Goal: Task Accomplishment & Management: Manage account settings

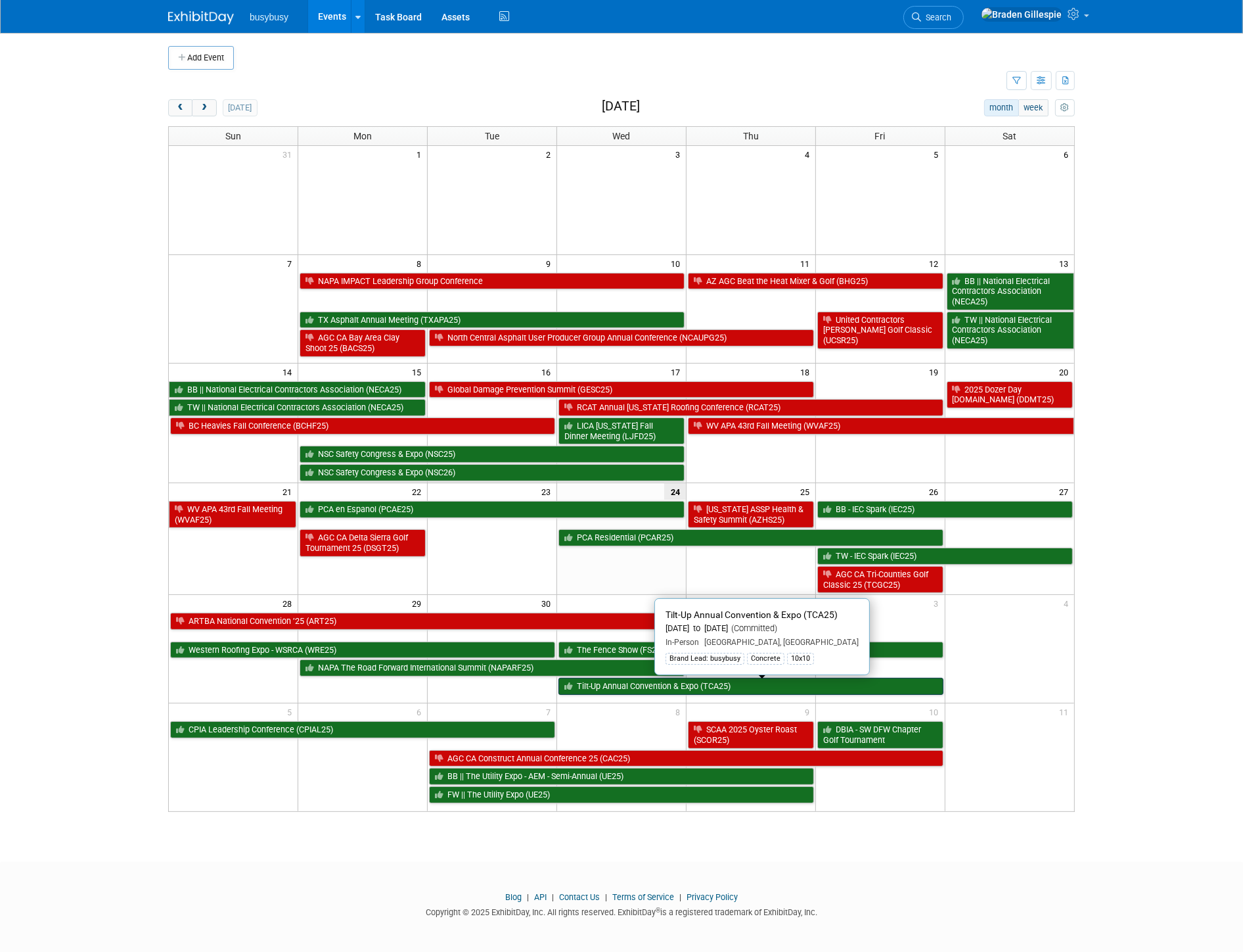
click at [639, 692] on link "Tilt-Up Annual Convention & Expo (TCA25)" at bounding box center [751, 686] width 385 height 17
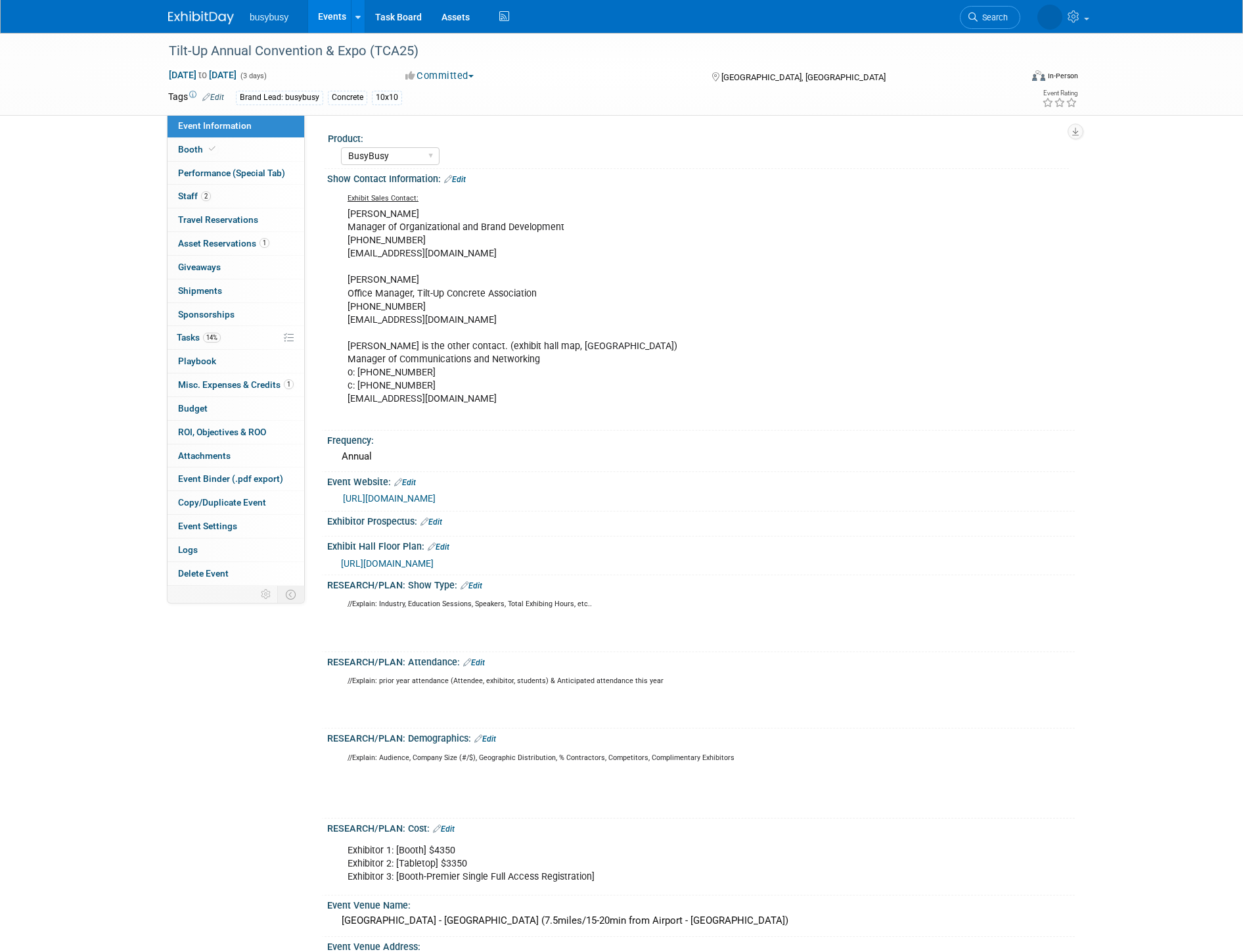
select select "BusyBusy"
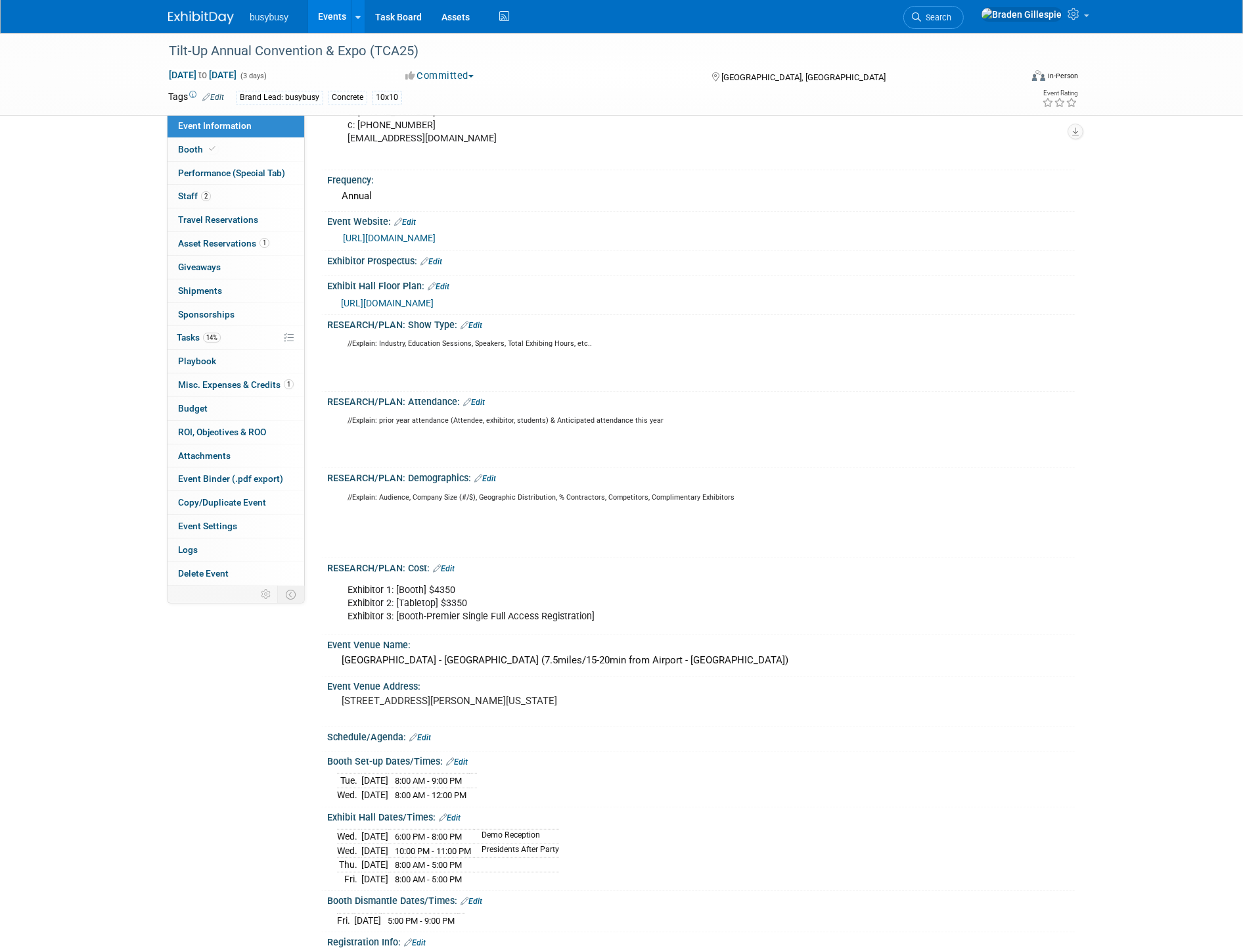
scroll to position [365, 0]
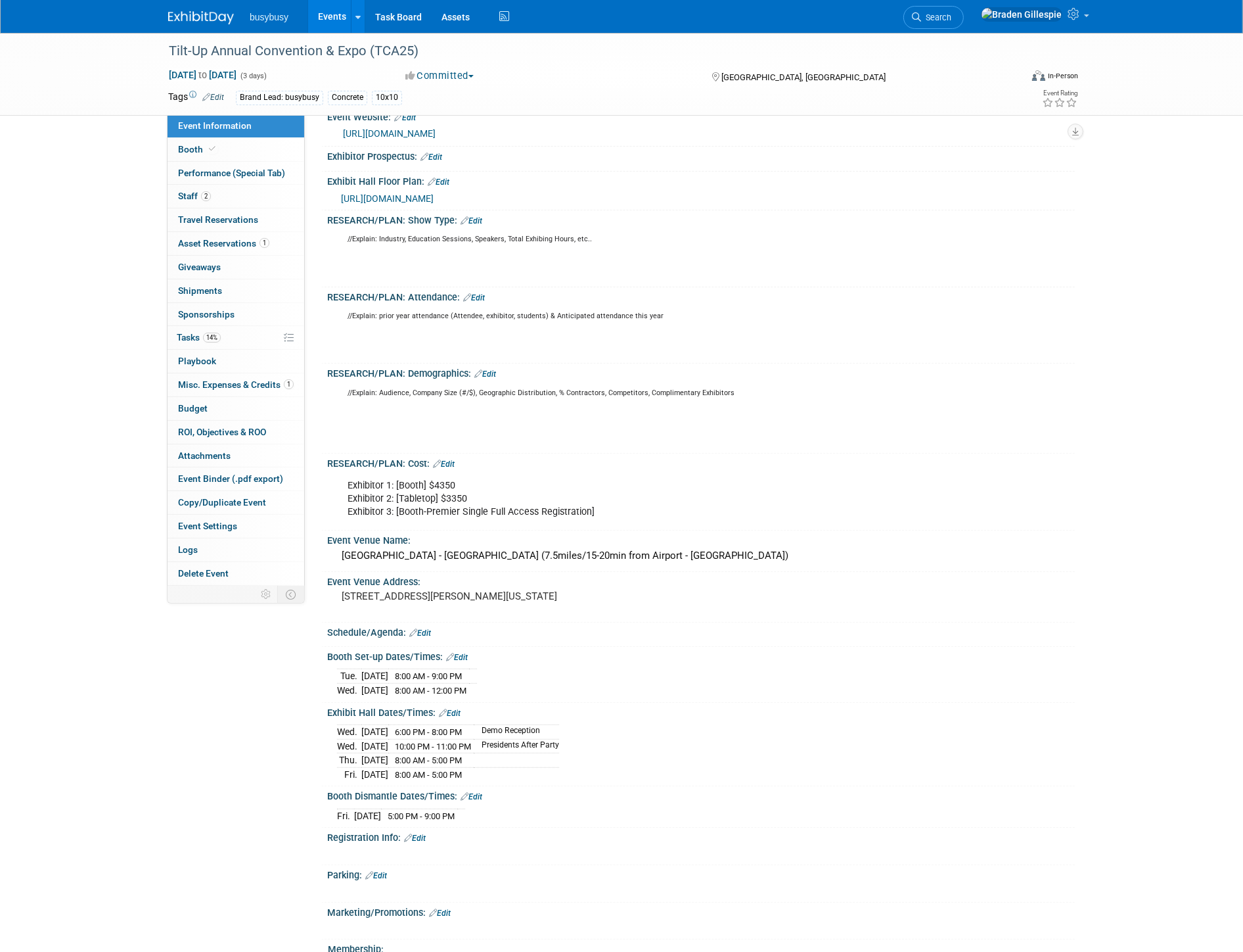
click at [452, 715] on link "Edit" at bounding box center [449, 713] width 22 height 10
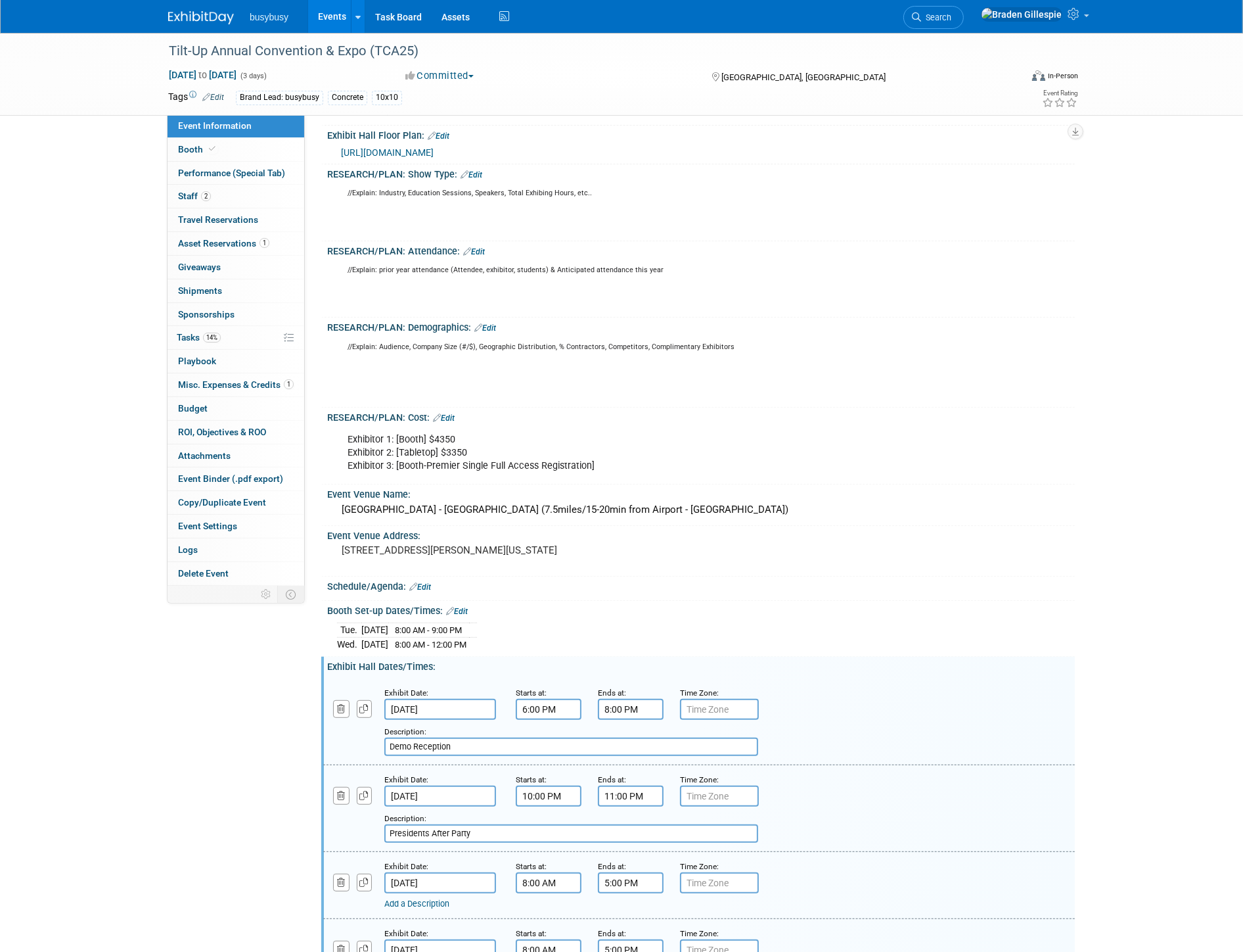
scroll to position [510, 0]
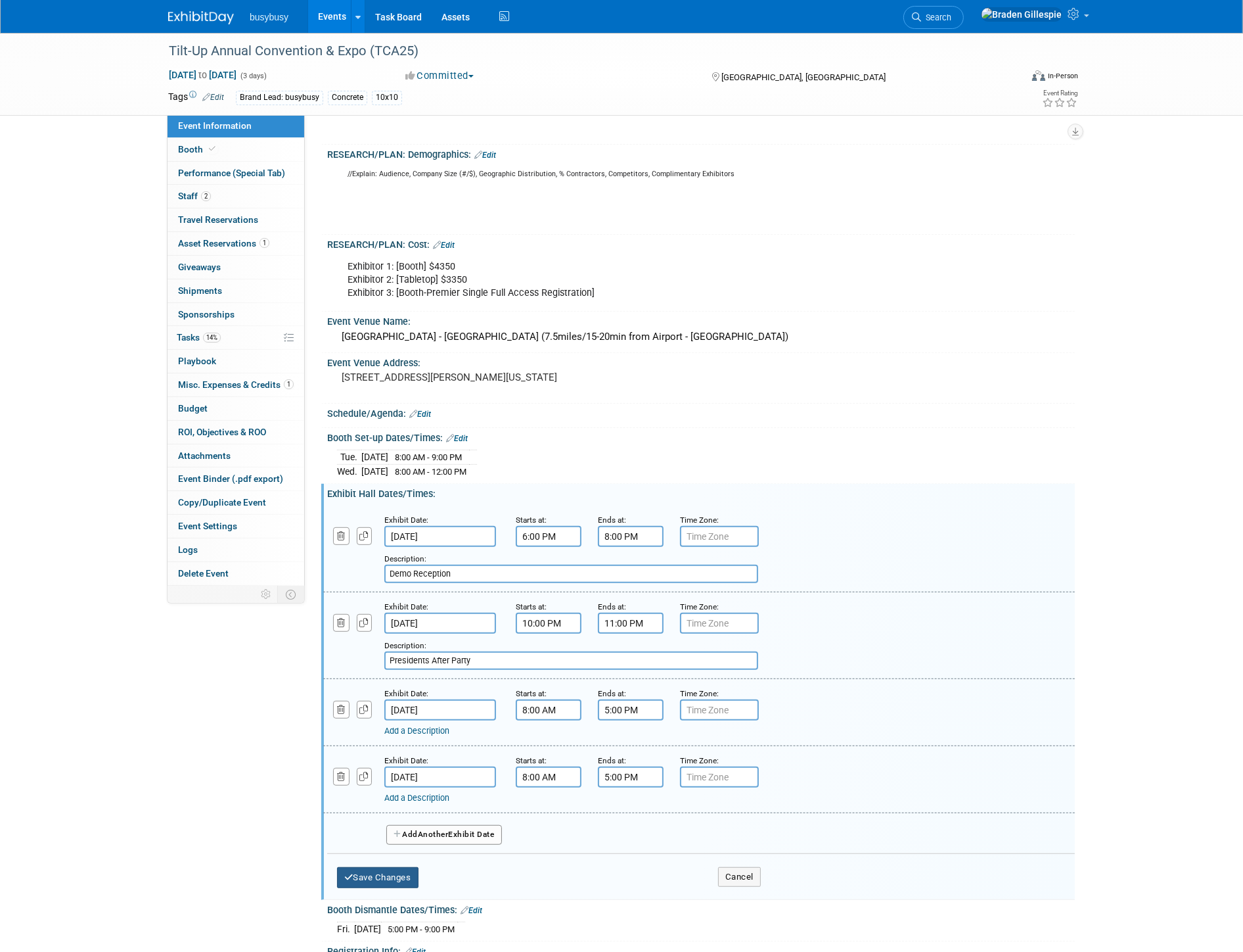
click at [397, 879] on button "Save Changes" at bounding box center [378, 877] width 82 height 21
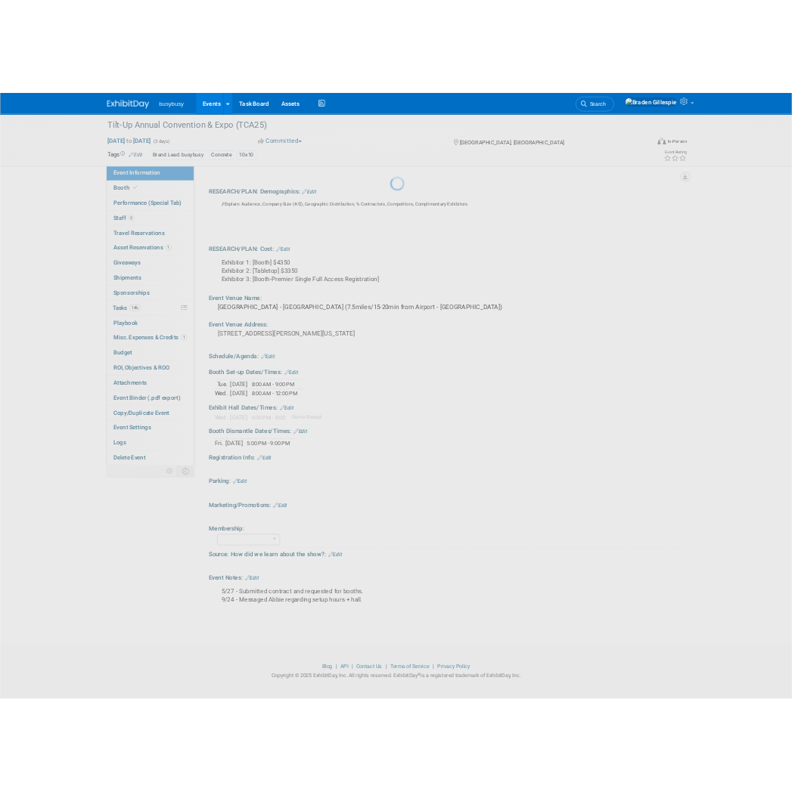
scroll to position [668, 0]
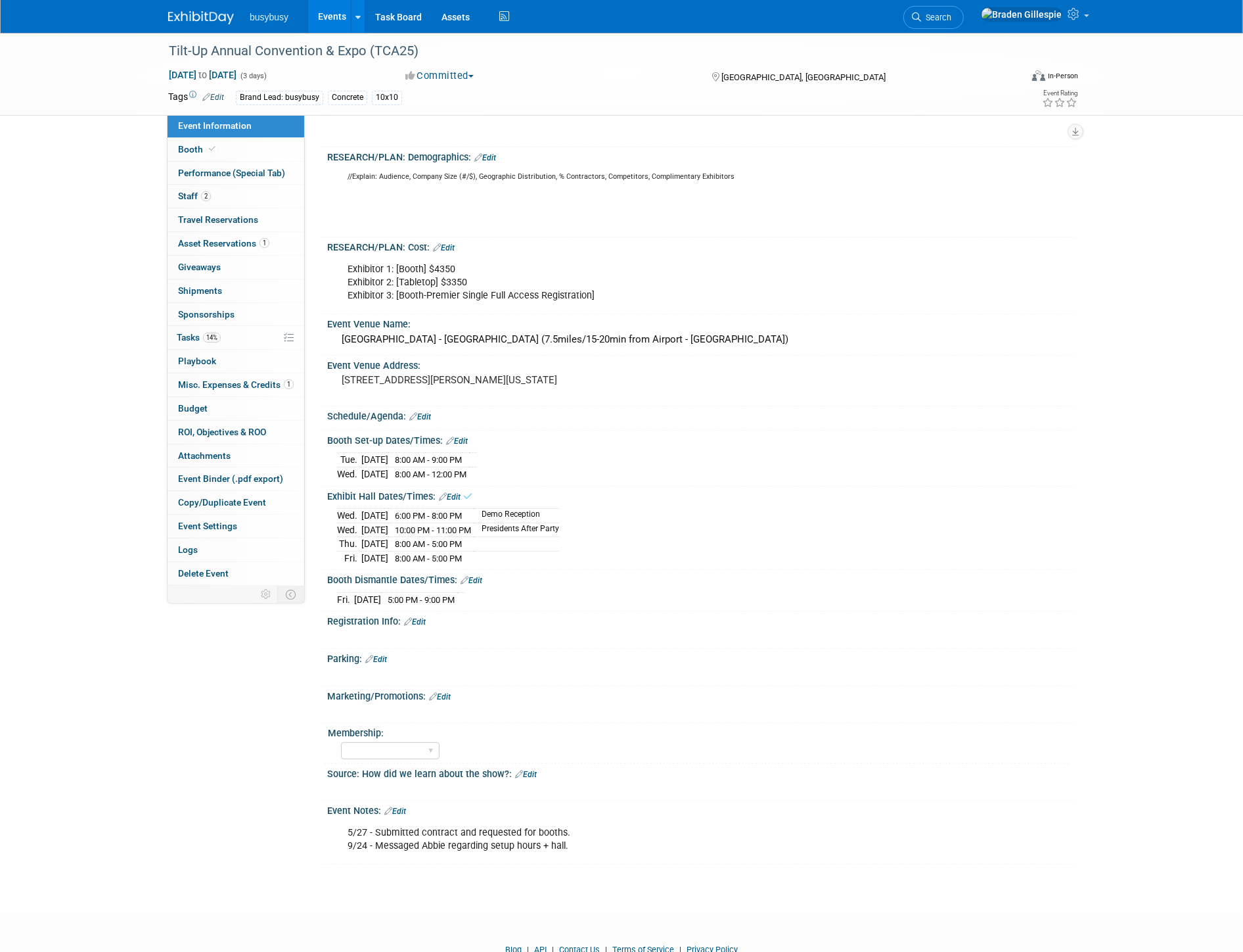
click at [461, 442] on link "Edit" at bounding box center [456, 441] width 22 height 10
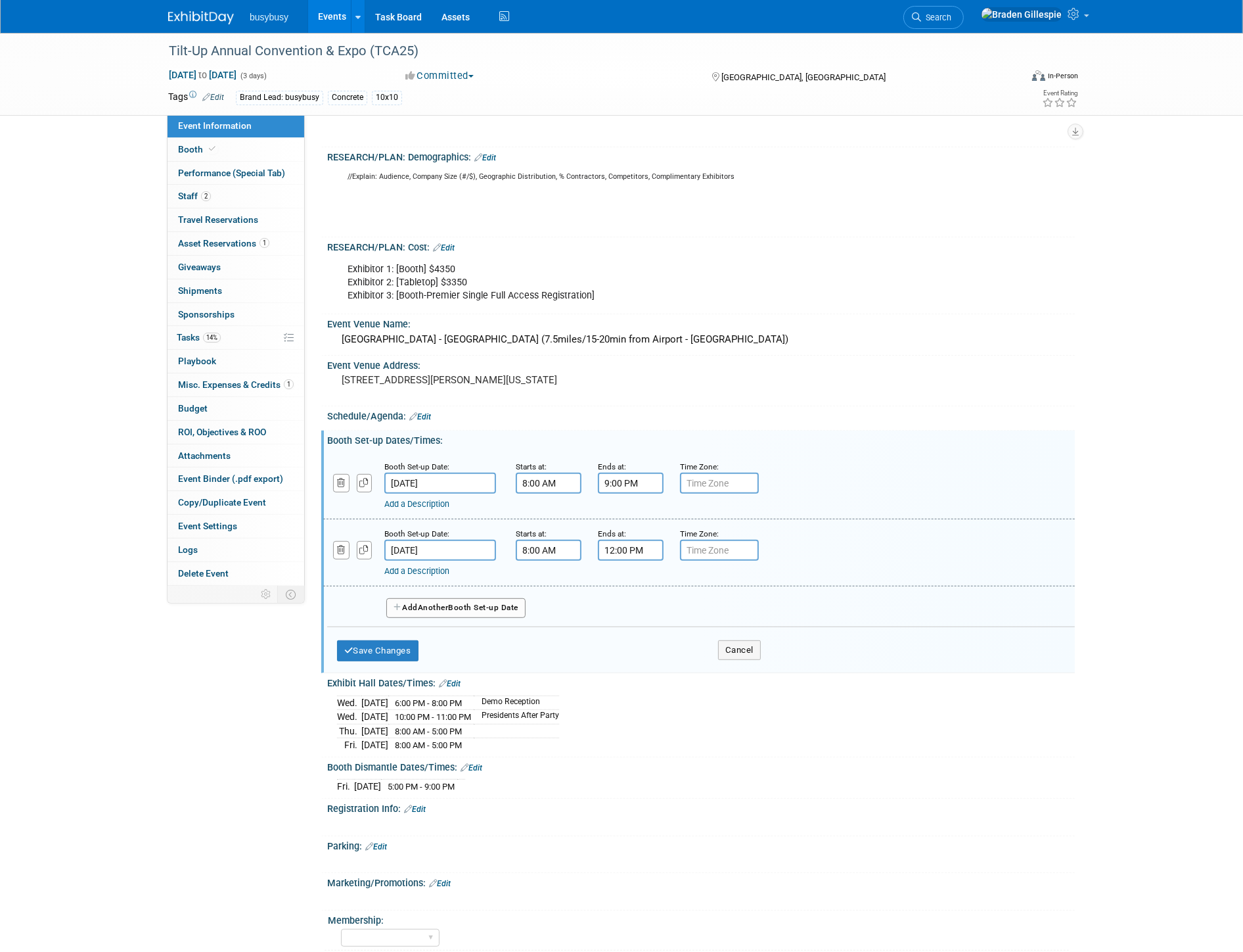
click at [449, 569] on link "Add a Description" at bounding box center [416, 570] width 65 height 10
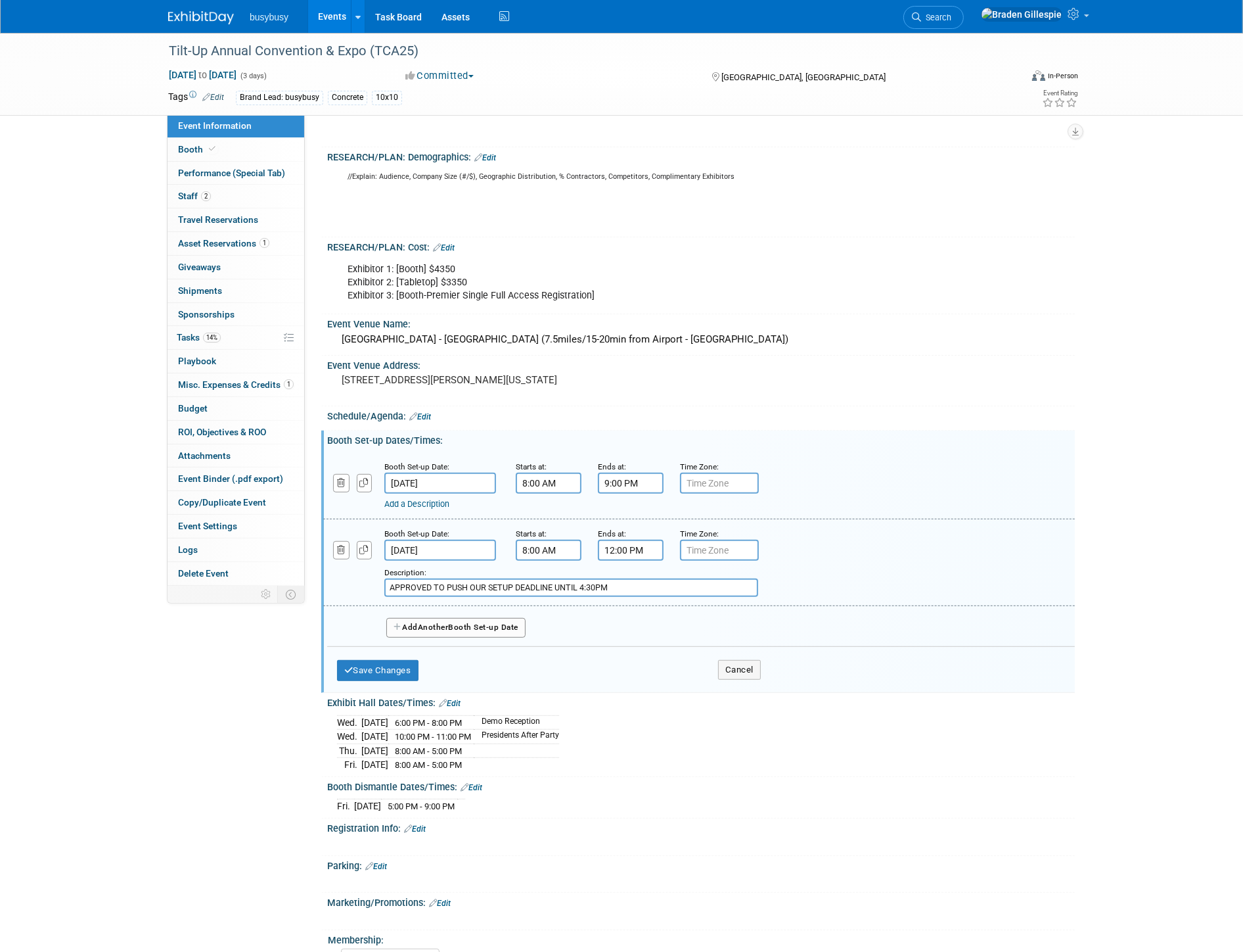
type input "APPROVED TO PUSH OUR SETUP DEADLINE UNTIL 4:30PM"
click at [395, 669] on button "Save Changes" at bounding box center [378, 670] width 82 height 21
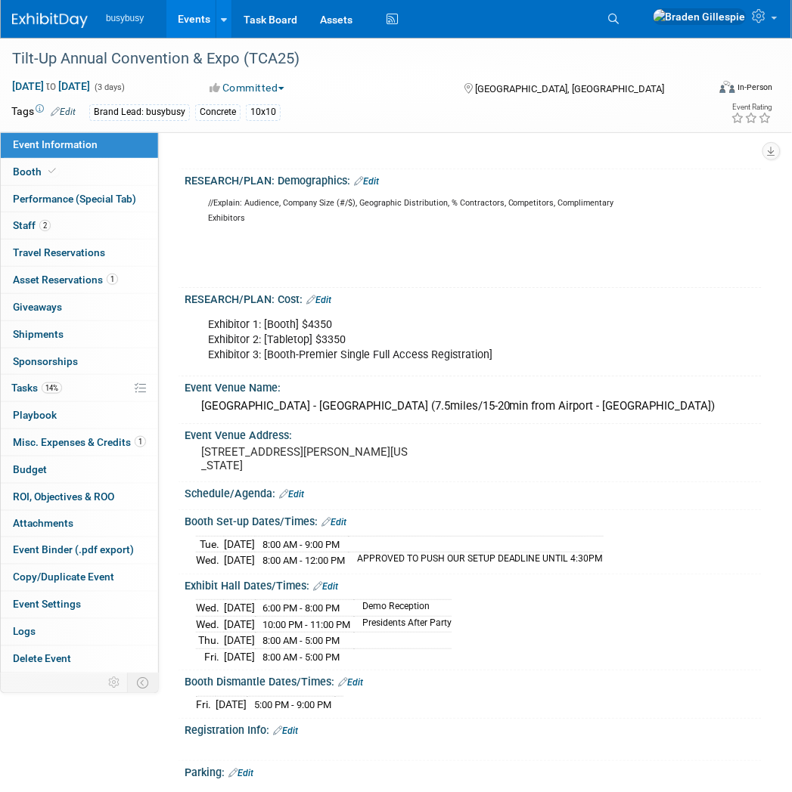
click at [62, 13] on img at bounding box center [50, 20] width 76 height 15
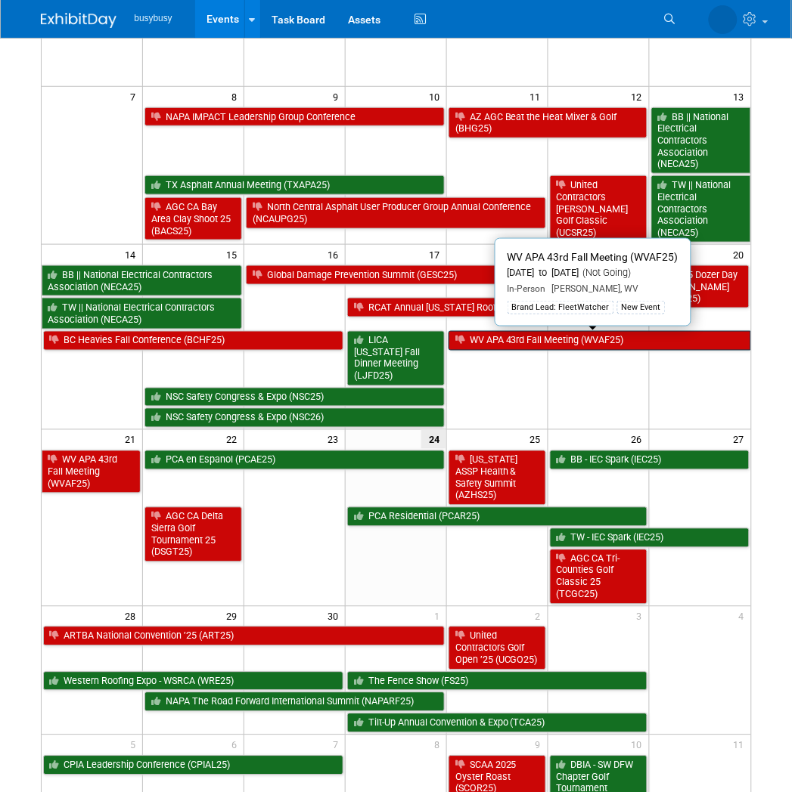
scroll to position [383, 0]
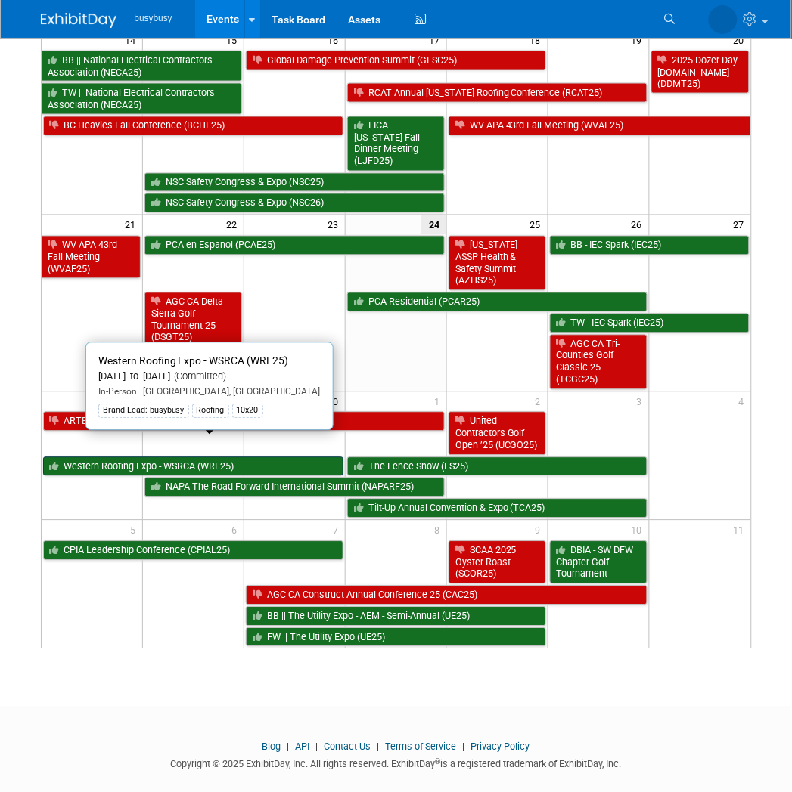
click at [206, 457] on link "Western Roofing Expo - WSRCA (WRE25)" at bounding box center [193, 467] width 301 height 20
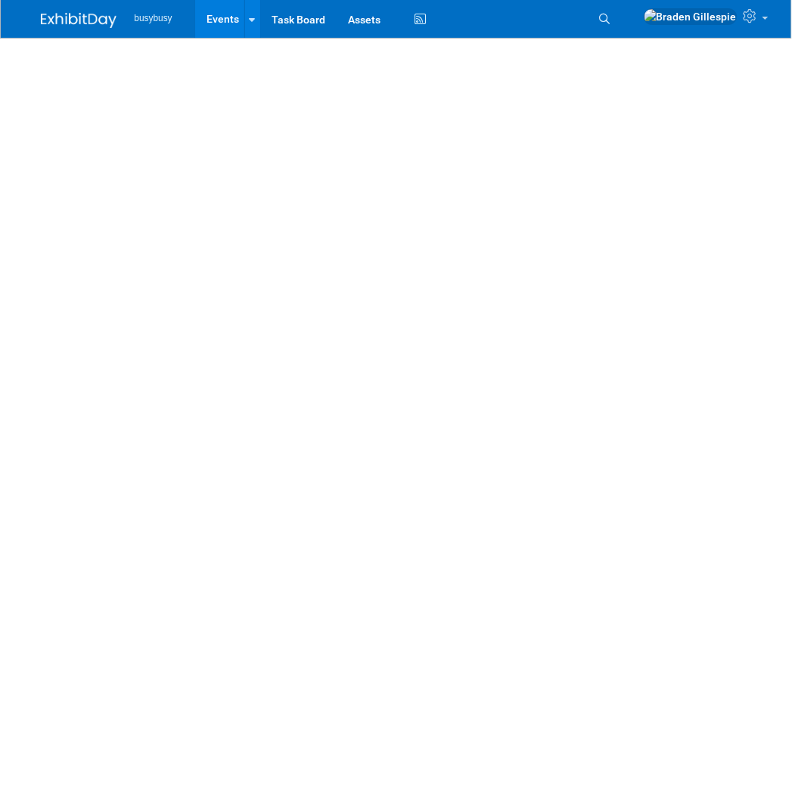
select select "BusyBusy"
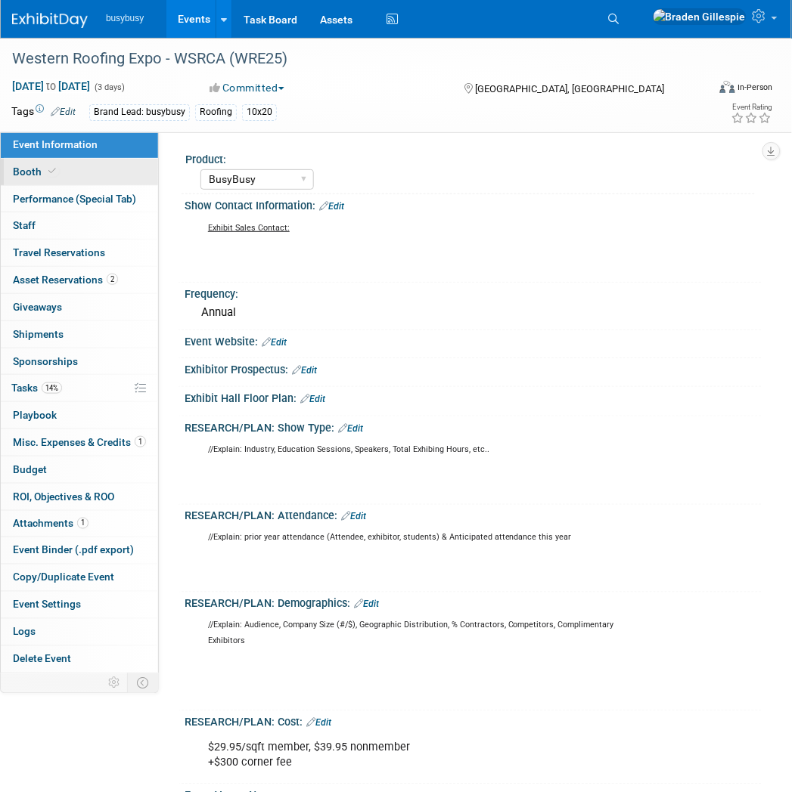
click at [67, 160] on link "Booth" at bounding box center [79, 172] width 157 height 26
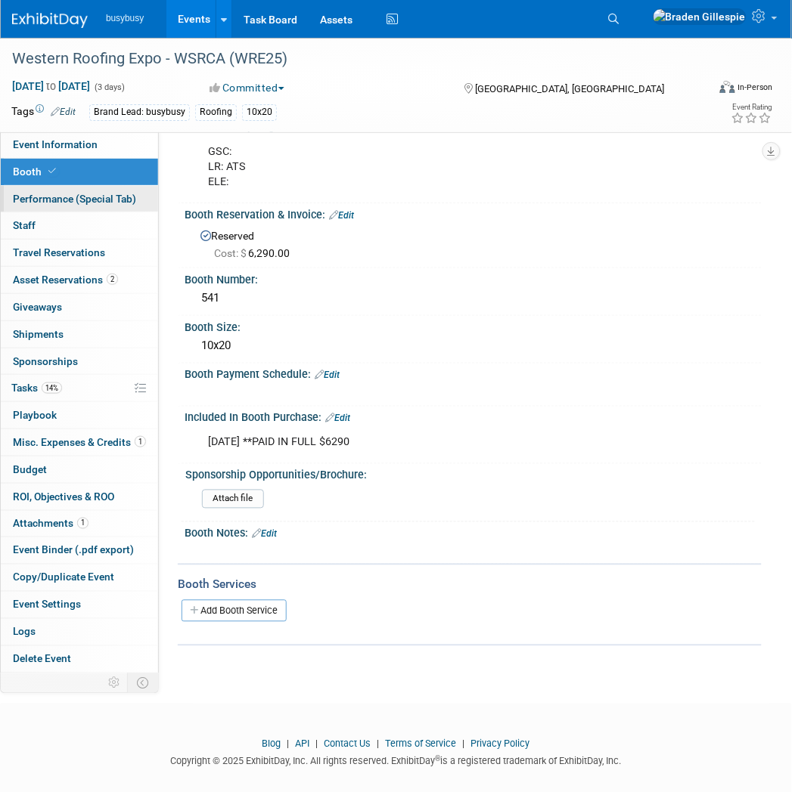
scroll to position [141, 0]
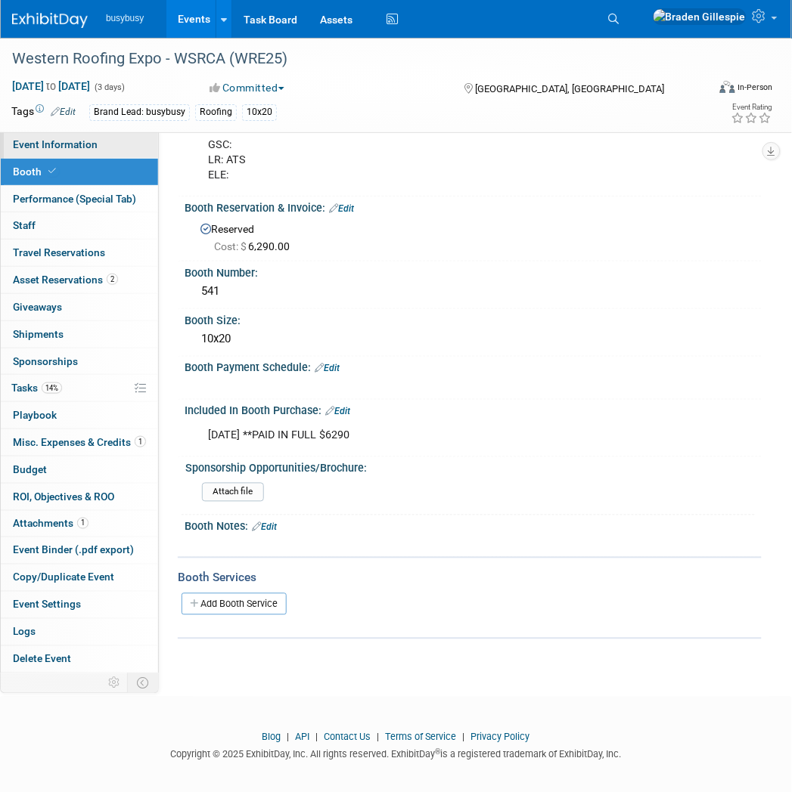
click at [94, 135] on link "Event Information" at bounding box center [79, 145] width 157 height 26
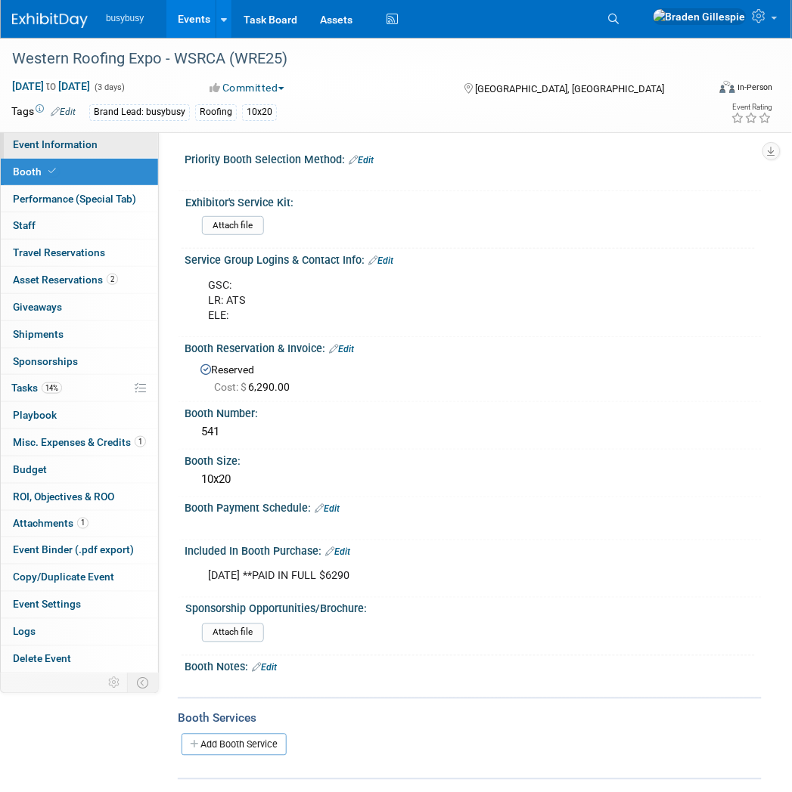
select select "BusyBusy"
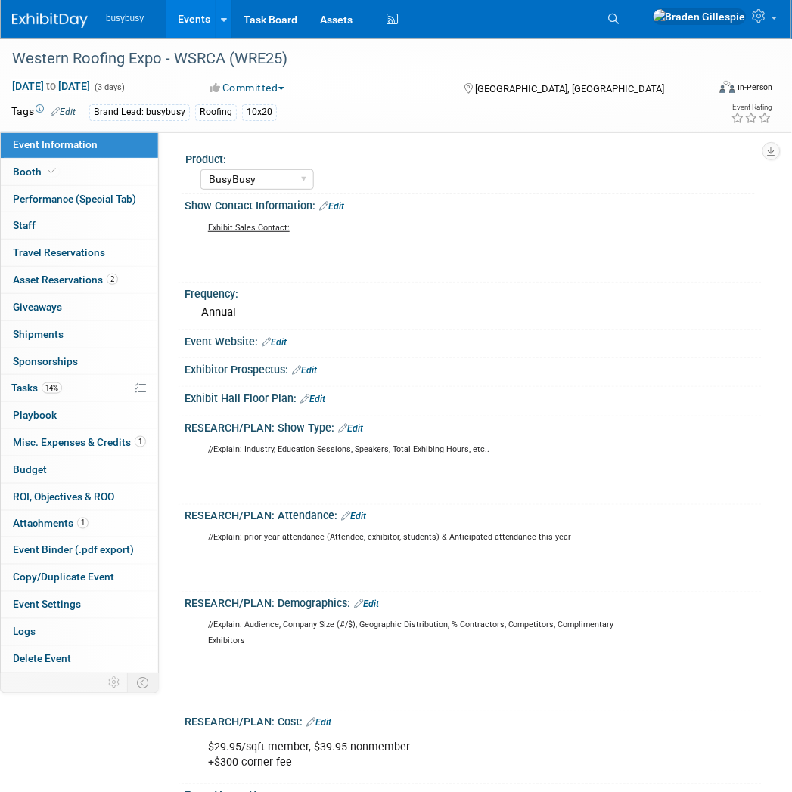
click at [51, 11] on link at bounding box center [59, 13] width 94 height 12
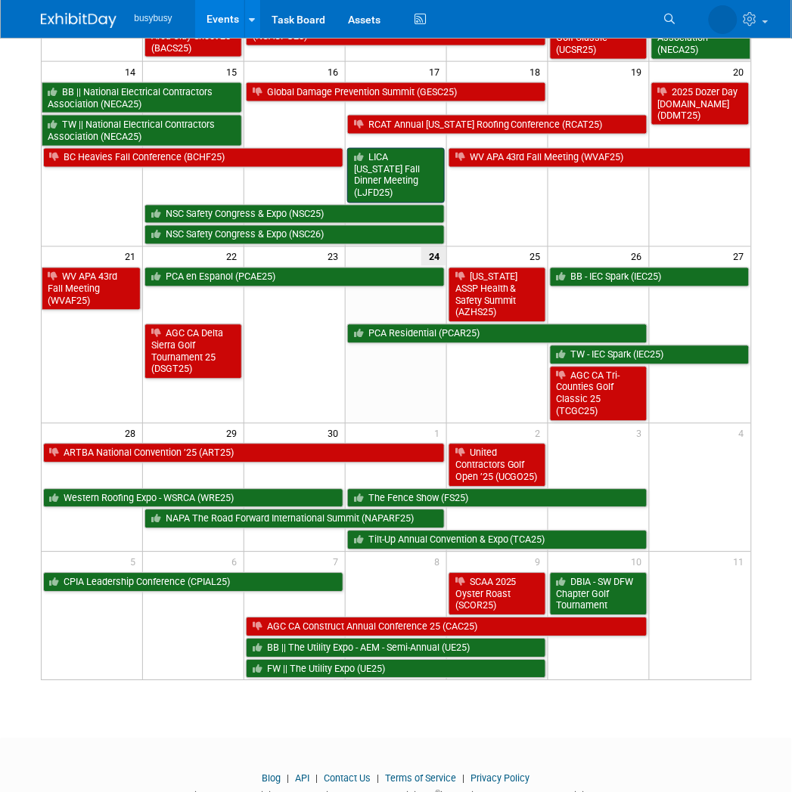
scroll to position [383, 0]
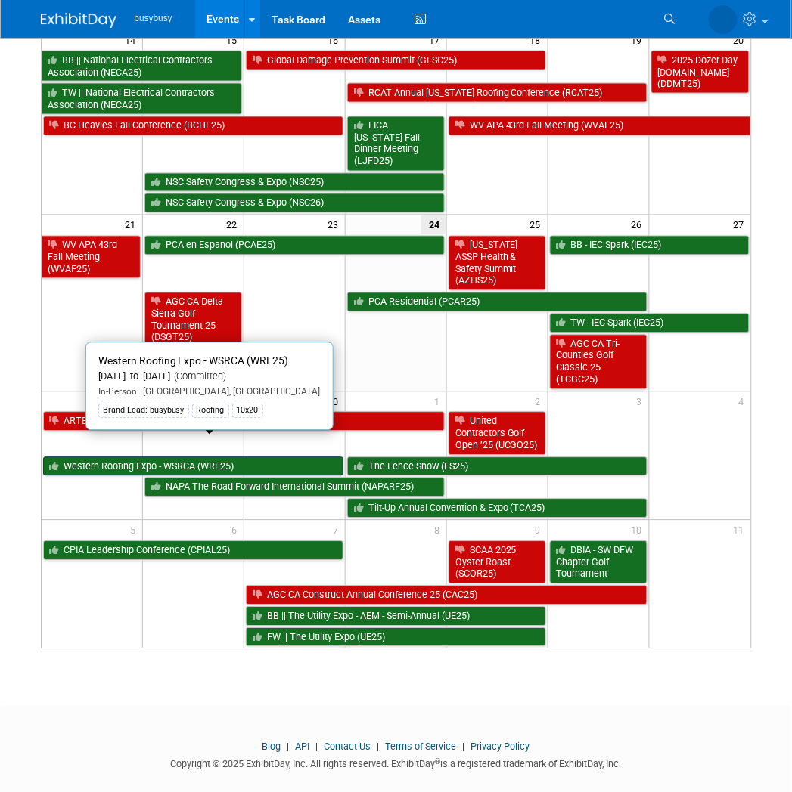
click at [248, 457] on link "Western Roofing Expo - WSRCA (WRE25)" at bounding box center [193, 467] width 301 height 20
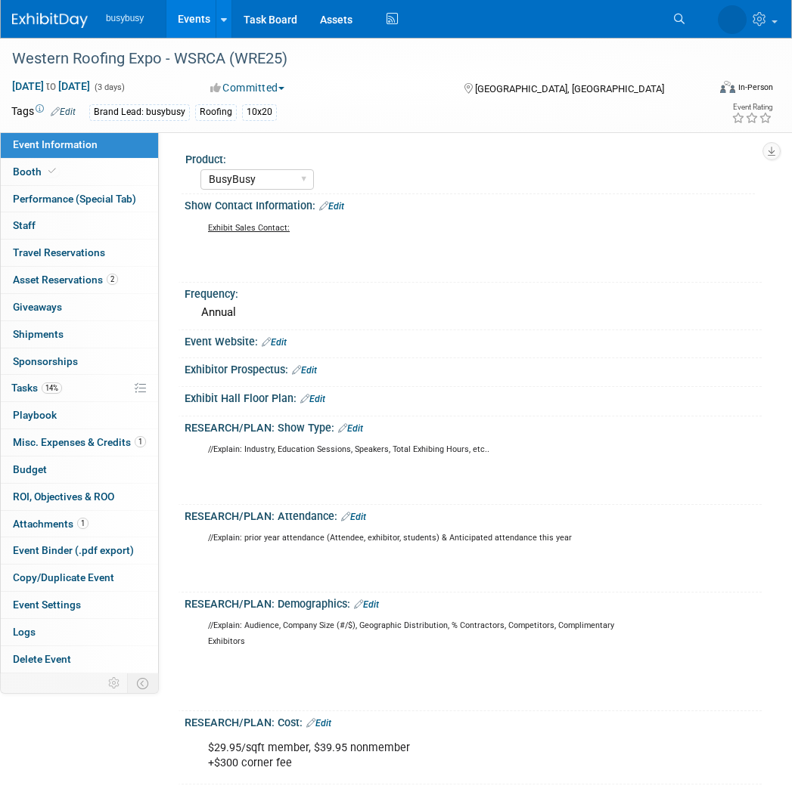
select select "BusyBusy"
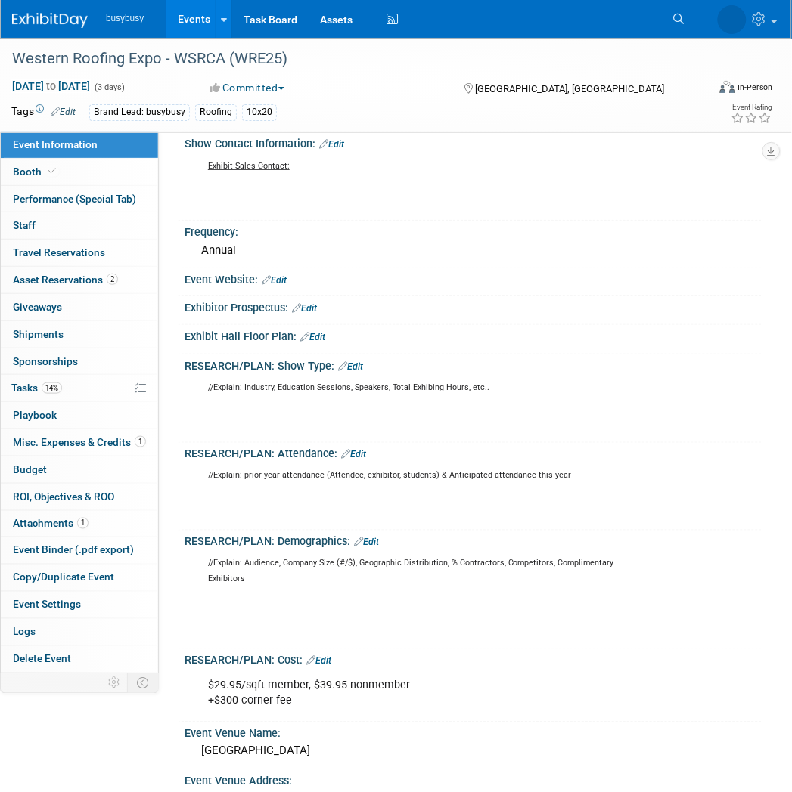
scroll to position [28, 0]
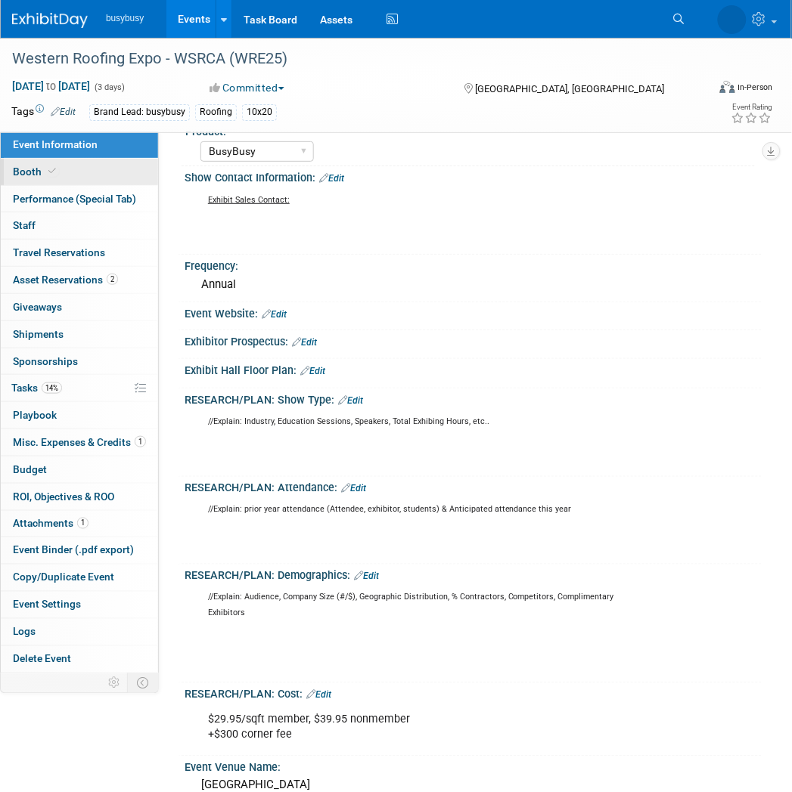
click at [94, 172] on link "Booth" at bounding box center [79, 172] width 157 height 26
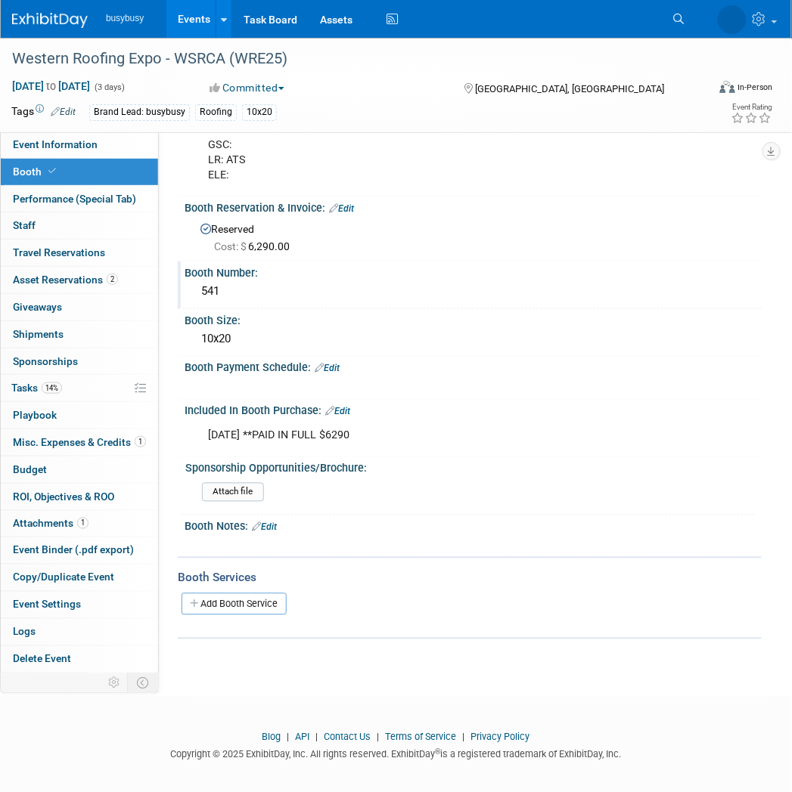
scroll to position [0, 0]
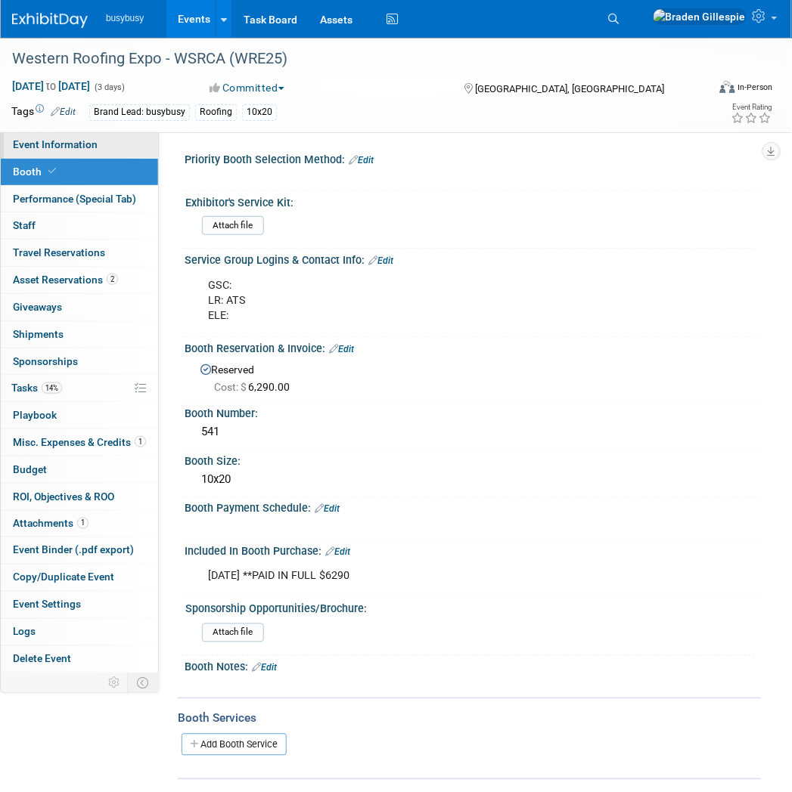
click at [116, 149] on link "Event Information" at bounding box center [79, 145] width 157 height 26
select select "BusyBusy"
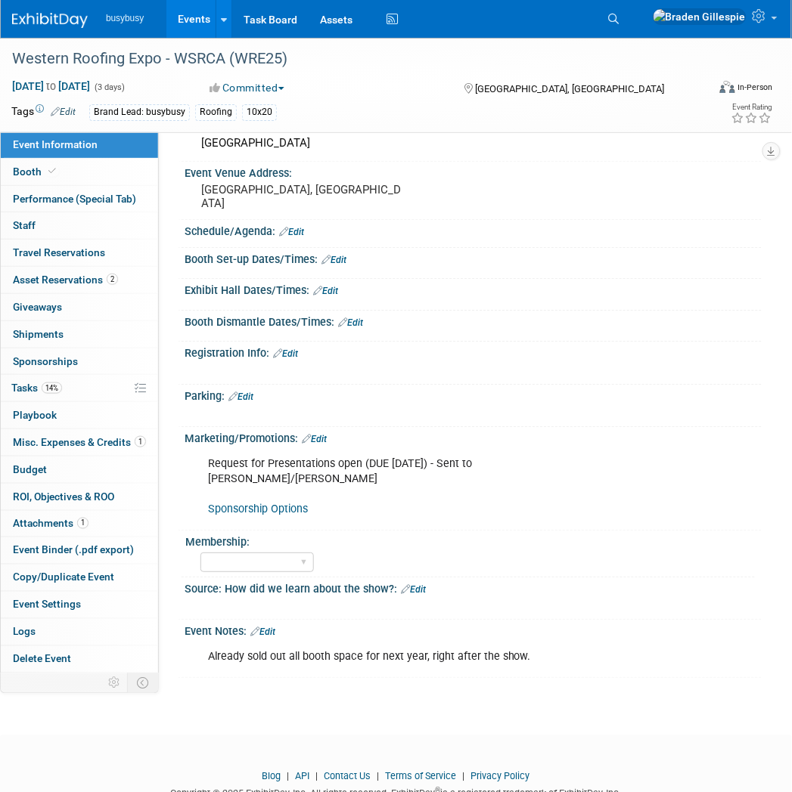
scroll to position [696, 0]
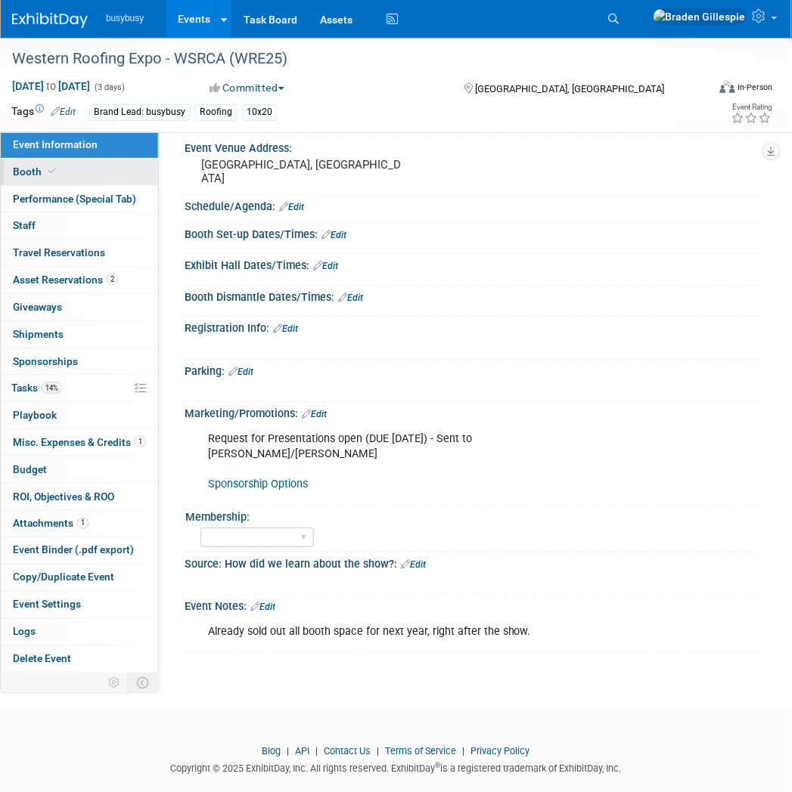
click at [104, 177] on link "Booth" at bounding box center [79, 172] width 157 height 26
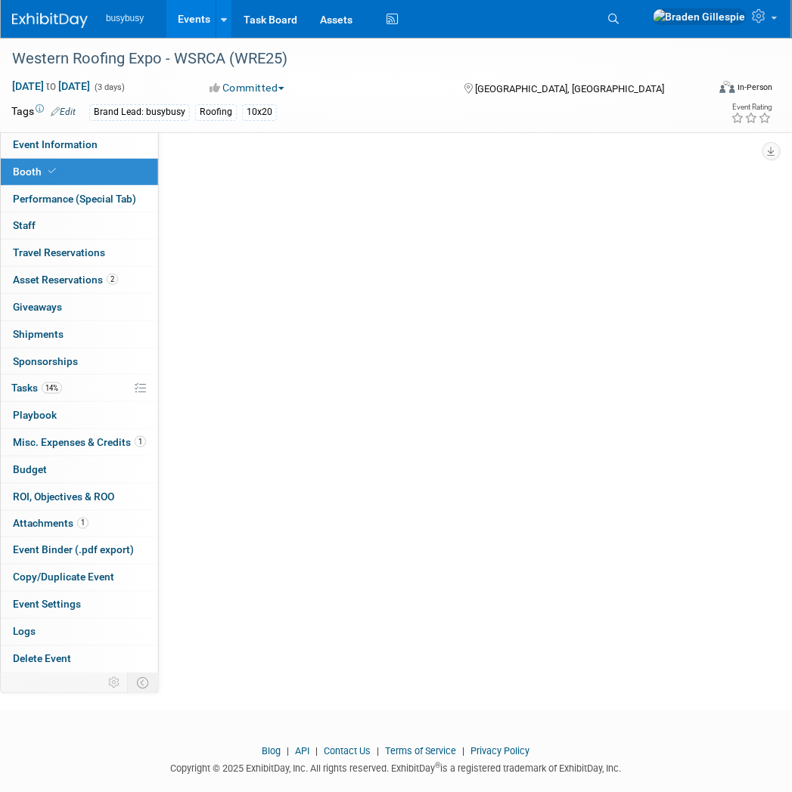
scroll to position [0, 0]
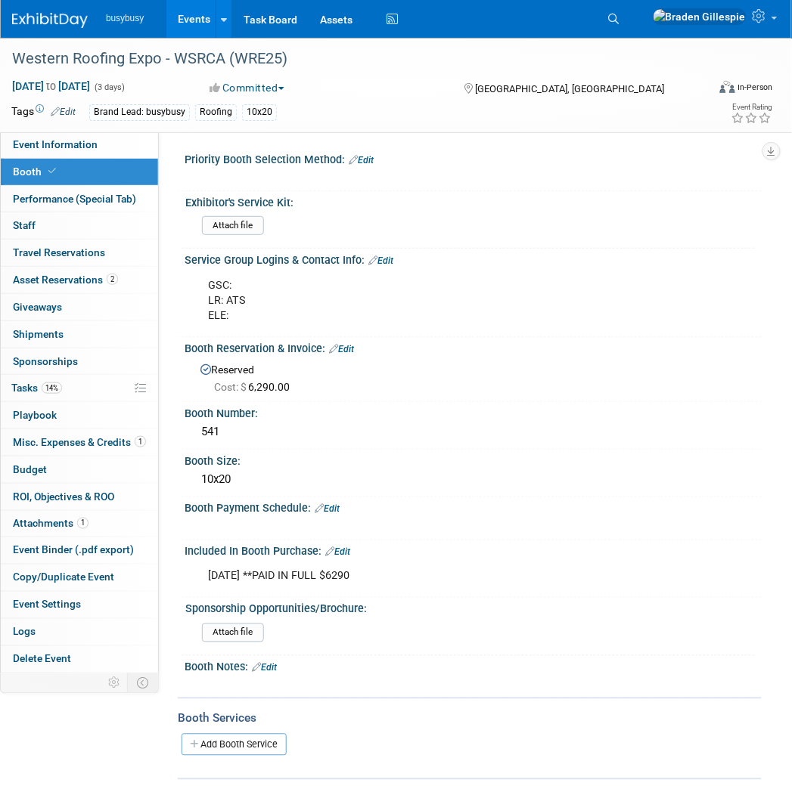
click at [388, 259] on link "Edit" at bounding box center [380, 261] width 25 height 11
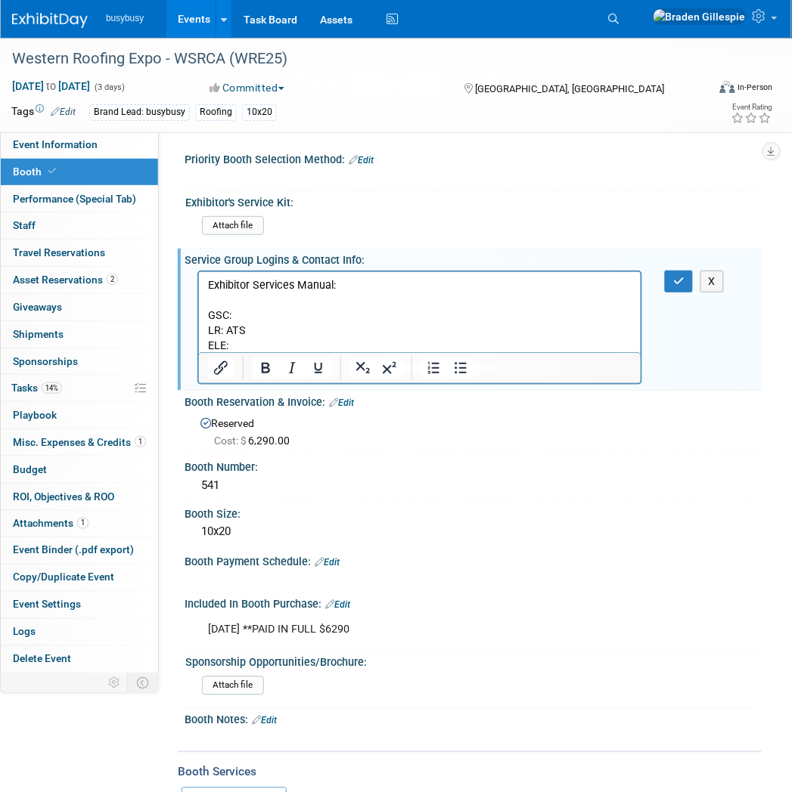
drag, startPoint x: 342, startPoint y: 293, endPoint x: 383, endPoint y: 560, distance: 270.6
click at [198, 293] on html "Exhibitor Services Manual: GSC: LR: ATS ELE:" at bounding box center [419, 312] width 442 height 82
drag, startPoint x: 349, startPoint y: 287, endPoint x: 384, endPoint y: 552, distance: 267.6
click at [198, 278] on html "Exhibitor Services Manual: GSC: LR: ATS ELE:" at bounding box center [419, 312] width 442 height 82
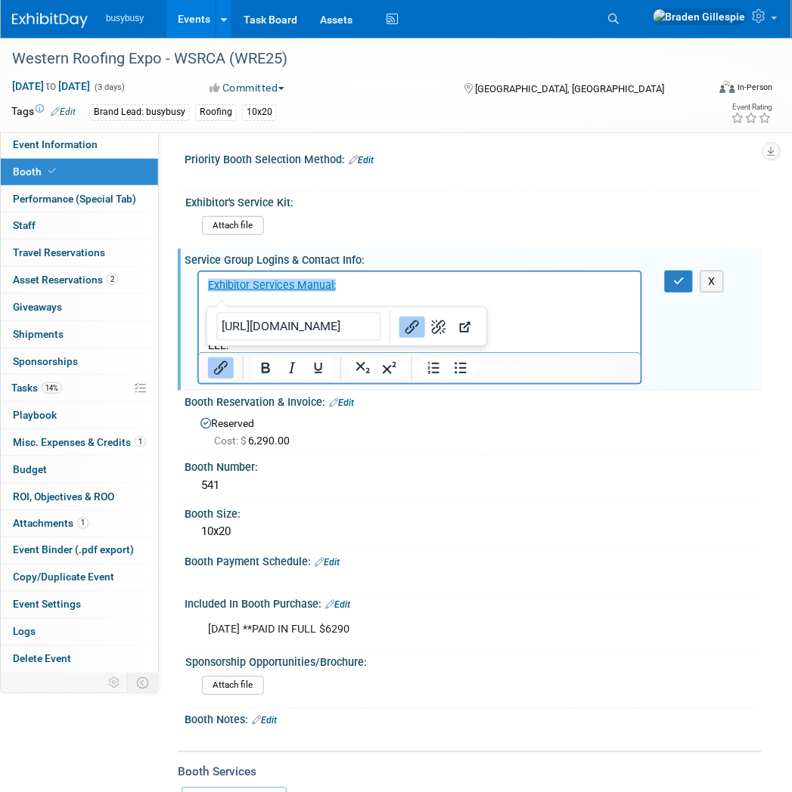
click at [423, 290] on p "Exhibitor Services Manual:" at bounding box center [419, 284] width 424 height 15
click at [559, 305] on p "Rich Text Area. Press ALT-0 for help." at bounding box center [419, 300] width 424 height 15
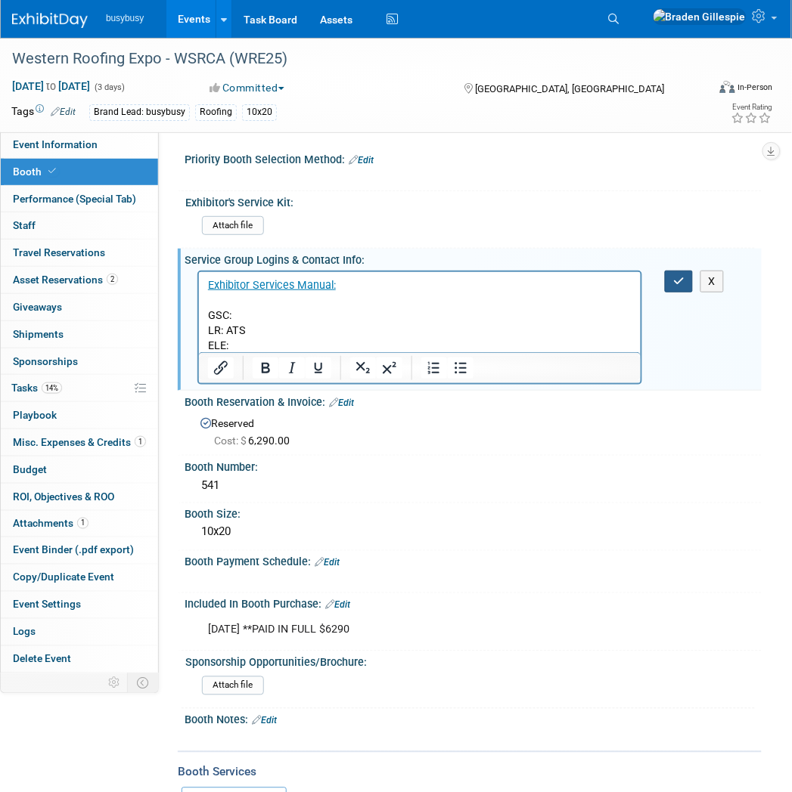
click at [682, 278] on icon "button" at bounding box center [678, 281] width 11 height 11
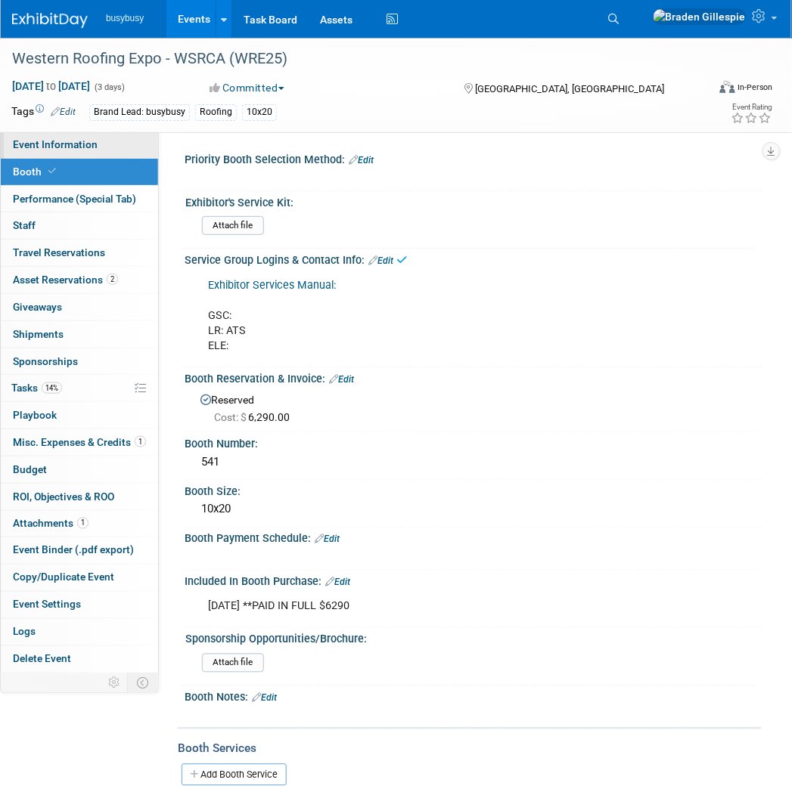
click at [88, 147] on span "Event Information" at bounding box center [55, 144] width 85 height 12
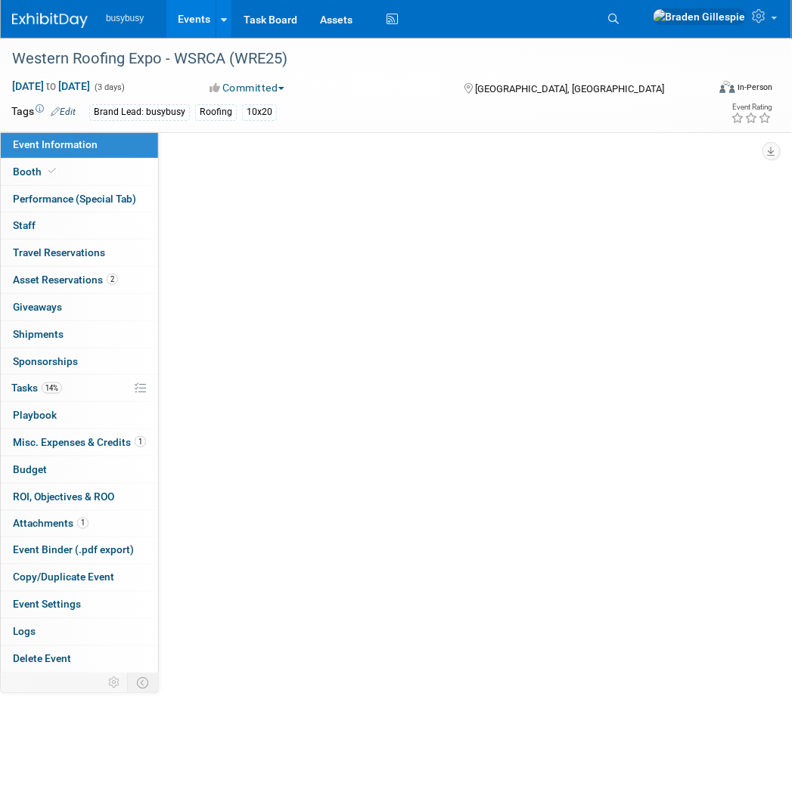
select select "BusyBusy"
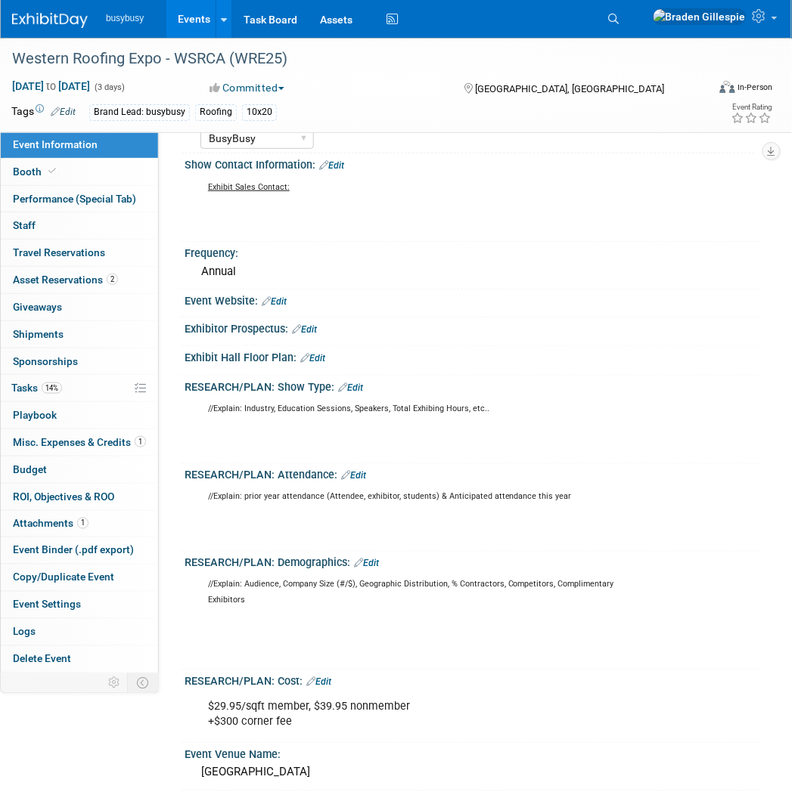
scroll to position [51, 0]
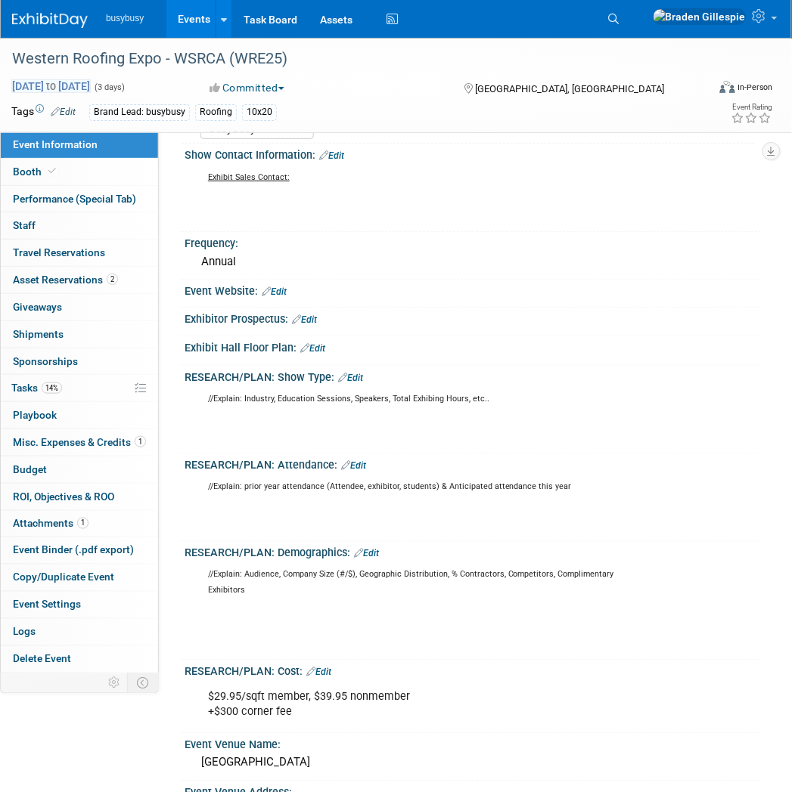
click at [91, 80] on span "Sep 28, 2025 to Sep 30, 2025" at bounding box center [50, 86] width 79 height 14
select select "8"
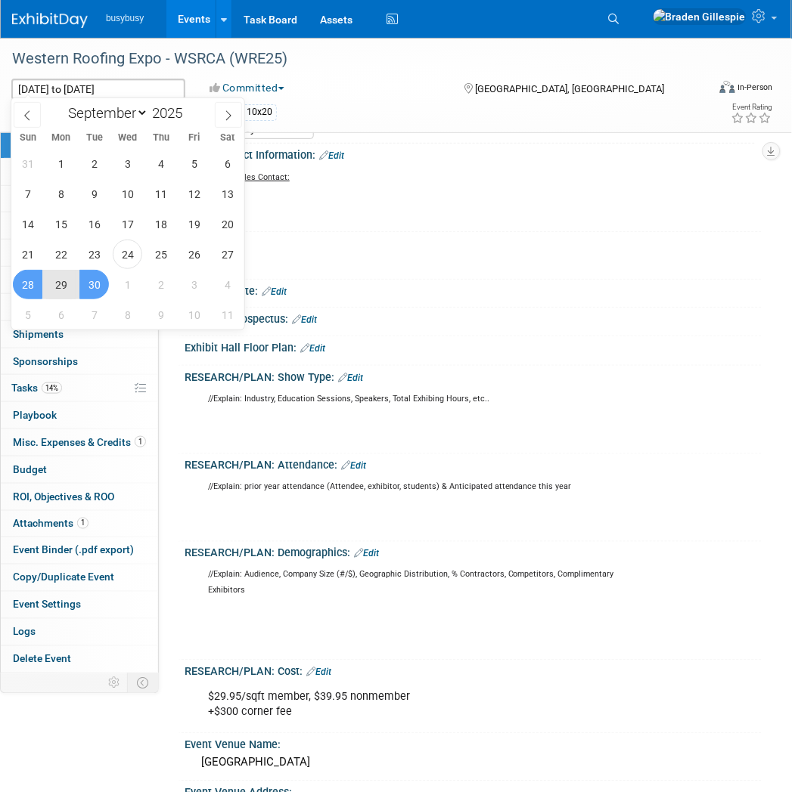
click at [56, 289] on span "29" at bounding box center [60, 284] width 29 height 29
type input "[DATE]"
click at [96, 286] on span "30" at bounding box center [93, 284] width 29 height 29
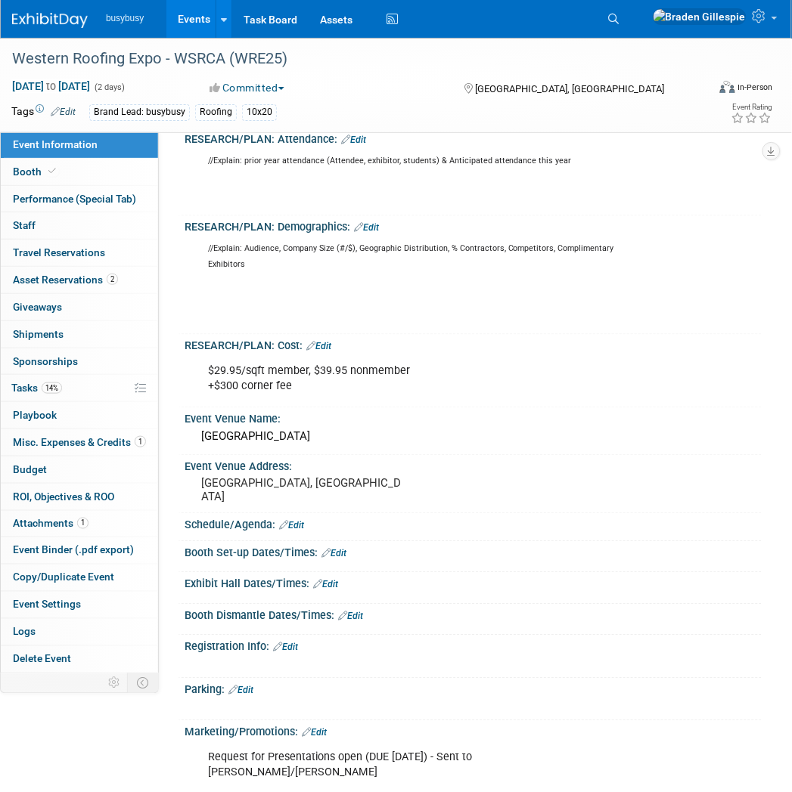
scroll to position [384, 0]
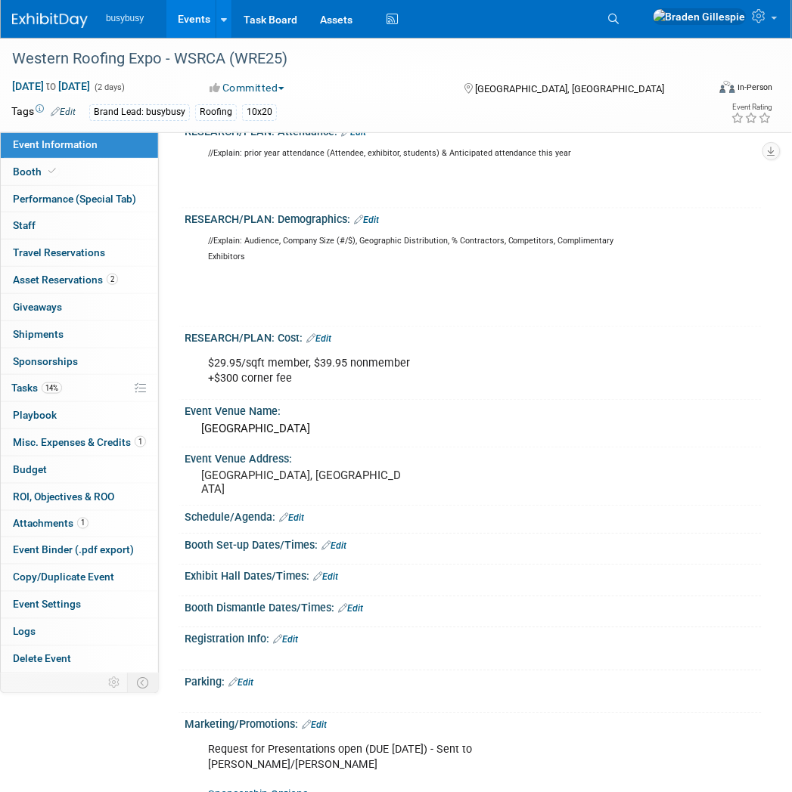
click at [327, 573] on link "Edit" at bounding box center [325, 577] width 25 height 11
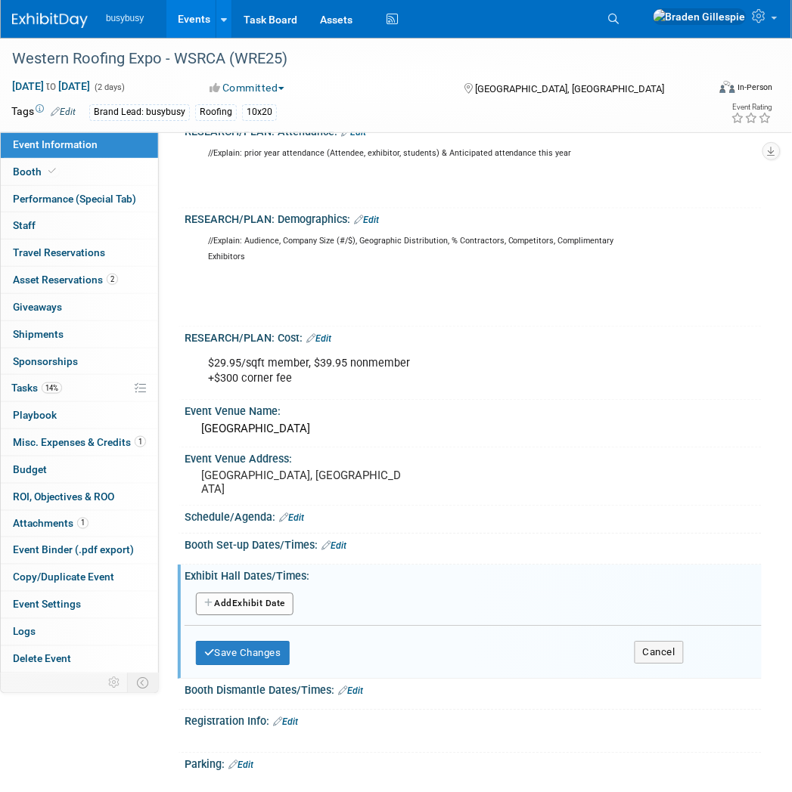
click at [280, 594] on button "Add Another Exhibit Date" at bounding box center [245, 605] width 98 height 23
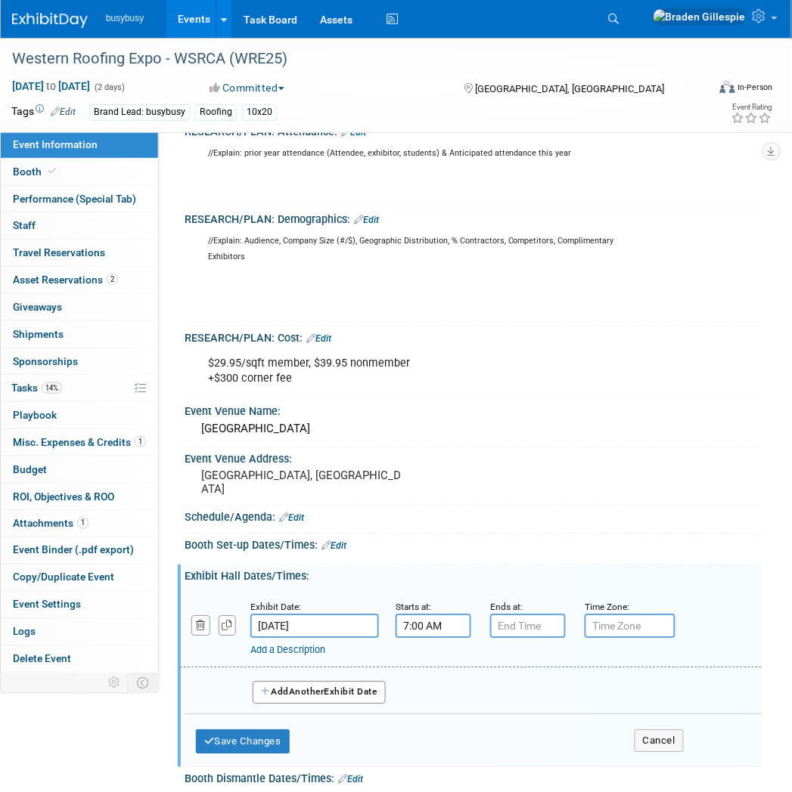
click at [448, 615] on input "7:00 AM" at bounding box center [433, 627] width 76 height 24
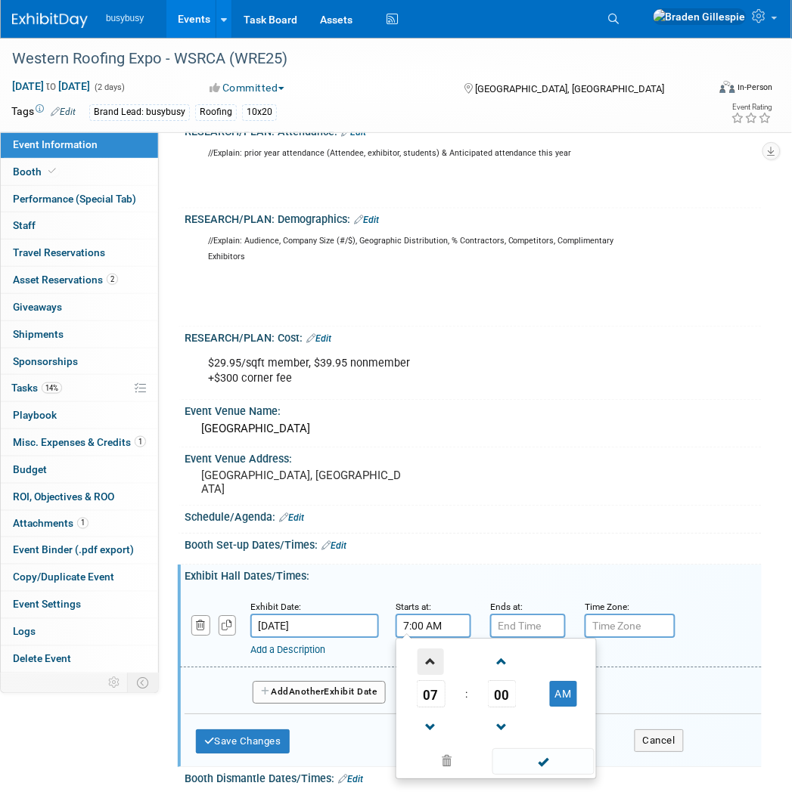
click at [432, 649] on span at bounding box center [430, 662] width 26 height 26
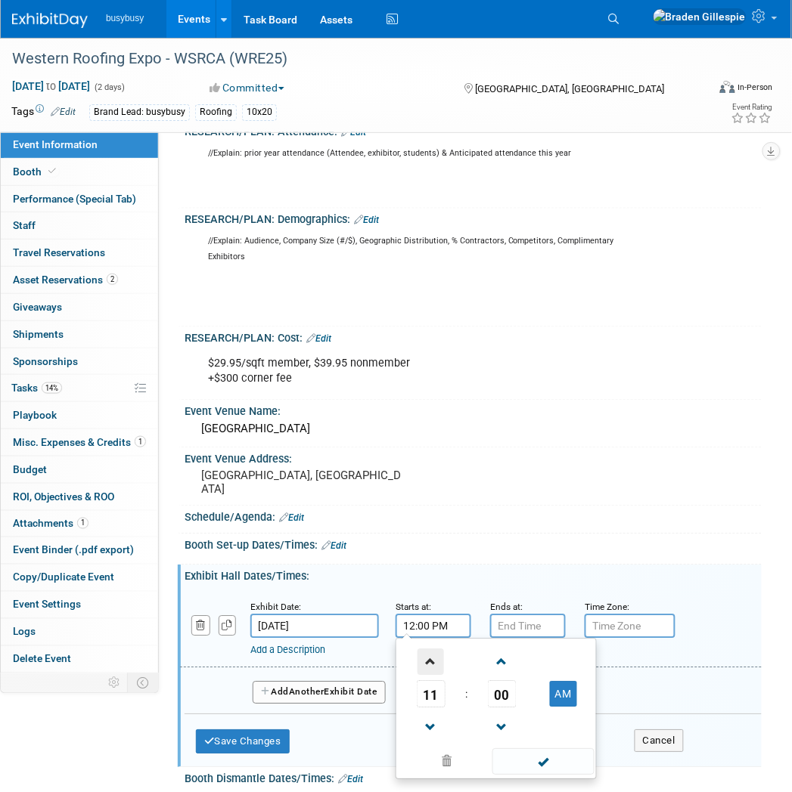
click at [432, 649] on span at bounding box center [430, 662] width 26 height 26
type input "1:00 PM"
click at [560, 617] on input "7:00 PM" at bounding box center [528, 627] width 76 height 24
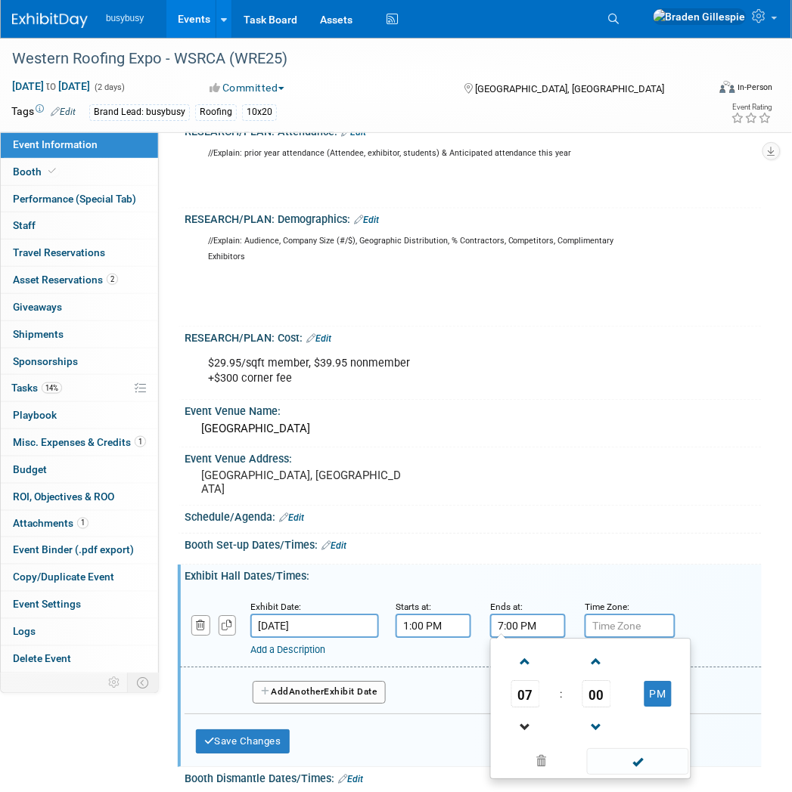
click at [529, 708] on link at bounding box center [525, 727] width 29 height 39
type input "6:00 PM"
click at [621, 750] on span at bounding box center [638, 762] width 102 height 26
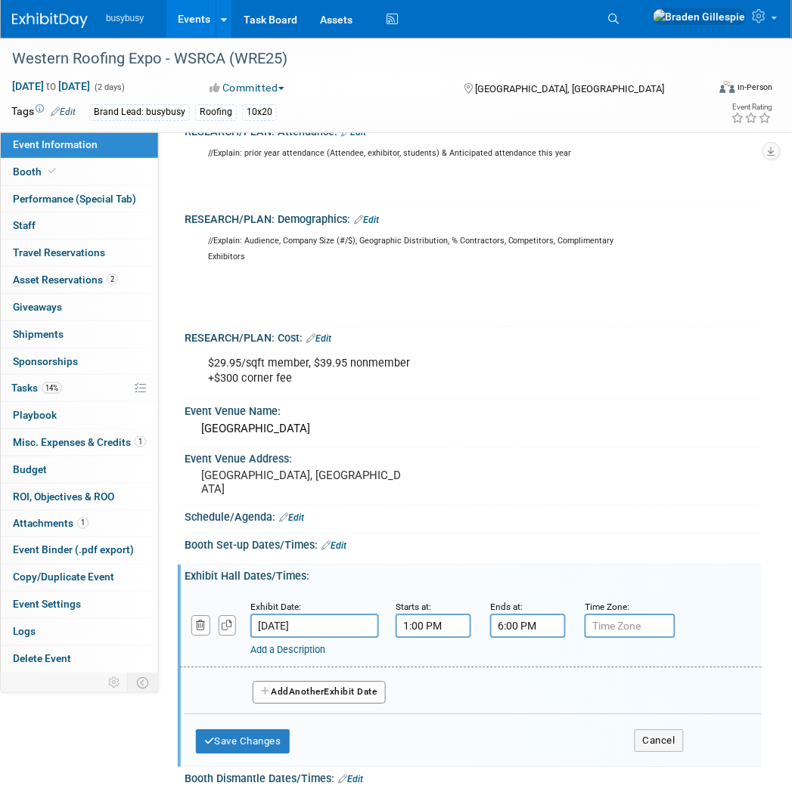
click at [324, 688] on span "Another" at bounding box center [307, 692] width 36 height 11
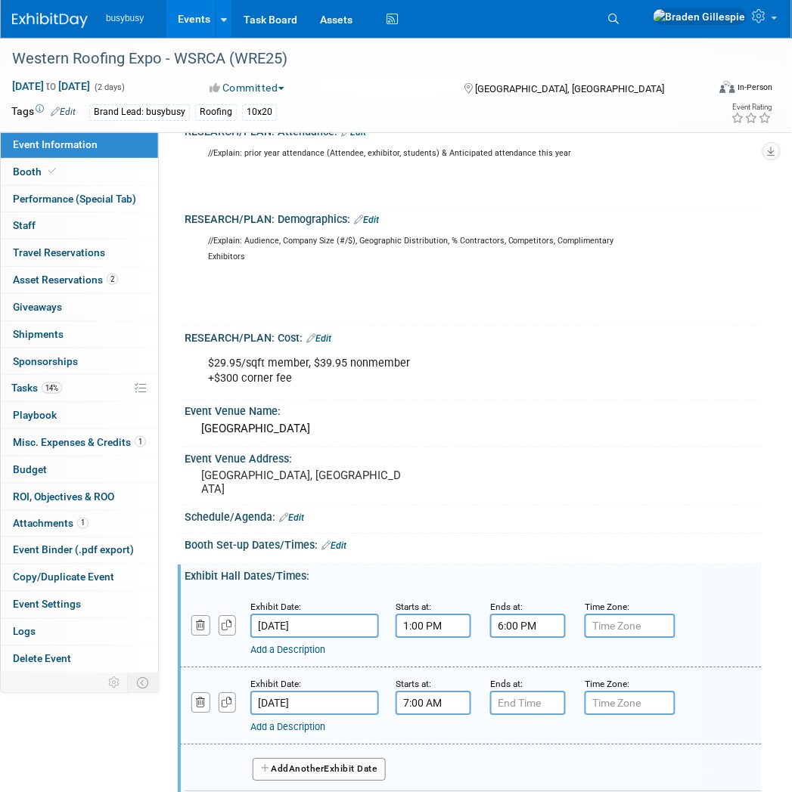
click at [418, 692] on input "7:00 AM" at bounding box center [433, 704] width 76 height 24
click at [435, 736] on span at bounding box center [430, 740] width 26 height 26
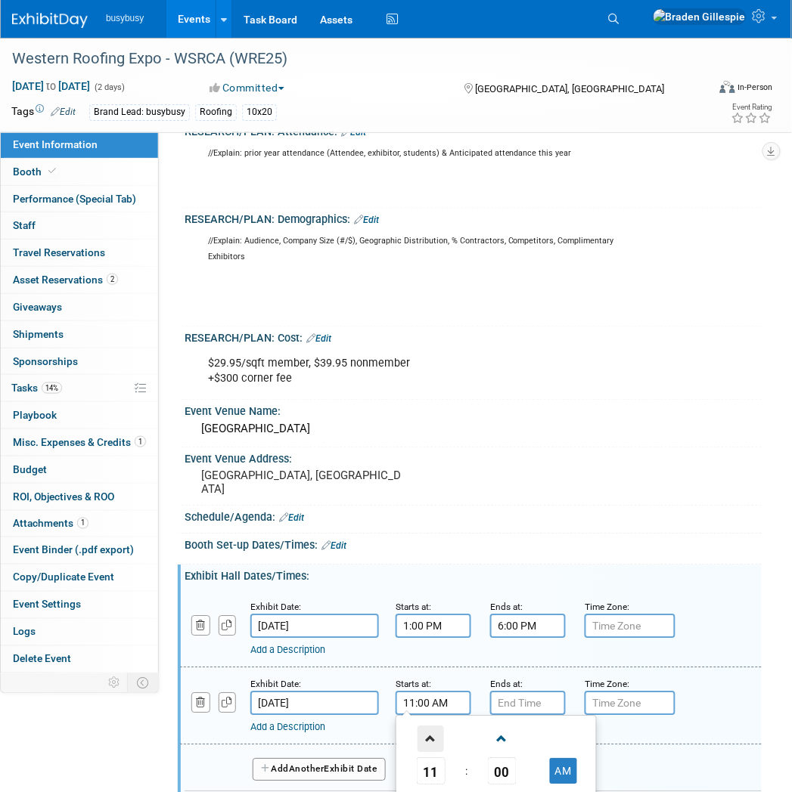
click at [435, 736] on span at bounding box center [430, 740] width 26 height 26
click at [516, 765] on td "00" at bounding box center [501, 771] width 63 height 27
click at [512, 765] on span "00" at bounding box center [502, 771] width 29 height 27
click at [522, 762] on td "30" at bounding box center [520, 781] width 48 height 41
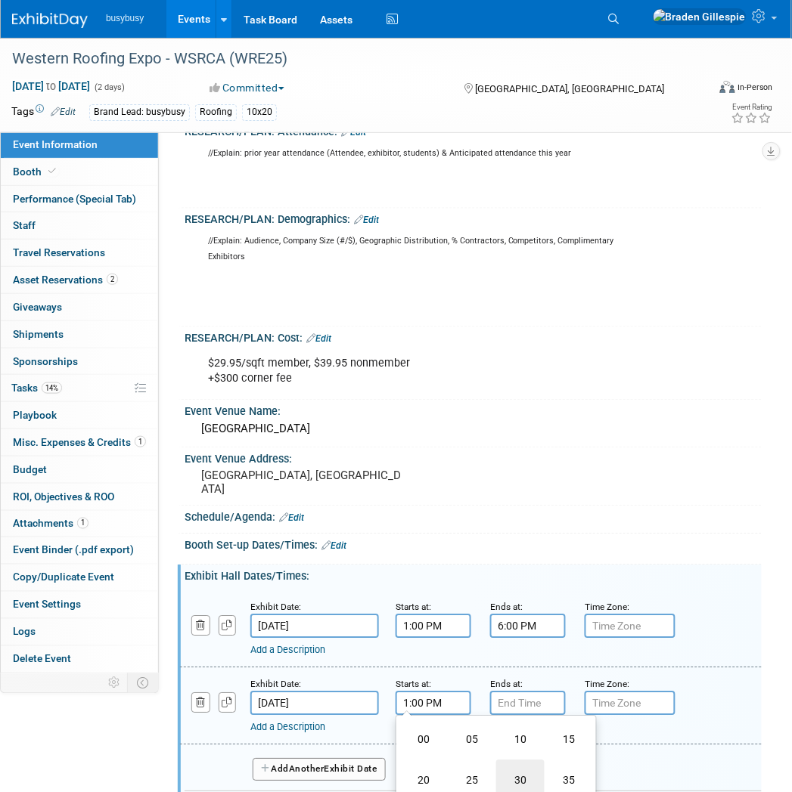
type input "1:30 PM"
click at [542, 693] on input "7:00 PM" at bounding box center [528, 704] width 76 height 24
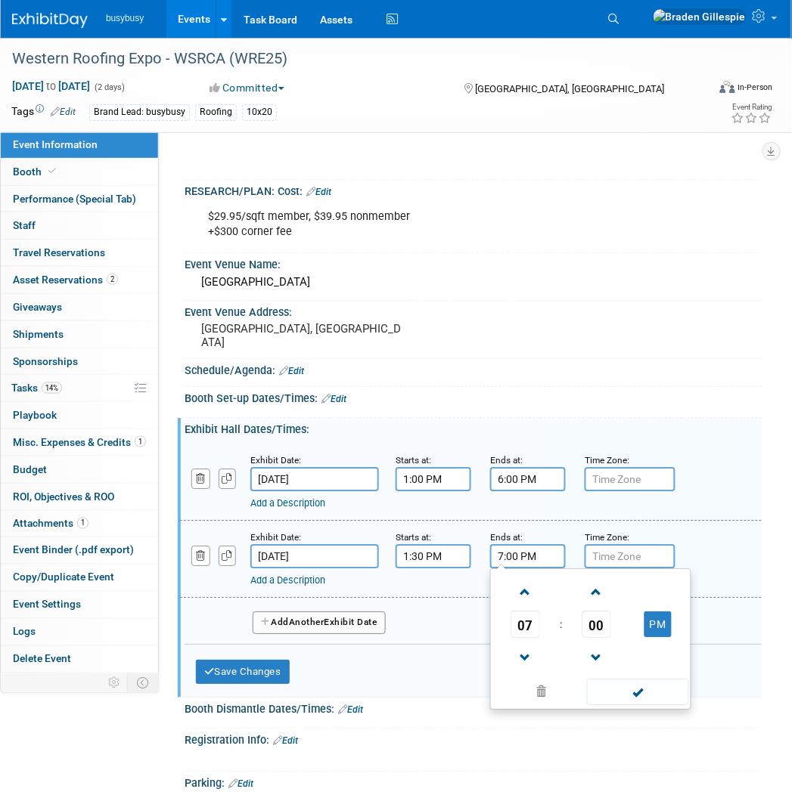
scroll to position [532, 0]
click at [528, 651] on span at bounding box center [525, 657] width 26 height 26
click at [598, 610] on span "00" at bounding box center [596, 623] width 29 height 27
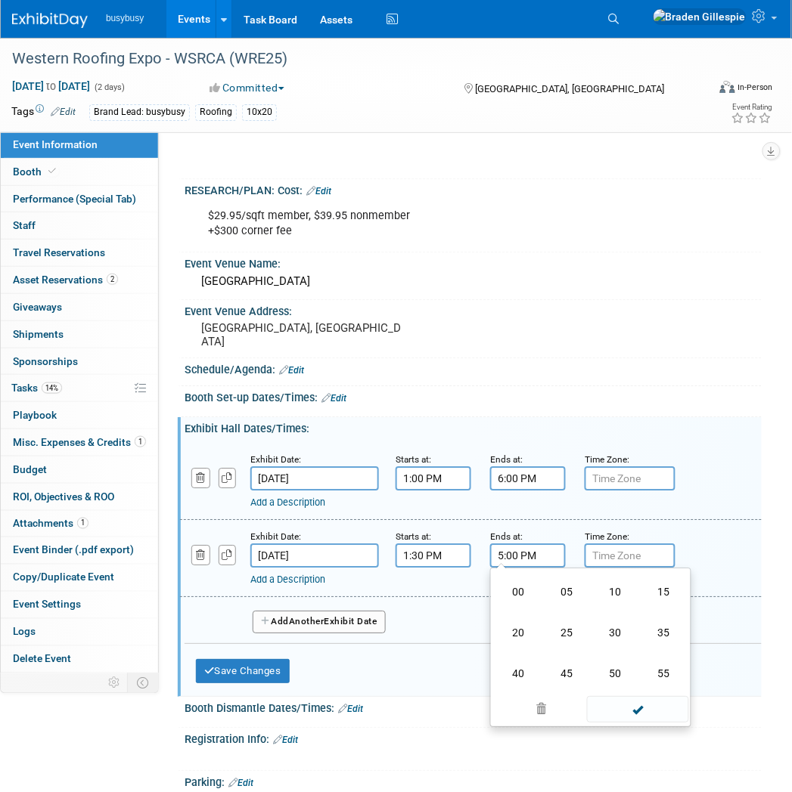
click at [598, 612] on td "30" at bounding box center [614, 632] width 48 height 41
type input "5:30 PM"
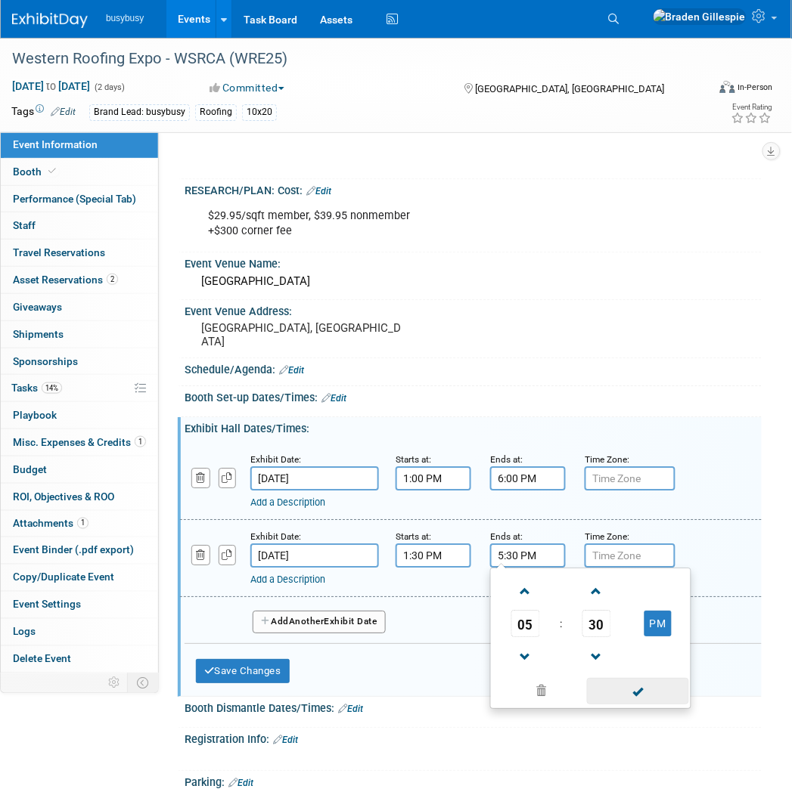
click at [635, 681] on span at bounding box center [638, 691] width 102 height 26
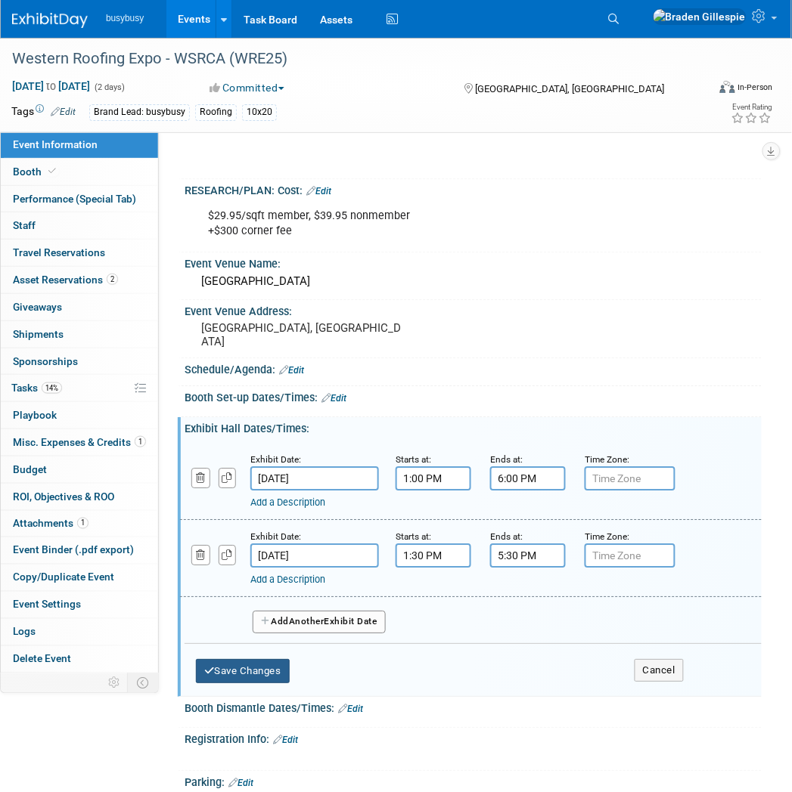
click at [283, 659] on button "Save Changes" at bounding box center [243, 671] width 94 height 24
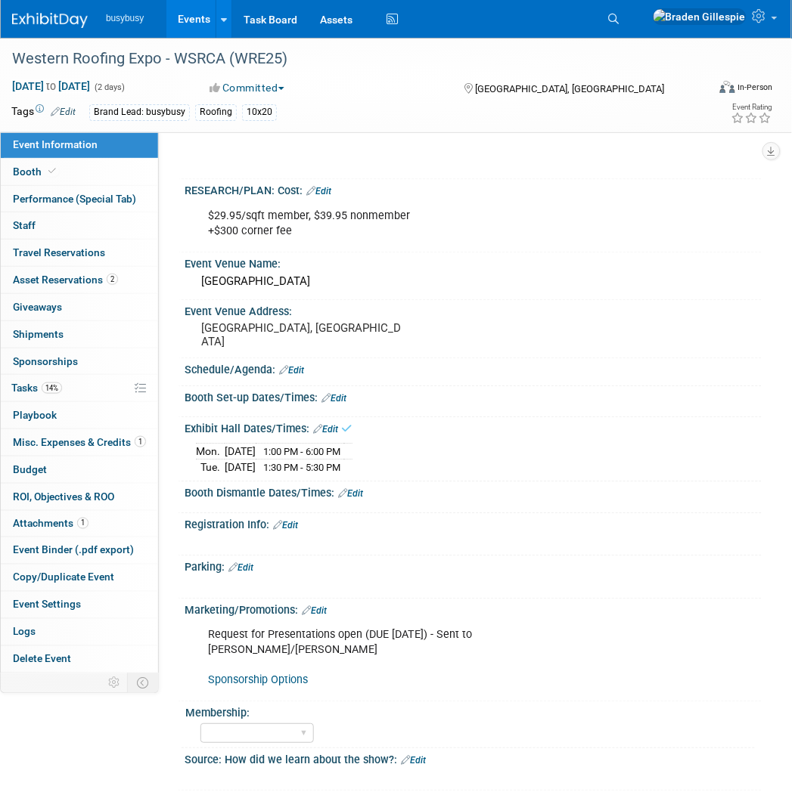
click at [343, 393] on link "Edit" at bounding box center [333, 398] width 25 height 11
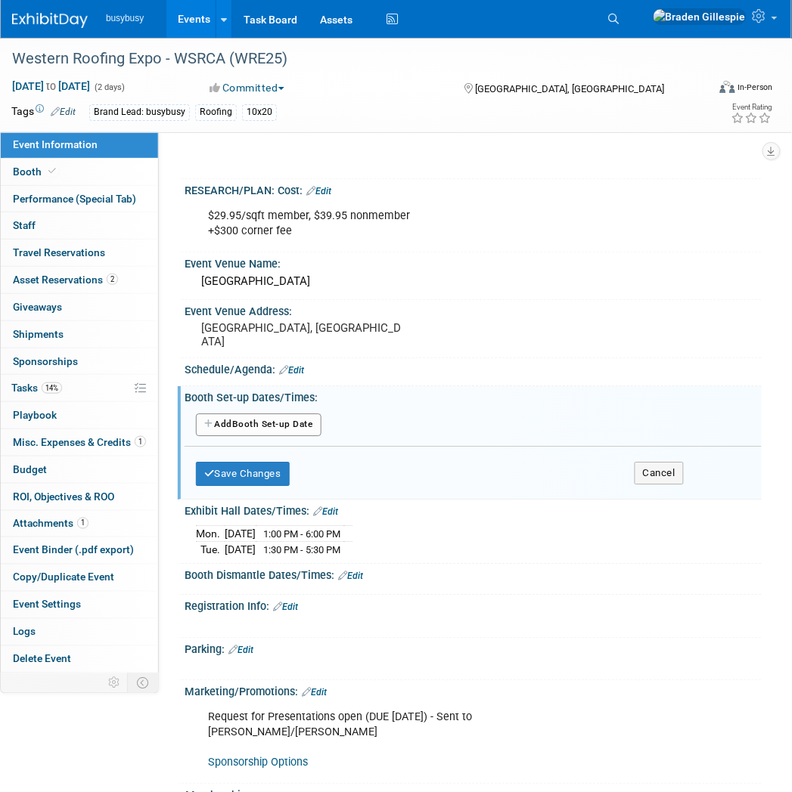
click at [280, 417] on button "Add Another Booth Set-up Date" at bounding box center [259, 425] width 126 height 23
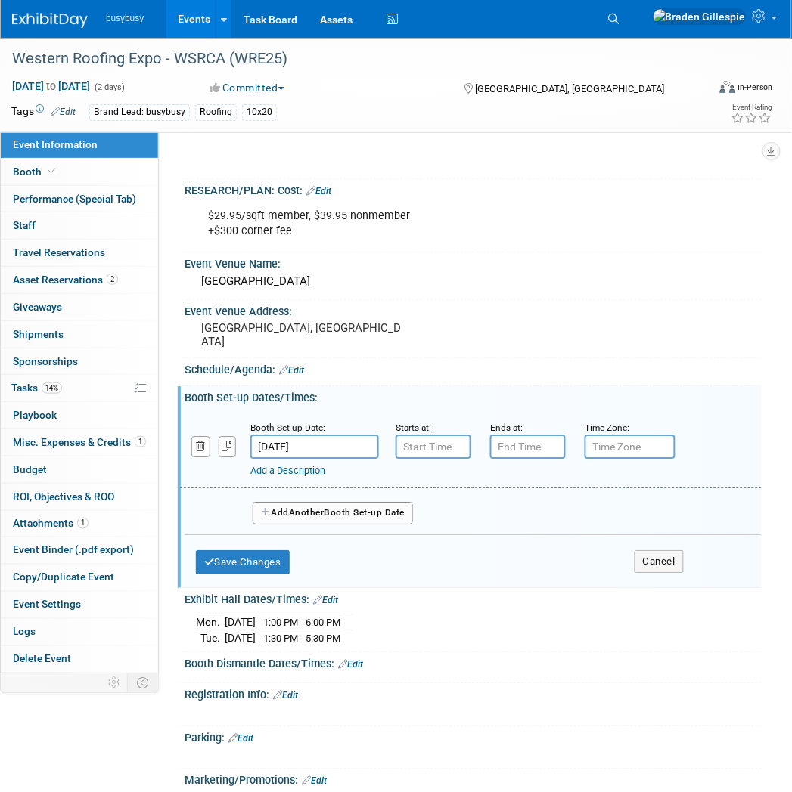
click at [330, 442] on input "Sep 29, 2025" at bounding box center [314, 447] width 129 height 24
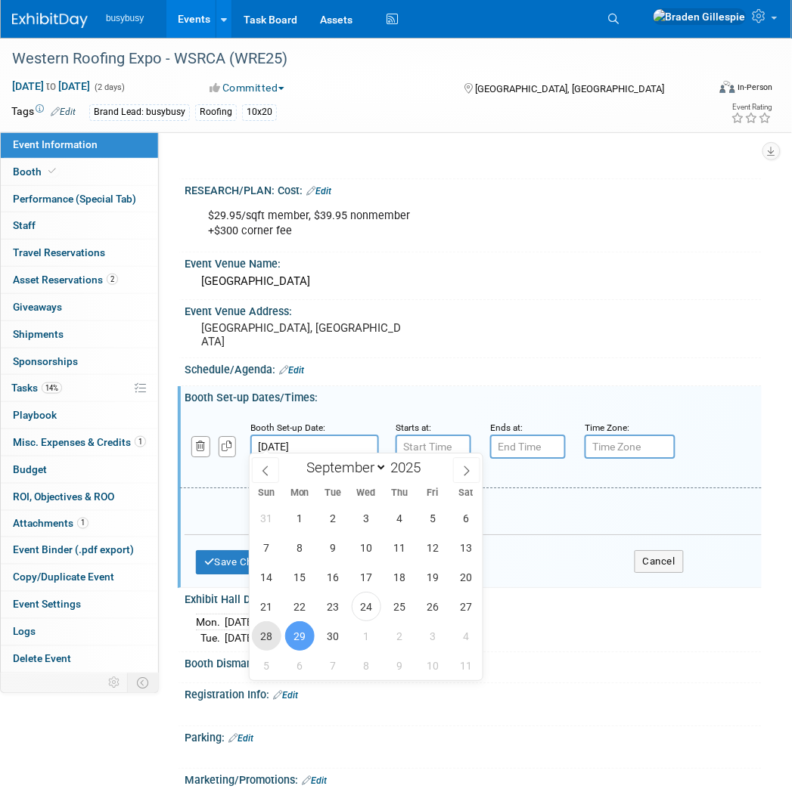
click at [273, 630] on span "28" at bounding box center [266, 635] width 29 height 29
type input "Sep 28, 2025"
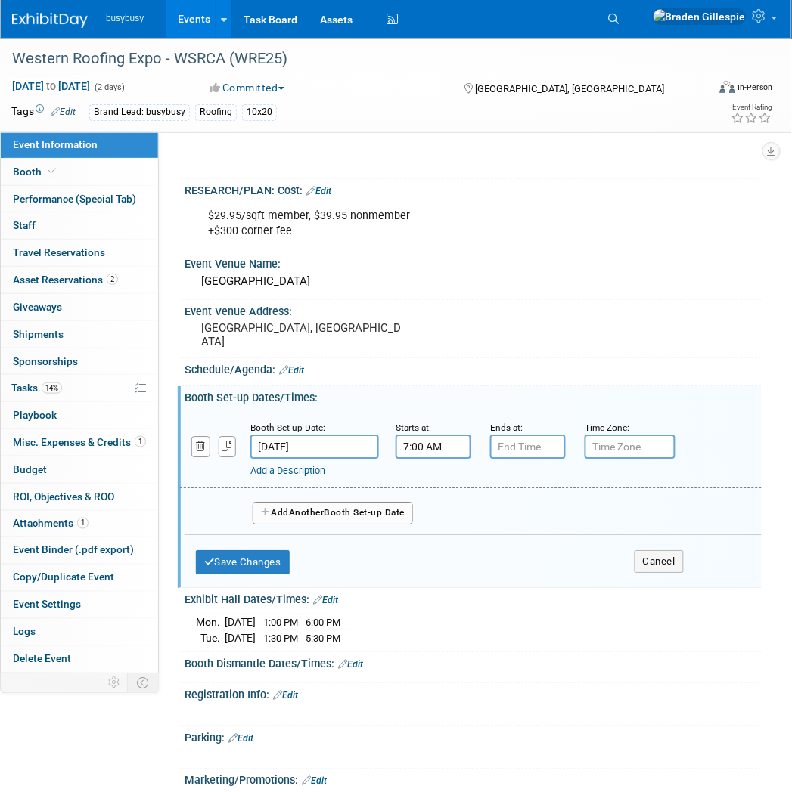
click at [444, 440] on input "7:00 AM" at bounding box center [433, 447] width 76 height 24
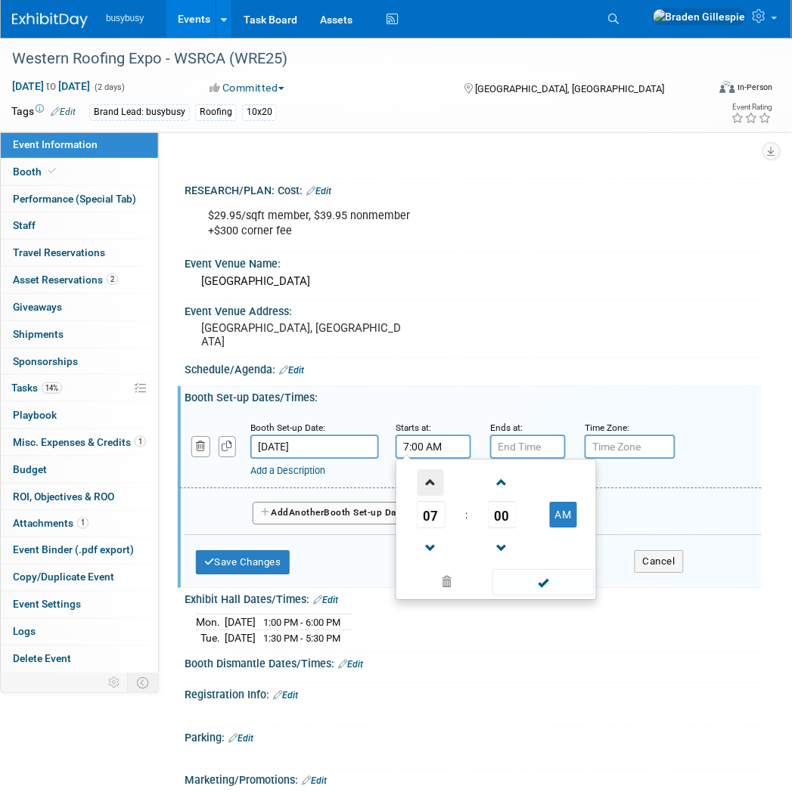
click at [427, 470] on span at bounding box center [430, 483] width 26 height 26
type input "8:00 AM"
click at [523, 443] on input "7:00 PM" at bounding box center [528, 447] width 76 height 24
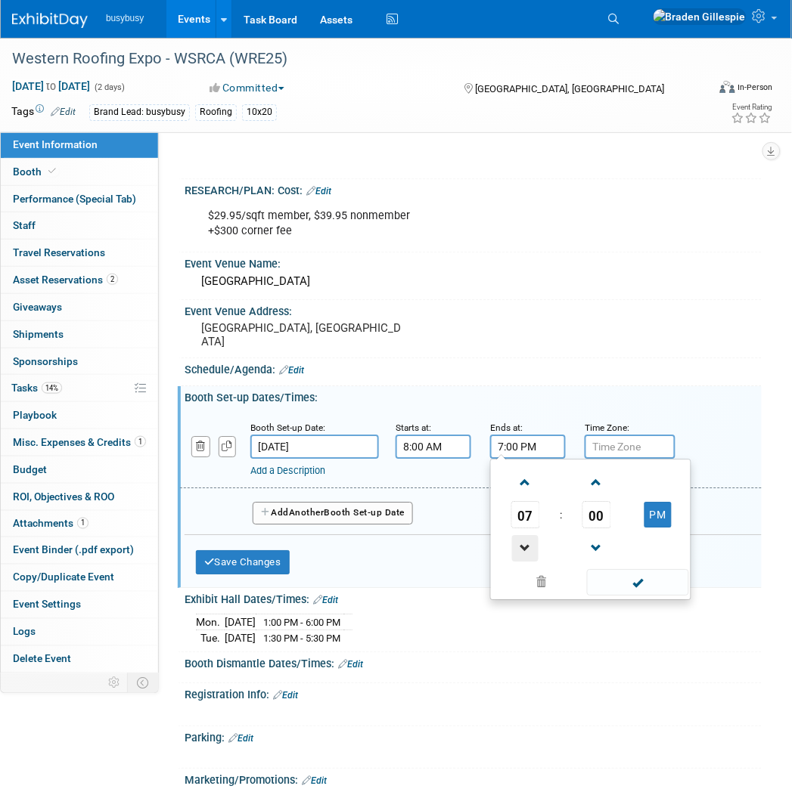
click at [529, 535] on span at bounding box center [525, 548] width 26 height 26
type input "5:00 PM"
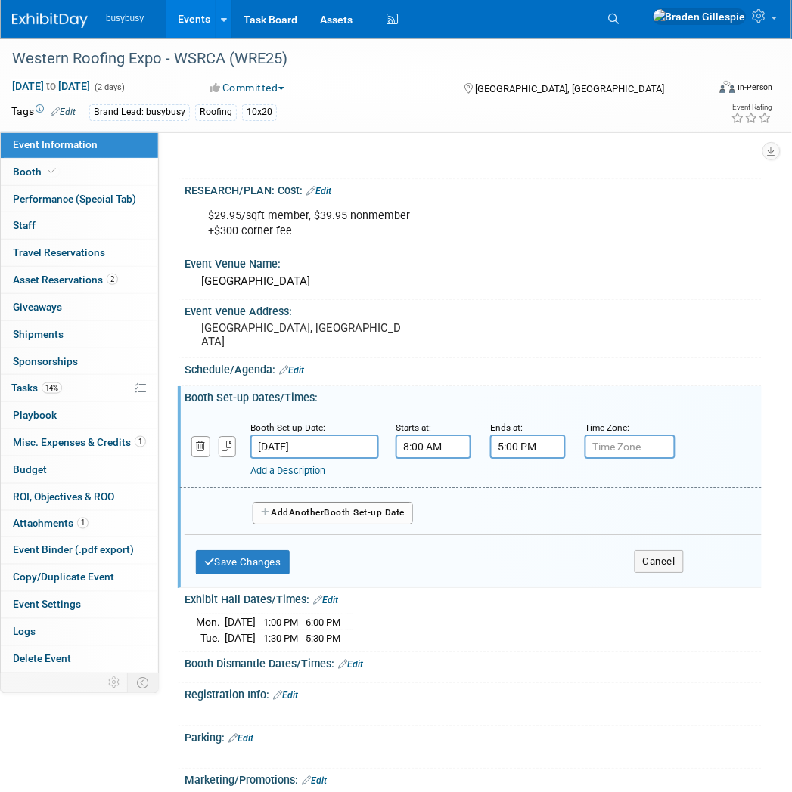
click at [395, 502] on button "Add Another Booth Set-up Date" at bounding box center [333, 513] width 160 height 23
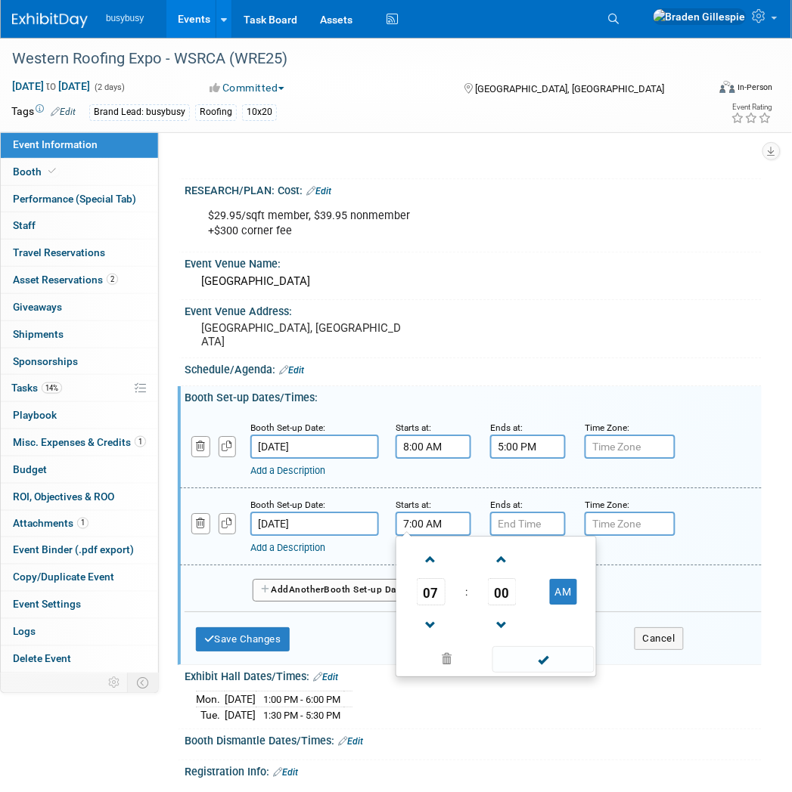
click at [444, 522] on input "7:00 AM" at bounding box center [433, 524] width 76 height 24
click at [437, 548] on span at bounding box center [430, 560] width 26 height 26
type input "8:00 AM"
click at [510, 514] on input "7:00 PM" at bounding box center [528, 524] width 76 height 24
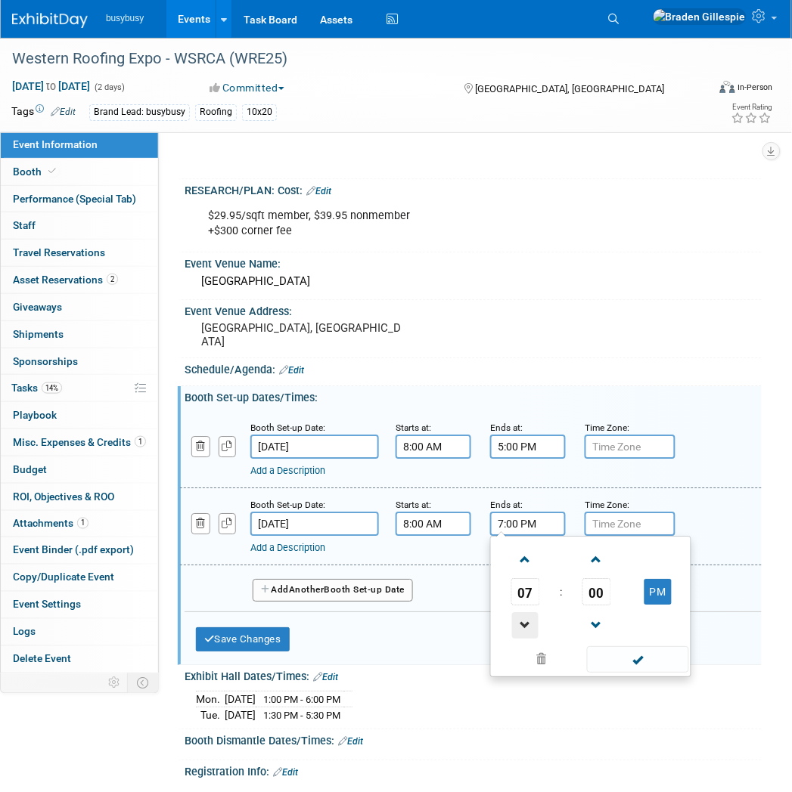
click at [526, 612] on span at bounding box center [525, 625] width 26 height 26
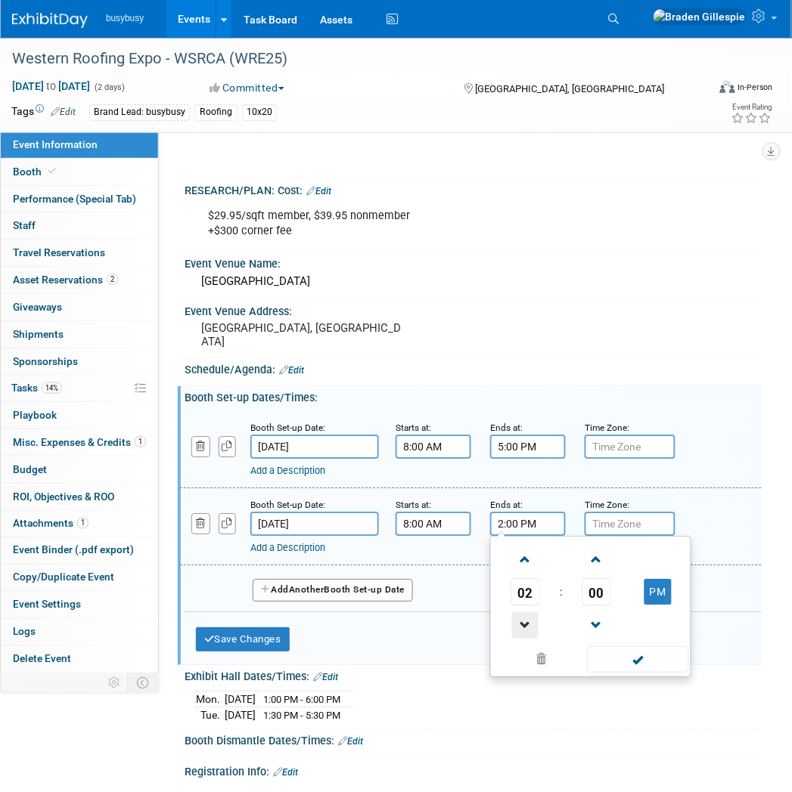
click at [526, 612] on span at bounding box center [525, 625] width 26 height 26
type input "12:00 PM"
click at [662, 646] on span at bounding box center [638, 659] width 102 height 26
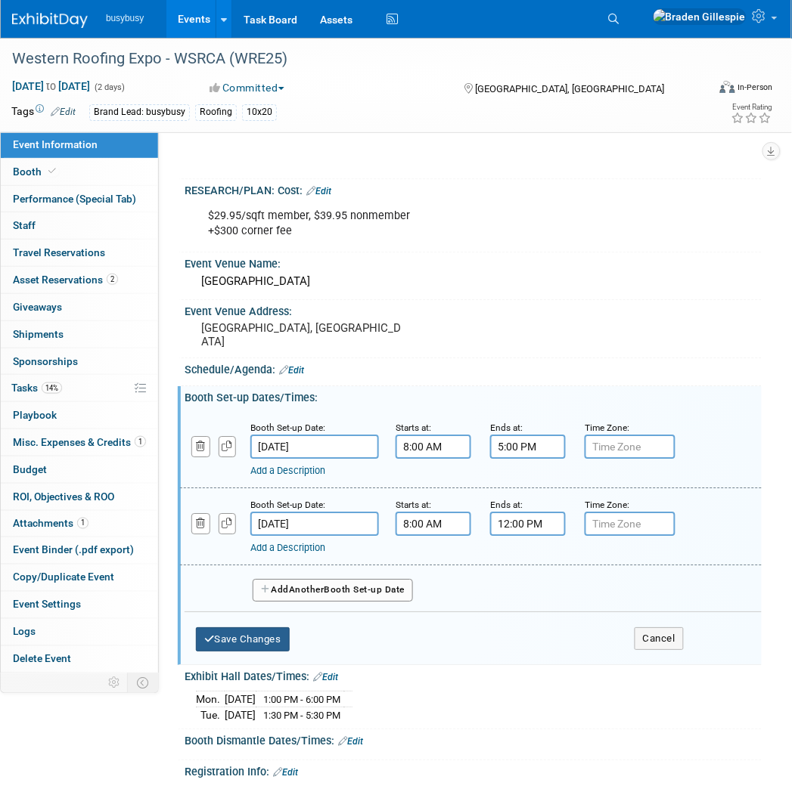
click at [282, 632] on button "Save Changes" at bounding box center [243, 640] width 94 height 24
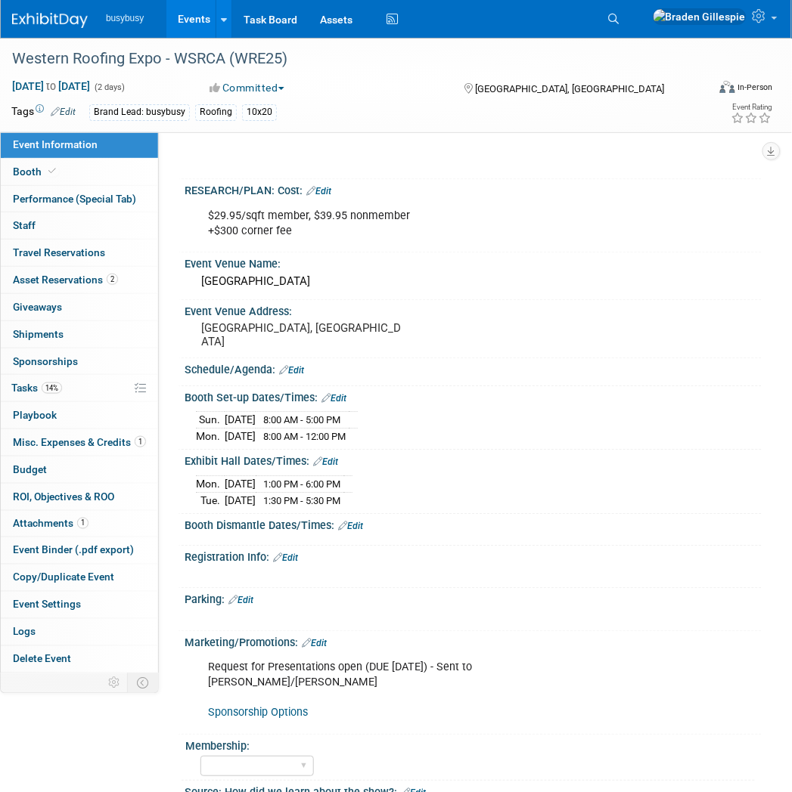
click at [357, 521] on link "Edit" at bounding box center [350, 526] width 25 height 11
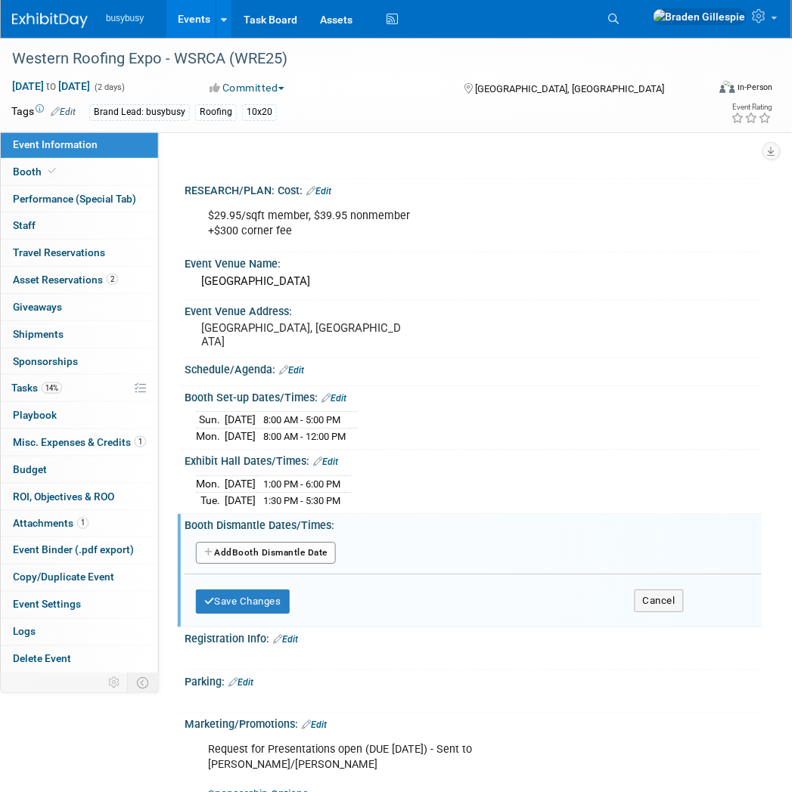
click at [320, 548] on button "Add Another Booth Dismantle Date" at bounding box center [266, 553] width 140 height 23
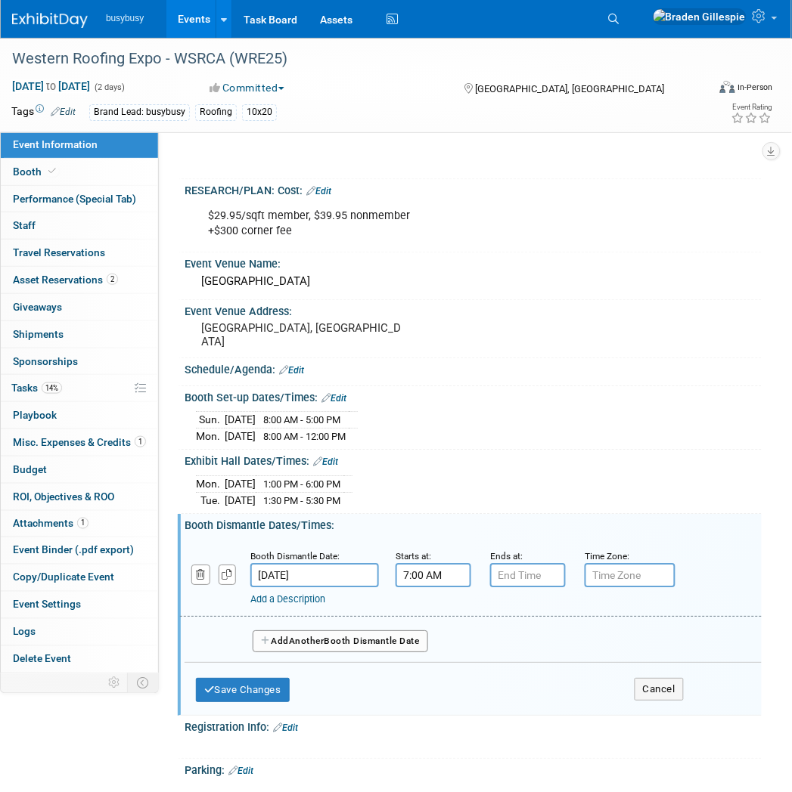
click at [443, 563] on input "7:00 AM" at bounding box center [433, 575] width 76 height 24
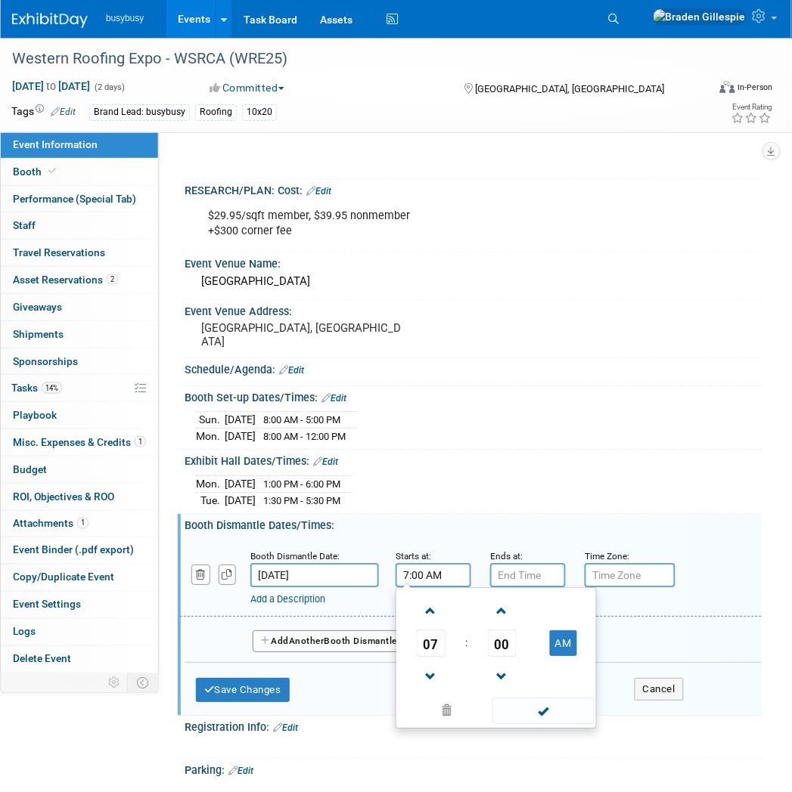
drag, startPoint x: 446, startPoint y: 559, endPoint x: 268, endPoint y: 581, distance: 178.9
click at [268, 581] on div "Booth Dismantle Date: Sep 30, 2025 Starts at: 7:00 AM 07 : 00 AM 12 01 02 03 04…" at bounding box center [470, 578] width 581 height 77
type input "5:30 pm"
type input "7:00 PM"
type input "5:30 PM"
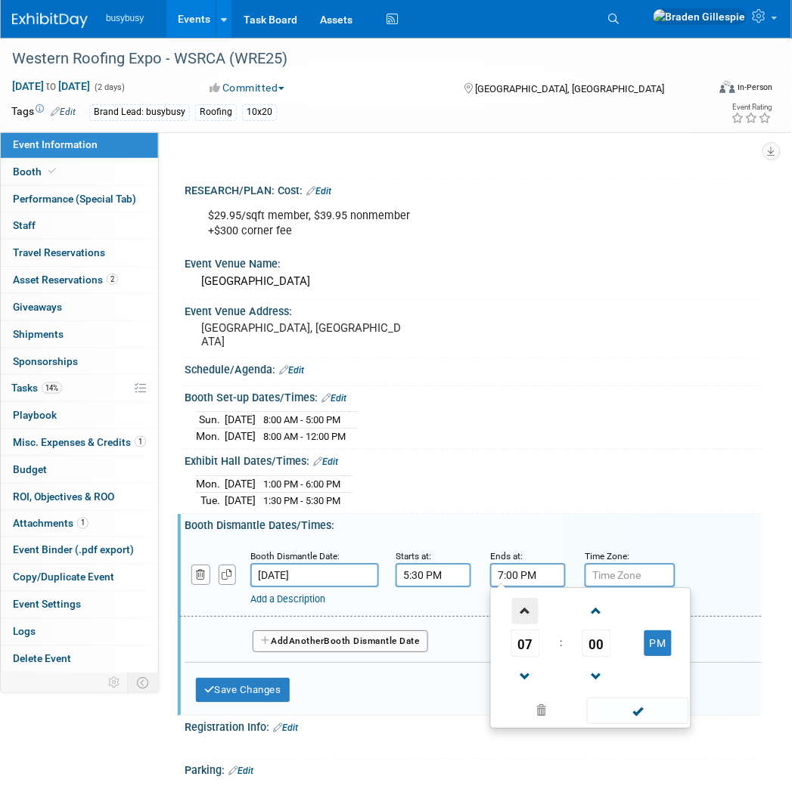
click at [531, 606] on span at bounding box center [525, 611] width 26 height 26
type input "10:00 PM"
click at [635, 702] on span at bounding box center [638, 711] width 102 height 26
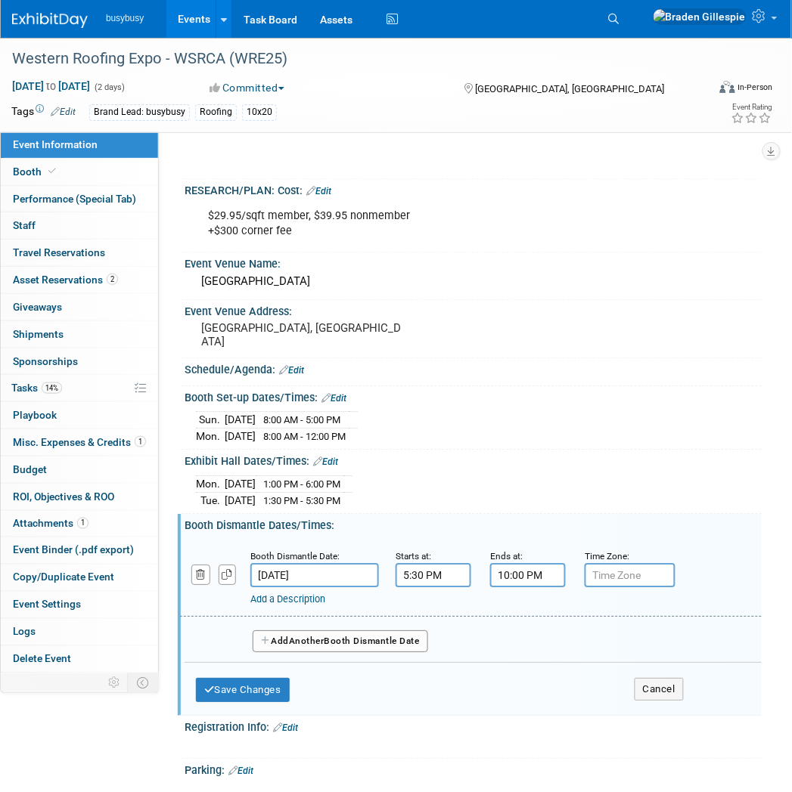
click at [360, 631] on button "Add Another Booth Dismantle Date" at bounding box center [340, 642] width 175 height 23
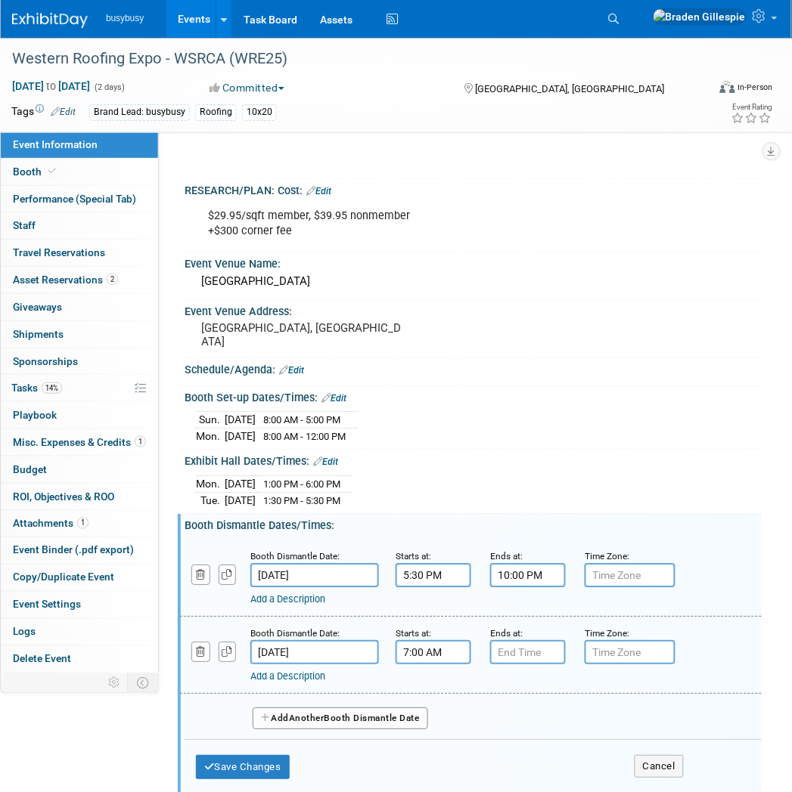
click at [429, 643] on input "7:00 AM" at bounding box center [433, 652] width 76 height 24
drag, startPoint x: 446, startPoint y: 646, endPoint x: 315, endPoint y: 647, distance: 130.8
click at [315, 647] on div "Booth Dismantle Date: Oct 1, 2025 Starts at: 7:00 AM 07 : 00 AM 12 01 02 03 04 …" at bounding box center [470, 655] width 581 height 77
type input "8:00 AM"
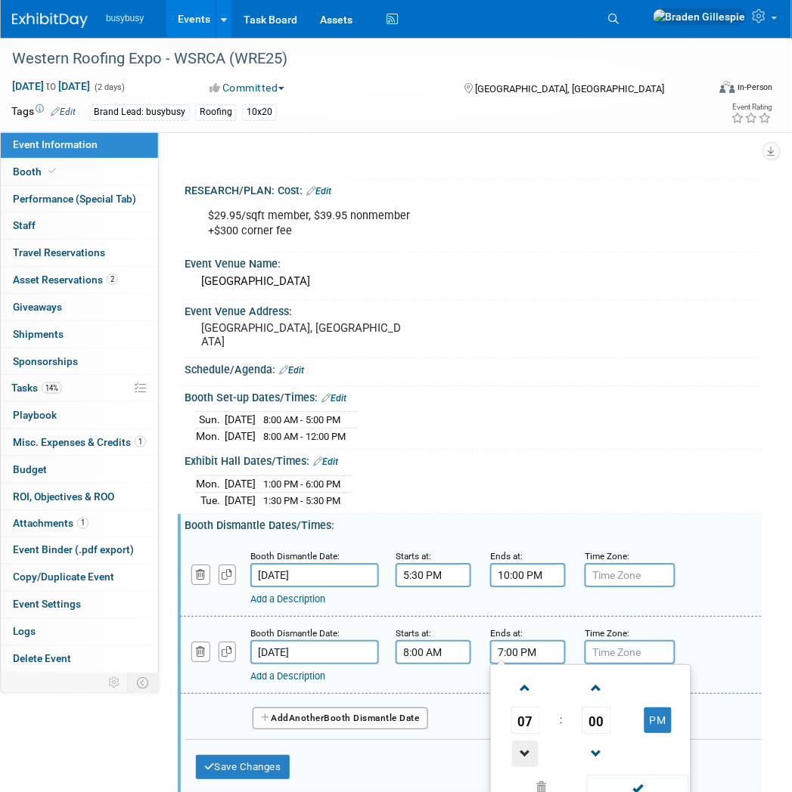
click at [529, 741] on span at bounding box center [525, 754] width 26 height 26
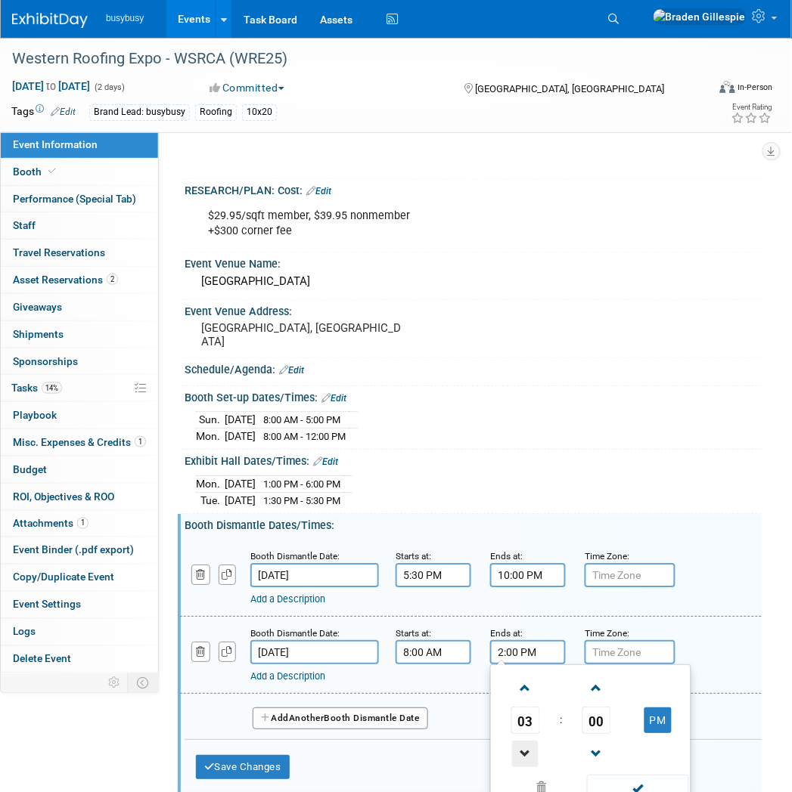
click at [529, 741] on span at bounding box center [525, 754] width 26 height 26
type input "12:00 PM"
click at [651, 773] on td at bounding box center [636, 787] width 102 height 29
click at [652, 780] on span at bounding box center [638, 788] width 102 height 26
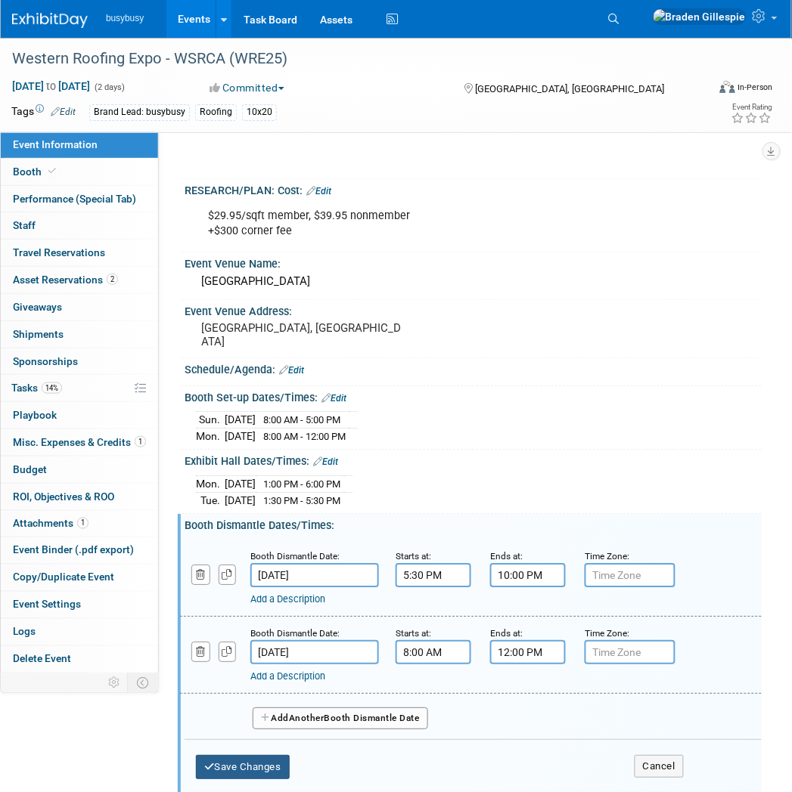
click at [272, 755] on button "Save Changes" at bounding box center [243, 767] width 94 height 24
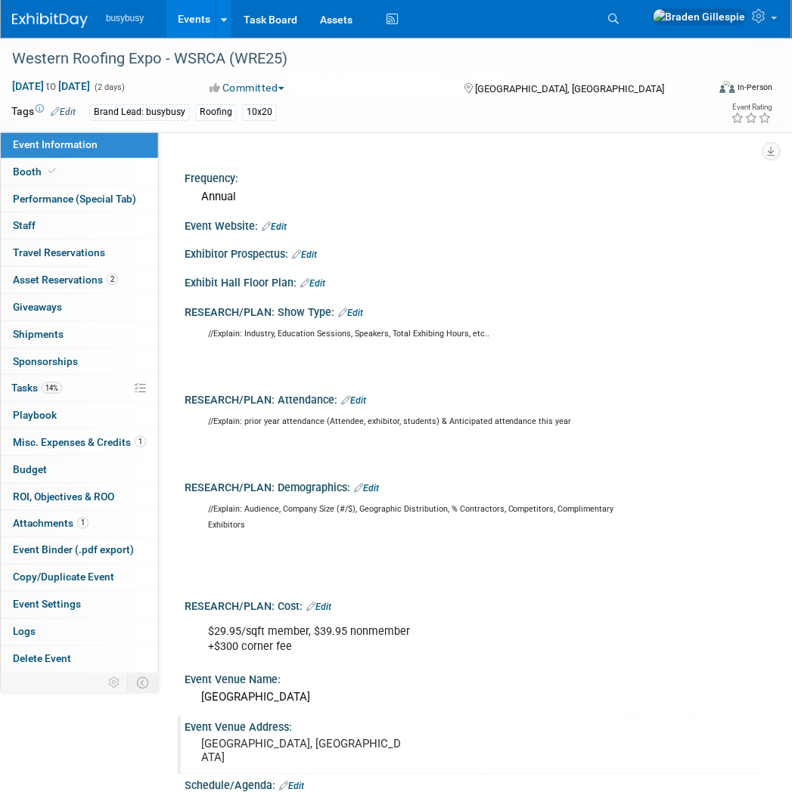
scroll to position [98, 0]
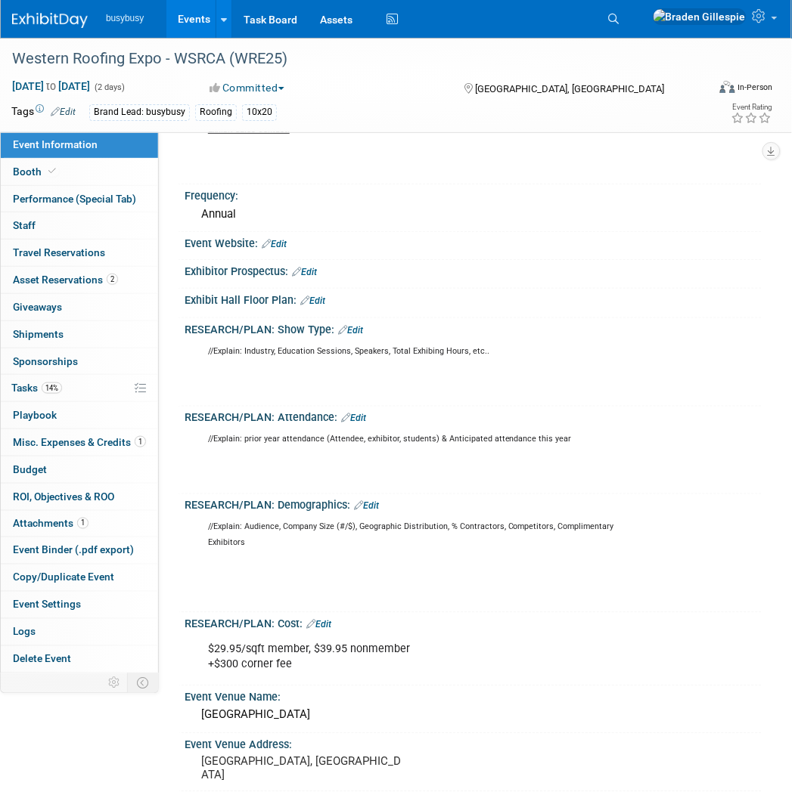
click at [54, 17] on img at bounding box center [50, 20] width 76 height 15
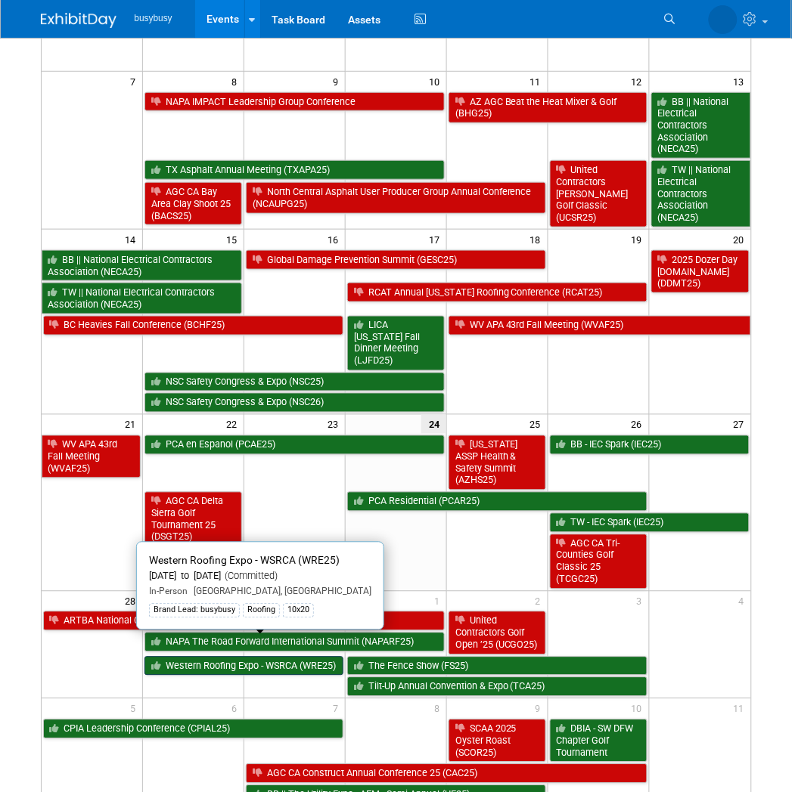
scroll to position [184, 0]
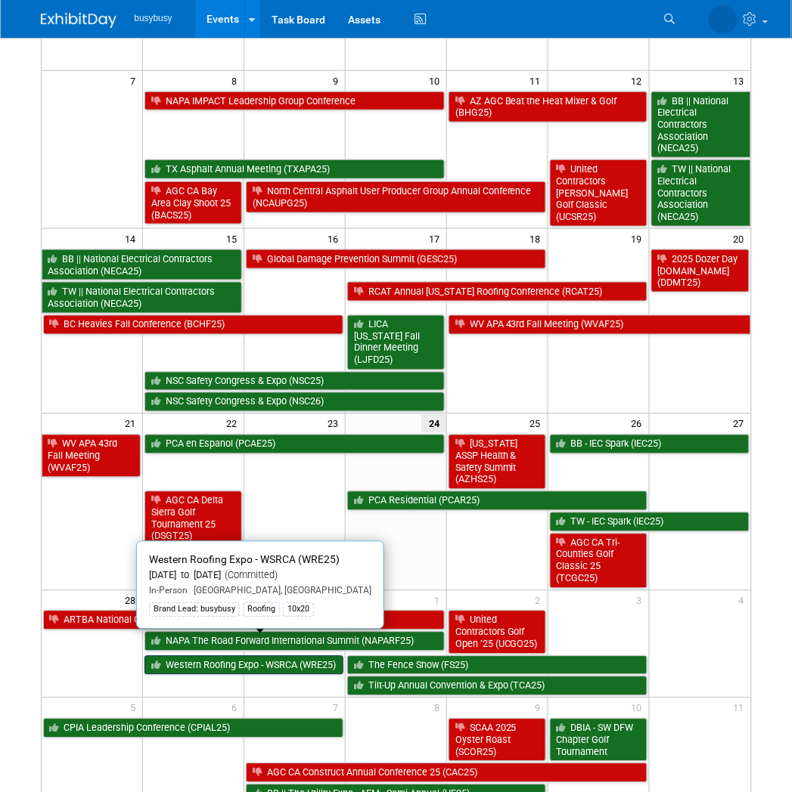
click at [295, 656] on link "Western Roofing Expo - WSRCA (WRE25)" at bounding box center [243, 666] width 199 height 20
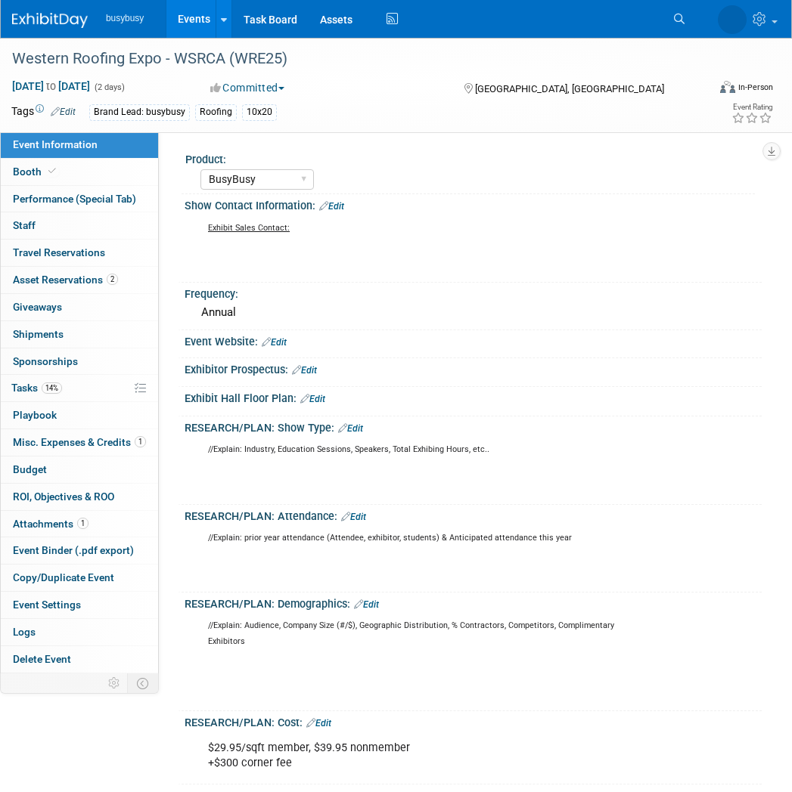
select select "BusyBusy"
click at [314, 389] on div "Exhibit Hall Floor Plan: Edit" at bounding box center [472, 397] width 577 height 20
click at [321, 395] on link "Edit" at bounding box center [312, 399] width 25 height 11
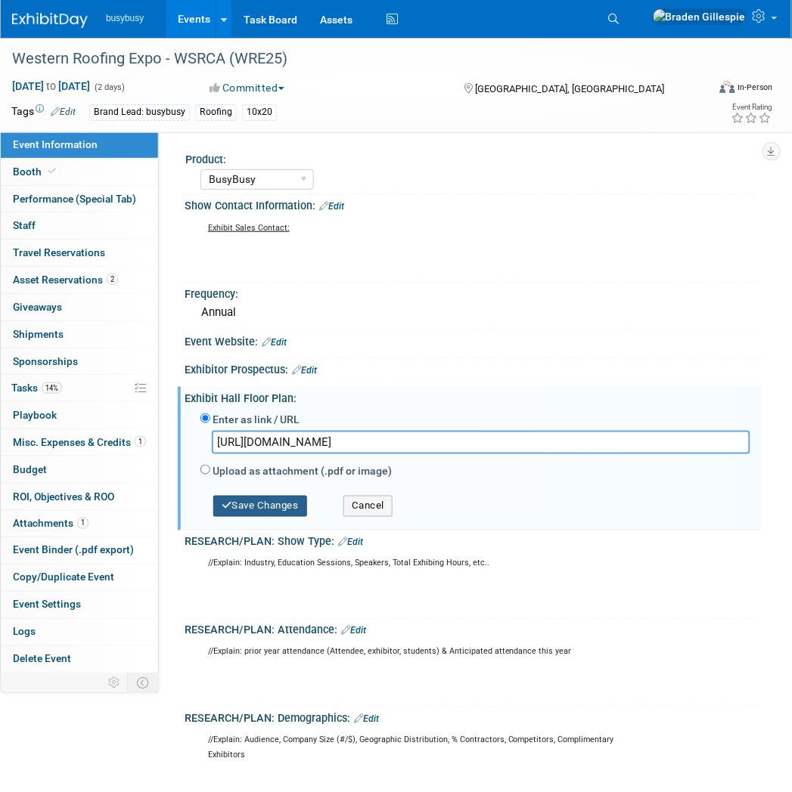
type input "[URL][DOMAIN_NAME]"
click at [276, 510] on button "Save Changes" at bounding box center [260, 506] width 94 height 21
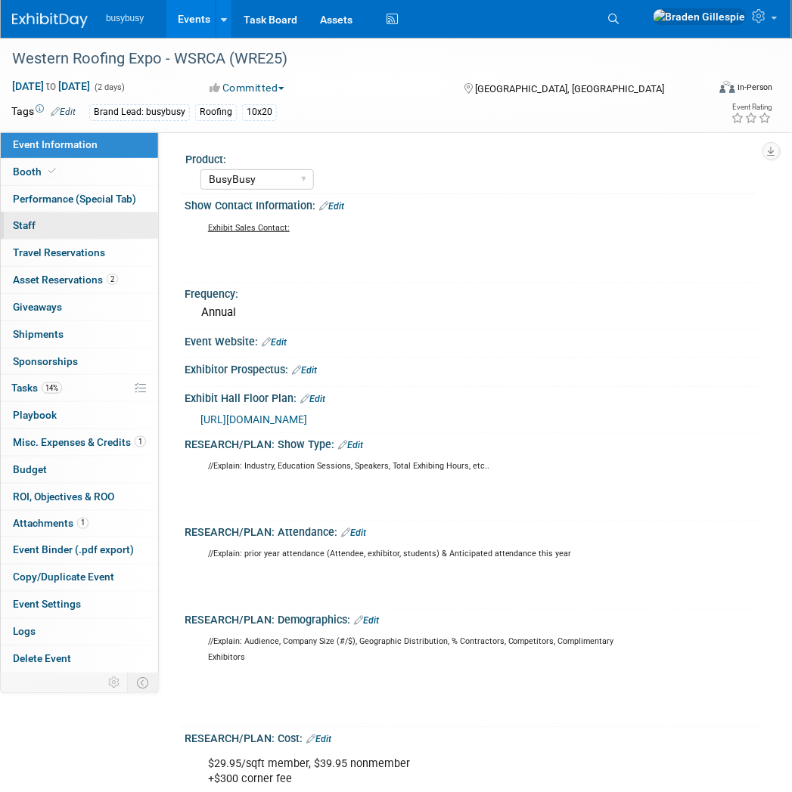
click at [57, 228] on link "0 Staff 0" at bounding box center [79, 225] width 157 height 26
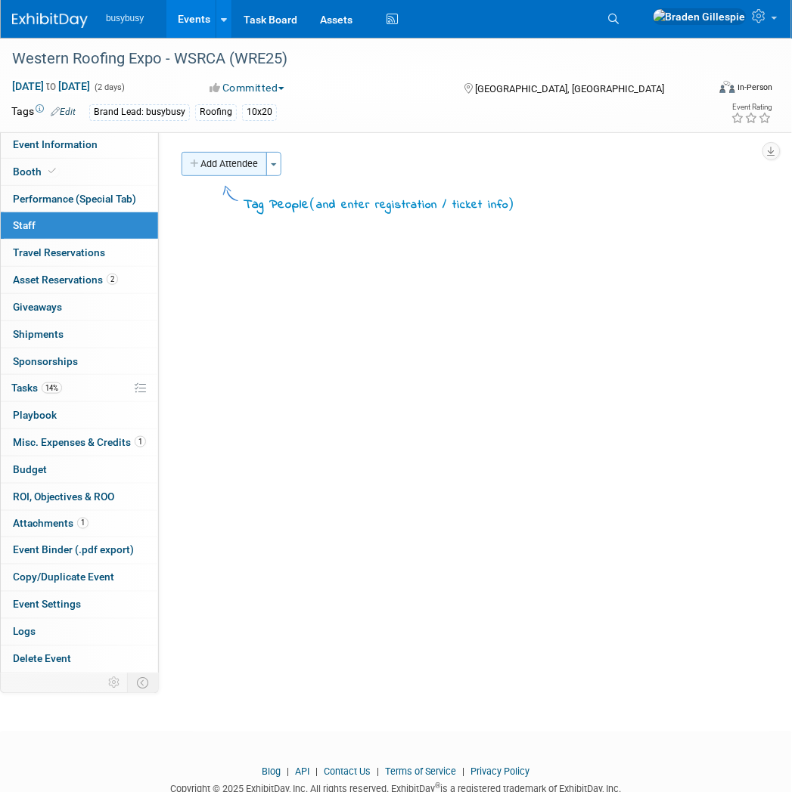
click at [242, 170] on button "Add Attendee" at bounding box center [223, 164] width 85 height 24
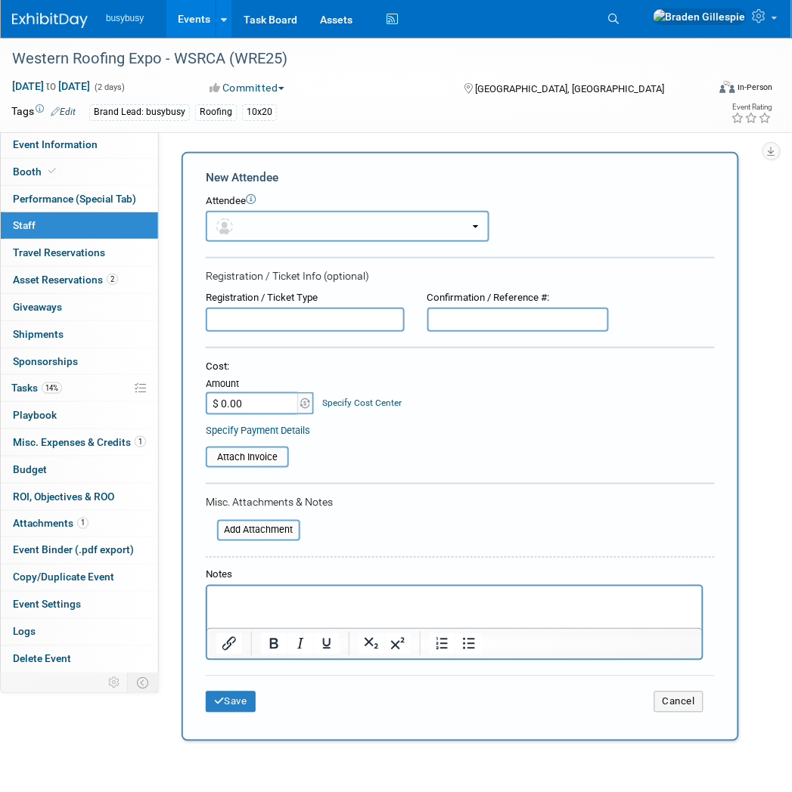
click at [280, 225] on button "button" at bounding box center [348, 226] width 284 height 31
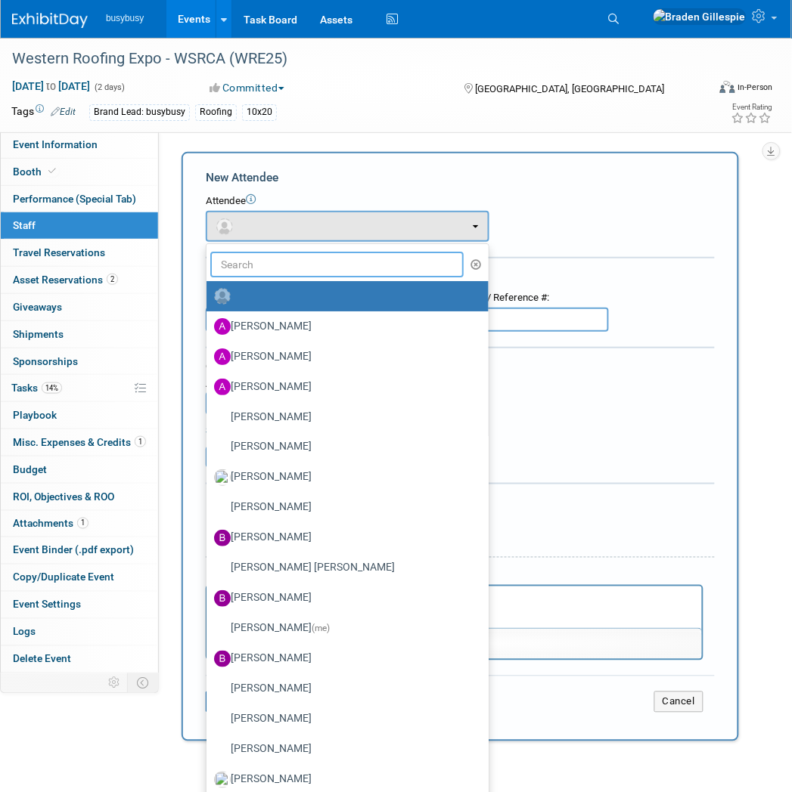
click at [284, 270] on input "text" at bounding box center [336, 265] width 253 height 26
type input "[PERSON_NAME]"
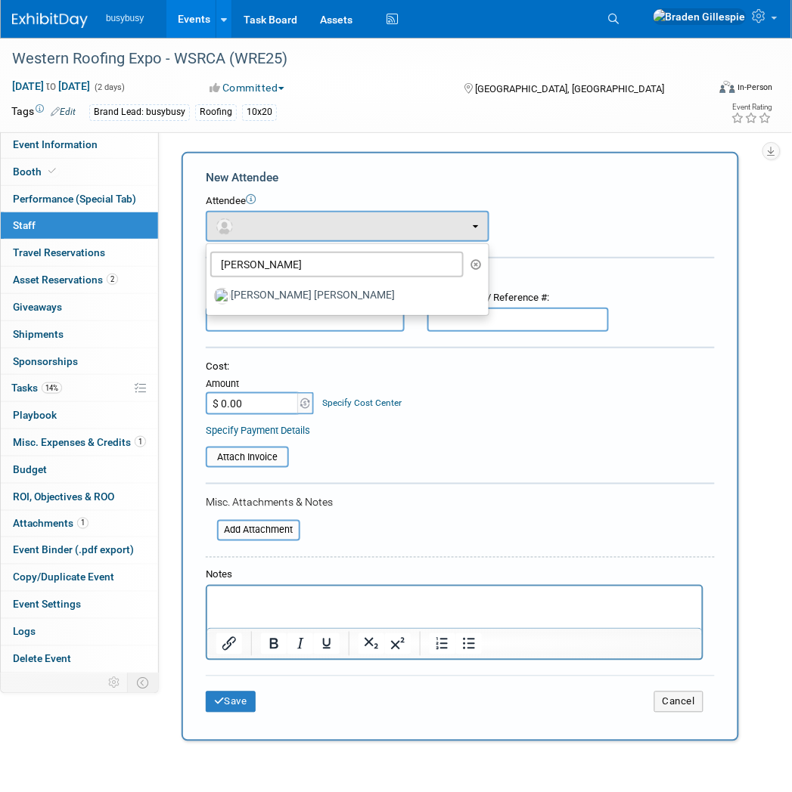
click at [293, 311] on ul "[PERSON_NAME] [PERSON_NAME] [PERSON_NAME] [PERSON_NAME] [PERSON_NAME] [PERSON_N…" at bounding box center [348, 279] width 284 height 73
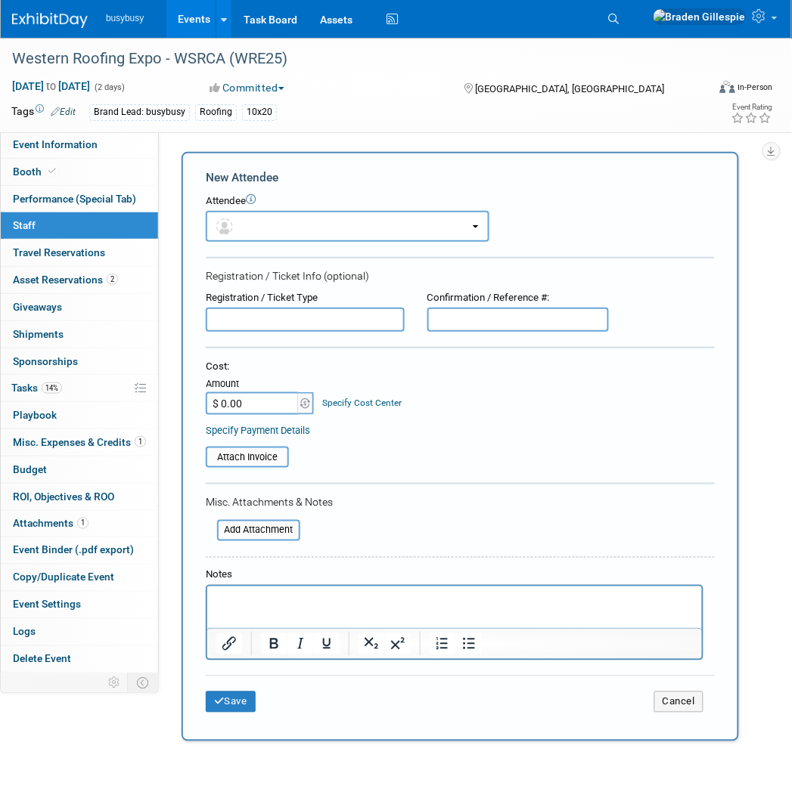
click at [286, 295] on div "Registration / Ticket Type" at bounding box center [305, 298] width 199 height 14
click at [289, 224] on button "button" at bounding box center [348, 226] width 284 height 31
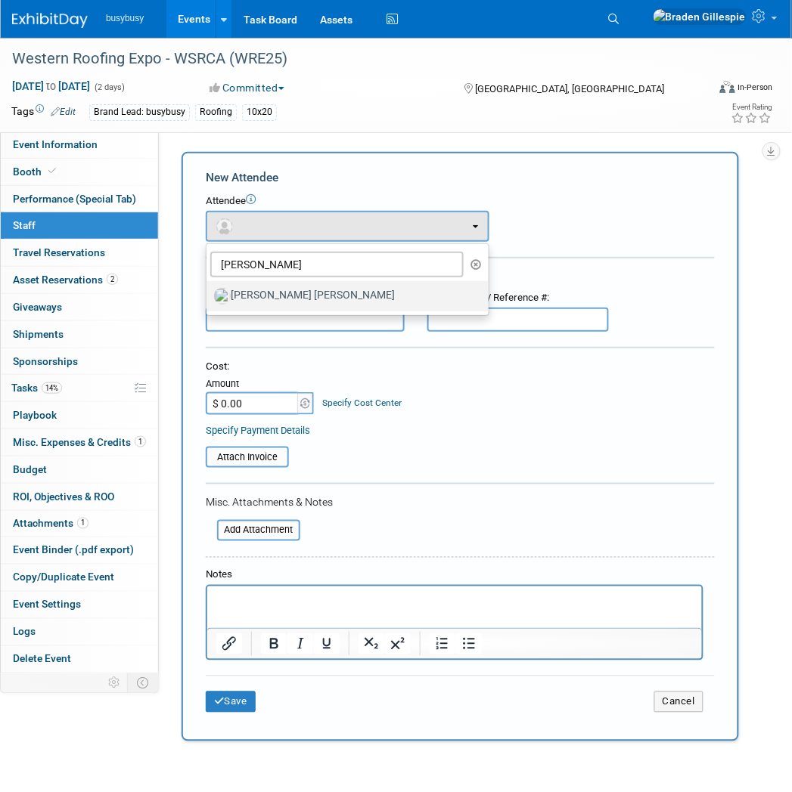
click at [266, 293] on label "[PERSON_NAME] [PERSON_NAME]" at bounding box center [343, 296] width 259 height 24
click at [209, 293] on input "[PERSON_NAME] [PERSON_NAME]" at bounding box center [204, 295] width 10 height 10
select select "3dd18b60-705c-4d42-a5db-d1a96c90d2a4"
select select "4"
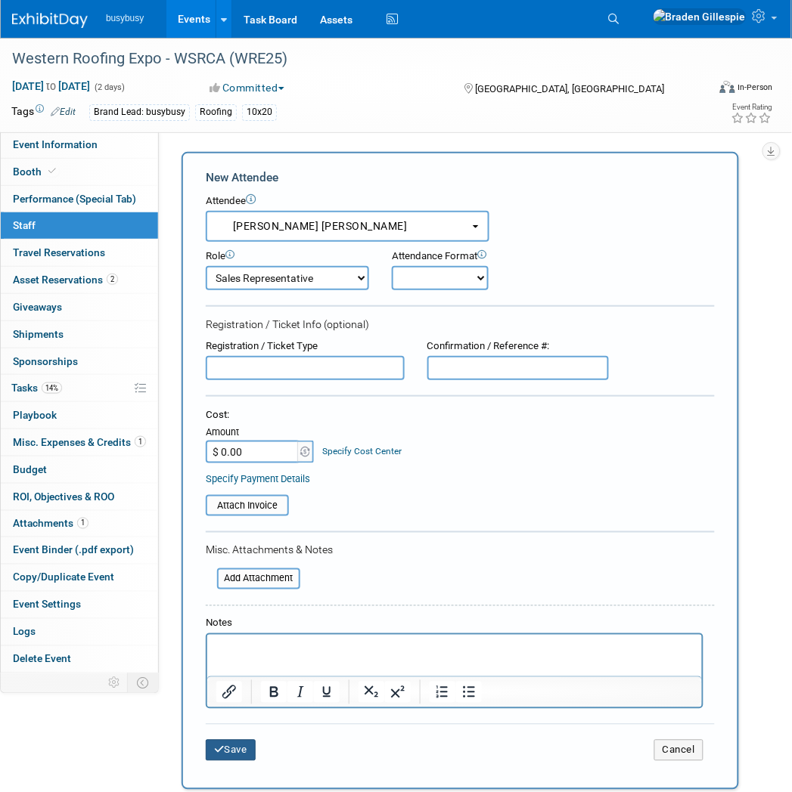
click at [231, 740] on button "Save" at bounding box center [231, 750] width 50 height 21
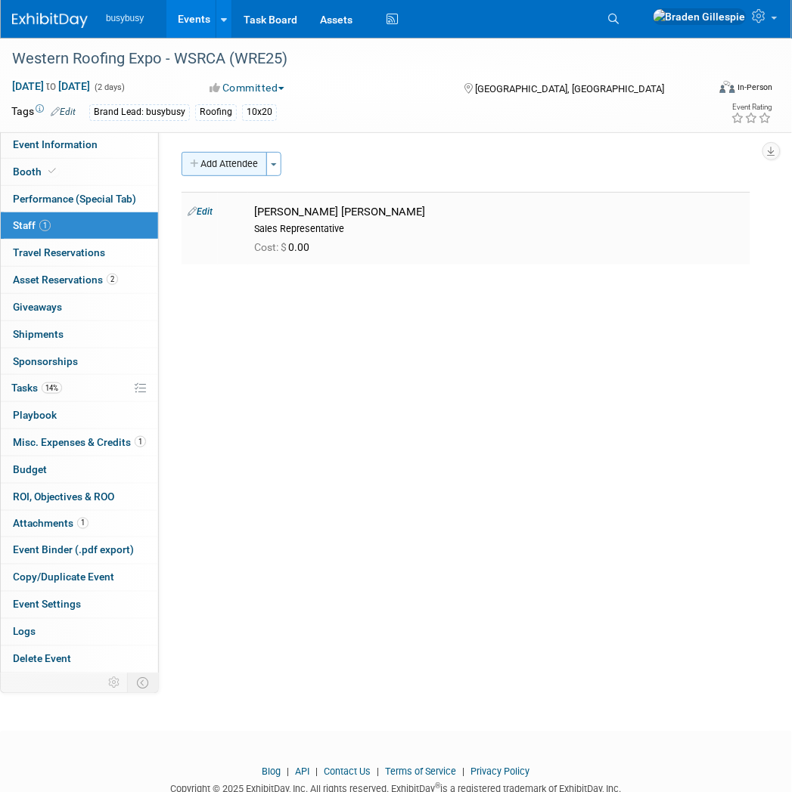
click at [235, 167] on button "Add Attendee" at bounding box center [223, 164] width 85 height 24
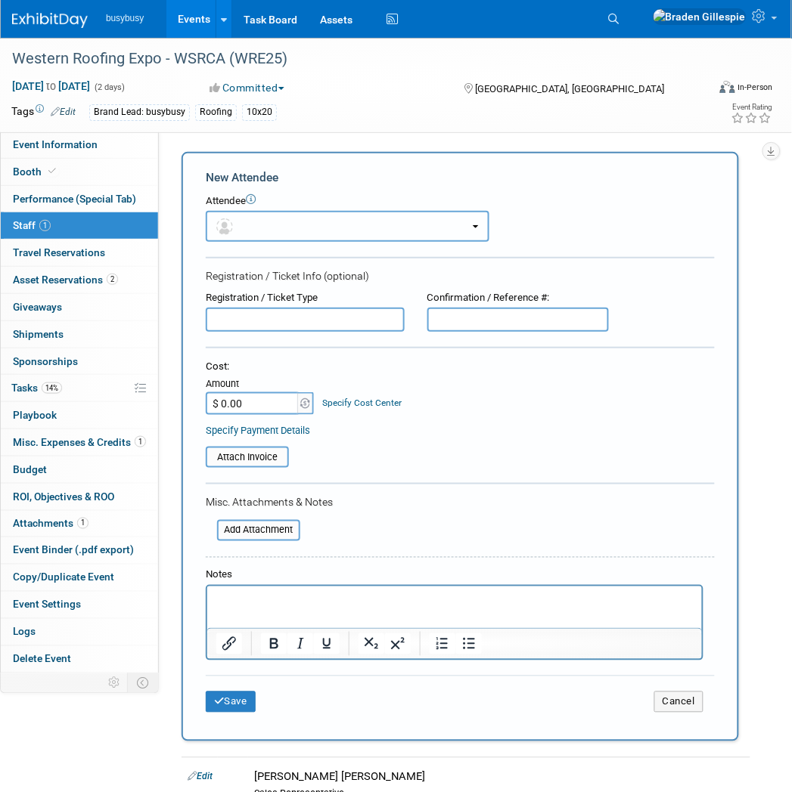
click at [273, 231] on button "button" at bounding box center [348, 226] width 284 height 31
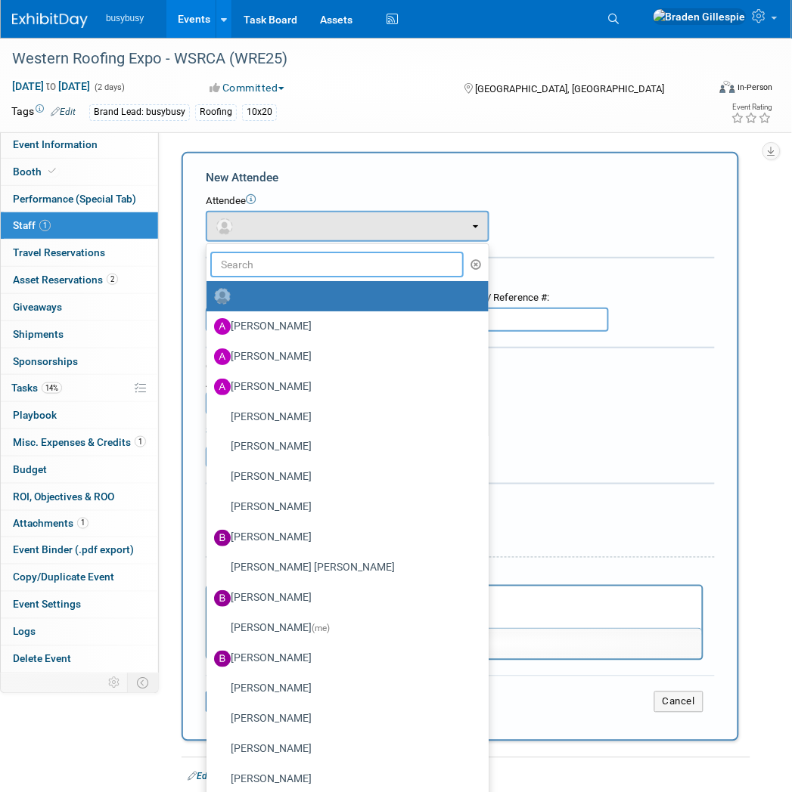
click at [271, 259] on input "text" at bounding box center [336, 265] width 253 height 26
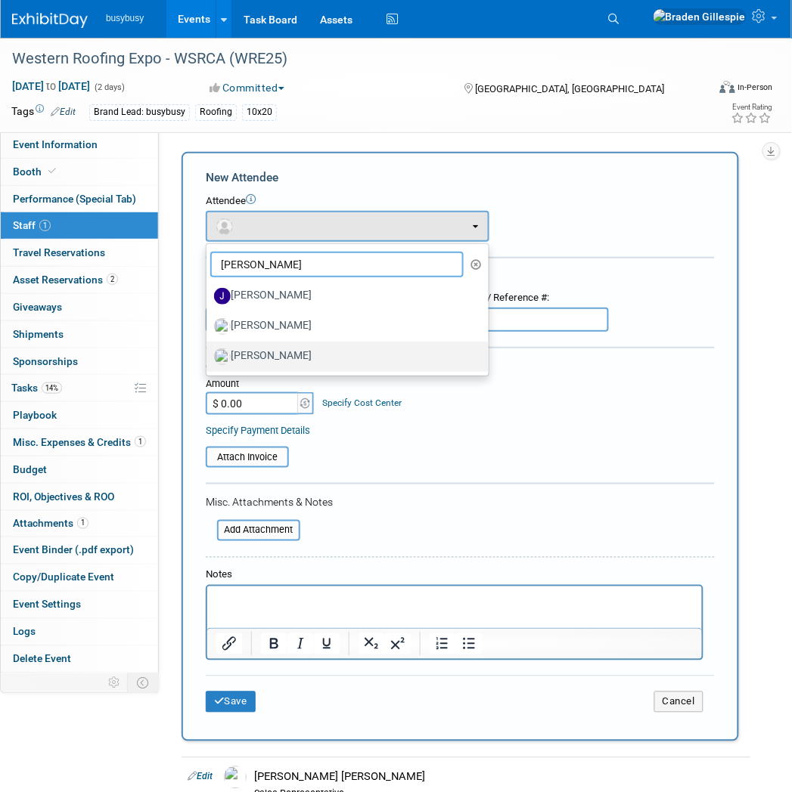
type input "ryan"
click at [299, 352] on label "[PERSON_NAME]" at bounding box center [343, 357] width 259 height 24
click at [209, 352] on input "[PERSON_NAME]" at bounding box center [204, 355] width 10 height 10
select select "92e15206-564f-4d20-a7ed-d63d1fb3e9a0"
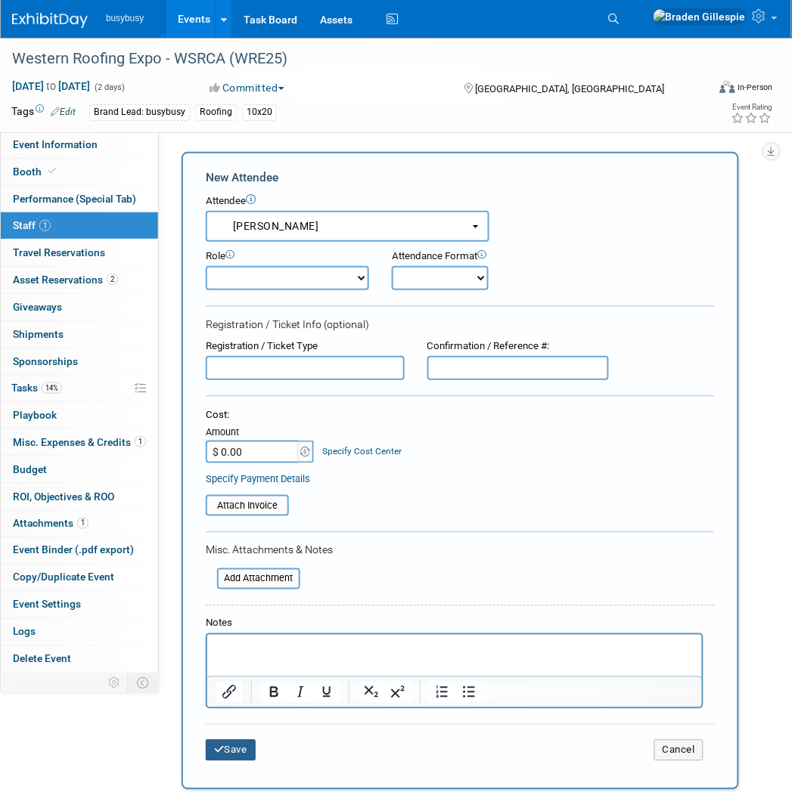
click at [242, 740] on button "Save" at bounding box center [231, 750] width 50 height 21
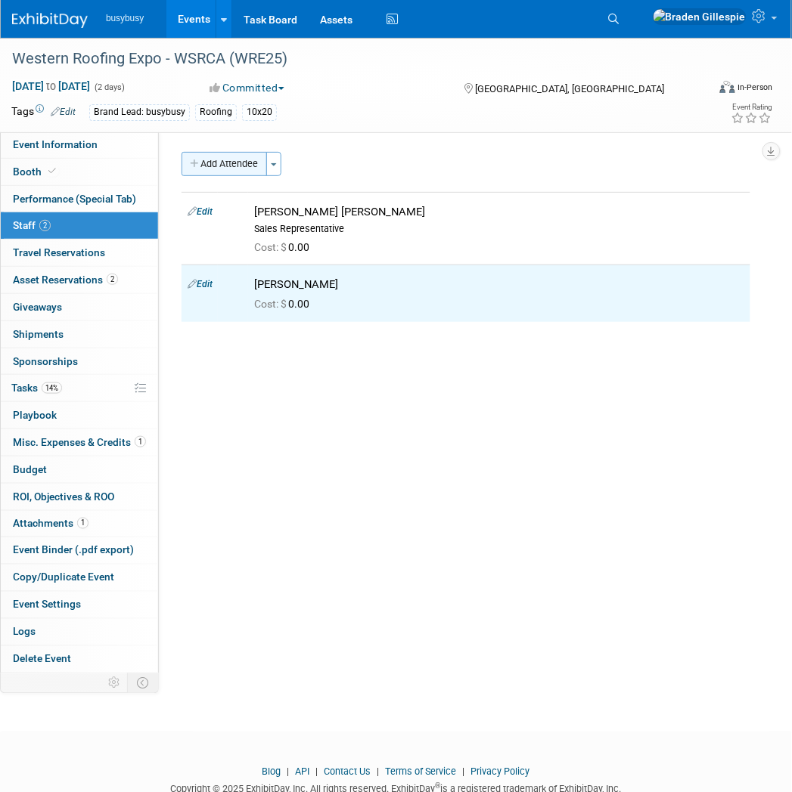
click at [246, 156] on button "Add Attendee" at bounding box center [223, 164] width 85 height 24
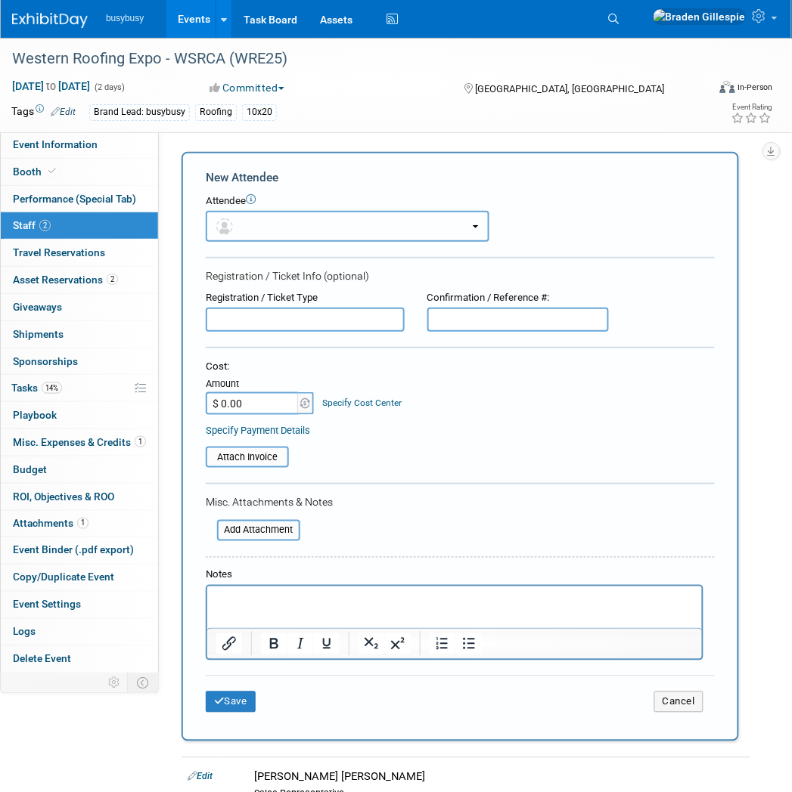
click at [280, 231] on button "button" at bounding box center [348, 226] width 284 height 31
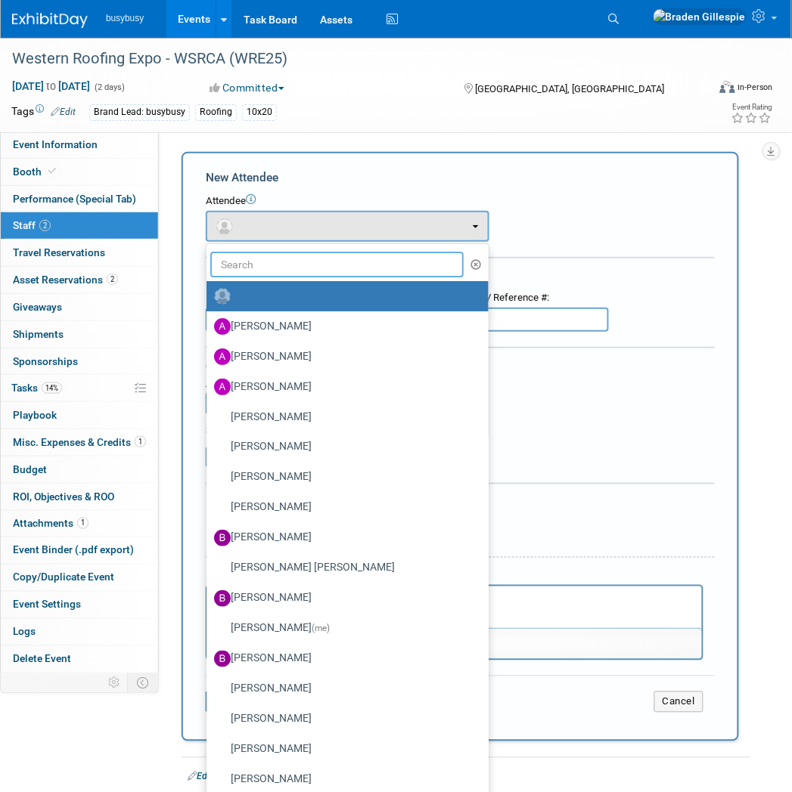
click at [272, 261] on input "text" at bounding box center [336, 265] width 253 height 26
click at [266, 265] on input "text" at bounding box center [336, 265] width 253 height 26
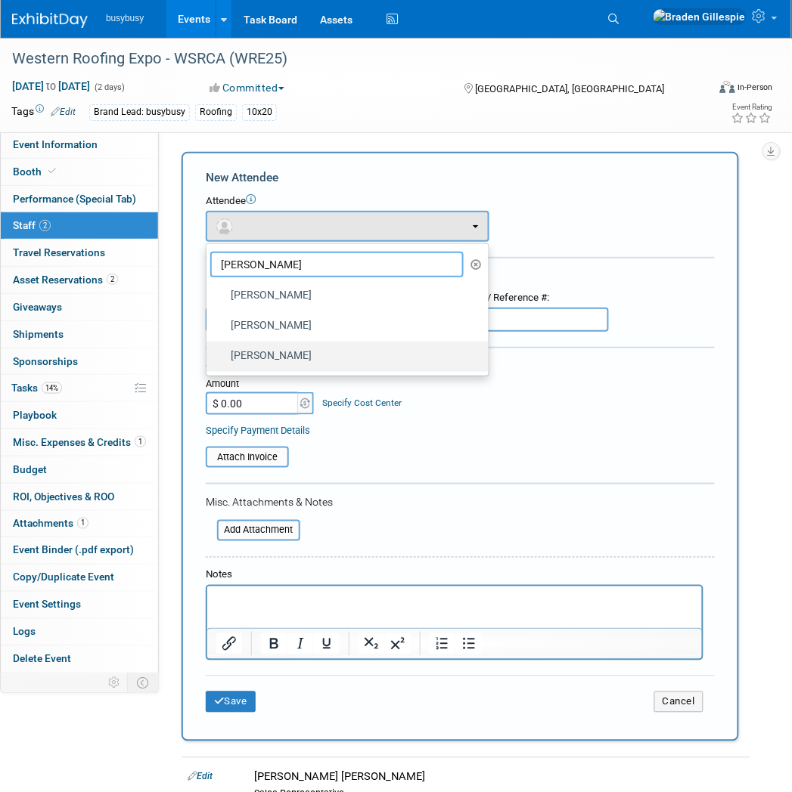
type input "kyle"
click at [271, 345] on label "[PERSON_NAME]" at bounding box center [343, 357] width 259 height 24
click at [209, 350] on input "[PERSON_NAME]" at bounding box center [204, 355] width 10 height 10
select select "cc4031b9-4014-40e0-ad15-7035346cab05"
select select "9"
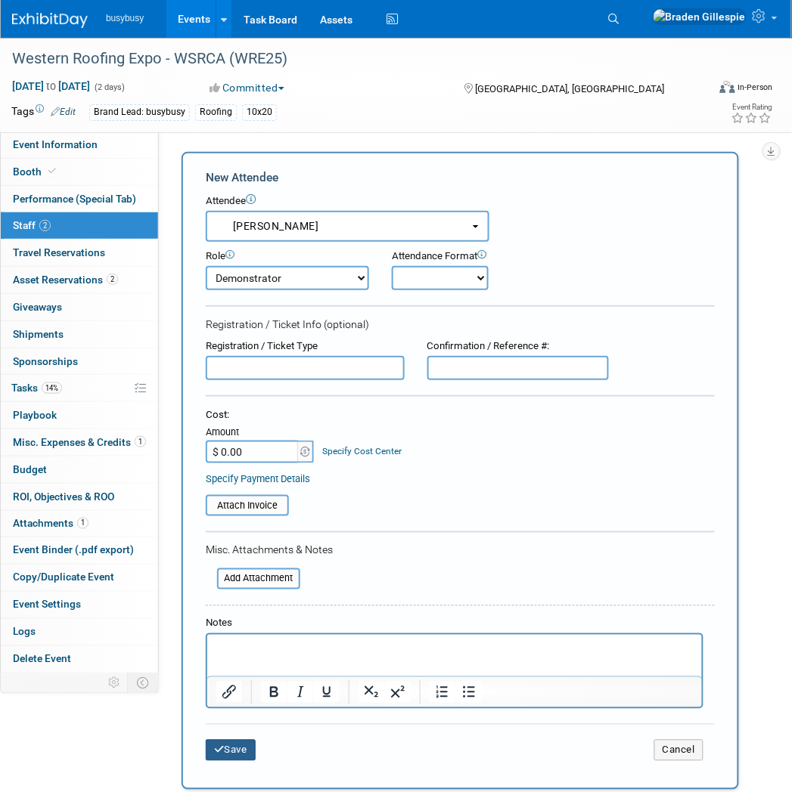
click at [237, 741] on button "Save" at bounding box center [231, 750] width 50 height 21
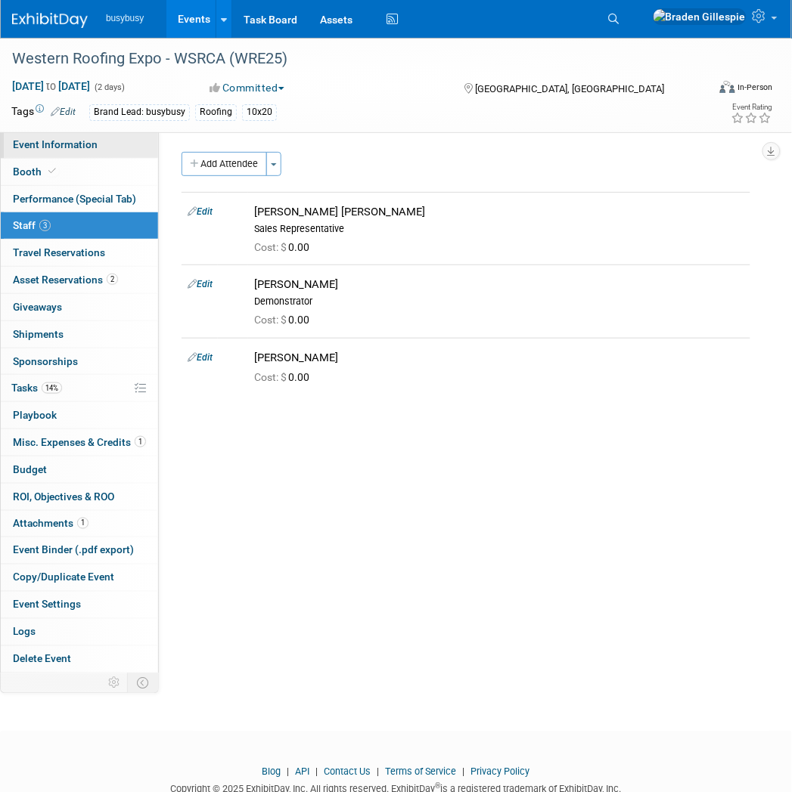
click at [66, 150] on span "Event Information" at bounding box center [55, 144] width 85 height 12
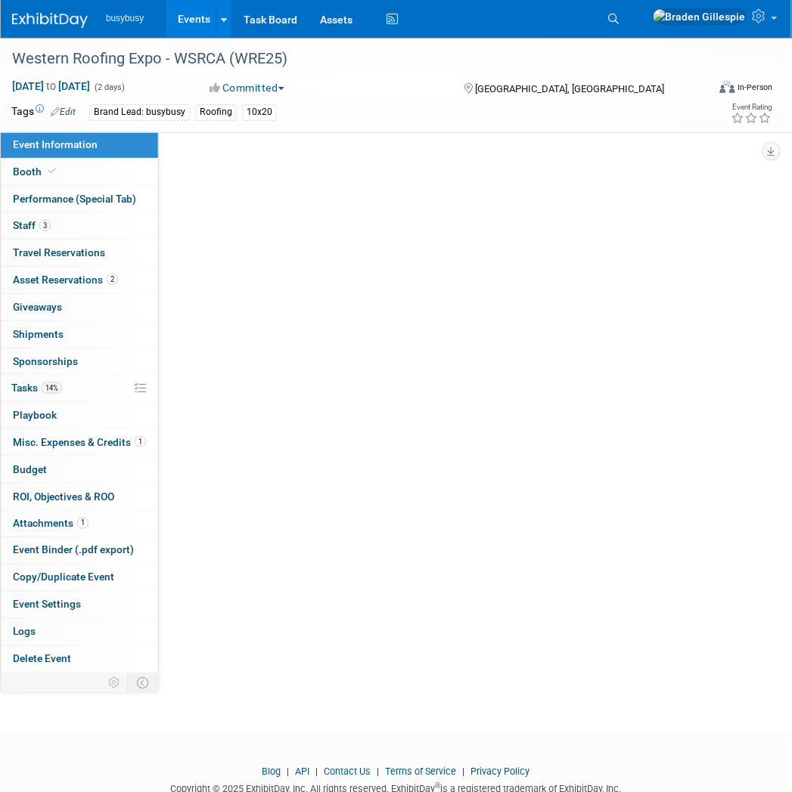
select select "BusyBusy"
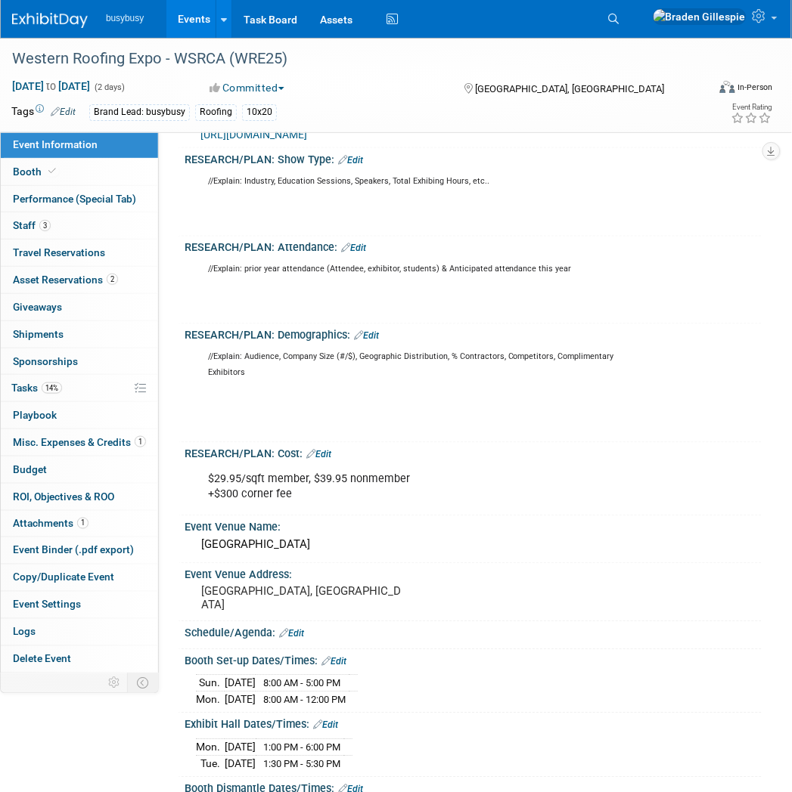
scroll to position [336, 0]
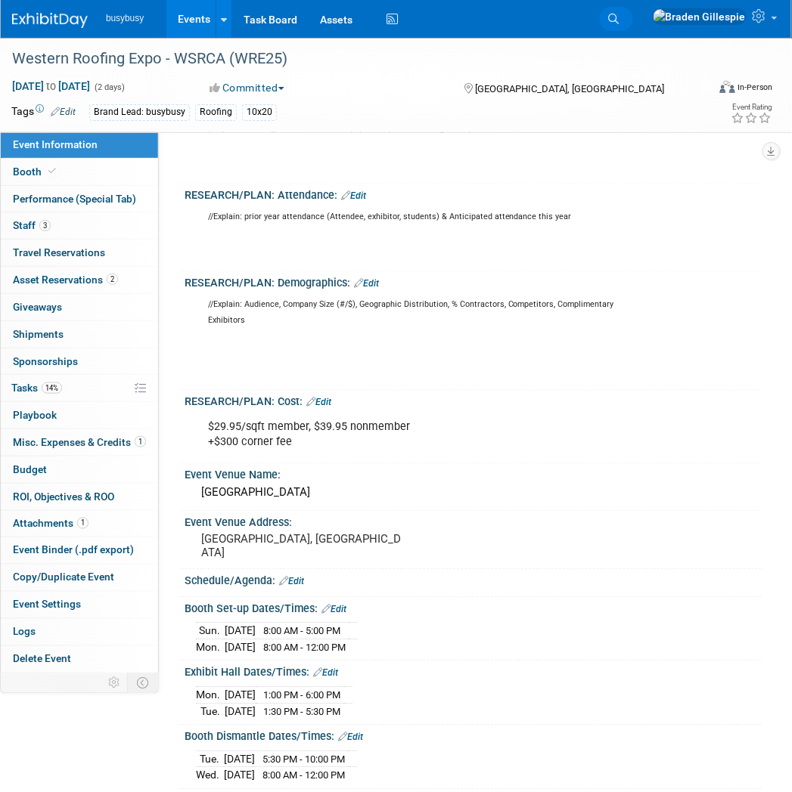
click at [633, 10] on link "Search" at bounding box center [616, 19] width 33 height 24
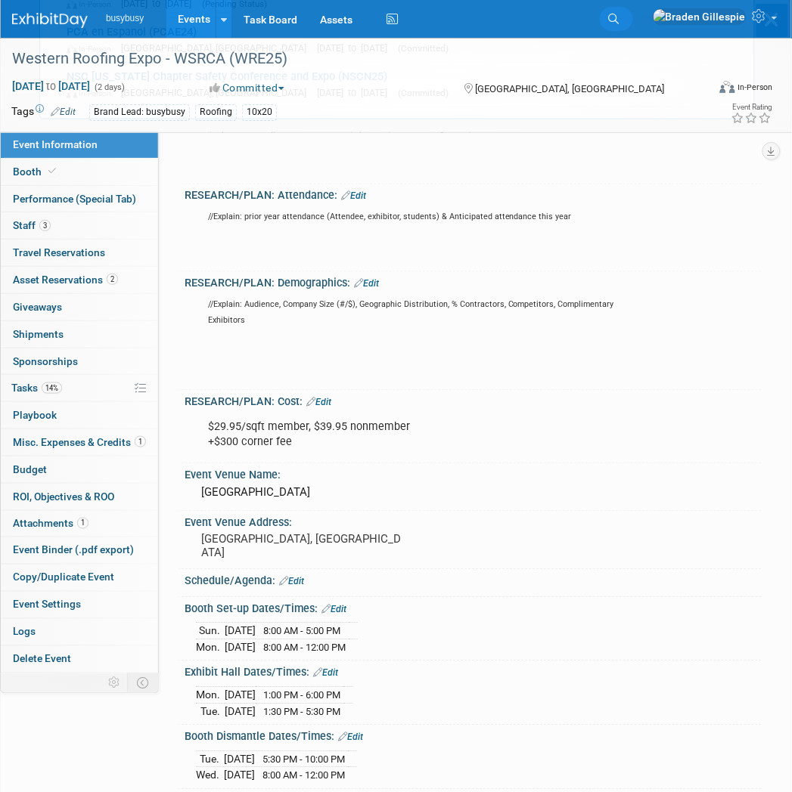
scroll to position [0, 0]
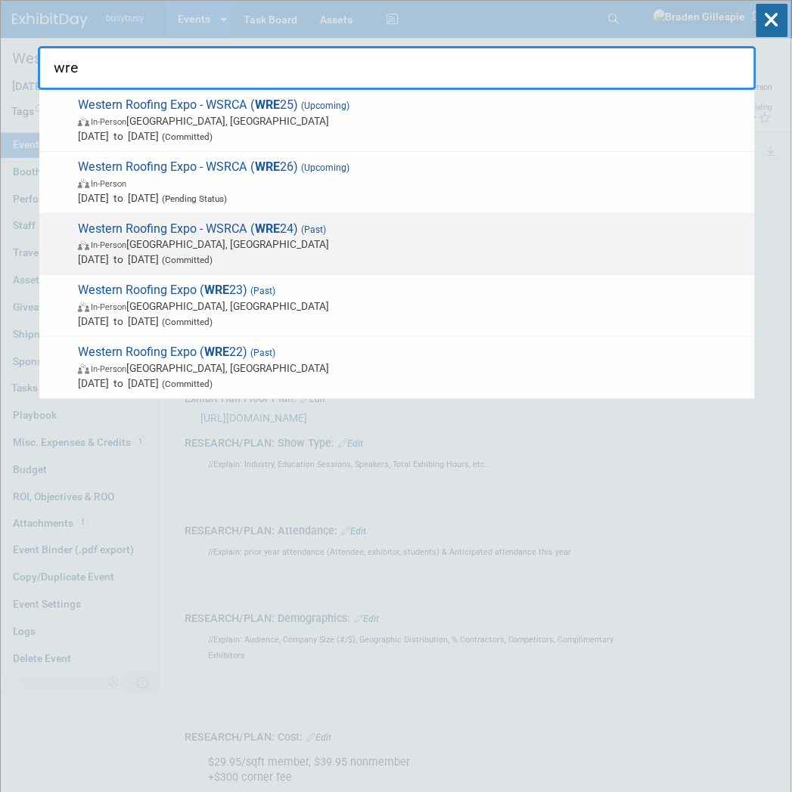
type input "wre"
click at [414, 231] on span "Western Roofing Expo - WSRCA ( WRE 24) (Past) In-Person Las Vegas, NV Sep 30, 2…" at bounding box center [410, 245] width 674 height 46
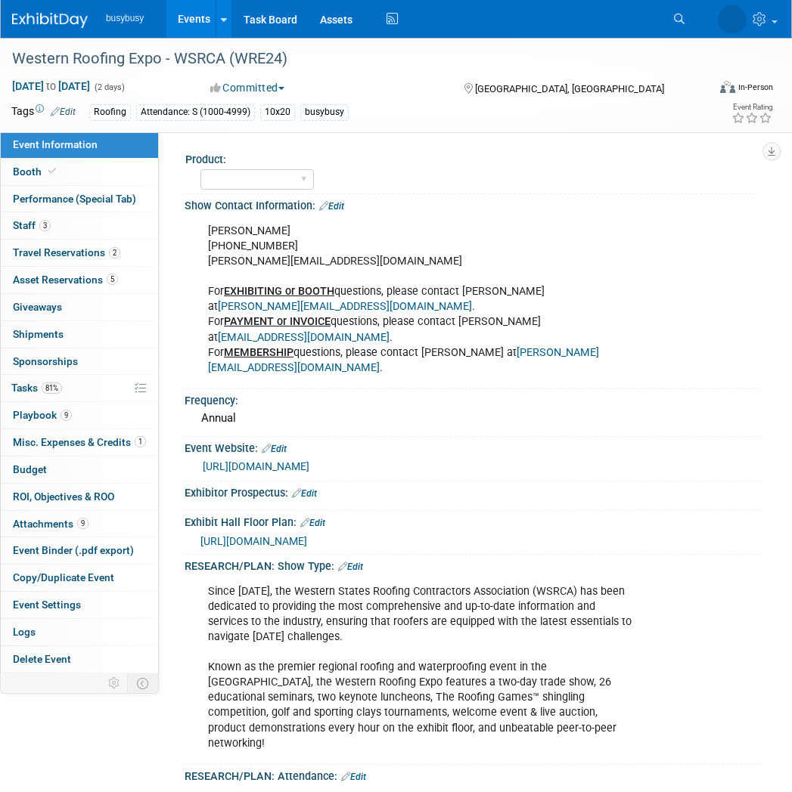
select select "Member"
click at [683, 25] on link "Search" at bounding box center [681, 19] width 33 height 24
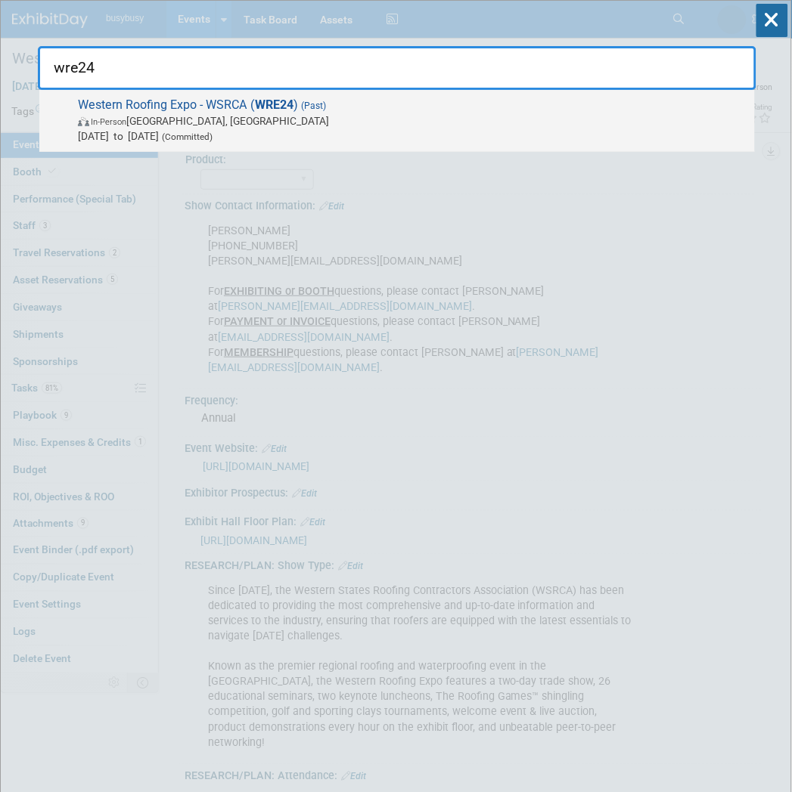
type input "wre24"
click at [516, 133] on span "[DATE] to [DATE] (Committed)" at bounding box center [412, 136] width 669 height 15
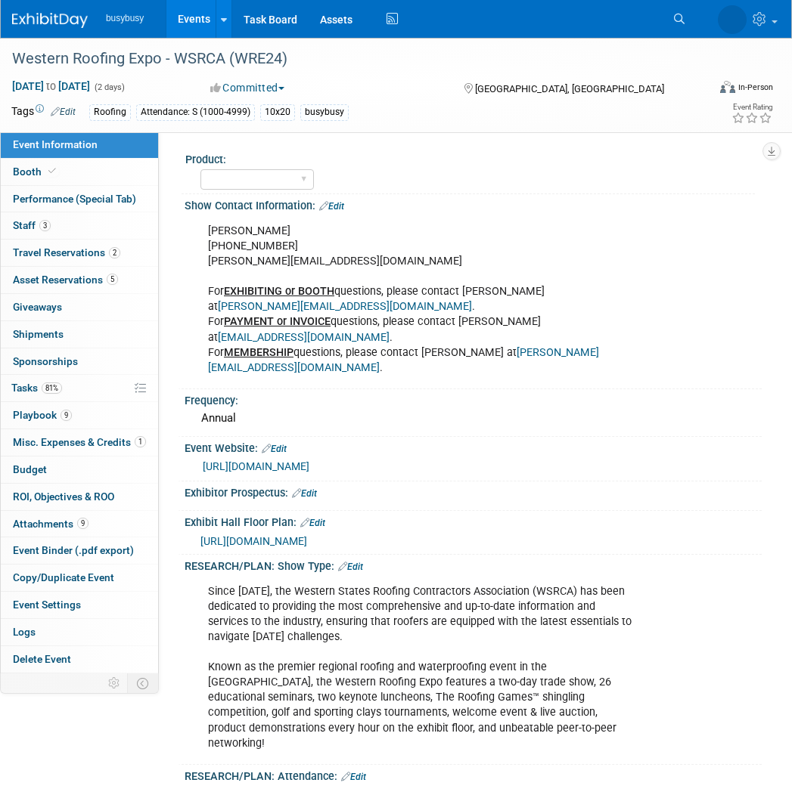
select select "Member"
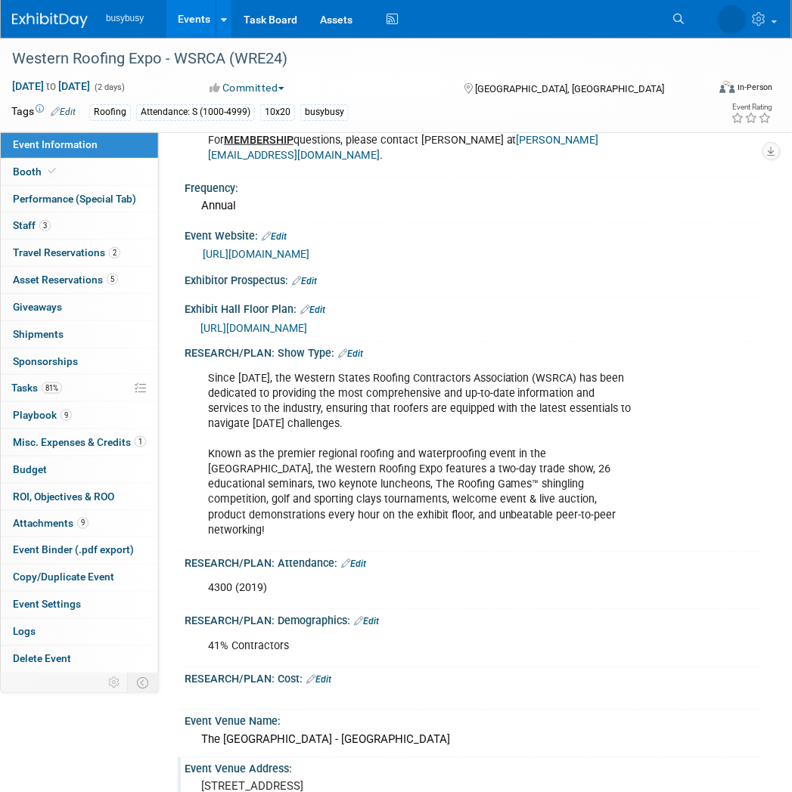
scroll to position [212, 0]
click at [43, 24] on img at bounding box center [50, 20] width 76 height 15
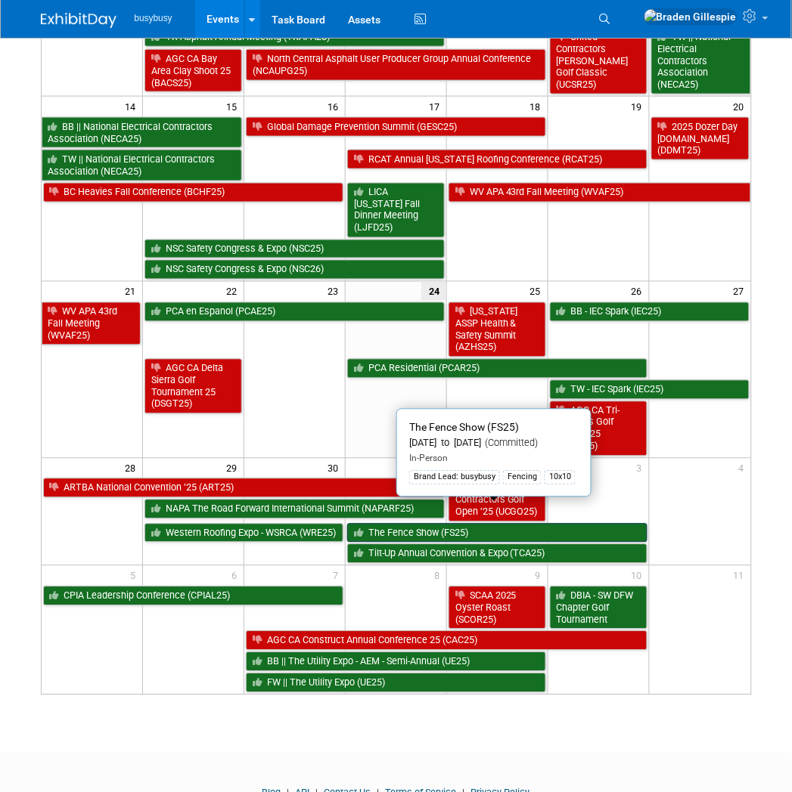
scroll to position [336, 0]
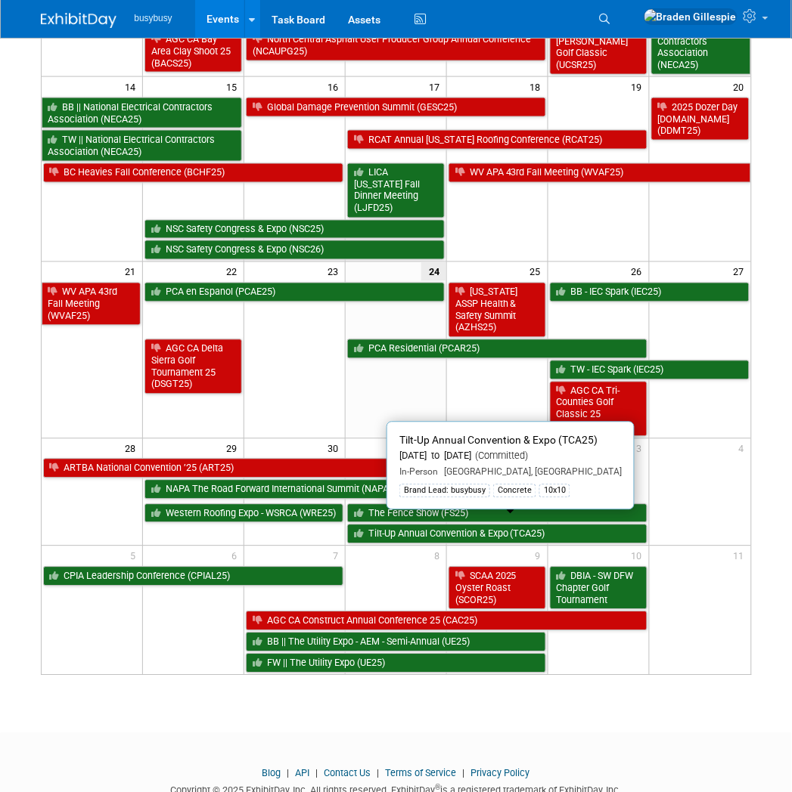
click at [472, 530] on link "Tilt-Up Annual Convention & Expo (TCA25)" at bounding box center [497, 535] width 300 height 20
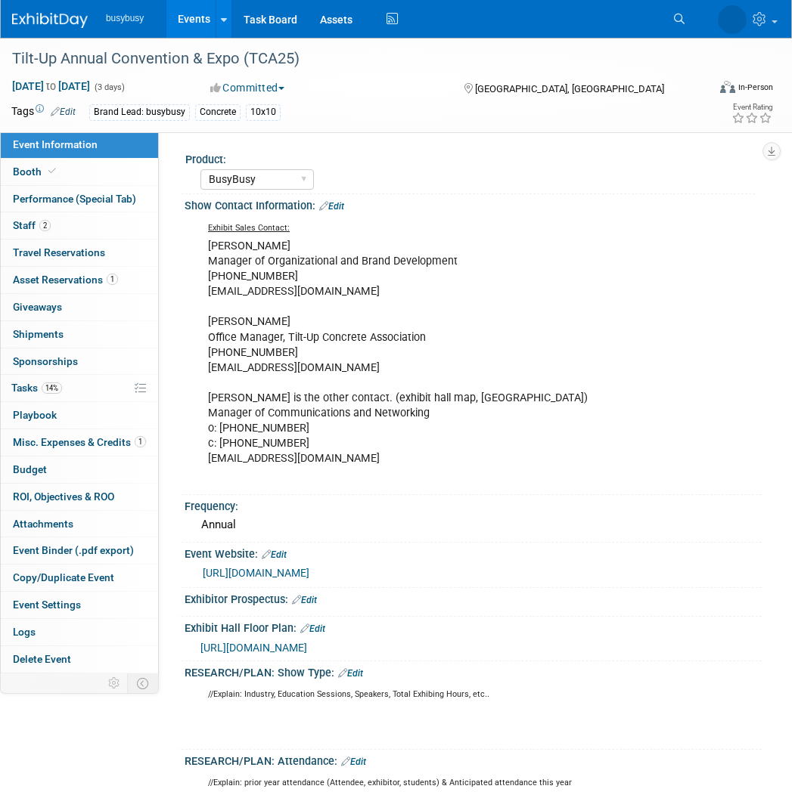
select select "BusyBusy"
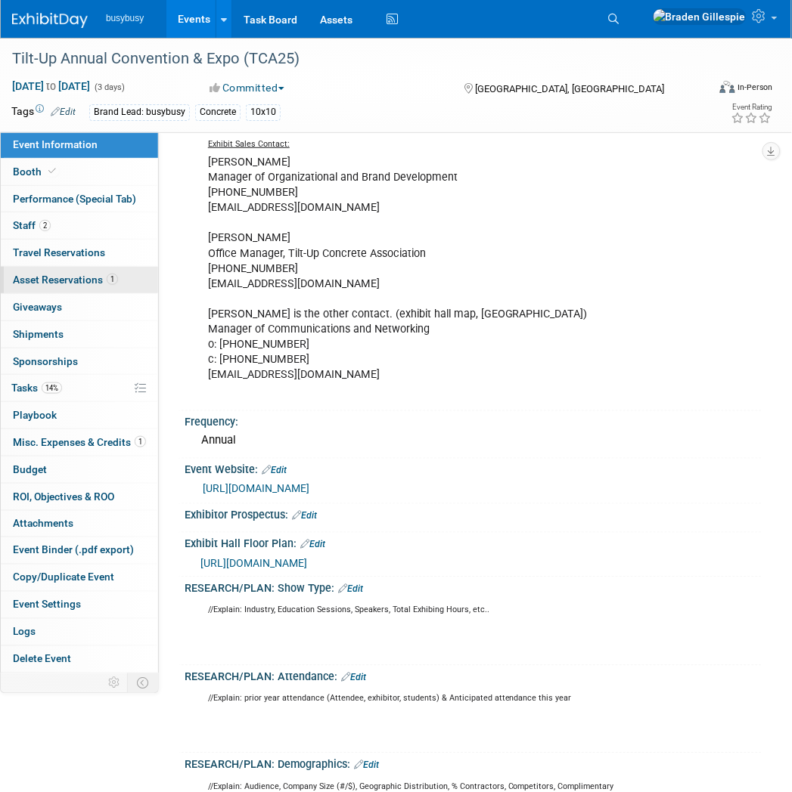
click at [58, 282] on span "Asset Reservations 1" at bounding box center [65, 280] width 105 height 12
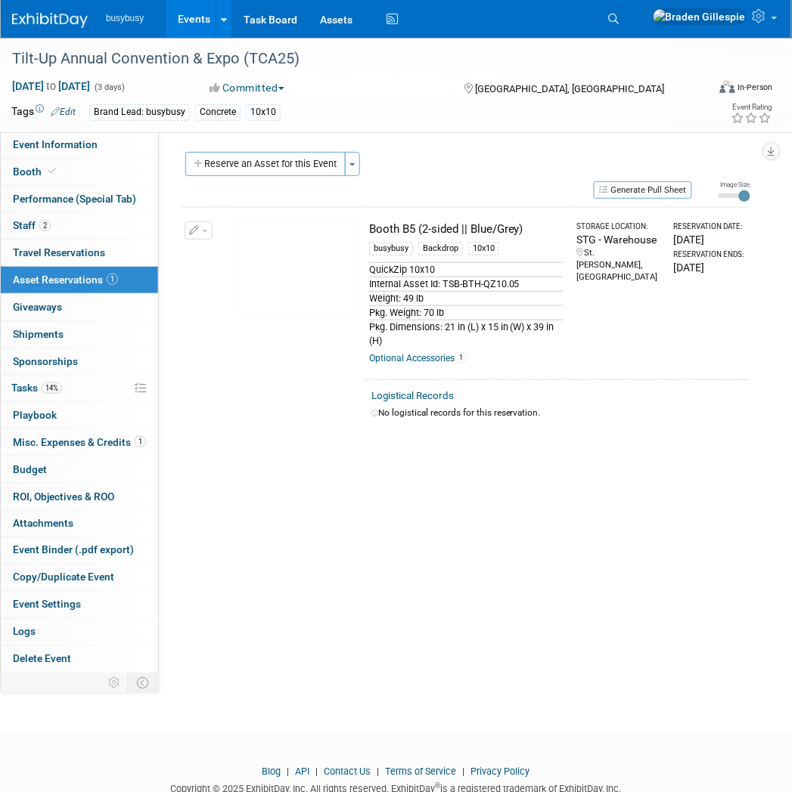
click at [51, 132] on div "Tilt-Up Annual Convention & Expo (TCA25) Oct 1, 2025 to Oct 3, 2025 (3 days) Oc…" at bounding box center [396, 85] width 792 height 95
click at [57, 147] on span "Event Information" at bounding box center [55, 144] width 85 height 12
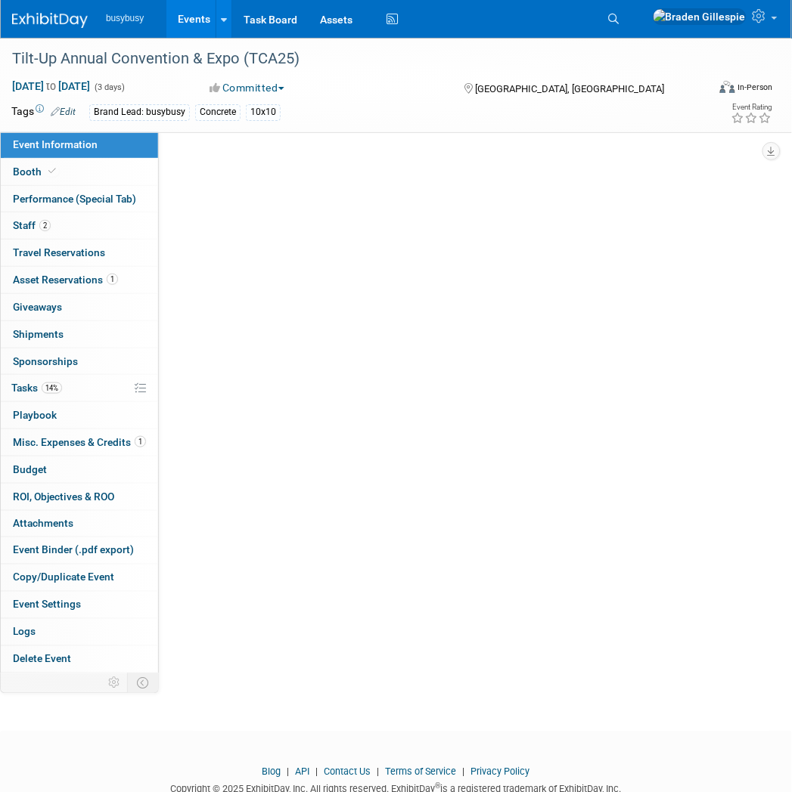
select select "BusyBusy"
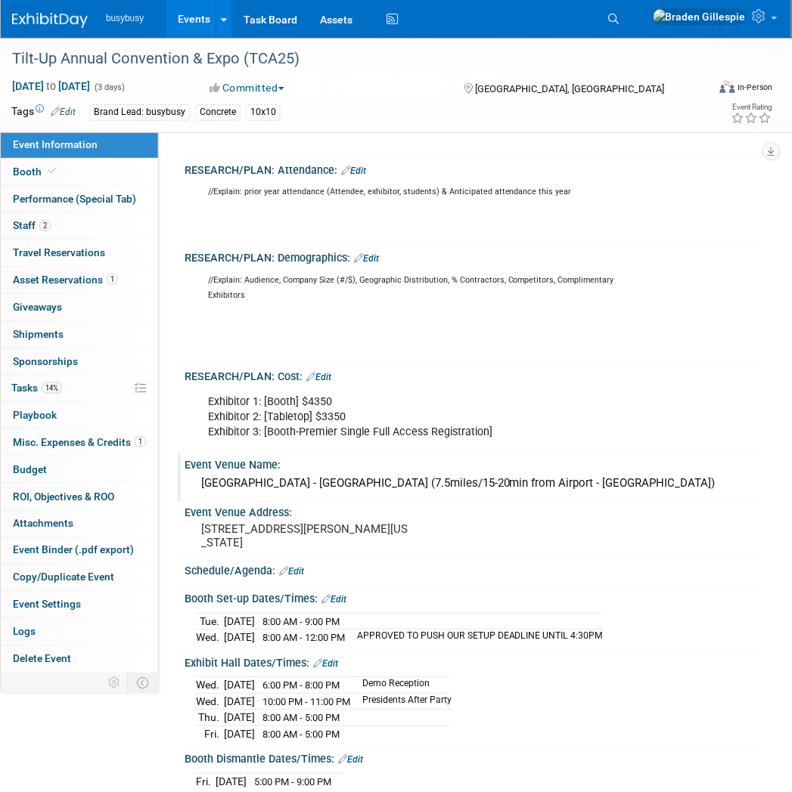
scroll to position [671, 0]
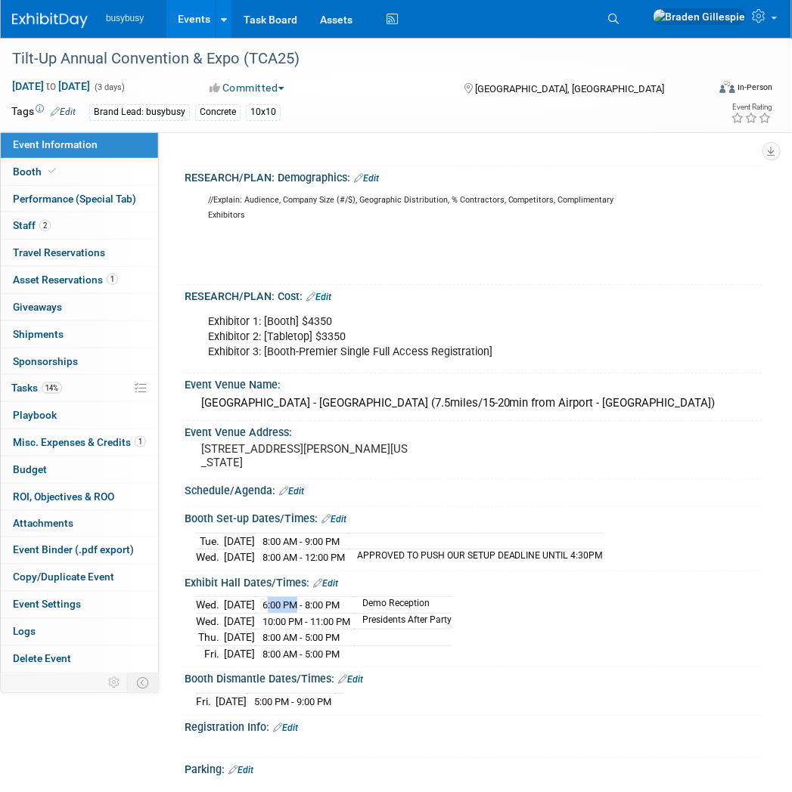
drag, startPoint x: 284, startPoint y: 621, endPoint x: 311, endPoint y: 624, distance: 28.1
click at [311, 611] on span "6:00 PM - 8:00 PM" at bounding box center [300, 605] width 77 height 11
drag, startPoint x: 284, startPoint y: 643, endPoint x: 293, endPoint y: 640, distance: 9.4
click at [293, 628] on span "10:00 PM - 11:00 PM" at bounding box center [306, 621] width 88 height 11
click at [327, 611] on span "6:00 PM - 8:00 PM" at bounding box center [300, 605] width 77 height 11
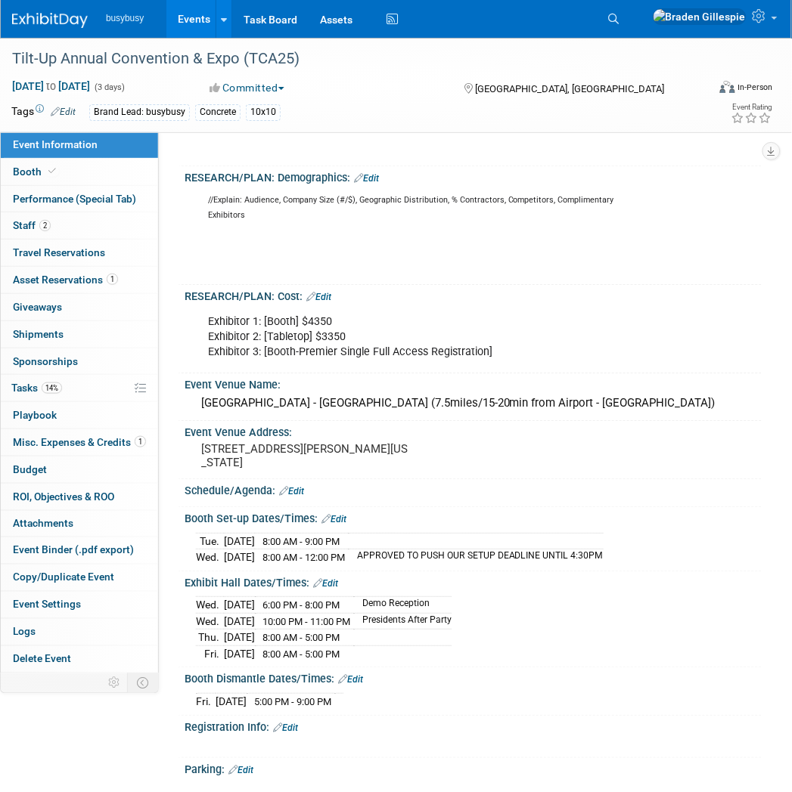
click at [42, 11] on link at bounding box center [59, 13] width 94 height 12
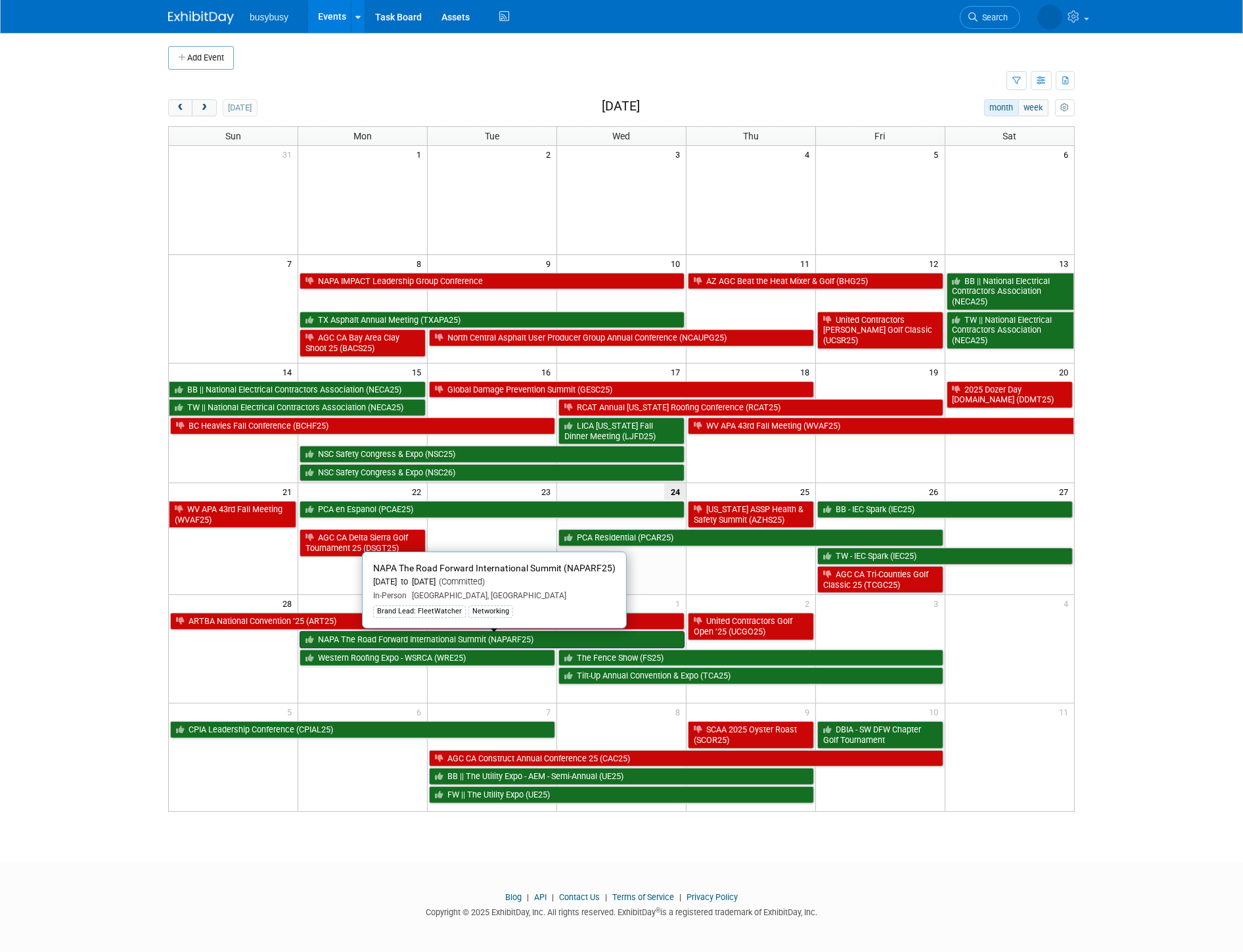
click at [513, 642] on link "NAPA The Road Forward International Summit (NAPARF25)" at bounding box center [492, 640] width 385 height 17
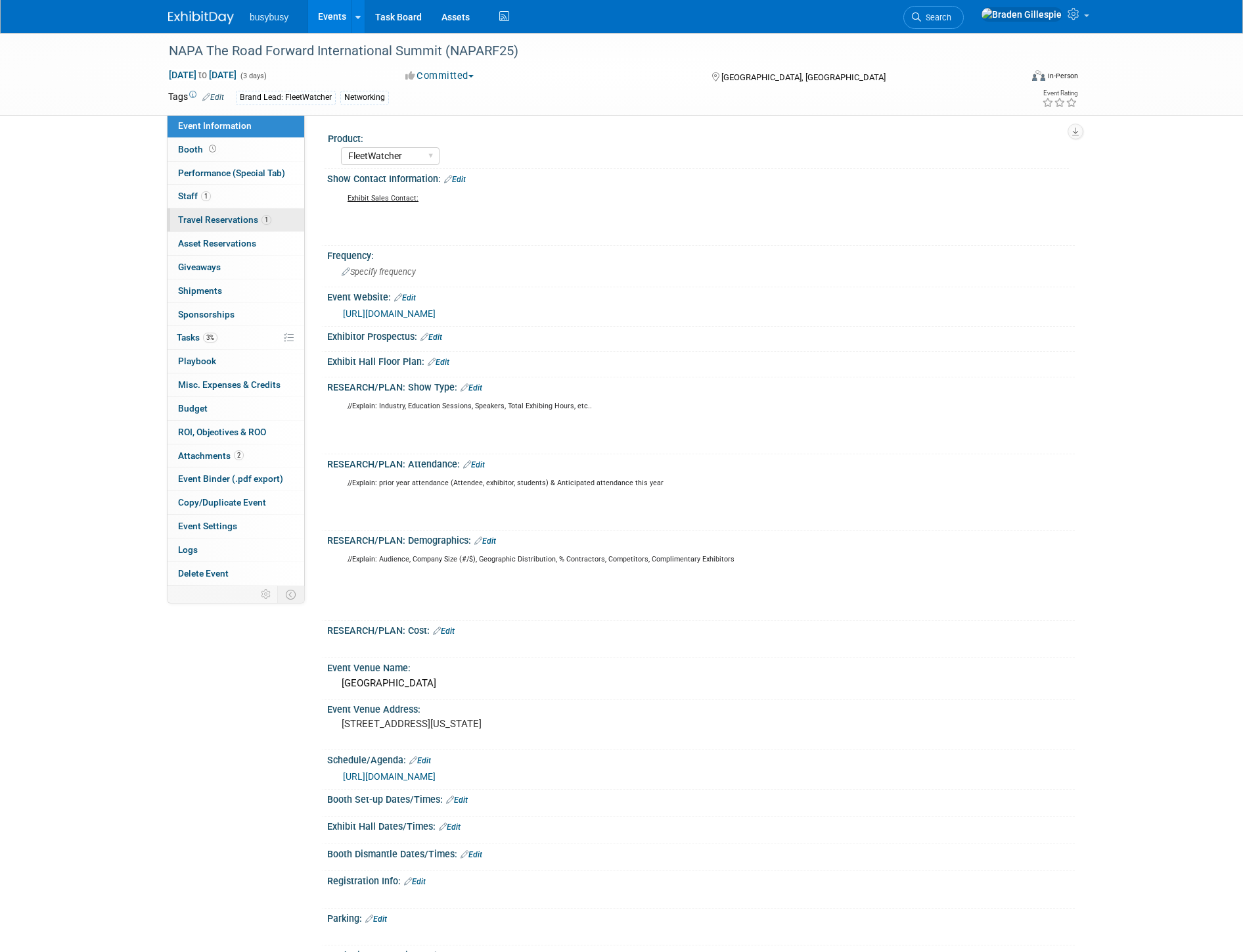
click at [247, 226] on link "1 Travel Reservations 1" at bounding box center [236, 220] width 136 height 23
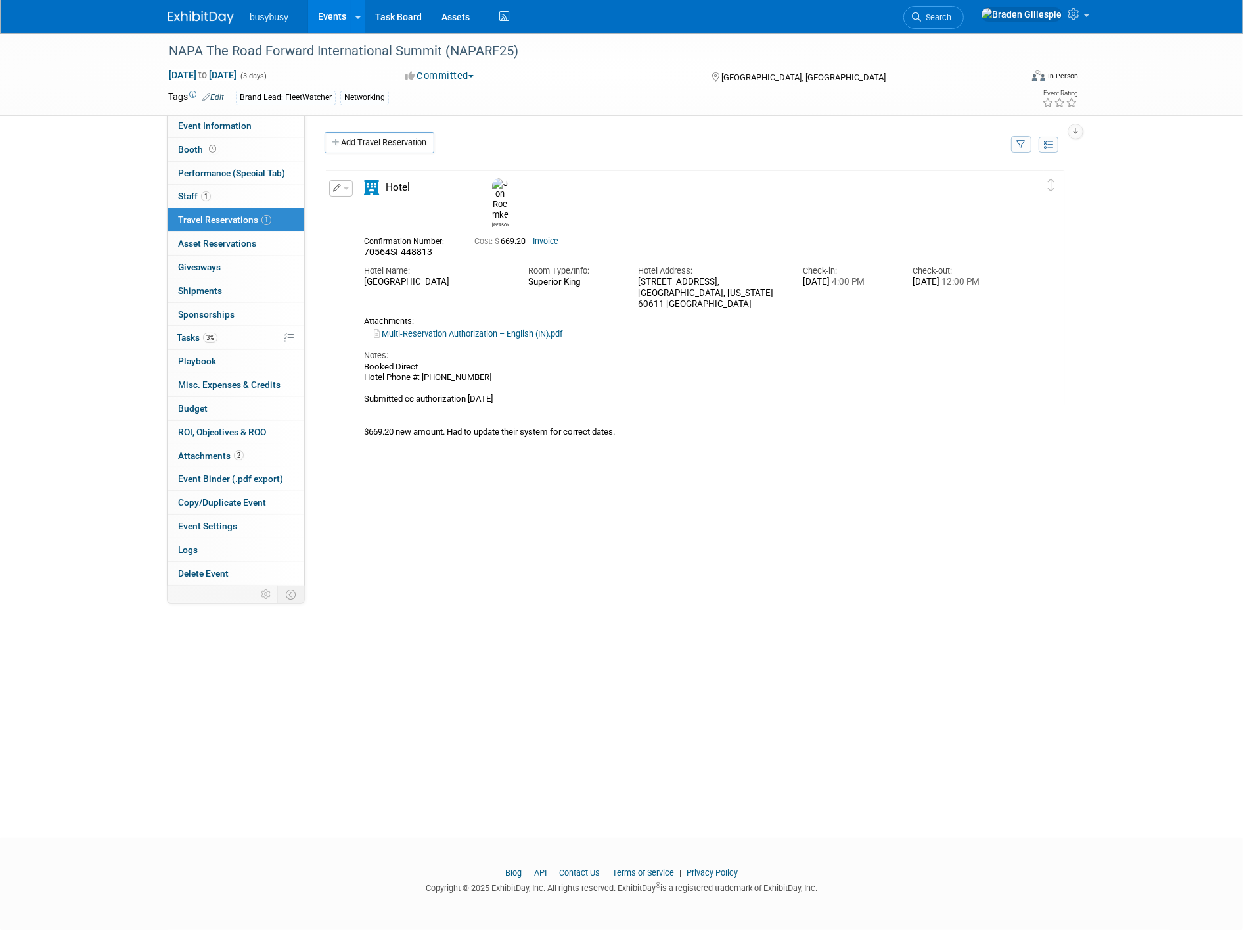
click at [202, 23] on img at bounding box center [202, 17] width 66 height 13
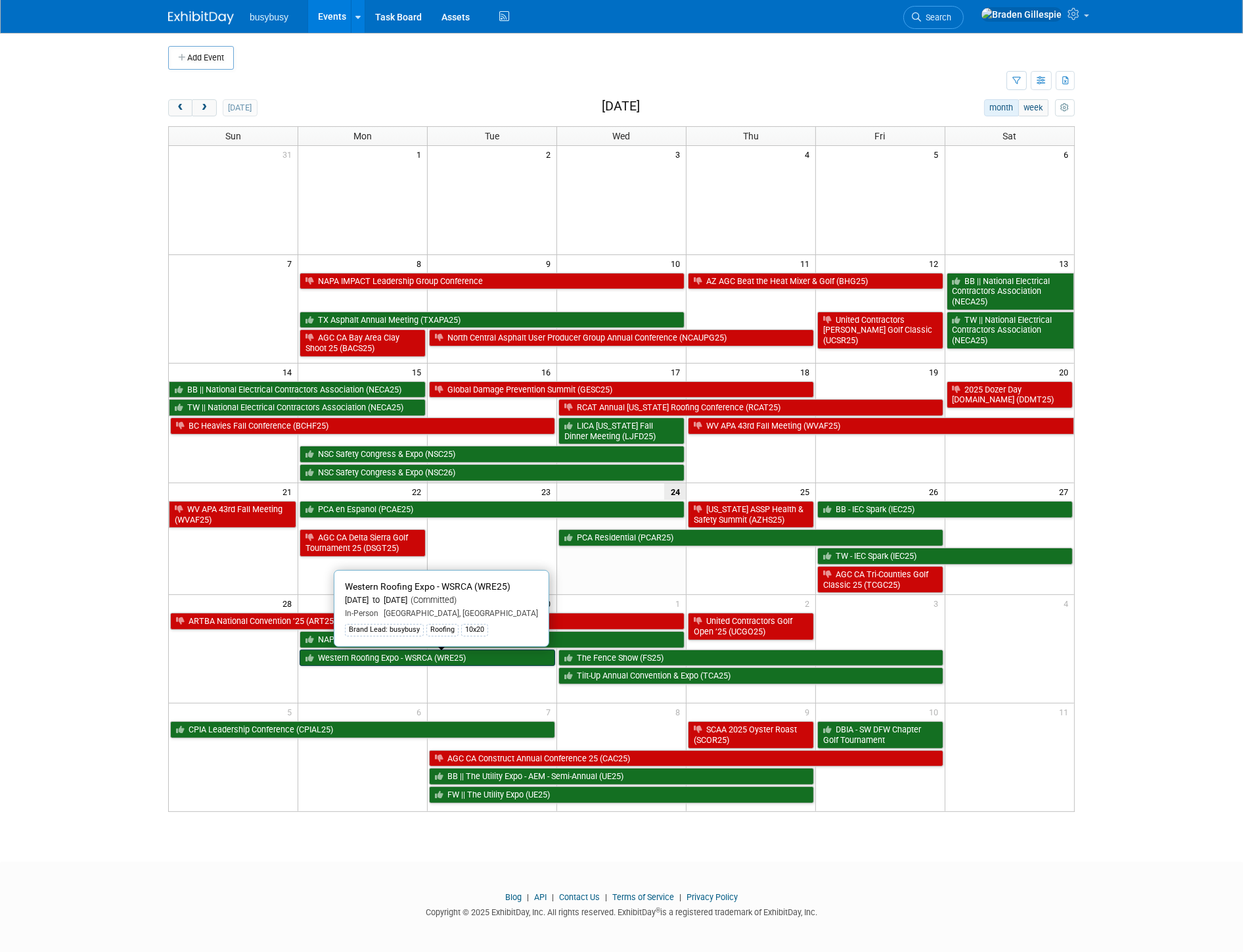
click at [459, 660] on link "Western Roofing Expo - WSRCA (WRE25)" at bounding box center [428, 658] width 256 height 17
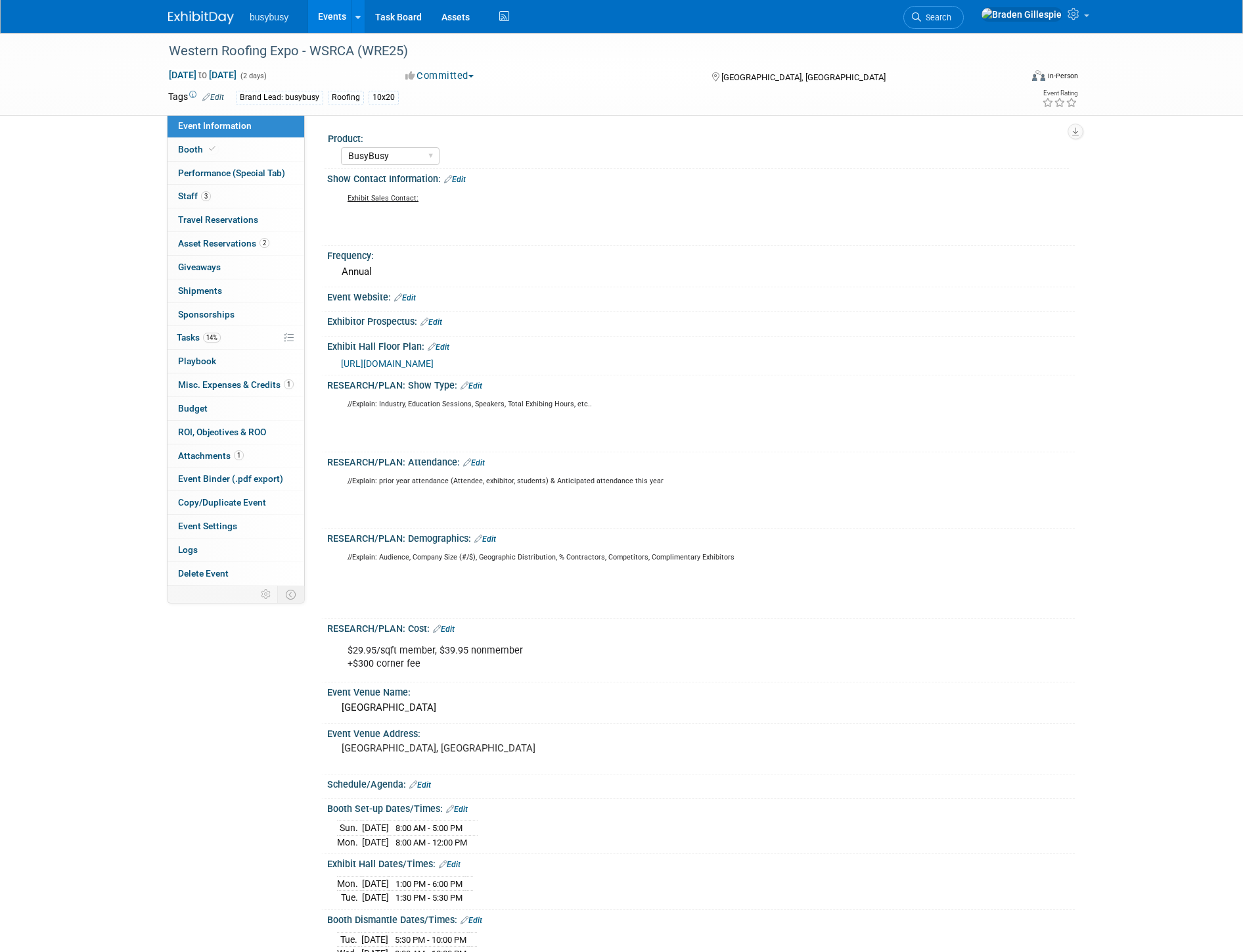
select select "BusyBusy"
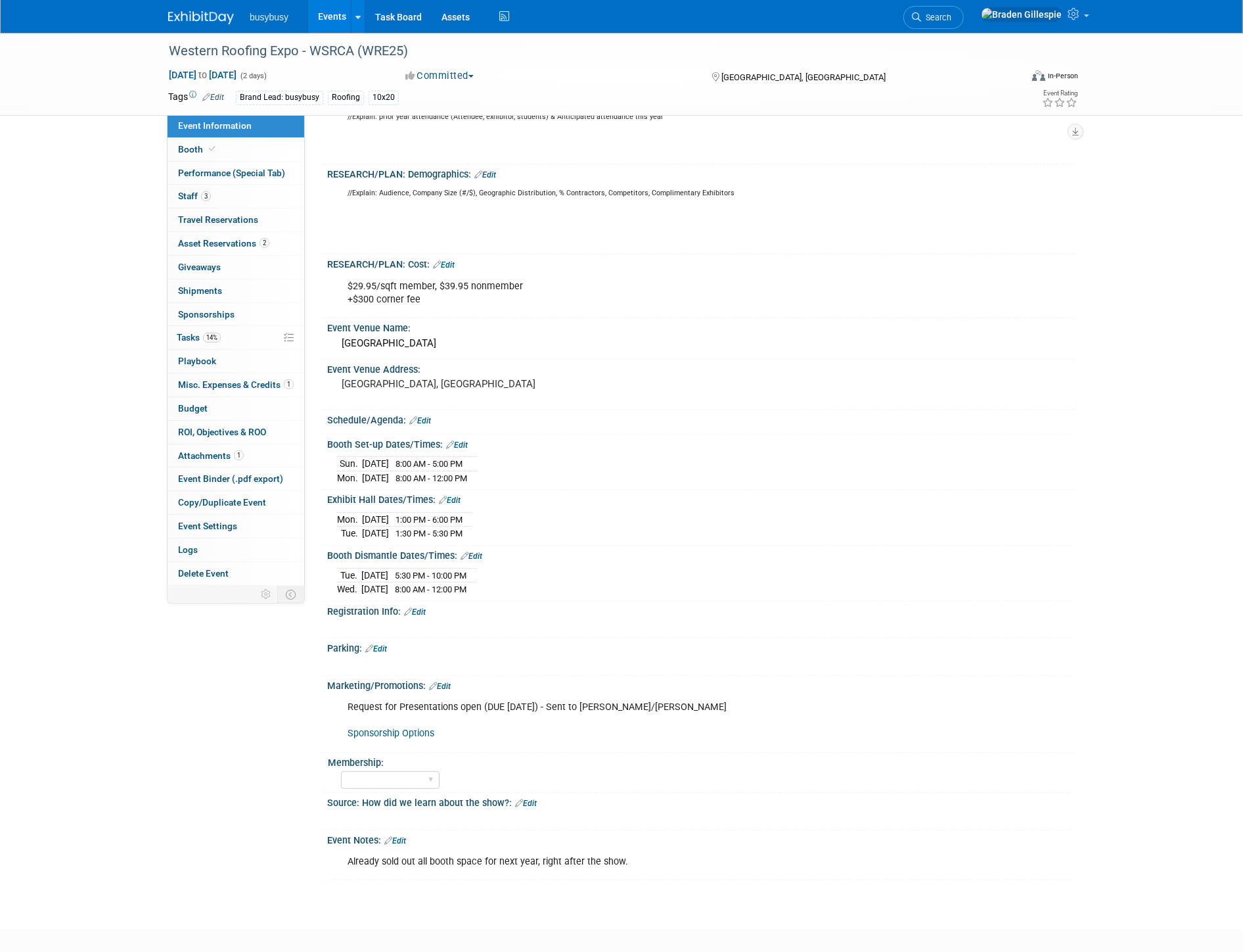
scroll to position [365, 0]
click at [194, 149] on span "Booth" at bounding box center [198, 150] width 40 height 10
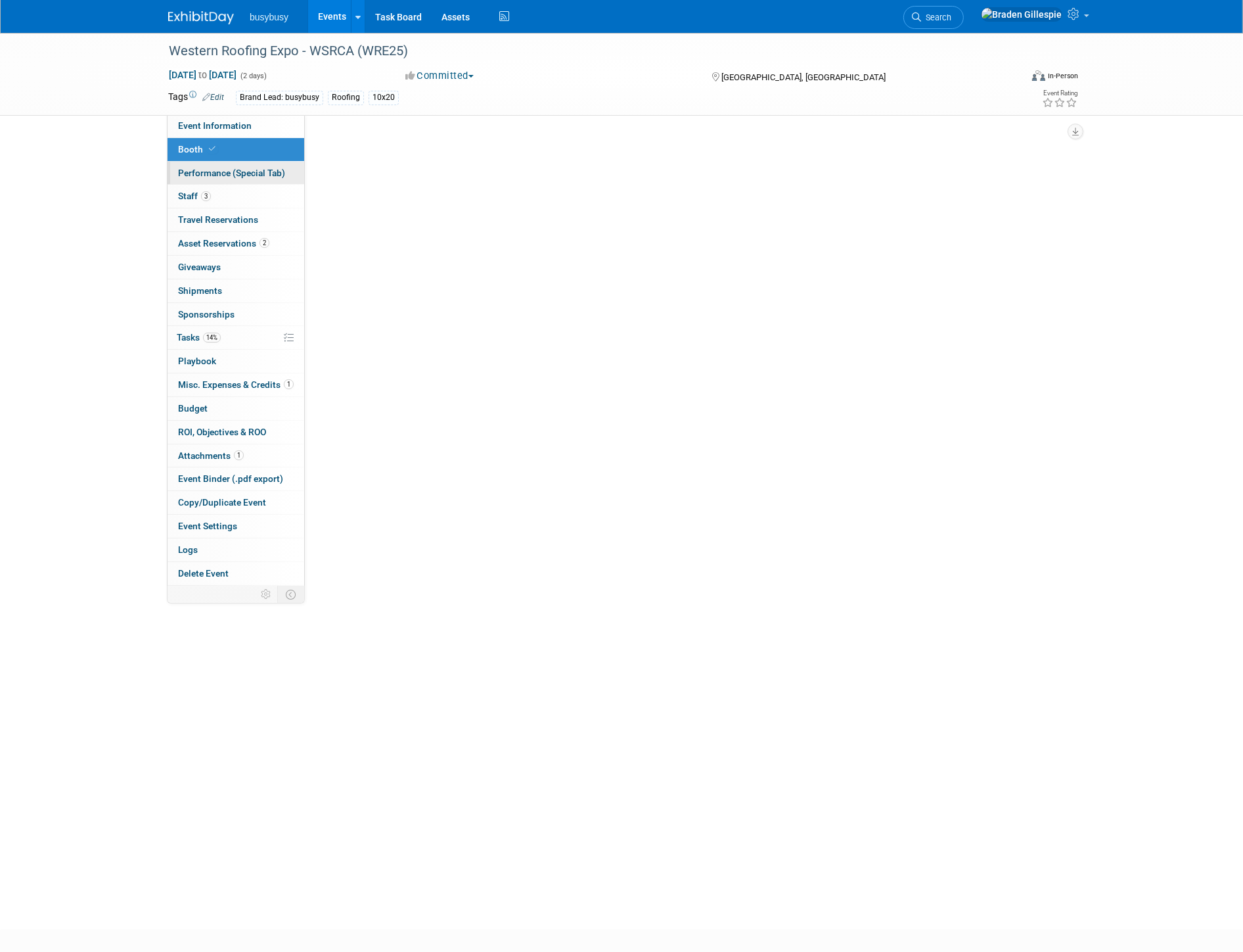
scroll to position [0, 0]
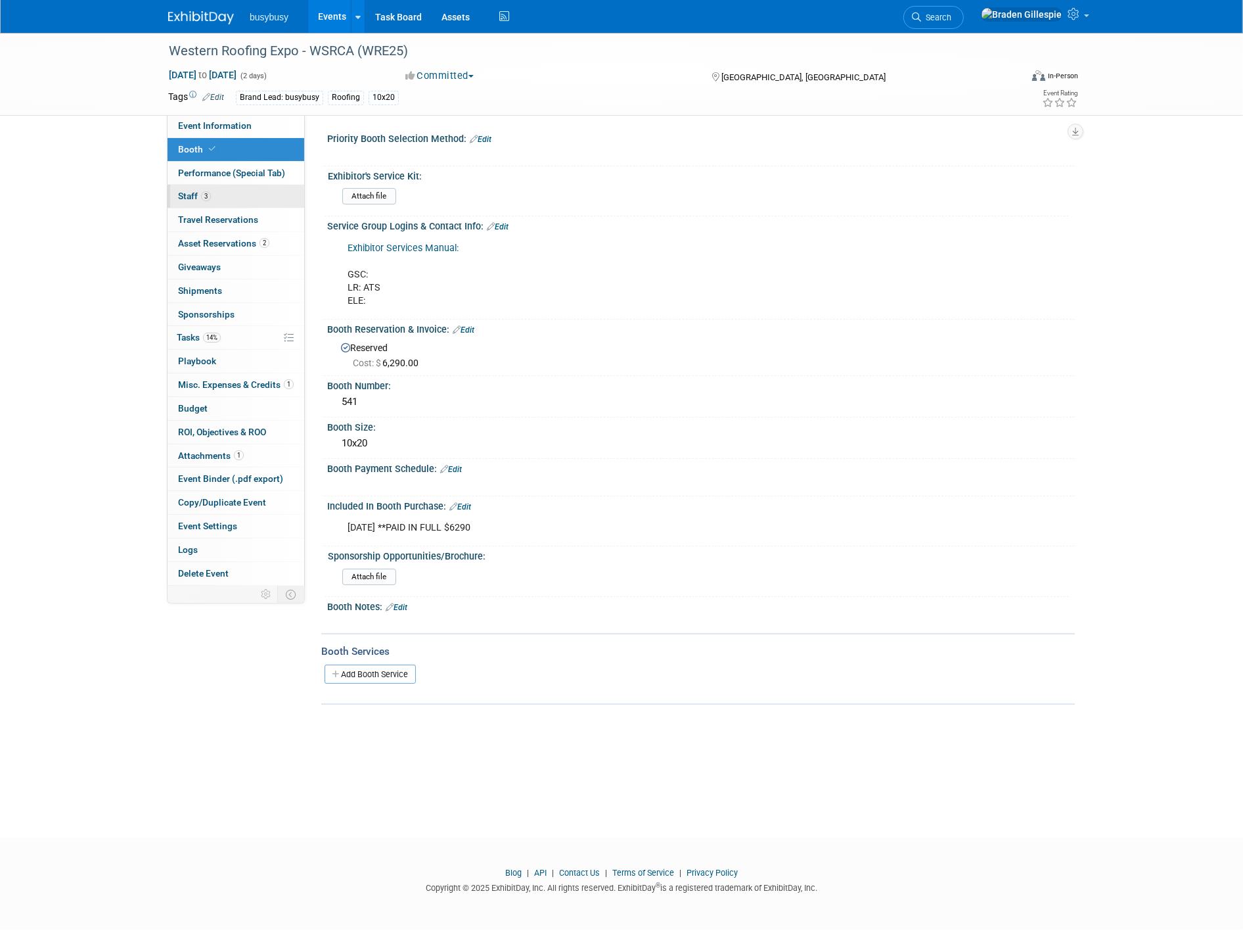
click at [244, 193] on link "3 Staff 3" at bounding box center [236, 196] width 136 height 23
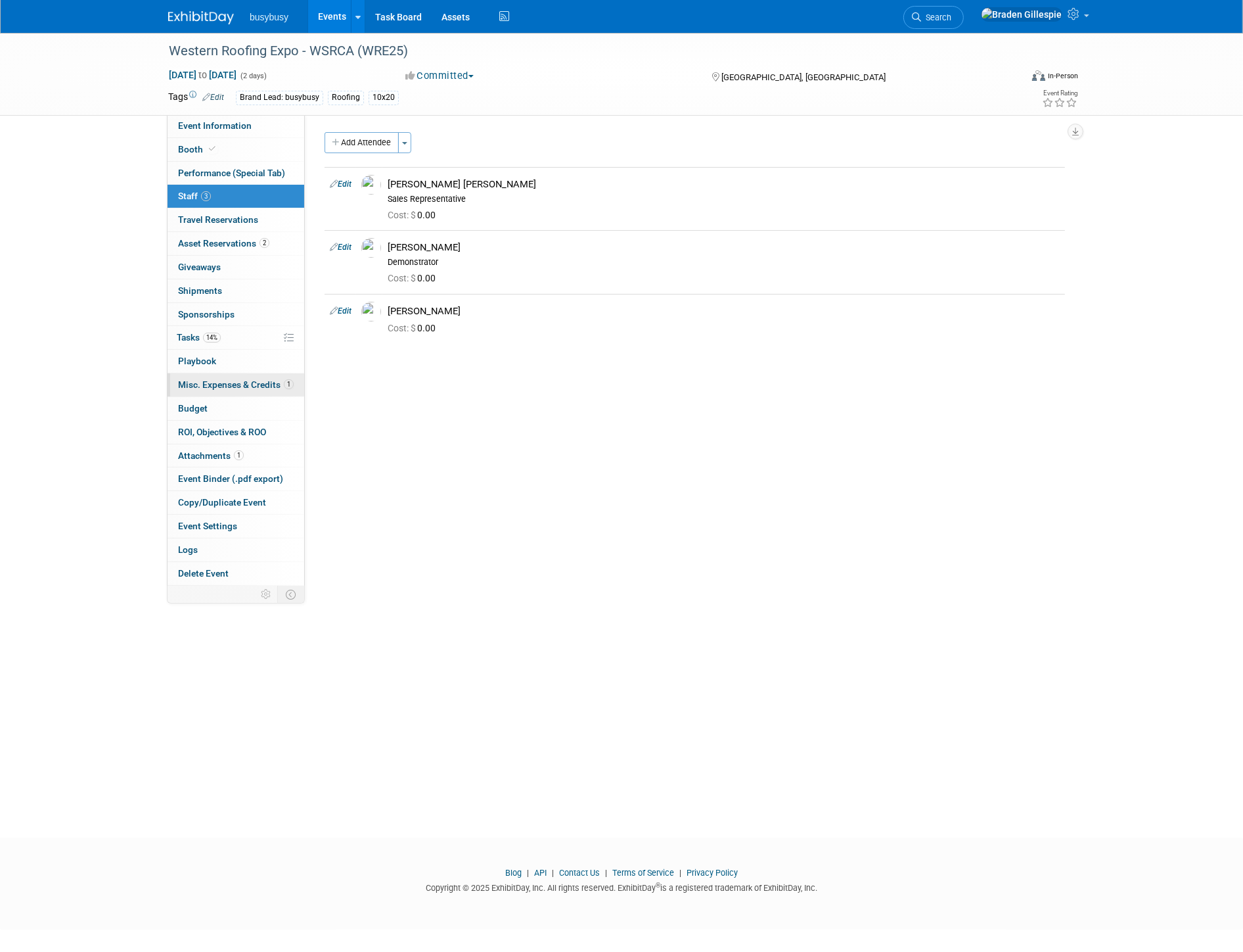
click at [230, 389] on span "Misc. Expenses & Credits 1" at bounding box center [236, 384] width 116 height 10
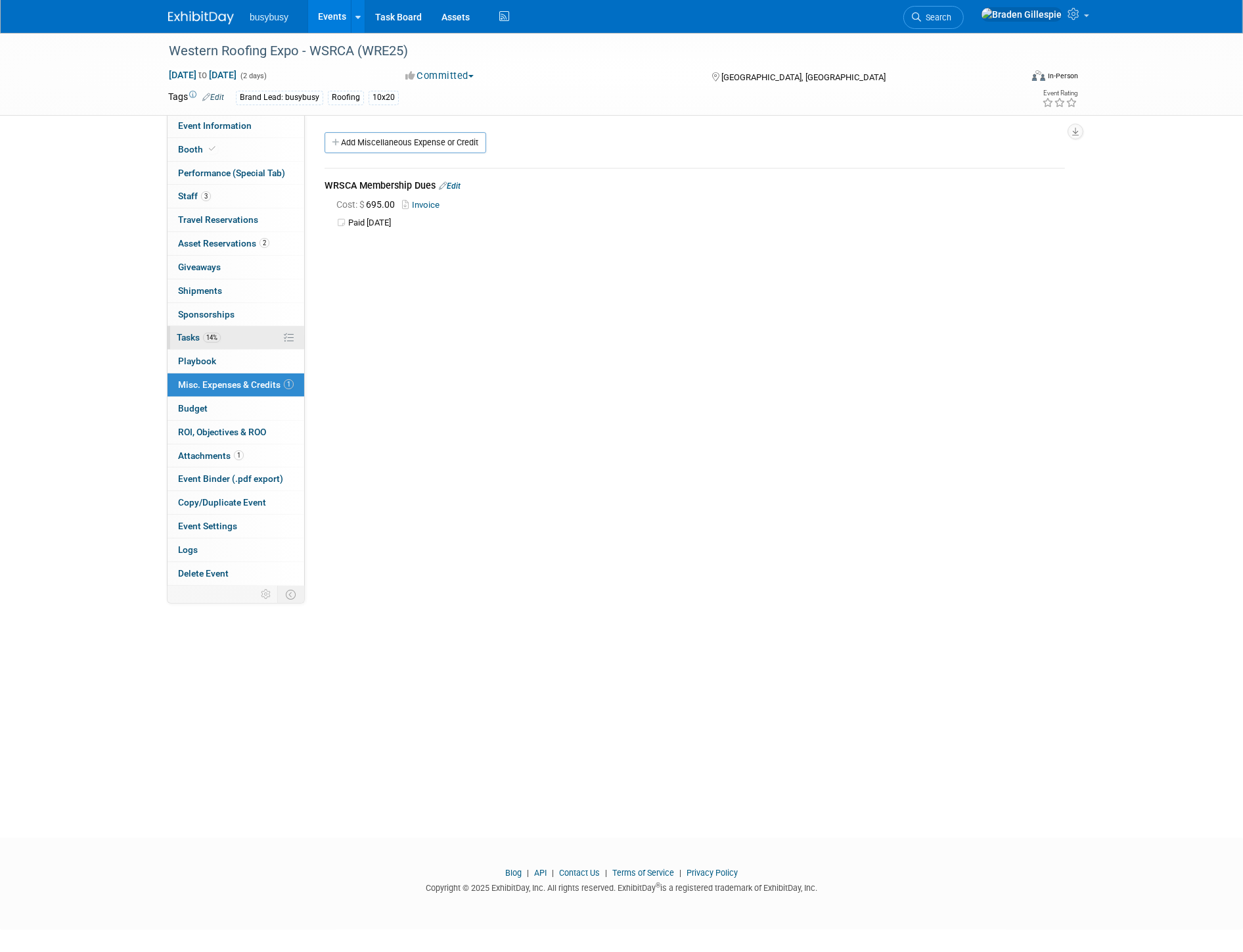
click at [233, 339] on link "14% Tasks 14%" at bounding box center [236, 337] width 136 height 23
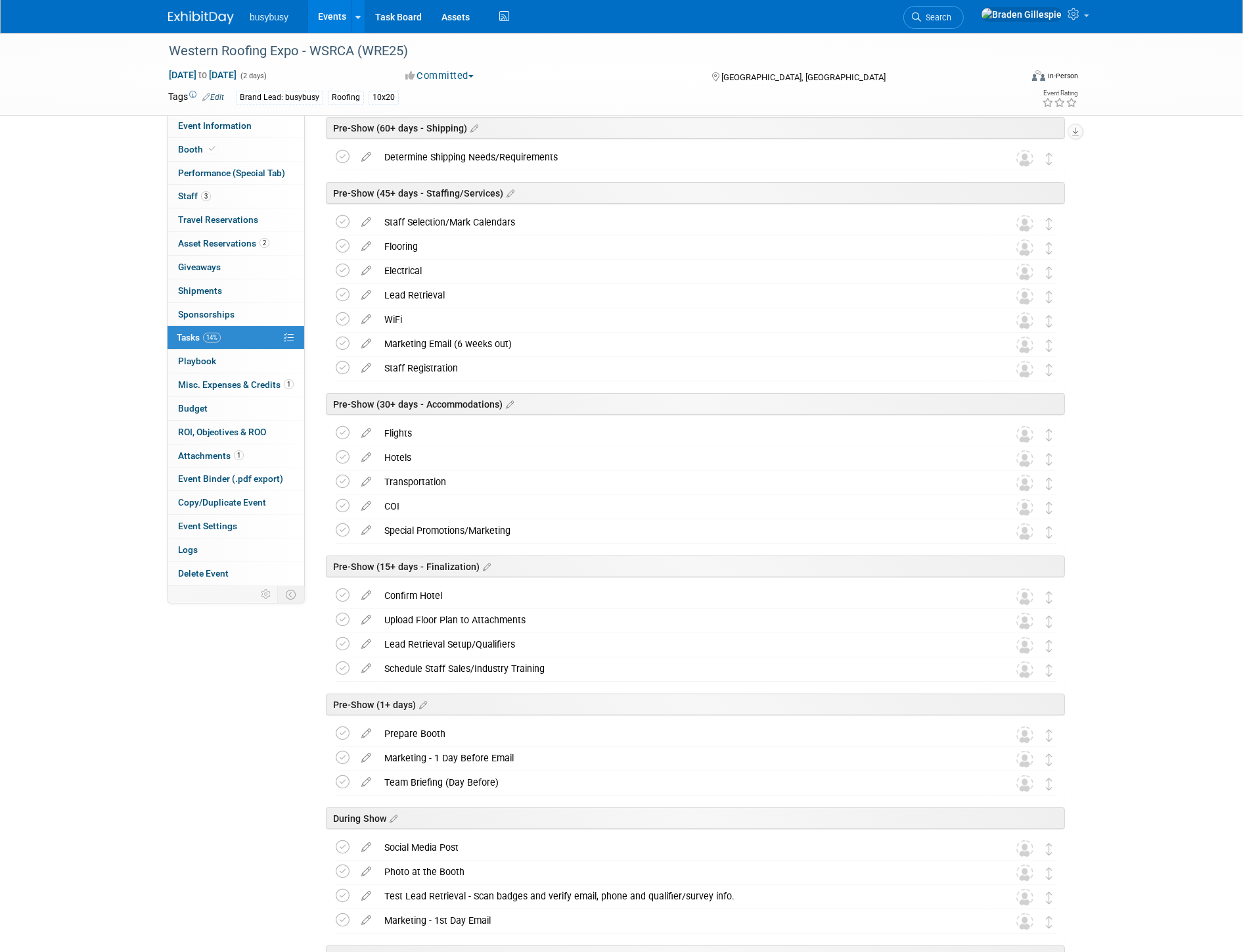
scroll to position [292, 0]
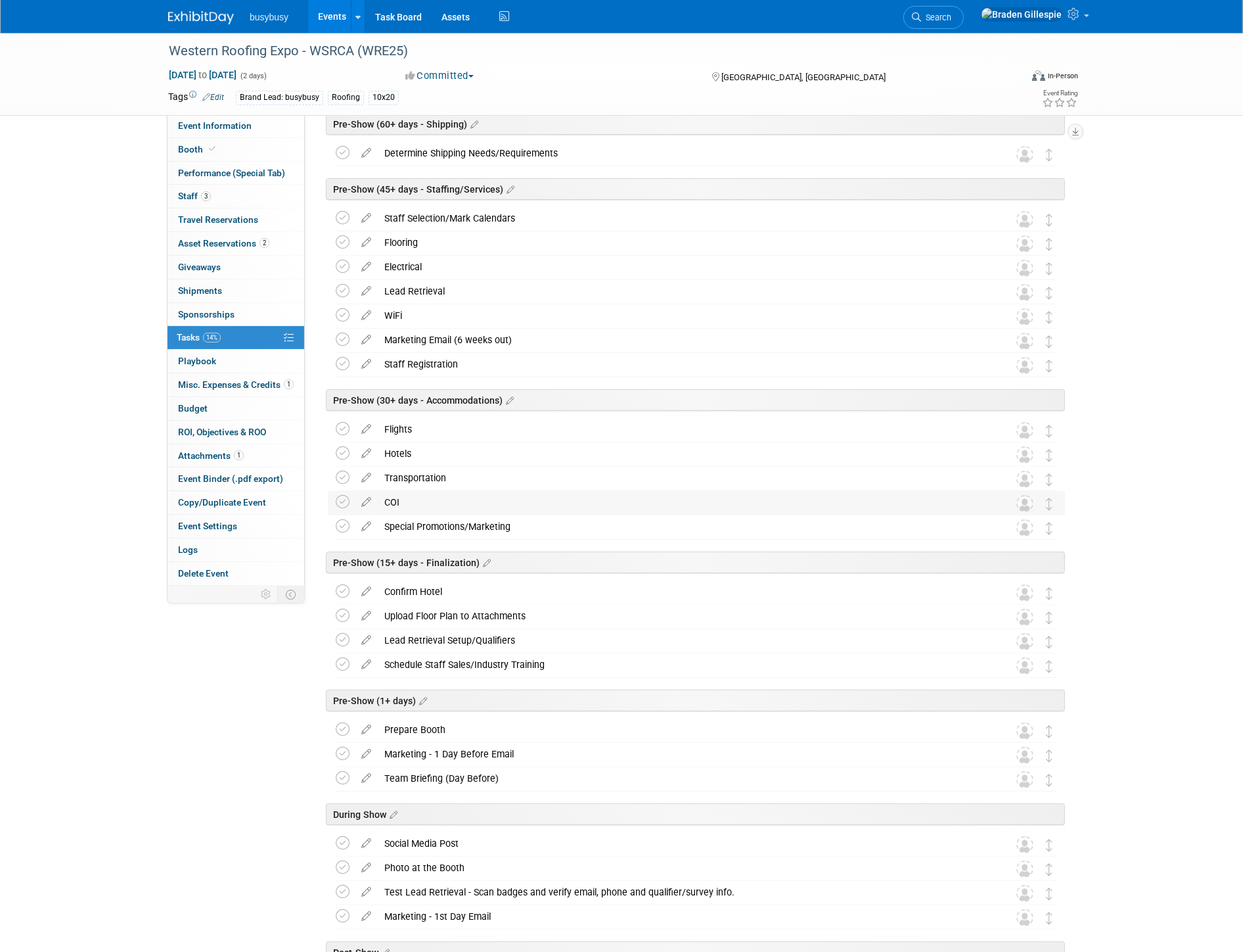
click at [415, 506] on div "COI" at bounding box center [684, 503] width 613 height 23
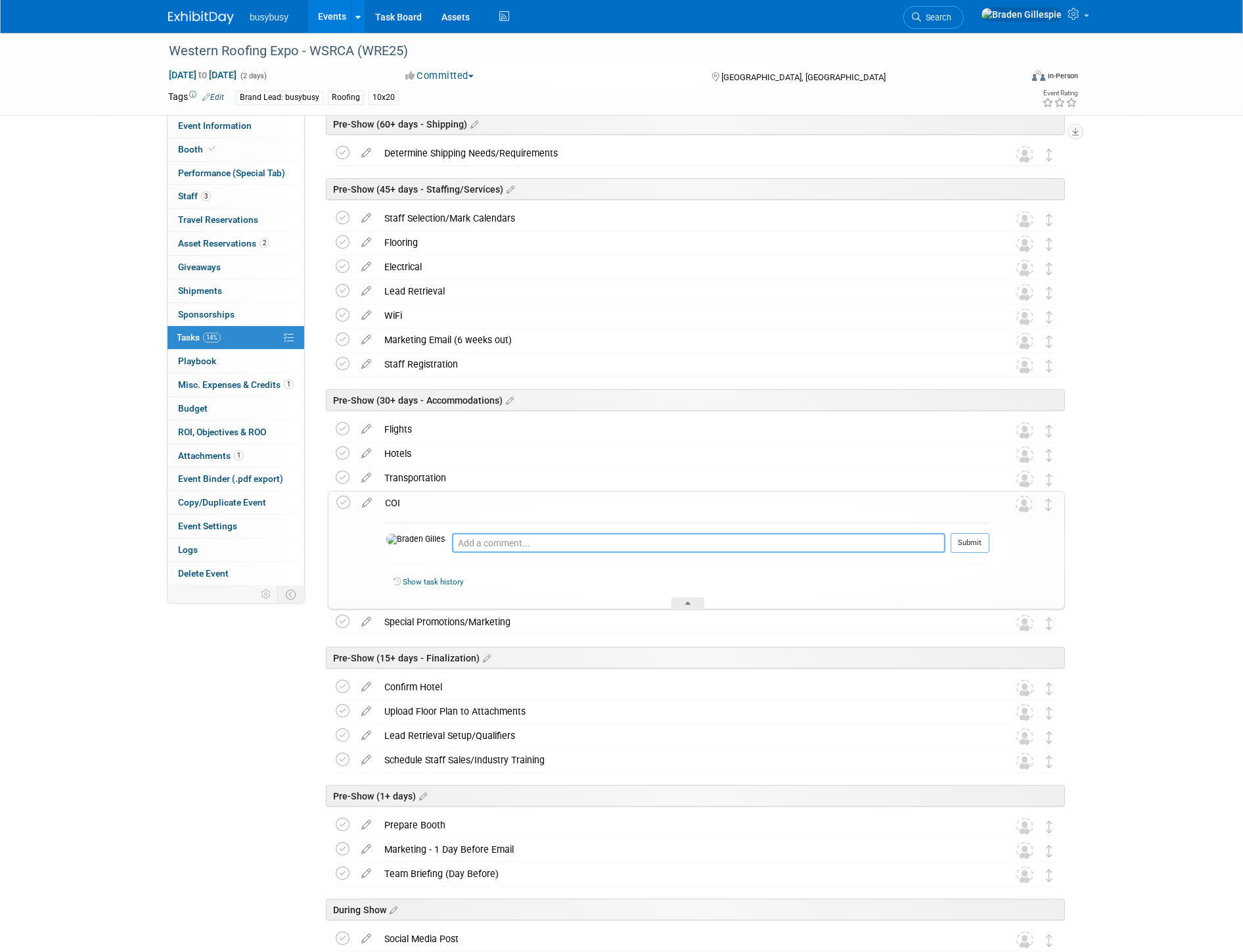
click at [452, 541] on textarea at bounding box center [699, 543] width 494 height 20
type textarea "Not necessary to submit but is required."
click at [962, 541] on button "Submit" at bounding box center [970, 543] width 39 height 20
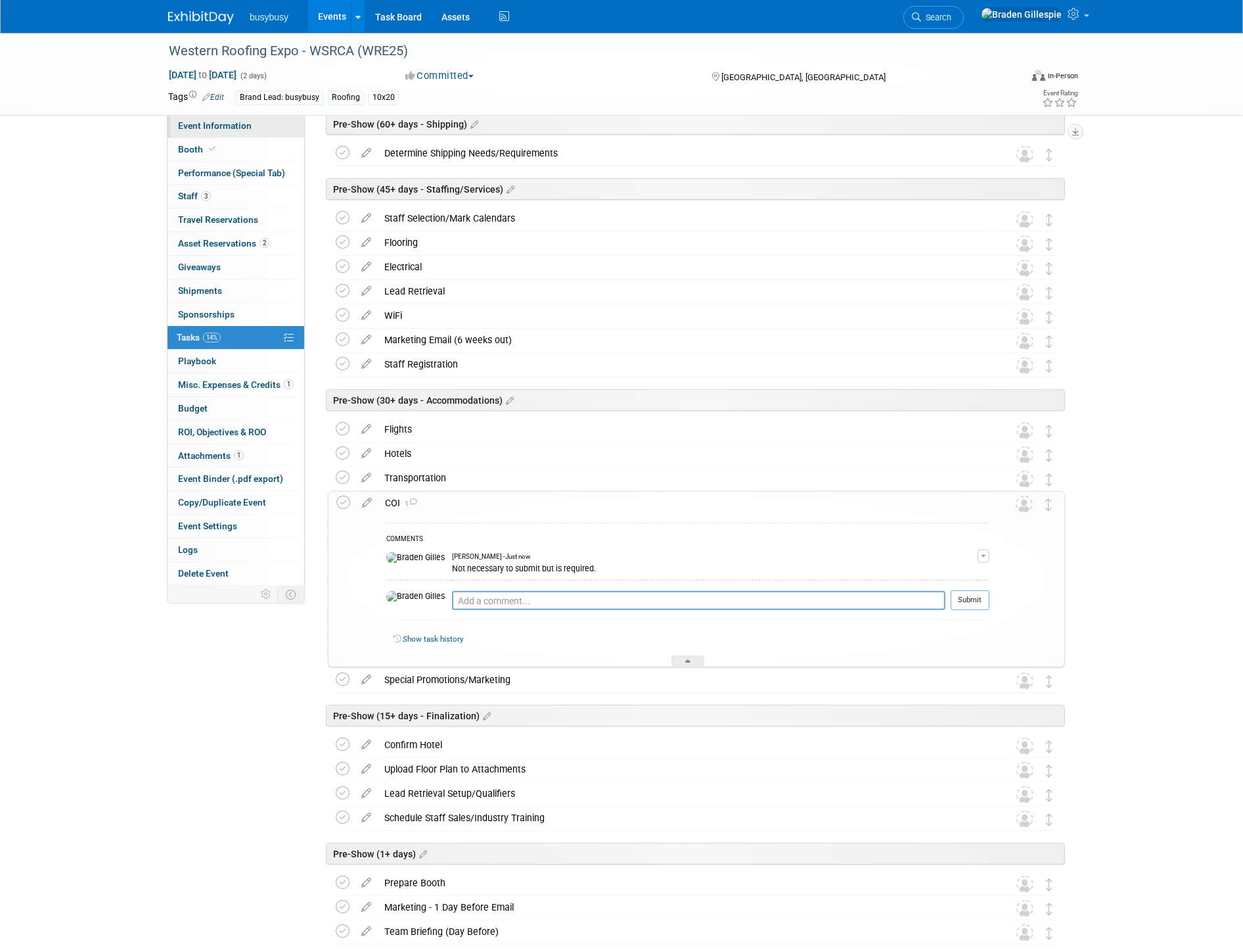
click at [220, 133] on link "Event Information" at bounding box center [236, 126] width 136 height 23
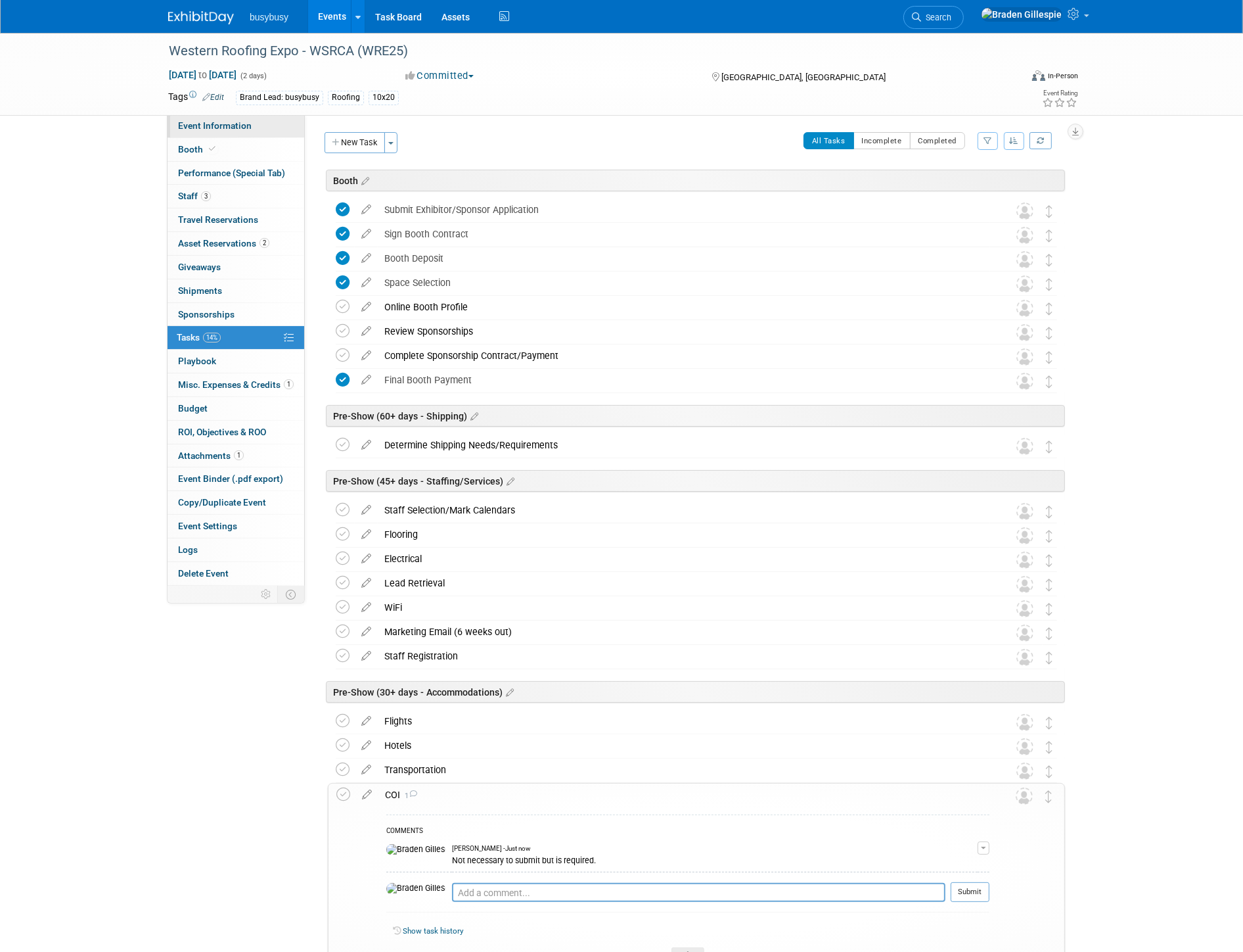
select select "BusyBusy"
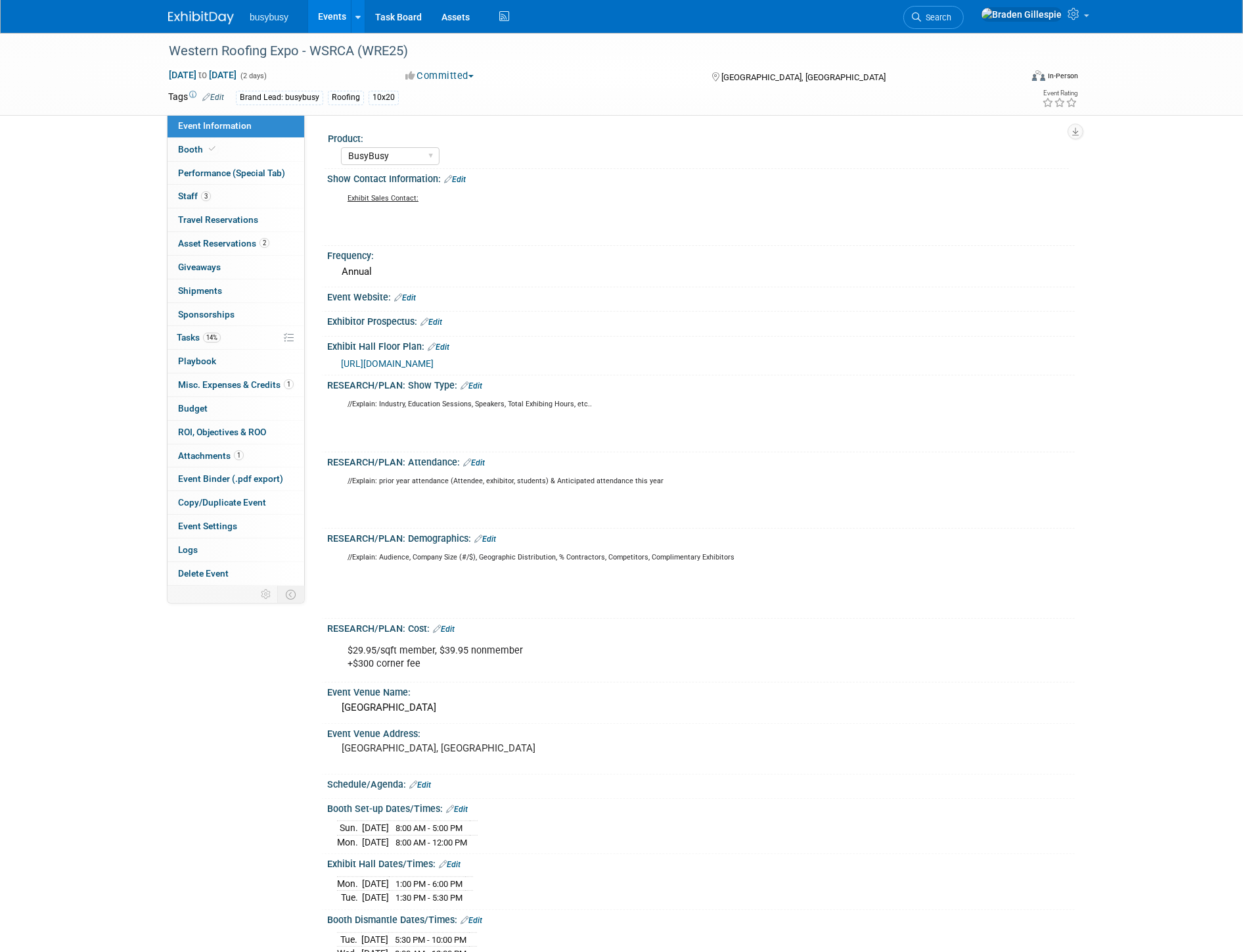
click at [415, 303] on div at bounding box center [701, 305] width 728 height 3
click at [413, 298] on link "Edit" at bounding box center [405, 297] width 22 height 10
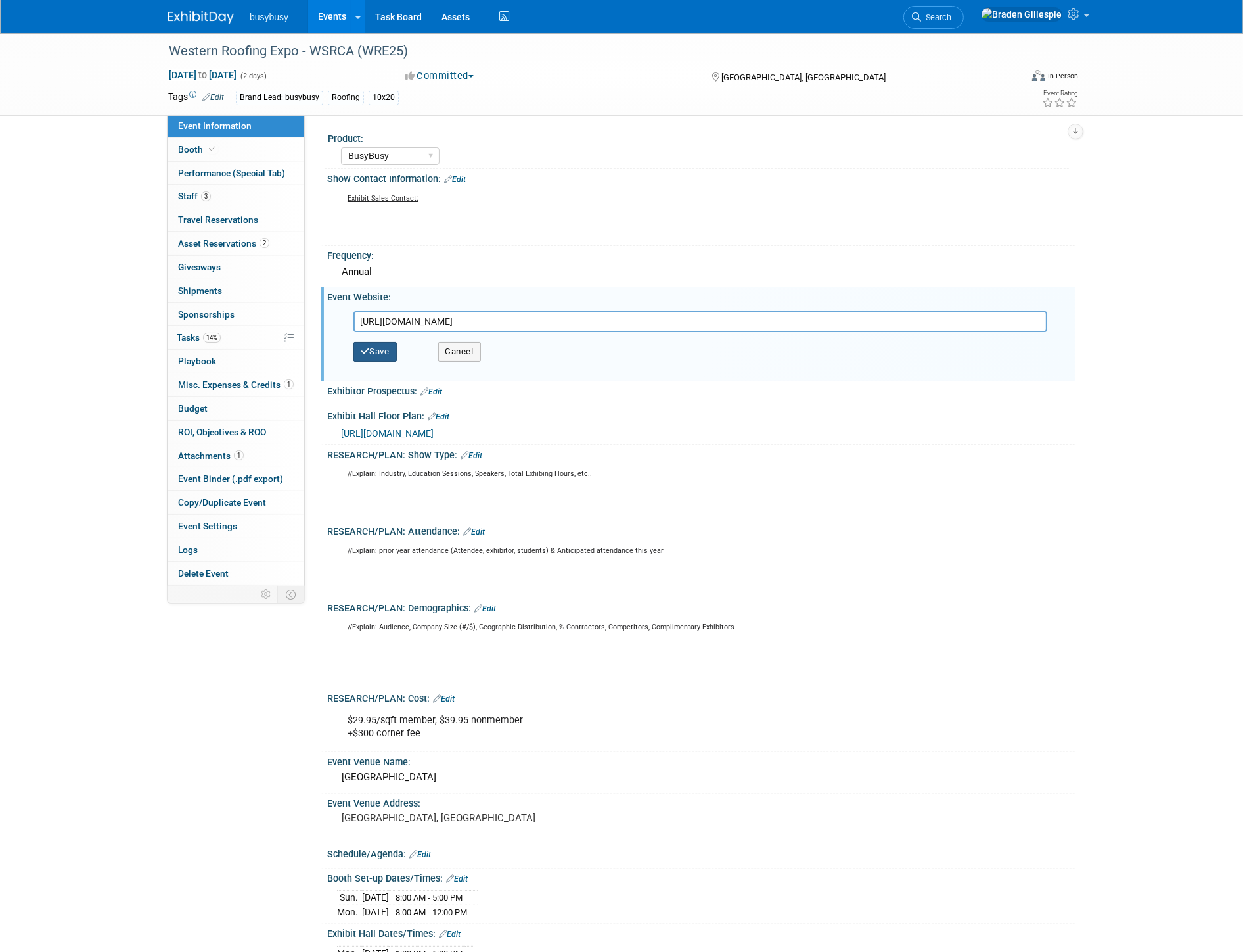
type input "[URL][DOMAIN_NAME]"
click at [389, 345] on button "Save" at bounding box center [376, 351] width 43 height 20
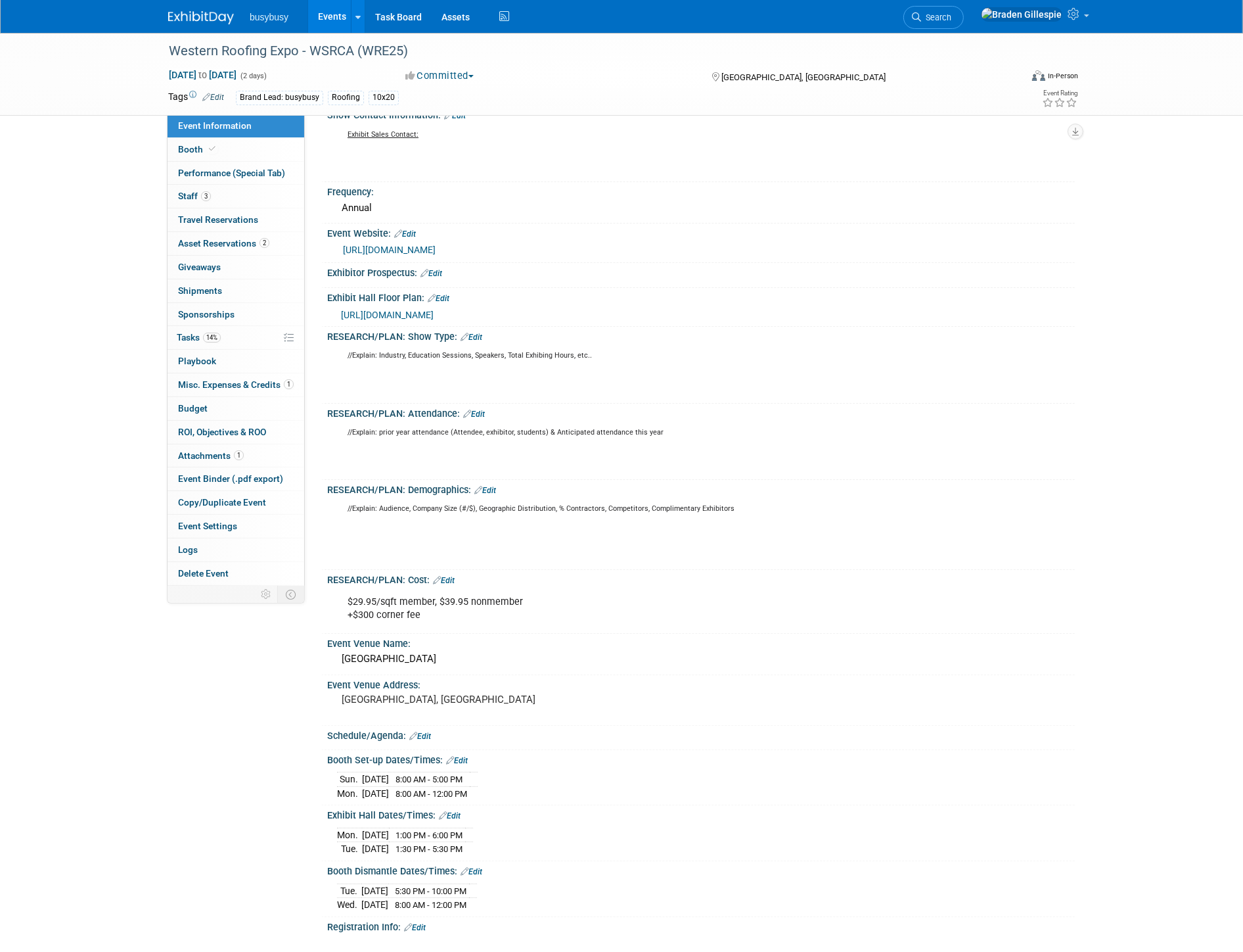
scroll to position [324, 0]
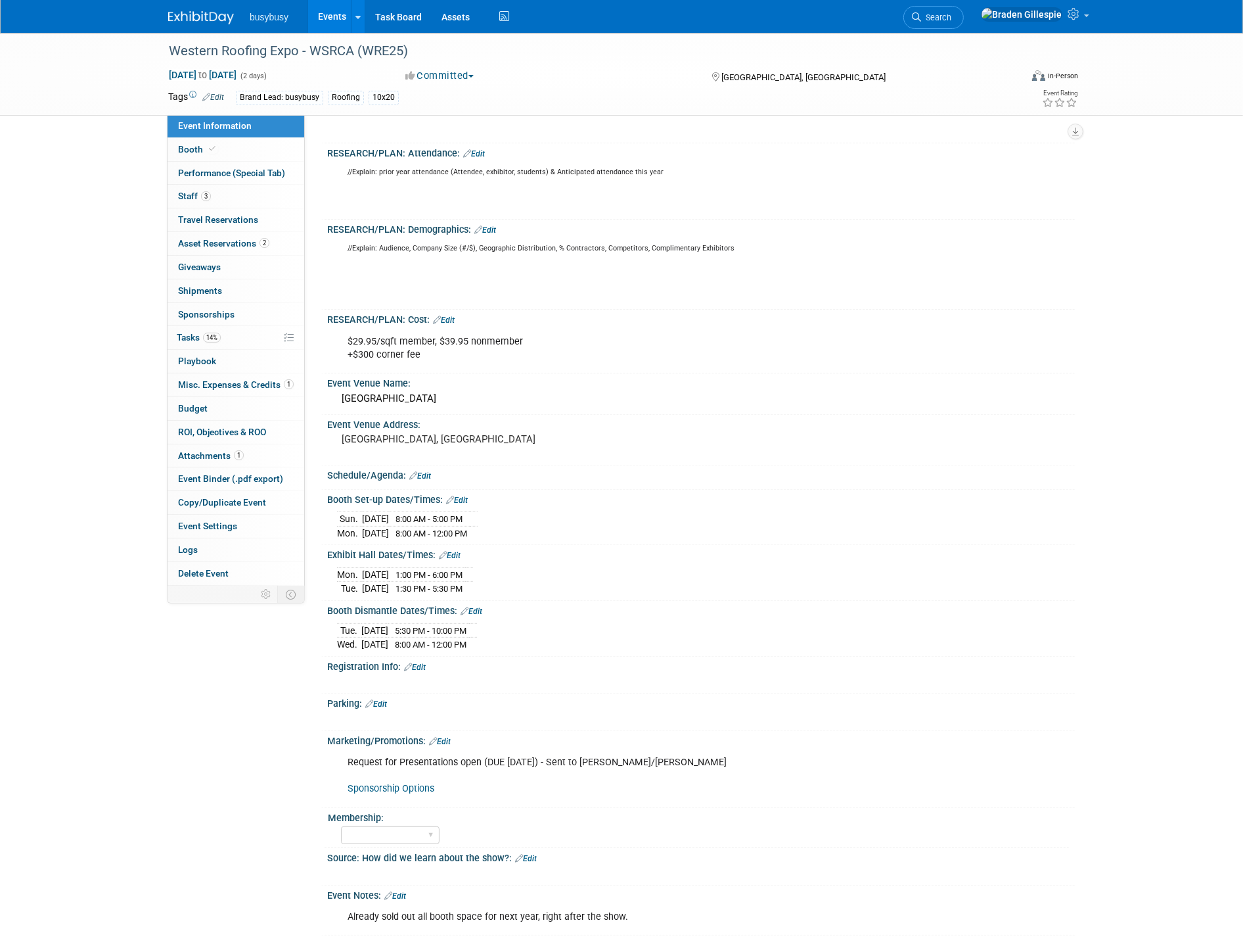
click at [421, 472] on link "Edit" at bounding box center [420, 476] width 22 height 10
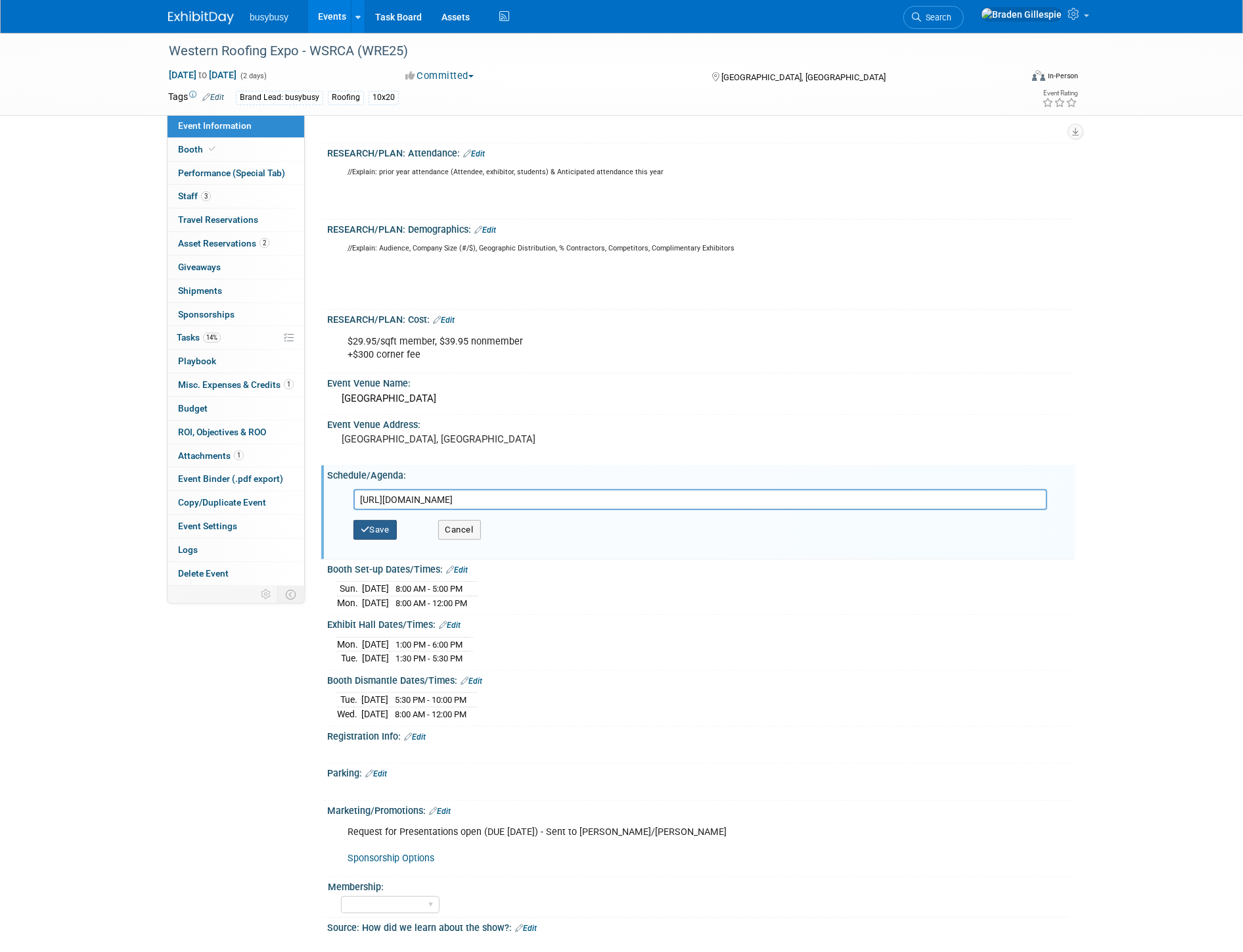
type input "https://westernroofingexpo.com/wsrca-western-states-commercial-residential-roof…"
click at [391, 524] on button "Save" at bounding box center [376, 529] width 43 height 20
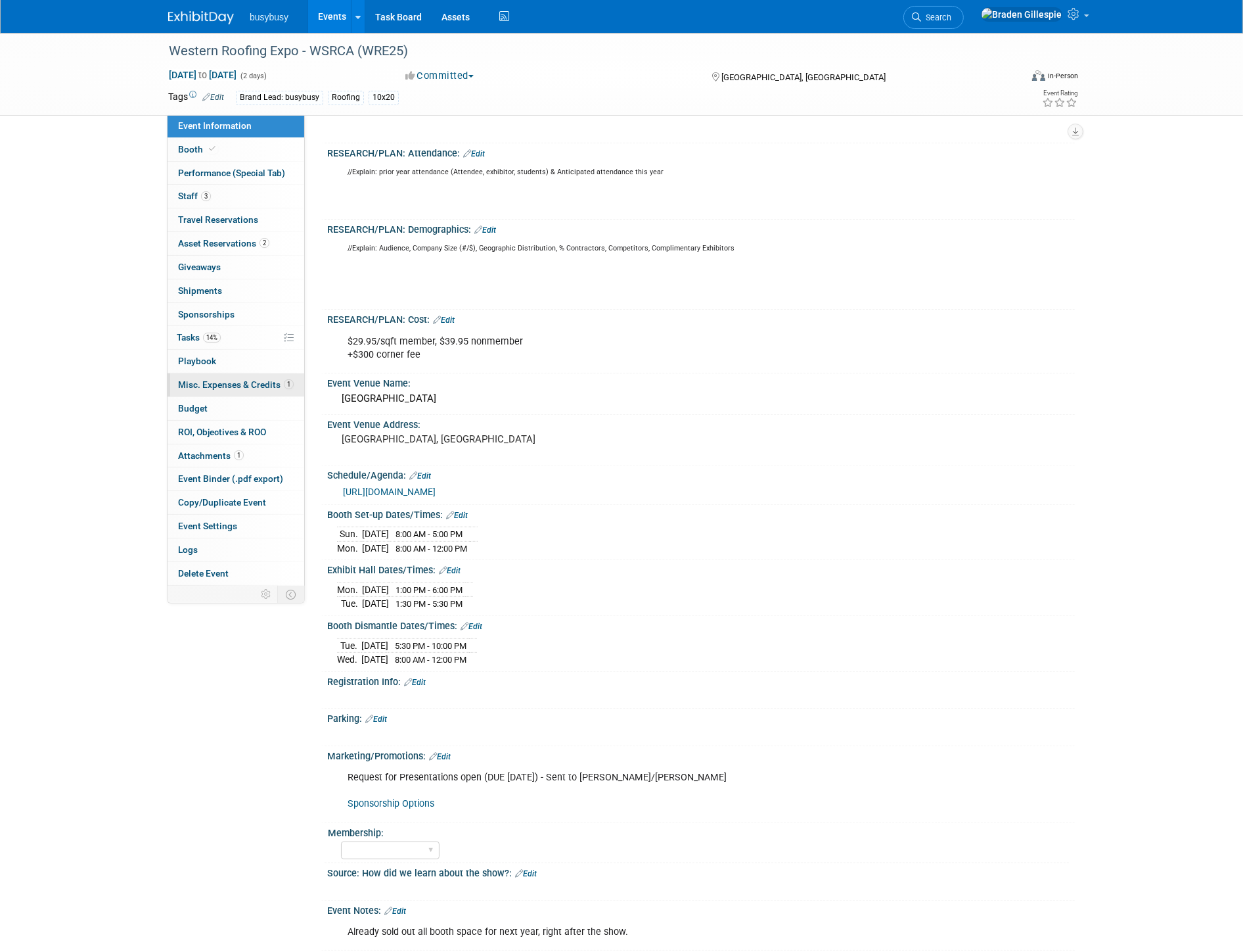
click at [247, 391] on link "1 Misc. Expenses & Credits 1" at bounding box center [236, 384] width 136 height 23
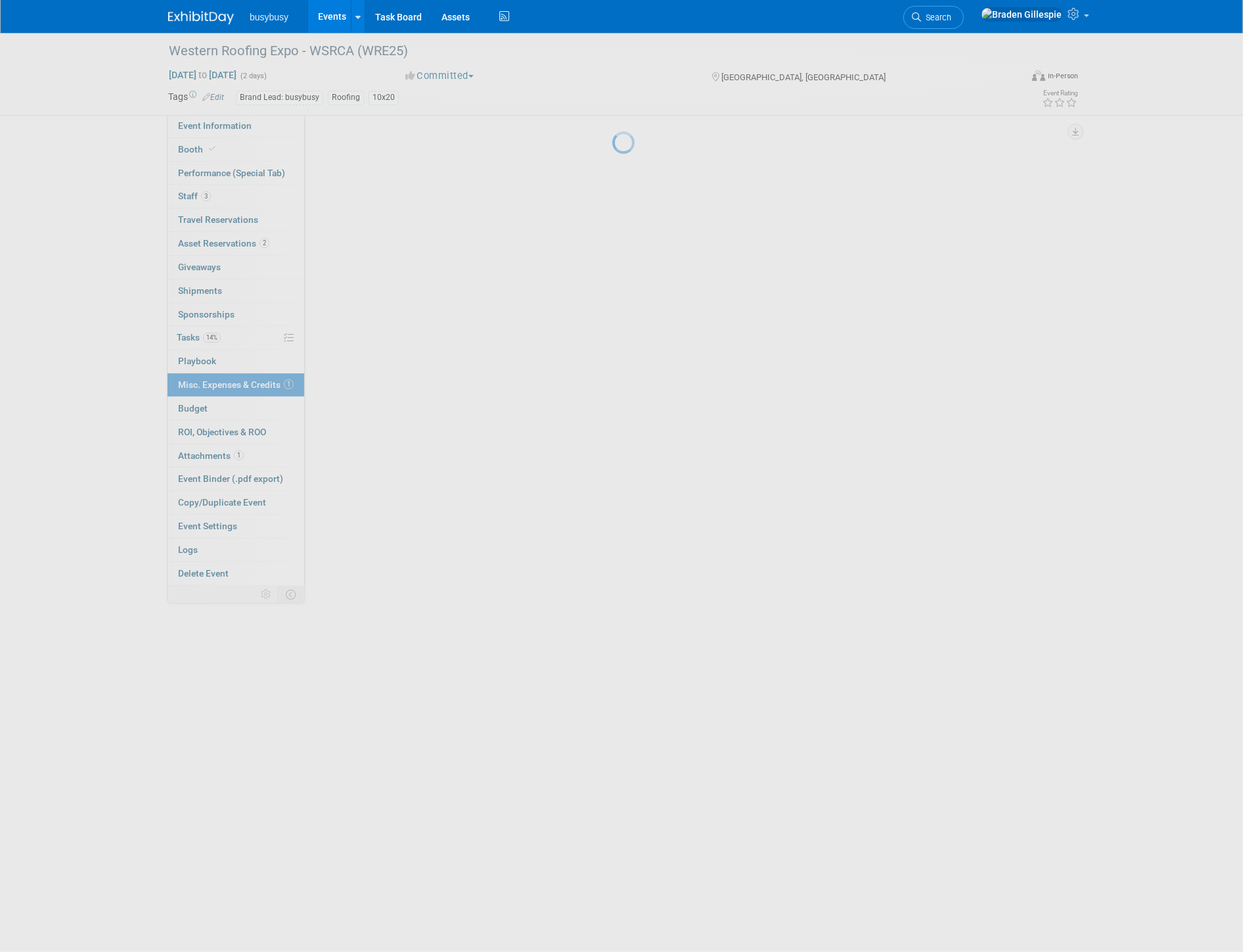
scroll to position [0, 0]
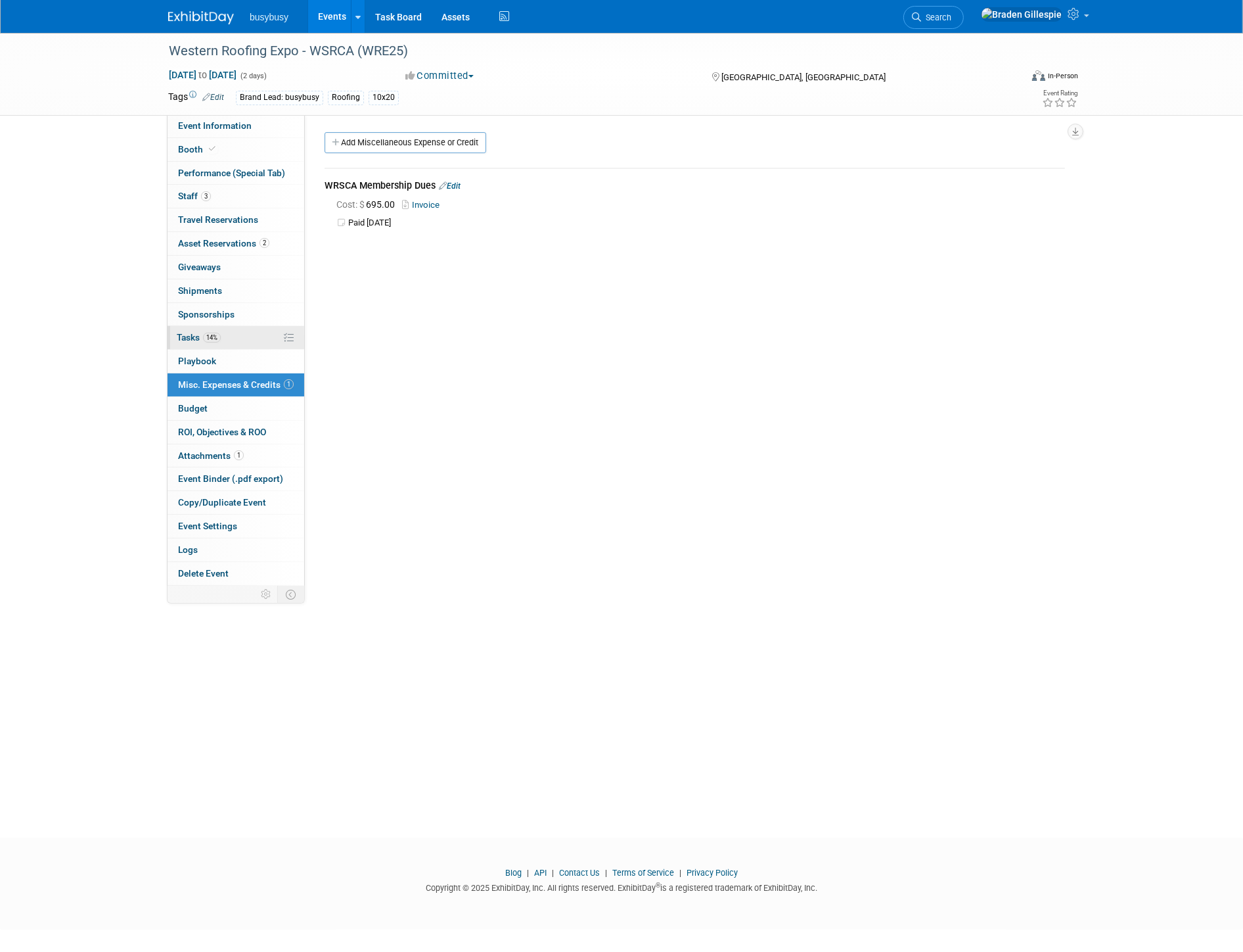
click at [253, 333] on link "14% Tasks 14%" at bounding box center [236, 337] width 136 height 23
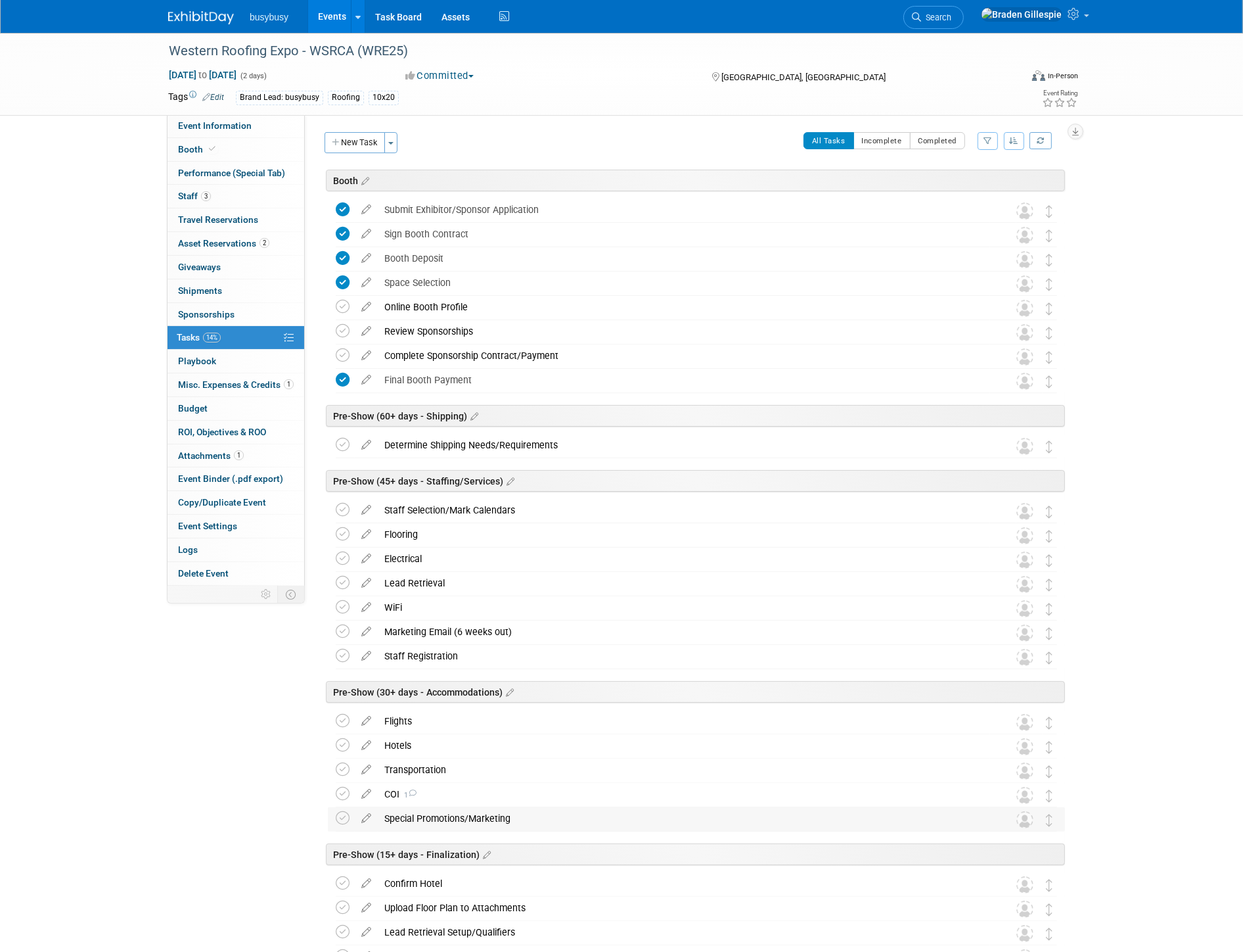
click at [447, 809] on div "Special Promotions/Marketing" at bounding box center [684, 818] width 613 height 23
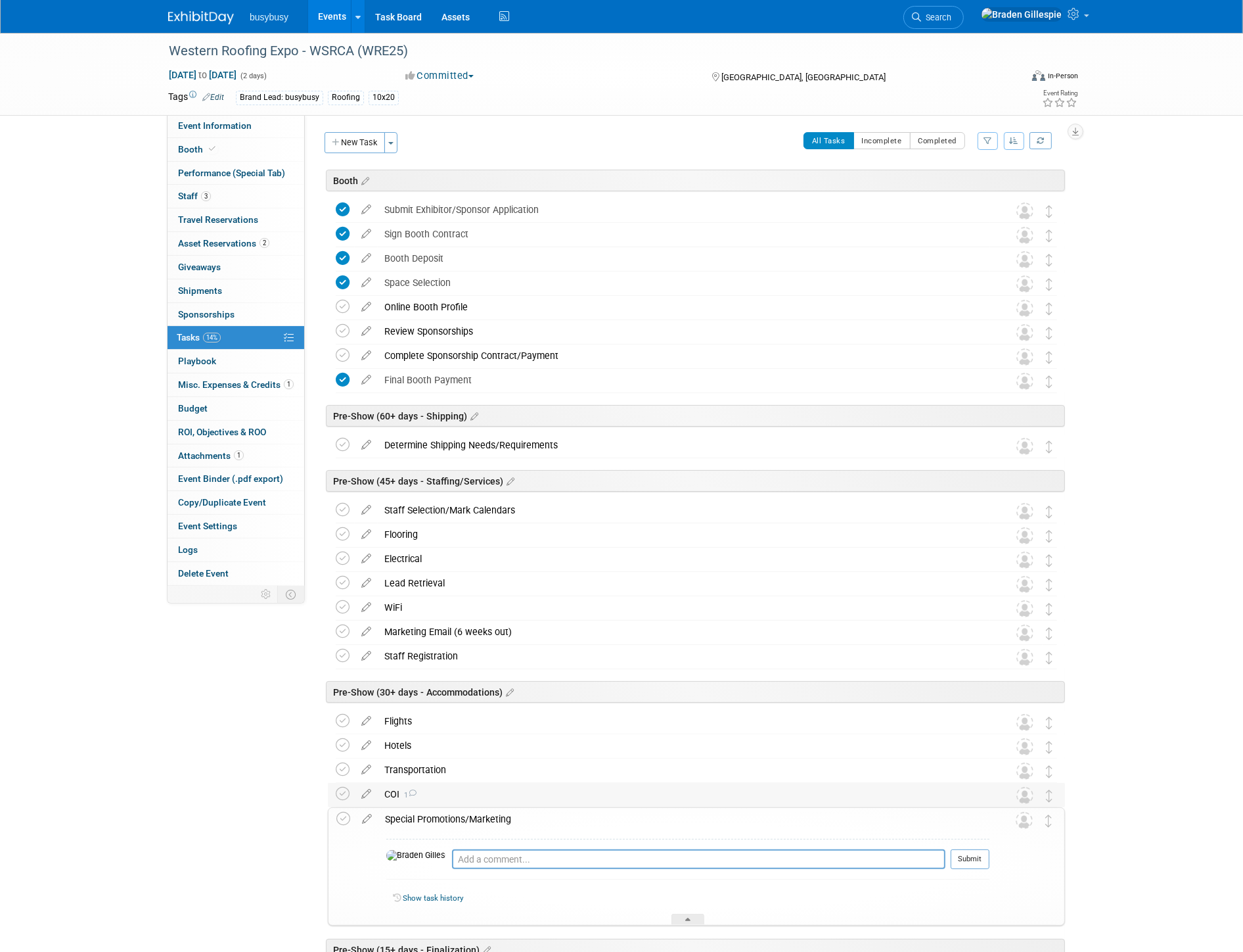
click at [434, 792] on div "COI 1" at bounding box center [684, 794] width 613 height 23
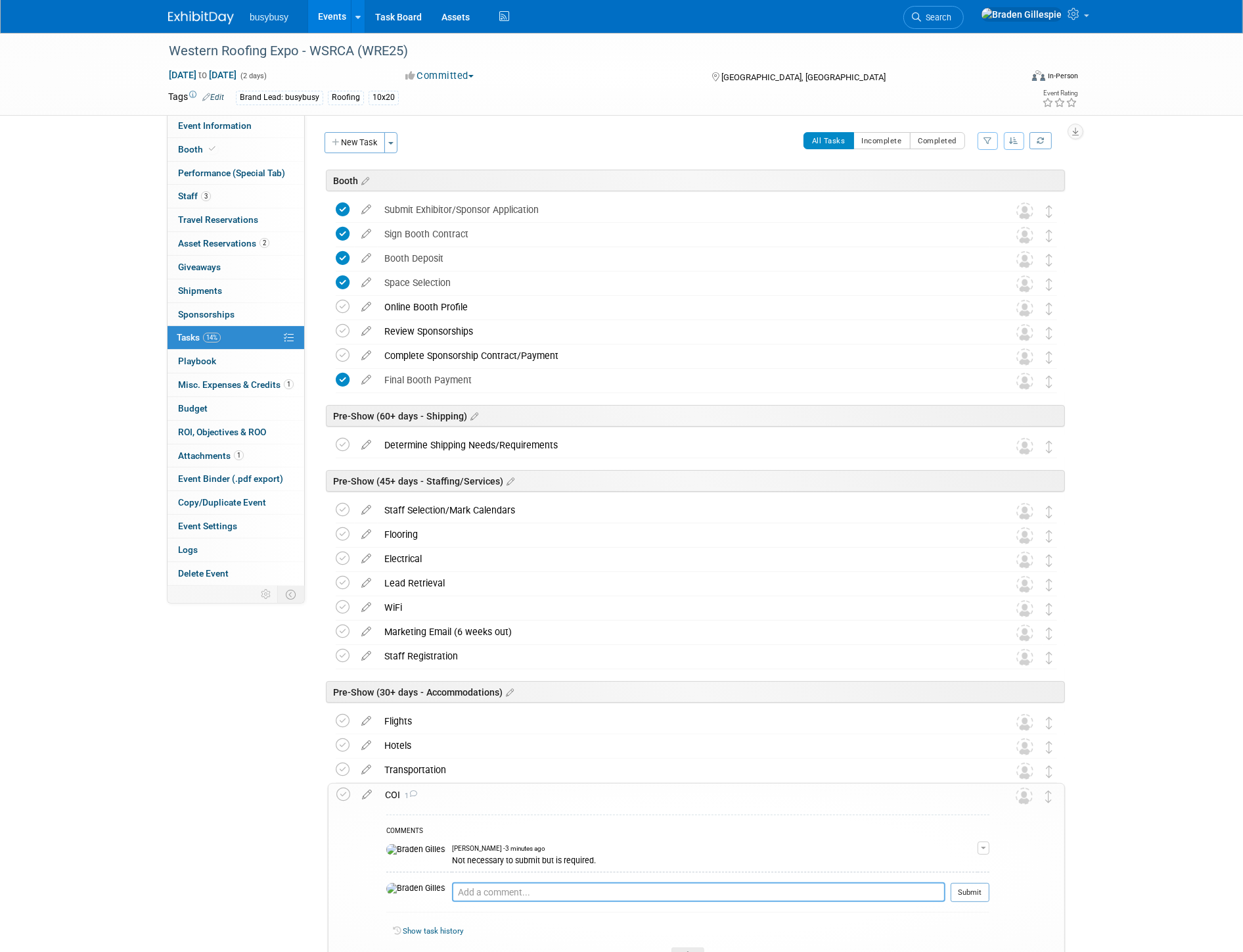
click at [483, 891] on textarea at bounding box center [699, 892] width 494 height 20
type textarea "Requested from Anne"
click at [976, 894] on button "Submit" at bounding box center [970, 892] width 39 height 20
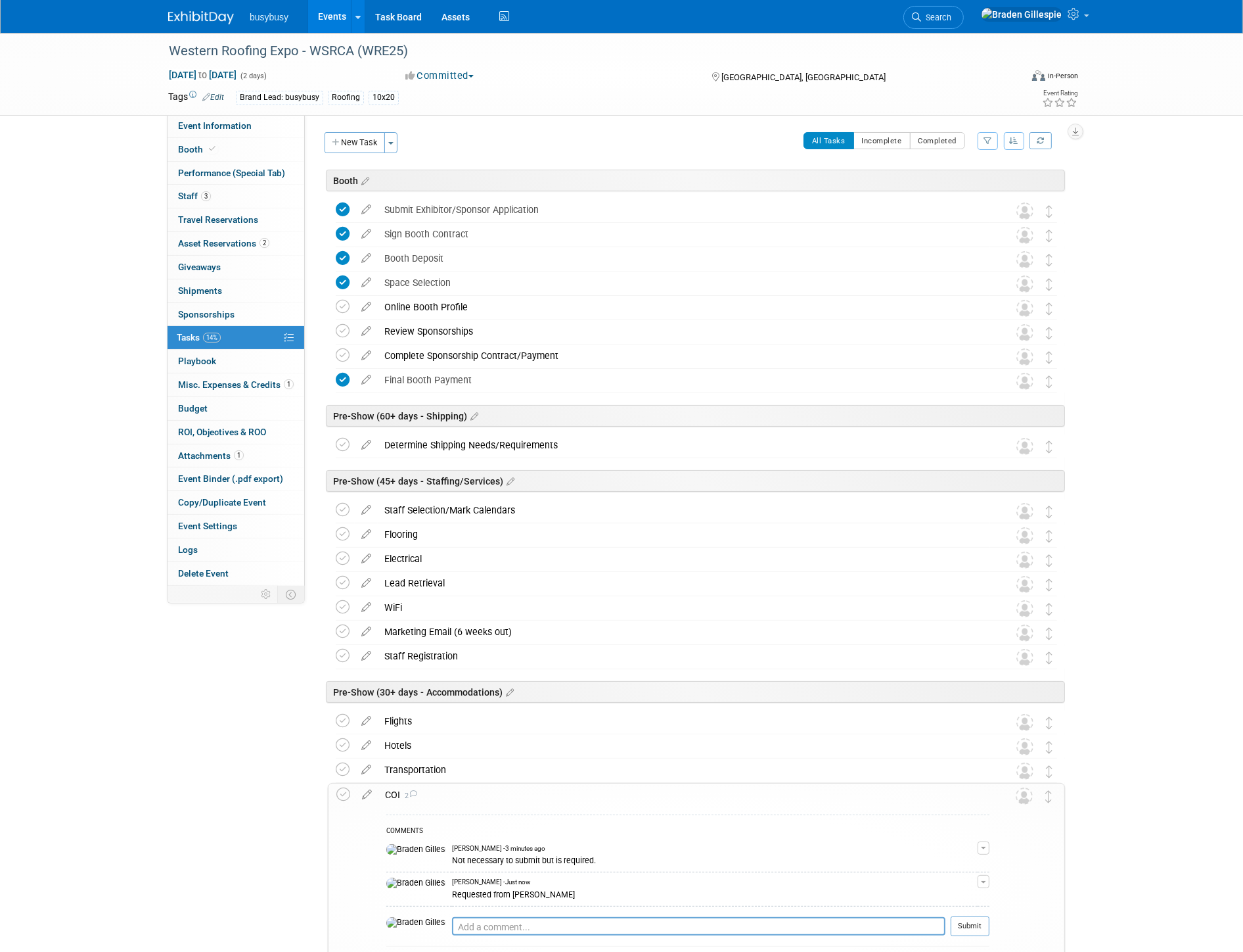
click at [511, 784] on div "COI 2" at bounding box center [683, 795] width 611 height 23
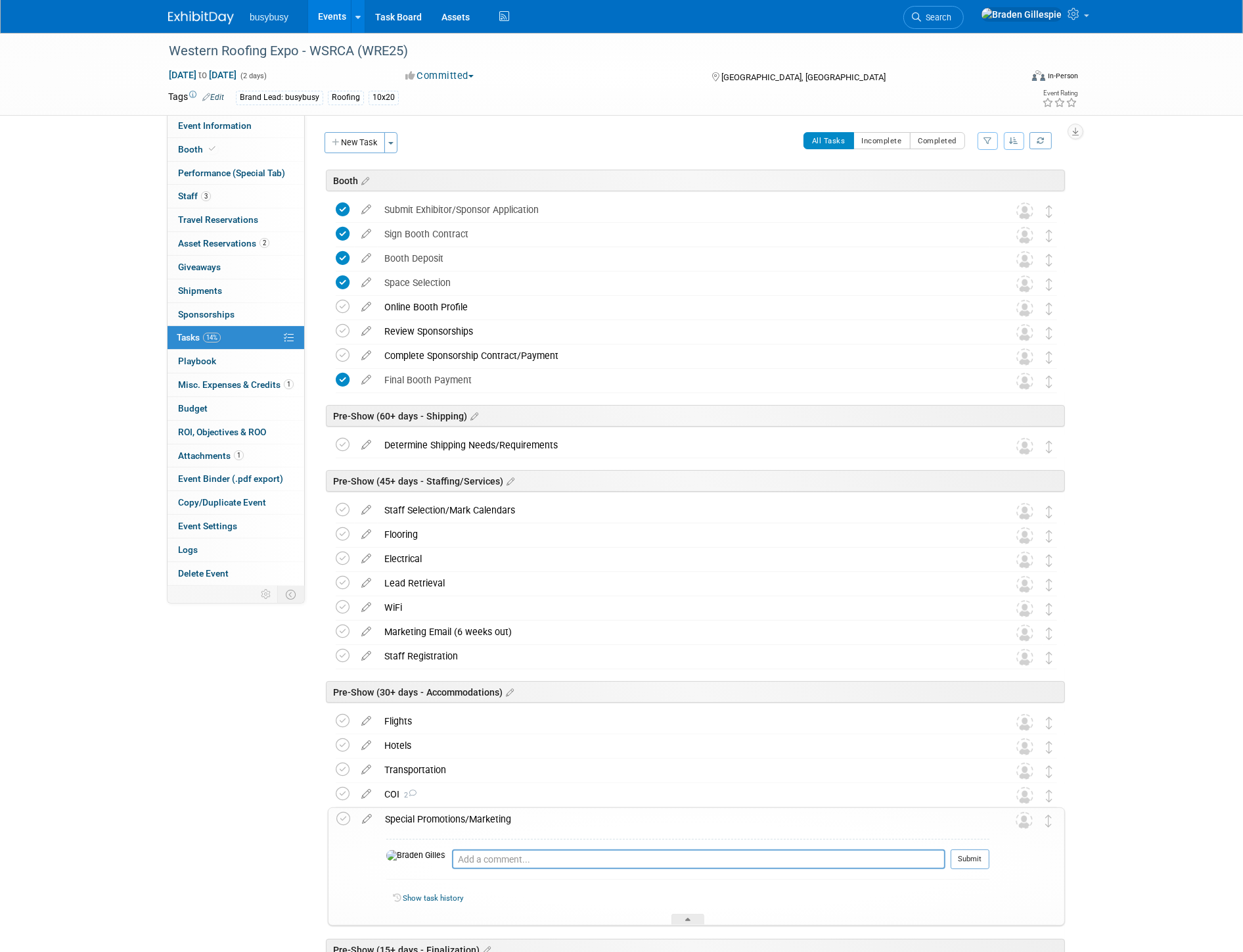
click at [198, 23] on img at bounding box center [202, 17] width 66 height 13
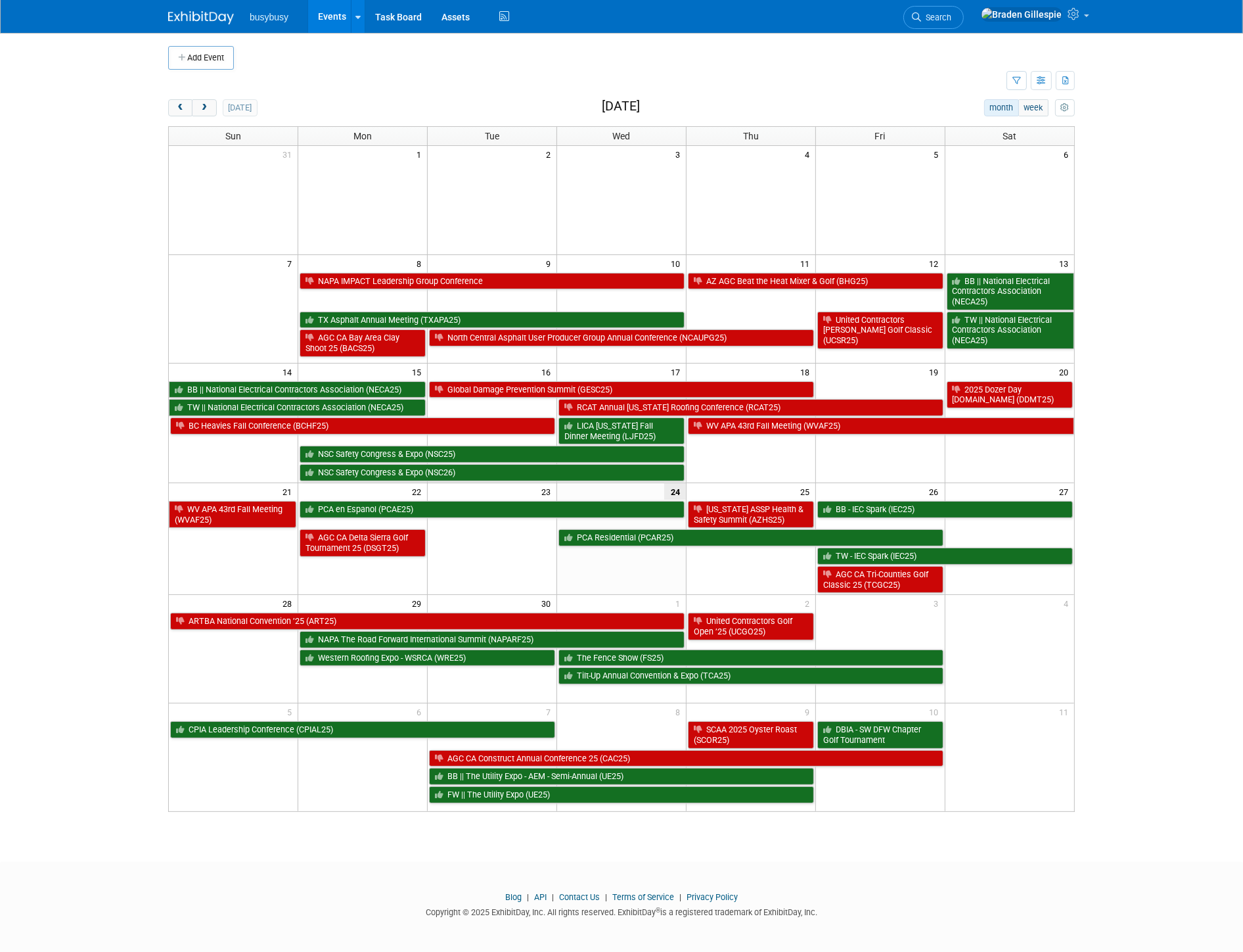
click at [214, 20] on img at bounding box center [202, 17] width 66 height 13
click at [1086, 21] on link at bounding box center [1034, 17] width 121 height 33
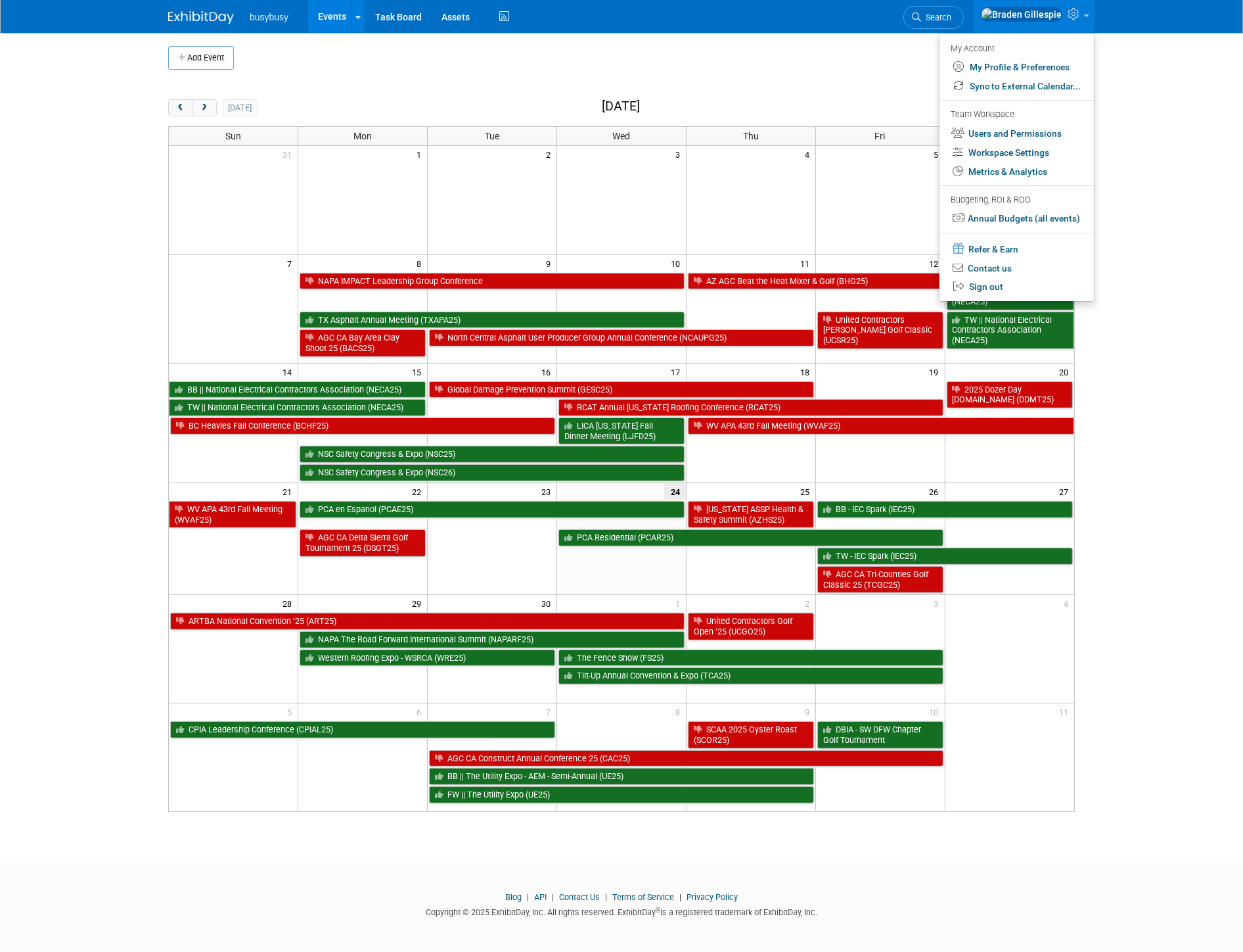
click at [1086, 21] on link at bounding box center [1034, 17] width 121 height 33
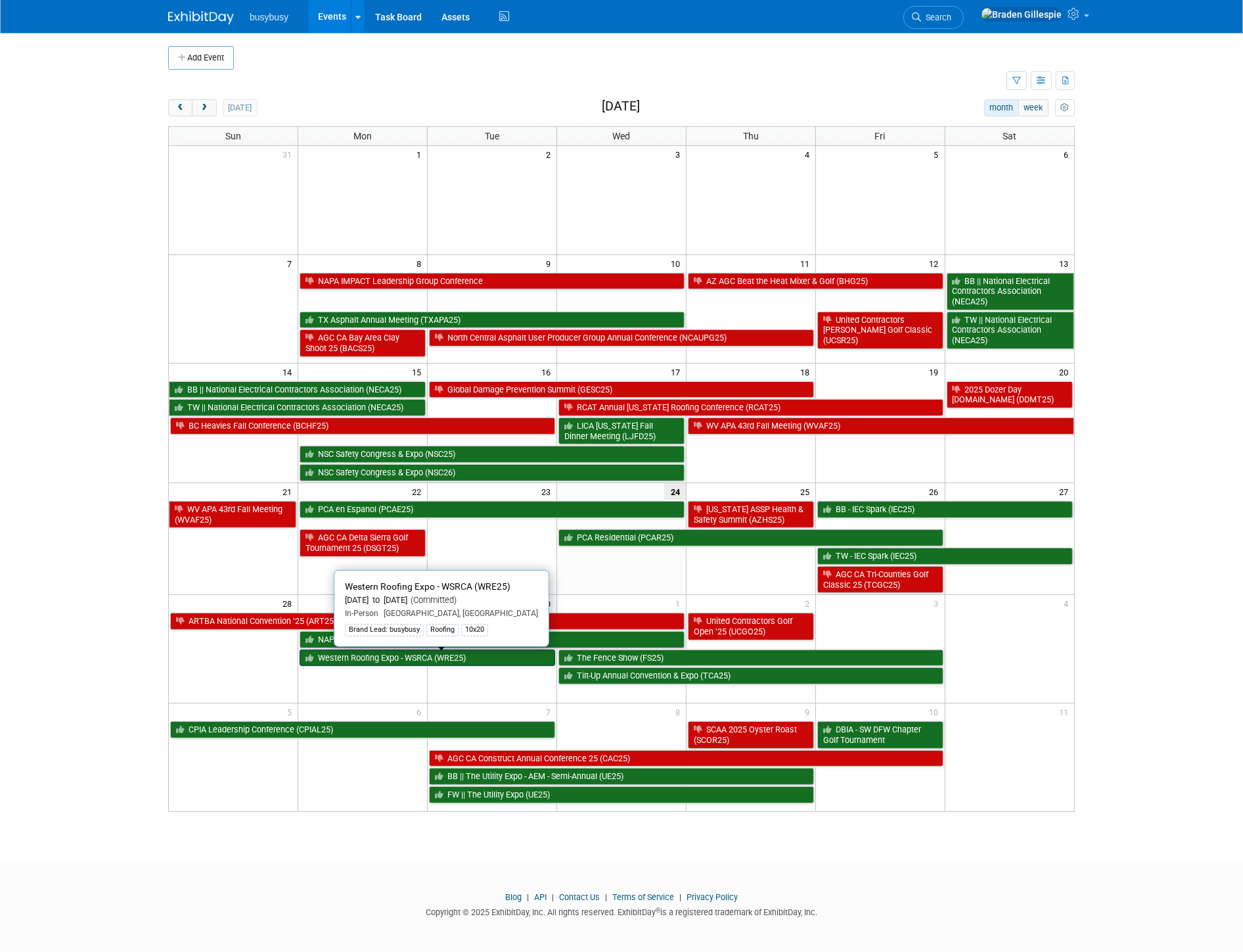
click at [480, 662] on link "Western Roofing Expo - WSRCA (WRE25)" at bounding box center [428, 658] width 256 height 17
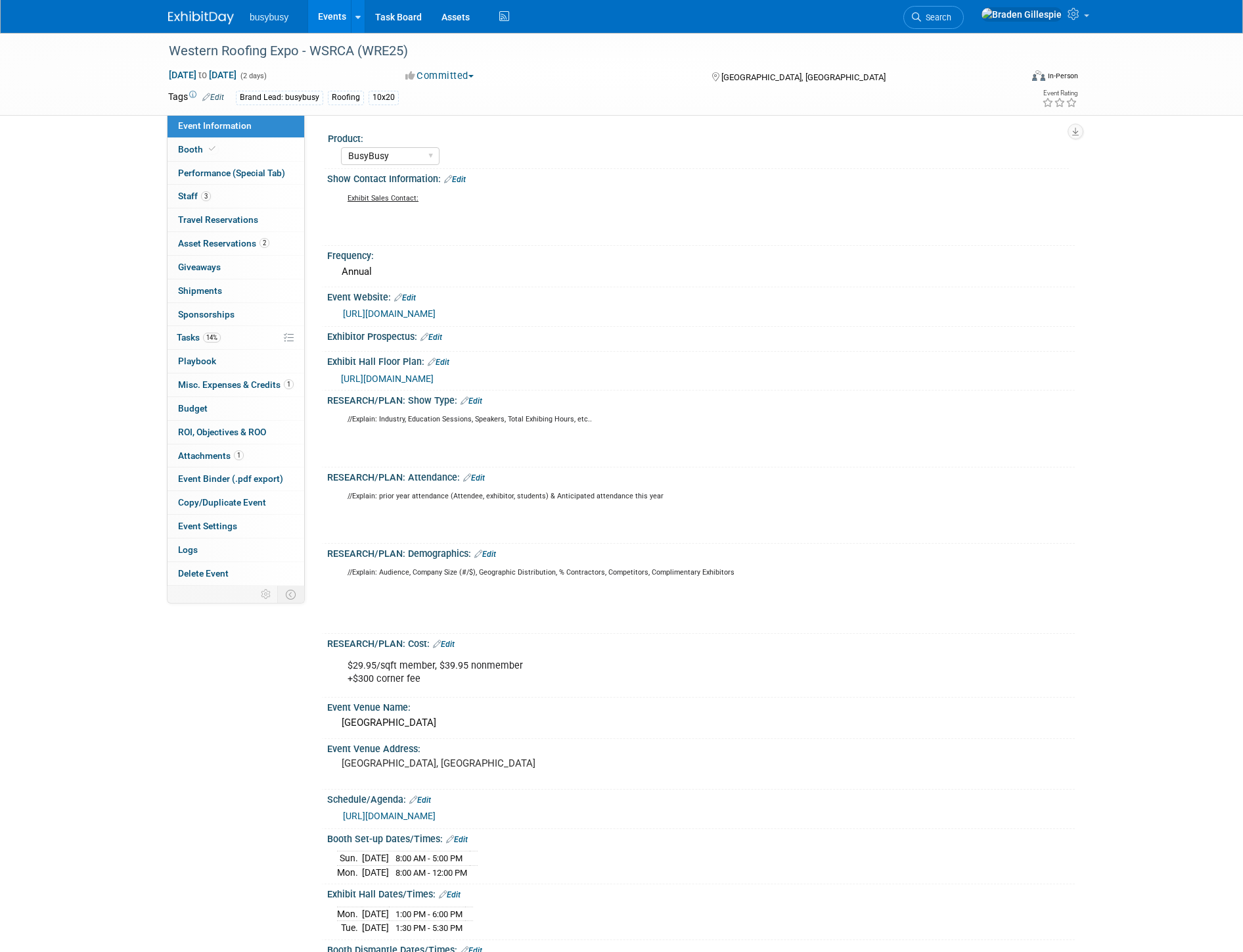
select select "BusyBusy"
click at [248, 140] on link "Booth" at bounding box center [236, 150] width 136 height 23
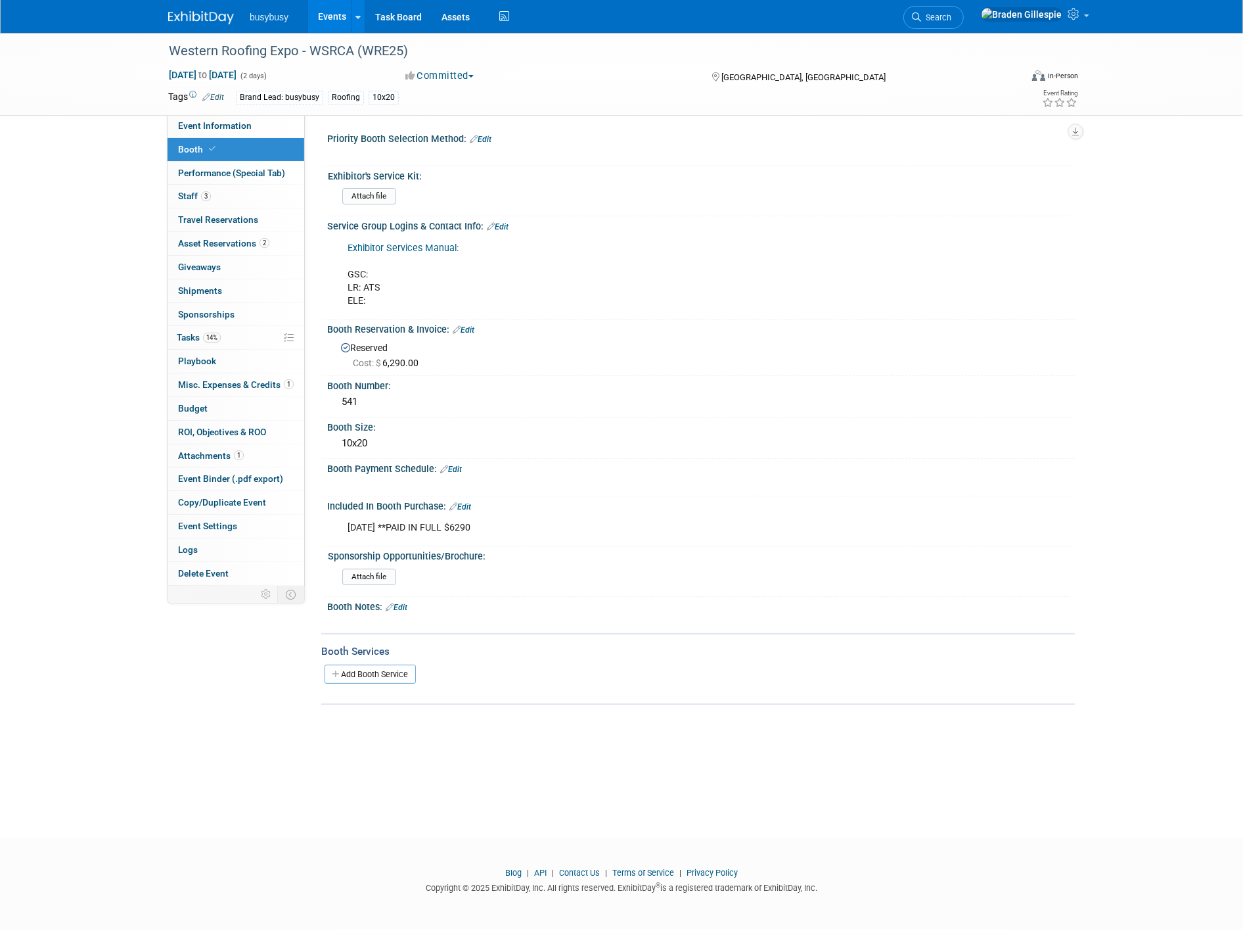
click at [511, 217] on div "Service Group Logins & Contact Info: Edit" at bounding box center [701, 225] width 748 height 17
click at [506, 227] on link "Edit" at bounding box center [497, 227] width 22 height 10
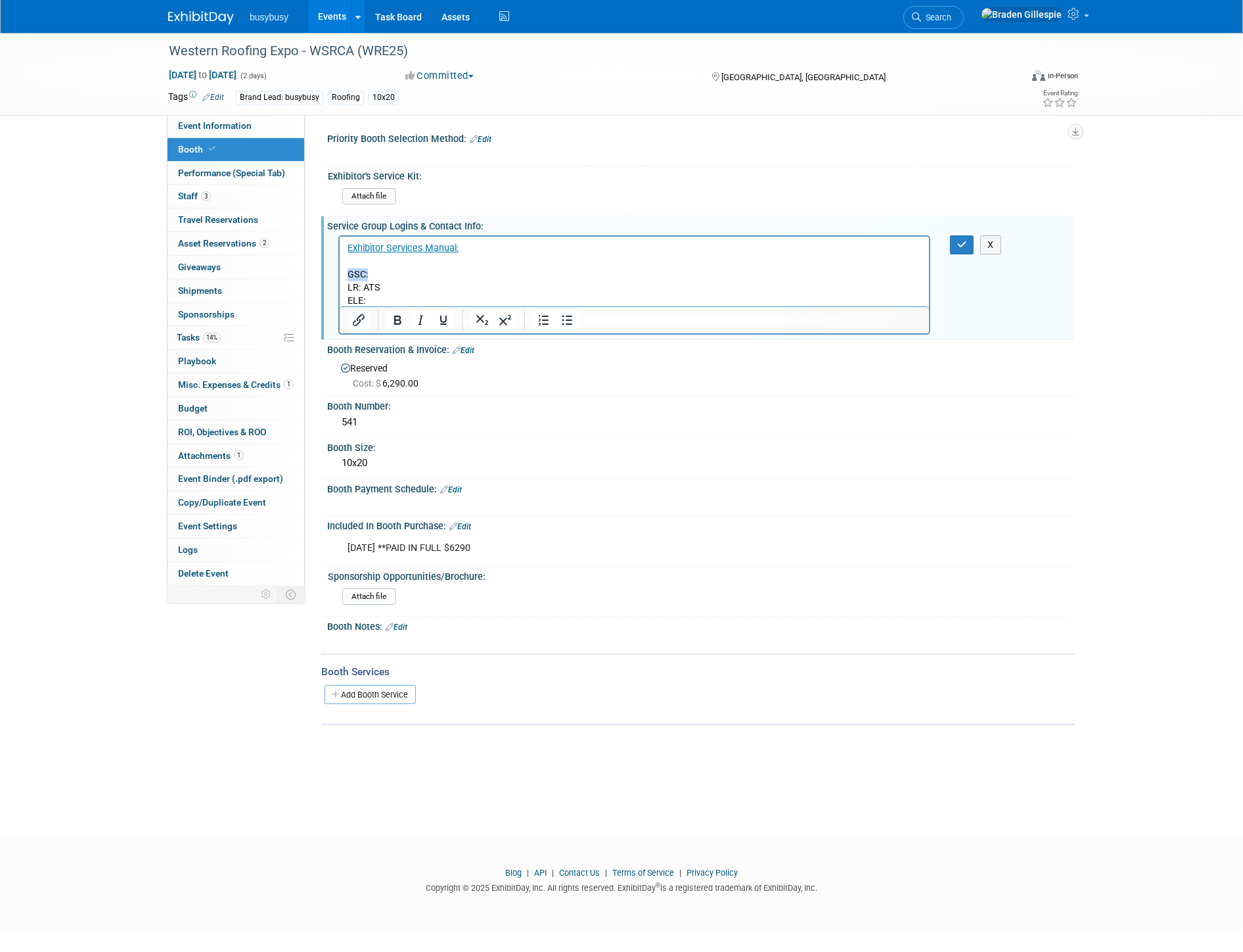
drag, startPoint x: 376, startPoint y: 270, endPoint x: 349, endPoint y: 270, distance: 27.0
click at [349, 270] on p "Exhibitor Services Manual: GSC: LR: ATS ELE:" at bounding box center [634, 274] width 575 height 66
drag, startPoint x: 487, startPoint y: 276, endPoint x: 436, endPoint y: 272, distance: 51.2
click at [436, 272] on p "Exhibitor Services Manual: Exhibitor Service Kit: Shephard LR: ATS ELE:" at bounding box center [634, 274] width 575 height 66
click at [467, 280] on p "Exhibitor Services Manual: Exhibitor Service Kit: Shephard LR: ATS ELE:" at bounding box center [634, 274] width 575 height 66
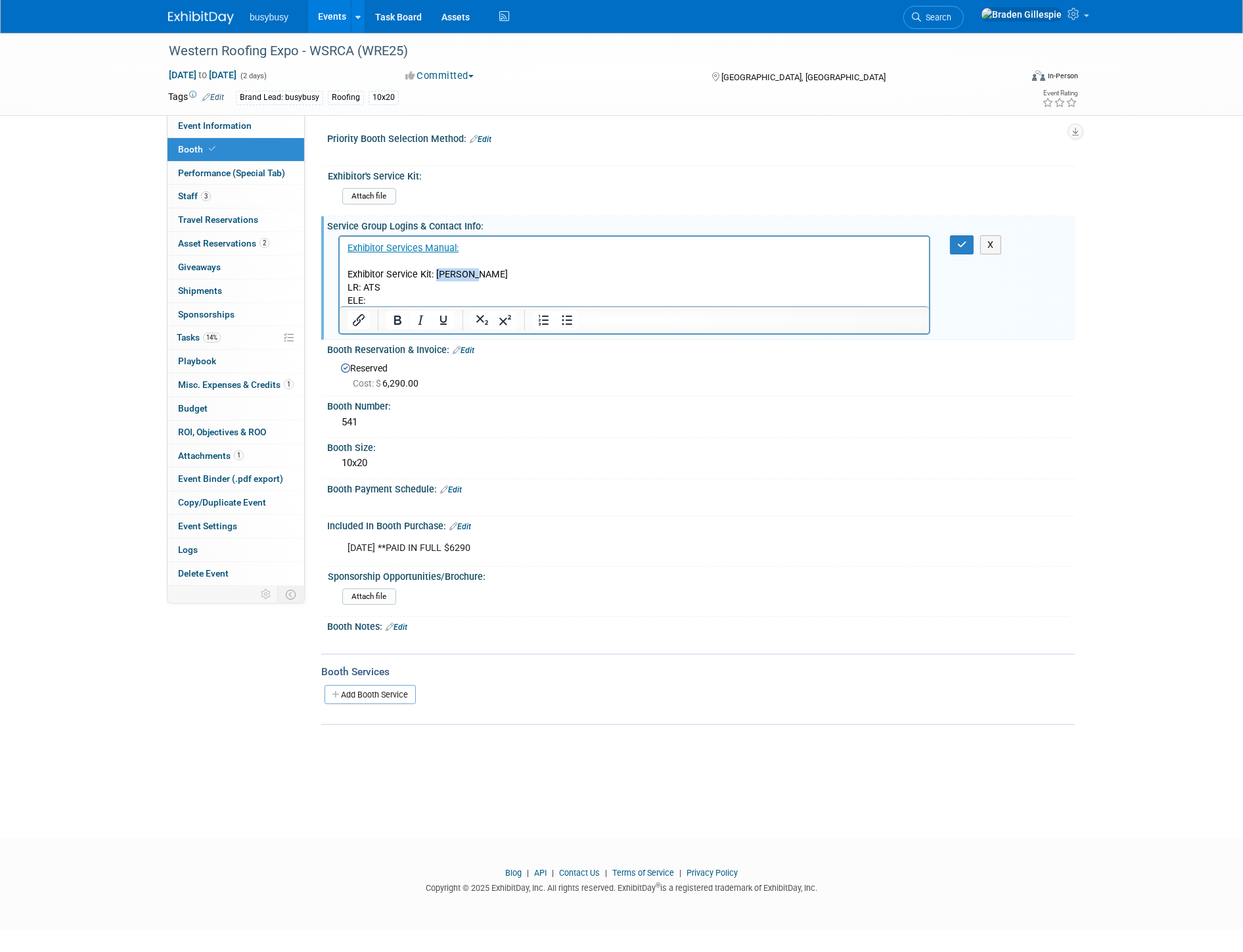
drag, startPoint x: 487, startPoint y: 274, endPoint x: 436, endPoint y: 272, distance: 51.0
click at [436, 272] on p "Exhibitor Services Manual: Exhibitor Service Kit: Shephard LR: ATS ELE:" at bounding box center [634, 274] width 575 height 66
click at [675, 275] on p "Exhibitor Services Manual: Exhibitor Service Kit: Shephard LR: ATS ELE:" at bounding box center [634, 274] width 575 height 66
click at [960, 243] on icon "button" at bounding box center [962, 244] width 10 height 10
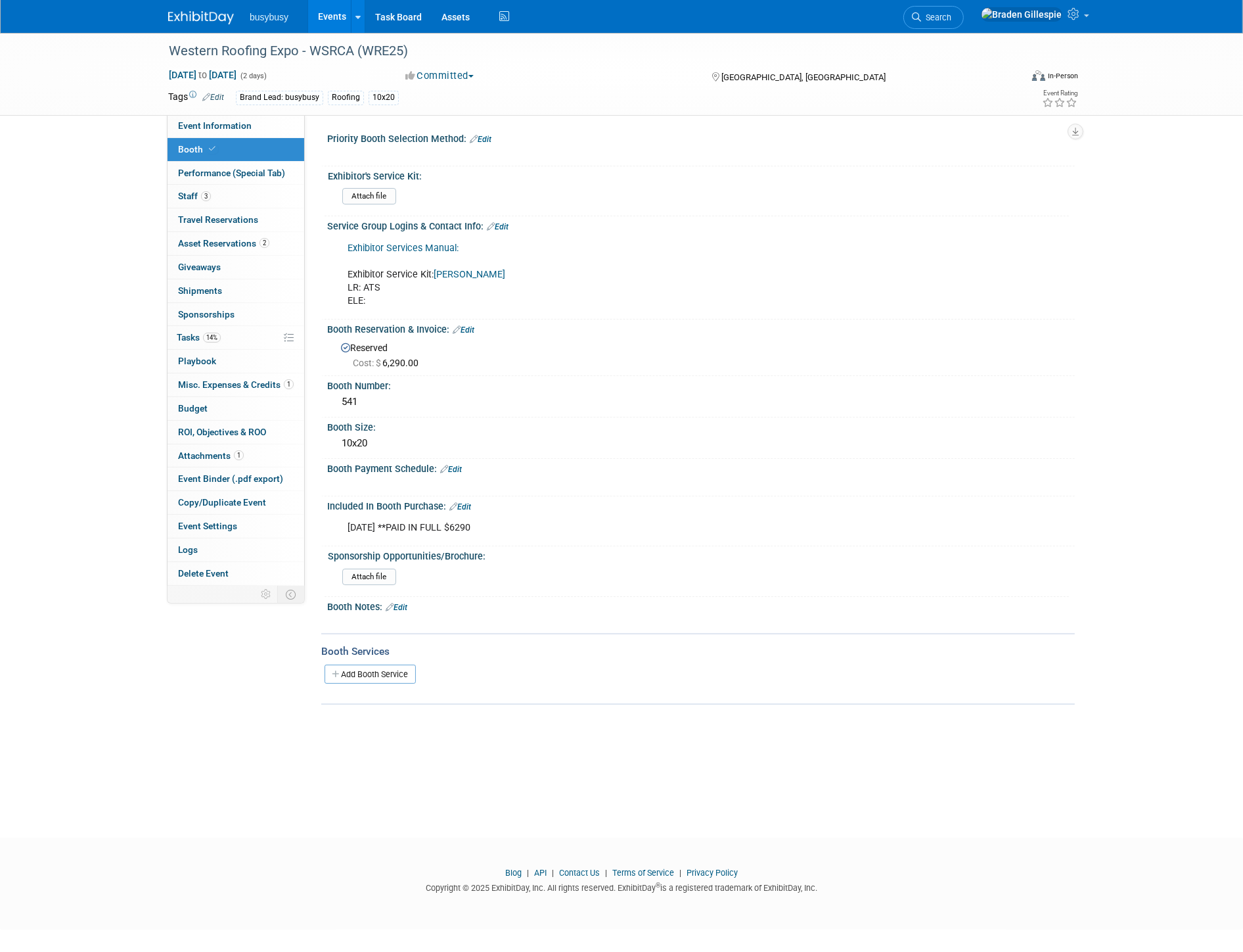
click at [506, 223] on link "Edit" at bounding box center [497, 227] width 22 height 10
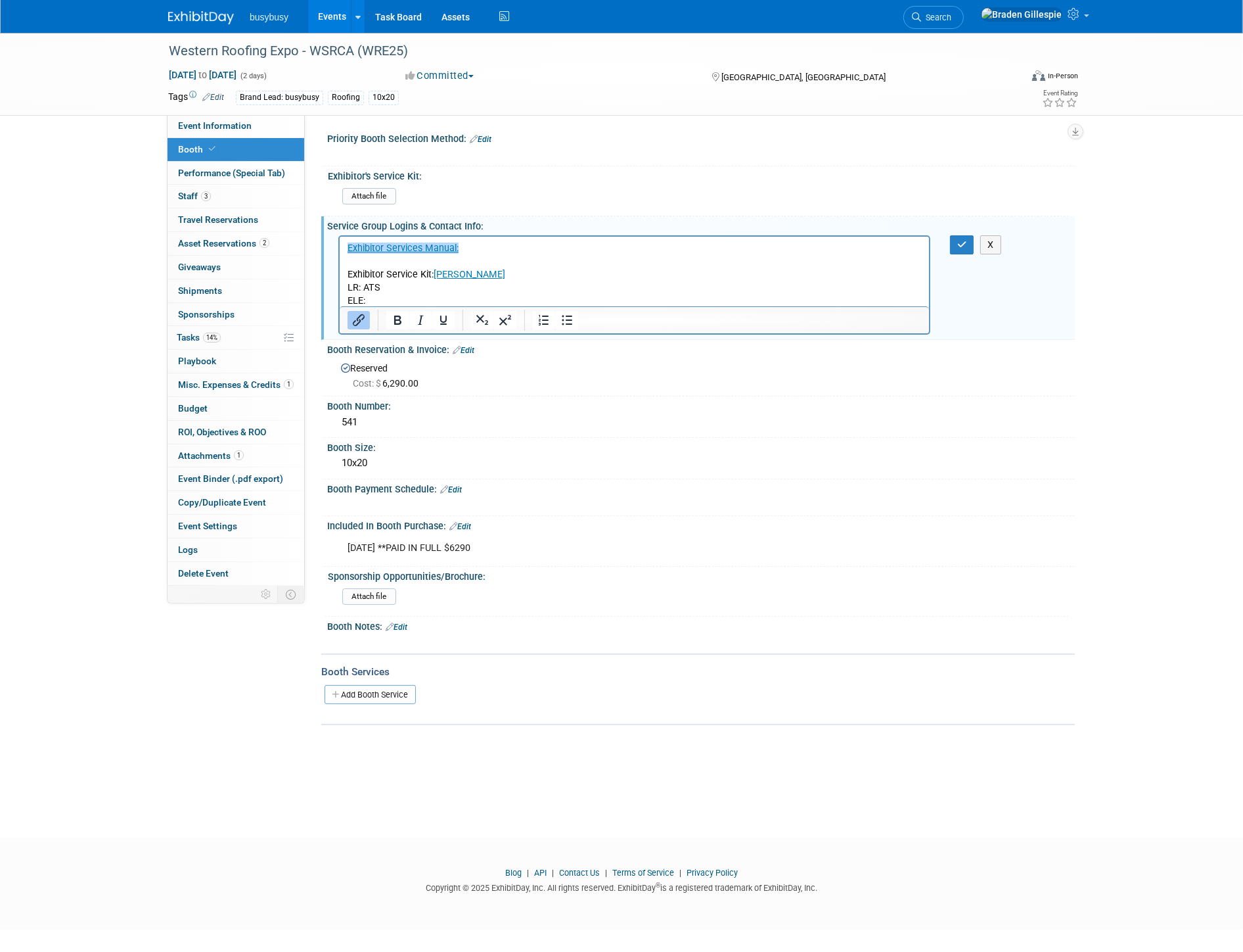
click at [489, 275] on p "﻿Exhibitor Services Manual: Exhibitor Service Kit: Shephard LR: ATS ELE:" at bounding box center [634, 274] width 575 height 66
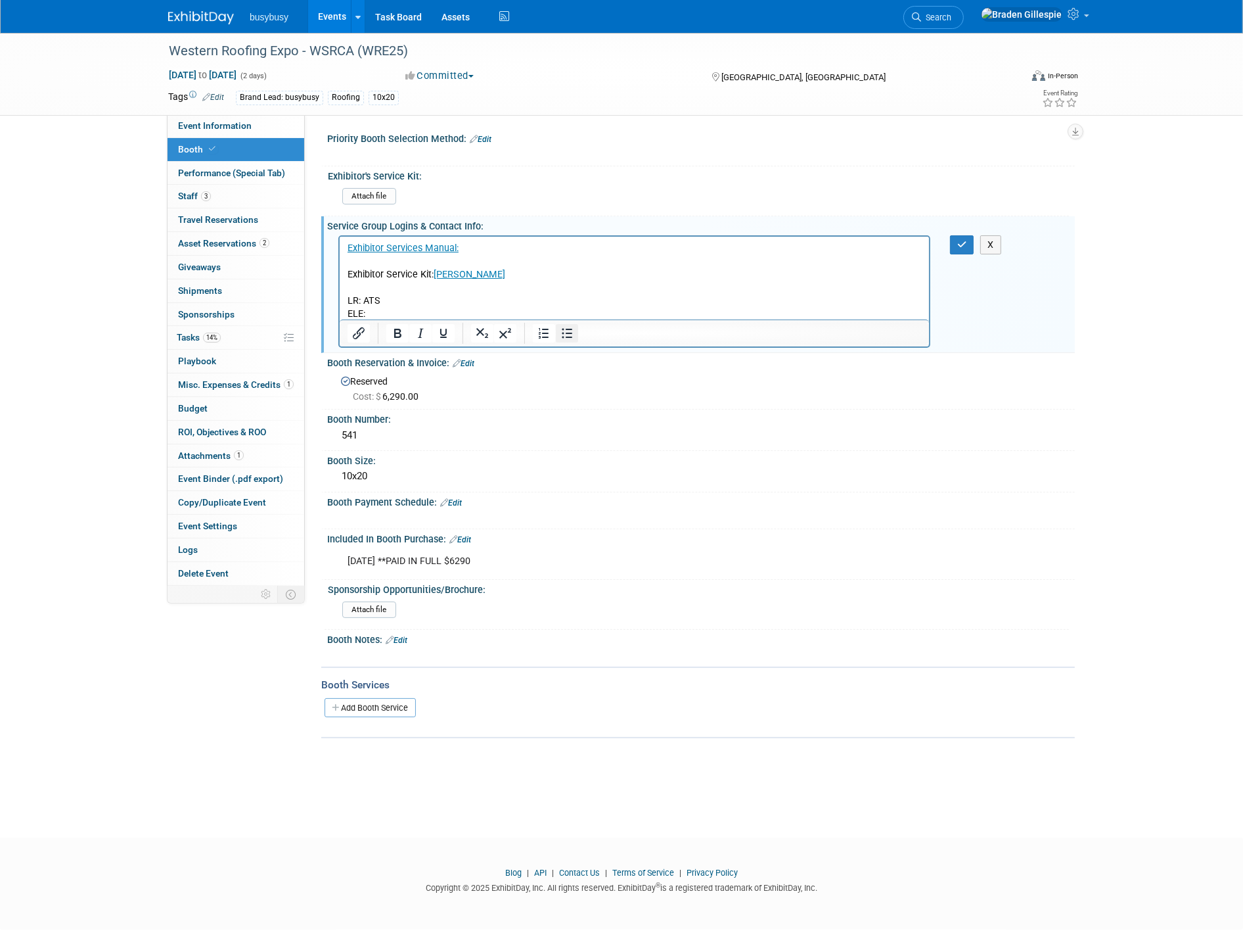
click at [572, 331] on icon "Bullet list" at bounding box center [567, 333] width 16 height 16
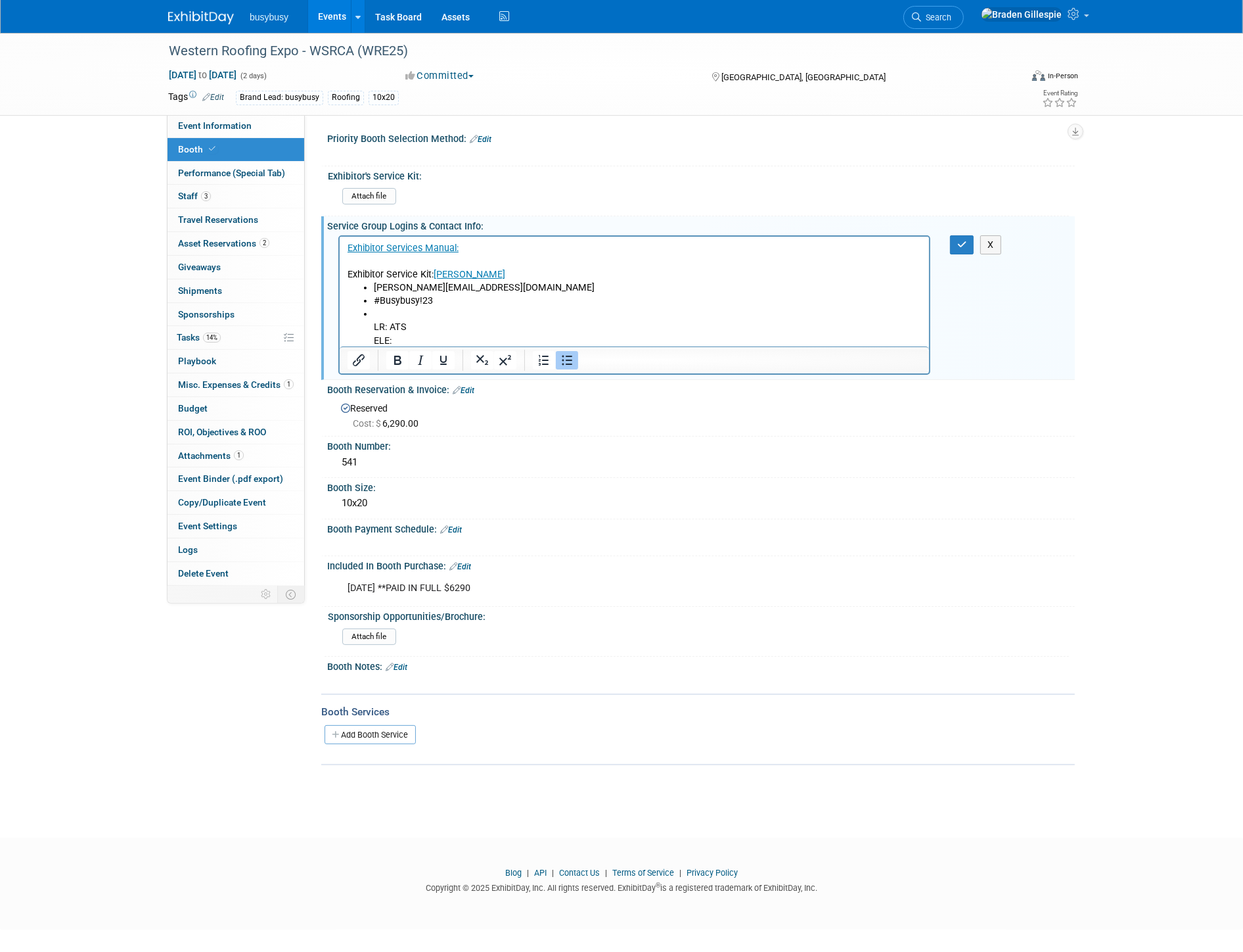
click at [567, 363] on icon "Bullet list" at bounding box center [567, 360] width 16 height 16
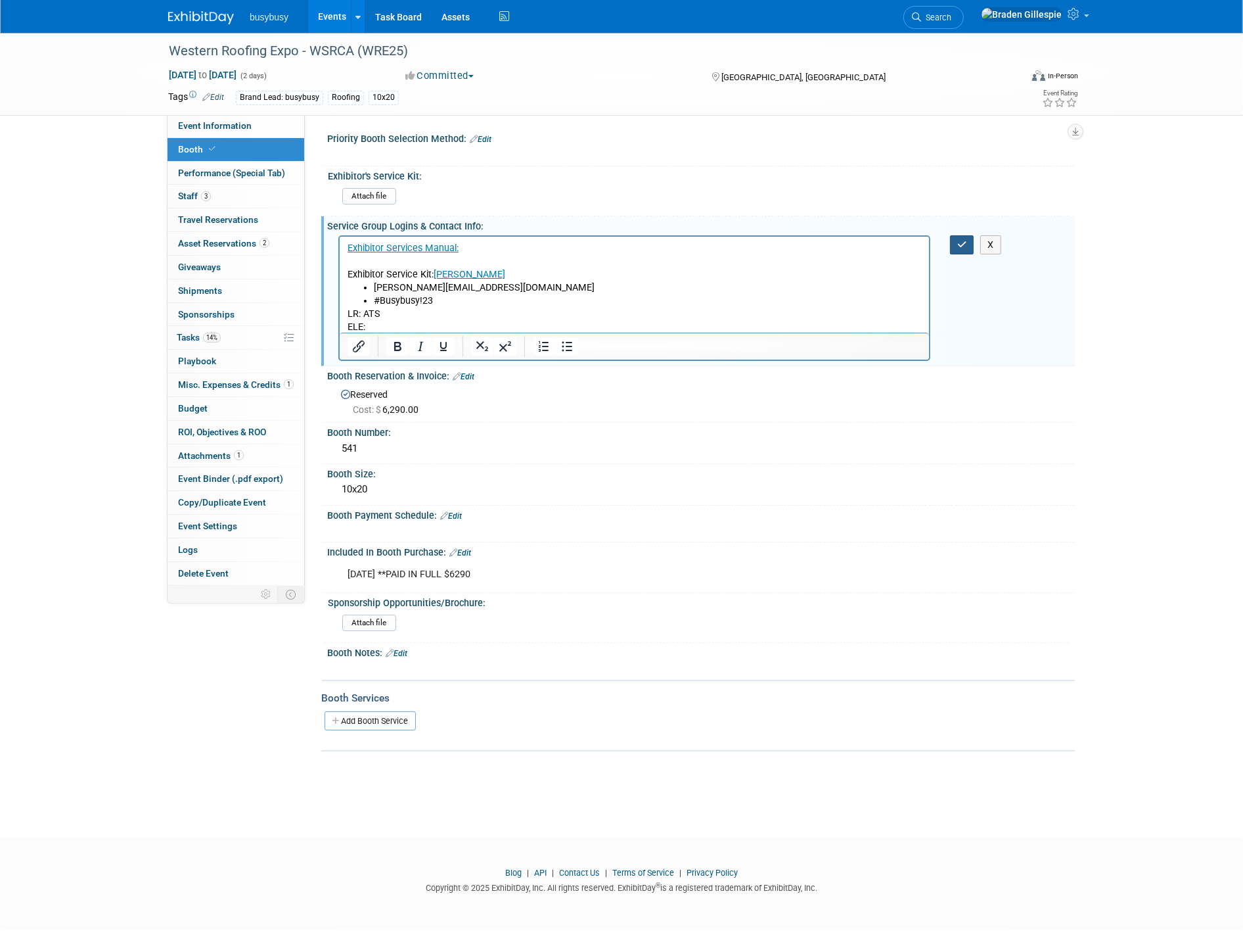
click at [963, 246] on icon "button" at bounding box center [962, 244] width 10 height 10
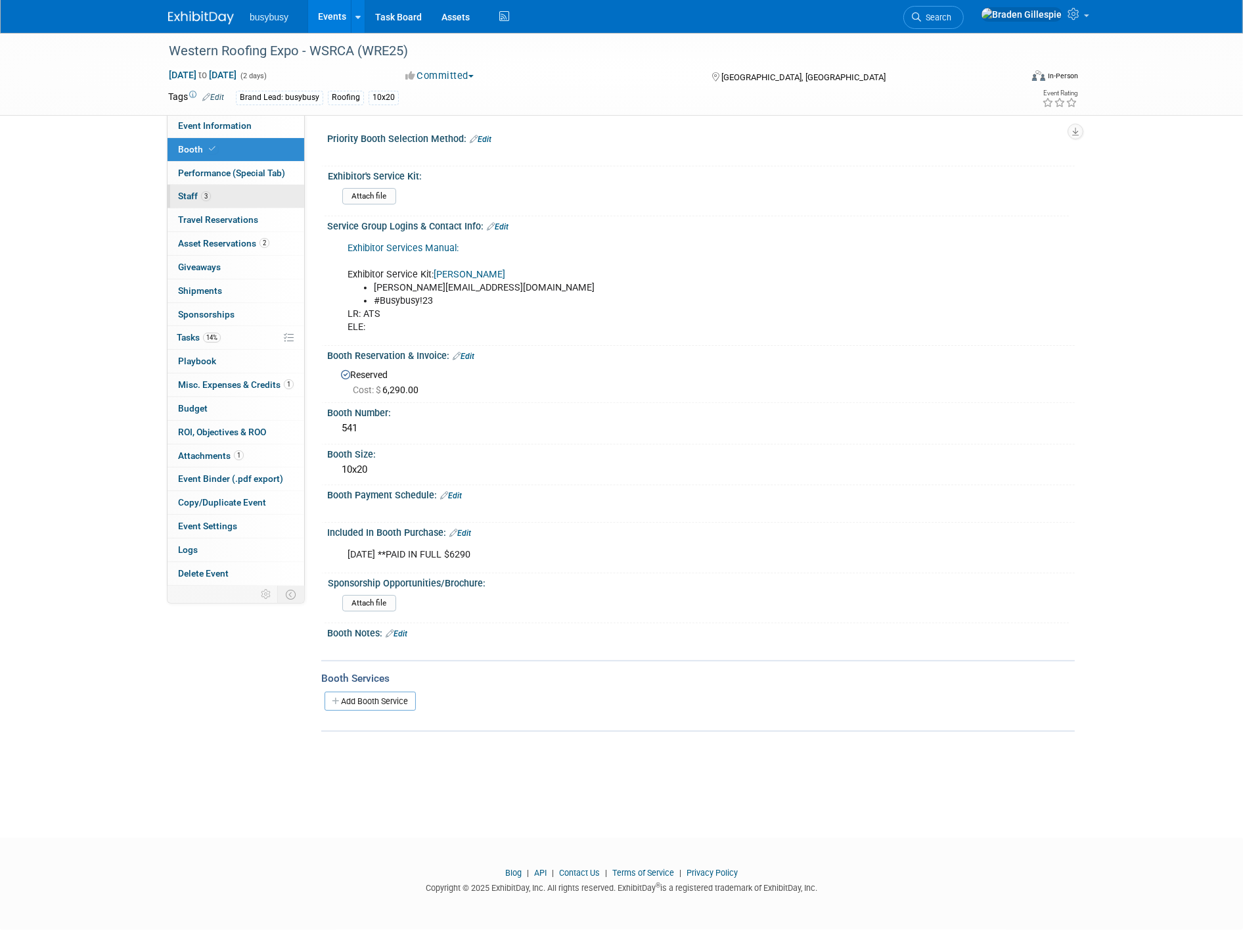
click at [184, 206] on link "3 Staff 3" at bounding box center [236, 196] width 136 height 23
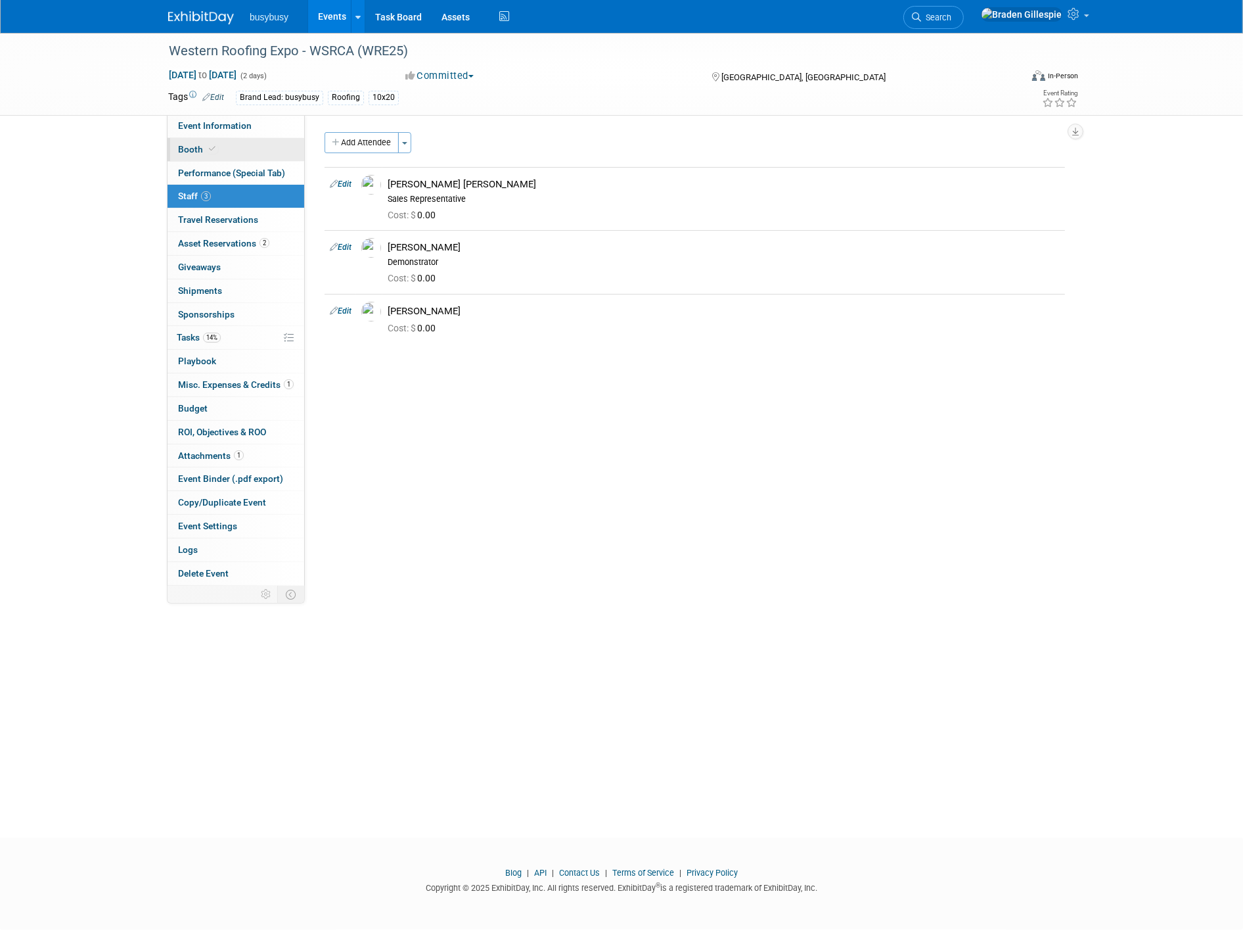
click at [223, 152] on link "Booth" at bounding box center [236, 150] width 136 height 23
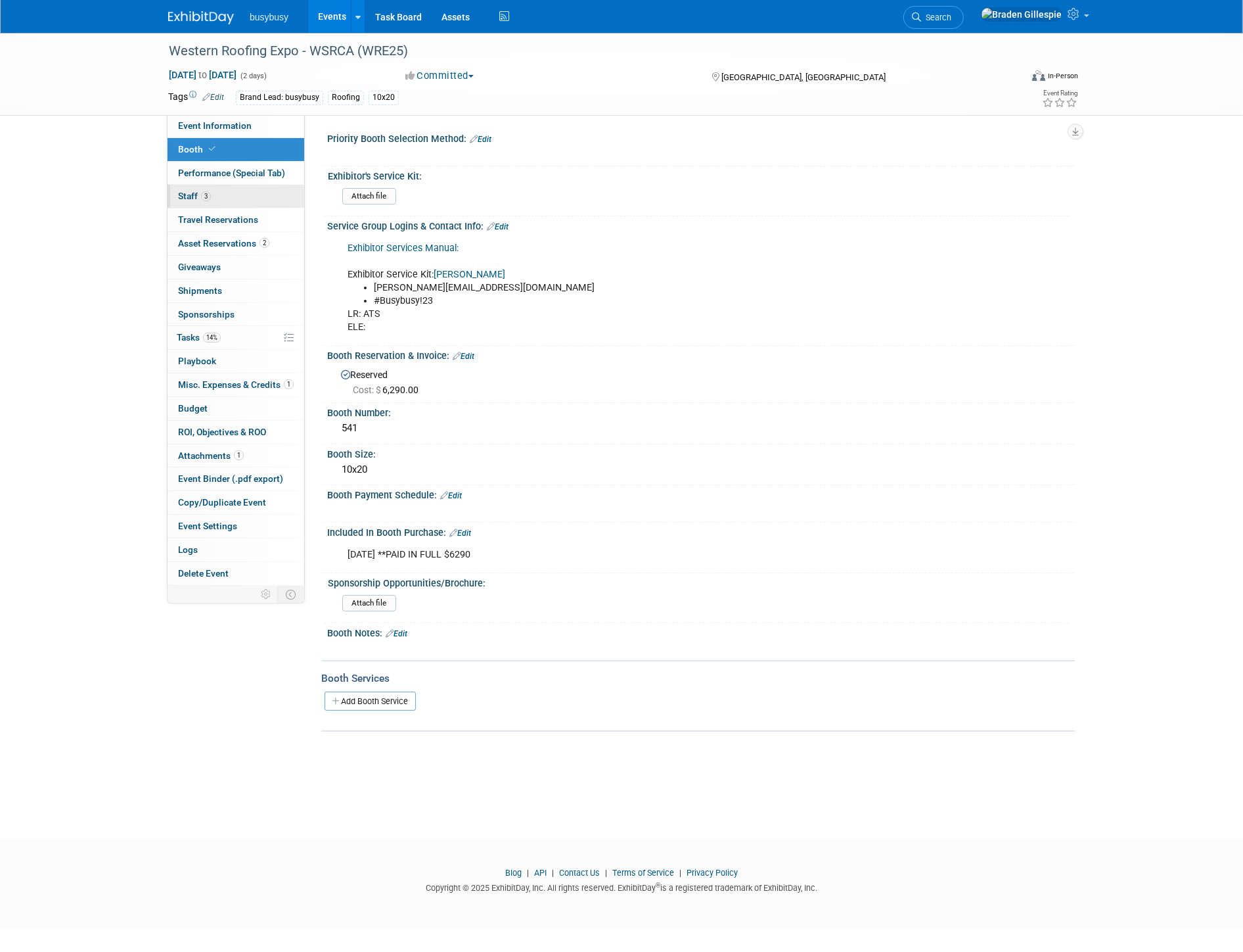
click at [222, 198] on link "3 Staff 3" at bounding box center [236, 196] width 136 height 23
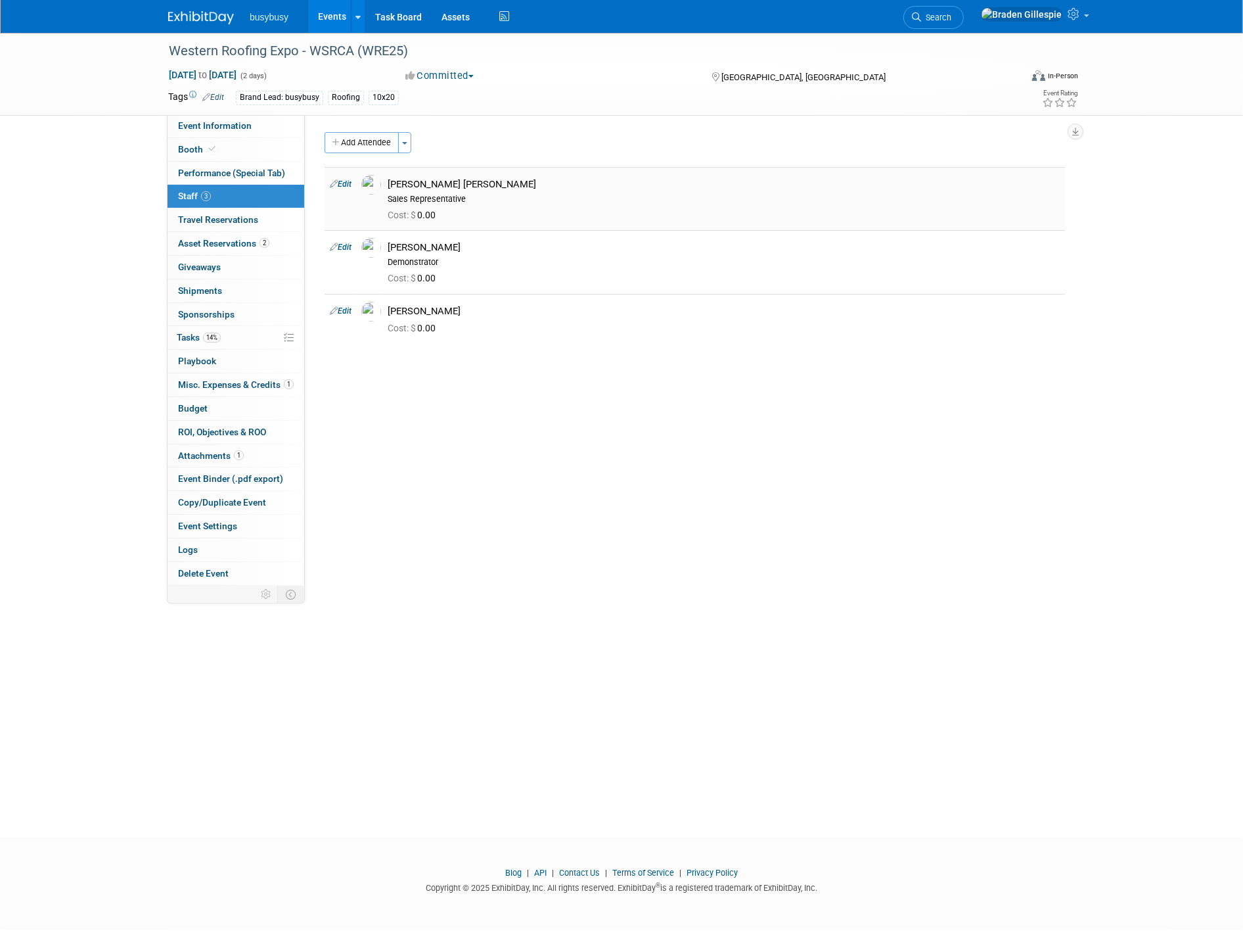
click at [342, 182] on link "Edit" at bounding box center [341, 183] width 22 height 10
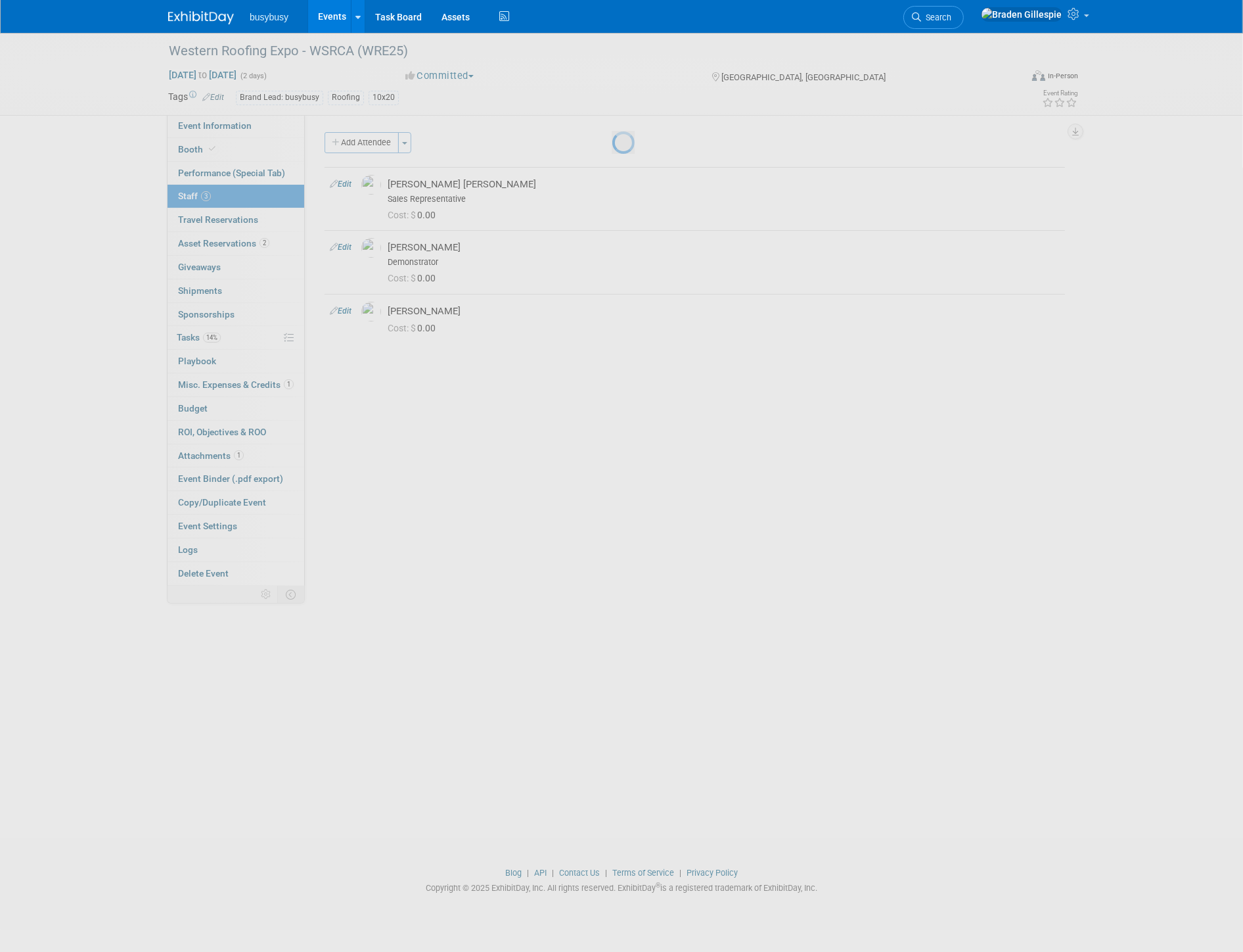
select select "3dd18b60-705c-4d42-a5db-d1a96c90d2a4"
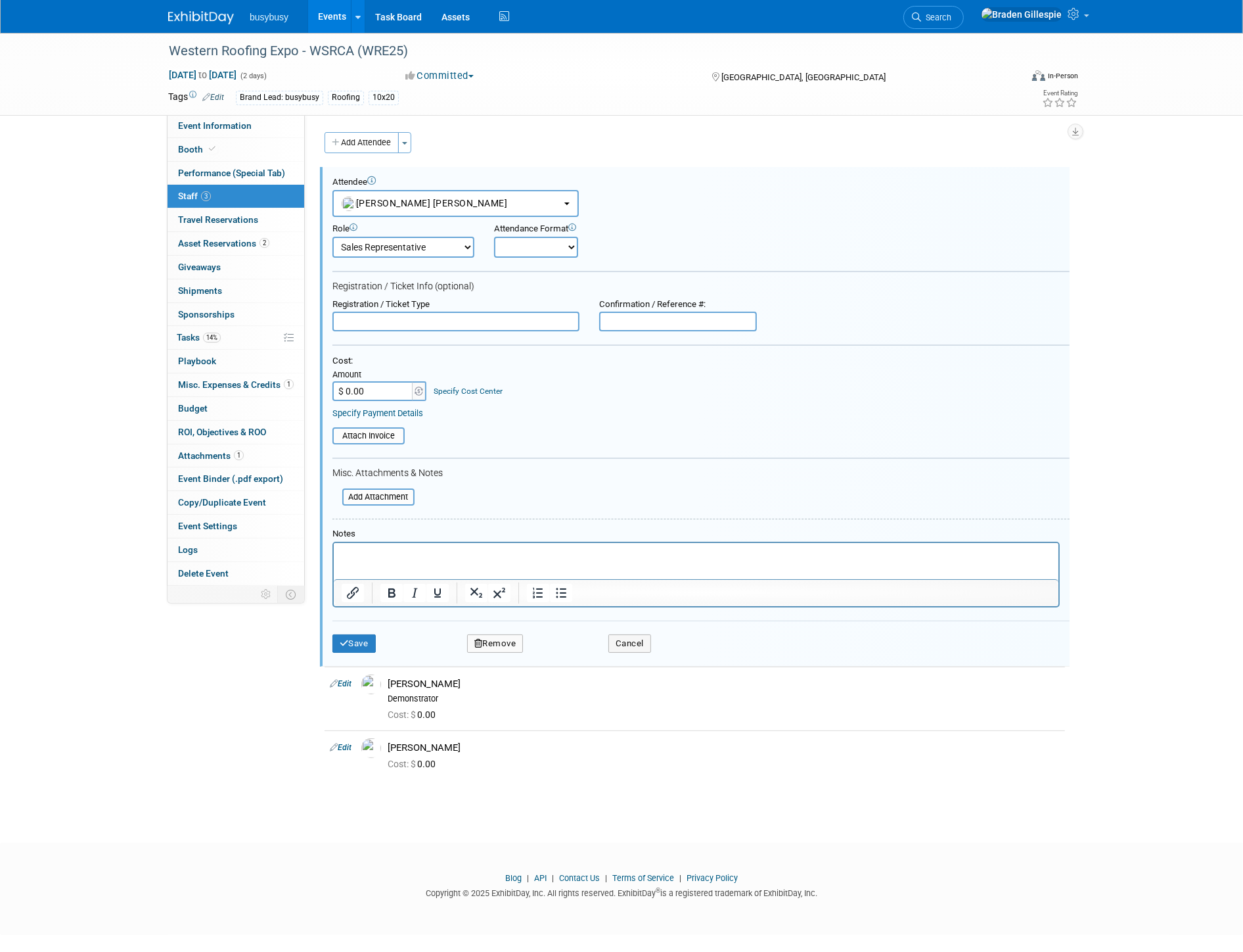
click at [662, 316] on input "text" at bounding box center [678, 321] width 157 height 20
paste input "91803761"
type input "91803761"
click at [362, 636] on button "Save" at bounding box center [355, 643] width 43 height 18
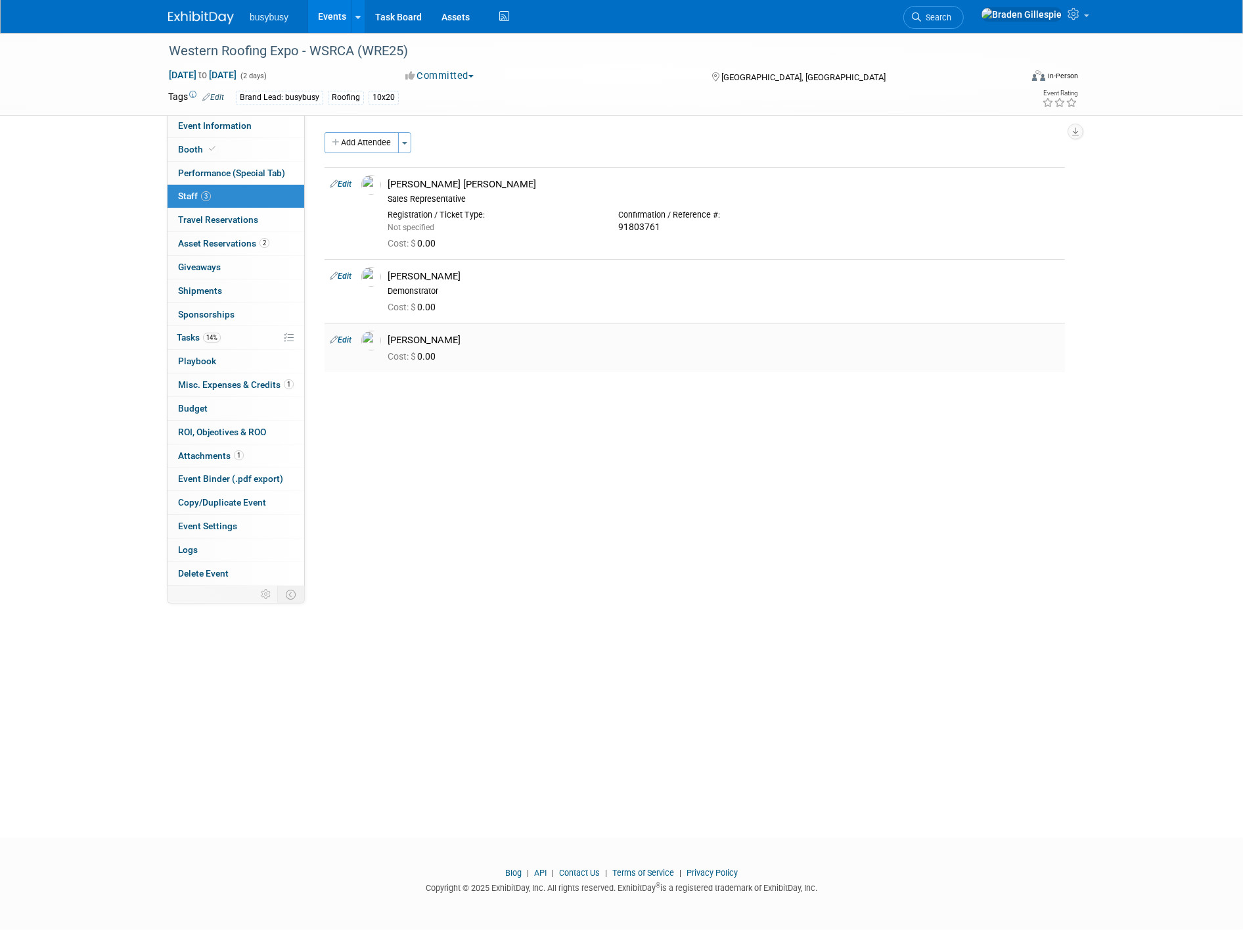
click at [354, 339] on td "Edit" at bounding box center [340, 347] width 31 height 50
click at [351, 338] on link "Edit" at bounding box center [341, 340] width 22 height 10
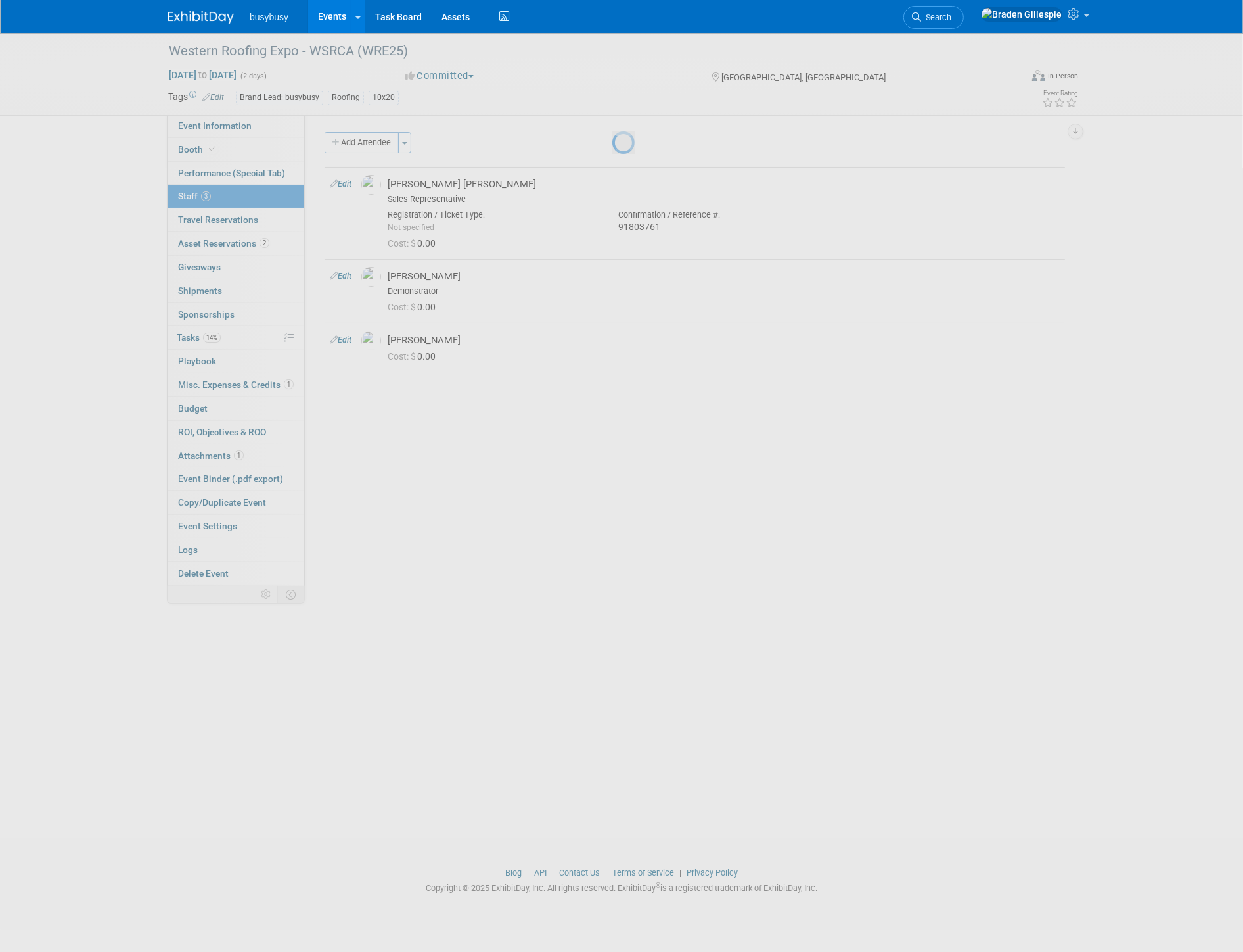
select select "92e15206-564f-4d20-a7ed-d63d1fb3e9a0"
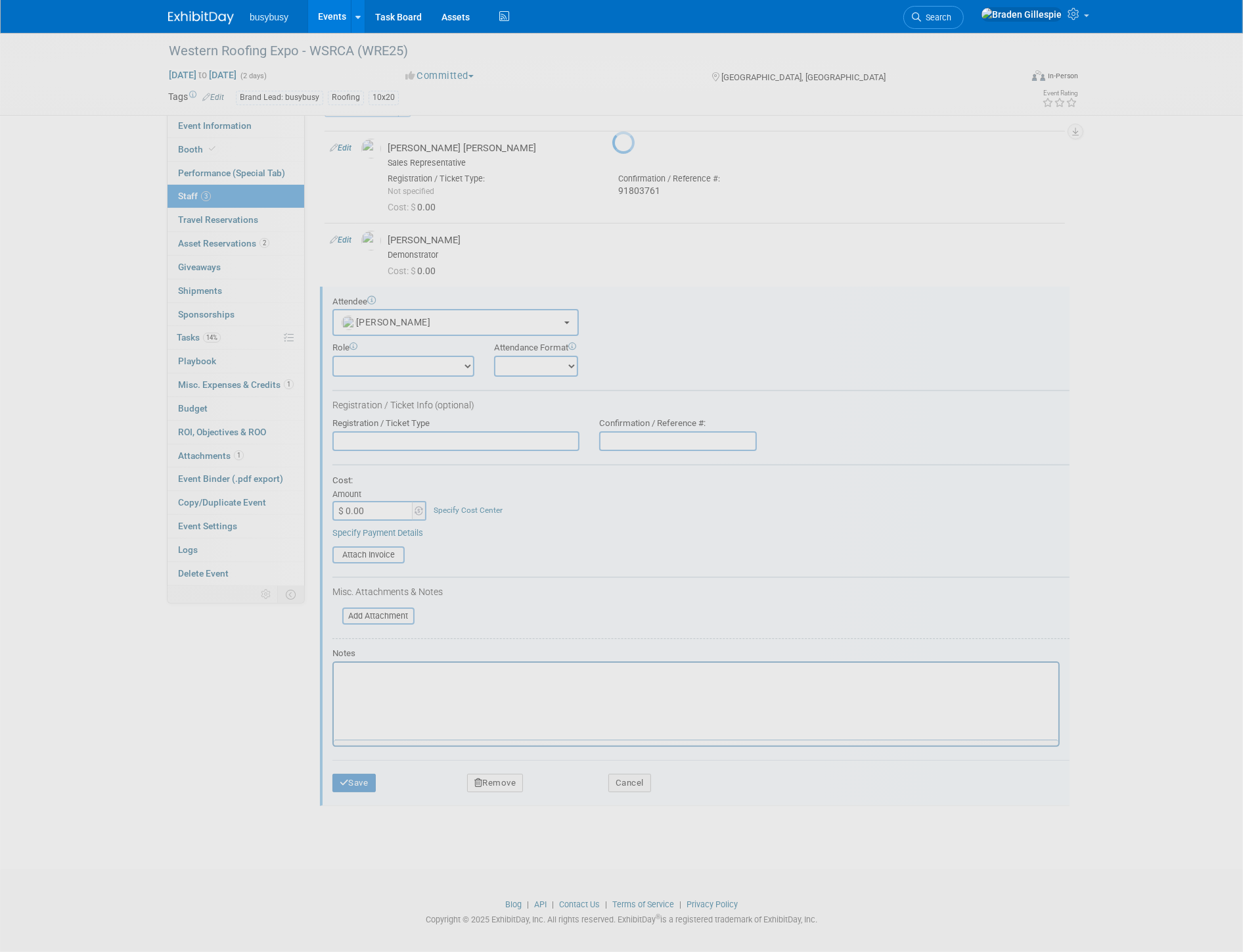
scroll to position [17, 0]
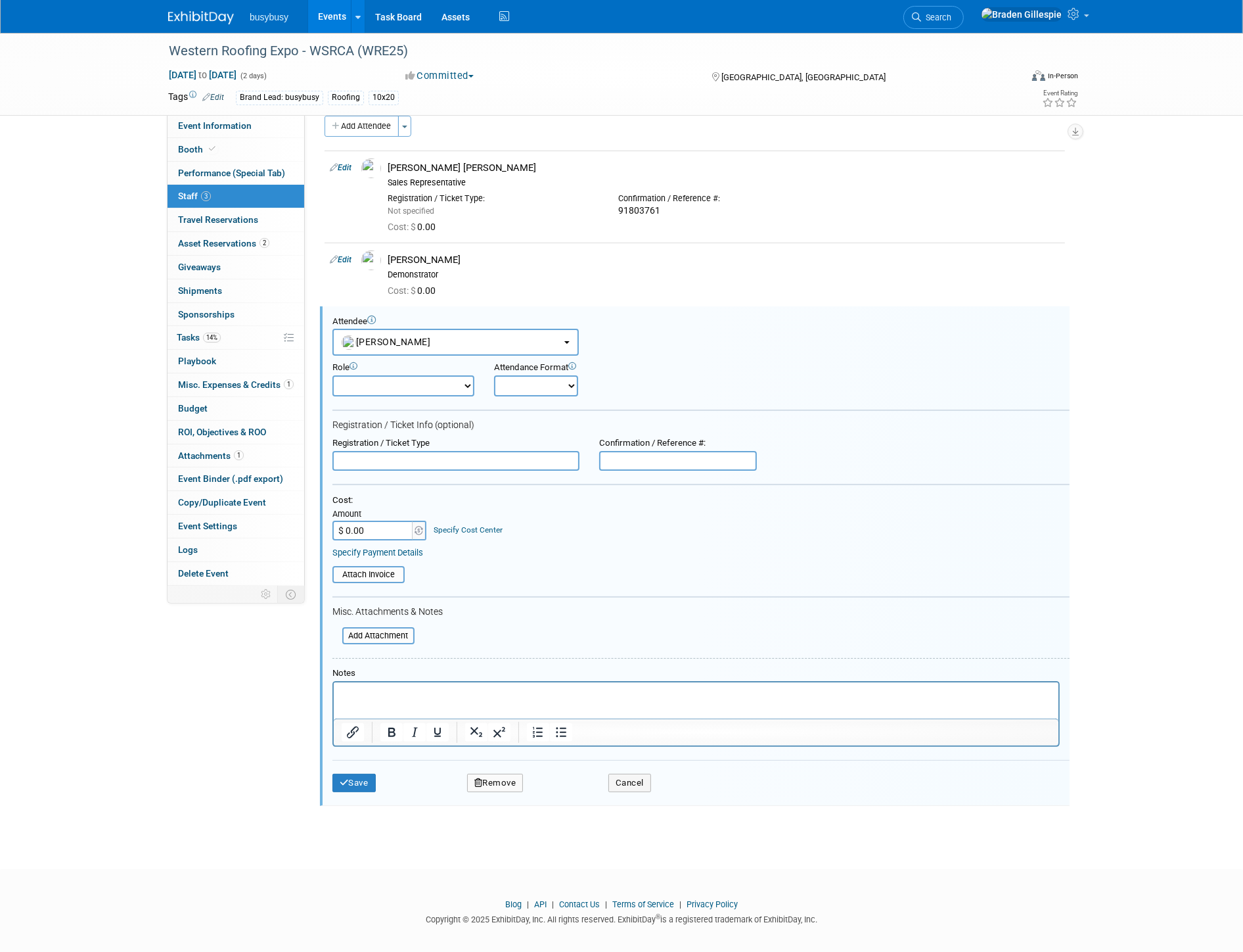
click at [641, 451] on input "text" at bounding box center [678, 461] width 157 height 20
paste input "91804004"
type input "91804004"
click at [371, 774] on button "Save" at bounding box center [355, 782] width 43 height 18
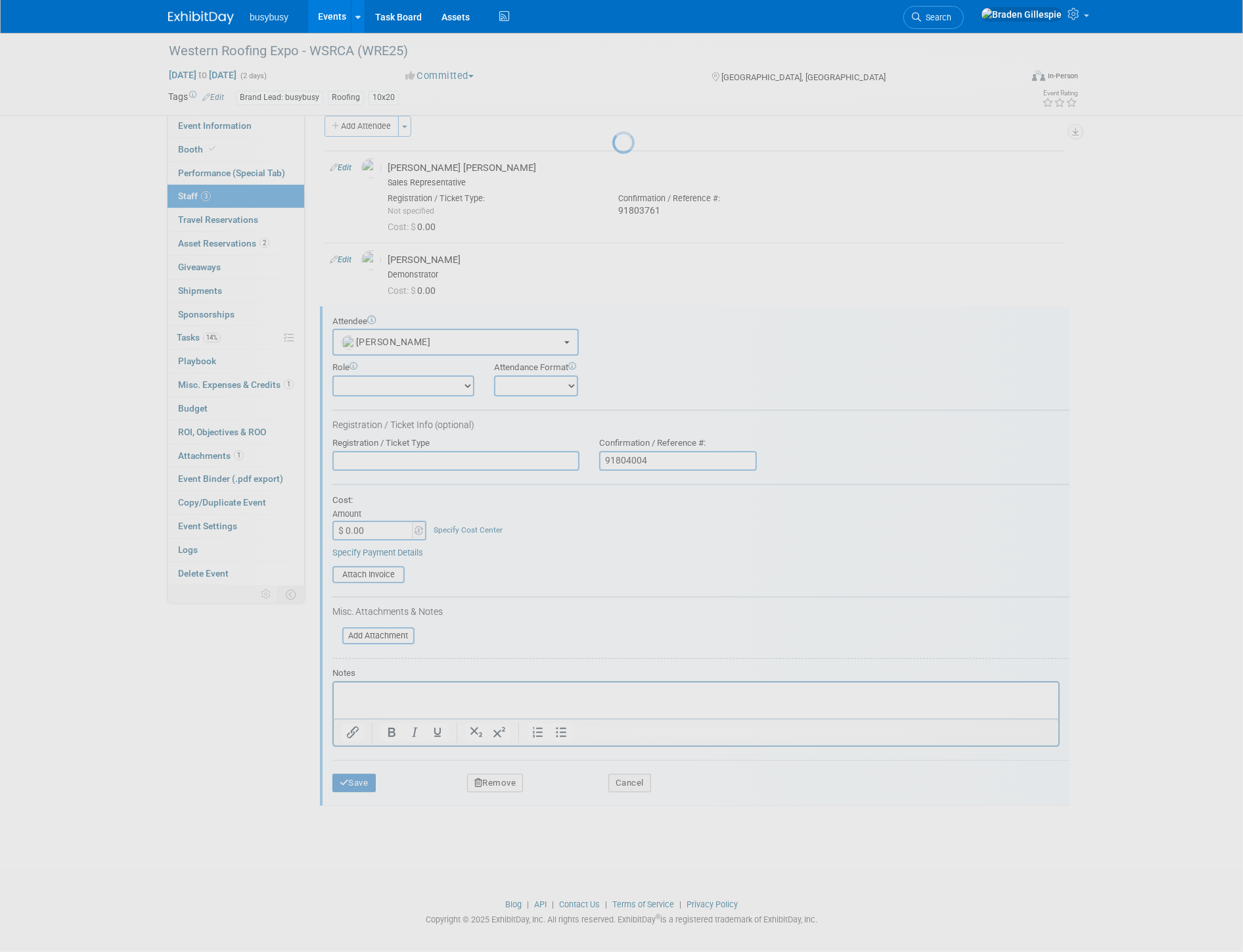
scroll to position [0, 0]
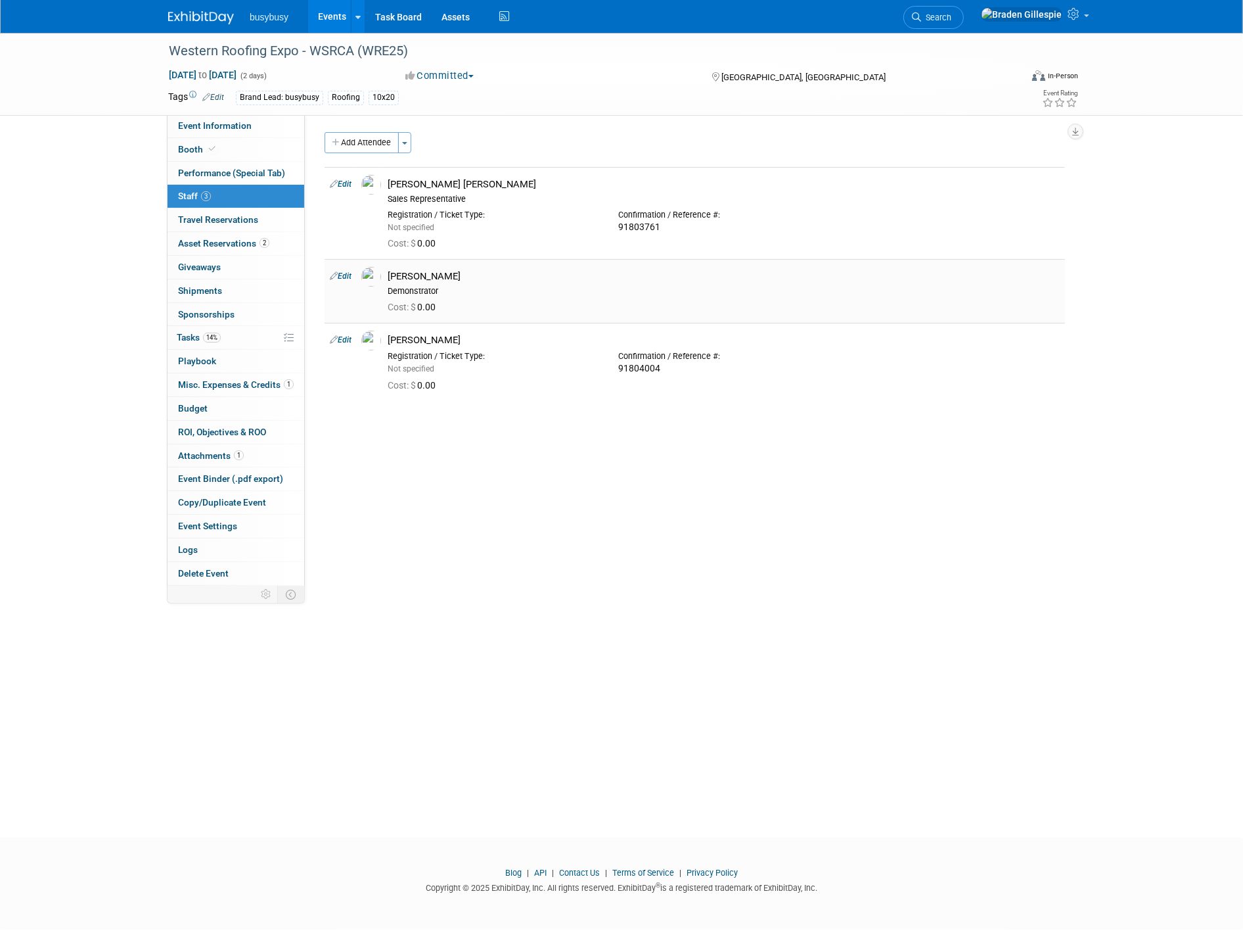
click at [345, 274] on link "Edit" at bounding box center [341, 276] width 22 height 10
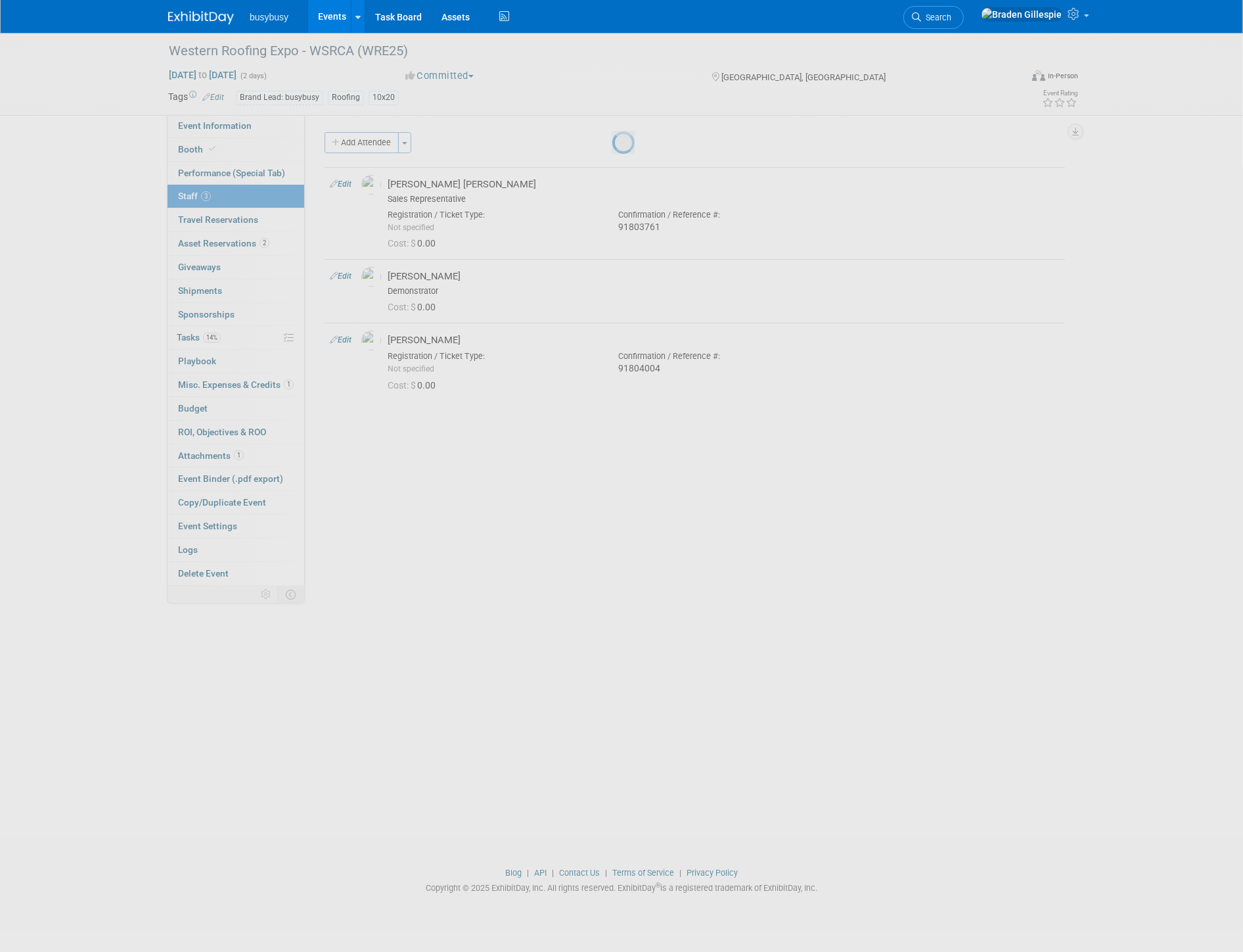
select select "cc4031b9-4014-40e0-ad15-7035346cab05"
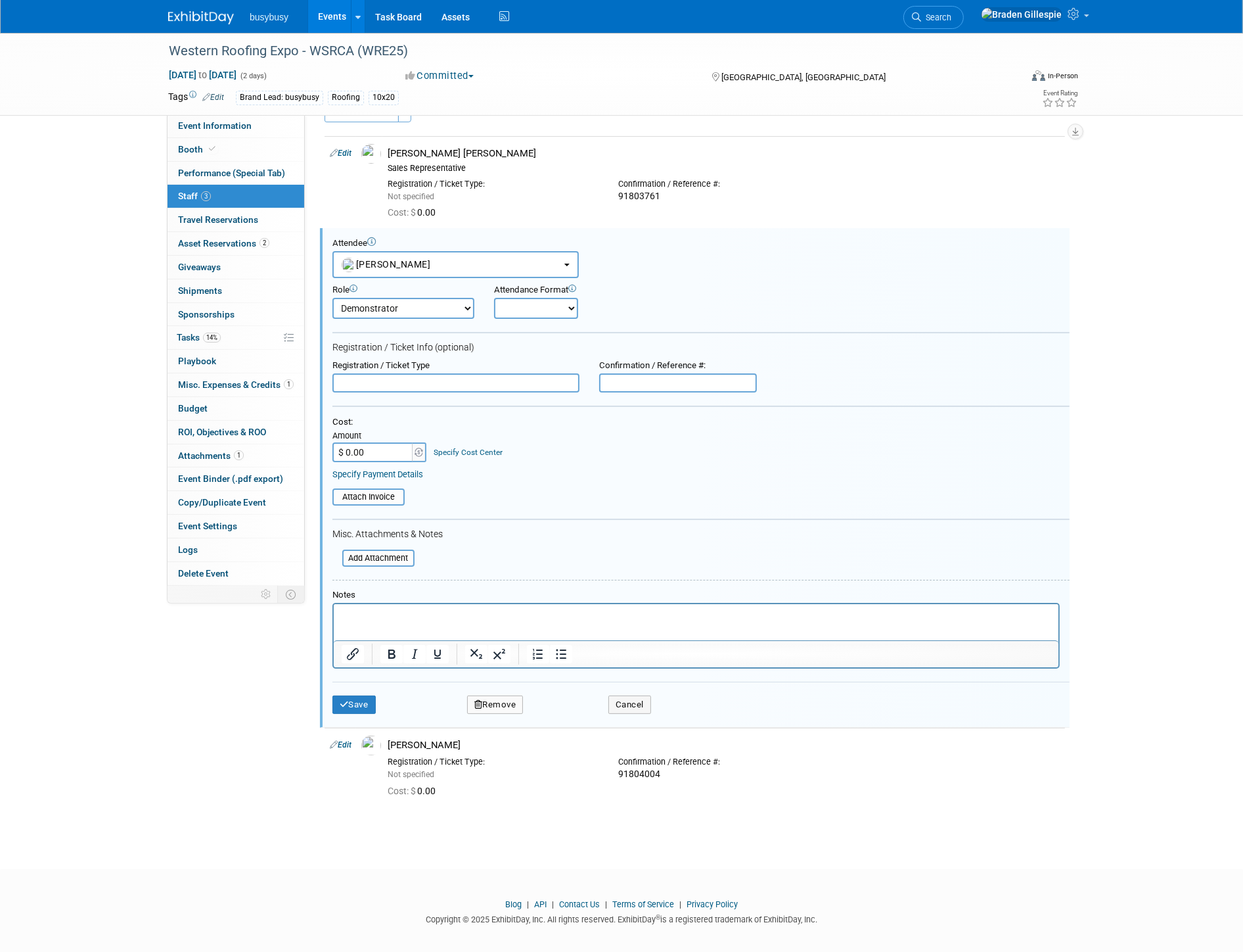
click at [646, 373] on input "text" at bounding box center [678, 383] width 157 height 20
paste input "91804052"
type input "91804052"
click at [371, 696] on button "Save" at bounding box center [355, 704] width 43 height 18
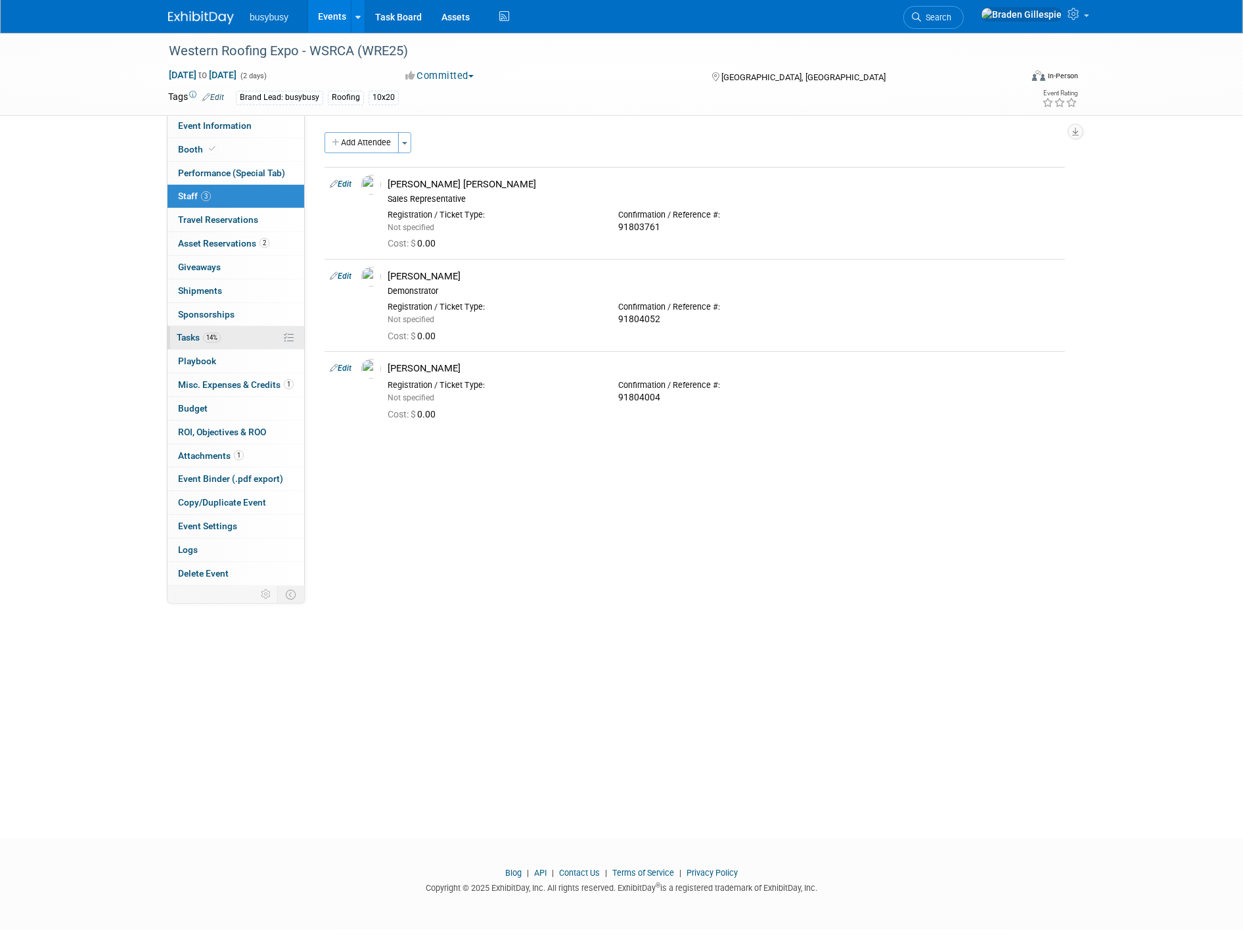
click at [231, 337] on link "14% Tasks 14%" at bounding box center [236, 337] width 136 height 23
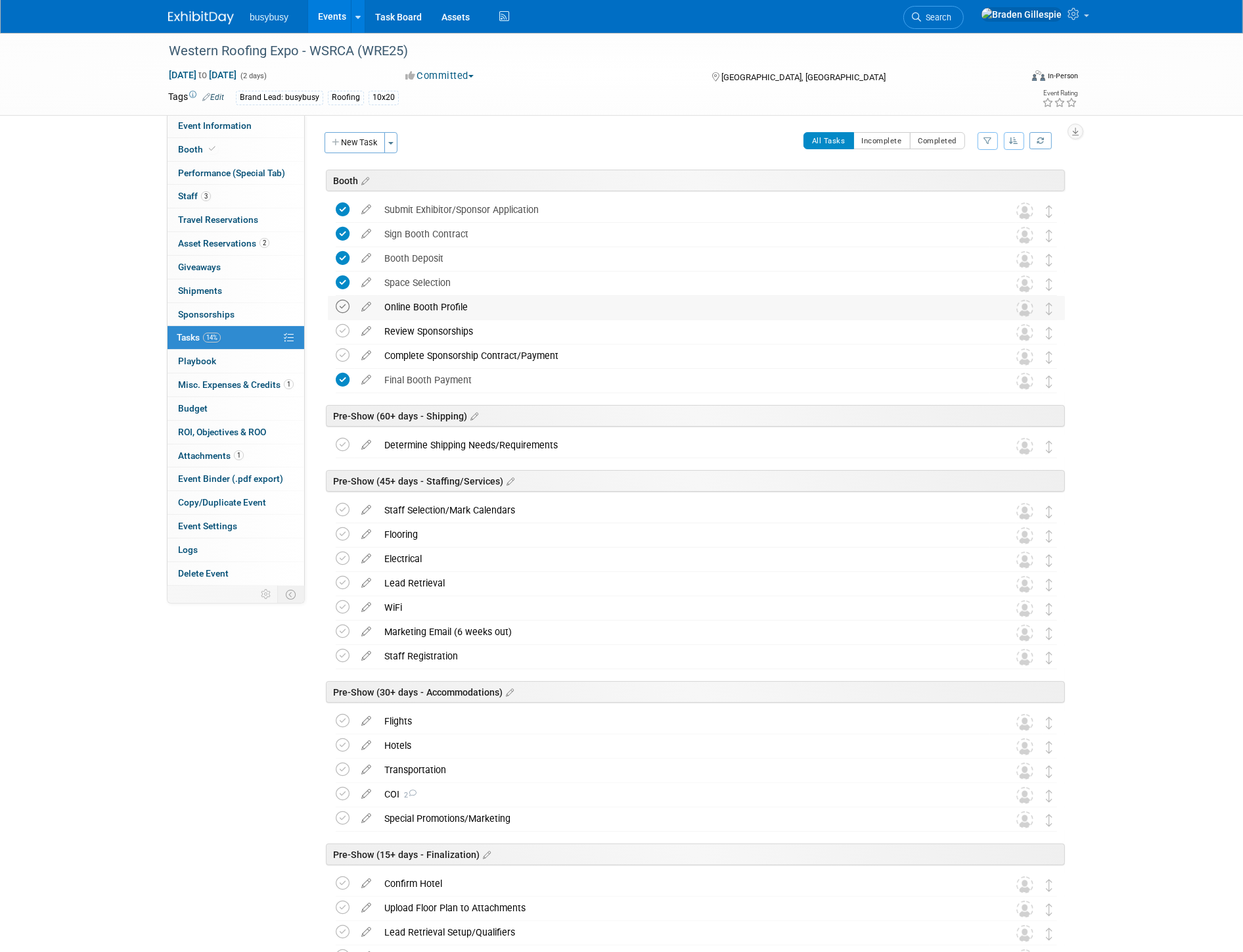
click at [340, 306] on icon at bounding box center [342, 307] width 14 height 14
click at [342, 330] on icon at bounding box center [342, 331] width 14 height 14
click at [339, 354] on icon at bounding box center [342, 356] width 14 height 14
click at [338, 443] on icon at bounding box center [342, 445] width 14 height 14
click at [339, 509] on icon at bounding box center [342, 509] width 14 height 14
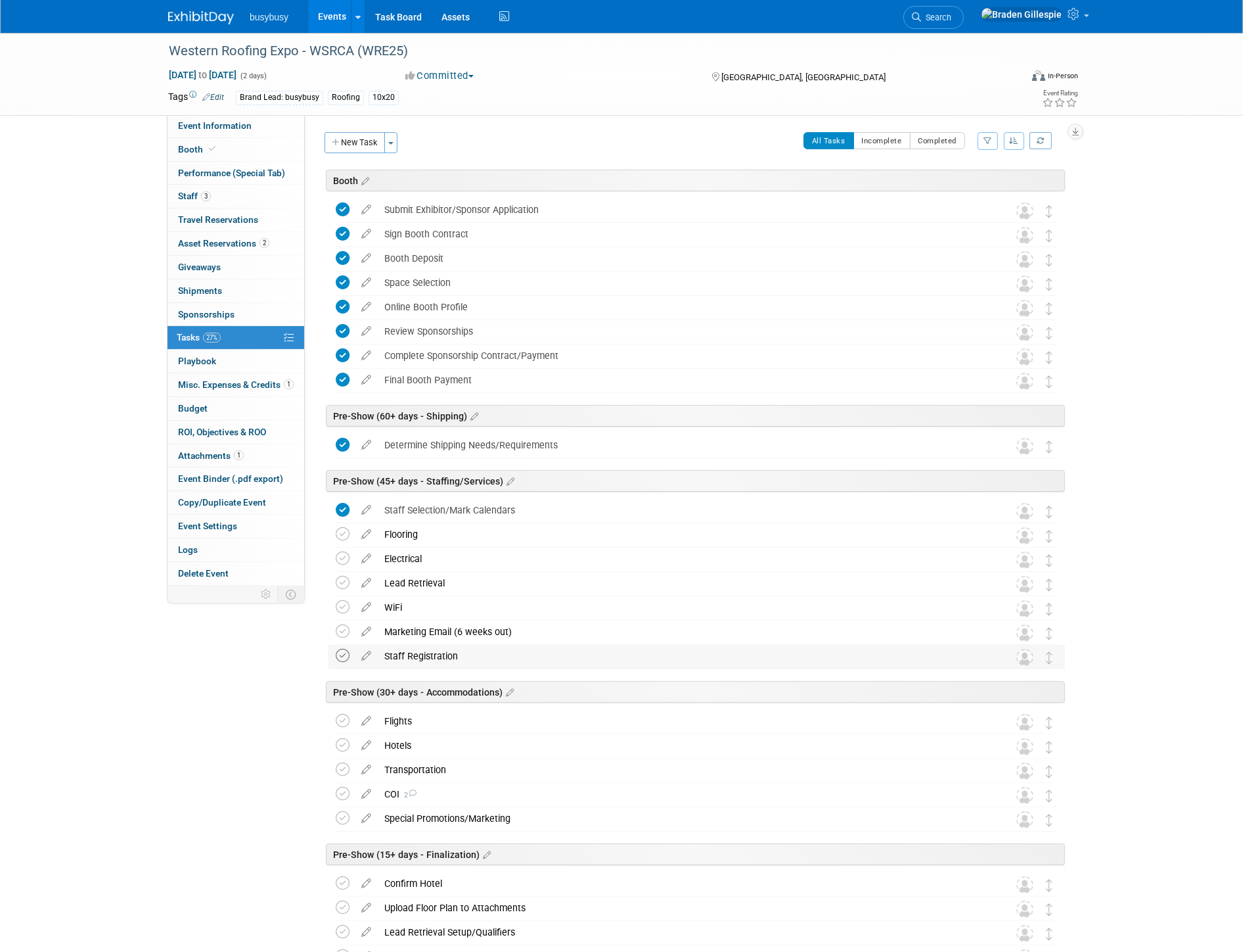
click at [338, 653] on icon at bounding box center [342, 656] width 14 height 14
click at [196, 16] on img at bounding box center [202, 17] width 66 height 13
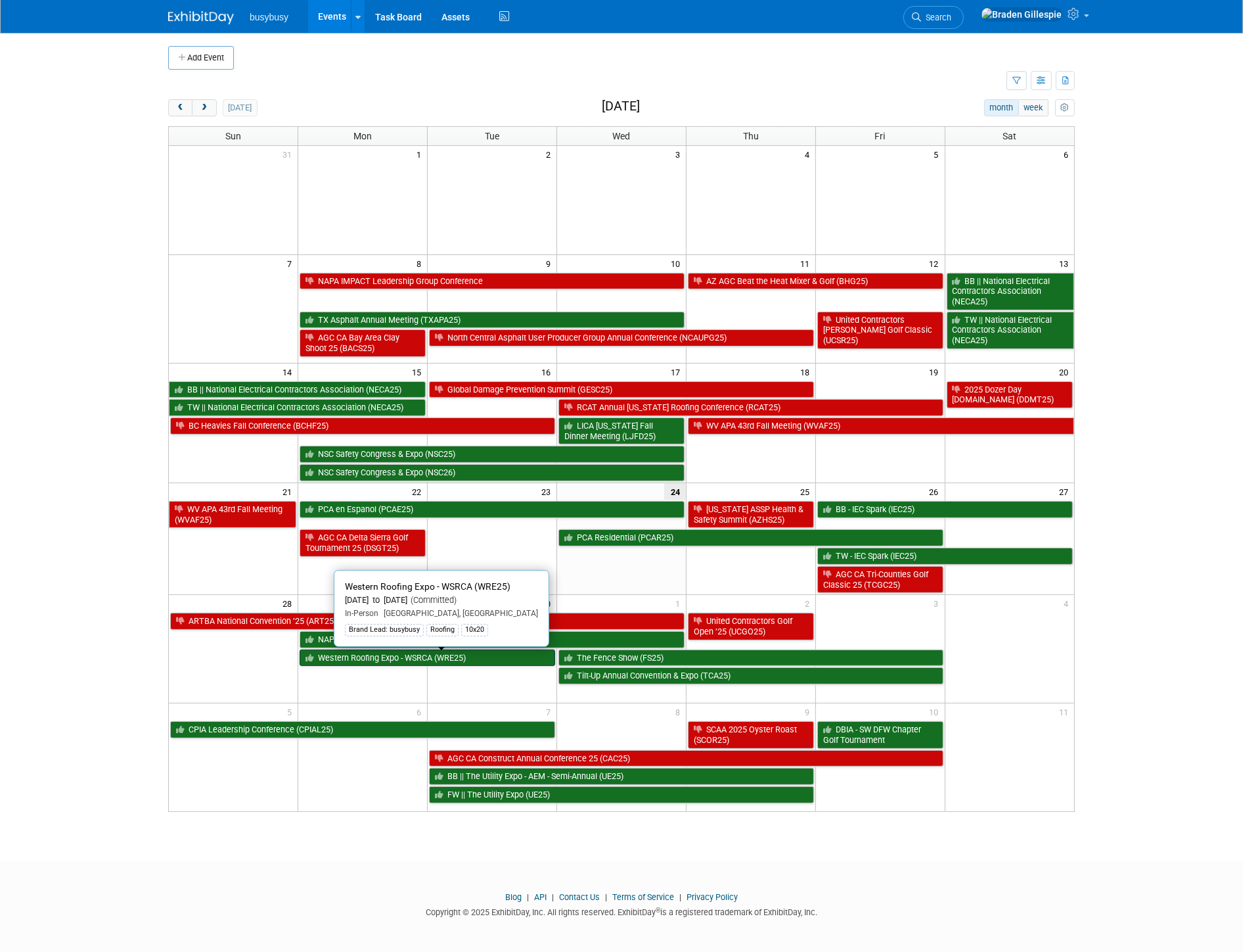
click at [416, 656] on link "Western Roofing Expo - WSRCA (WRE25)" at bounding box center [428, 658] width 256 height 17
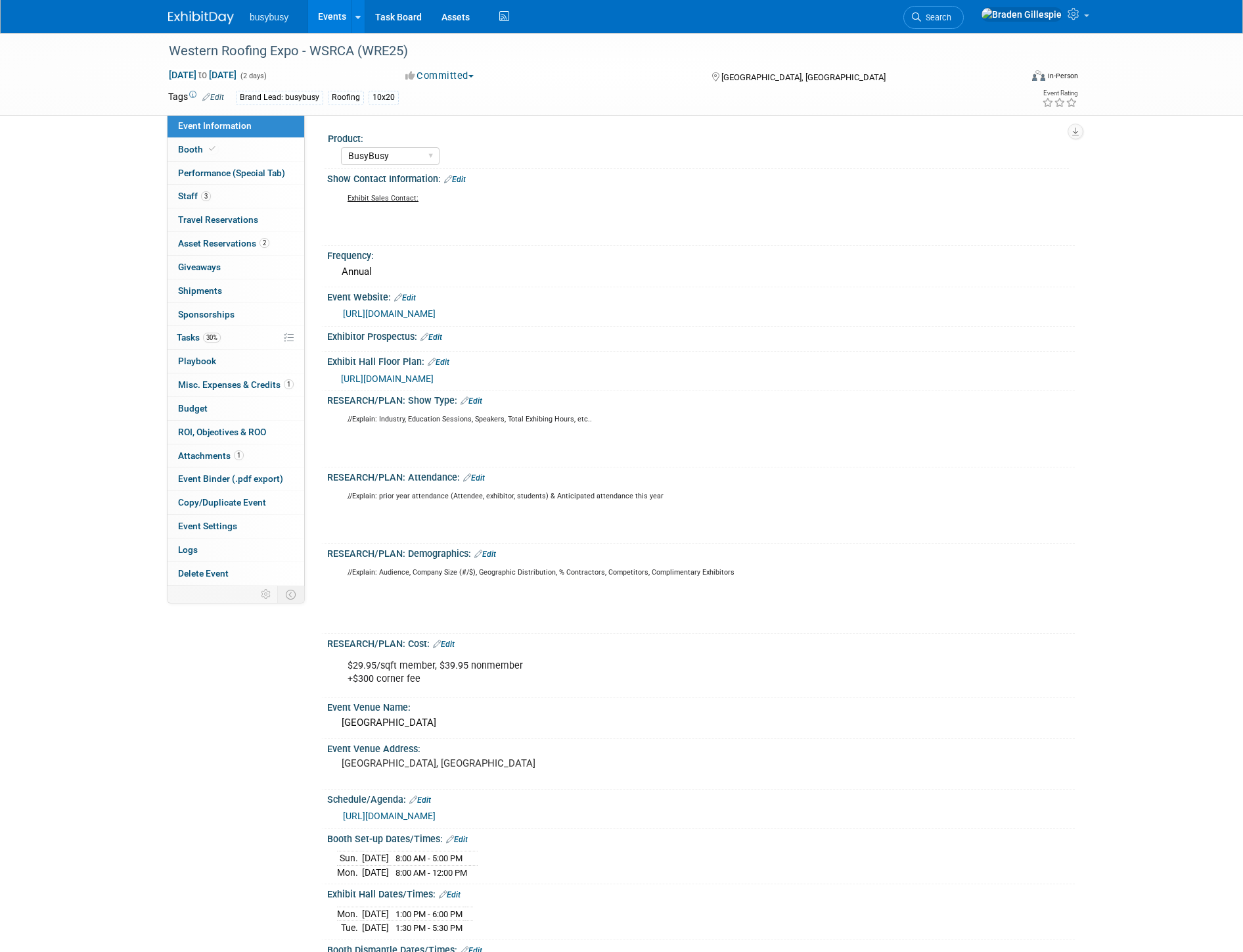
select select "BusyBusy"
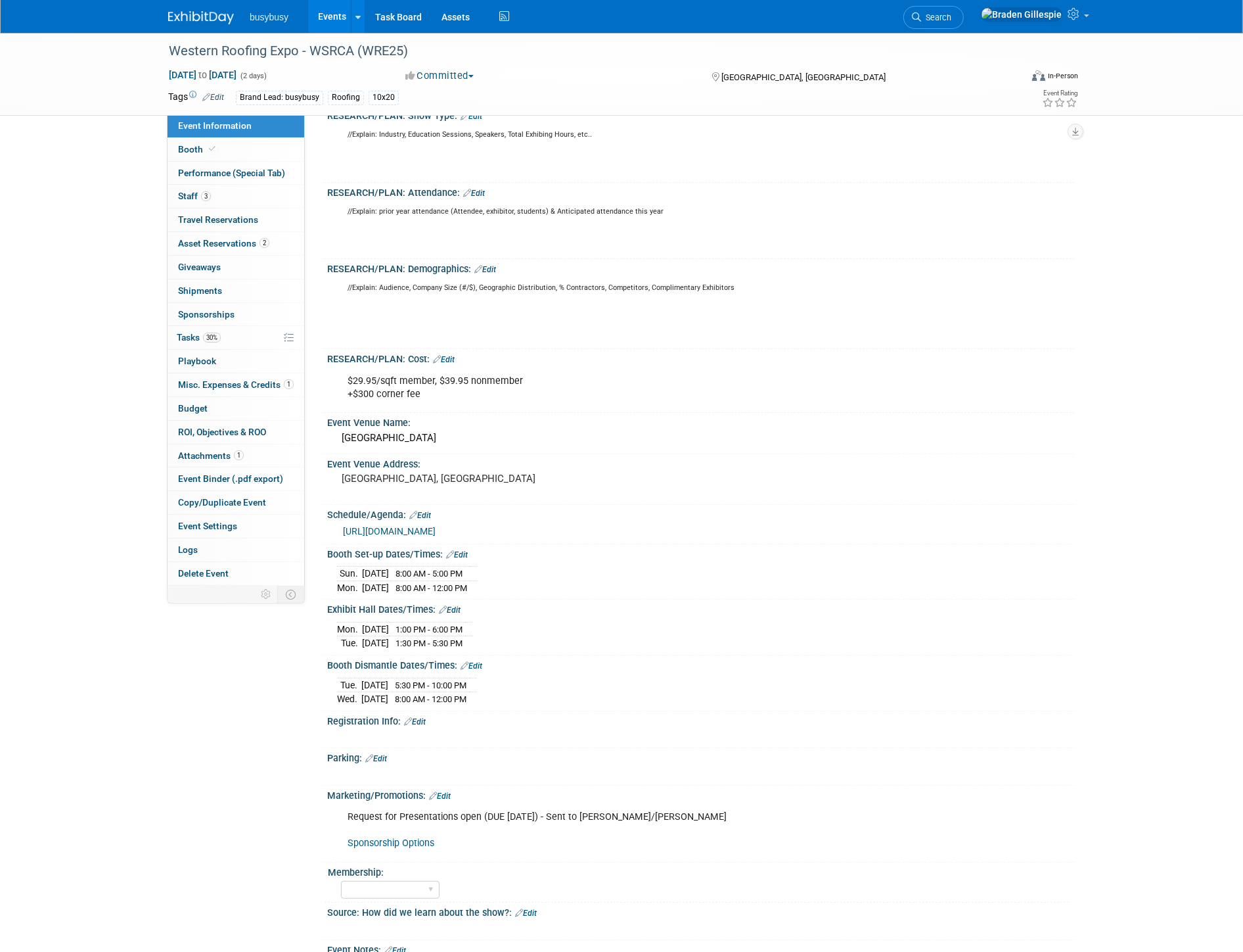
scroll to position [455, 0]
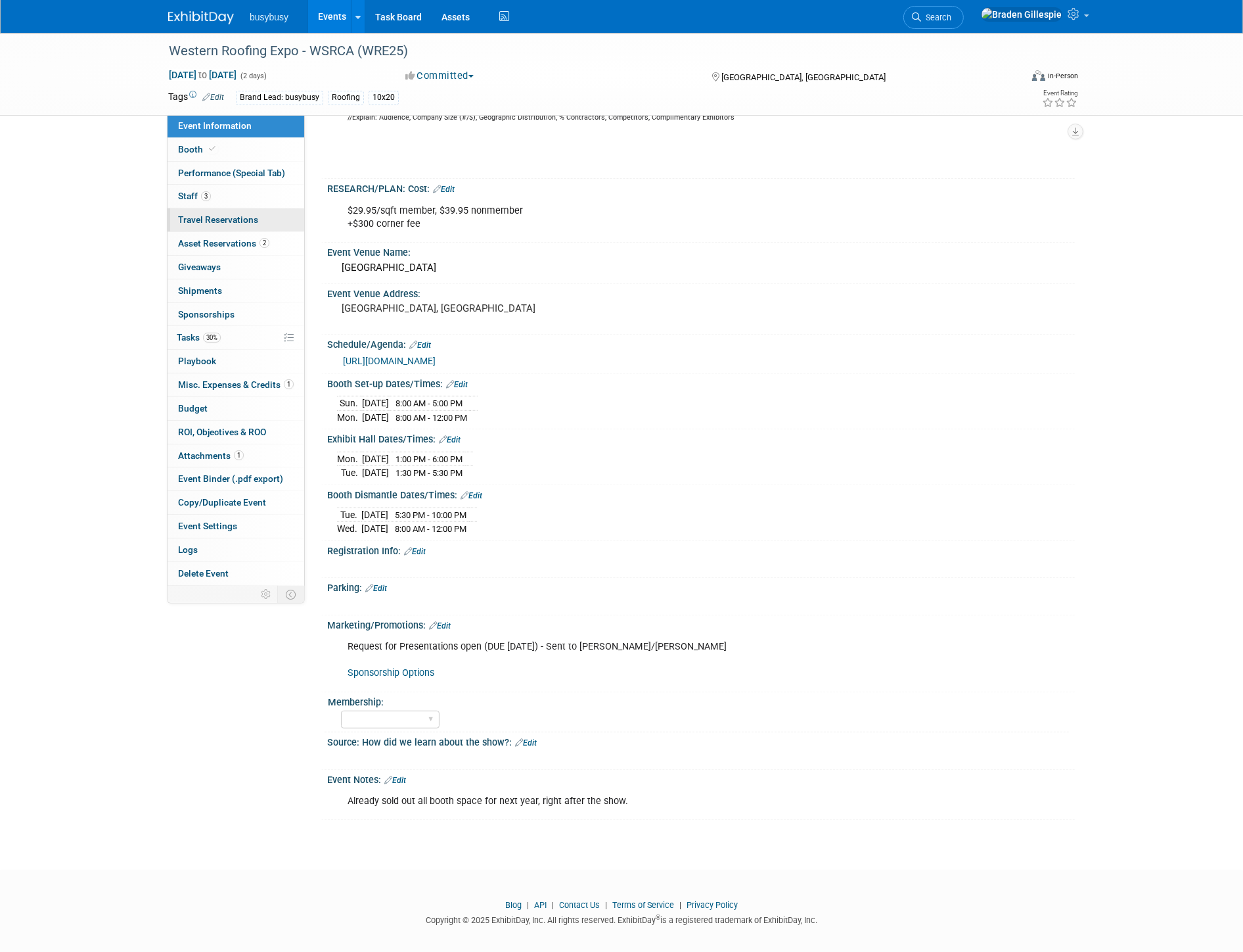
click at [248, 225] on span "Travel Reservations 0" at bounding box center [218, 219] width 80 height 10
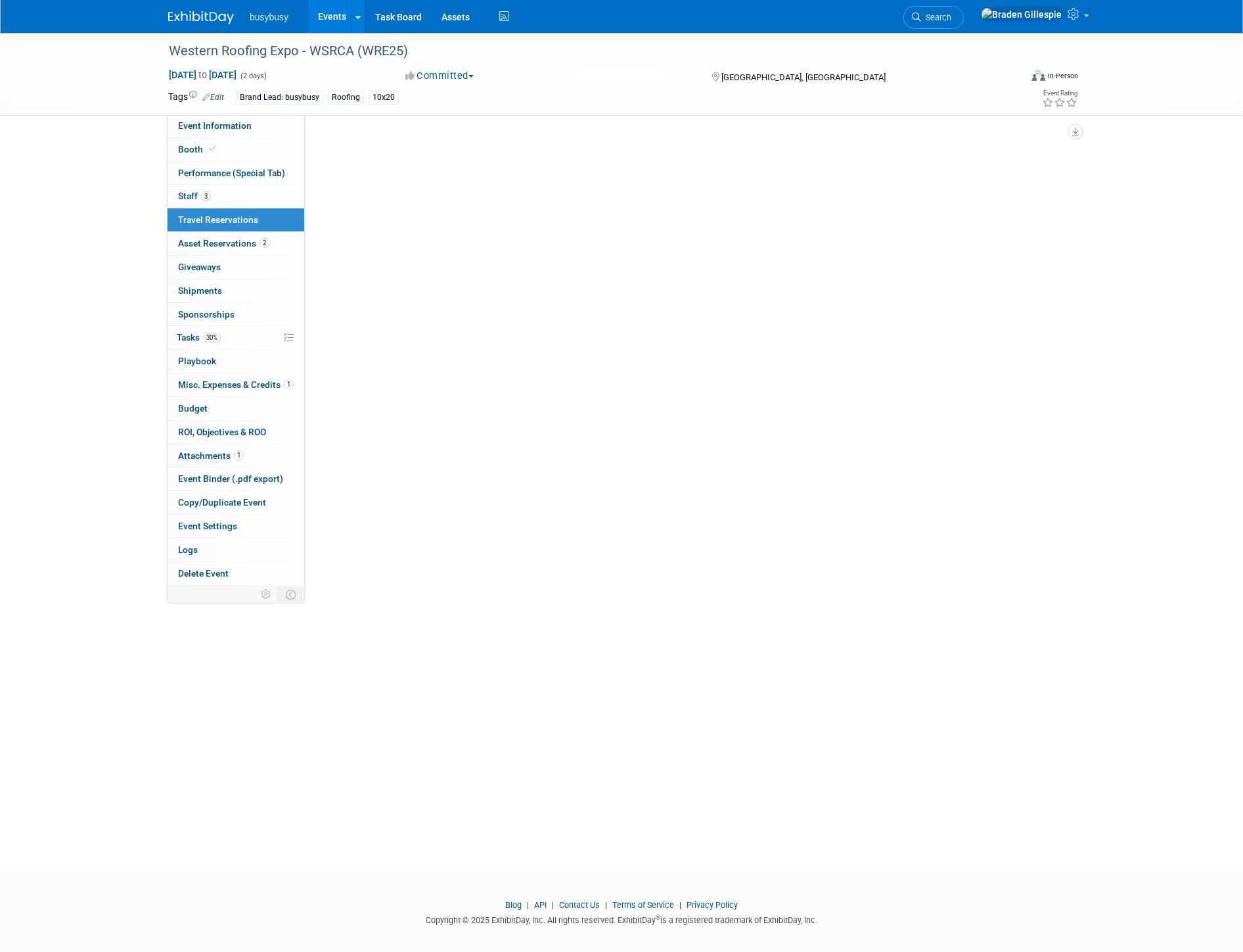
scroll to position [0, 0]
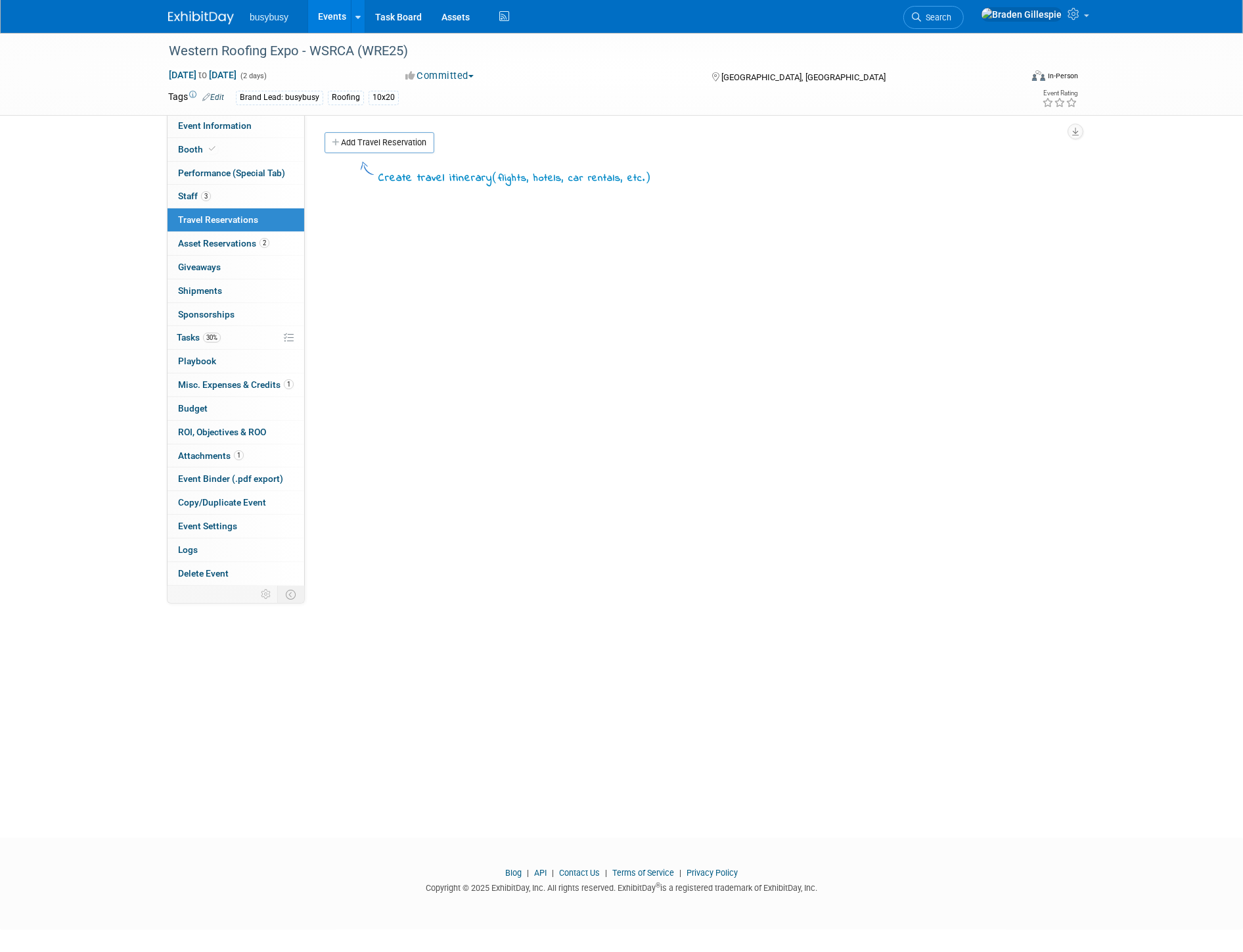
click at [211, 15] on img at bounding box center [202, 17] width 66 height 13
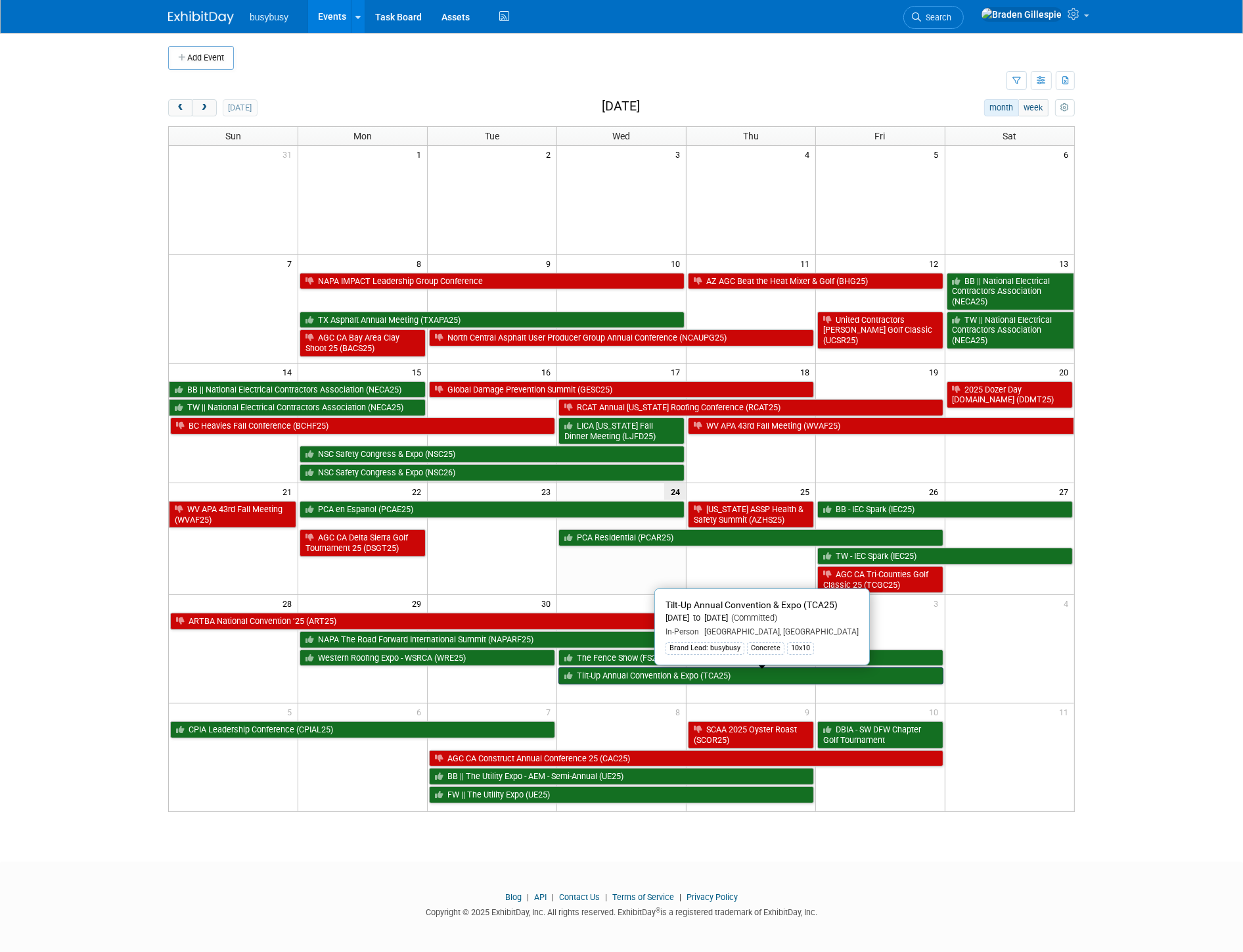
click at [608, 675] on link "Tilt-Up Annual Convention & Expo (TCA25)" at bounding box center [751, 676] width 385 height 17
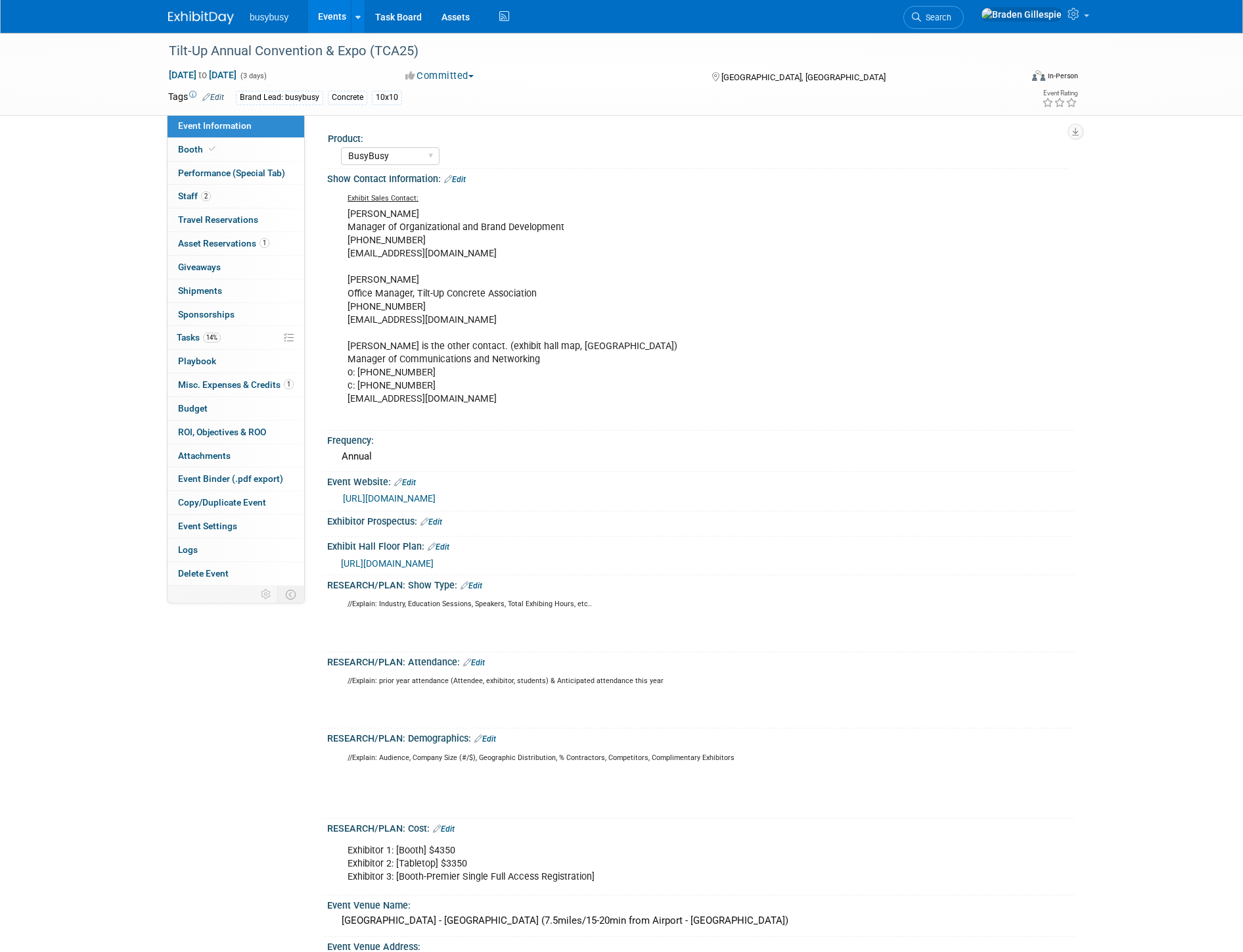
select select "BusyBusy"
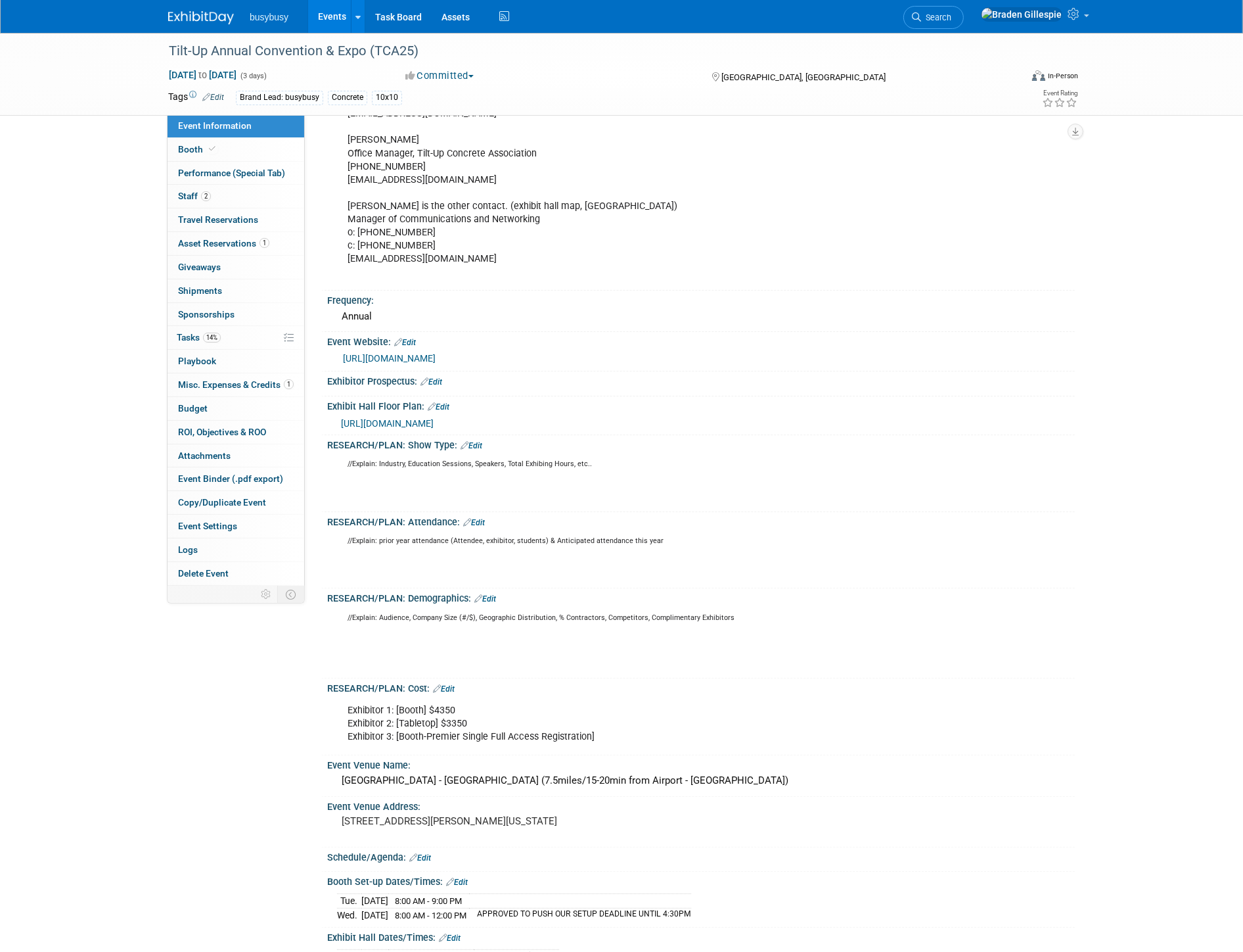
scroll to position [146, 0]
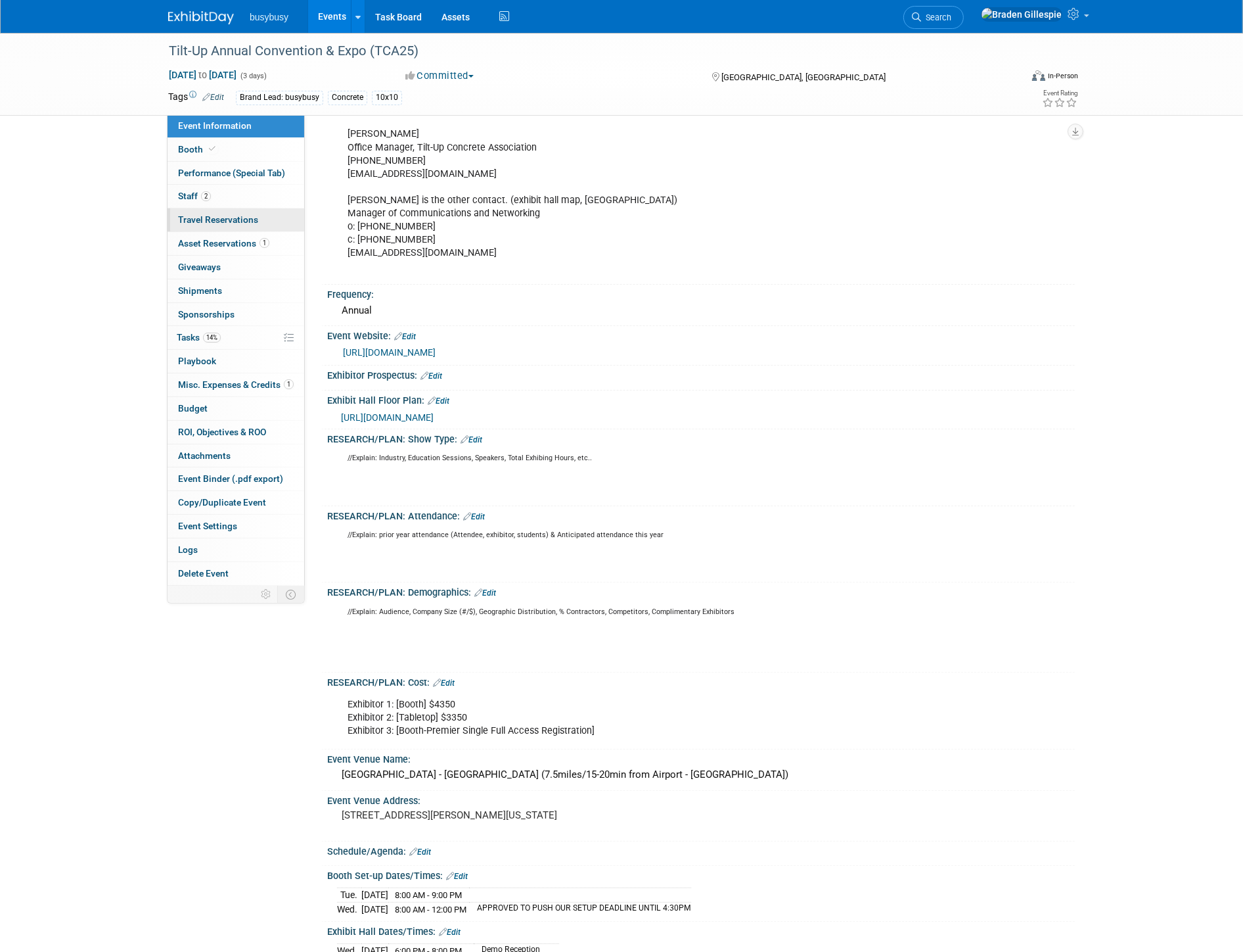
click at [253, 223] on span "Travel Reservations 0" at bounding box center [218, 219] width 80 height 10
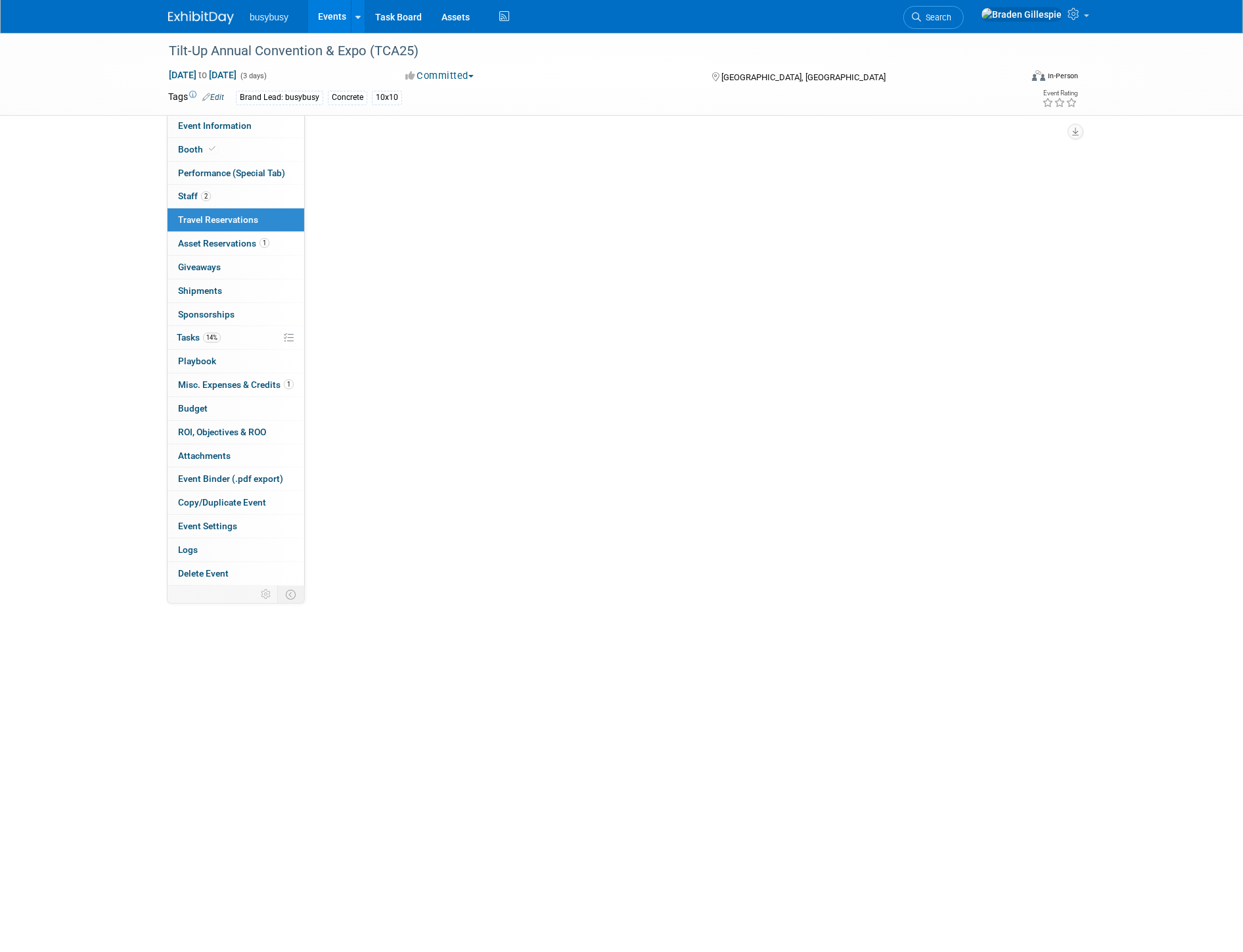
scroll to position [0, 0]
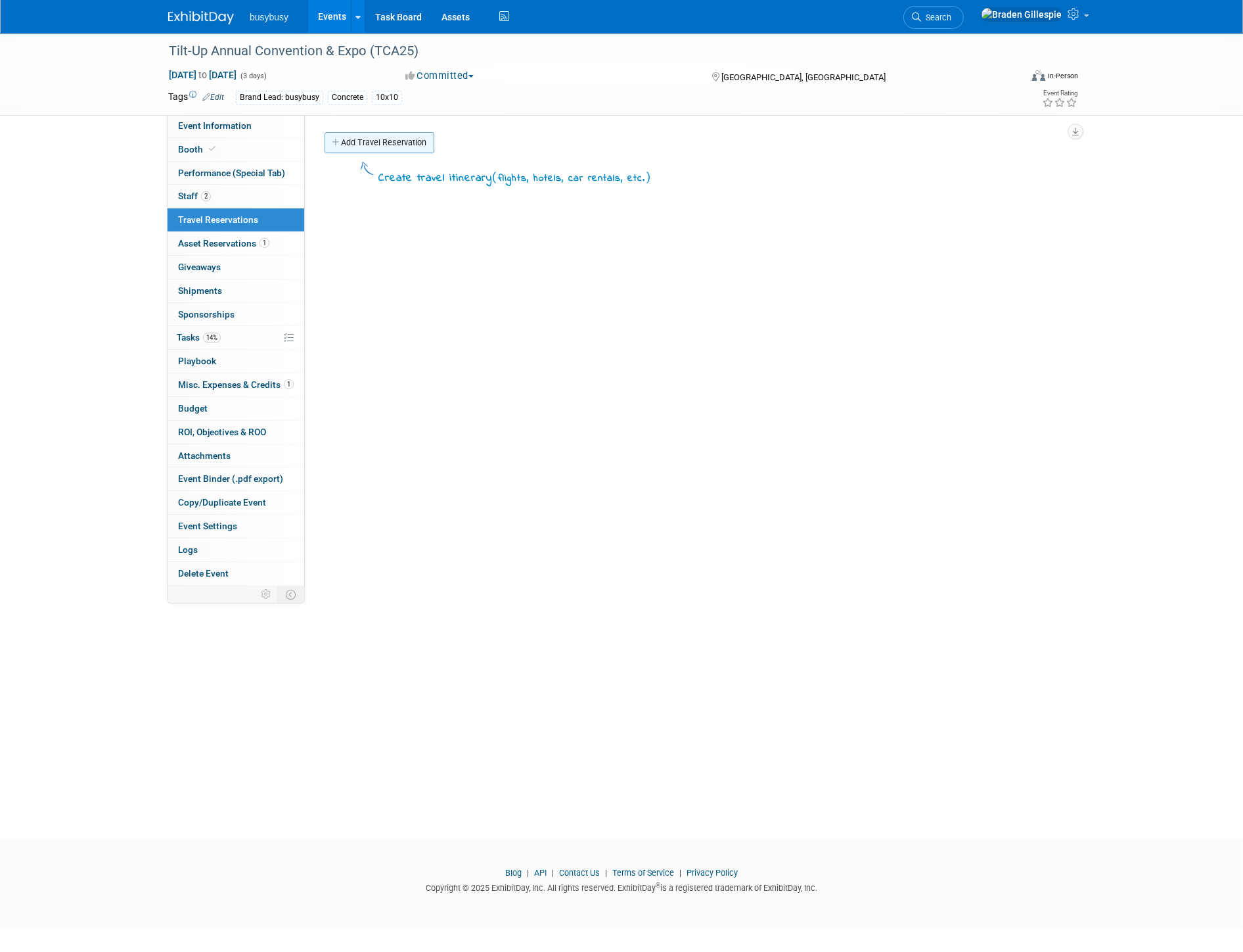
click at [371, 147] on link "Add Travel Reservation" at bounding box center [379, 143] width 110 height 21
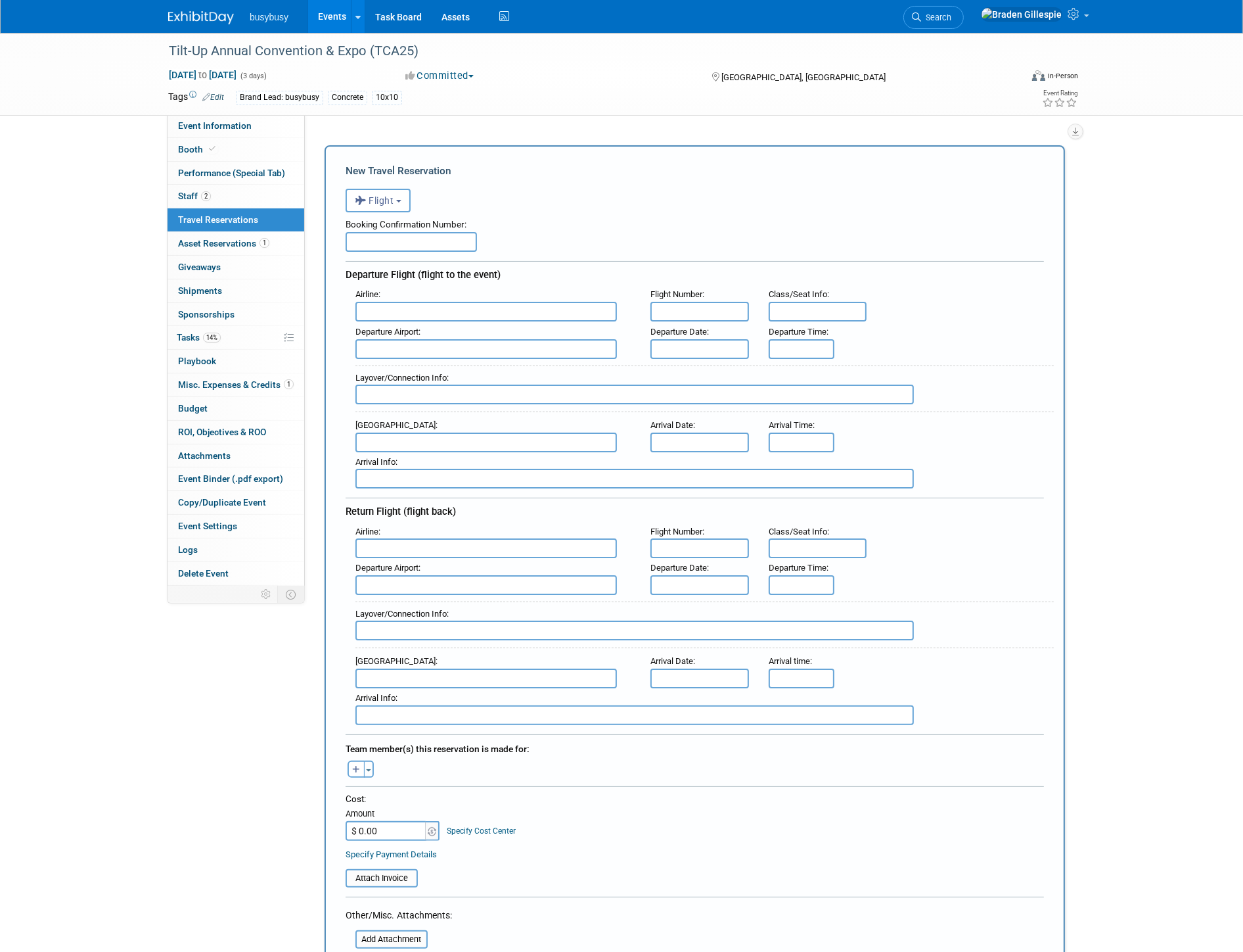
click at [427, 304] on input "text" at bounding box center [486, 311] width 262 height 20
click at [434, 325] on span "American Airlines (AAL)" at bounding box center [493, 332] width 274 height 21
type input "American Airlines (AAL)"
click at [424, 386] on input "text" at bounding box center [635, 394] width 559 height 20
click at [428, 349] on input "text" at bounding box center [486, 349] width 262 height 20
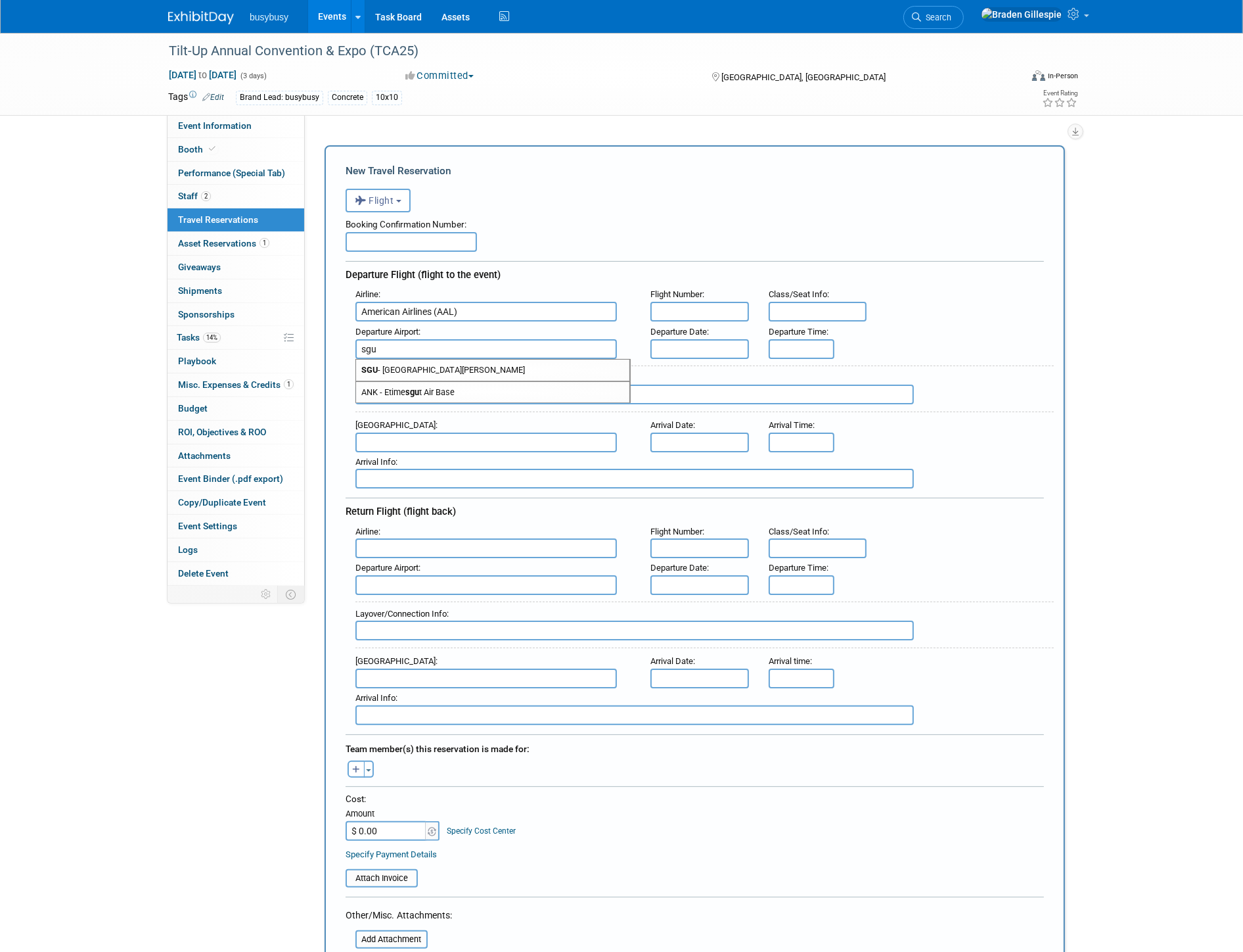
click at [424, 365] on span "SGU - St George Municipal Airport" at bounding box center [493, 370] width 274 height 21
type input "SGU - St George Municipal Airport"
click at [401, 435] on input "text" at bounding box center [486, 442] width 262 height 20
click at [409, 456] on span "BNA - [GEOGRAPHIC_DATA]" at bounding box center [493, 463] width 274 height 21
type input "BNA - [GEOGRAPHIC_DATA]"
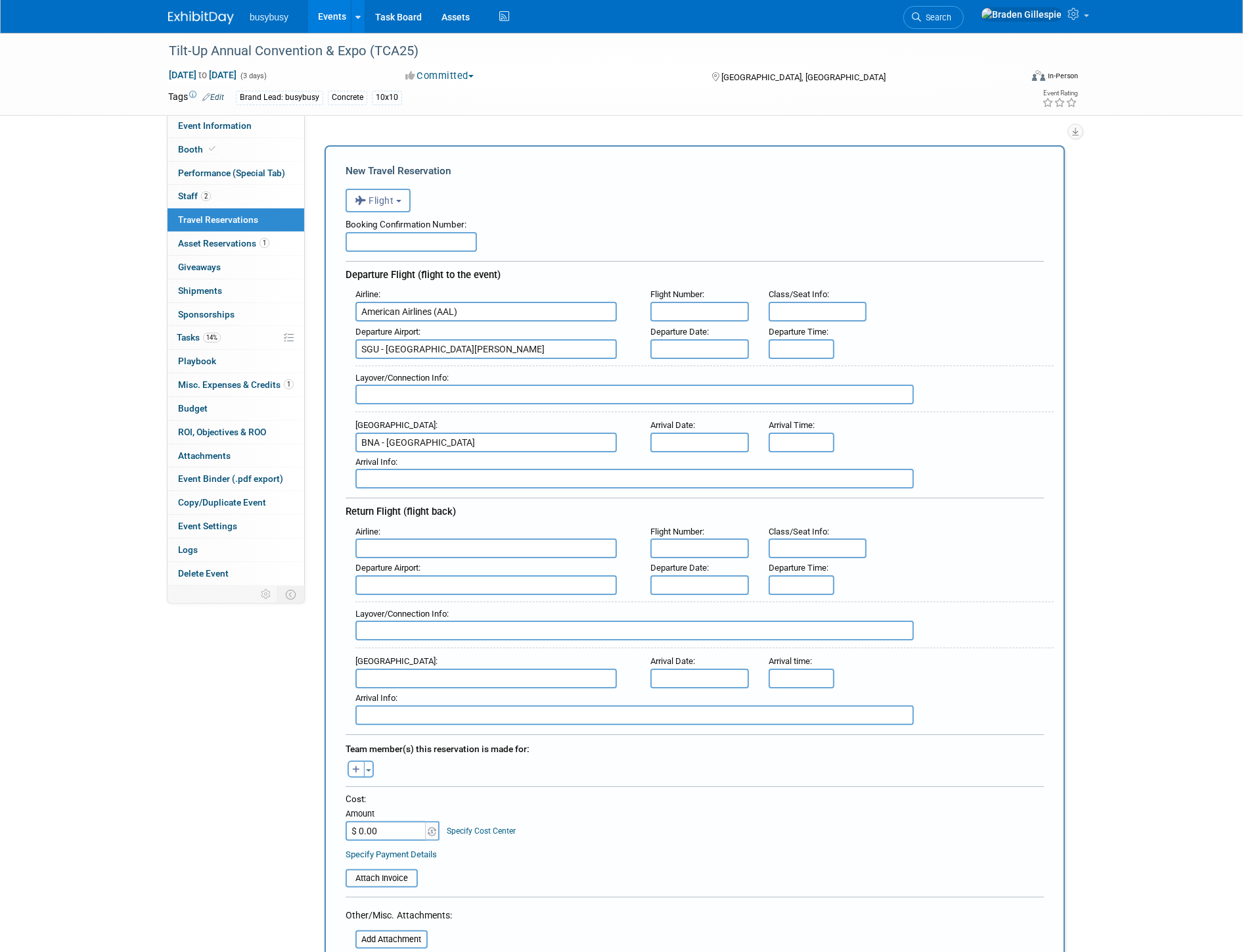
click at [422, 390] on input "text" at bounding box center [635, 394] width 559 height 20
click at [429, 232] on input "text" at bounding box center [411, 242] width 131 height 20
paste input "LXMPSC"
type input "LXMPSC (TO),"
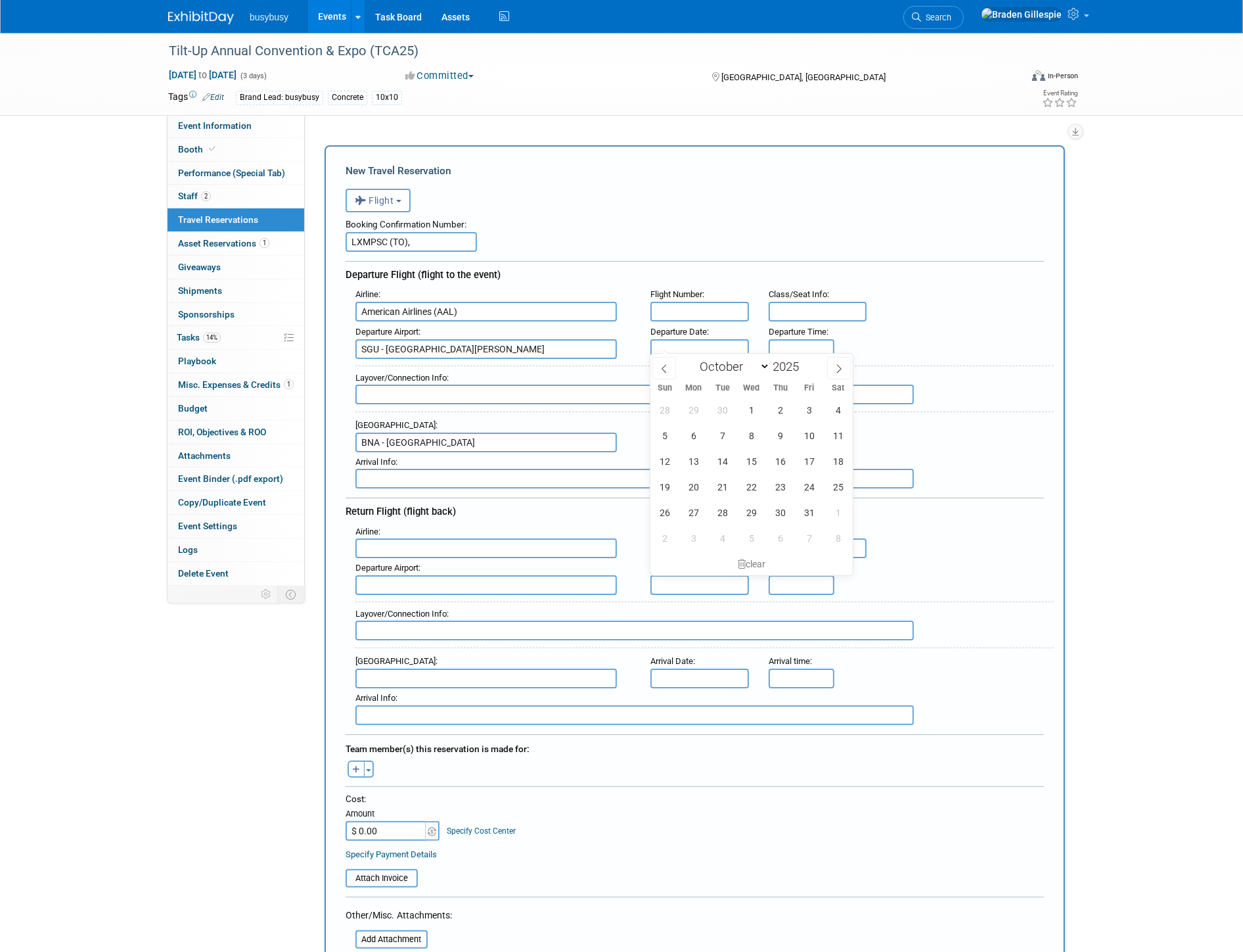
click at [688, 347] on input "text" at bounding box center [699, 349] width 98 height 20
click at [763, 411] on span "1" at bounding box center [752, 409] width 25 height 25
type input "[DATE]"
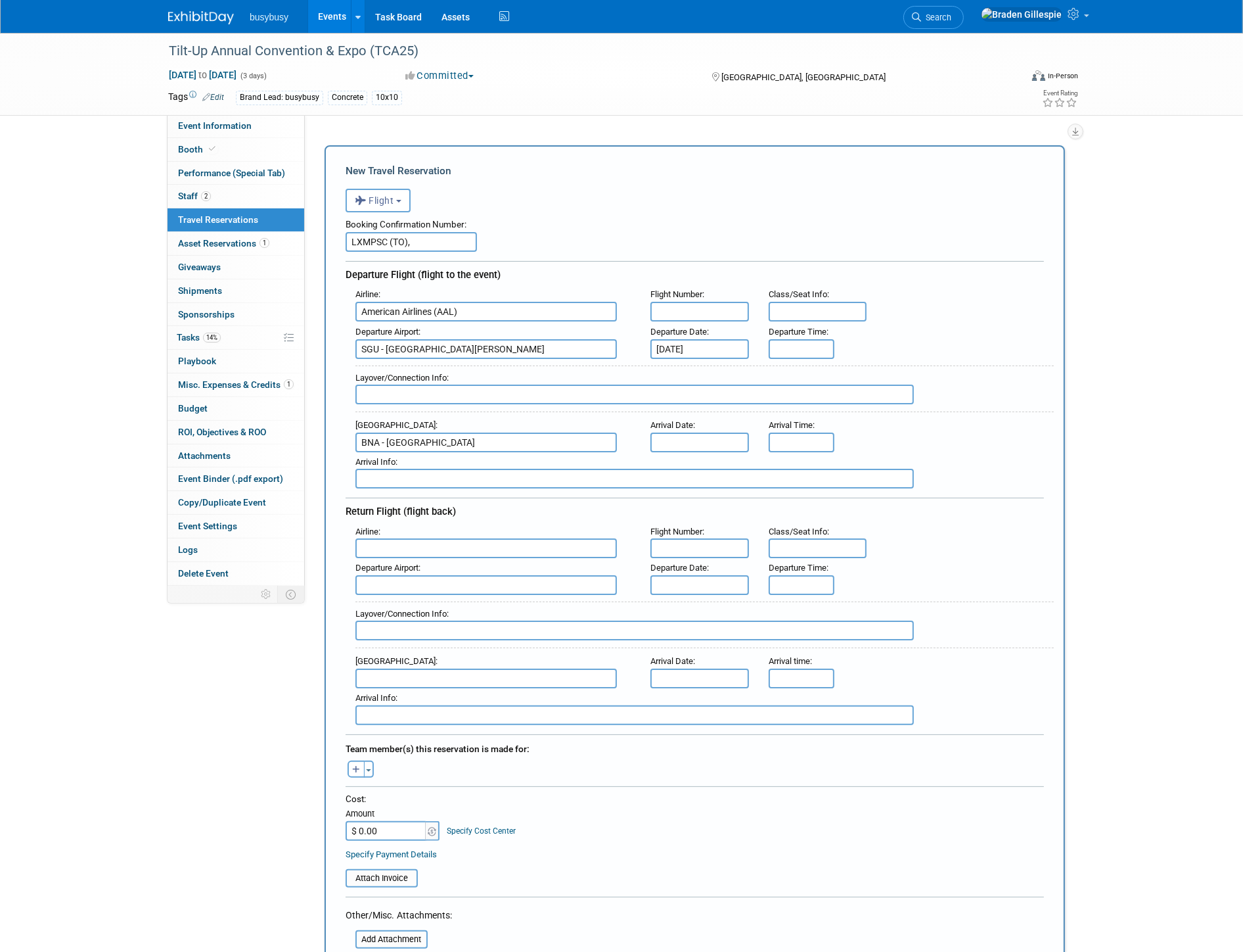
click at [696, 436] on input "text" at bounding box center [699, 442] width 98 height 20
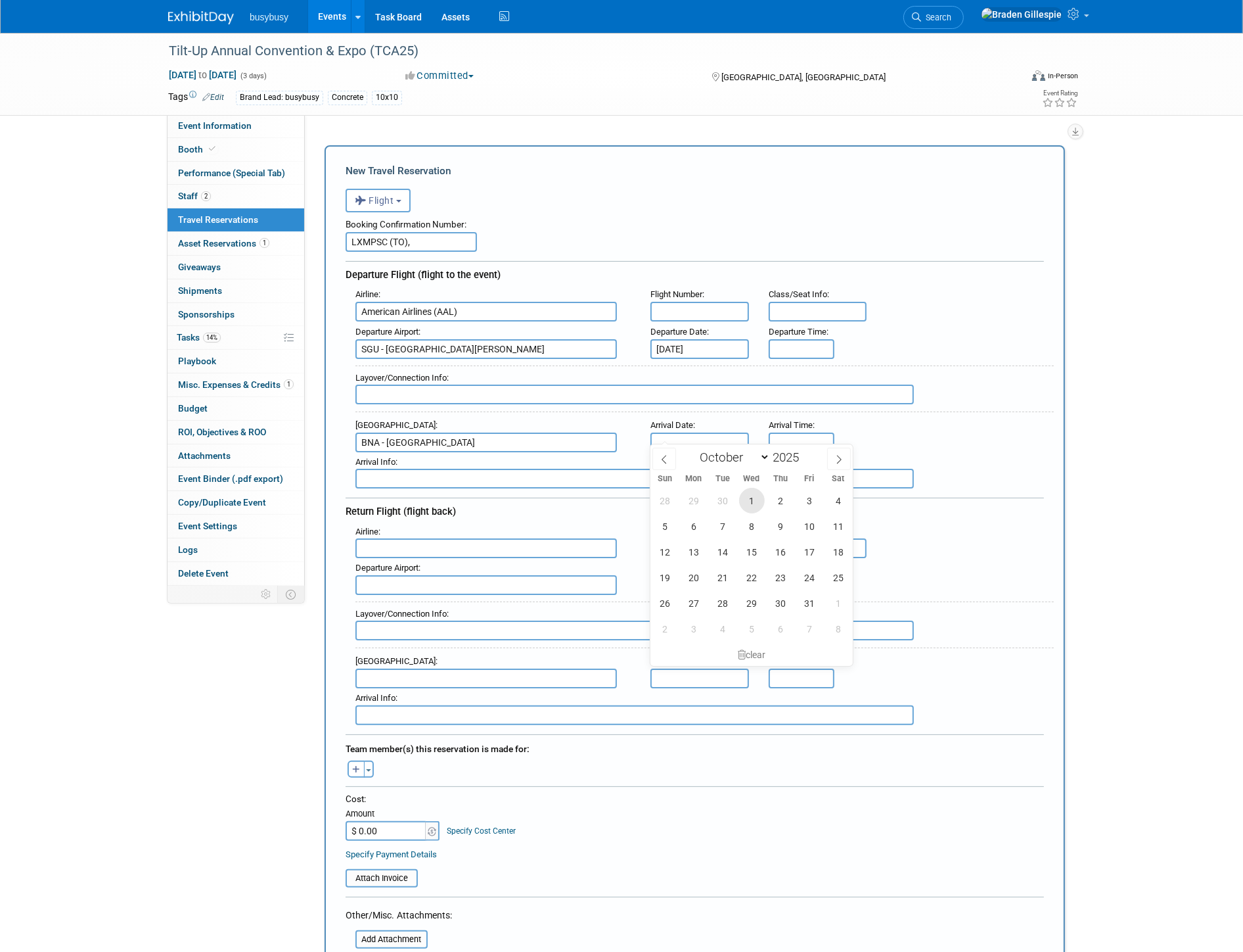
click at [756, 498] on span "1" at bounding box center [752, 500] width 25 height 25
type input "[DATE]"
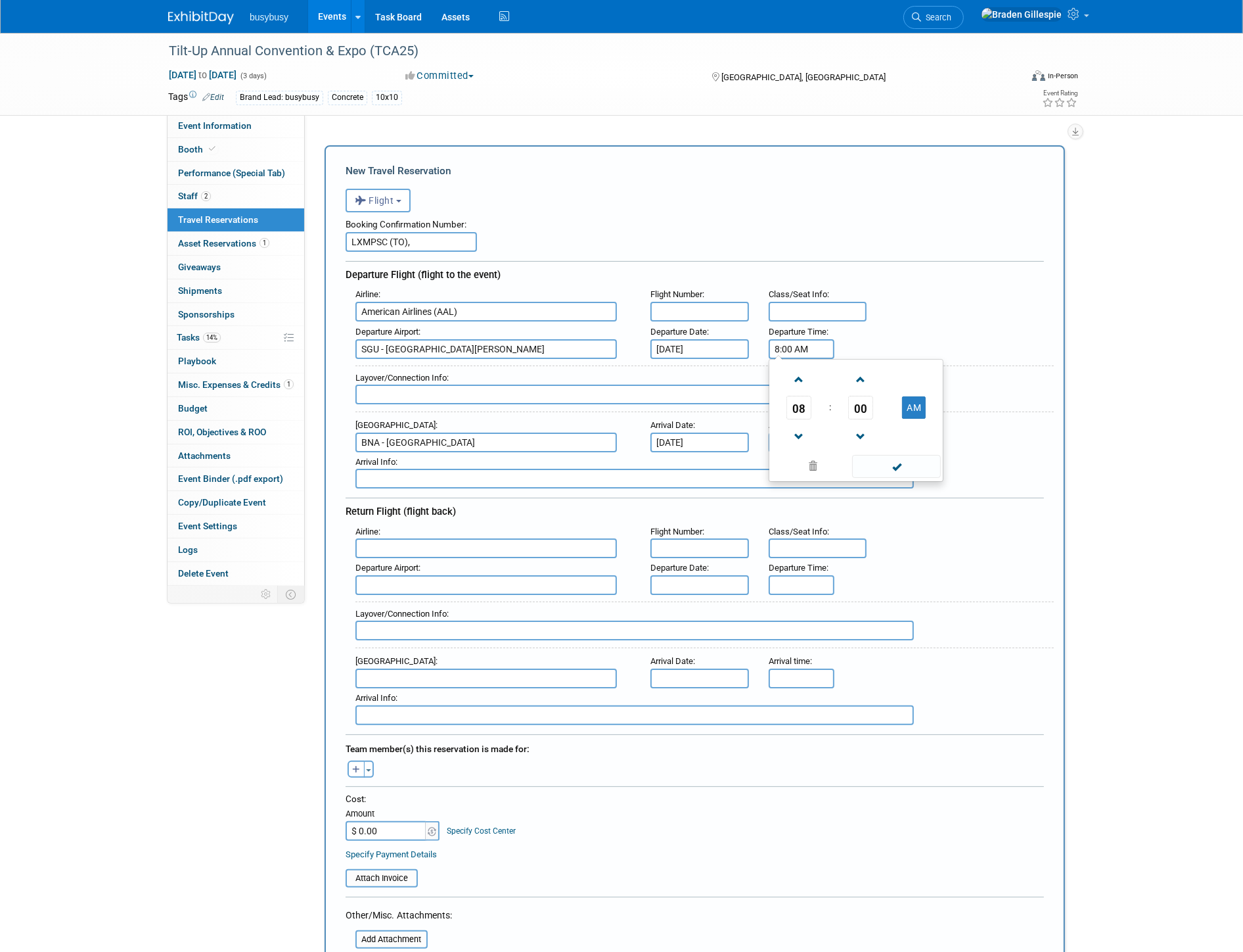
click at [804, 346] on input "8:00 AM" at bounding box center [802, 349] width 66 height 20
drag, startPoint x: 824, startPoint y: 343, endPoint x: 743, endPoint y: 347, distance: 81.1
click at [743, 347] on div "Departure Airport : SGU - St George Municipal Airport Departure Date : Oct 1, 2…" at bounding box center [700, 340] width 708 height 37
type input "5:05 AM"
click at [818, 438] on input "8:00 AM" at bounding box center [802, 442] width 66 height 20
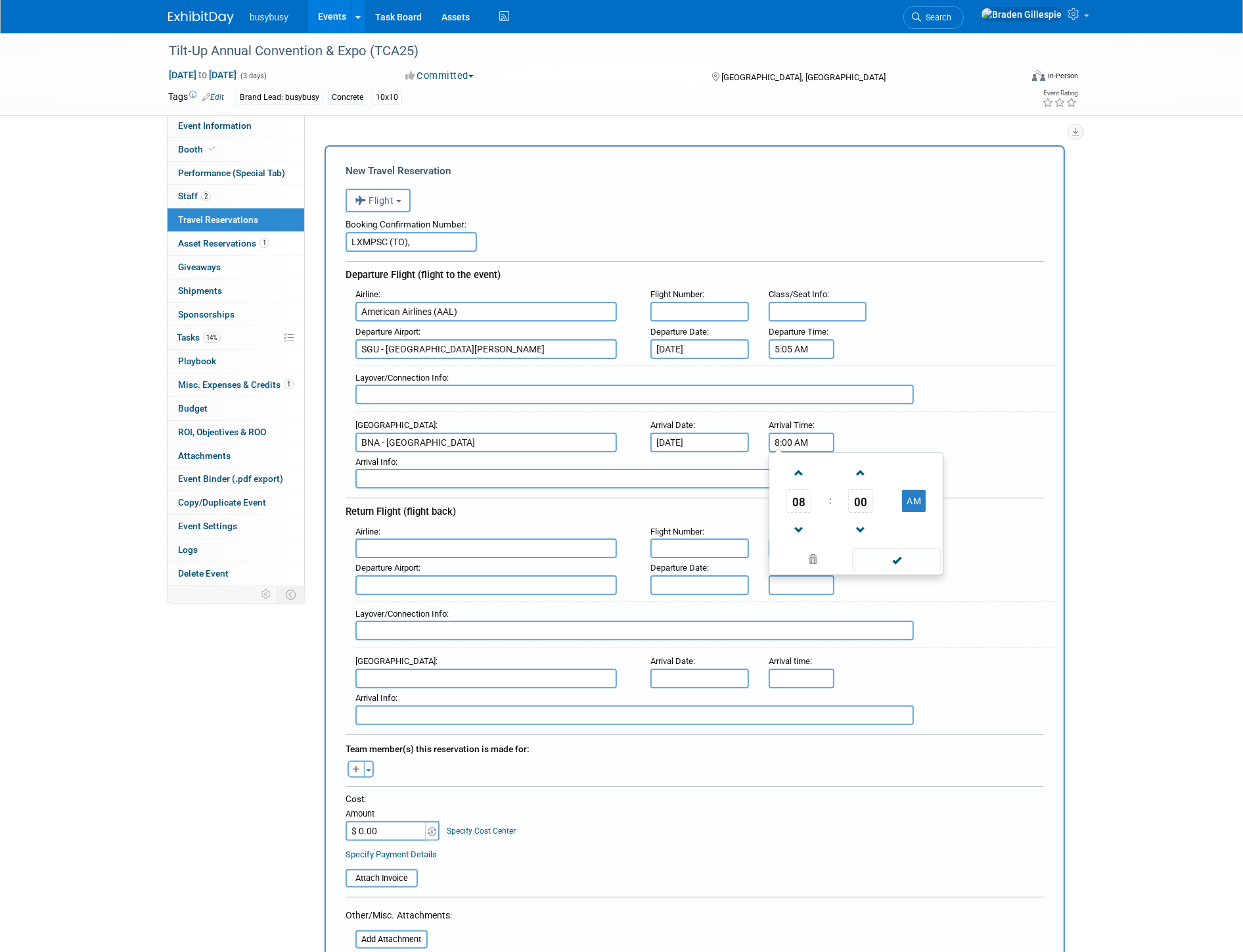
drag, startPoint x: 813, startPoint y: 436, endPoint x: 750, endPoint y: 438, distance: 63.0
click at [751, 438] on div "Arrival Airport : BNA - Nashville International Airport Arrival Date : Oct 1, 2…" at bounding box center [700, 434] width 708 height 37
type input "11:59 AM"
click at [721, 305] on input "text" at bounding box center [699, 311] width 98 height 20
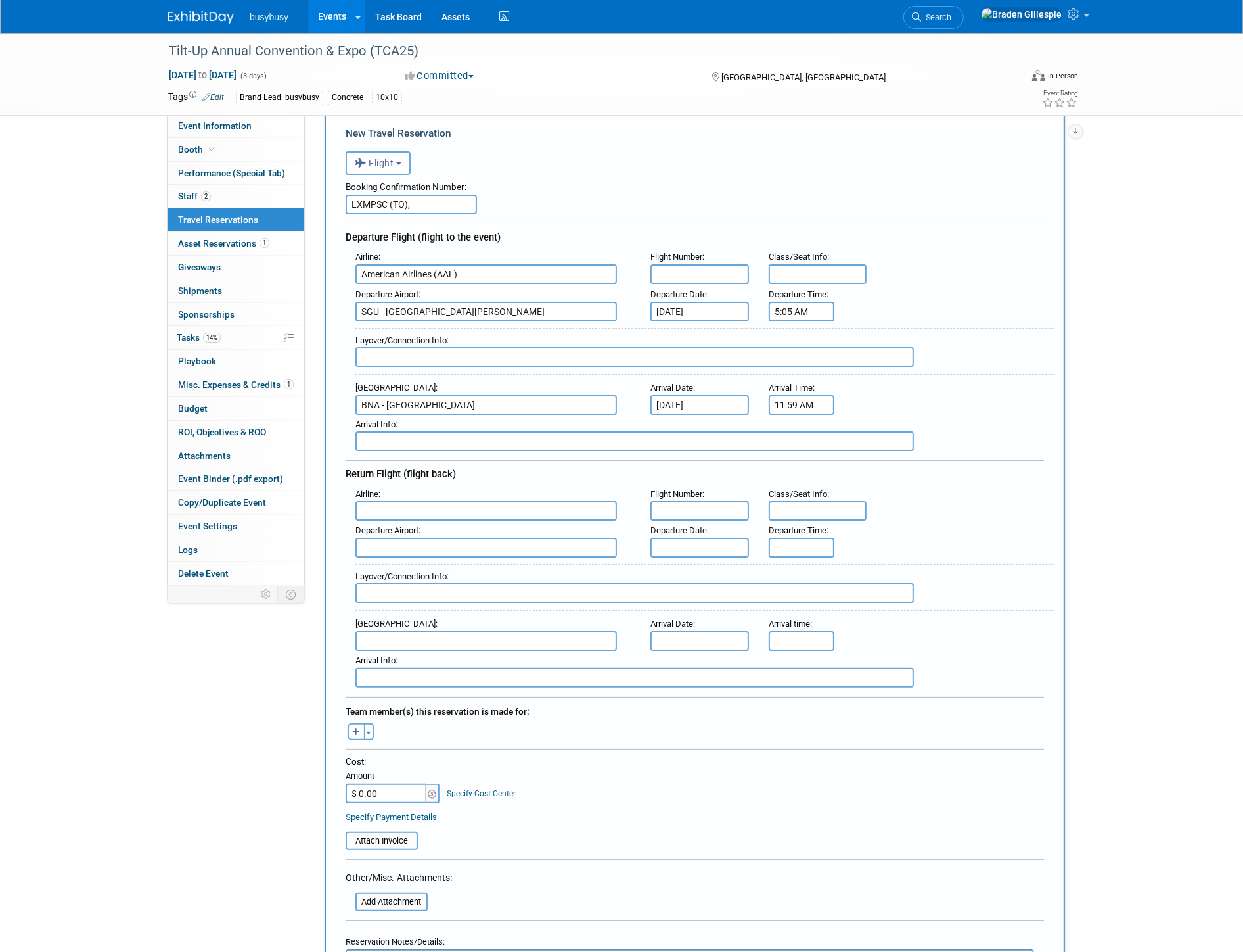
scroll to position [146, 0]
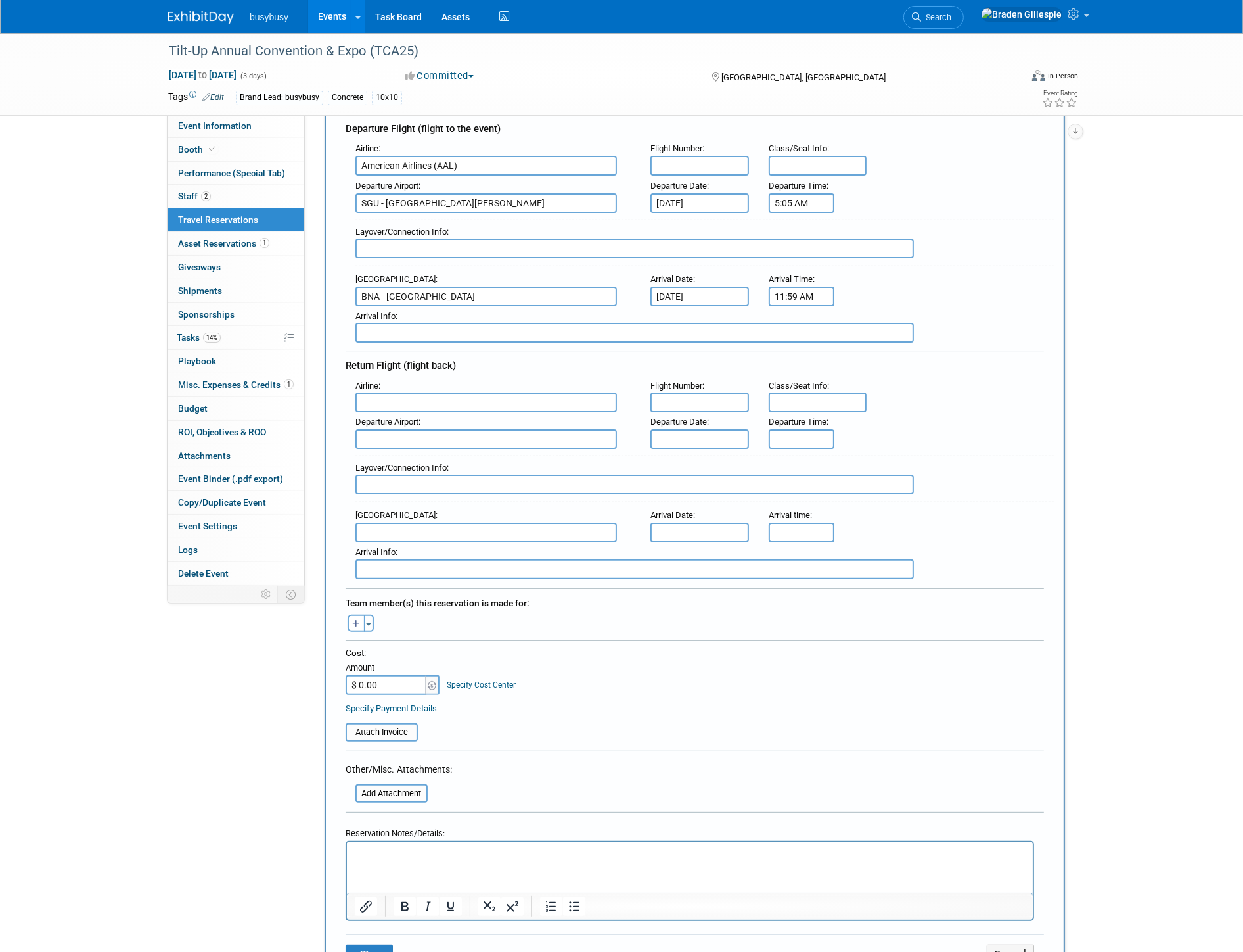
click at [398, 847] on p "Rich Text Area. Press ALT-0 for help." at bounding box center [690, 854] width 671 height 14
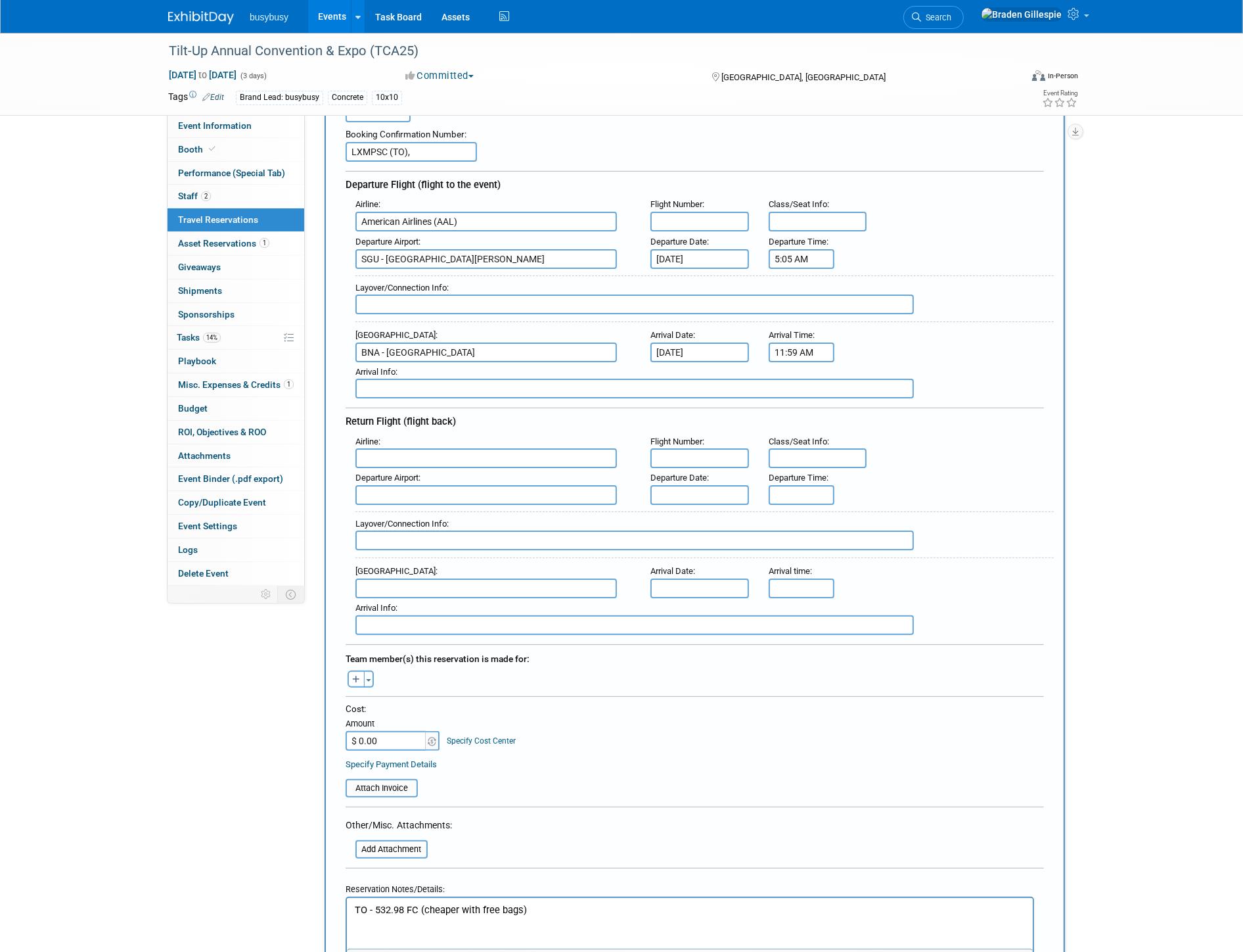
scroll to position [0, 0]
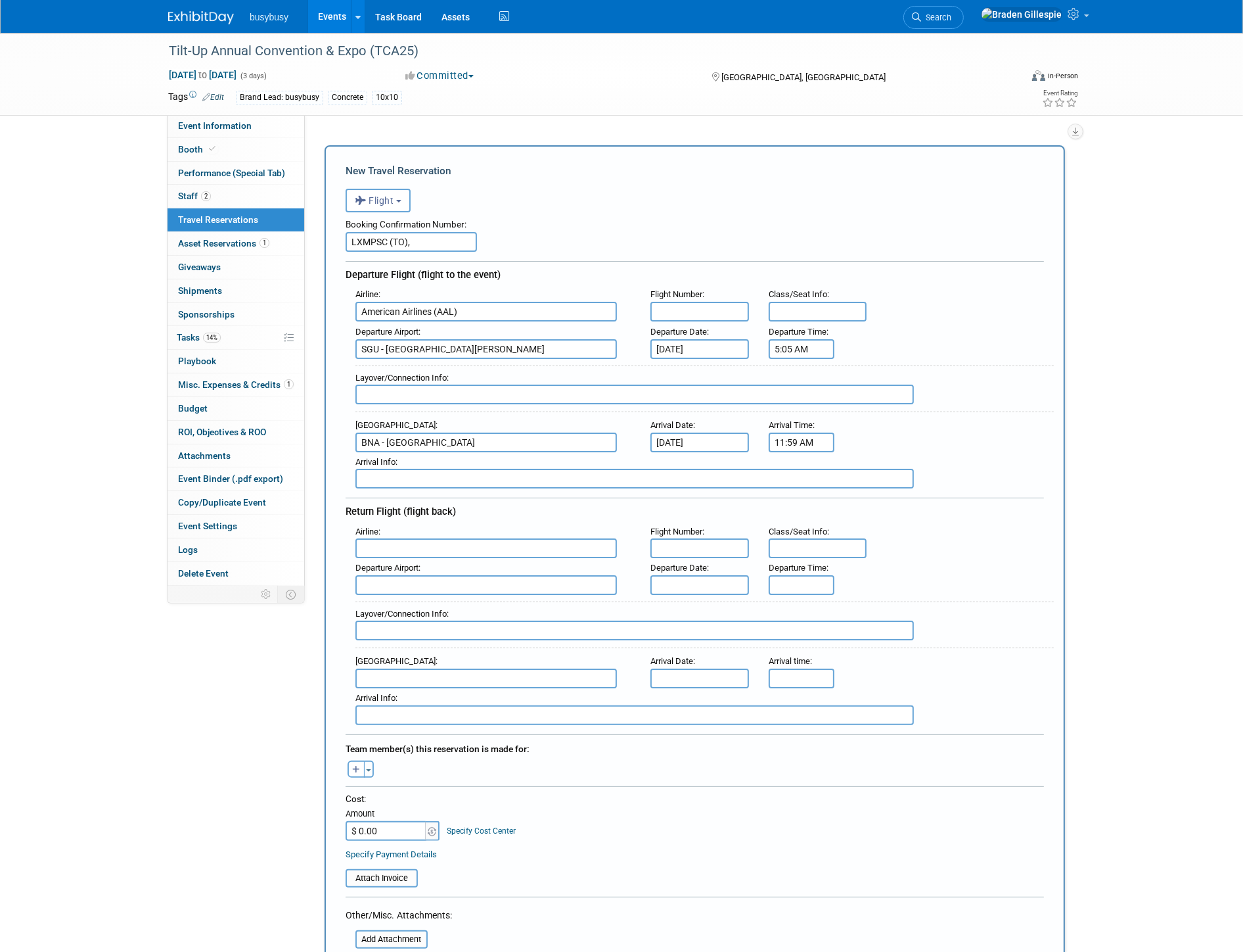
click at [423, 384] on input "text" at bounding box center [635, 394] width 559 height 20
type input "DFW - 1h 7m"
click at [737, 303] on input "text" at bounding box center [699, 311] width 98 height 20
type input "4816, 4234"
click at [822, 310] on input "text" at bounding box center [818, 311] width 98 height 20
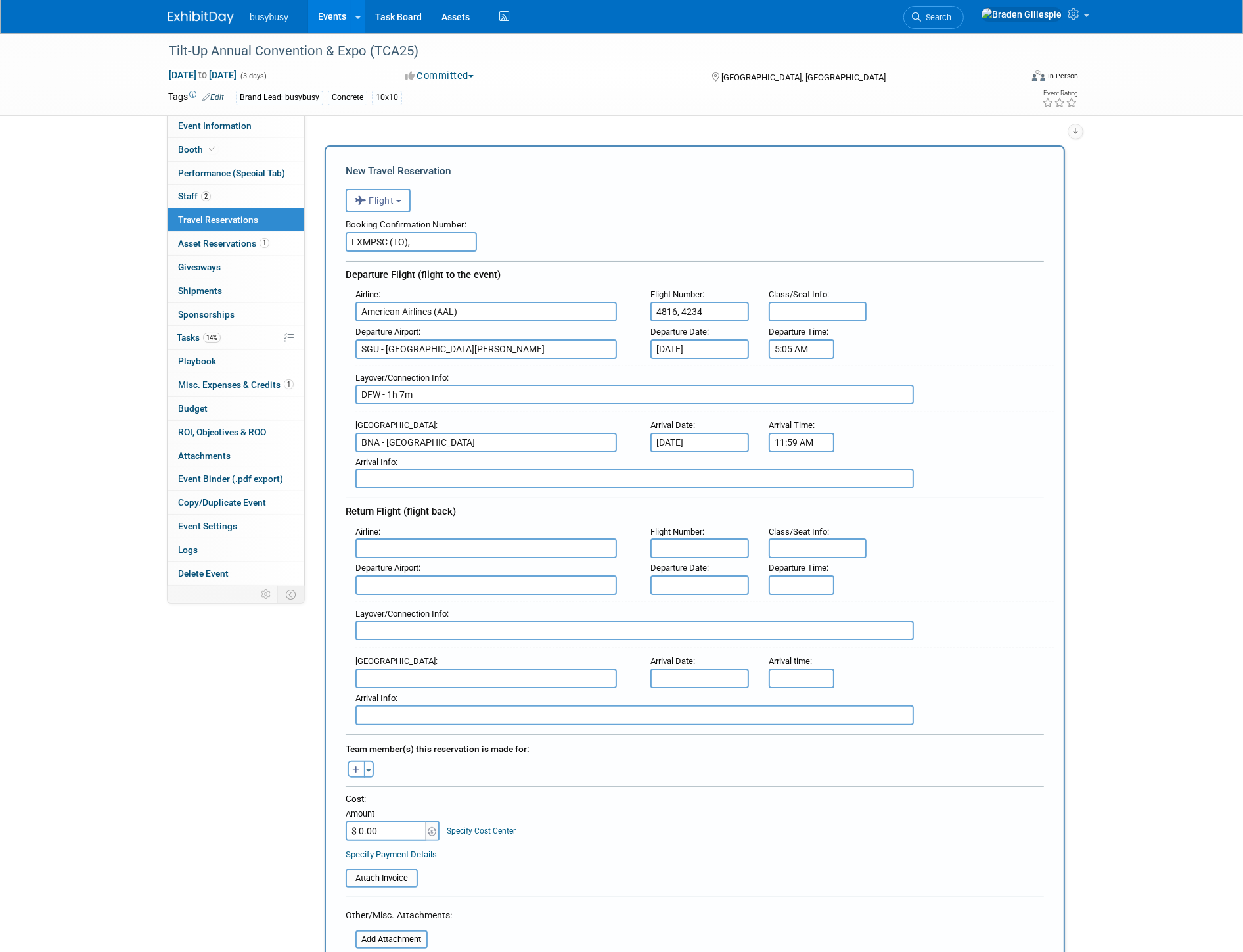
click at [846, 297] on div "Class/Seat Info :" at bounding box center [818, 294] width 98 height 15
click at [829, 314] on input "text" at bounding box center [818, 311] width 98 height 20
type input "1A, 10F"
click at [430, 540] on input "text" at bounding box center [486, 548] width 262 height 20
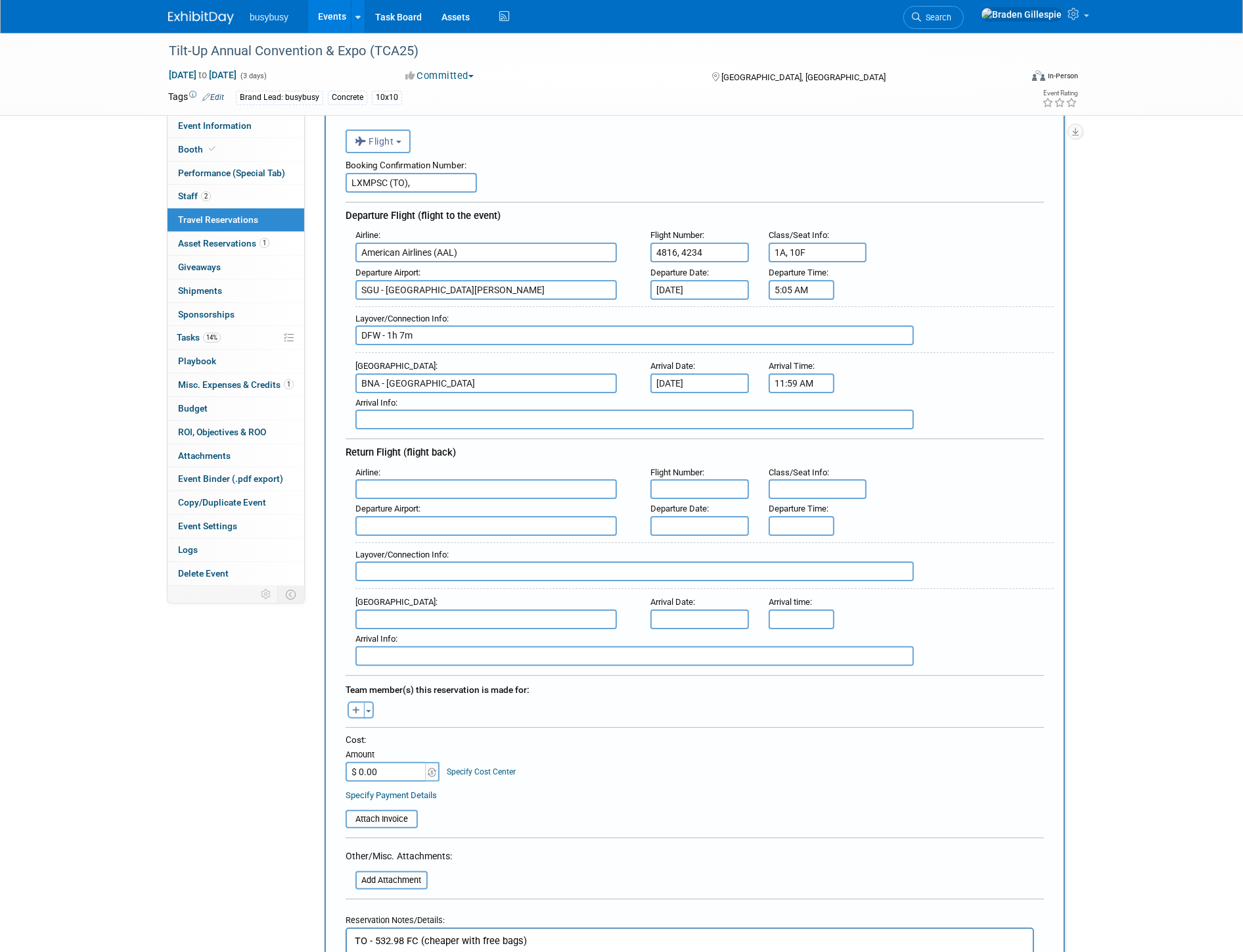
scroll to position [219, 0]
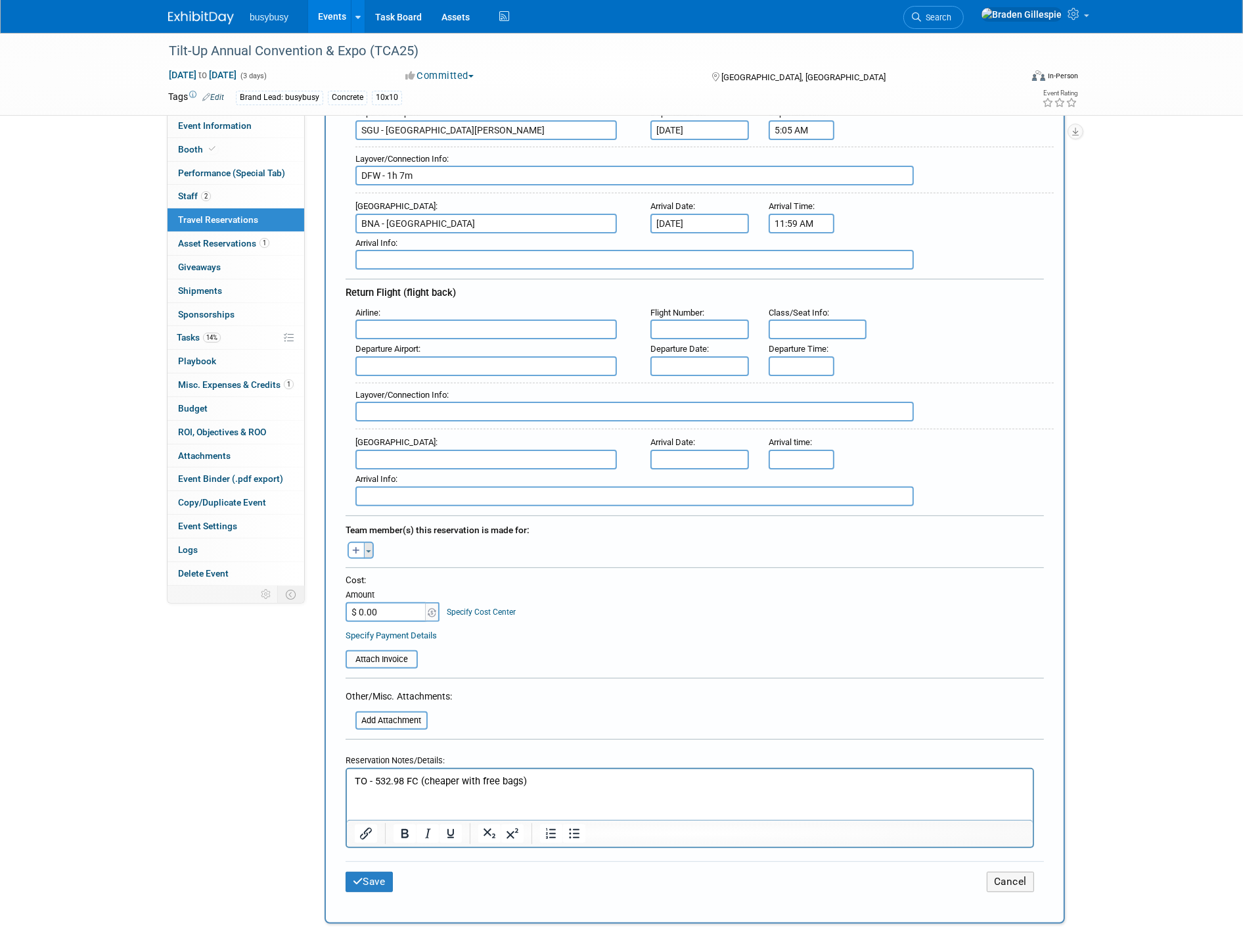
click at [366, 542] on button "Toggle Dropdown" at bounding box center [369, 550] width 10 height 17
click at [404, 659] on label "[PERSON_NAME]" at bounding box center [437, 670] width 163 height 23
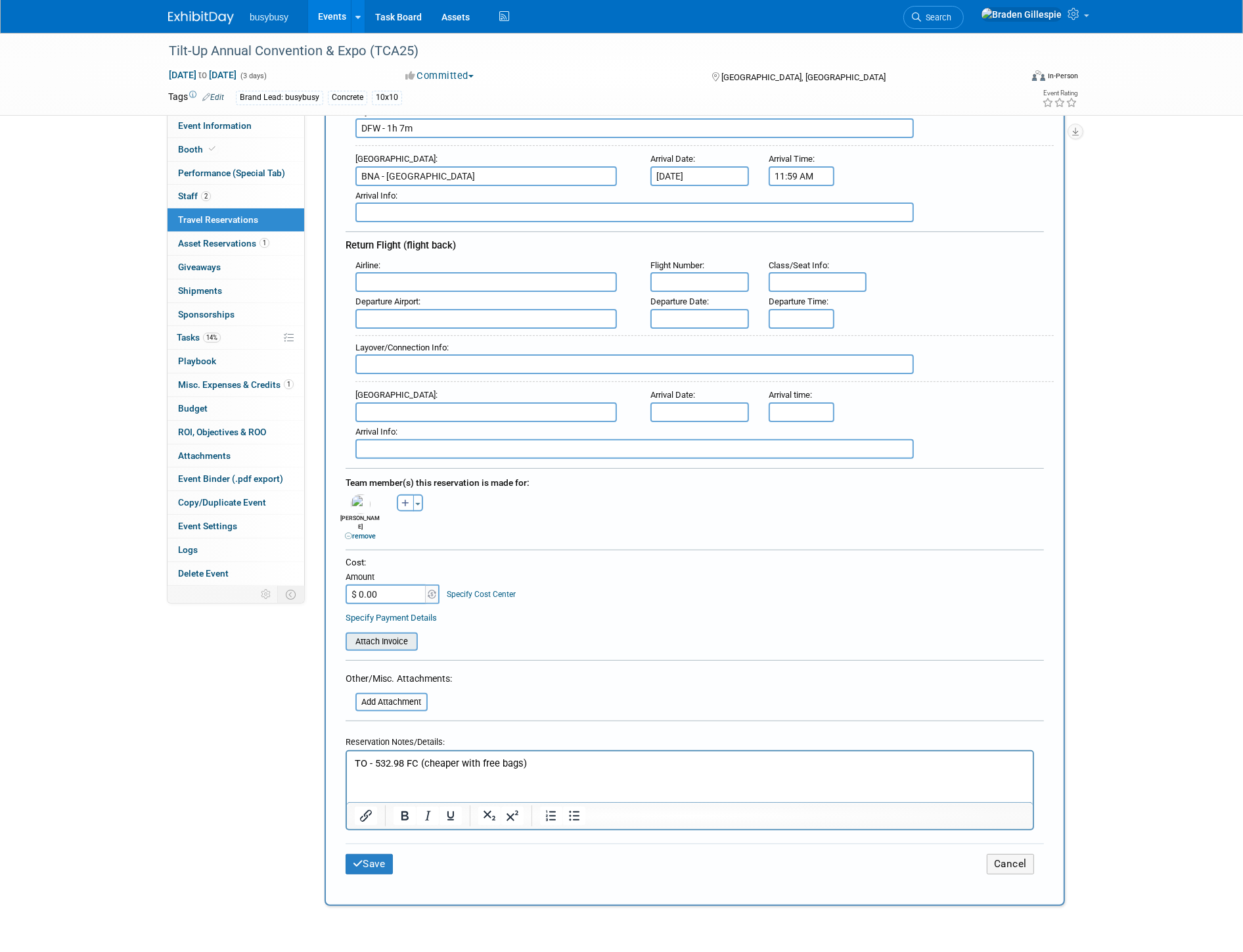
scroll to position [292, 0]
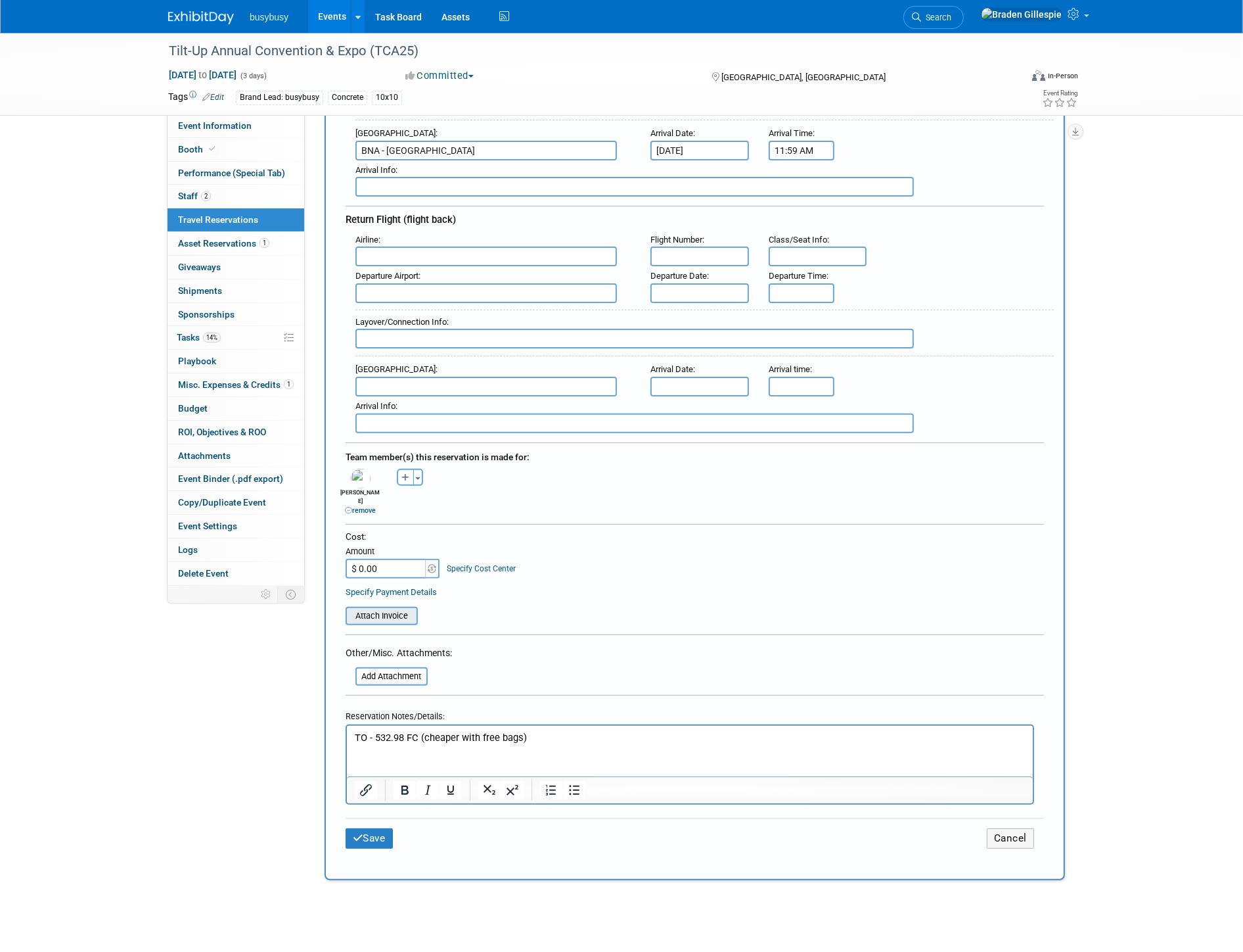
click at [391, 608] on input "file" at bounding box center [338, 616] width 156 height 16
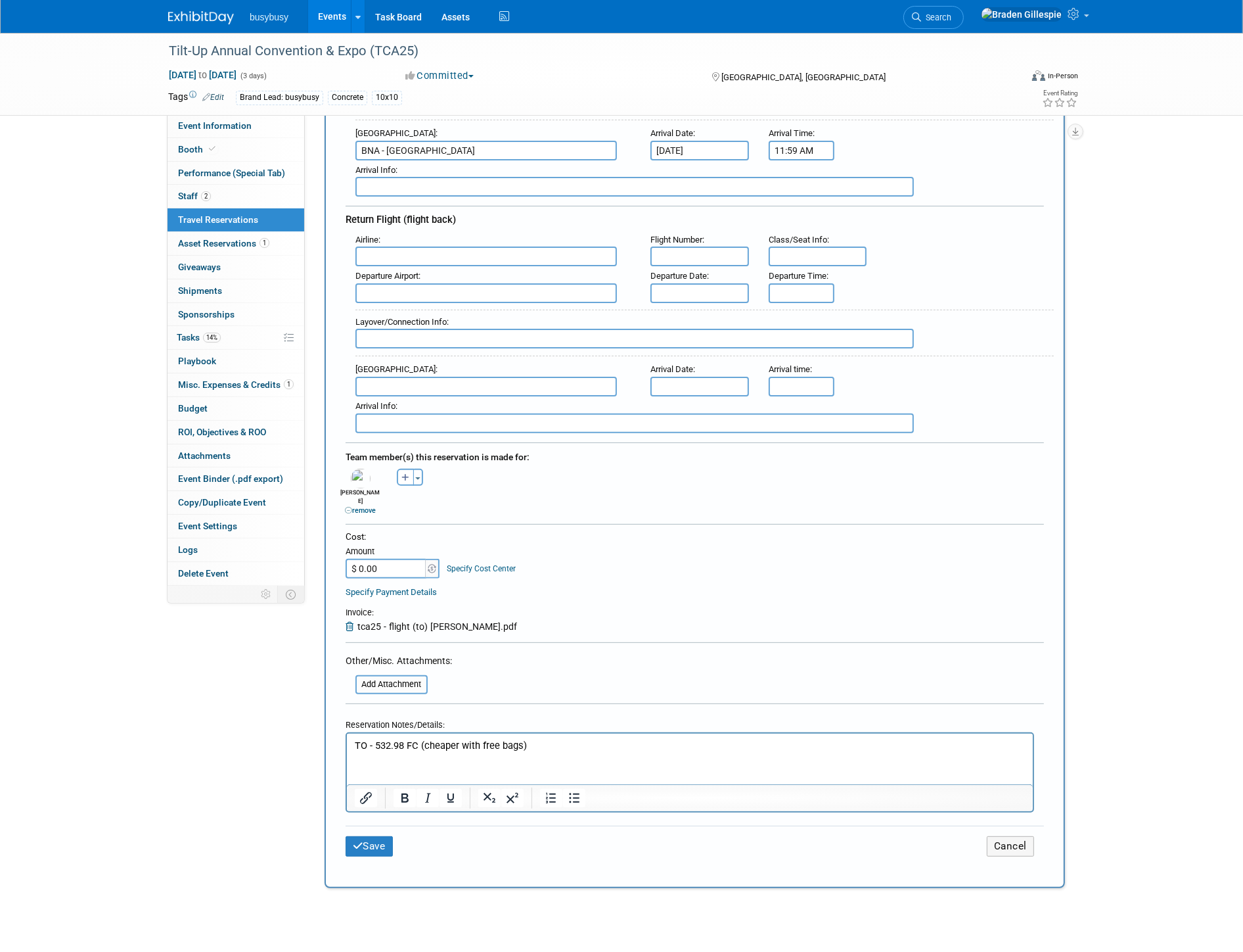
click at [436, 752] on html "TO - 532.98 FC (cheaper with free bags)" at bounding box center [688, 742] width 686 height 19
click at [546, 742] on p "TO - 532.98 FC (cheaper with free bags)" at bounding box center [690, 745] width 671 height 14
drag, startPoint x: 424, startPoint y: 753, endPoint x: 434, endPoint y: 766, distance: 16.4
click at [424, 752] on html "TO - 532.98 FC (cheaper with free bags)" at bounding box center [688, 742] width 686 height 19
click at [586, 752] on html "TO - 532.98 FC (cheaper with free bags)" at bounding box center [688, 742] width 686 height 19
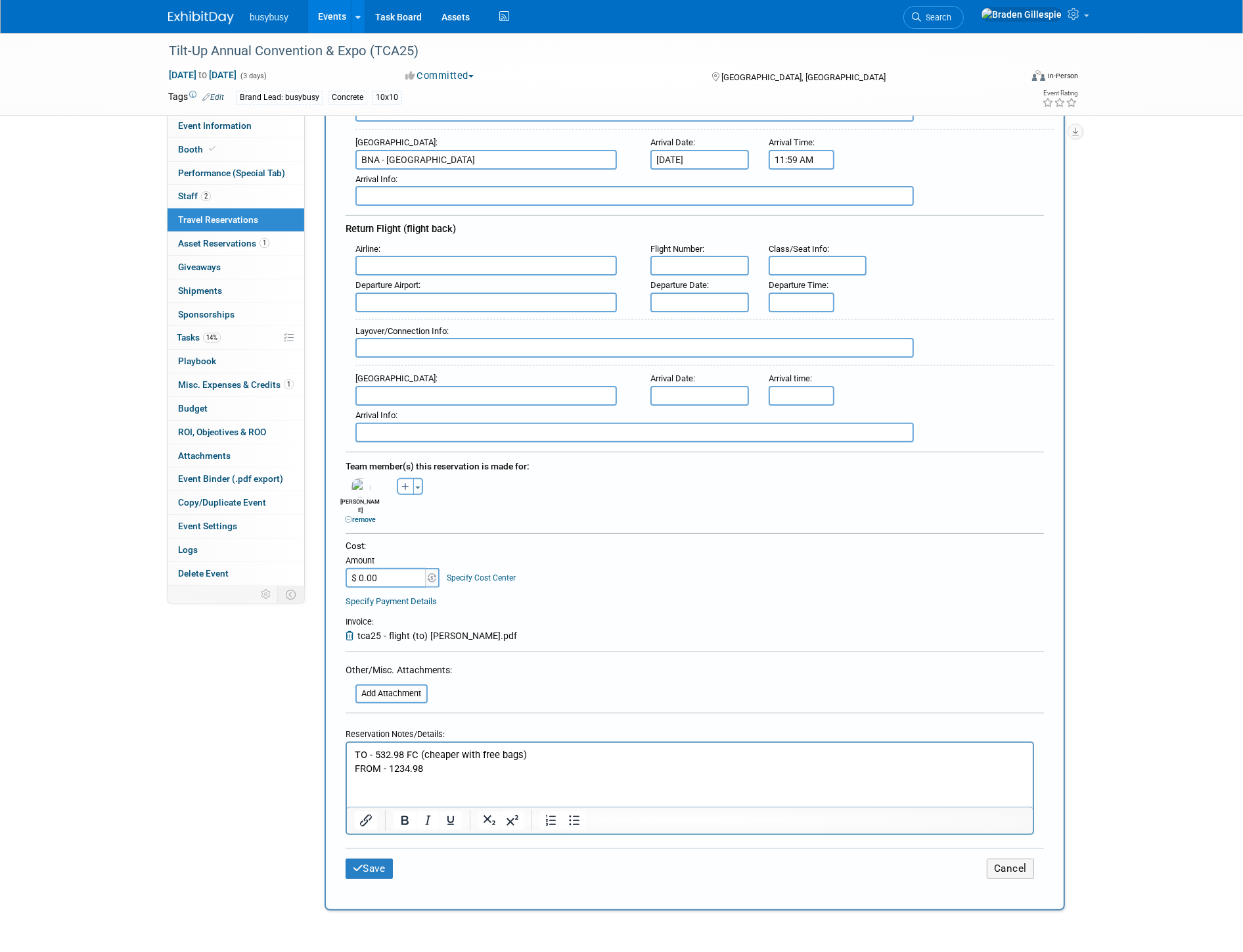
scroll to position [219, 0]
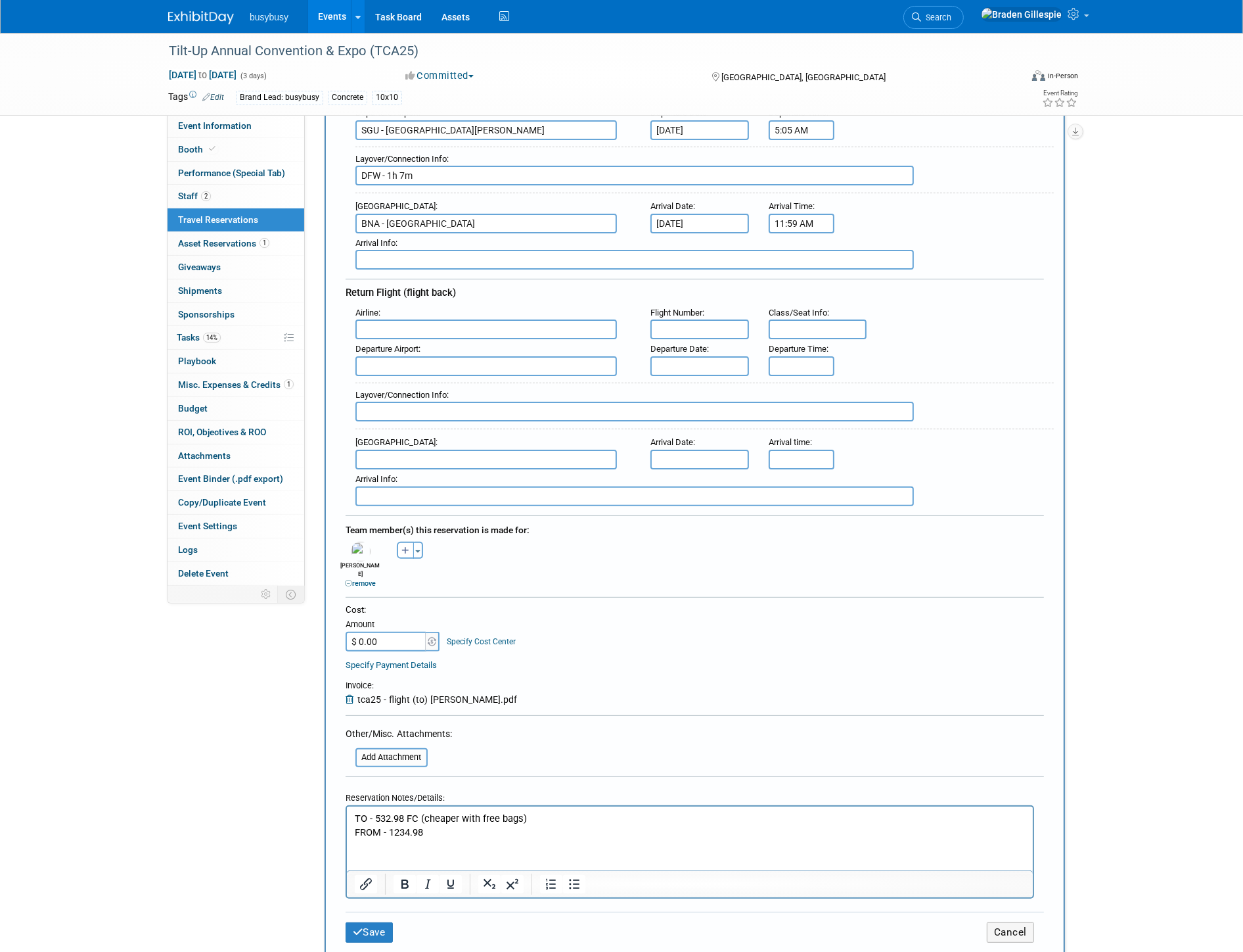
click at [406, 320] on input "text" at bounding box center [486, 329] width 262 height 20
click at [423, 363] on span "Delta Air Lines (DAL)" at bounding box center [493, 373] width 274 height 21
type input "Delta Air Lines (DAL)"
click at [422, 362] on input "text" at bounding box center [486, 366] width 262 height 20
click at [472, 376] on span "BNA - Nashville International Airport" at bounding box center [493, 387] width 274 height 21
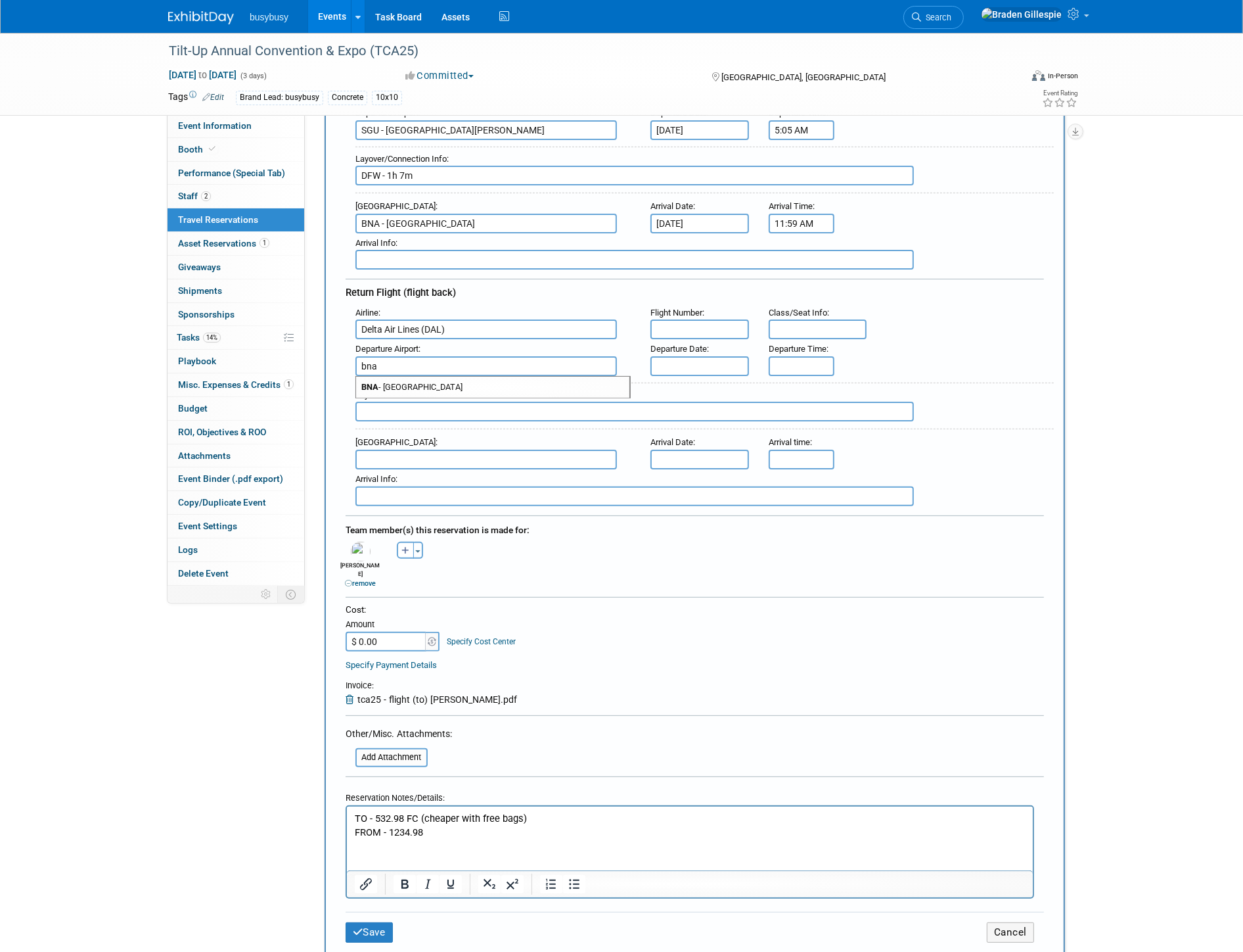
type input "BNA - Nashville International Airport"
click at [456, 449] on input "text" at bounding box center [486, 459] width 262 height 20
click at [456, 470] on span "SGU - St George Municipal Airport" at bounding box center [493, 481] width 274 height 21
type input "SGU - St George Municipal Airport"
click at [459, 404] on input "text" at bounding box center [635, 411] width 559 height 20
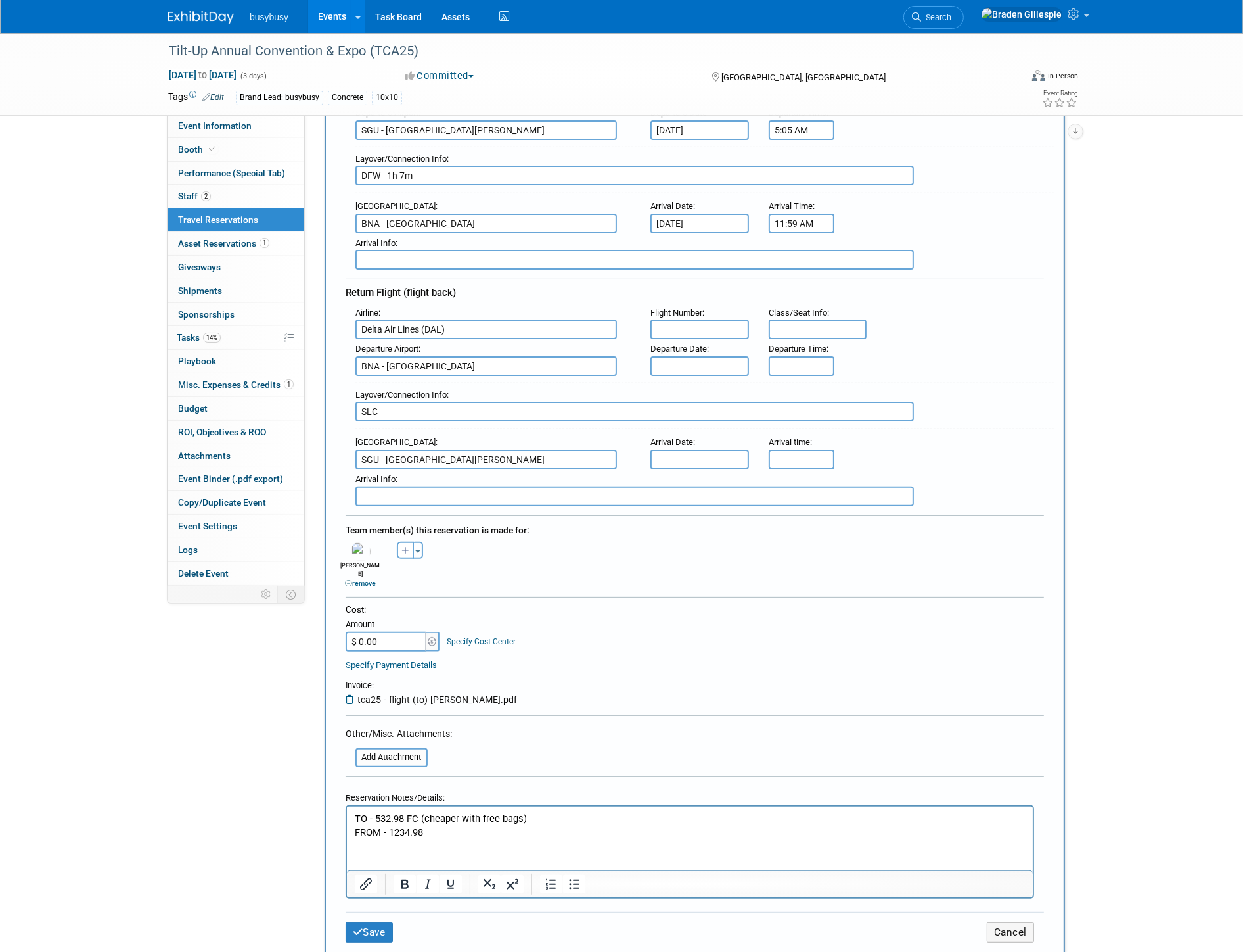
click at [418, 403] on input "SLC -" at bounding box center [635, 411] width 559 height 20
type input "SLC - 1h 2m"
click at [690, 356] on input "text" at bounding box center [699, 366] width 98 height 20
click at [809, 422] on span "3" at bounding box center [808, 420] width 25 height 25
type input "[DATE]"
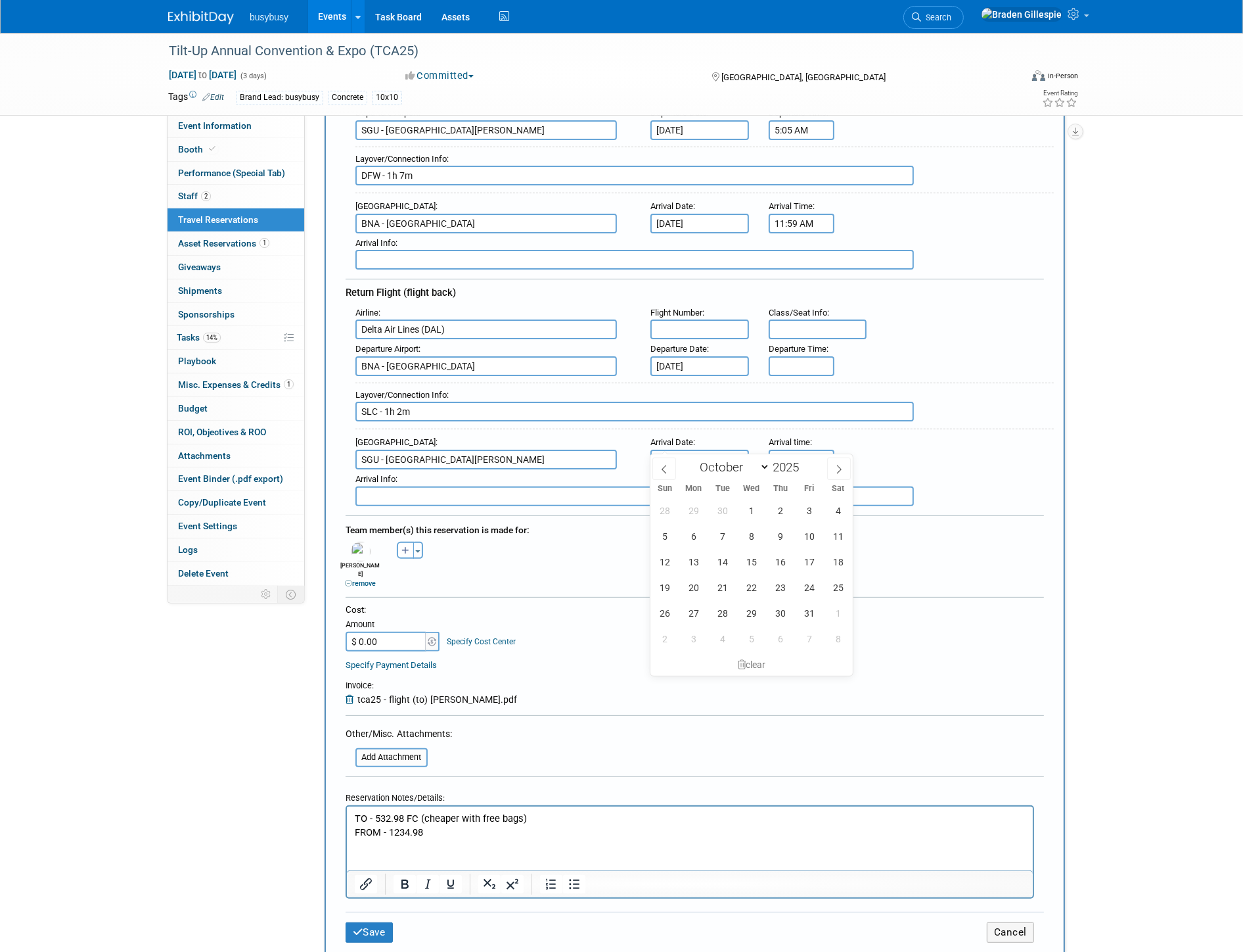
click at [700, 449] on input "text" at bounding box center [699, 459] width 98 height 20
click at [812, 511] on span "3" at bounding box center [808, 509] width 25 height 25
type input "[DATE]"
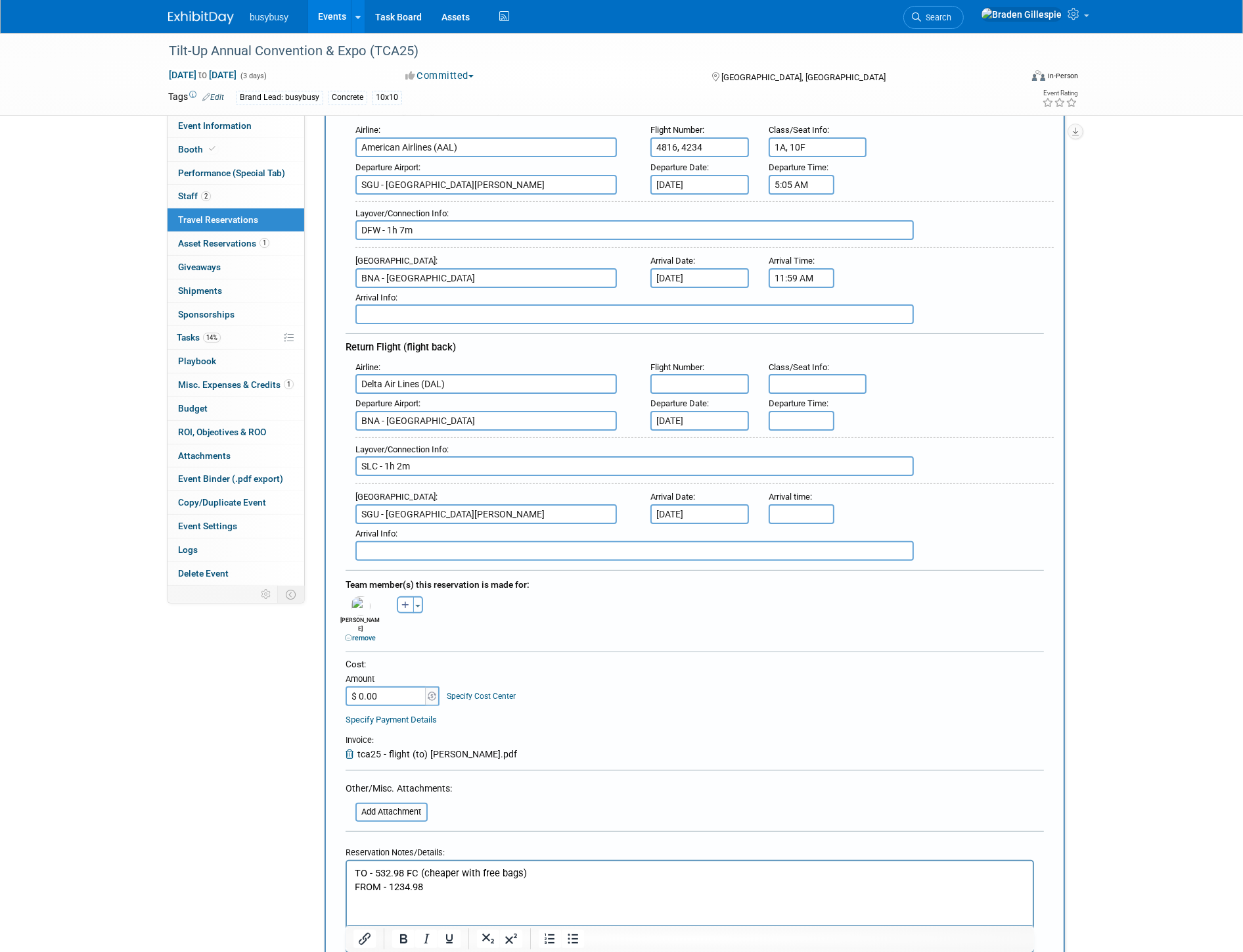
scroll to position [73, 0]
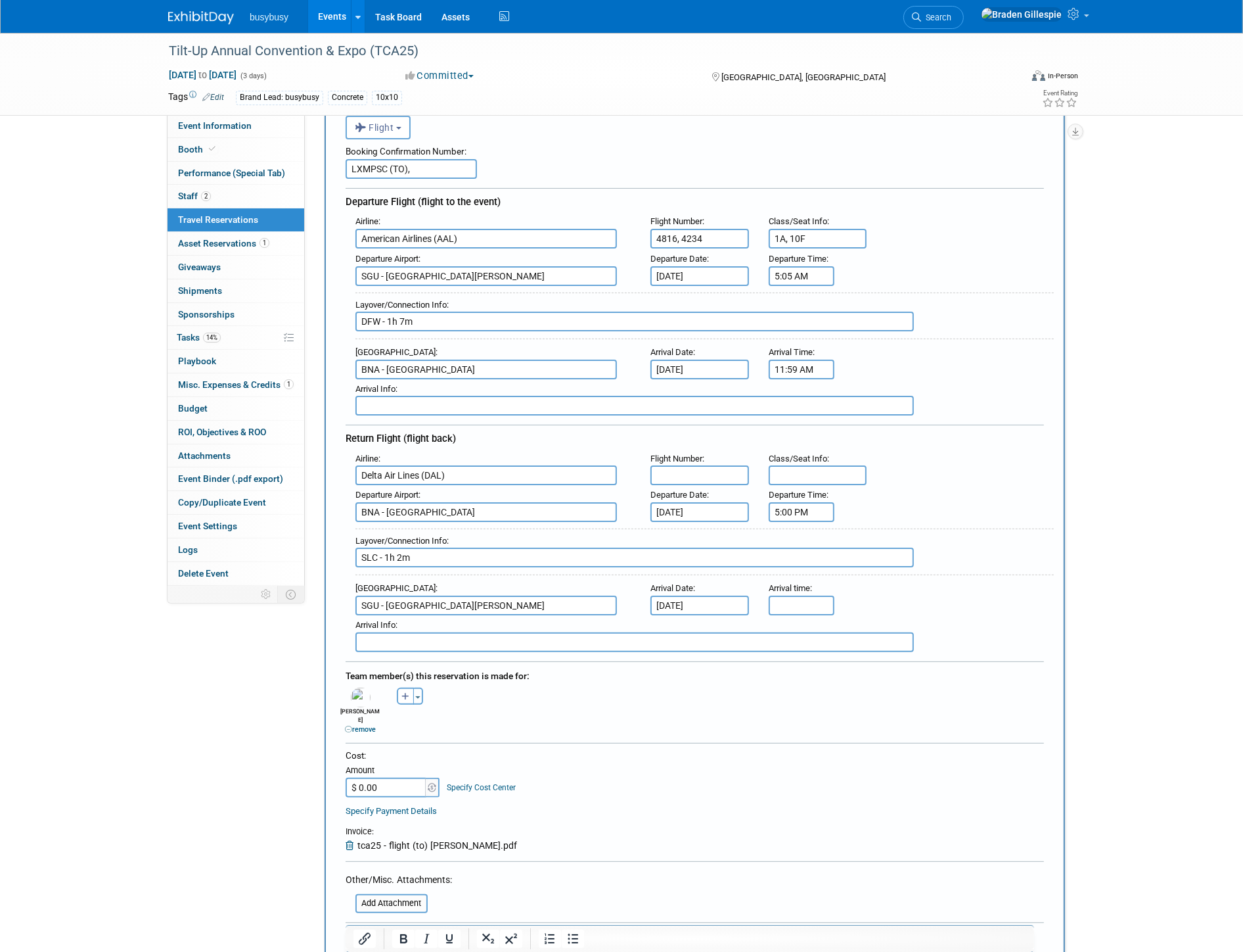
click at [799, 503] on input "5:00 PM" at bounding box center [802, 512] width 66 height 20
drag, startPoint x: 823, startPoint y: 497, endPoint x: 746, endPoint y: 501, distance: 77.1
click at [746, 501] on div "Departure Airport : BNA - Nashville International Airport Departure Date : Oct …" at bounding box center [700, 503] width 708 height 37
click at [814, 503] on input "7:00 AM" at bounding box center [802, 512] width 66 height 20
click at [868, 532] on span at bounding box center [861, 543] width 23 height 23
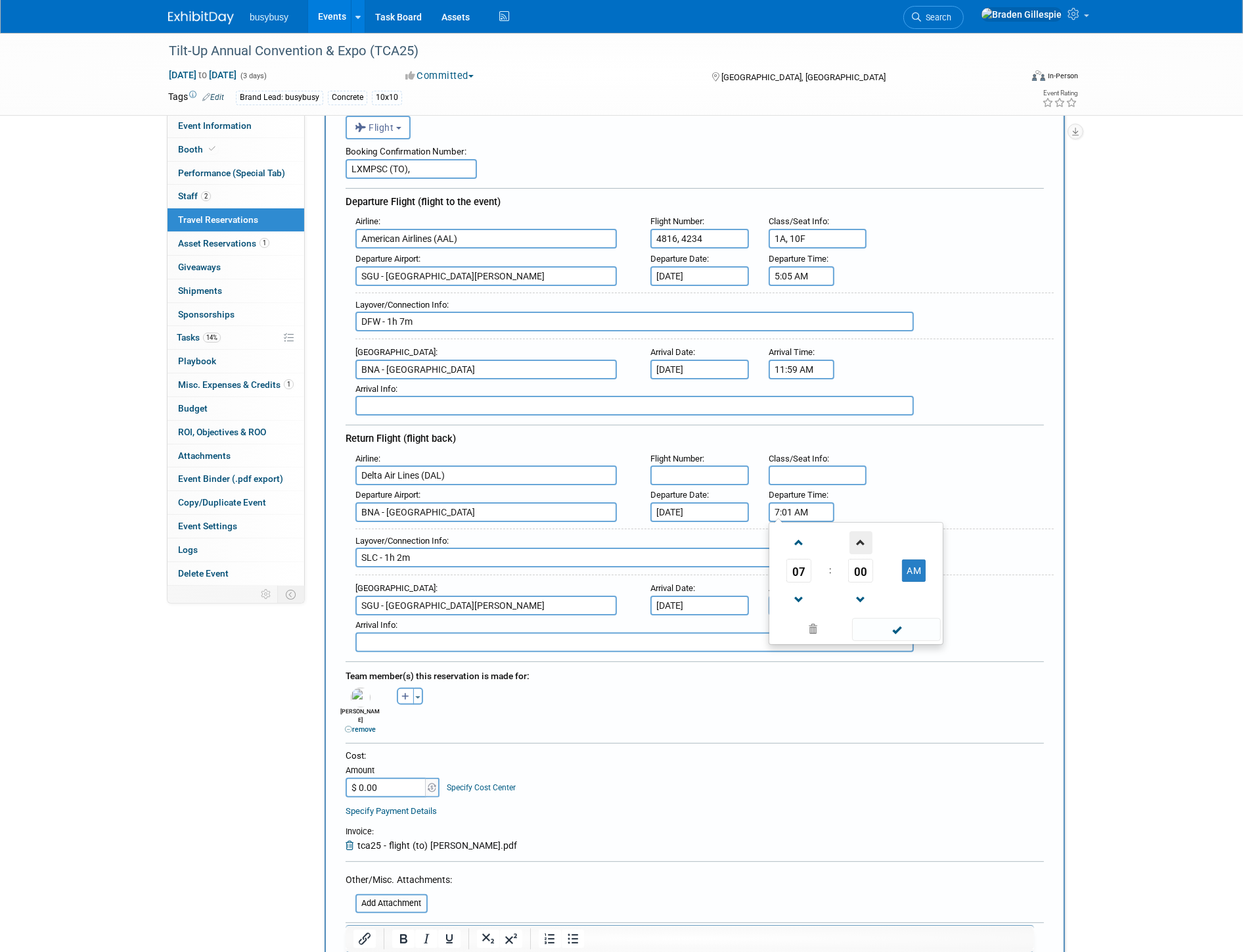
click at [868, 532] on span at bounding box center [861, 543] width 23 height 23
click at [909, 560] on button "AM" at bounding box center [914, 570] width 23 height 23
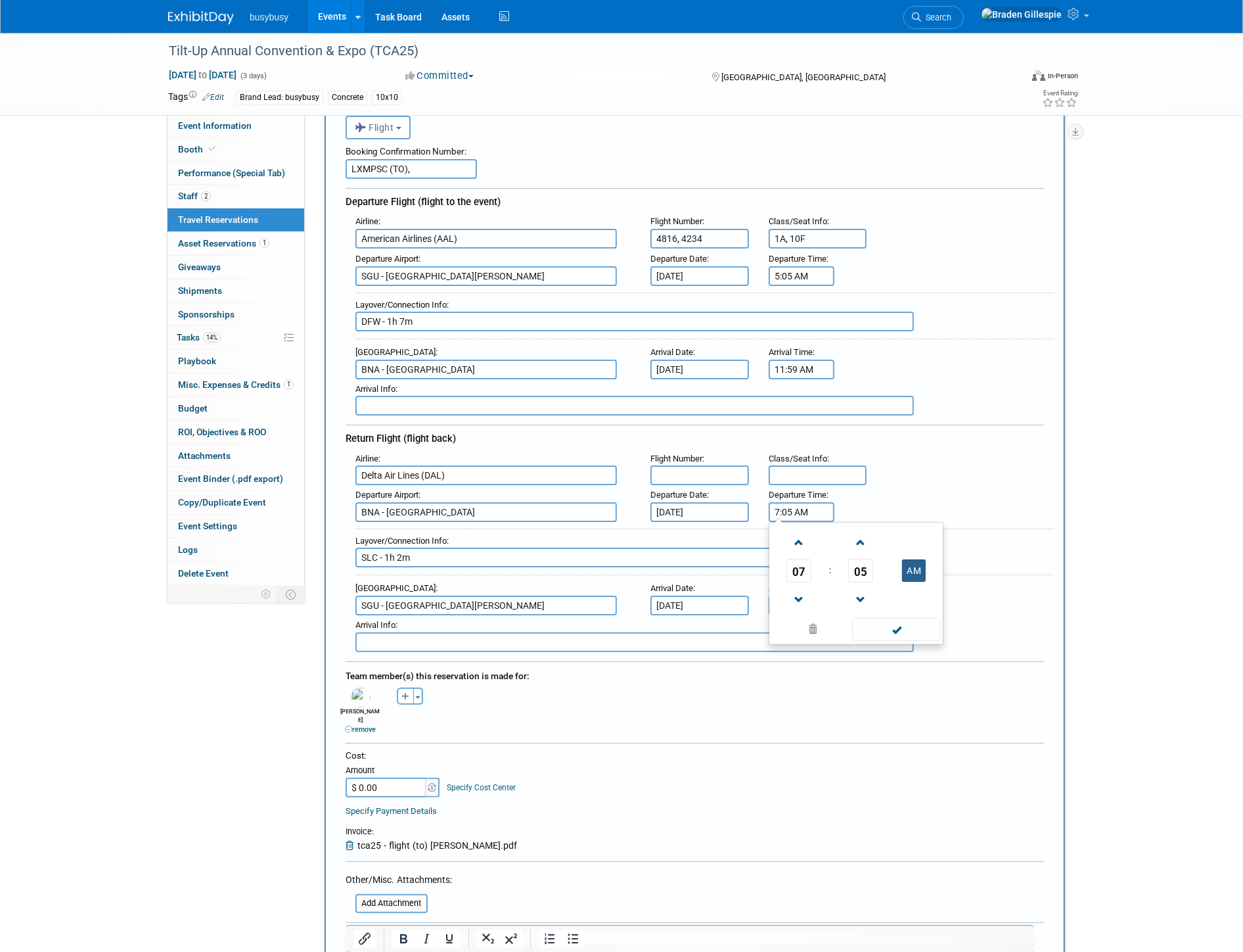
type input "7:05 PM"
click at [1004, 541] on div "Layover/Connection Info : SLC - 1h 2m" at bounding box center [705, 552] width 699 height 47
click at [809, 596] on input "5:00 PM" at bounding box center [802, 605] width 66 height 20
drag, startPoint x: 813, startPoint y: 588, endPoint x: 764, endPoint y: 589, distance: 49.0
click at [764, 589] on div "Arrival time : 5:00 PM 05 : 00 PM 12 01 02 03 04 05 06 07 08 09 10 11 00 05 10 …" at bounding box center [800, 596] width 83 height 37
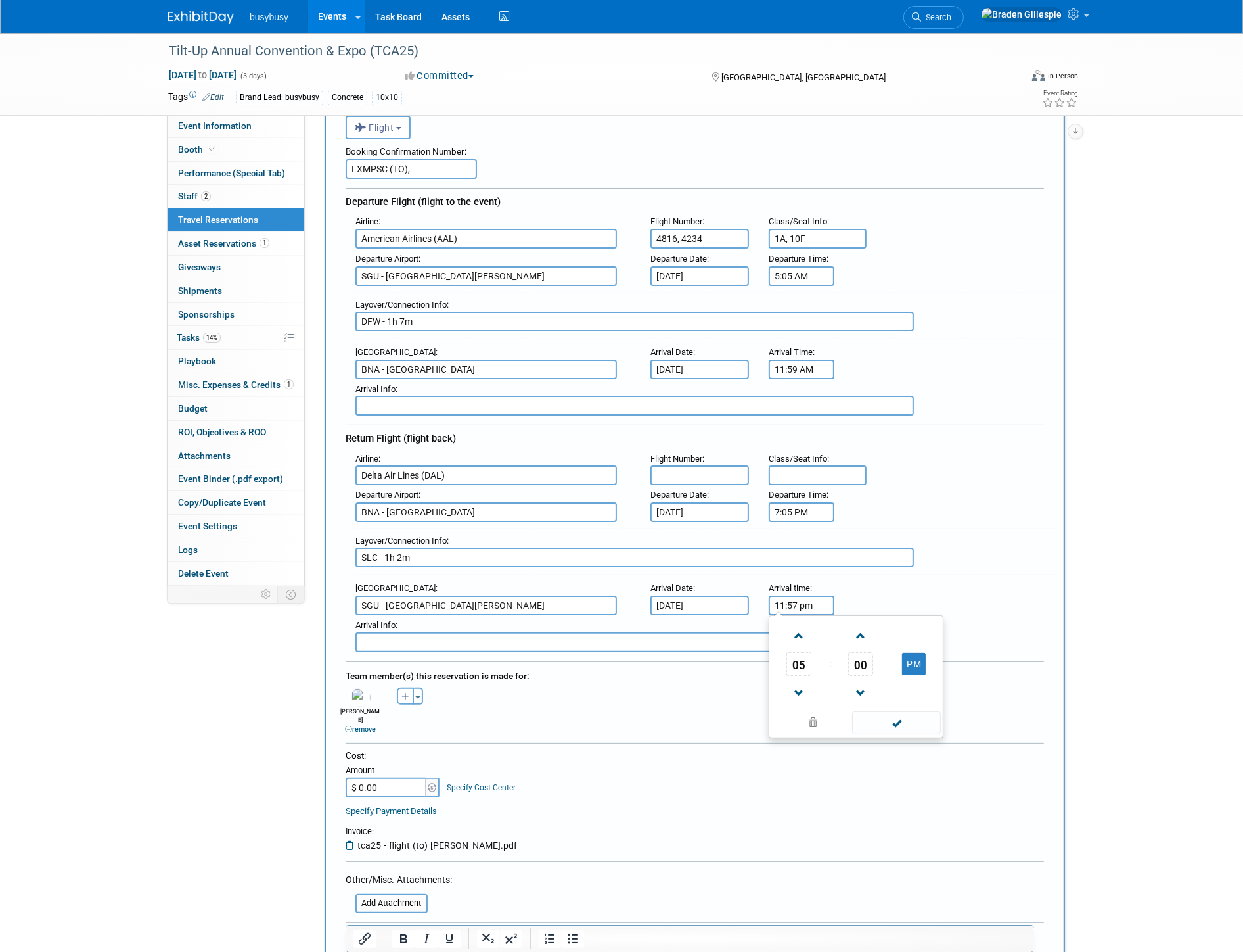
type input "11:57 PM"
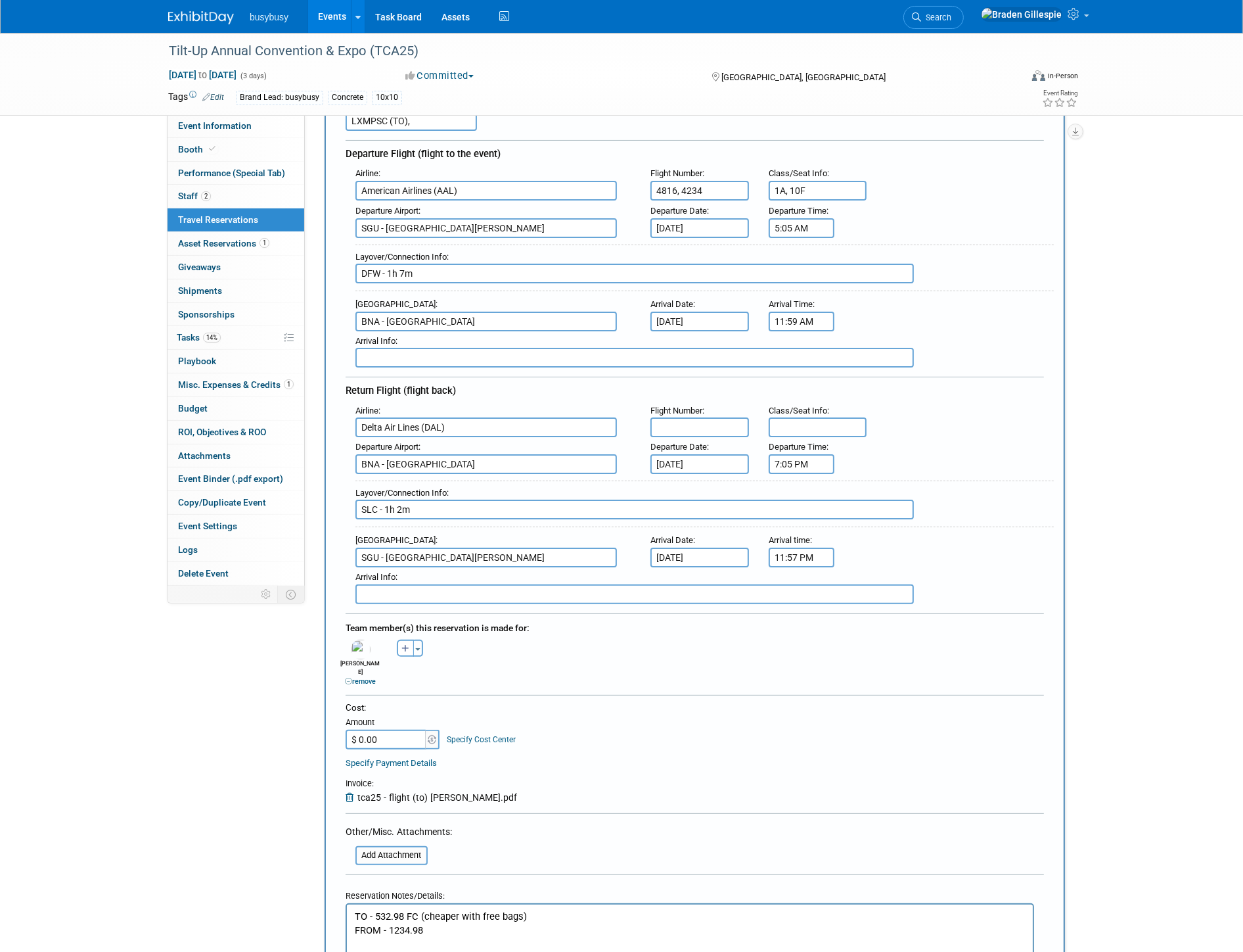
scroll to position [146, 0]
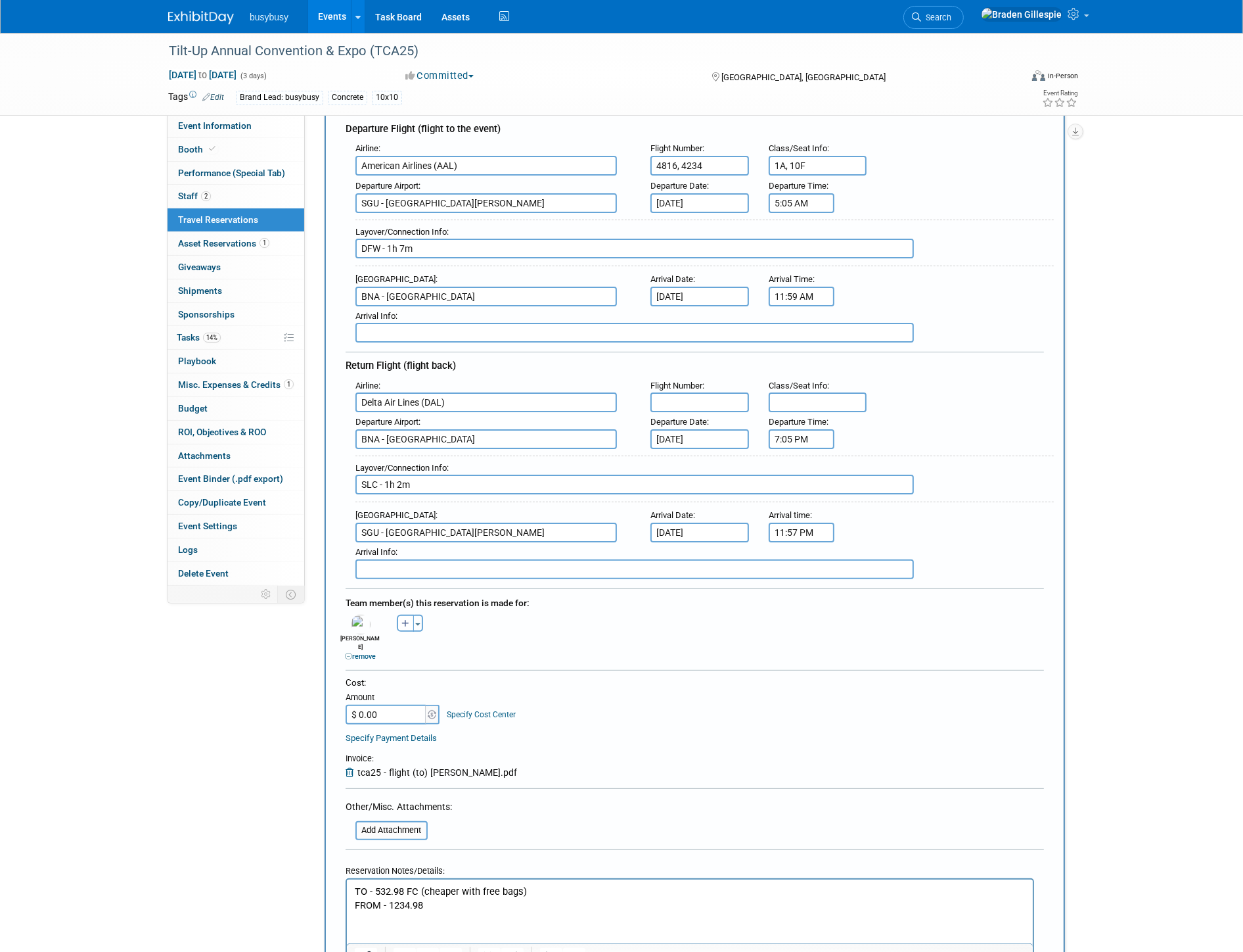
click at [435, 909] on p "FROM - 1234.98" at bounding box center [690, 905] width 671 height 14
click at [391, 704] on input "$ 0.00" at bounding box center [387, 714] width 83 height 20
type input "$ 1,767.96"
click at [725, 696] on div "Cost: Amount $ 1,767.96 Specify Cost Center Cost Center -- Not Specified -- Ali…" at bounding box center [695, 700] width 699 height 48
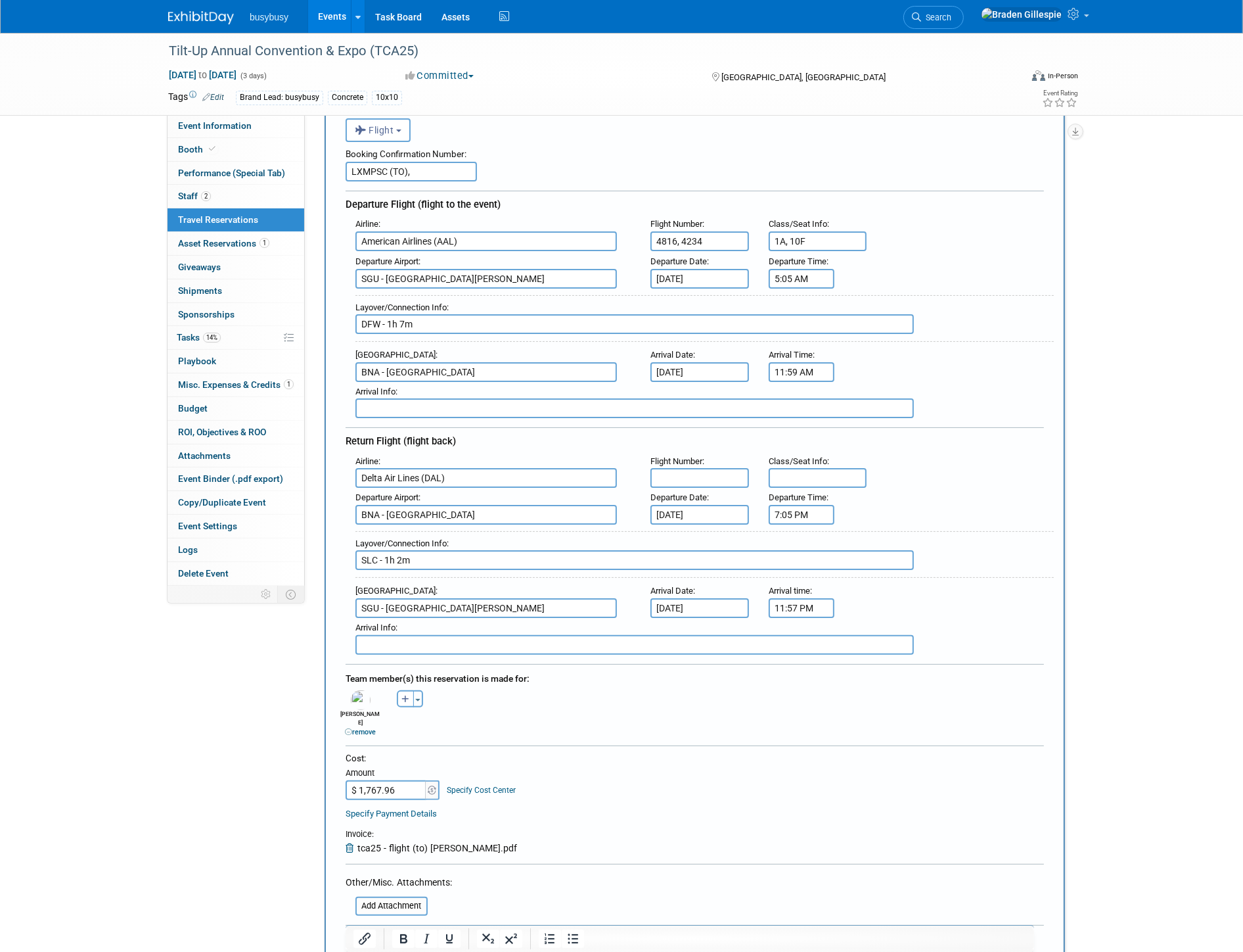
scroll to position [0, 0]
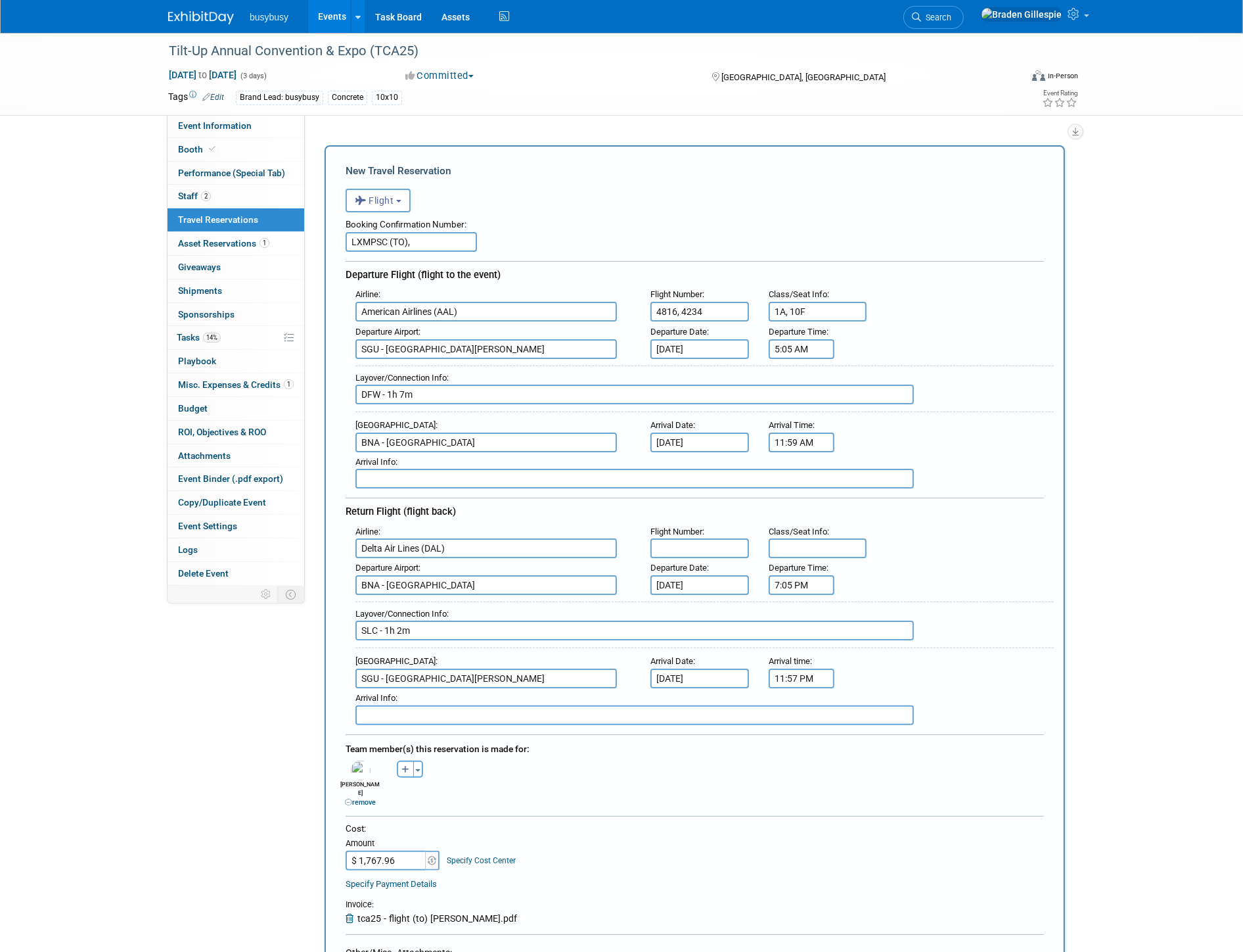
click at [422, 232] on input "LXMPSC (TO)," at bounding box center [411, 242] width 131 height 20
paste input "H6E4O7"
type input "LXMPSC (TO), H6E4O7 (FROM)"
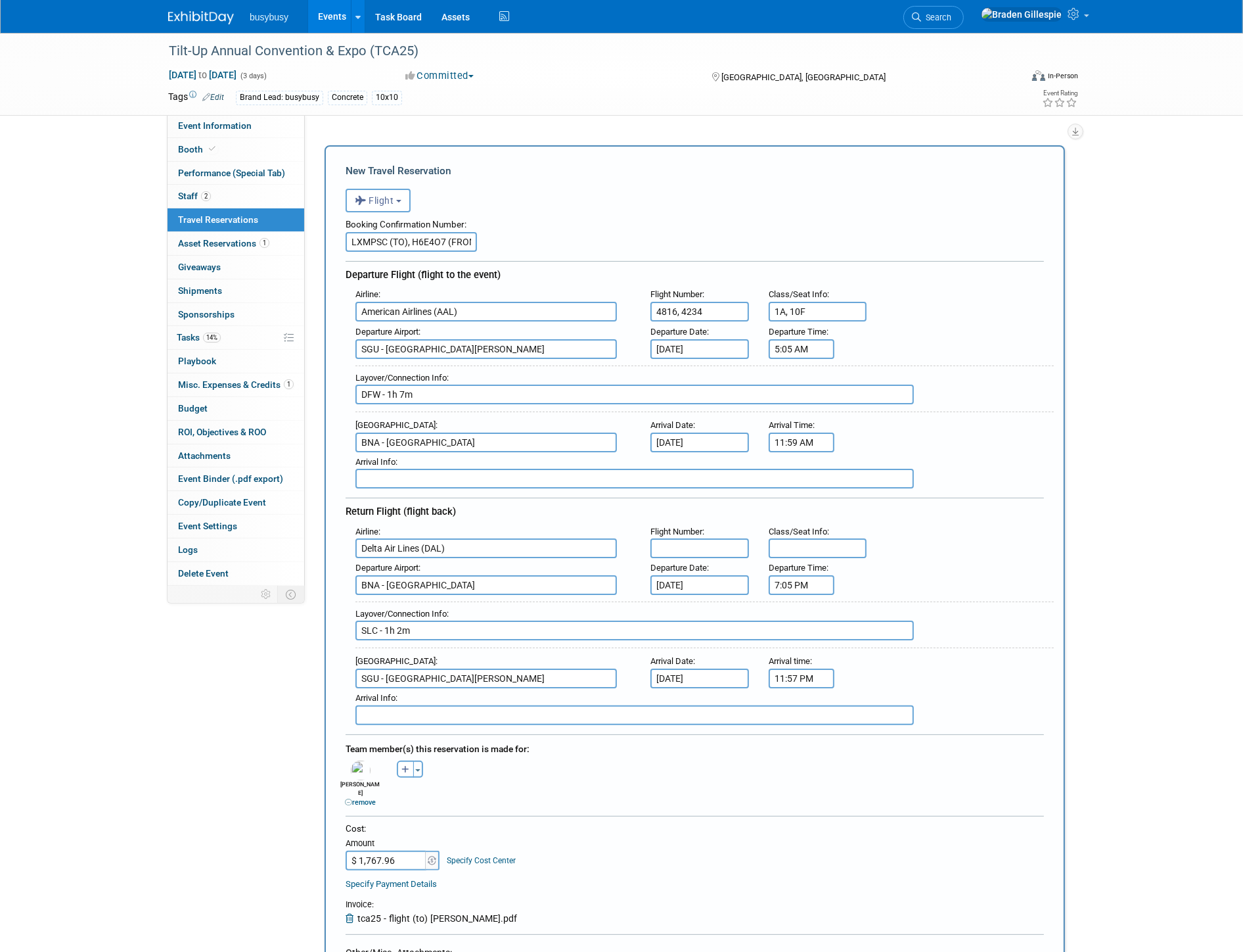
click at [811, 538] on input "text" at bounding box center [818, 548] width 98 height 20
type input "1C, 4A"
click at [707, 538] on input "text" at bounding box center [699, 548] width 98 height 20
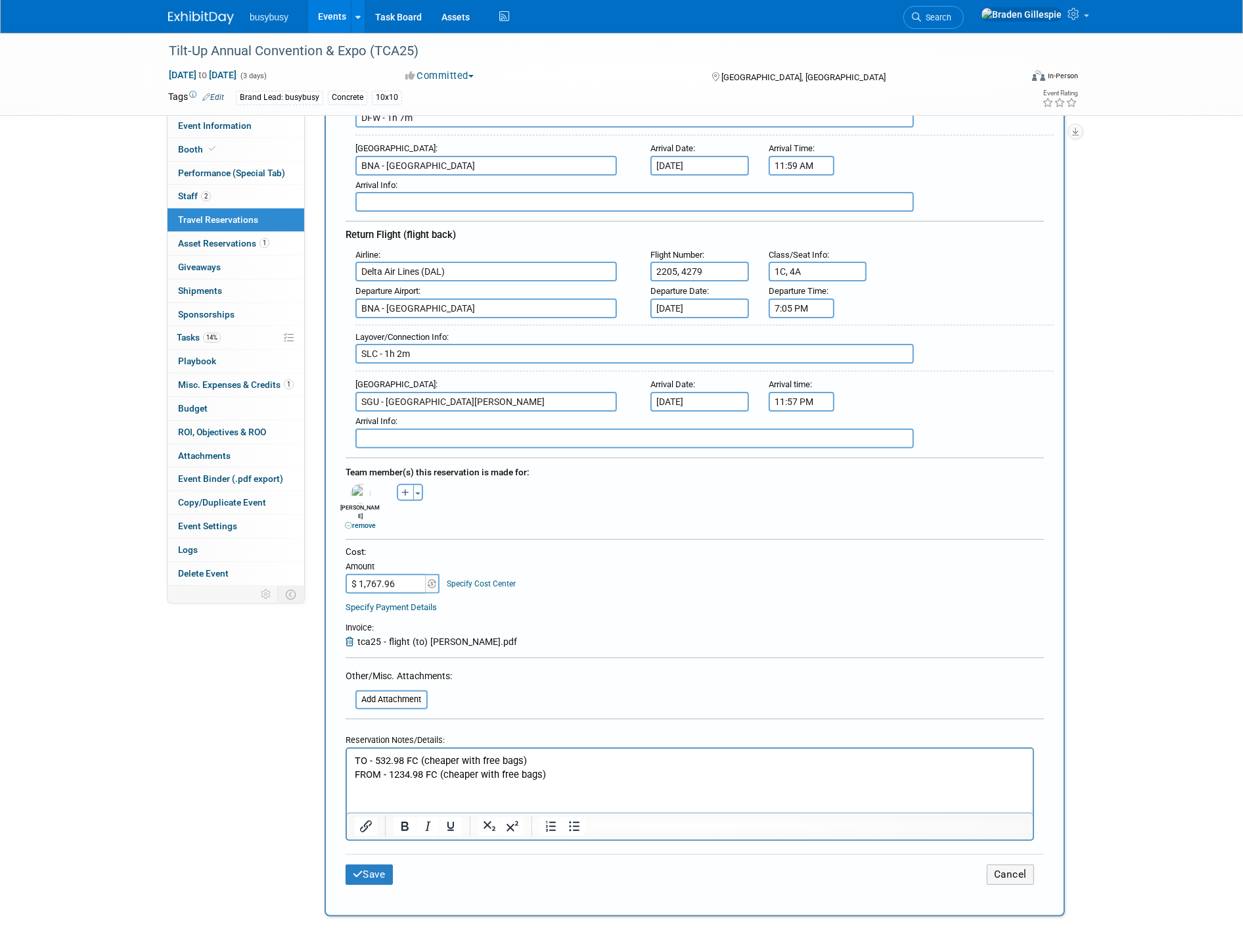
scroll to position [292, 0]
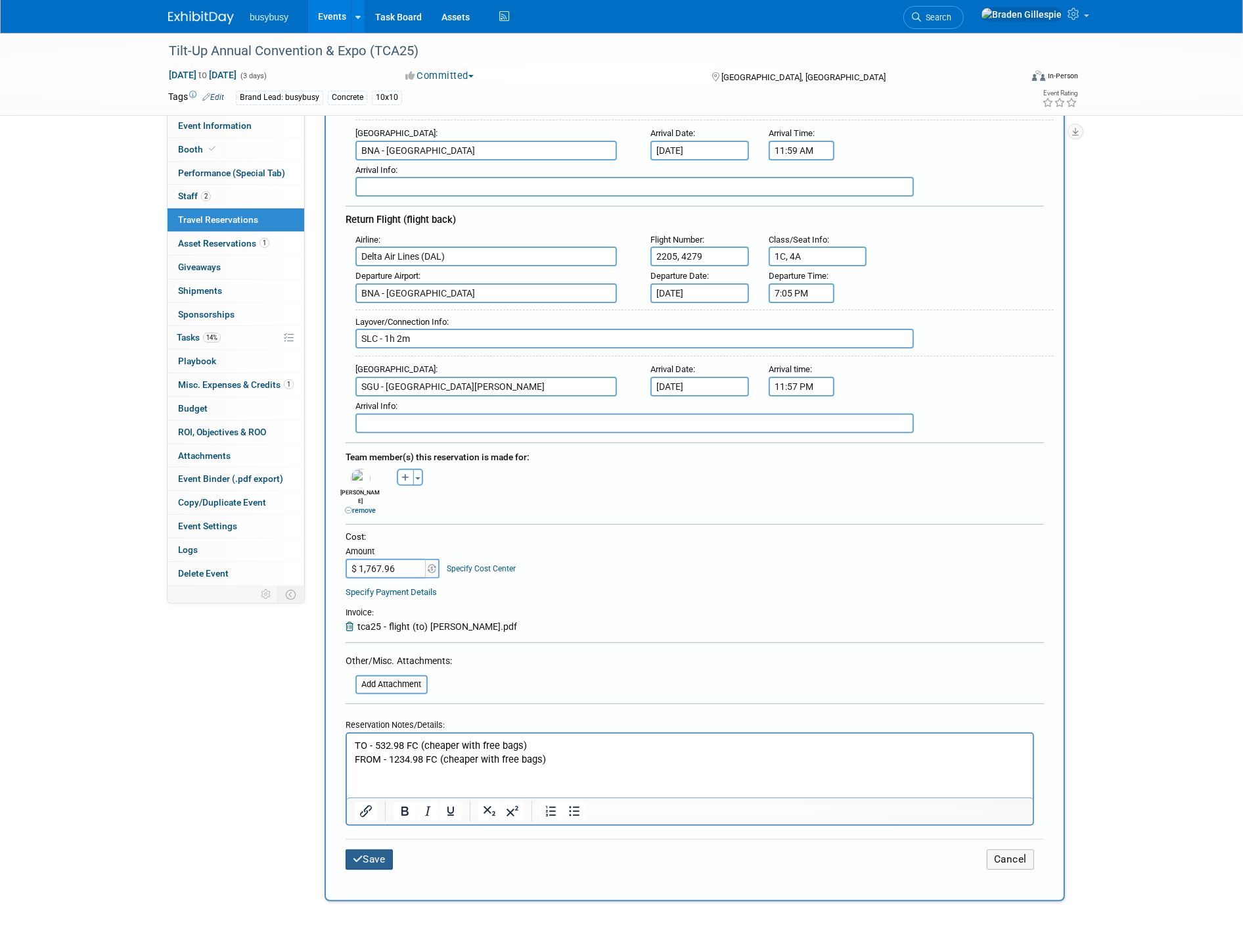
type input "2205, 4279"
click at [376, 849] on button "Save" at bounding box center [369, 859] width 47 height 20
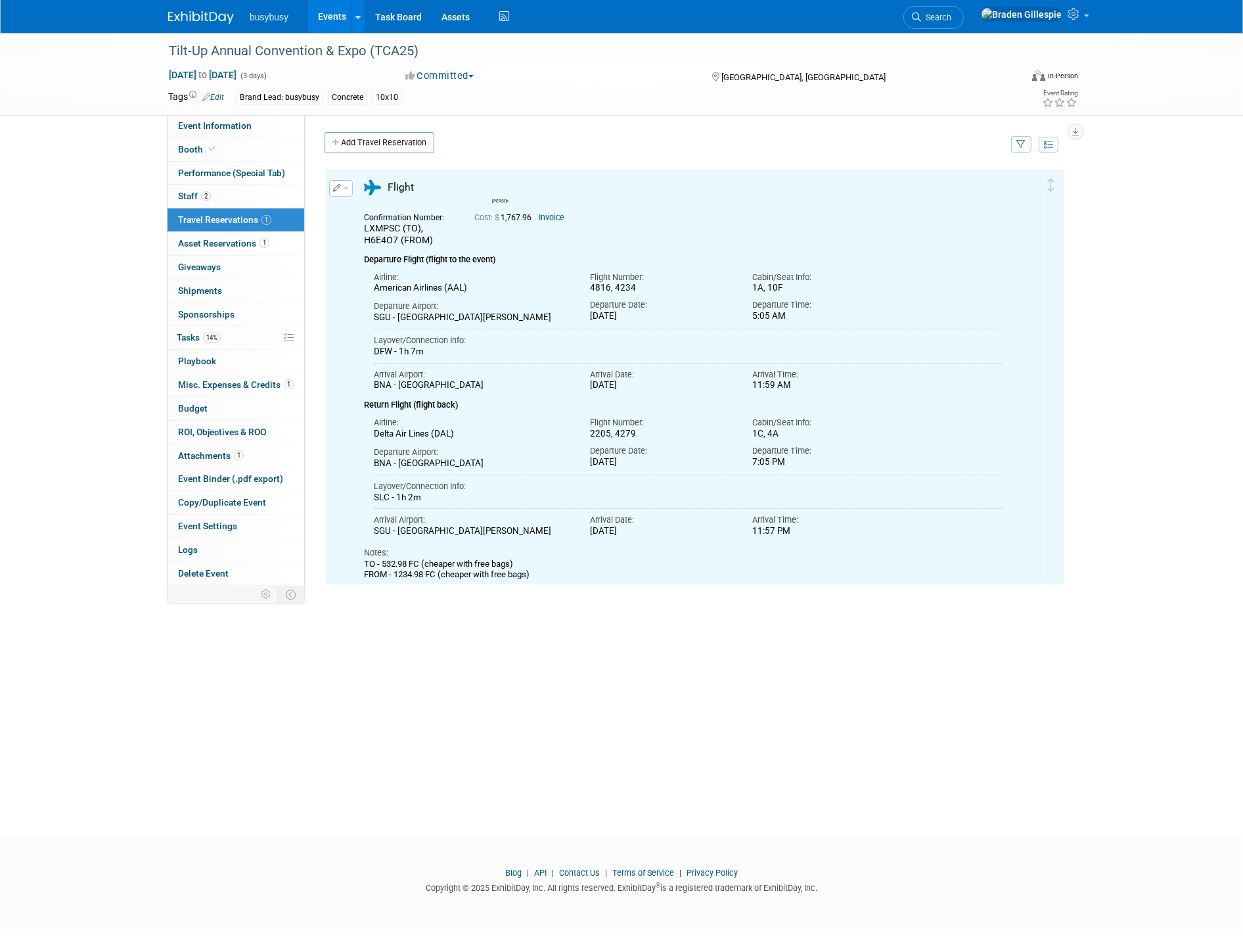
scroll to position [0, 0]
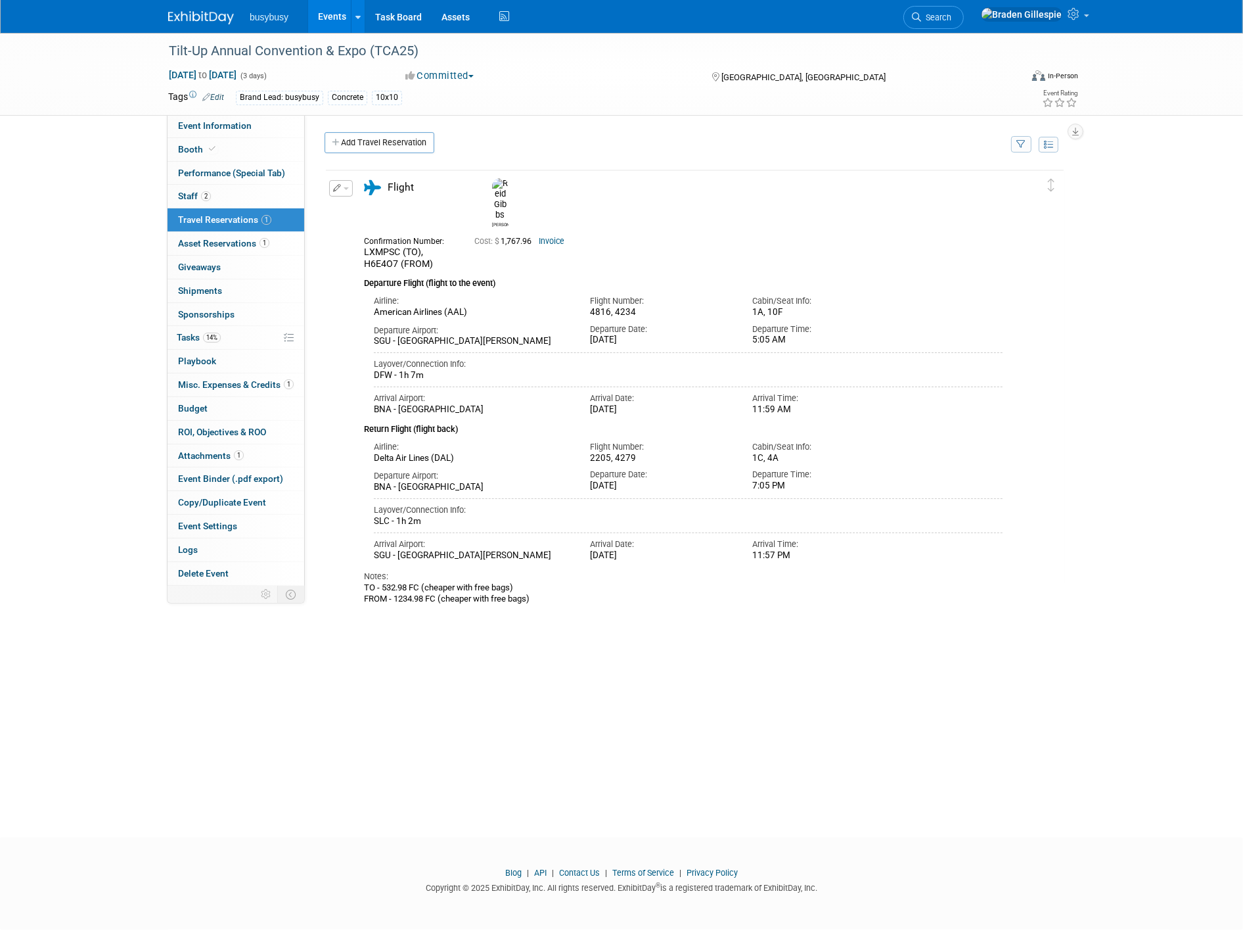
click at [352, 180] on div "Edit Reservation Delete Reservation" at bounding box center [340, 192] width 29 height 24
click at [338, 188] on icon "button" at bounding box center [337, 188] width 9 height 8
click at [345, 203] on button "Edit Reservation" at bounding box center [386, 211] width 111 height 19
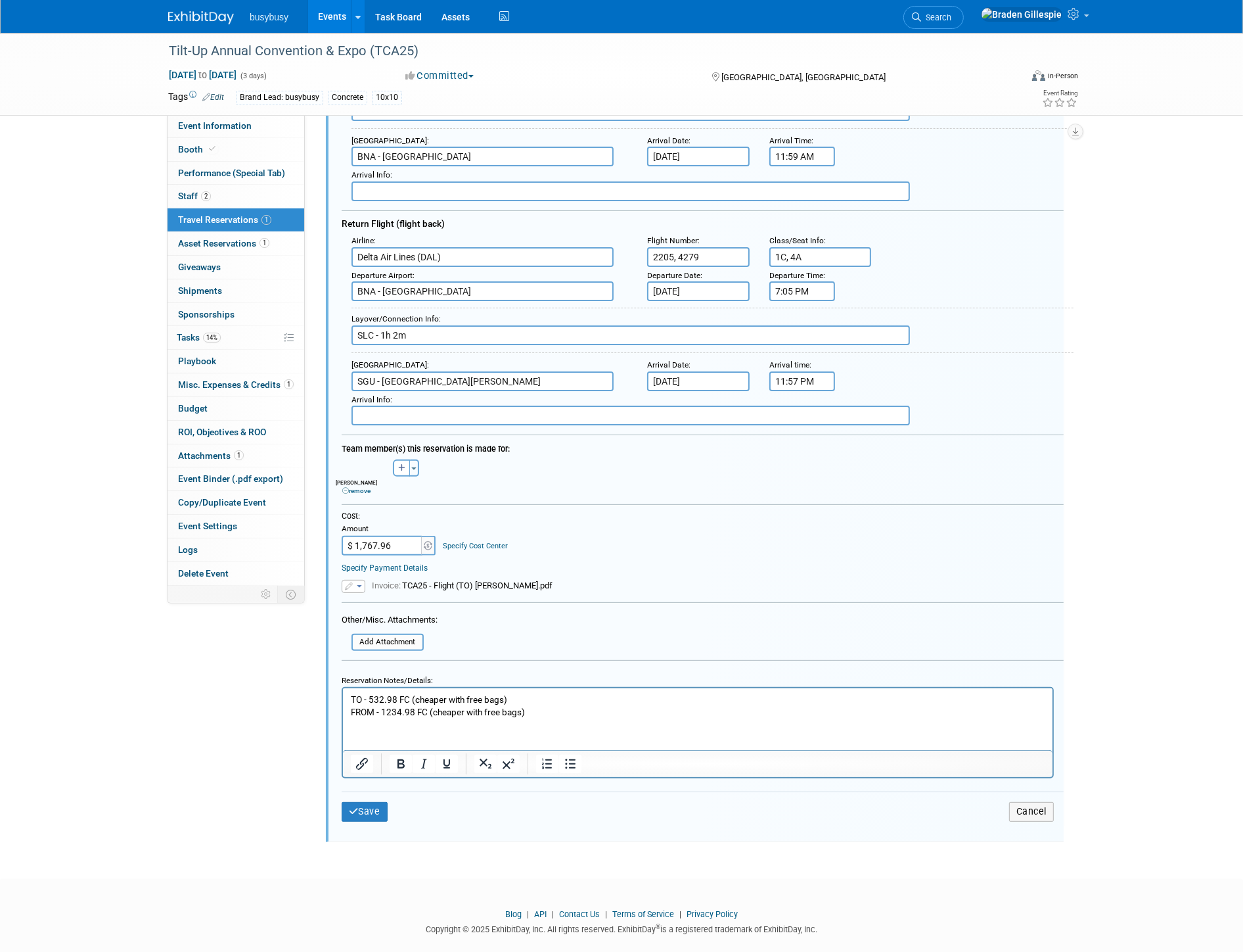
scroll to position [283, 0]
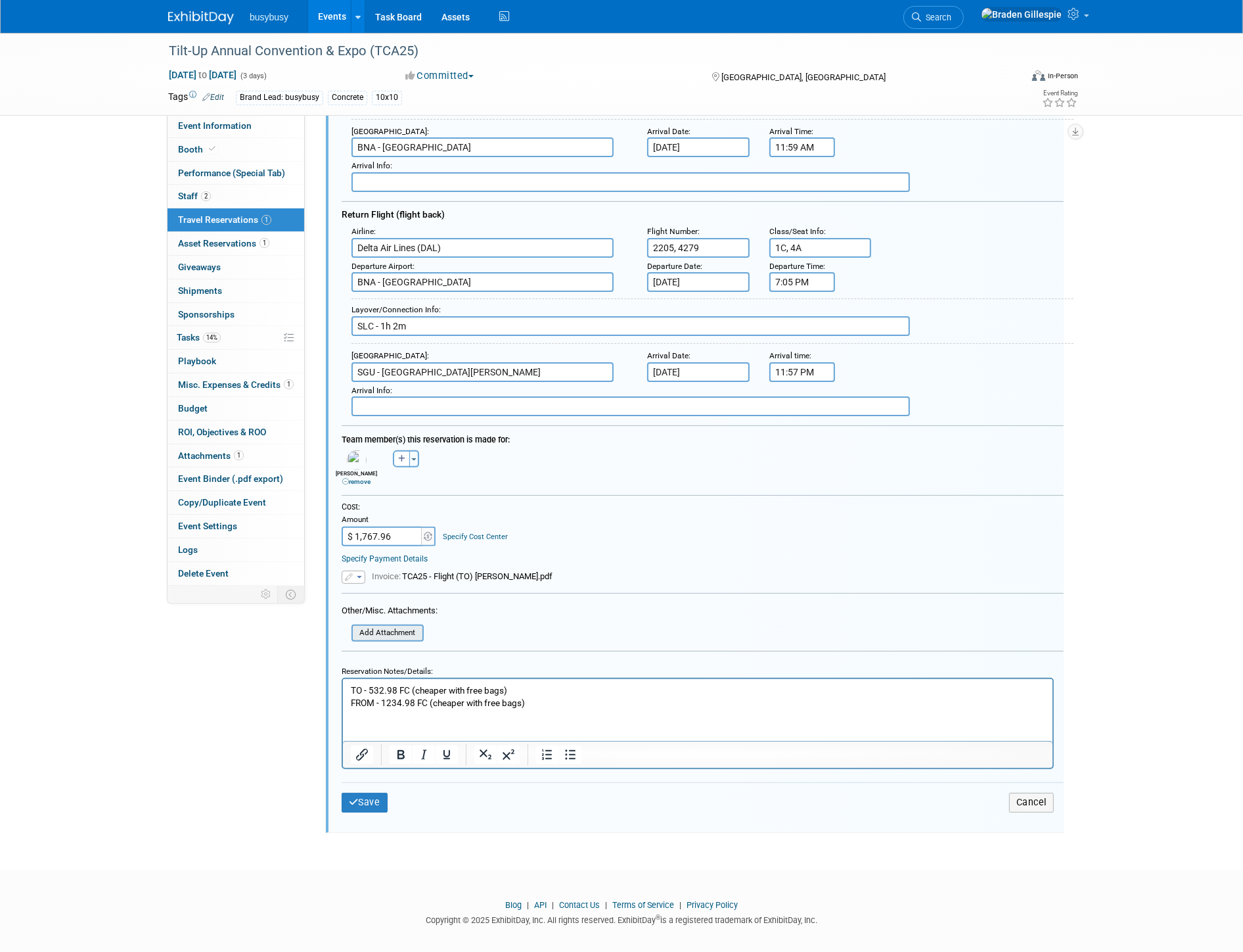
click at [390, 626] on input "file" at bounding box center [344, 633] width 156 height 15
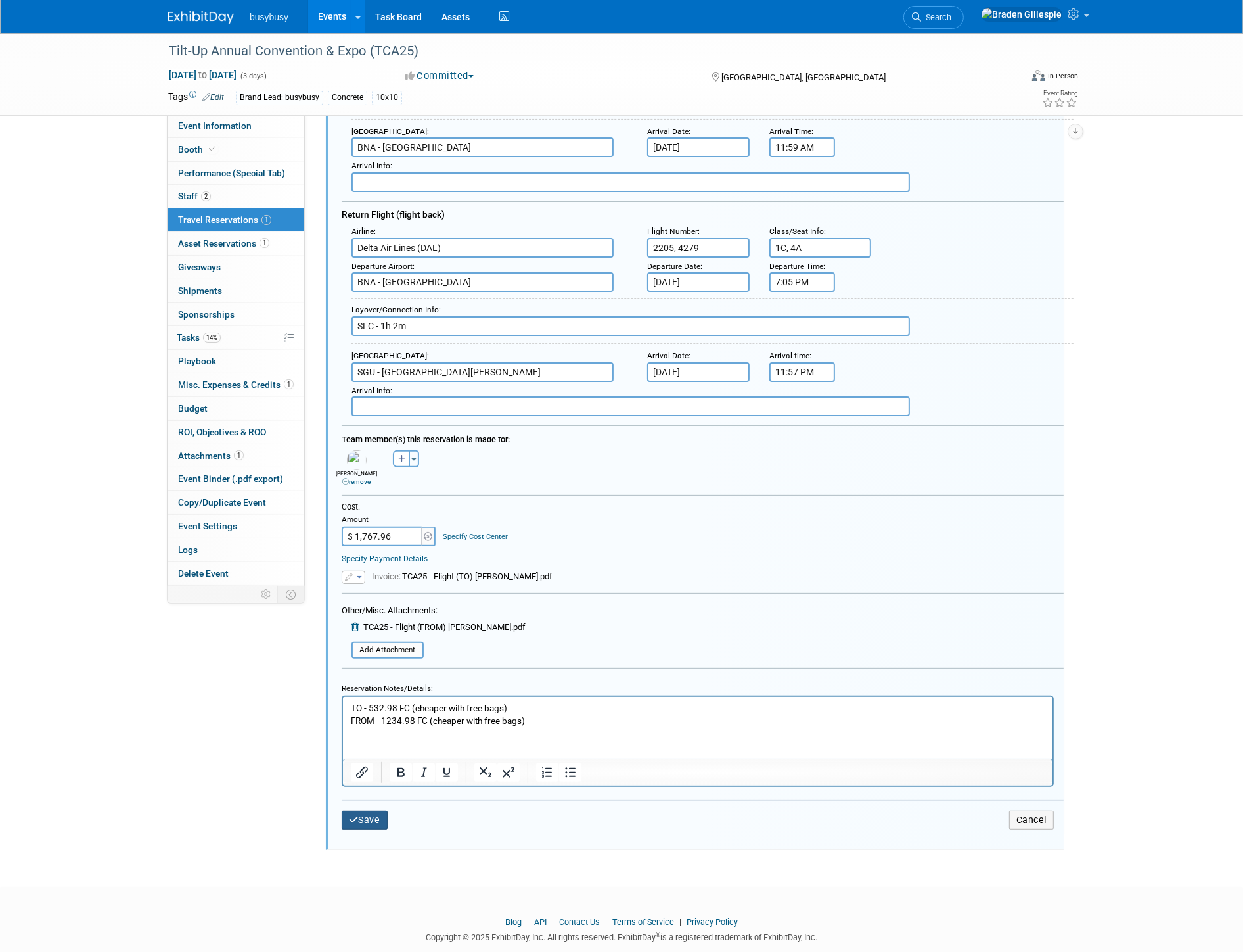
click at [362, 810] on button "Save" at bounding box center [364, 820] width 46 height 19
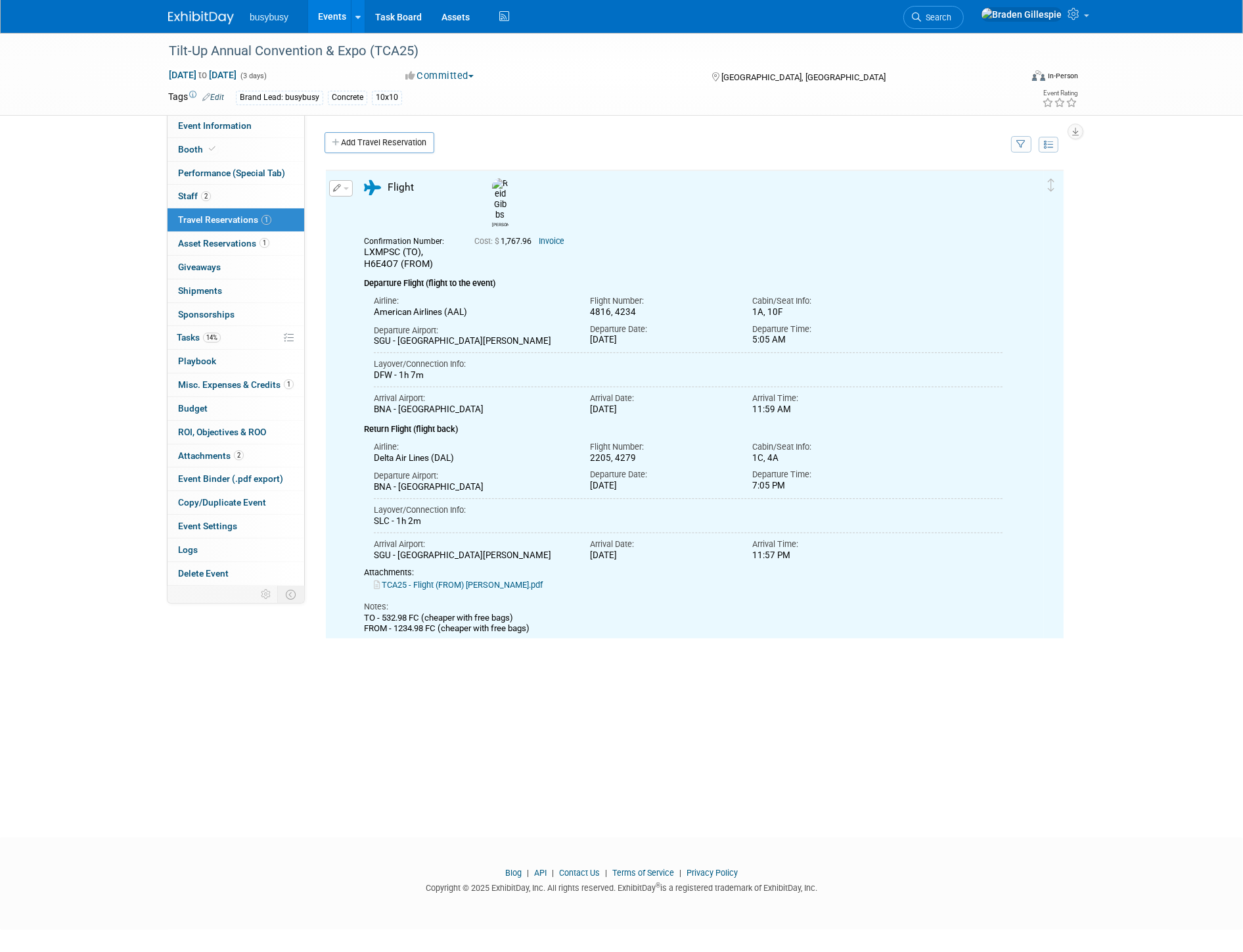
scroll to position [0, 0]
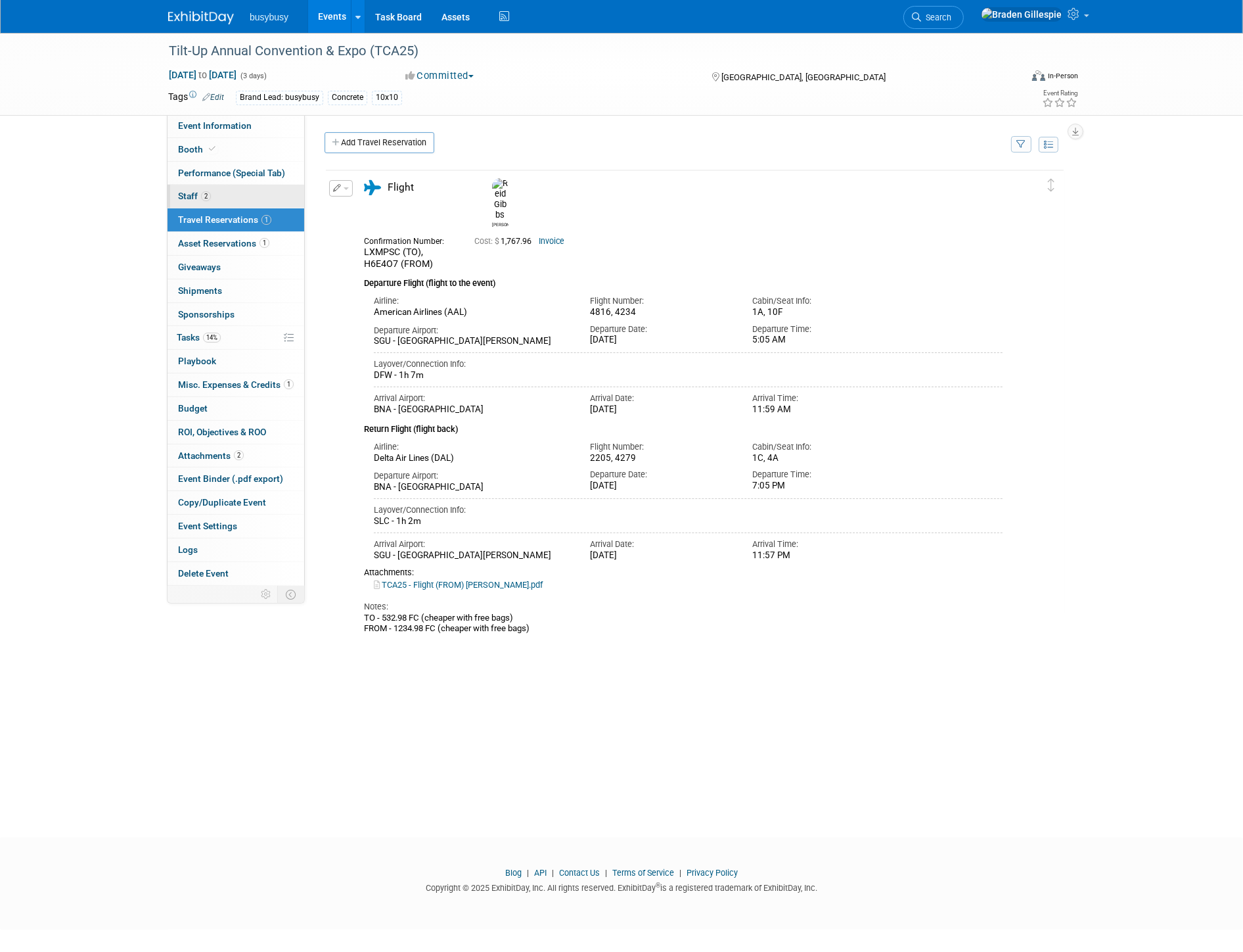
click at [257, 190] on link "2 Staff 2" at bounding box center [236, 196] width 136 height 23
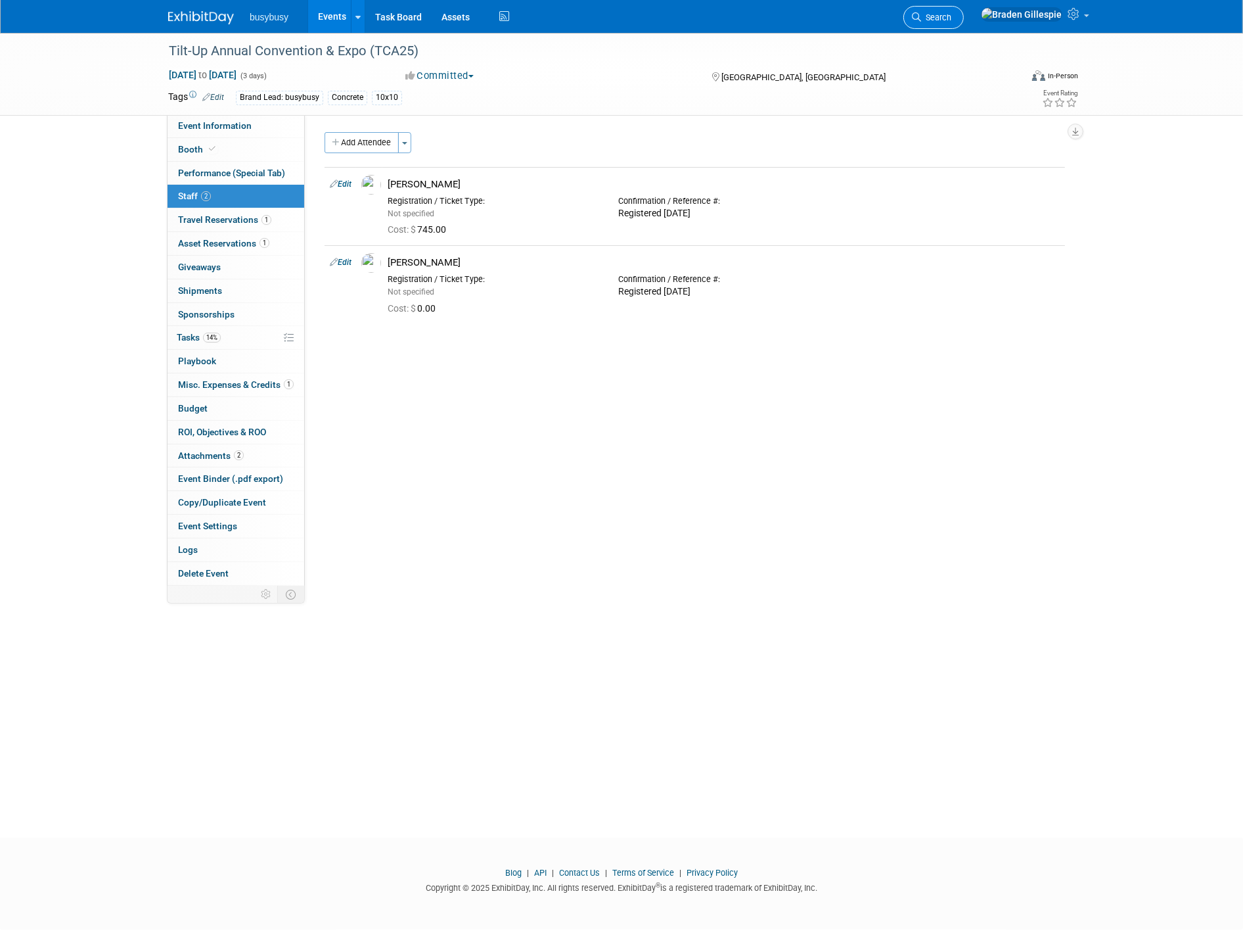
click at [952, 17] on span "Search" at bounding box center [936, 17] width 30 height 10
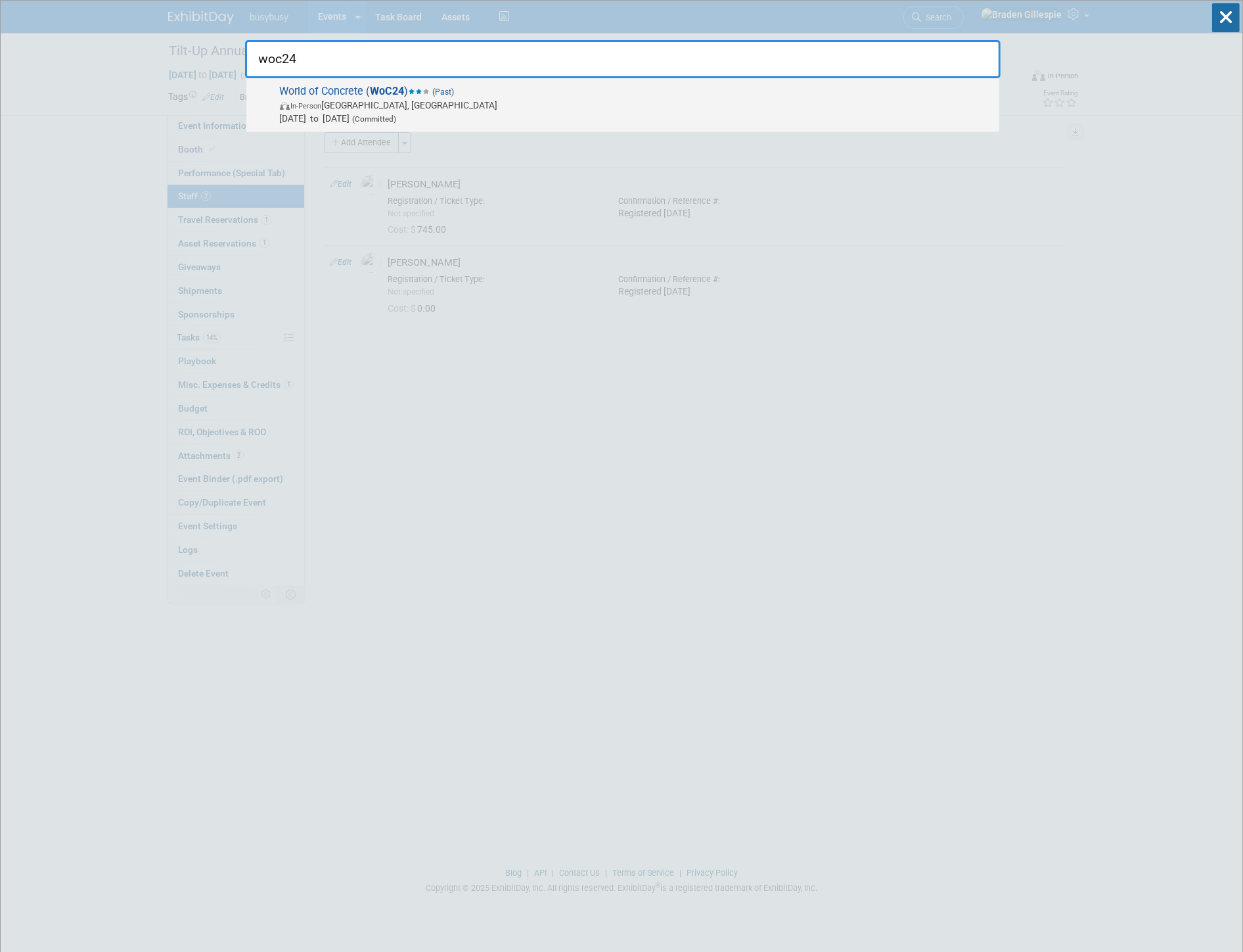
type input "woc24"
click at [591, 112] on span "Jan 23, 2024 to Jan 25, 2024 (Committed)" at bounding box center [636, 118] width 713 height 13
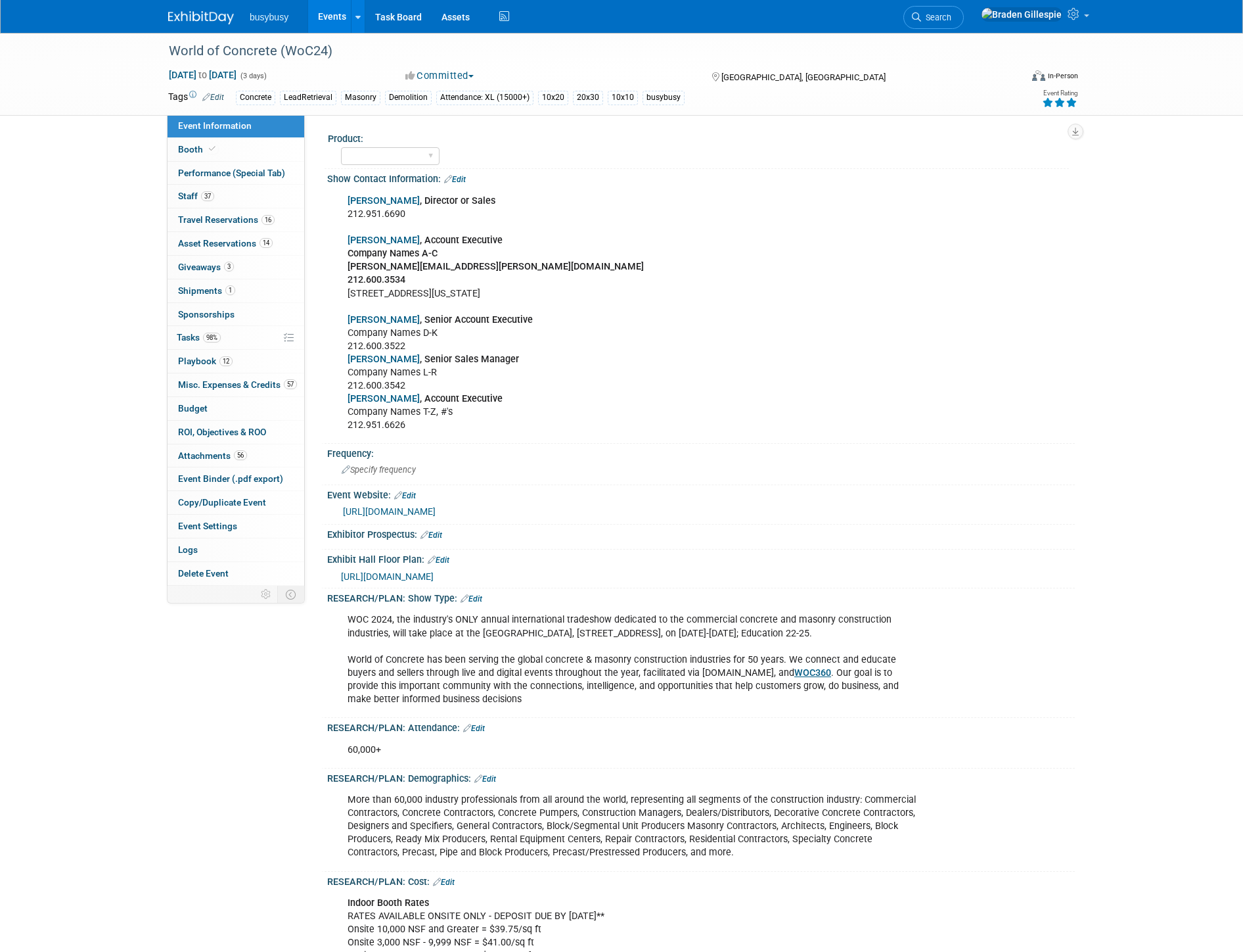
select select "No"
click at [231, 204] on link "37 Staff 37" at bounding box center [236, 196] width 136 height 23
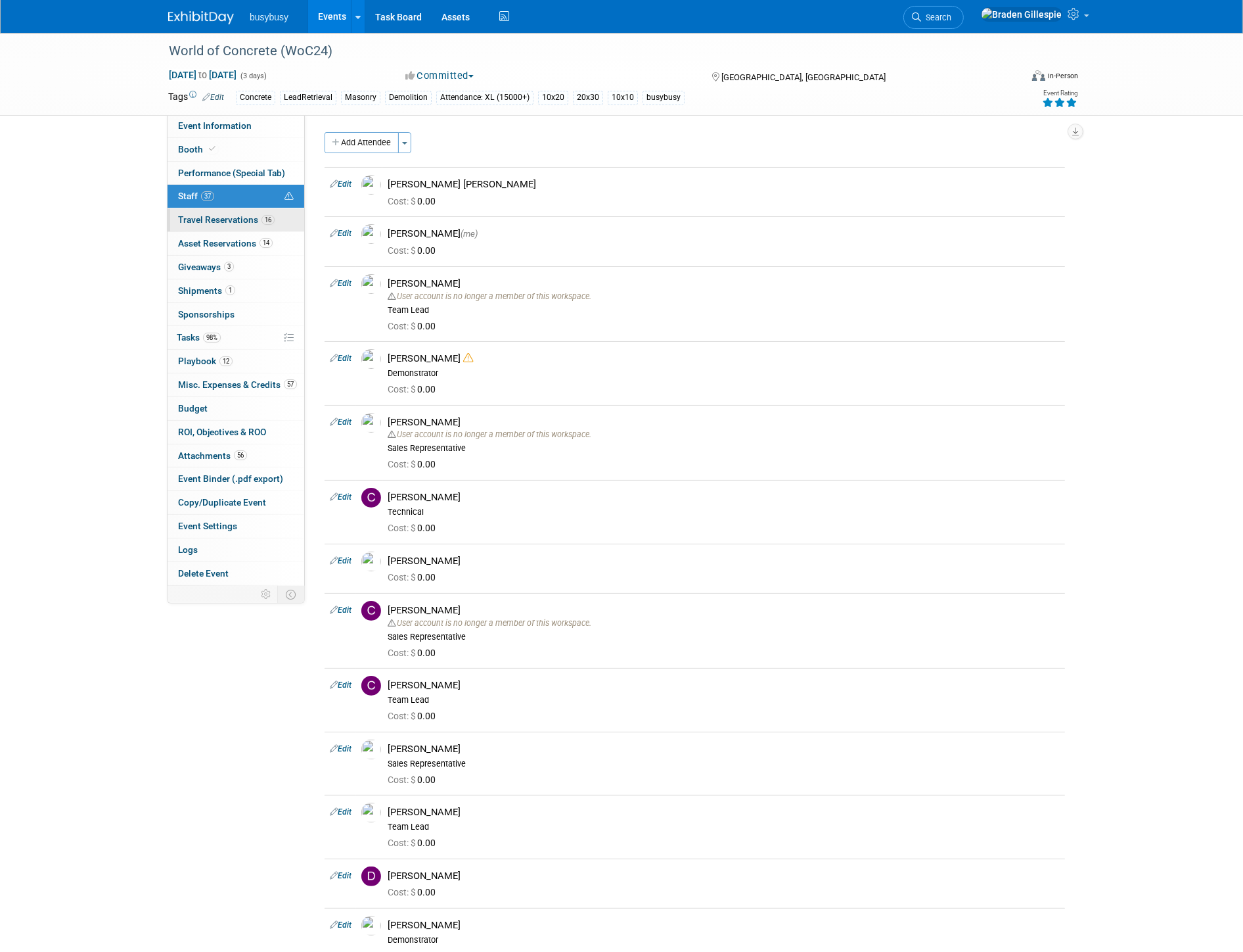
click at [247, 222] on span "Travel Reservations 16" at bounding box center [226, 219] width 96 height 10
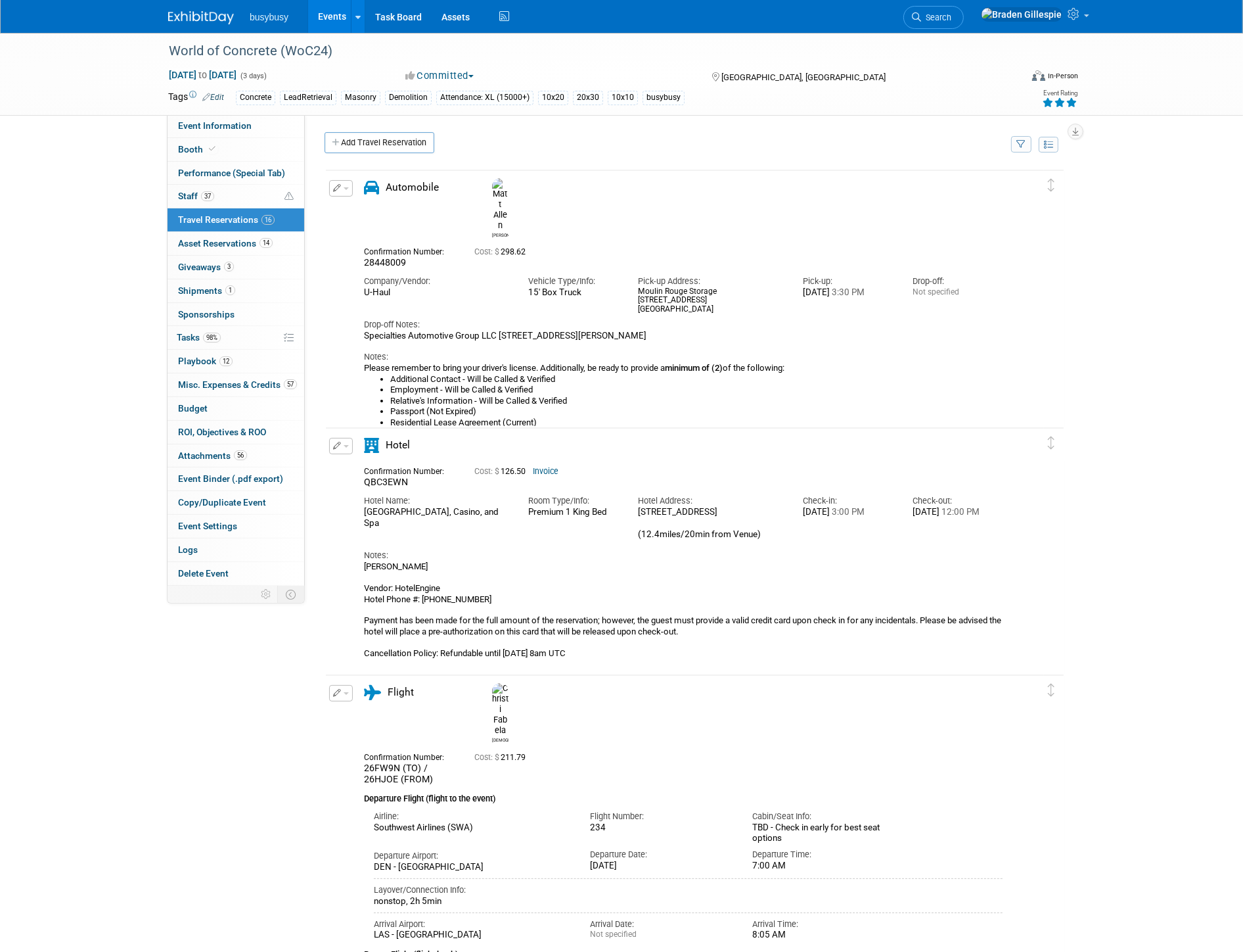
scroll to position [2115, 0]
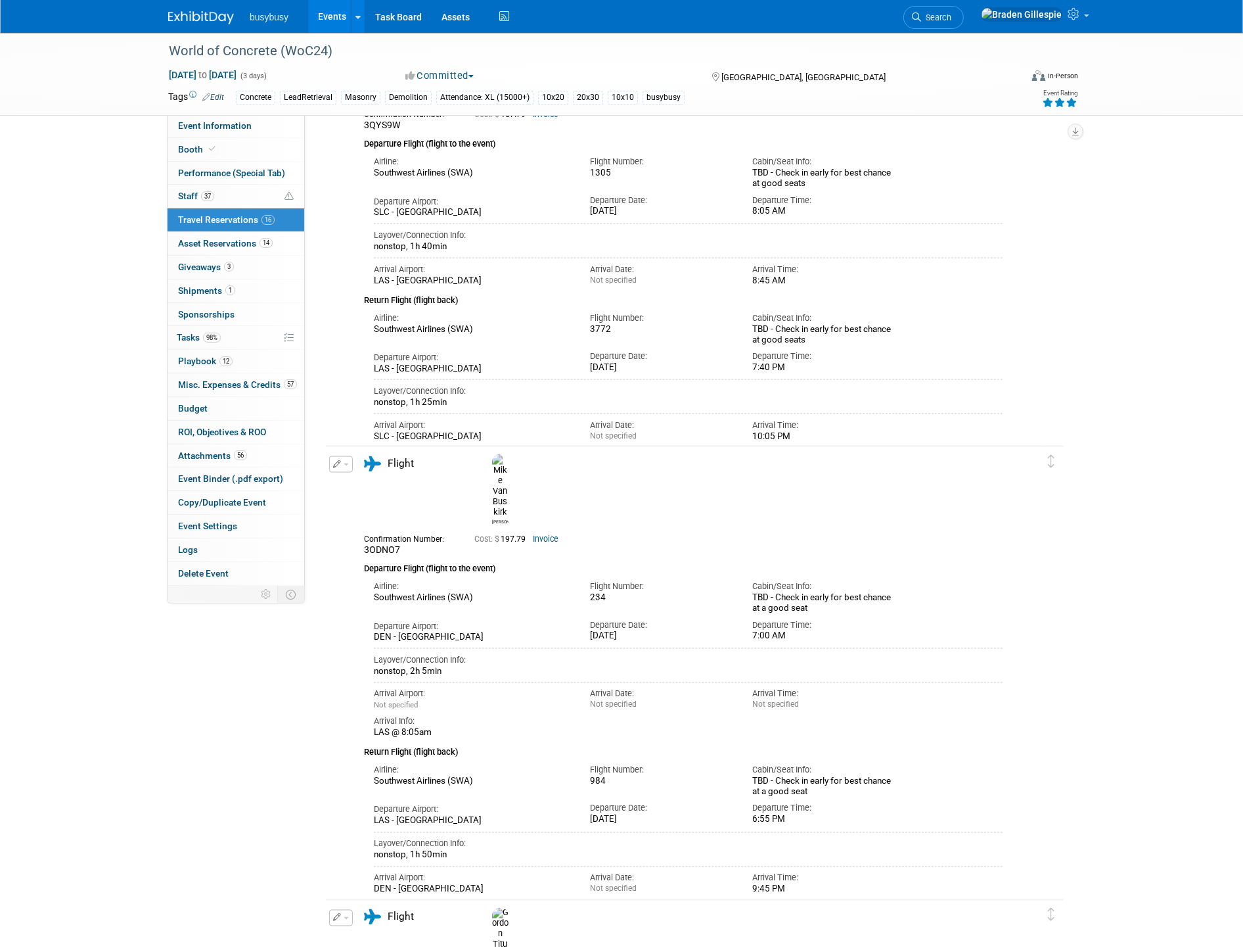
click at [206, 13] on img at bounding box center [202, 17] width 66 height 13
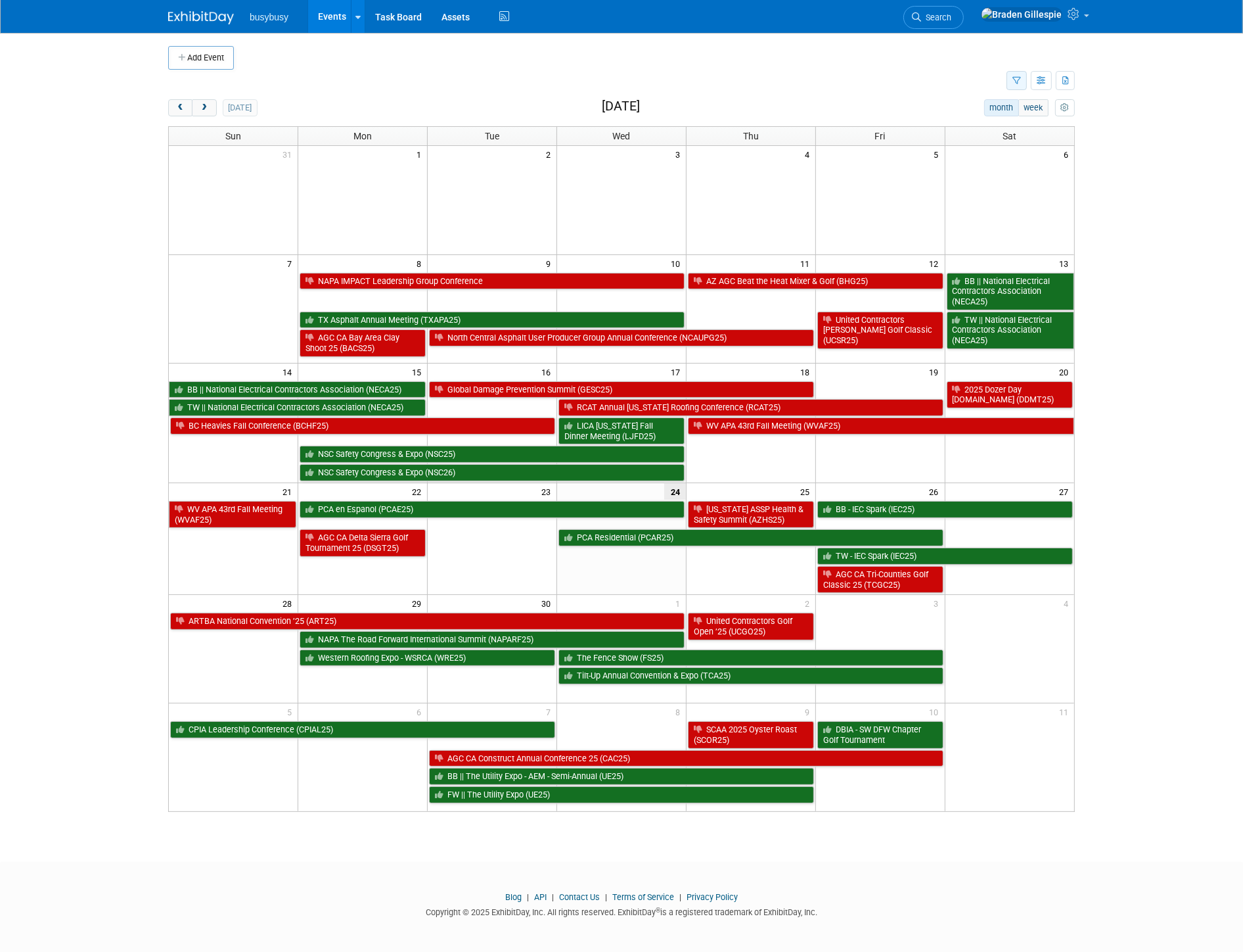
click at [1014, 77] on icon "button" at bounding box center [1017, 81] width 9 height 9
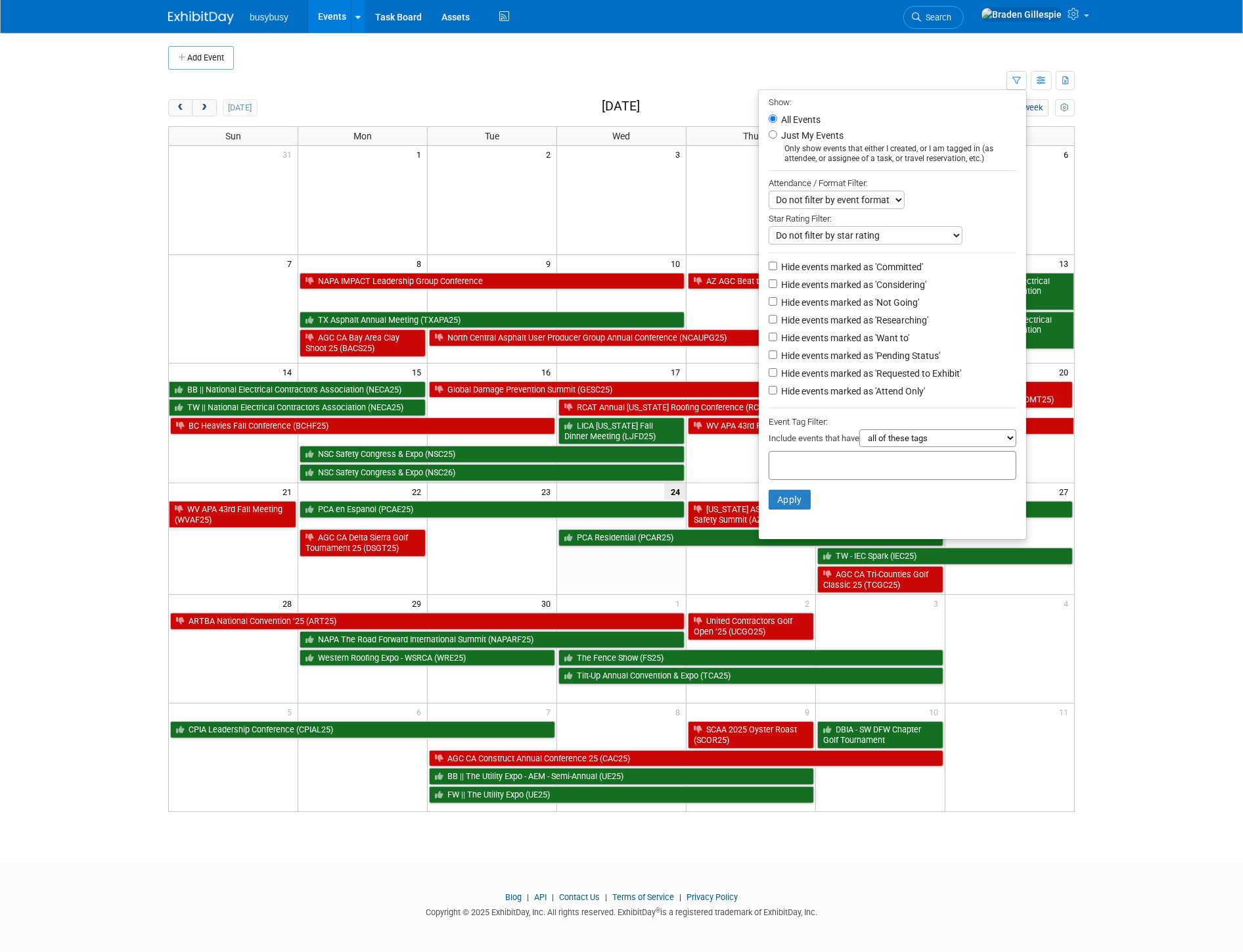
click at [885, 303] on label "Hide events marked as 'Not Going'" at bounding box center [849, 302] width 141 height 13
click at [777, 303] on input "Hide events marked as 'Not Going'" at bounding box center [774, 302] width 9 height 9
checkbox input "true"
click at [789, 511] on li "Apply Clear Filters" at bounding box center [893, 499] width 268 height 39
click at [794, 505] on button "Apply" at bounding box center [790, 499] width 42 height 20
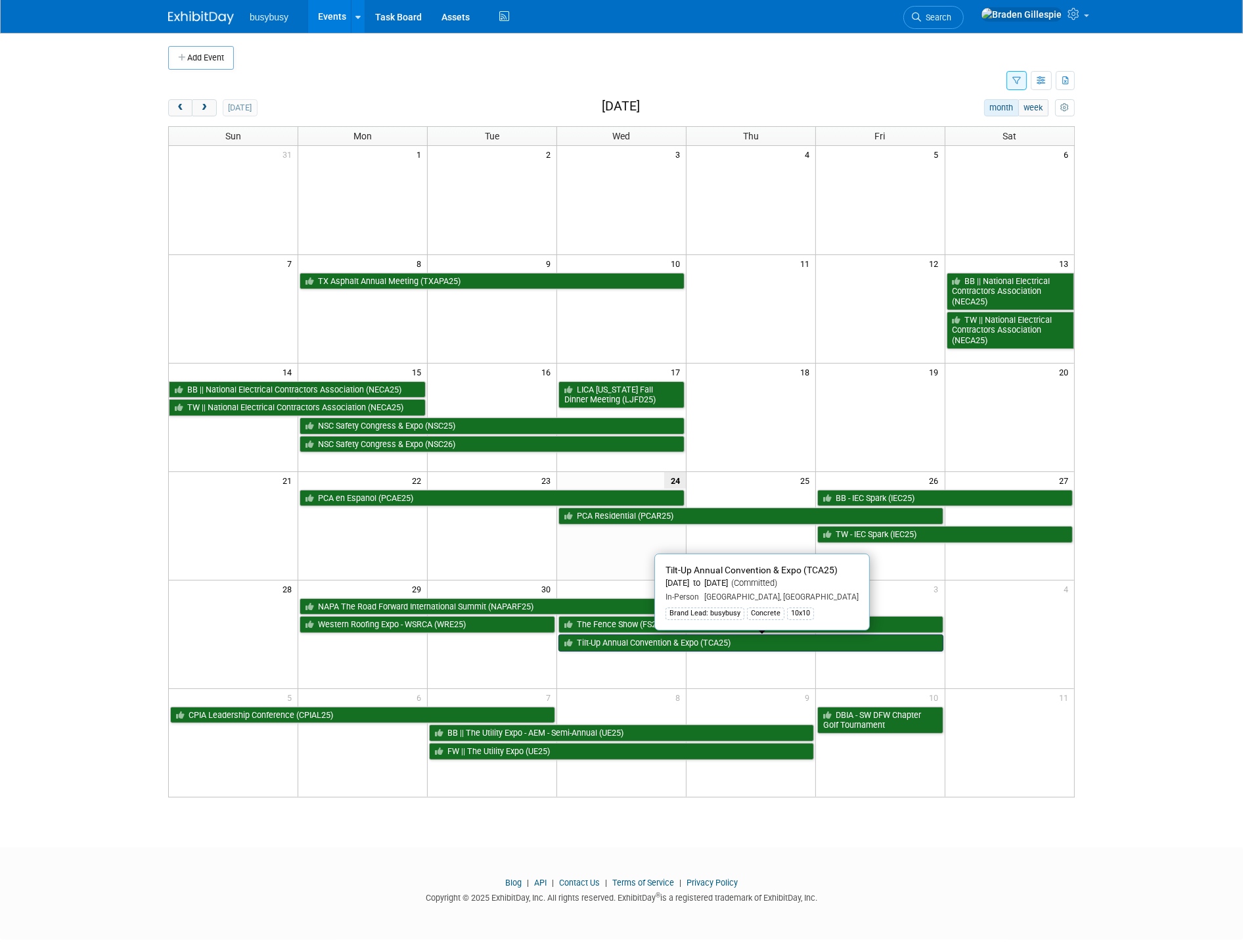
click at [668, 637] on link "Tilt-Up Annual Convention & Expo (TCA25)" at bounding box center [751, 643] width 385 height 17
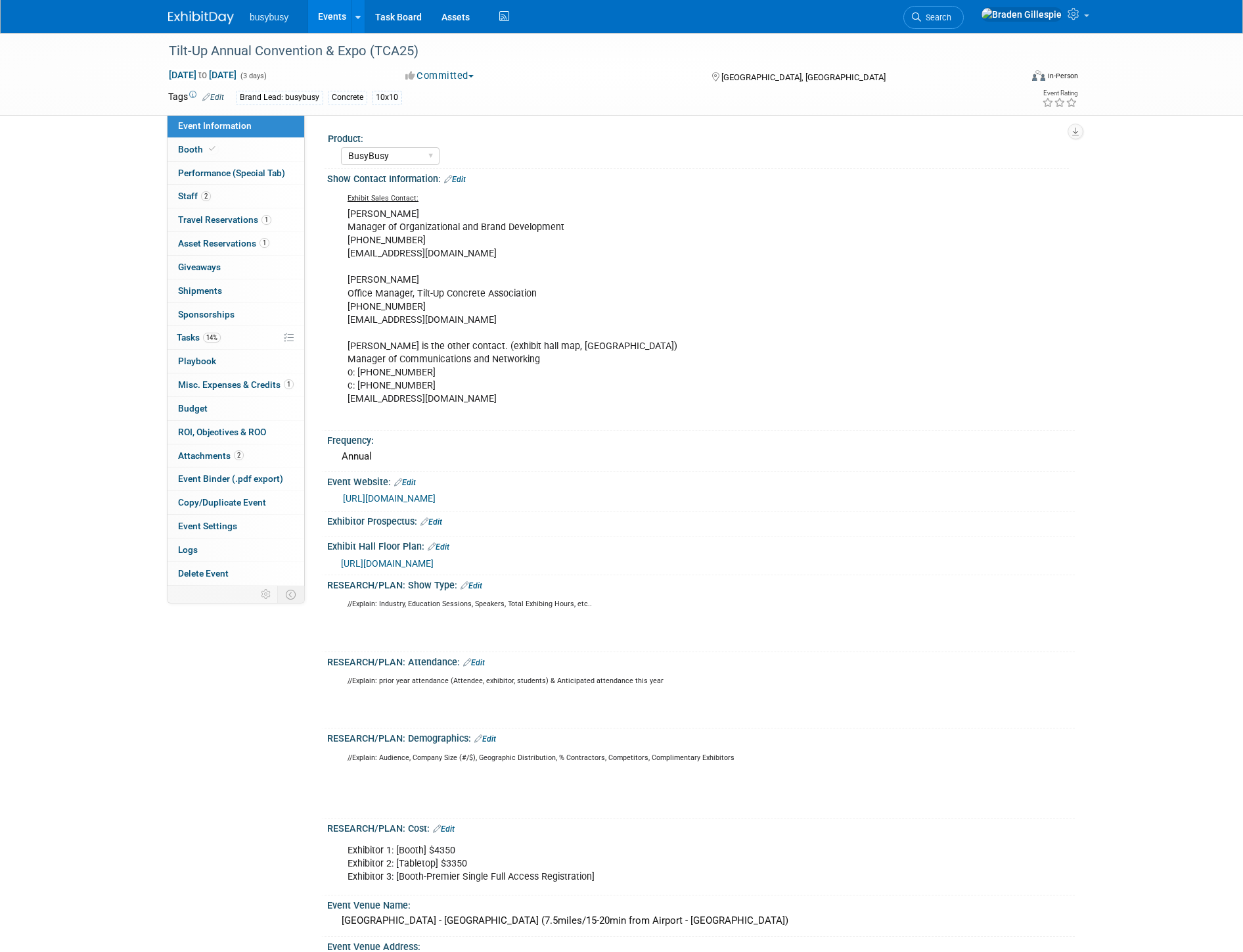
select select "BusyBusy"
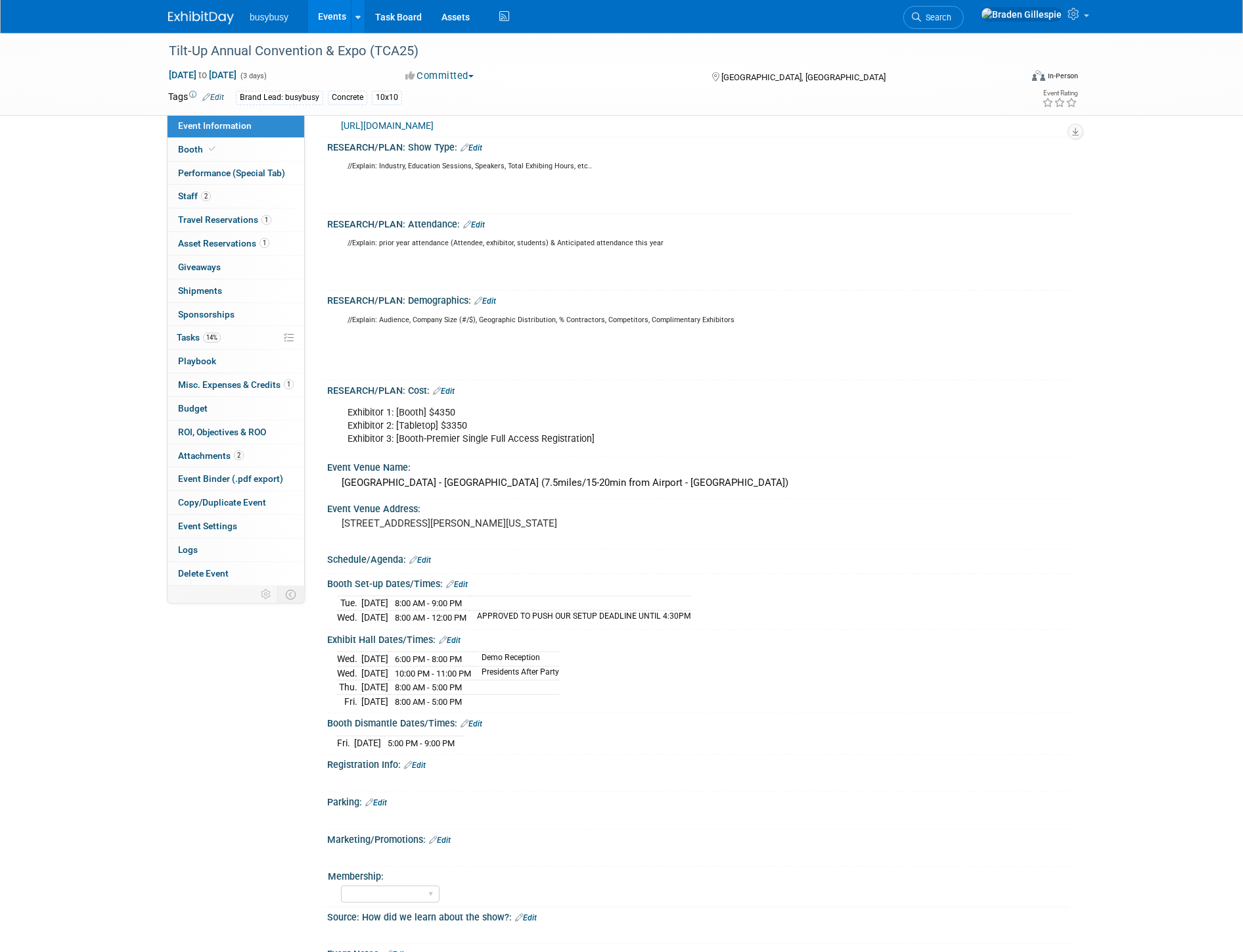
drag, startPoint x: 342, startPoint y: 608, endPoint x: 495, endPoint y: 621, distance: 153.6
click at [495, 621] on tbody "Tue. Sep 30, 2025 8:00 AM - 9:00 PM Wed. Oct 1, 2025 8:00 AM - 12:00 PM APPROVE…" at bounding box center [515, 610] width 355 height 29
click at [509, 599] on div "Tue. Sep 30, 2025 8:00 AM - 9:00 PM Wed. Oct 1, 2025 8:00 AM - 12:00 PM APPROVE…" at bounding box center [701, 608] width 728 height 31
click at [234, 201] on link "2 Staff 2" at bounding box center [236, 196] width 136 height 23
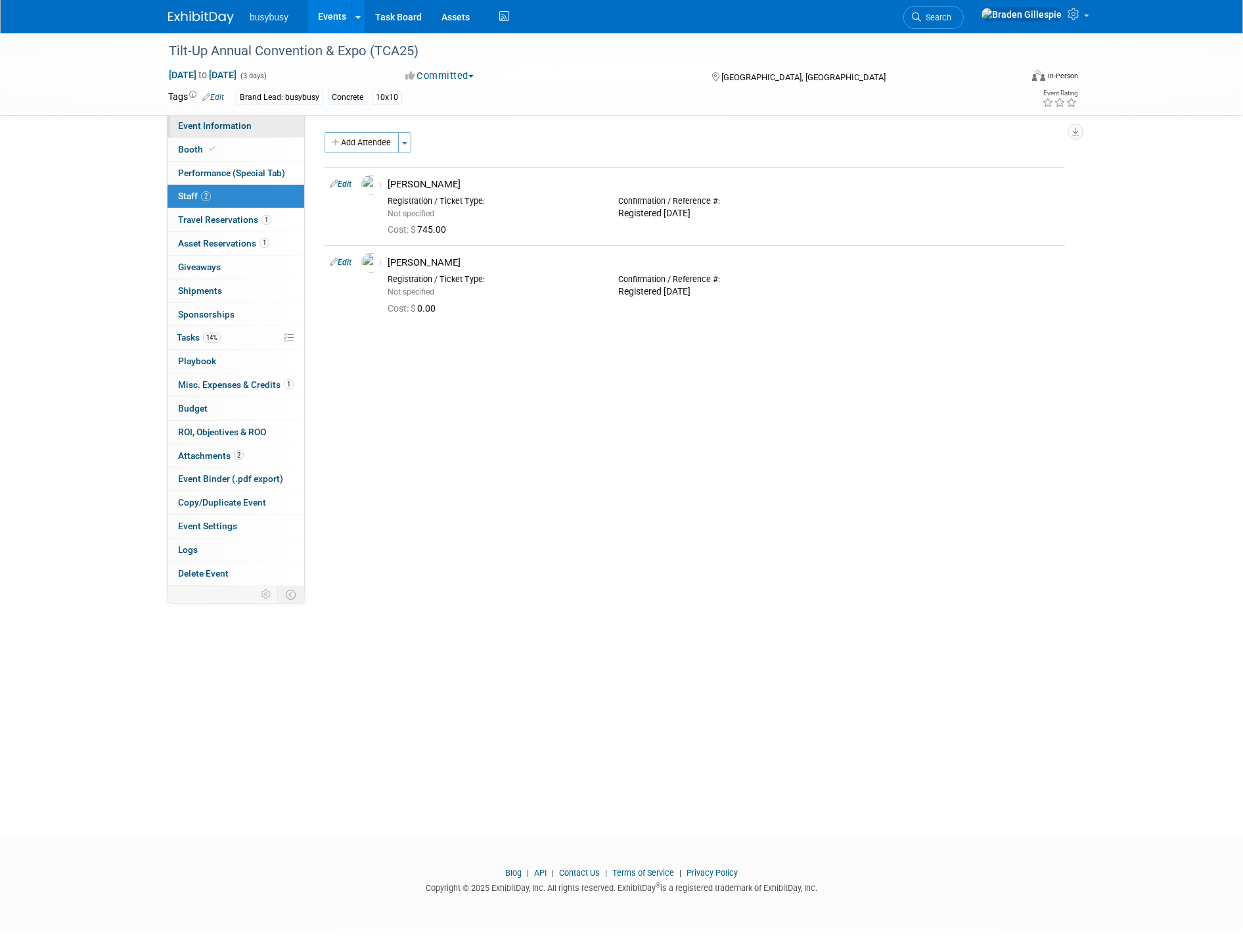
click at [241, 128] on span "Event Information" at bounding box center [215, 125] width 74 height 10
select select "BusyBusy"
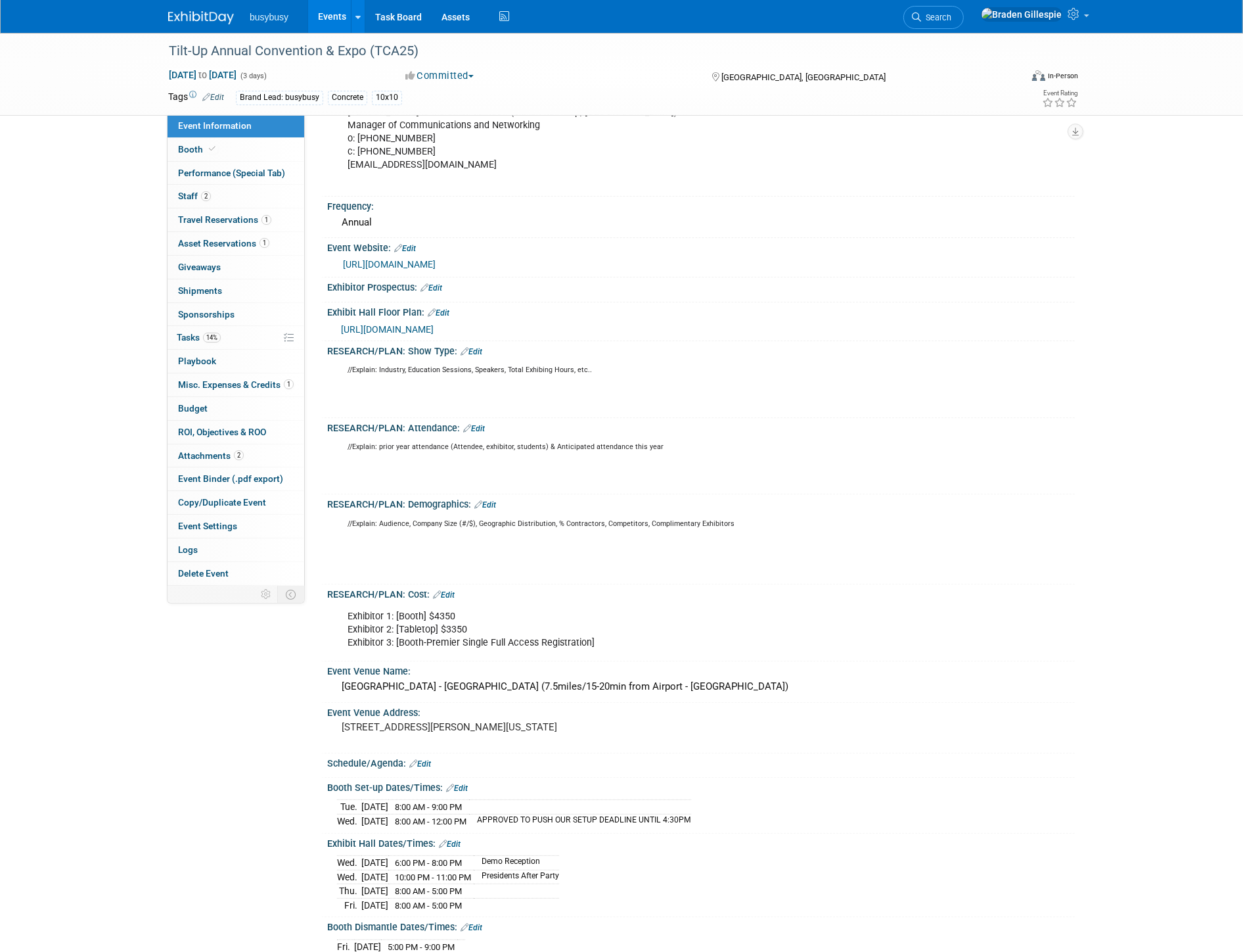
scroll to position [365, 0]
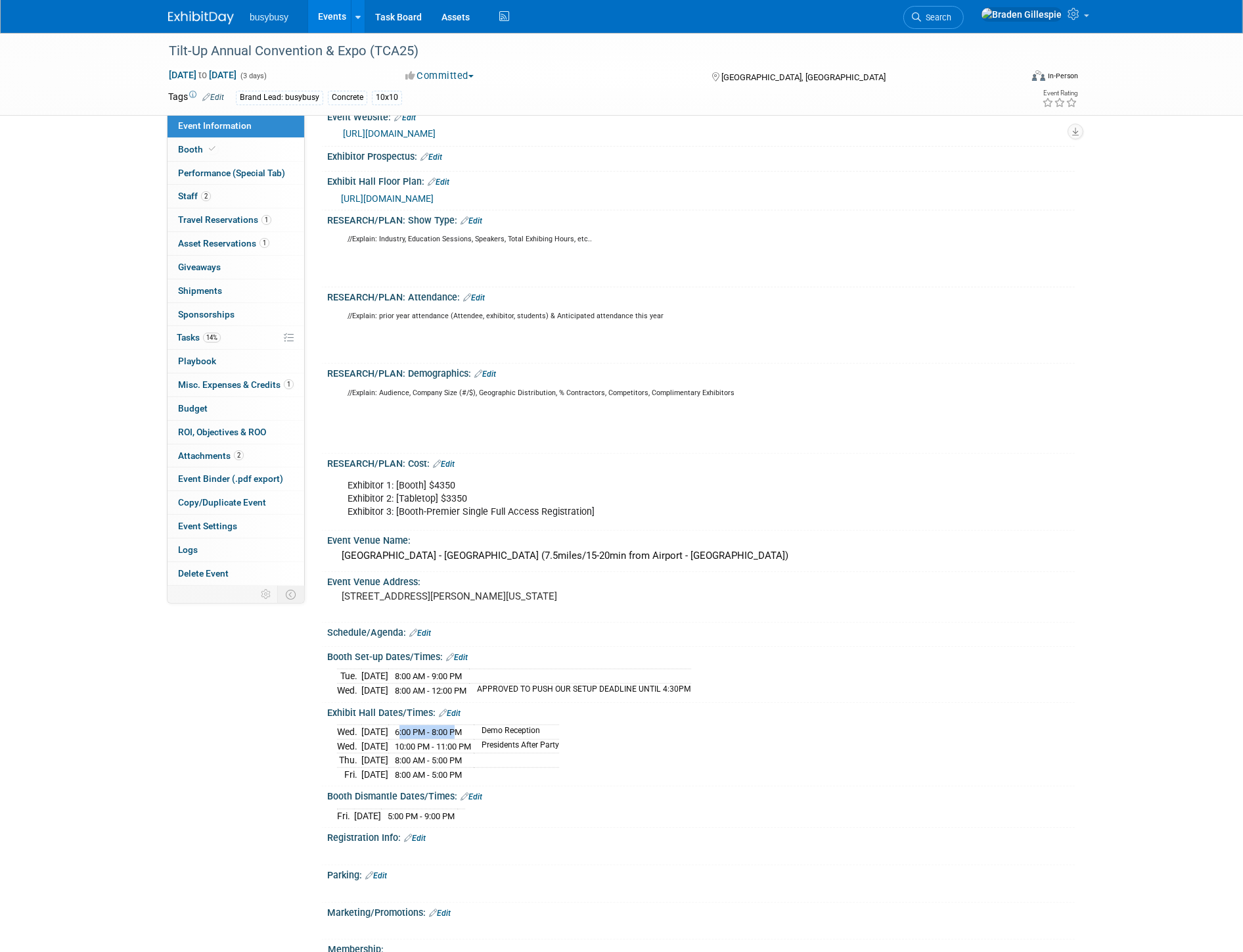
drag, startPoint x: 413, startPoint y: 735, endPoint x: 470, endPoint y: 736, distance: 57.0
click at [470, 736] on td "6:00 PM - 8:00 PM" at bounding box center [431, 732] width 85 height 15
drag, startPoint x: 416, startPoint y: 745, endPoint x: 500, endPoint y: 748, distance: 84.1
click at [500, 748] on tr "Wed. Oct 1, 2025 10:00 PM - 11:00 PM Presidents After Party" at bounding box center [449, 746] width 223 height 15
click at [419, 736] on td "6:00 PM - 8:00 PM" at bounding box center [431, 732] width 85 height 15
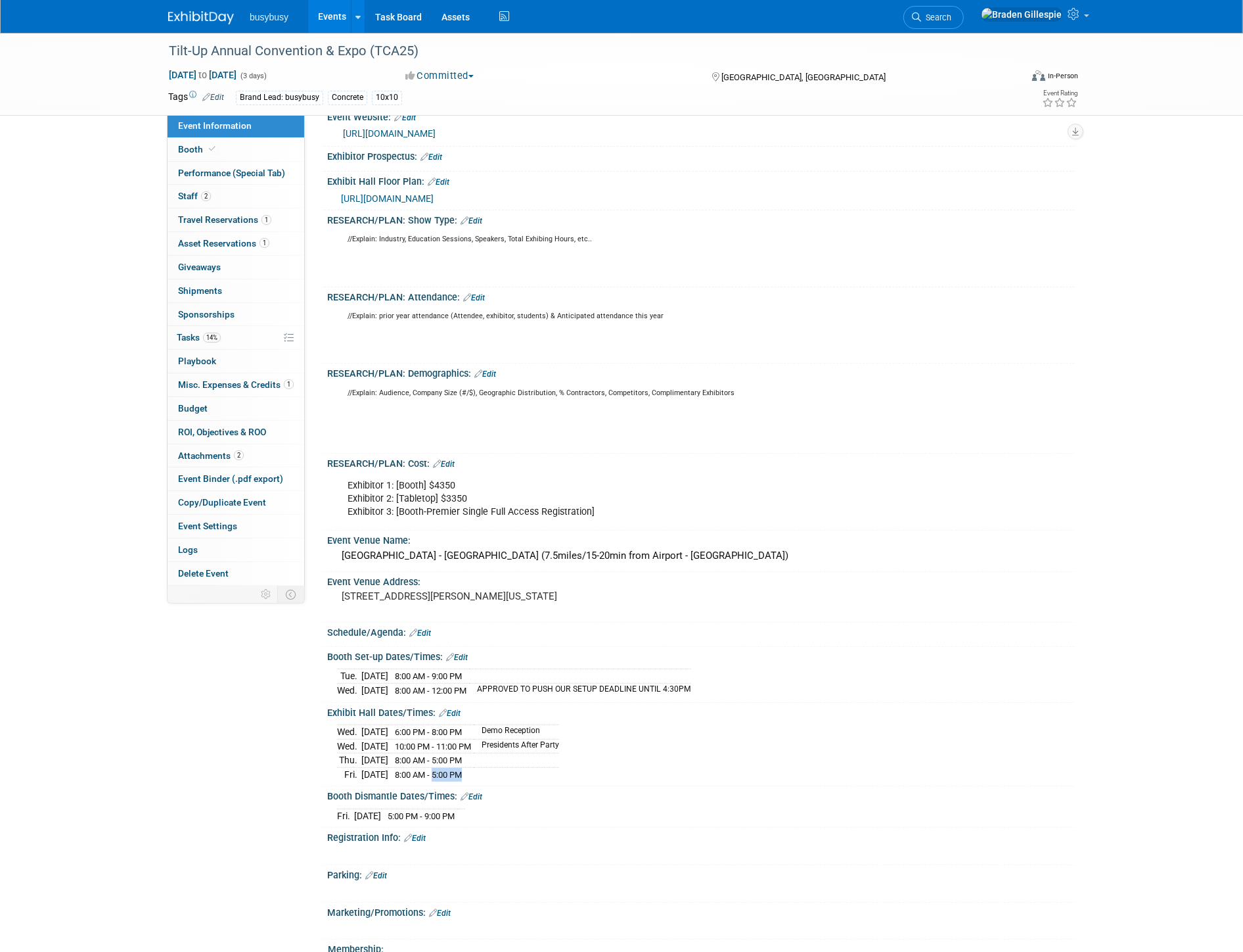
drag, startPoint x: 451, startPoint y: 779, endPoint x: 475, endPoint y: 777, distance: 24.1
click at [462, 777] on span "8:00 AM - 5:00 PM" at bounding box center [428, 774] width 67 height 10
click at [952, 17] on span "Search" at bounding box center [936, 17] width 30 height 10
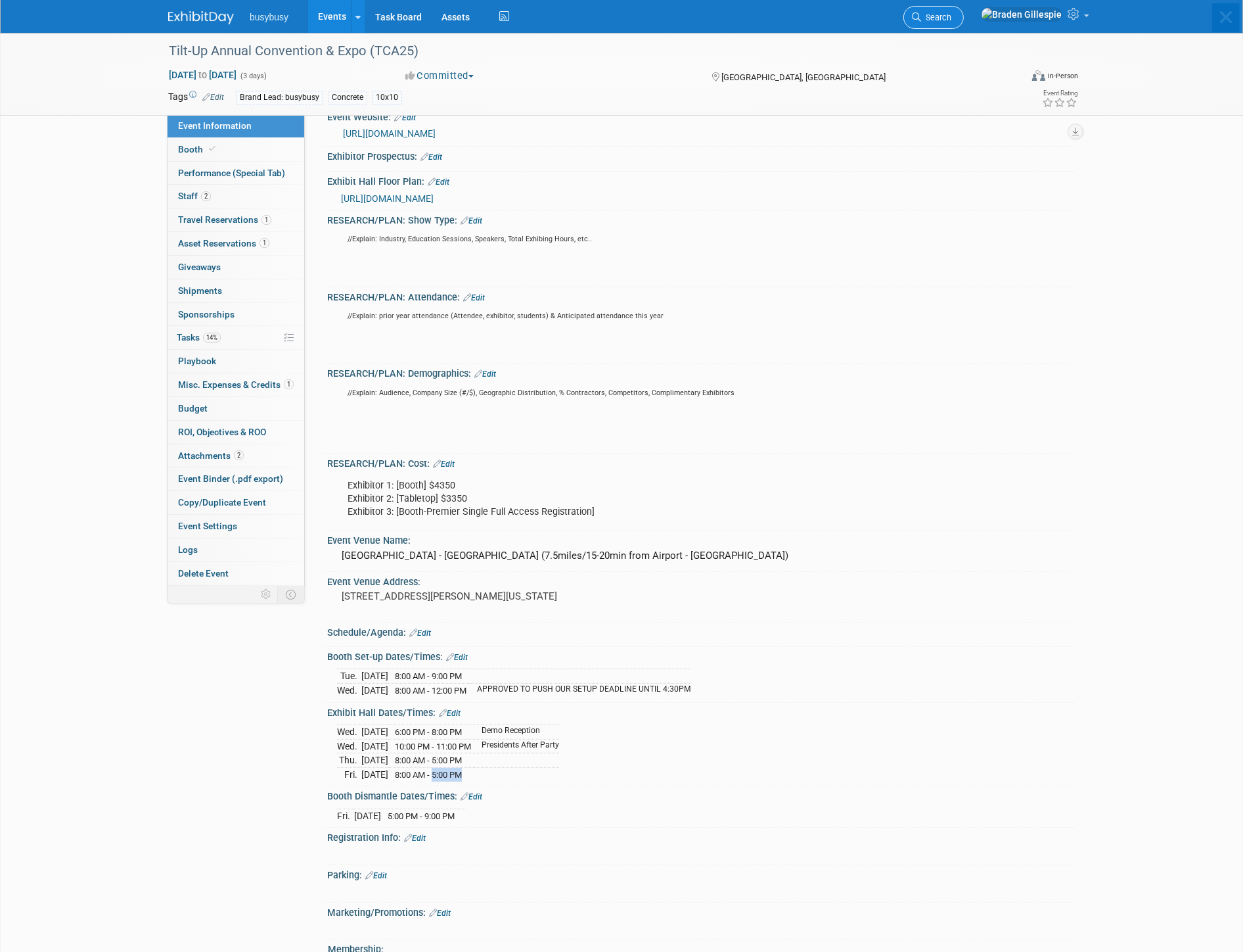
scroll to position [0, 0]
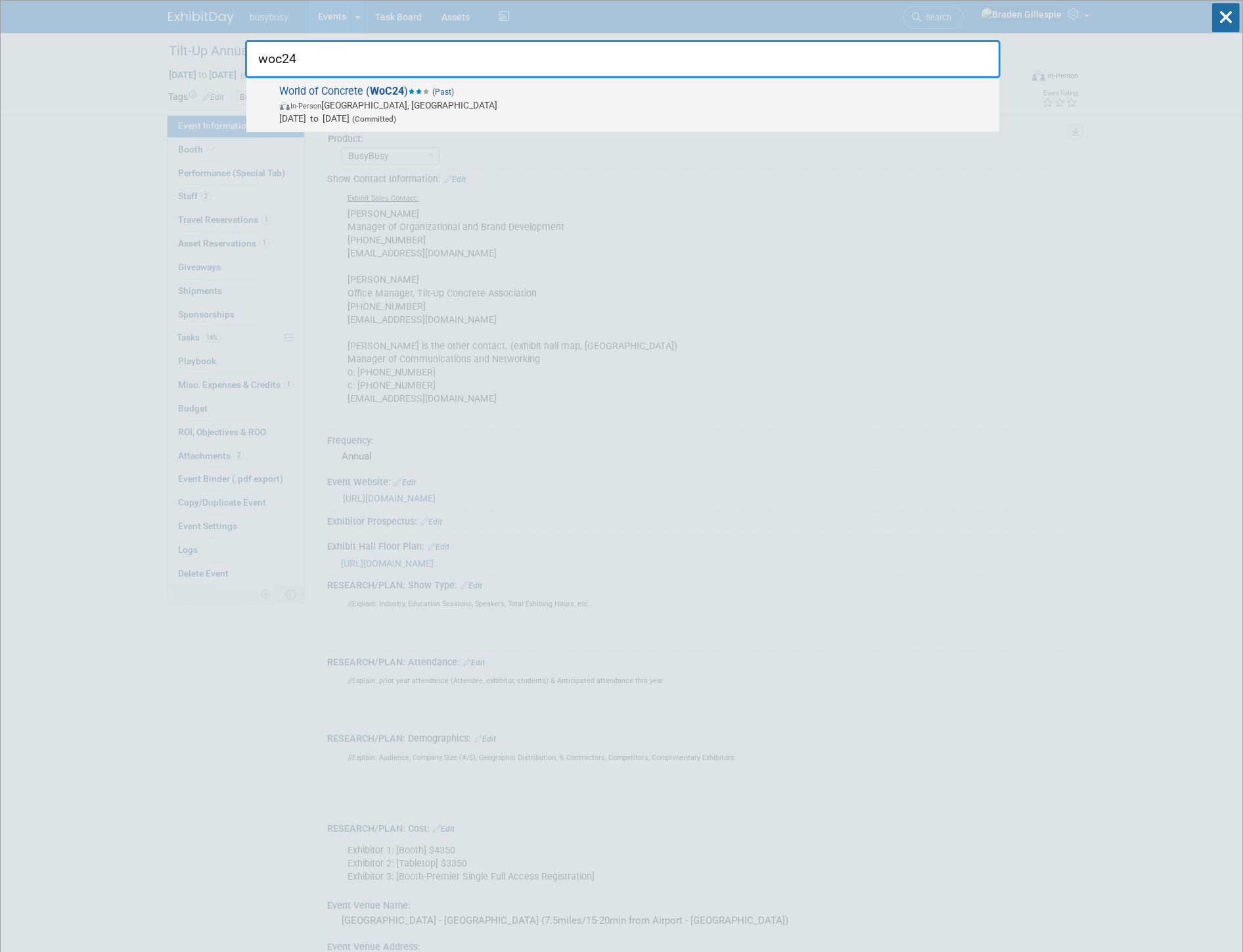
type input "woc24"
click at [529, 117] on span "Jan 23, 2024 to Jan 25, 2024 (Committed)" at bounding box center [636, 118] width 713 height 13
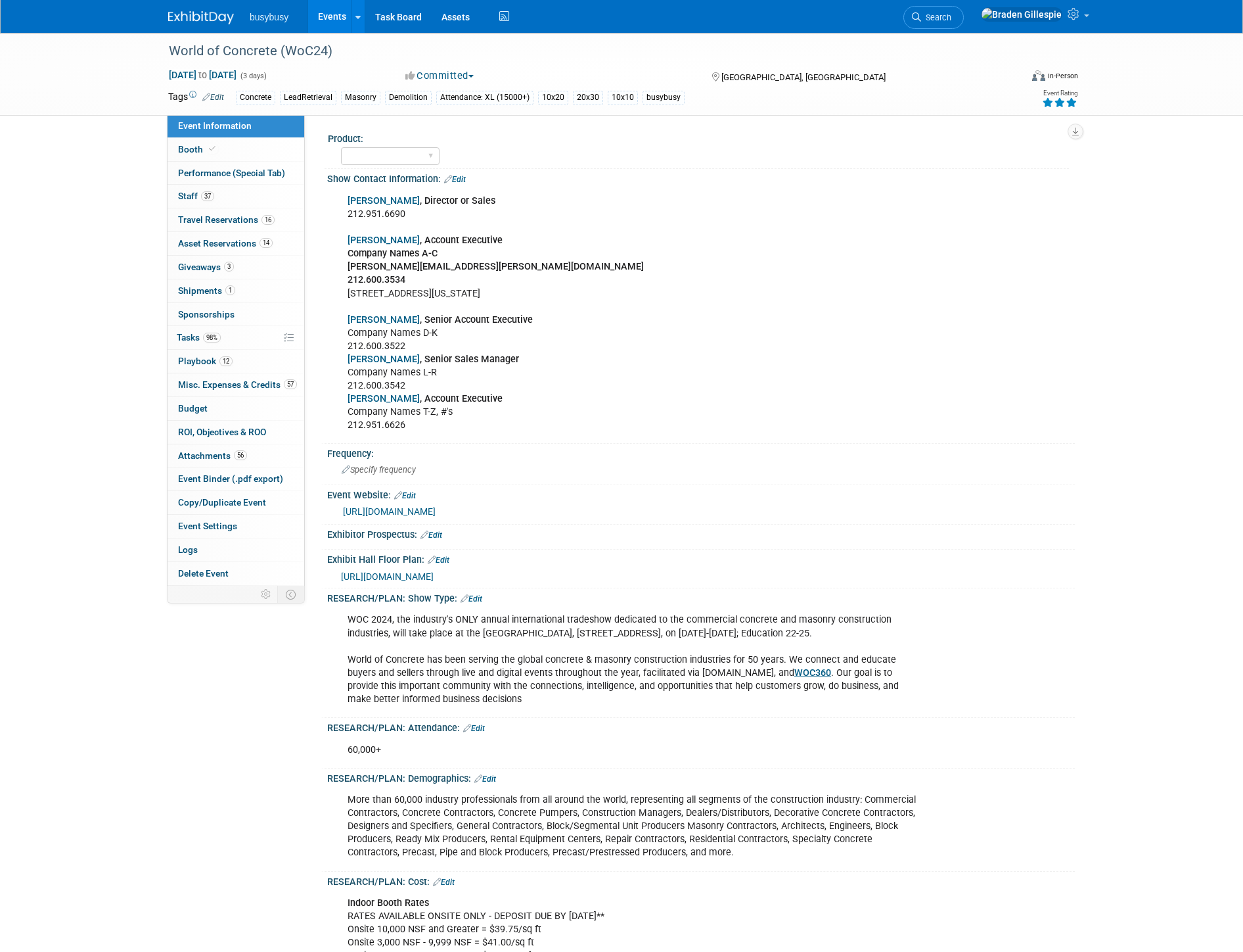
select select "No"
click at [241, 223] on span "Travel Reservations 16" at bounding box center [226, 219] width 96 height 10
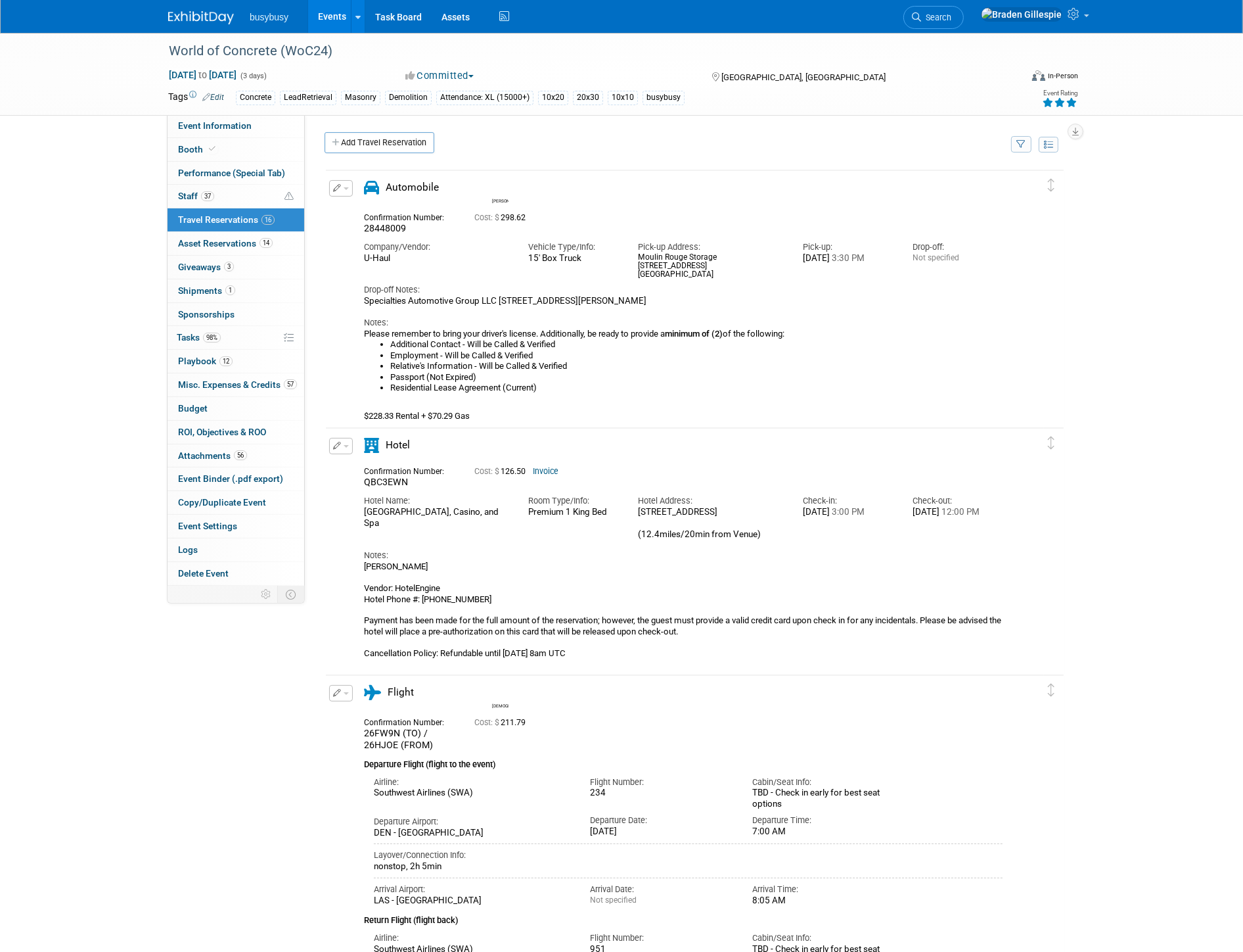
scroll to position [2115, 0]
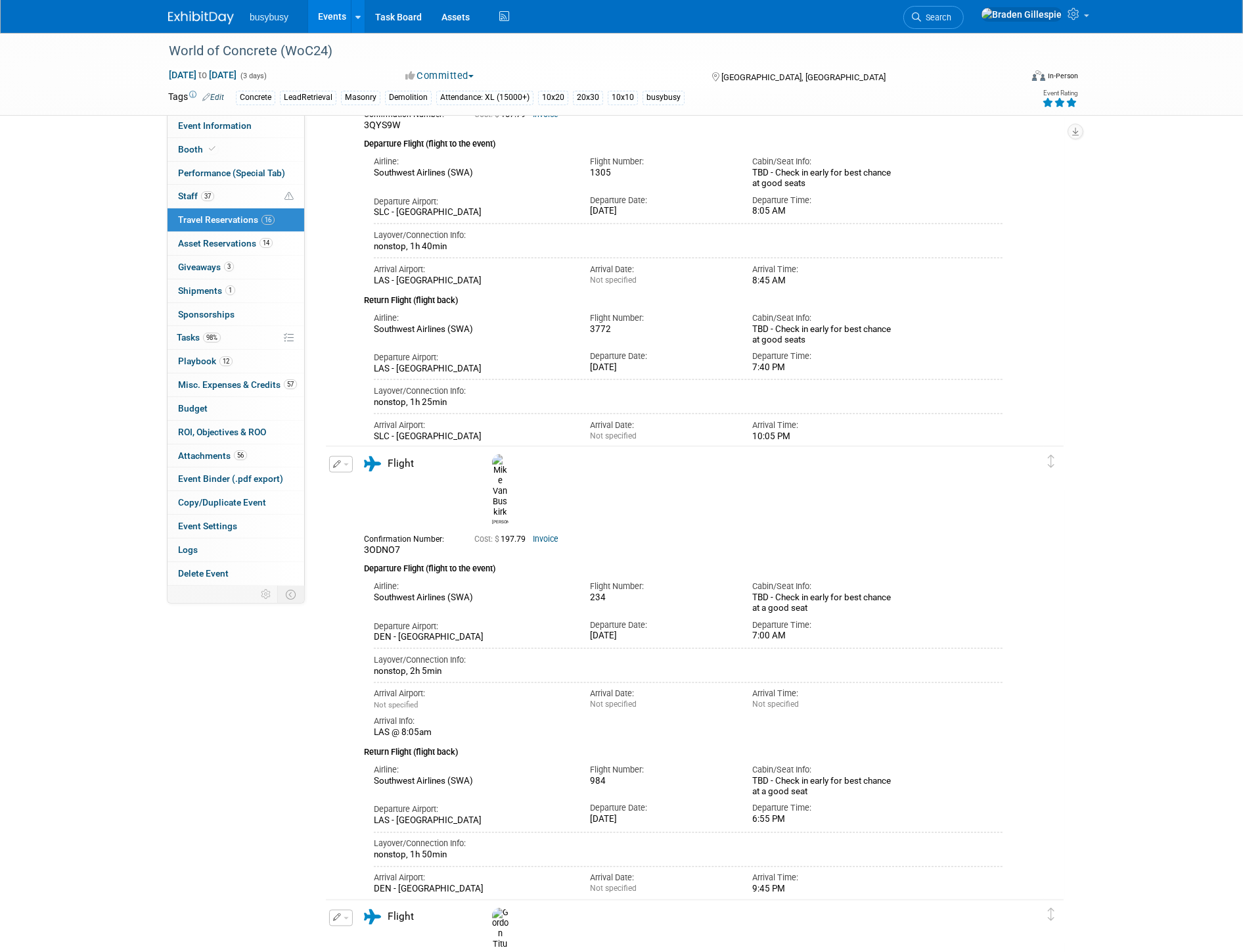
click at [555, 535] on link "Invoice" at bounding box center [545, 539] width 25 height 10
click at [964, 22] on link "Search" at bounding box center [934, 17] width 61 height 23
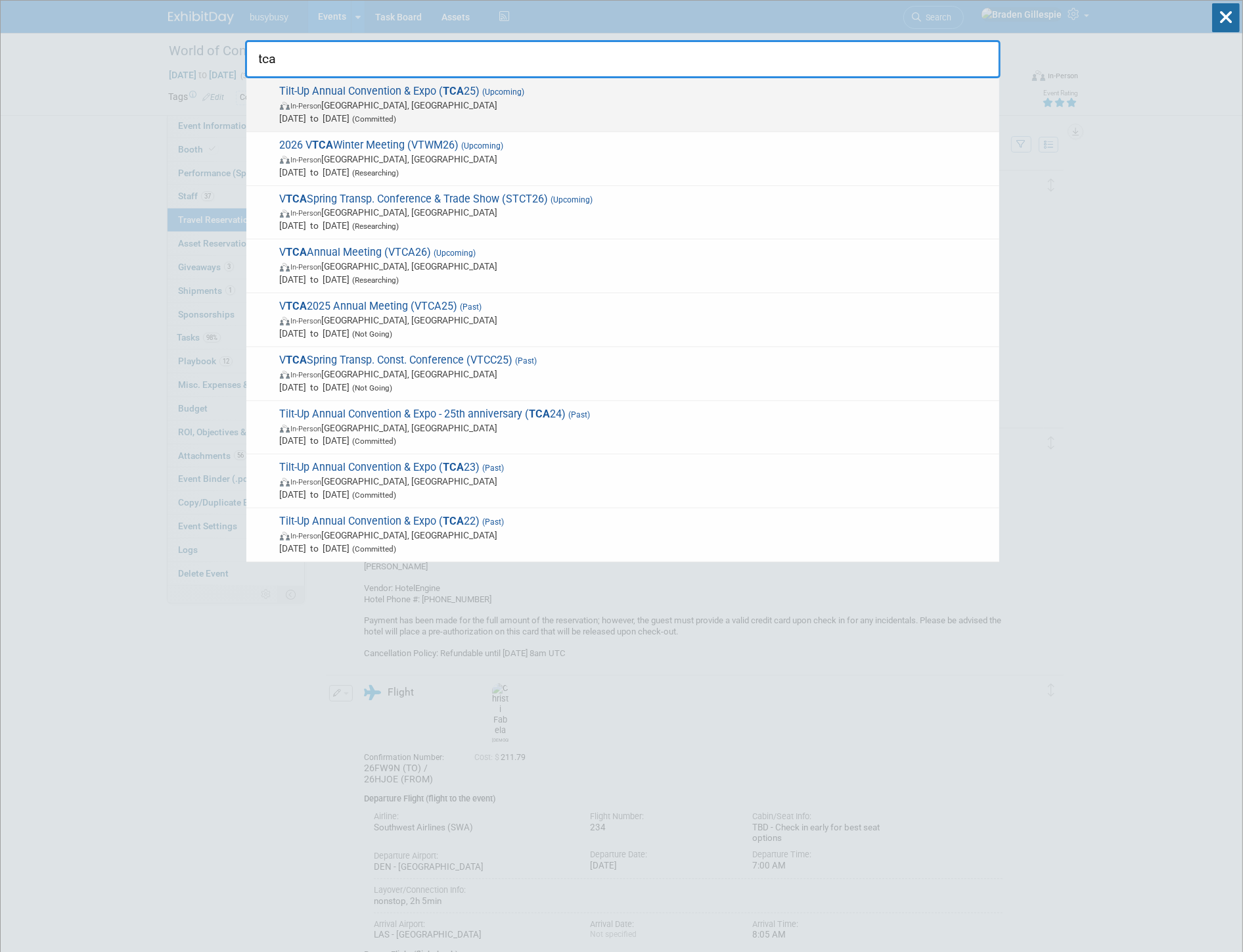
type input "tca"
click at [475, 116] on span "[DATE] to [DATE] (Committed)" at bounding box center [636, 118] width 713 height 13
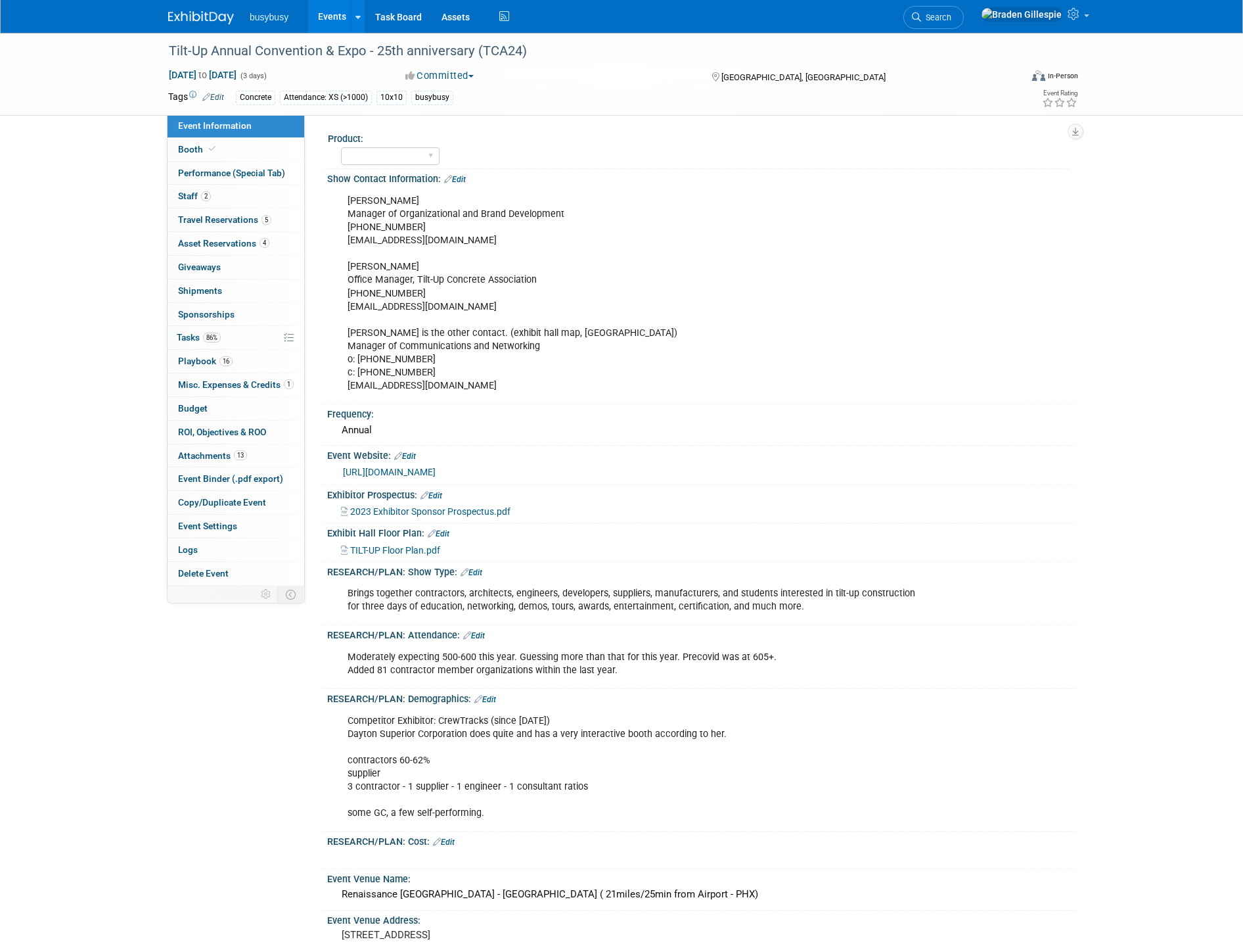
select select "Member"
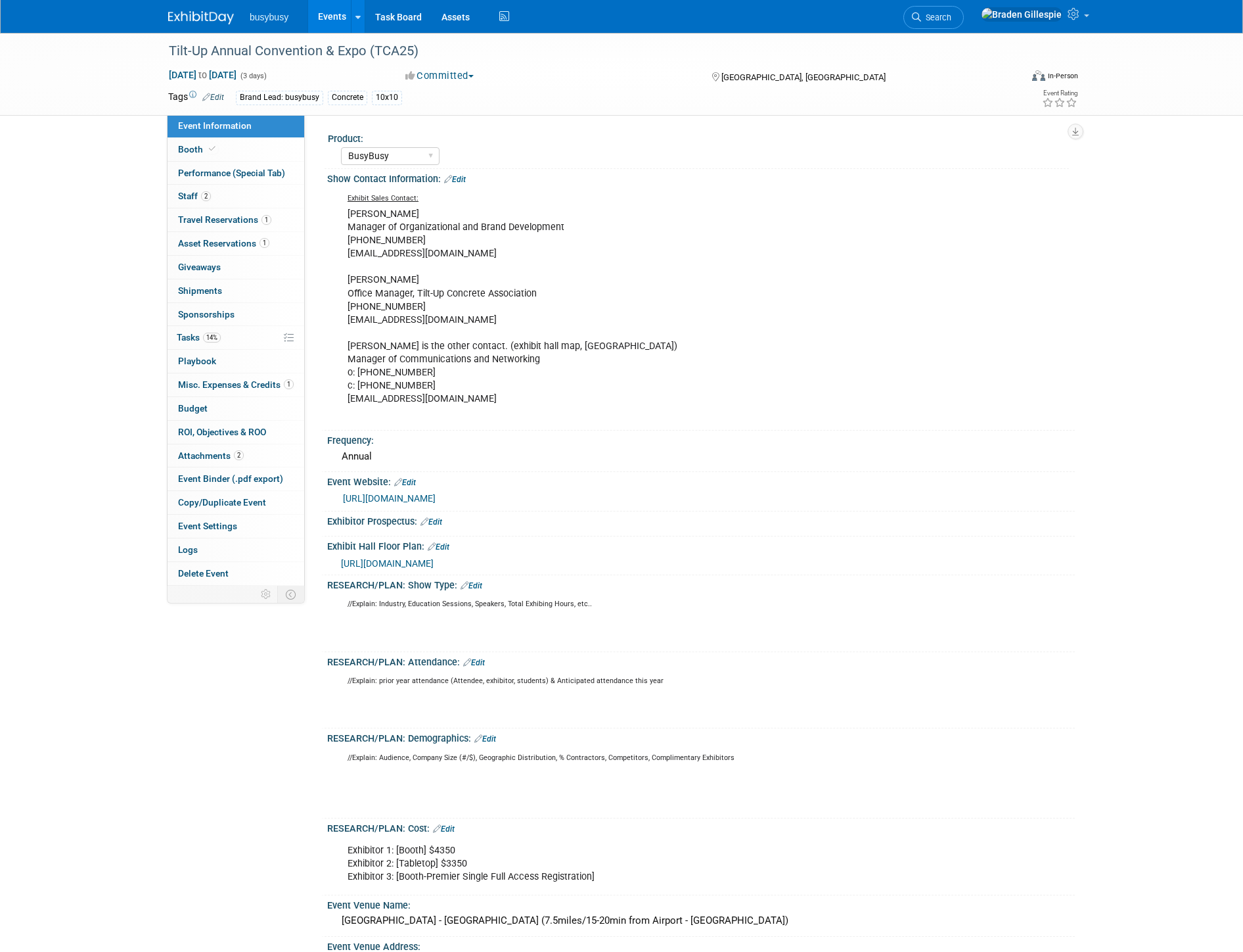
select select "BusyBusy"
click at [240, 220] on span "Travel Reservations 1" at bounding box center [224, 219] width 93 height 10
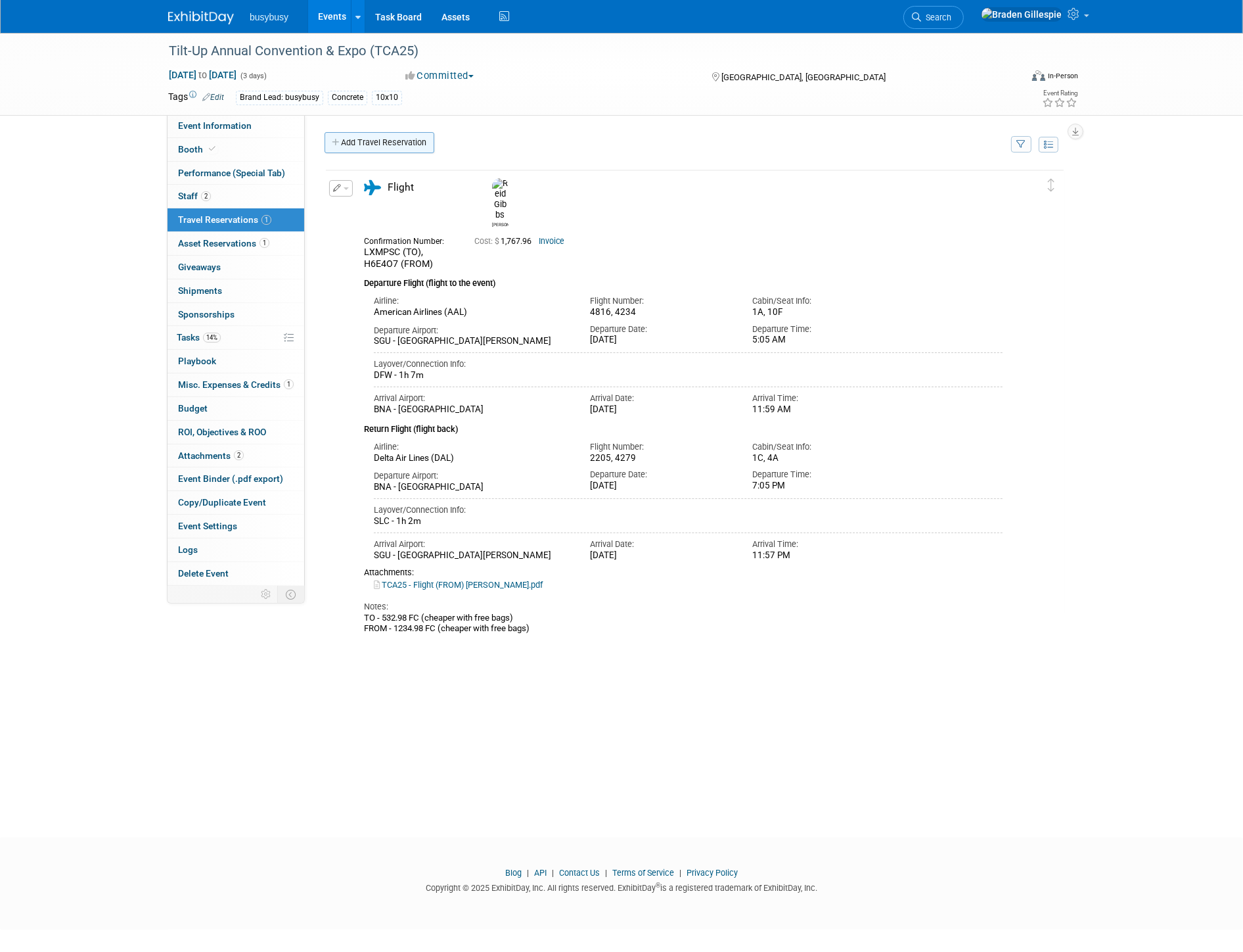
click at [395, 134] on link "Add Travel Reservation" at bounding box center [379, 143] width 110 height 21
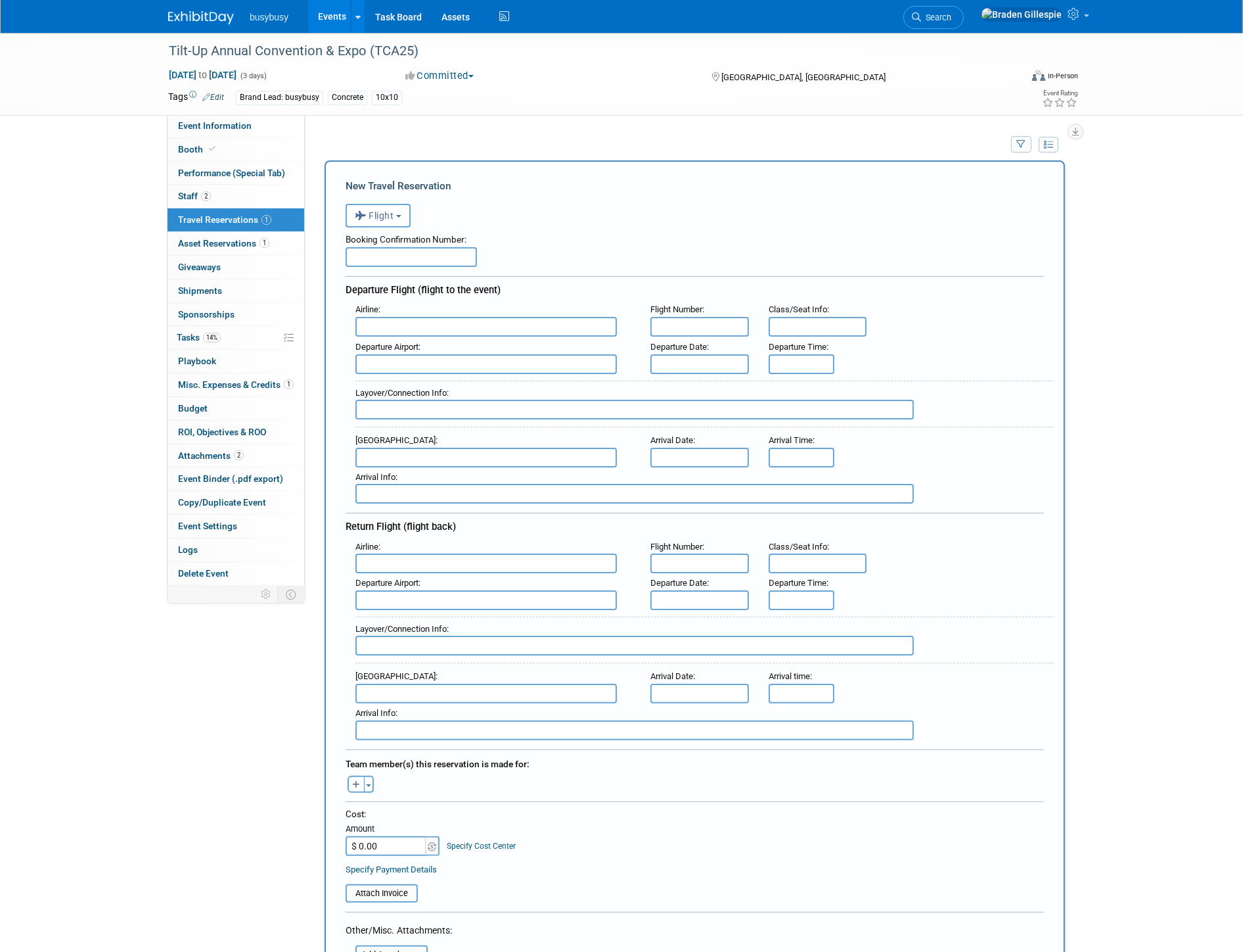
click at [411, 255] on input "text" at bounding box center [411, 256] width 131 height 20
paste input "C2VI5N"
type input "C2VI5N"
click at [435, 328] on input "text" at bounding box center [486, 326] width 262 height 20
click at [412, 343] on span "Southwest Airlines (SWA)" at bounding box center [493, 348] width 274 height 21
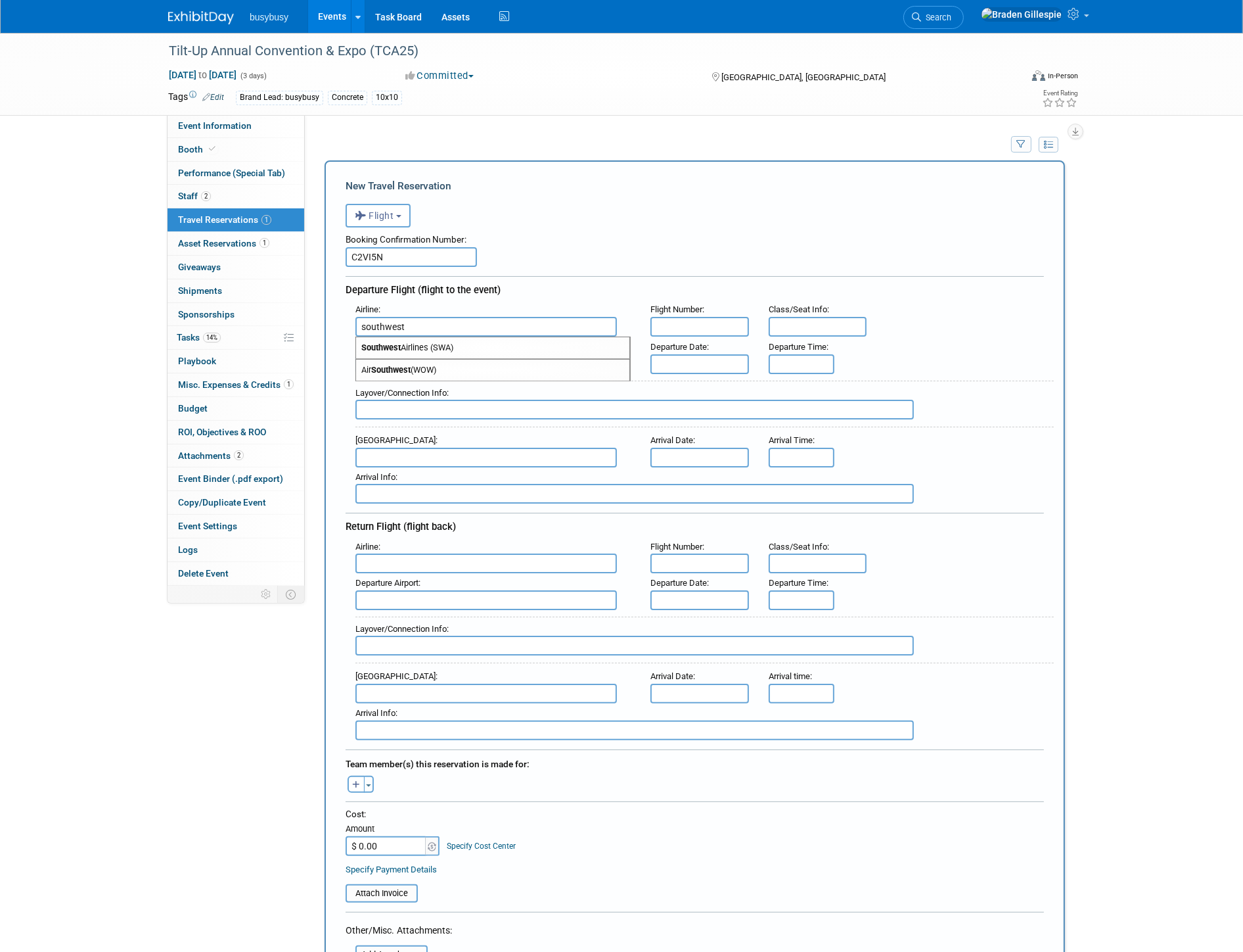
type input "Southwest Airlines (SWA)"
click at [393, 556] on input "text" at bounding box center [486, 563] width 262 height 20
click at [416, 577] on span "Southwe st Airlines (SWA)" at bounding box center [493, 584] width 274 height 21
type input "Southwest Airlines (SWA)"
click at [397, 836] on input "$ 0.00" at bounding box center [387, 846] width 83 height 20
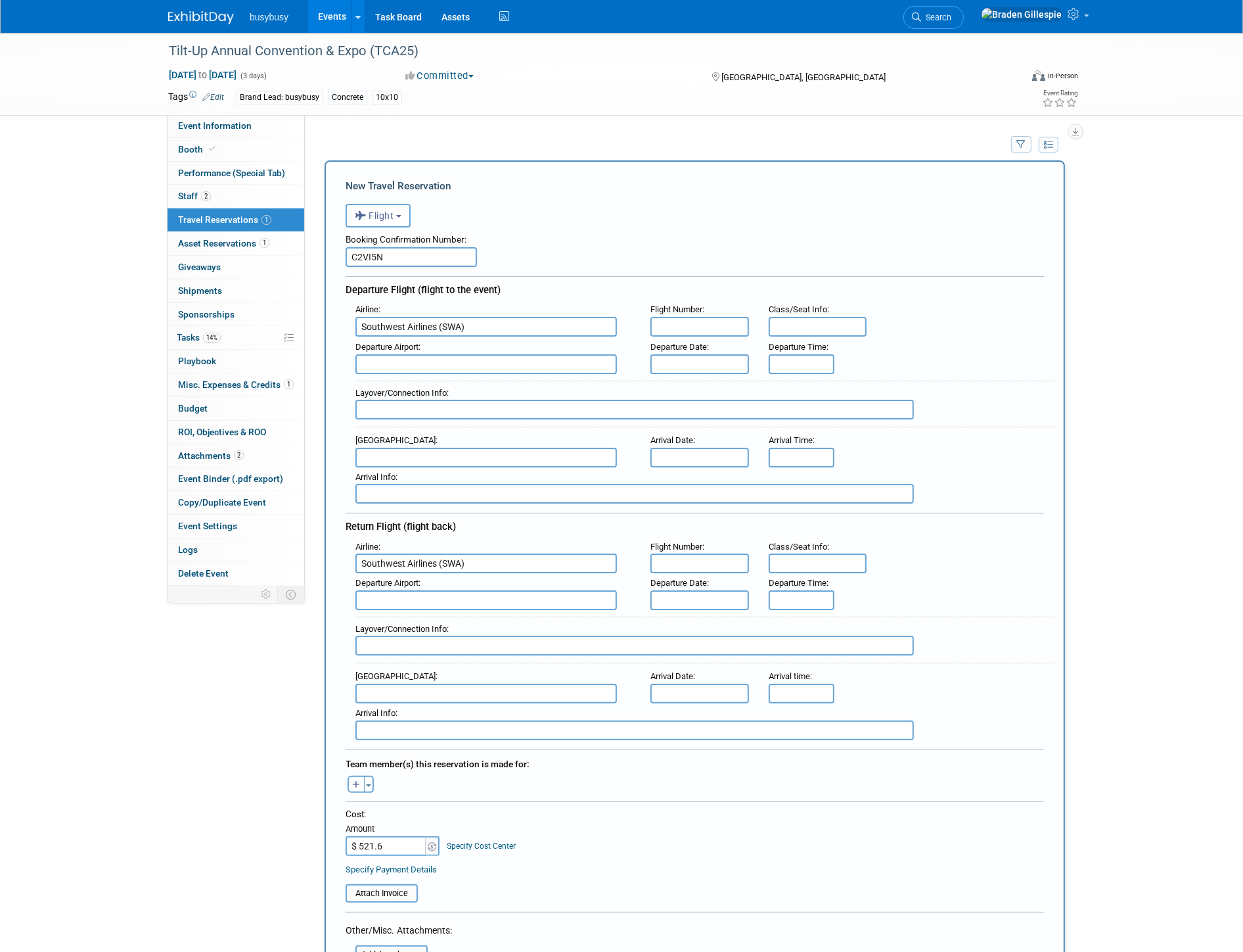
type input "$ 521.66"
click at [369, 776] on button "Toggle Dropdown" at bounding box center [369, 784] width 10 height 17
click at [405, 869] on label "[PERSON_NAME]" at bounding box center [437, 881] width 163 height 23
click at [682, 777] on div "[PERSON_NAME] remove [PERSON_NAME] remove [PERSON_NAME] remove" at bounding box center [695, 796] width 718 height 50
click at [701, 324] on input "text" at bounding box center [699, 326] width 98 height 20
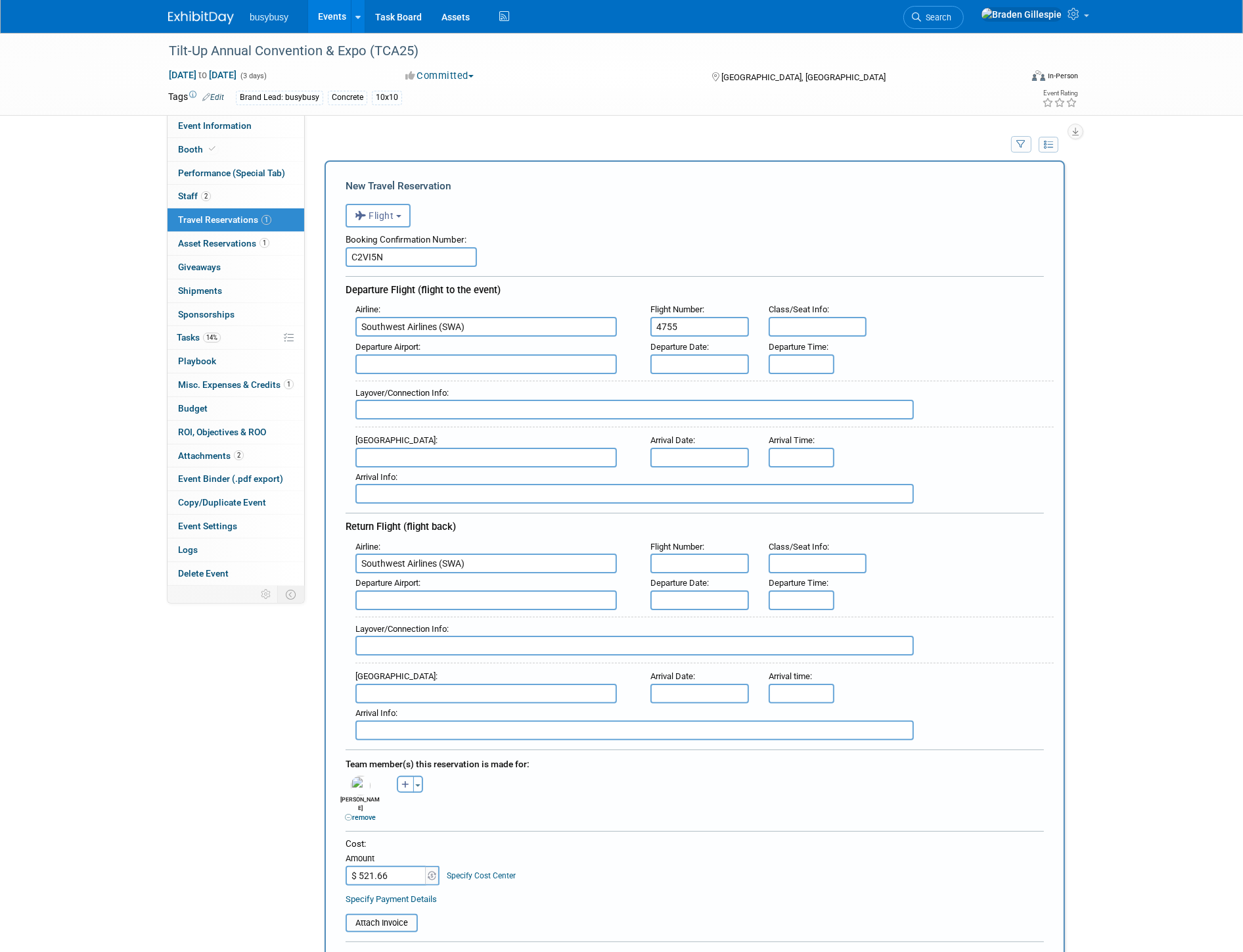
type input "4755"
click at [708, 554] on input "text" at bounding box center [699, 563] width 98 height 20
type input "2498, 2781"
click at [796, 555] on input "text" at bounding box center [818, 563] width 98 height 20
type input "Open"
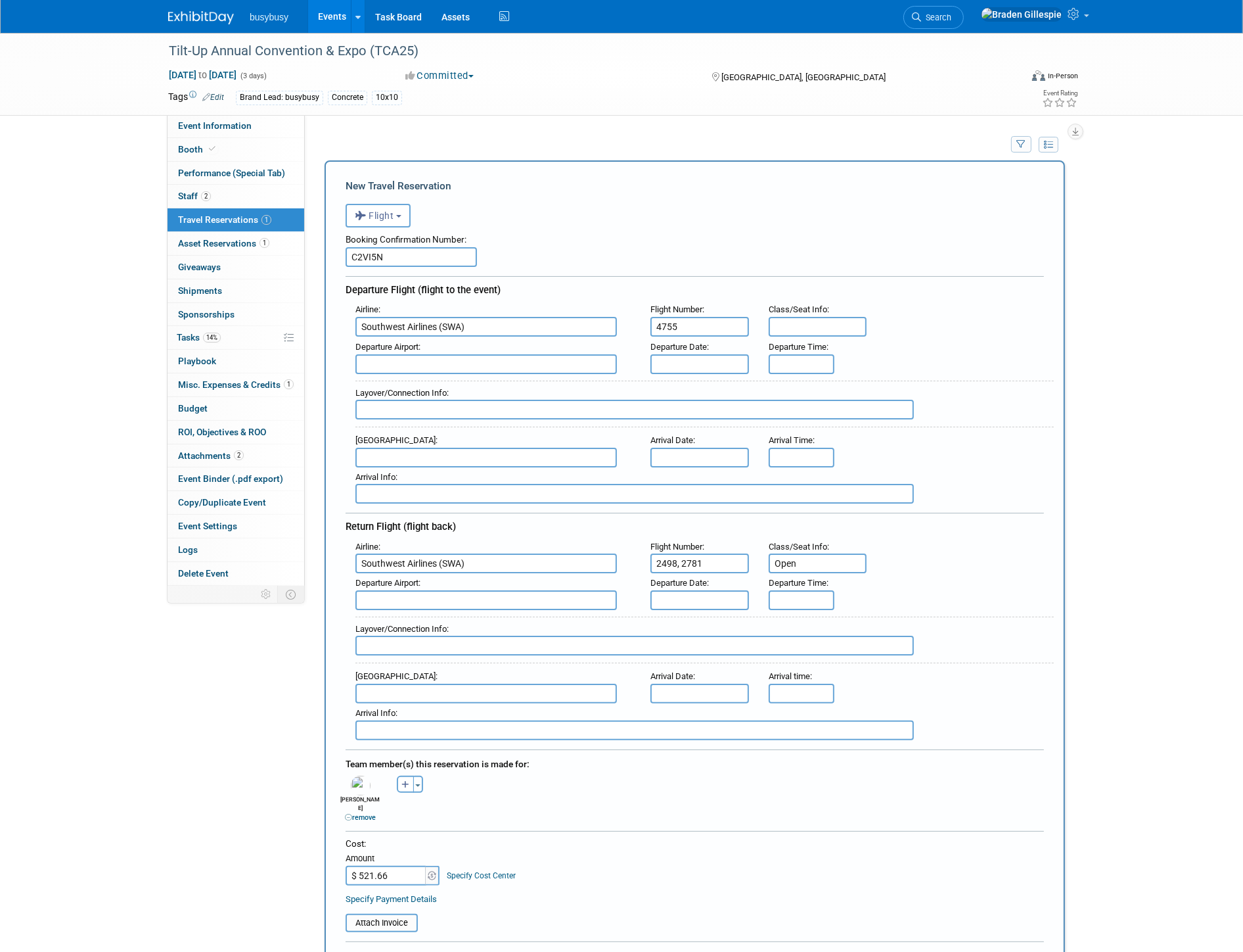
click at [795, 324] on input "text" at bounding box center [818, 326] width 98 height 20
type input "Open Seating"
click at [822, 557] on input "Open" at bounding box center [818, 563] width 98 height 20
type input "Open Seating"
click at [533, 363] on input "text" at bounding box center [486, 364] width 262 height 20
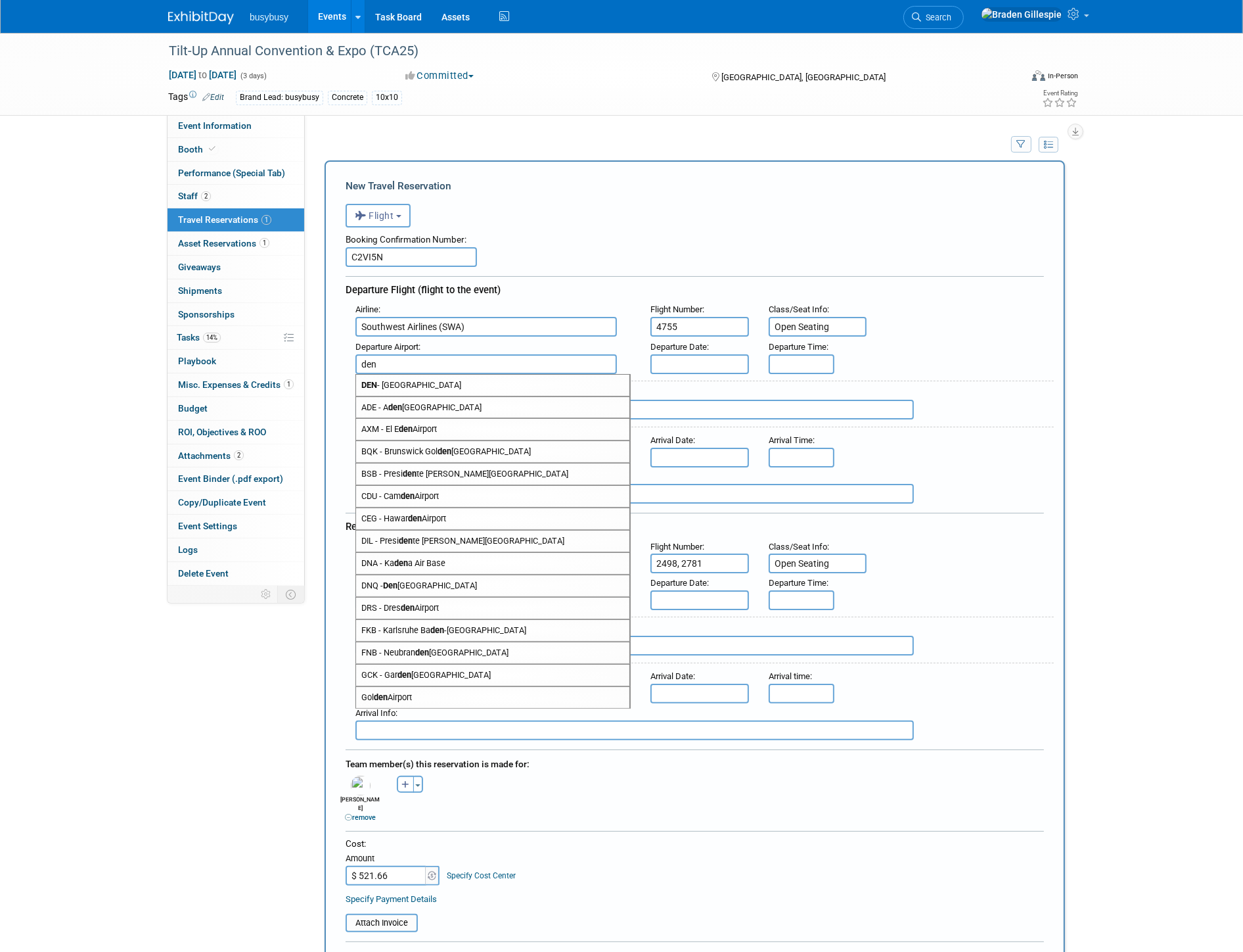
click at [513, 380] on span "DEN - Denver International Airport" at bounding box center [493, 385] width 274 height 21
type input "DEN - Denver International Airport"
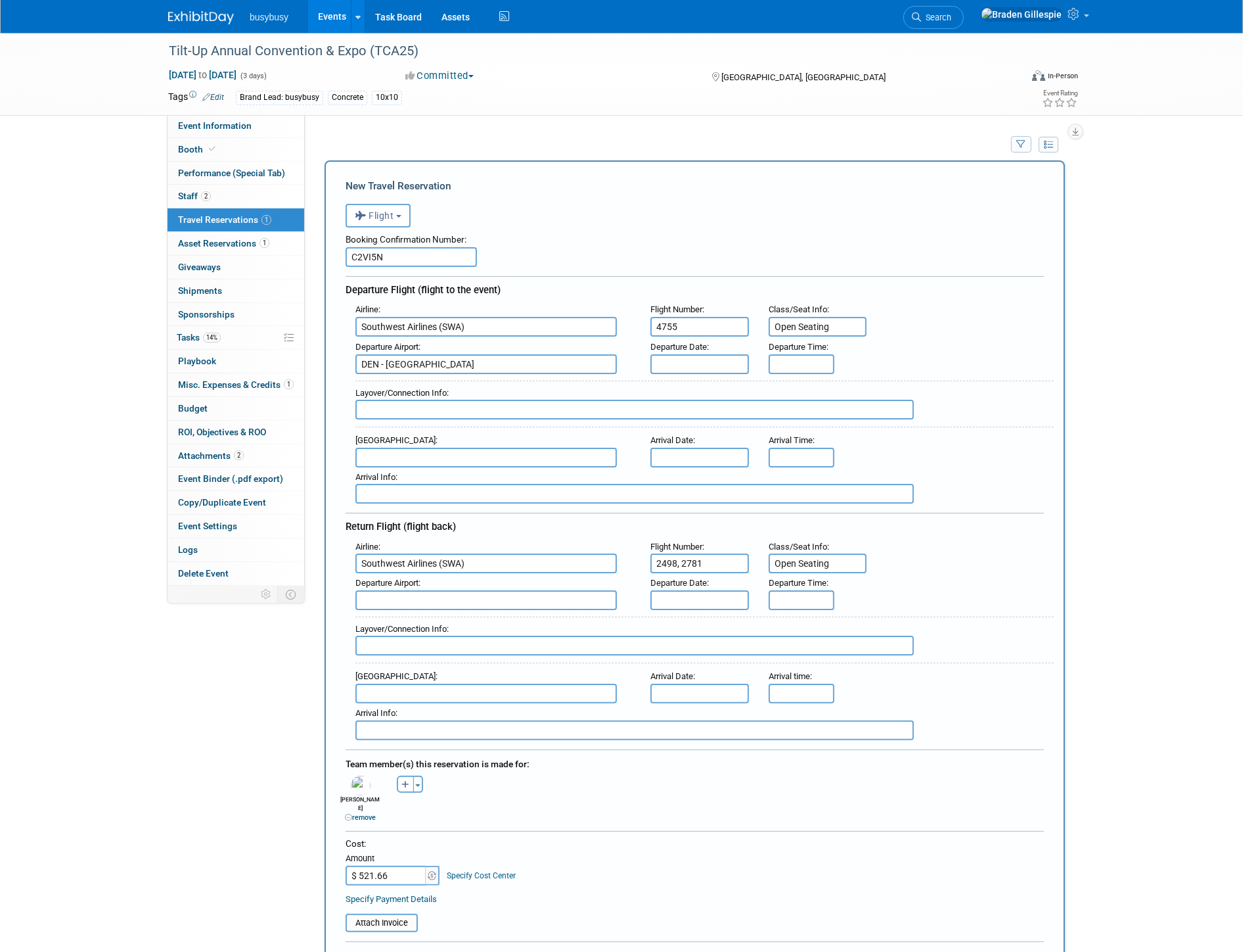
click at [426, 454] on input "text" at bounding box center [486, 457] width 262 height 20
click at [422, 468] on span "BNA - Nashville International Airport" at bounding box center [493, 478] width 274 height 21
type input "BNA - Nashville International Airport"
click at [390, 590] on input "text" at bounding box center [486, 600] width 262 height 20
click at [405, 610] on span "BNA - Nashville International Airport" at bounding box center [493, 621] width 274 height 21
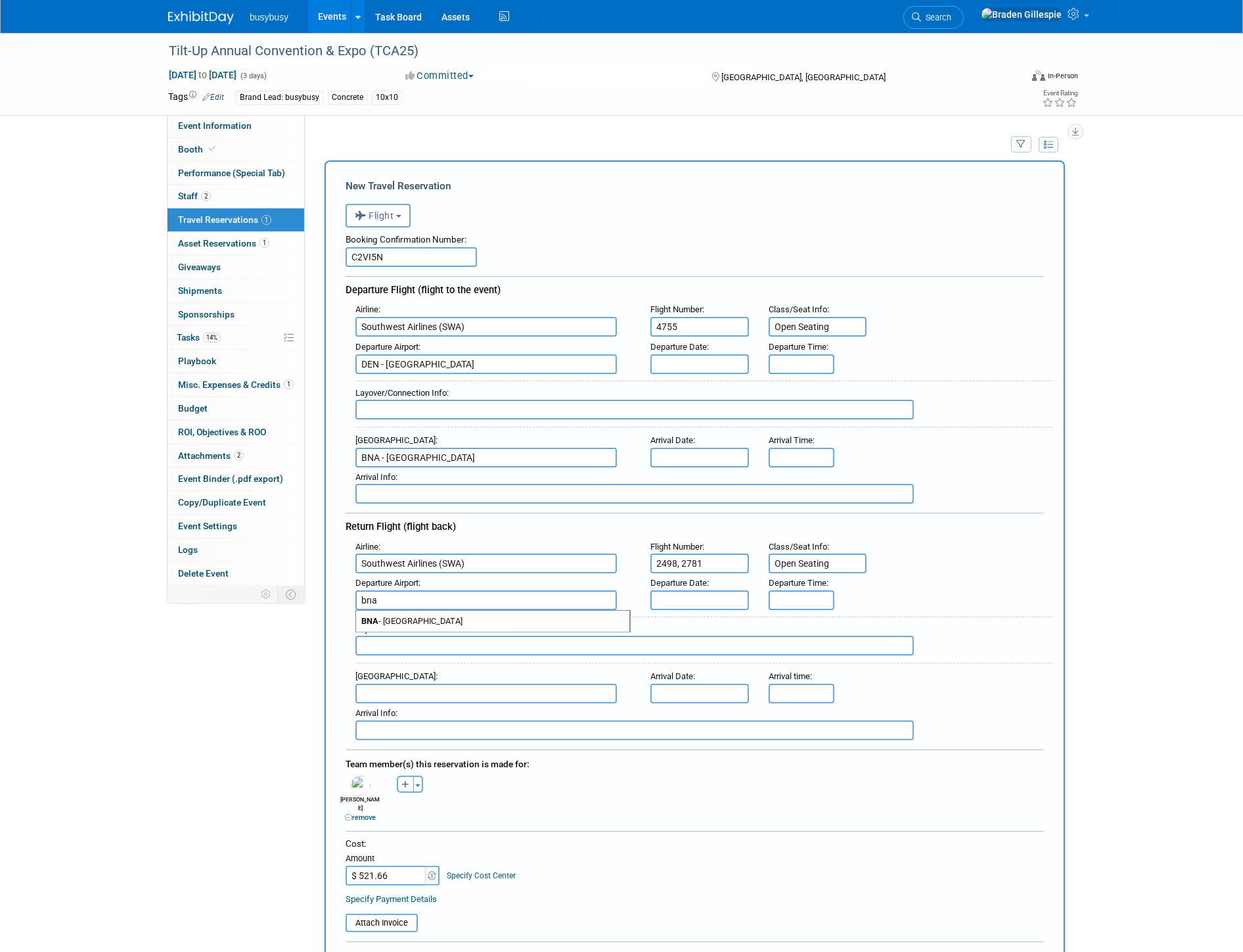
type input "BNA - Nashville International Airport"
click at [402, 683] on input "text" at bounding box center [486, 693] width 262 height 20
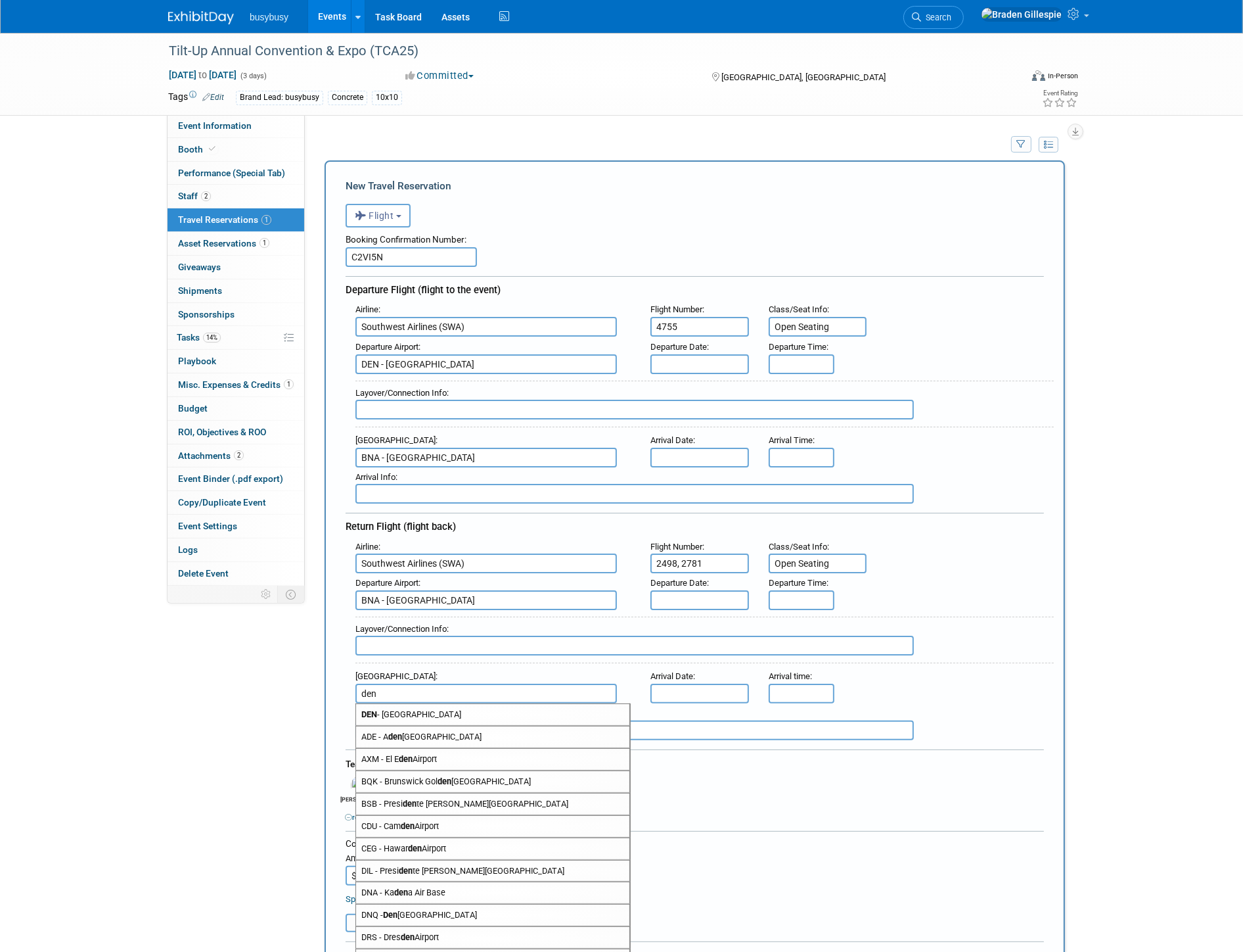
click at [419, 704] on span "DEN - Denver International Airport" at bounding box center [493, 715] width 274 height 21
type input "DEN - Denver International Airport"
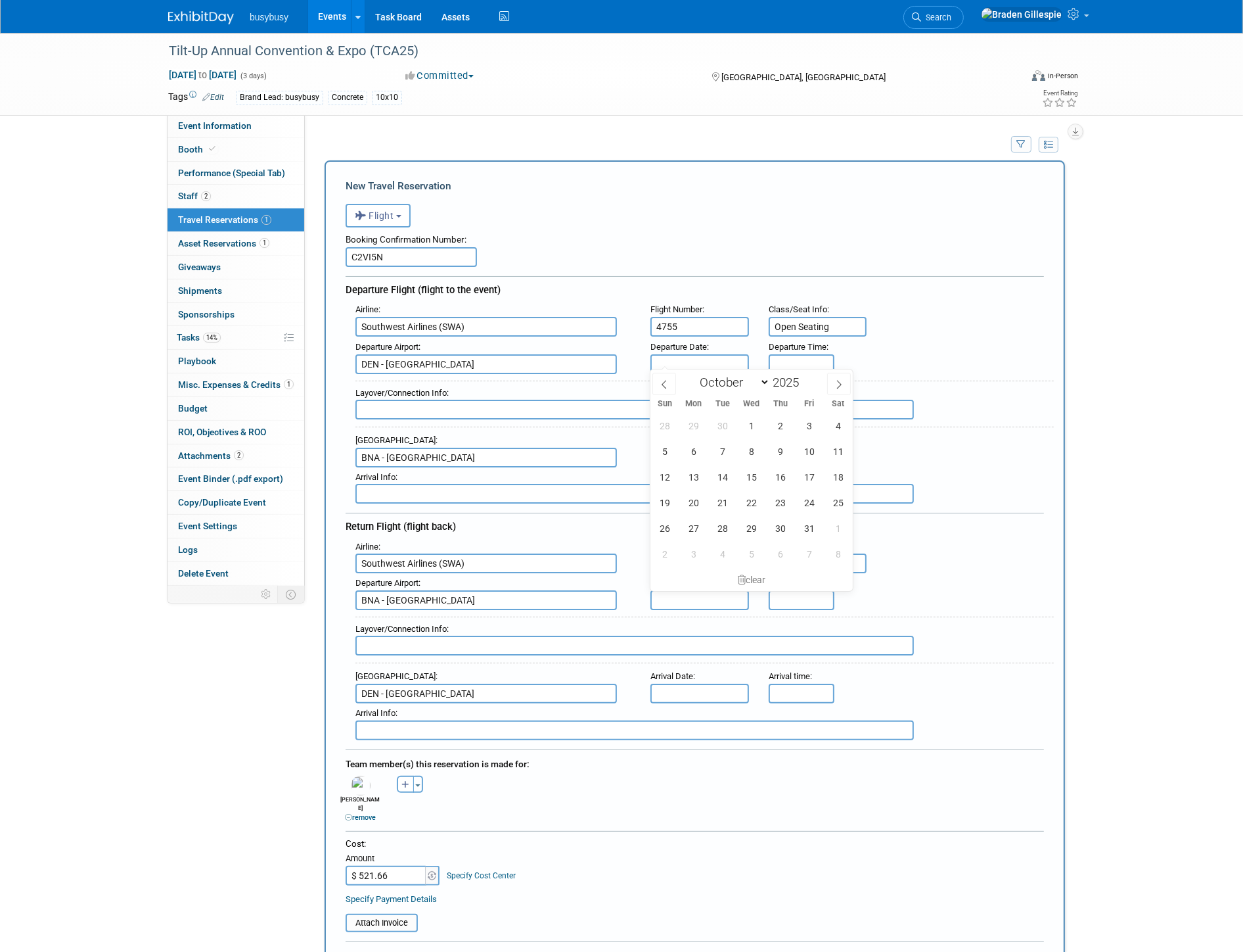
click at [683, 359] on input "text" at bounding box center [699, 364] width 98 height 20
click at [754, 429] on span "1" at bounding box center [752, 425] width 25 height 25
type input "[DATE]"
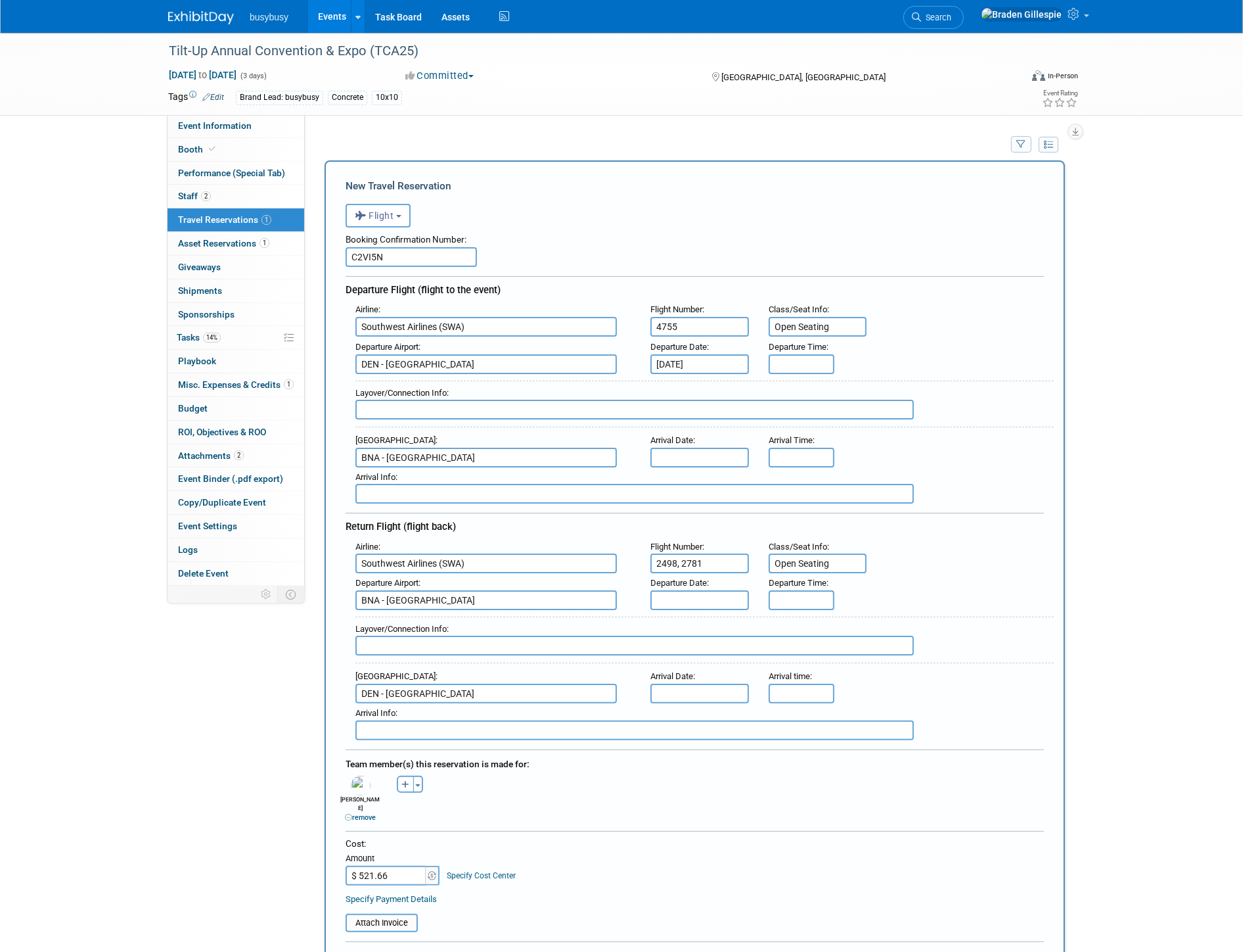
click at [682, 452] on input "text" at bounding box center [699, 457] width 98 height 20
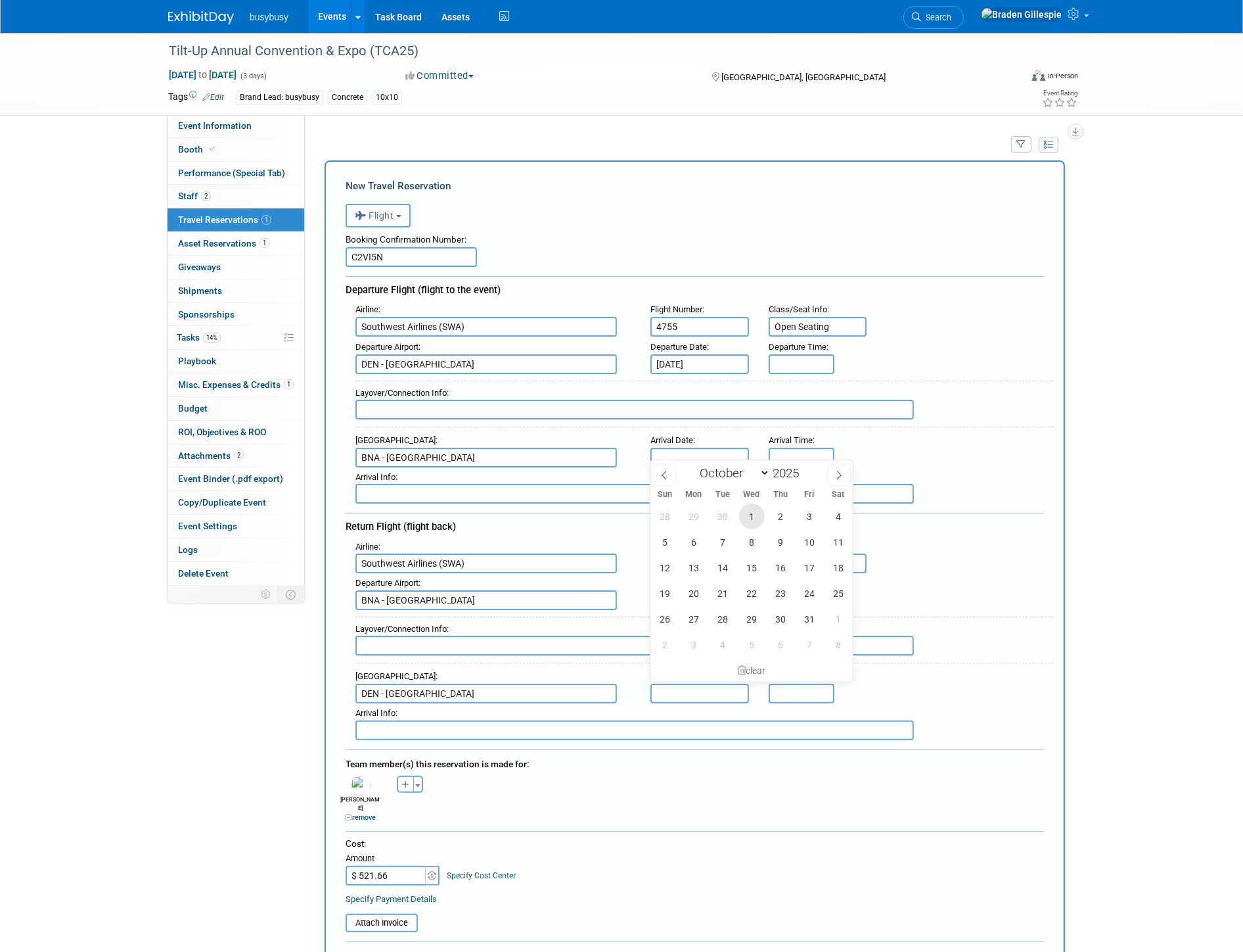
click at [749, 522] on span "1" at bounding box center [752, 516] width 25 height 25
type input "[DATE]"
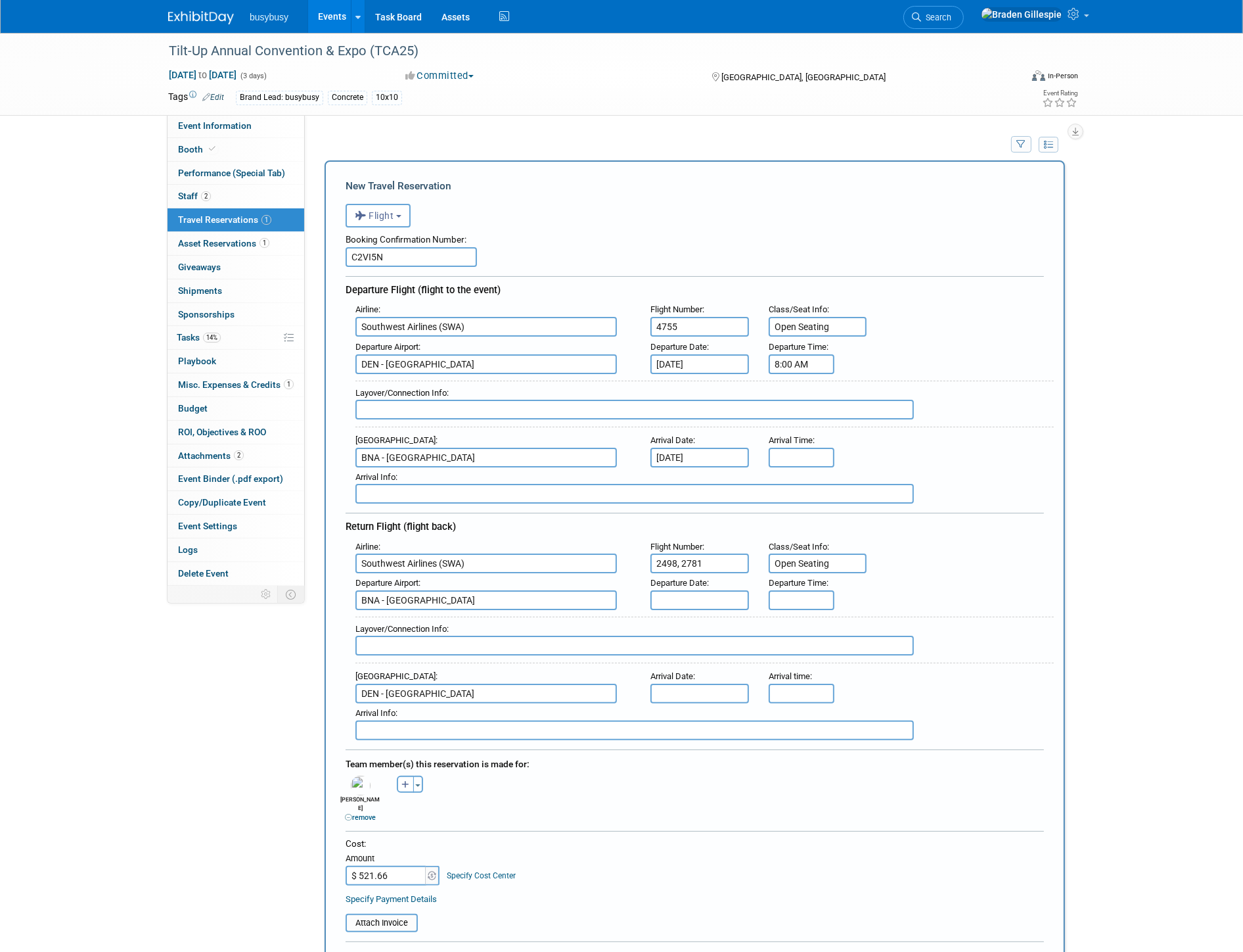
click at [815, 360] on input "8:00 AM" at bounding box center [802, 364] width 66 height 20
drag, startPoint x: 825, startPoint y: 365, endPoint x: 707, endPoint y: 376, distance: 118.5
click at [707, 376] on div "Airline : Southwest Airlines (SWA) Flight Number : 4755 Class/Seat Info : Open …" at bounding box center [695, 402] width 699 height 203
type input "10:25 AM"
click at [799, 451] on input "8:00 AM" at bounding box center [802, 457] width 66 height 20
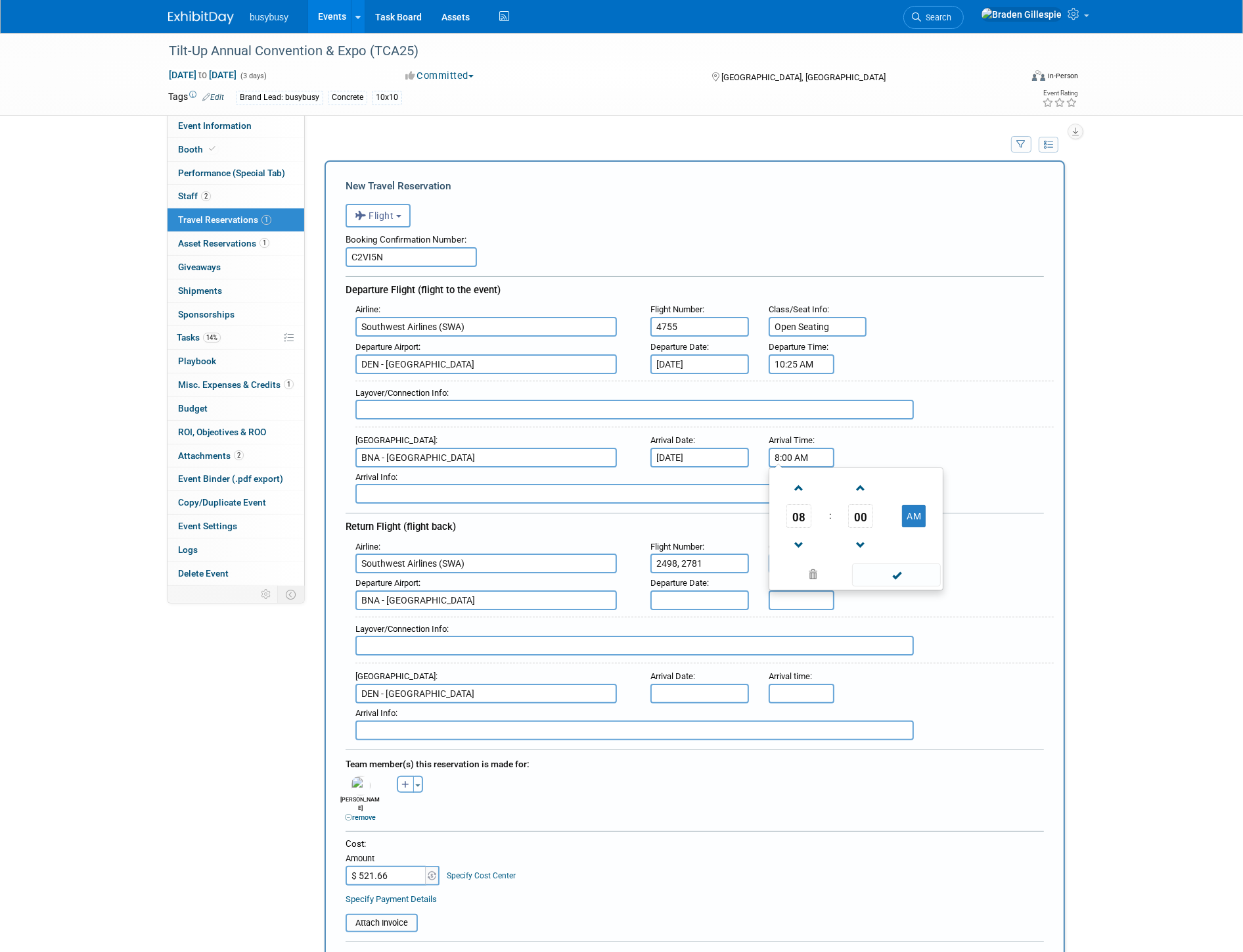
drag, startPoint x: 812, startPoint y: 452, endPoint x: 729, endPoint y: 455, distance: 83.1
click at [729, 455] on div "Arrival Airport : BNA - Nashville International Airport Arrival Date : Oct 1, 2…" at bounding box center [700, 449] width 708 height 37
type input "1:55 PM"
click at [667, 405] on input "text" at bounding box center [635, 409] width 559 height 20
type input "Nonstop - 2h 30m"
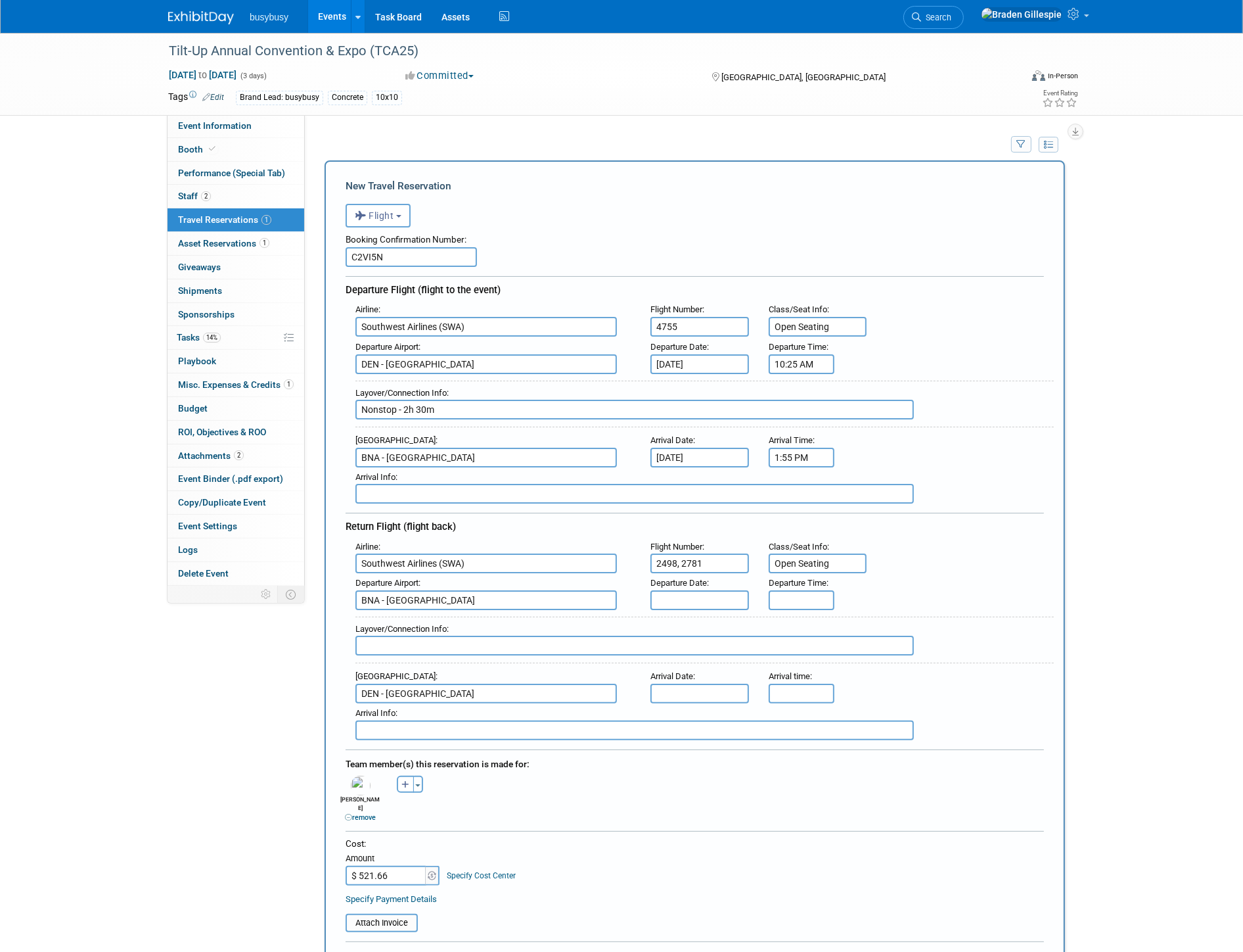
click at [390, 636] on input "text" at bounding box center [635, 645] width 559 height 20
click at [692, 590] on input "text" at bounding box center [699, 600] width 98 height 20
click at [810, 654] on span "3" at bounding box center [808, 654] width 25 height 25
type input "[DATE]"
click at [686, 683] on input "text" at bounding box center [699, 693] width 98 height 20
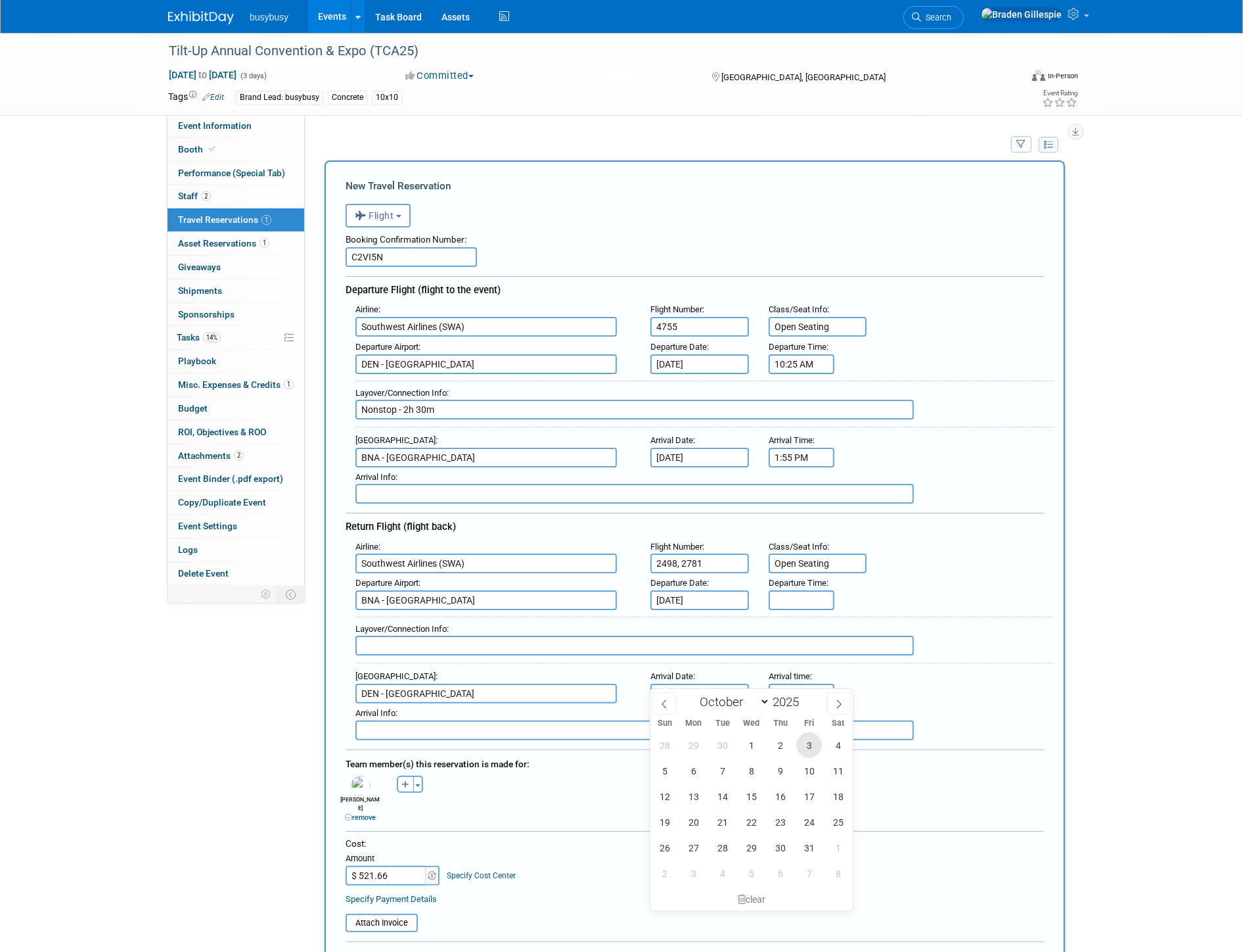
click at [813, 740] on span "3" at bounding box center [808, 744] width 25 height 25
type input "[DATE]"
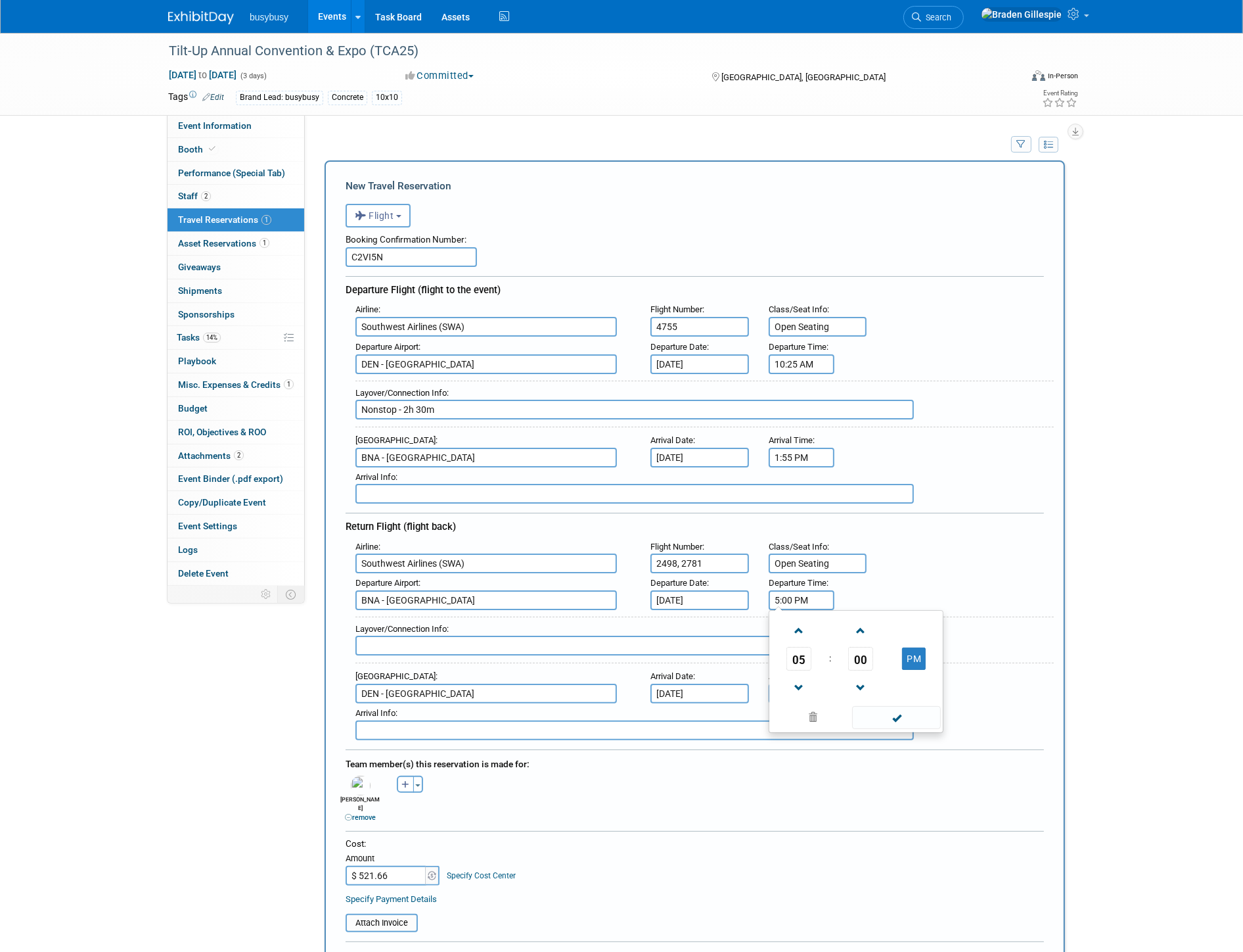
click at [810, 594] on input "5:00 PM" at bounding box center [802, 600] width 66 height 20
drag, startPoint x: 827, startPoint y: 583, endPoint x: 717, endPoint y: 593, distance: 110.5
click at [717, 593] on div "Departure Airport : BNA - Nashville International Airport Departure Date : Oct …" at bounding box center [700, 591] width 708 height 37
type input "7:25 PM"
click at [811, 683] on input "5:00 PM" at bounding box center [802, 693] width 66 height 20
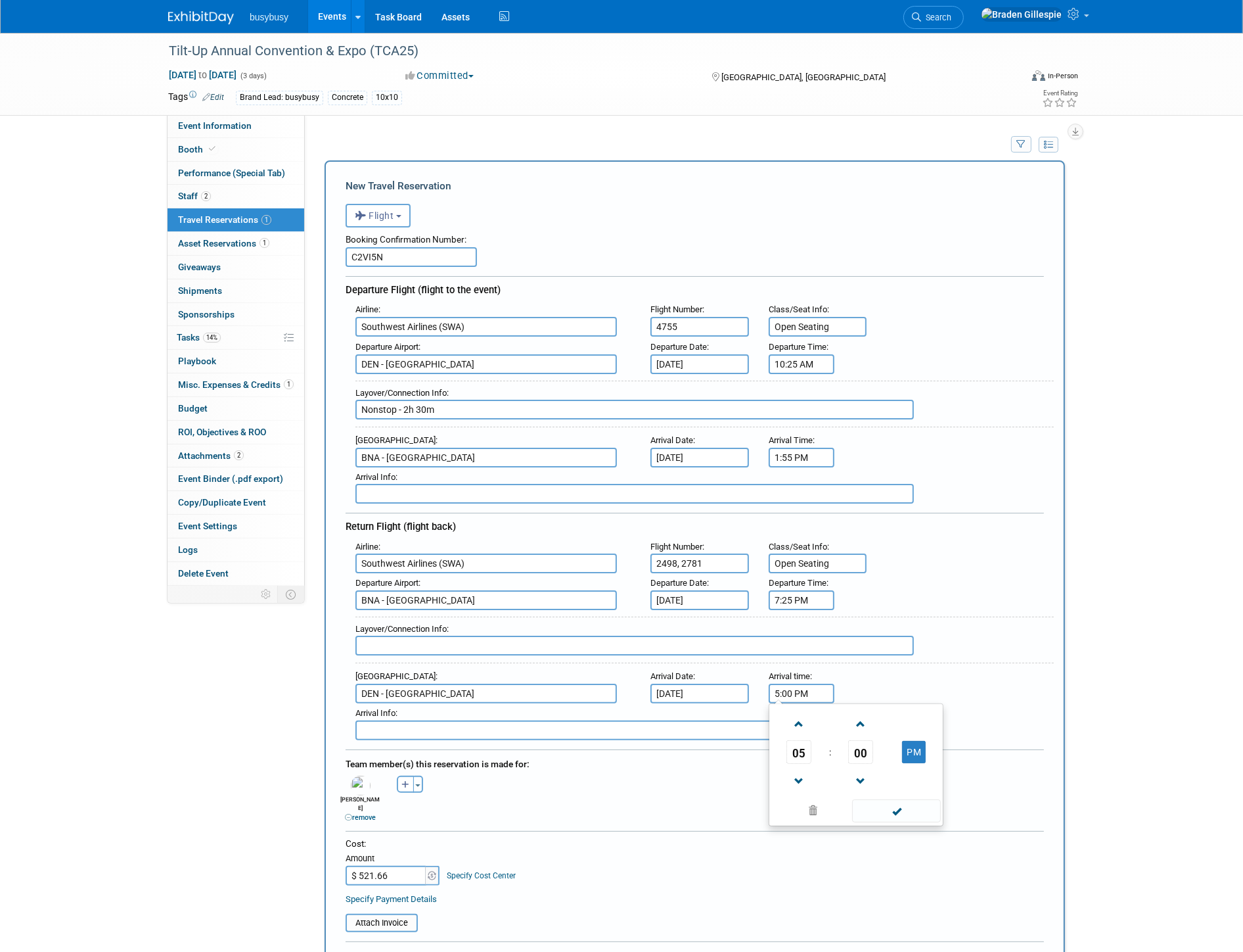
drag, startPoint x: 812, startPoint y: 677, endPoint x: 713, endPoint y: 669, distance: 99.3
click at [713, 673] on div "Arrival Airport : DEN - Denver International Airport Arrival Date : Oct 3, 2025…" at bounding box center [700, 685] width 708 height 37
type input "11:40 PM"
click at [396, 636] on input "text" at bounding box center [635, 645] width 559 height 20
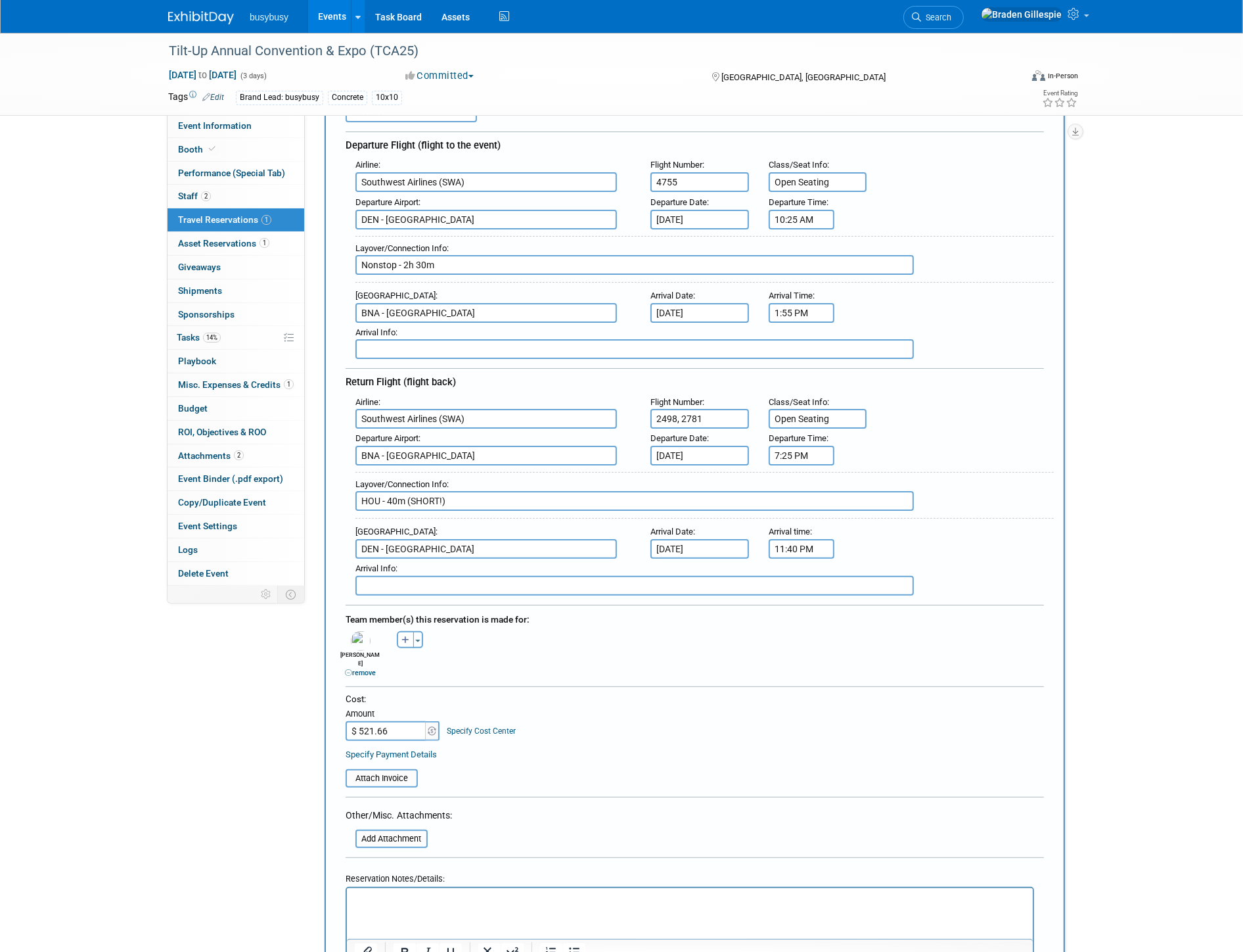
scroll to position [146, 0]
type input "HOU - 40m (SHORT!)"
click at [389, 769] on input "file" at bounding box center [338, 777] width 156 height 16
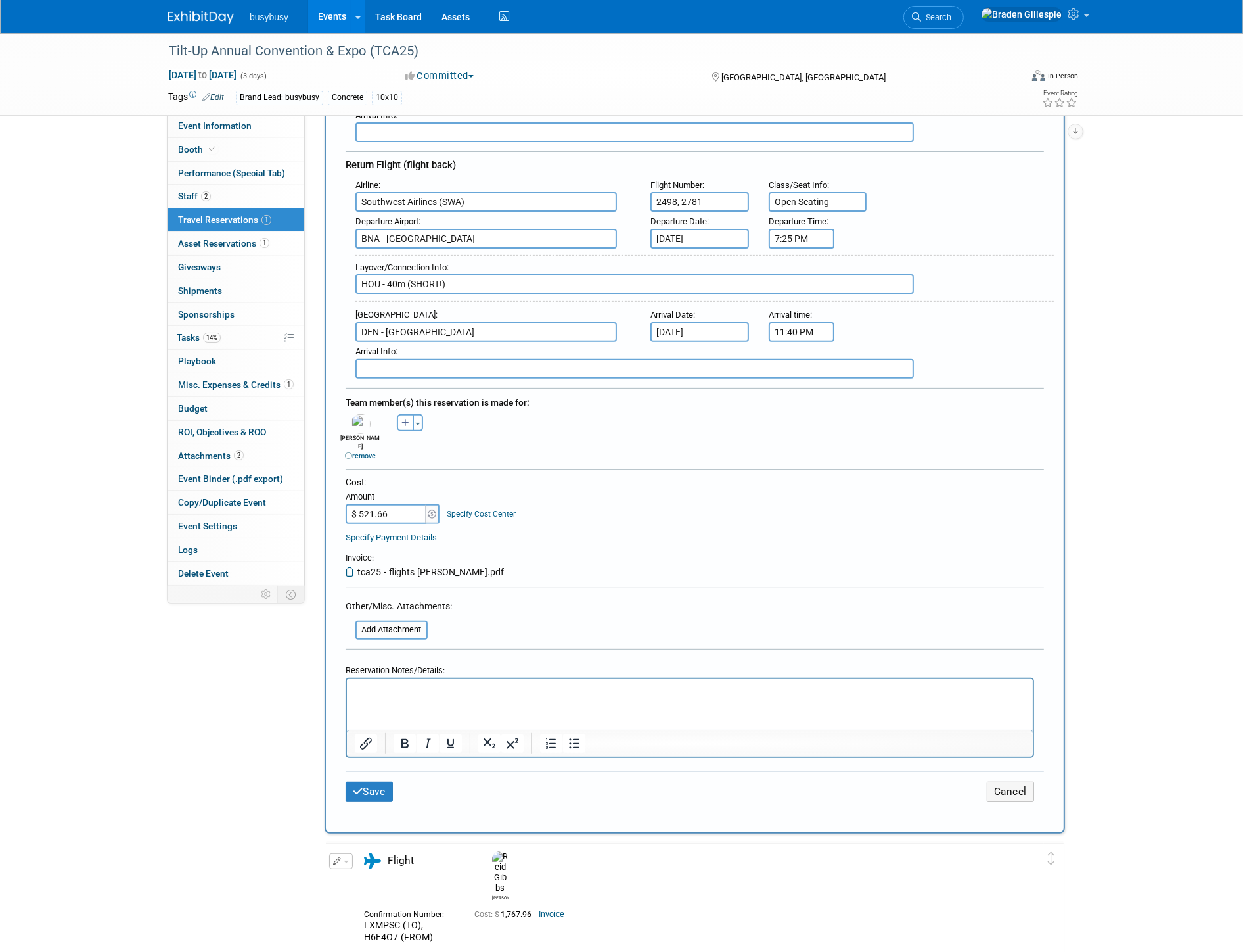
scroll to position [365, 0]
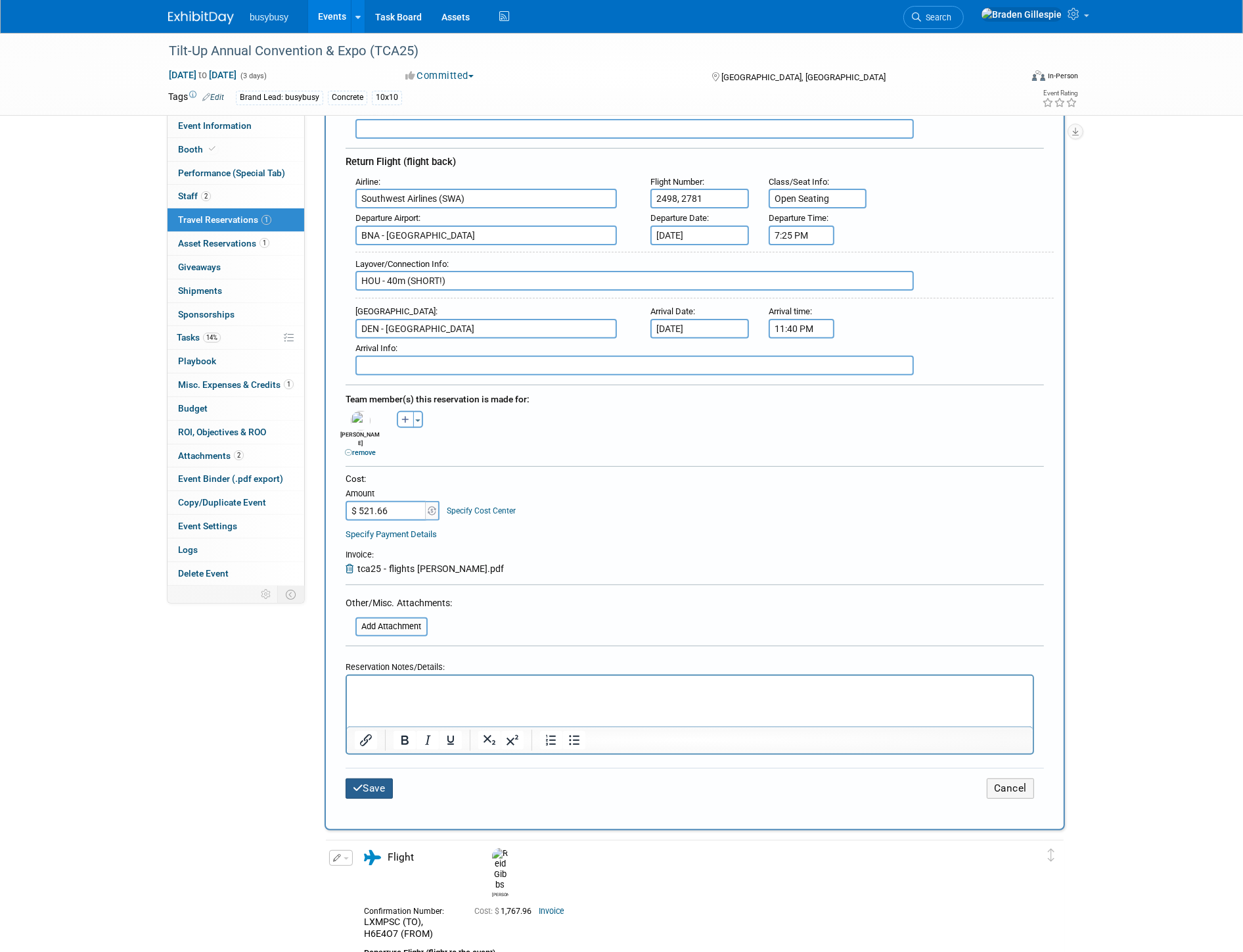
click at [382, 778] on button "Save" at bounding box center [369, 788] width 47 height 20
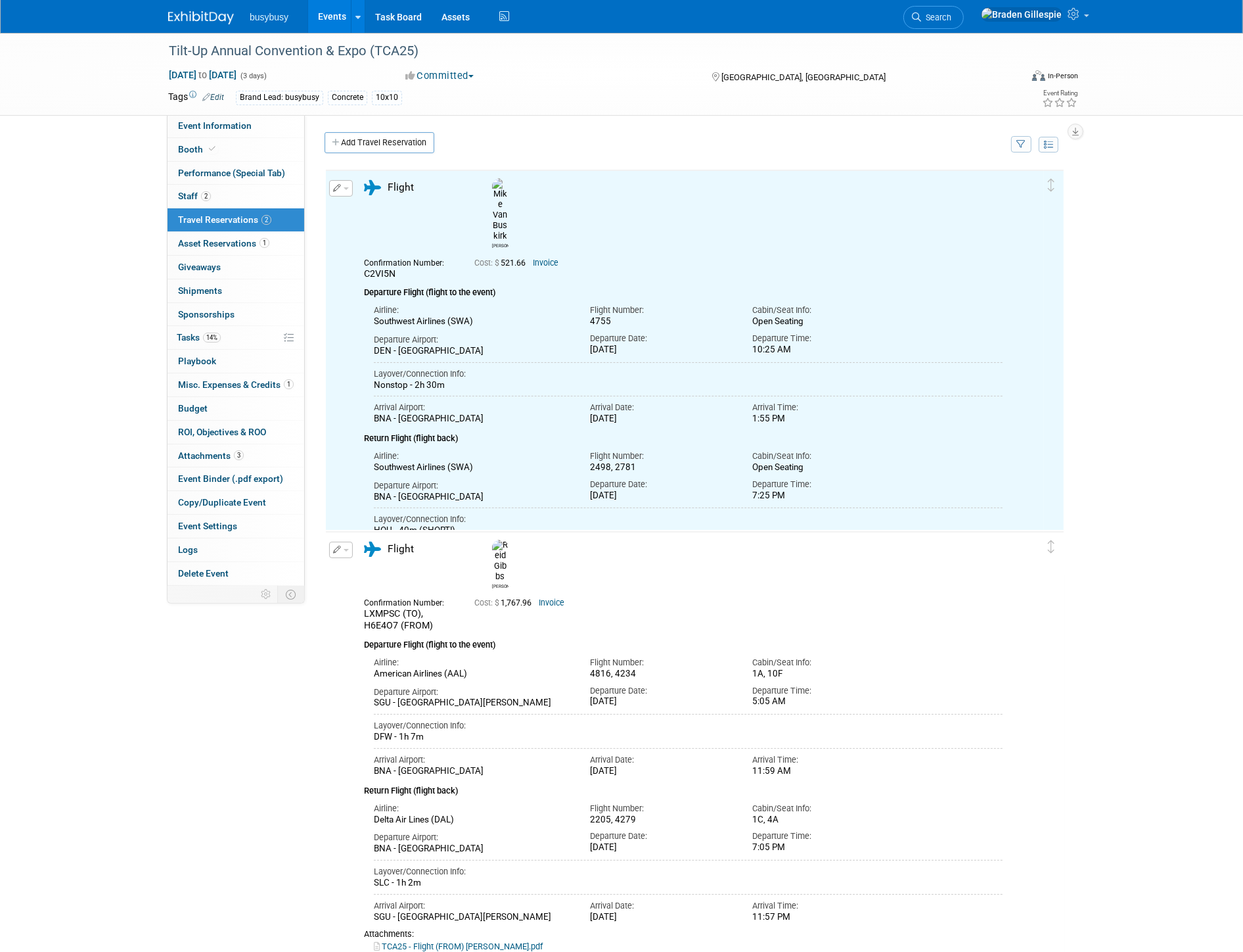
scroll to position [0, 0]
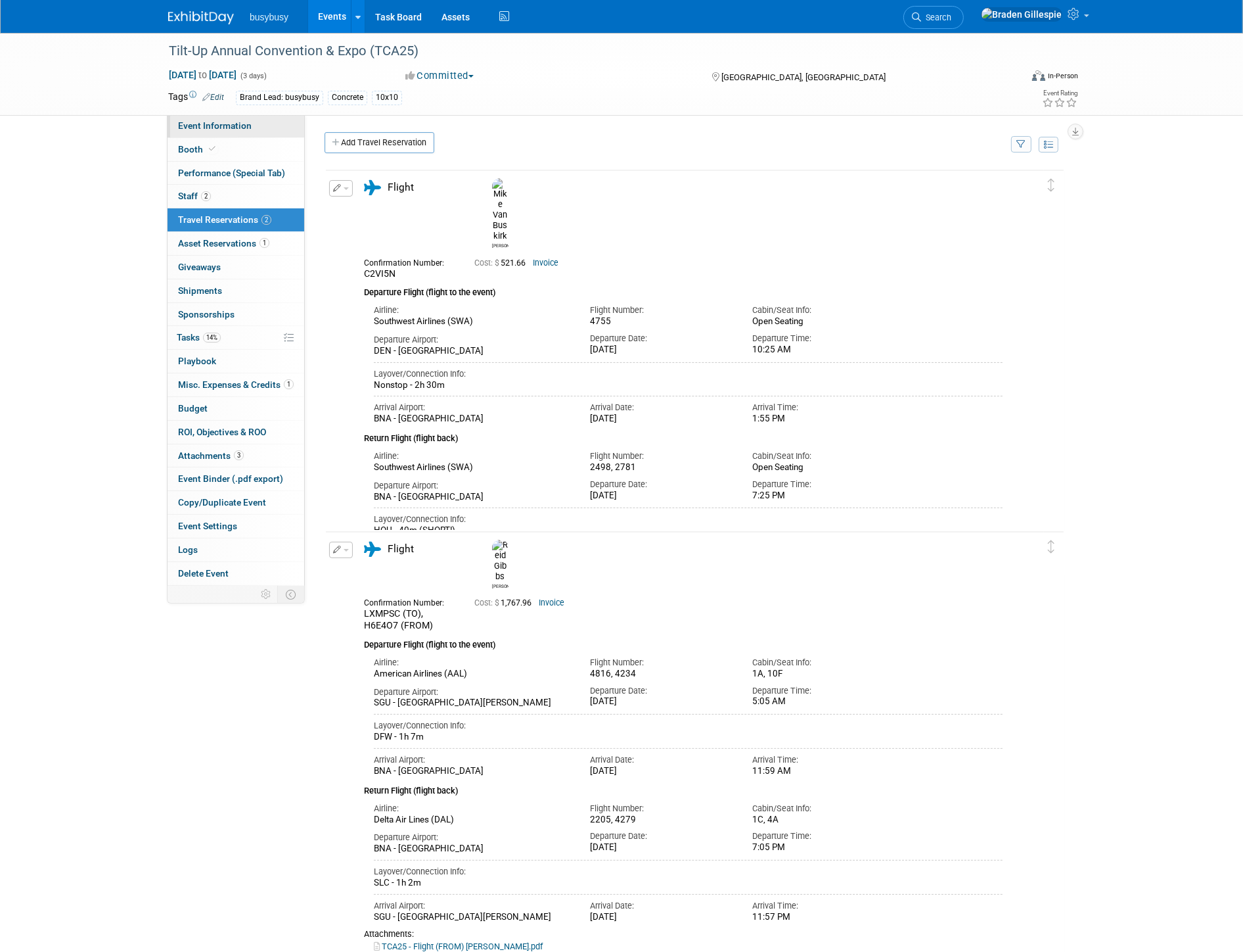
click at [255, 123] on link "Event Information" at bounding box center [236, 126] width 136 height 23
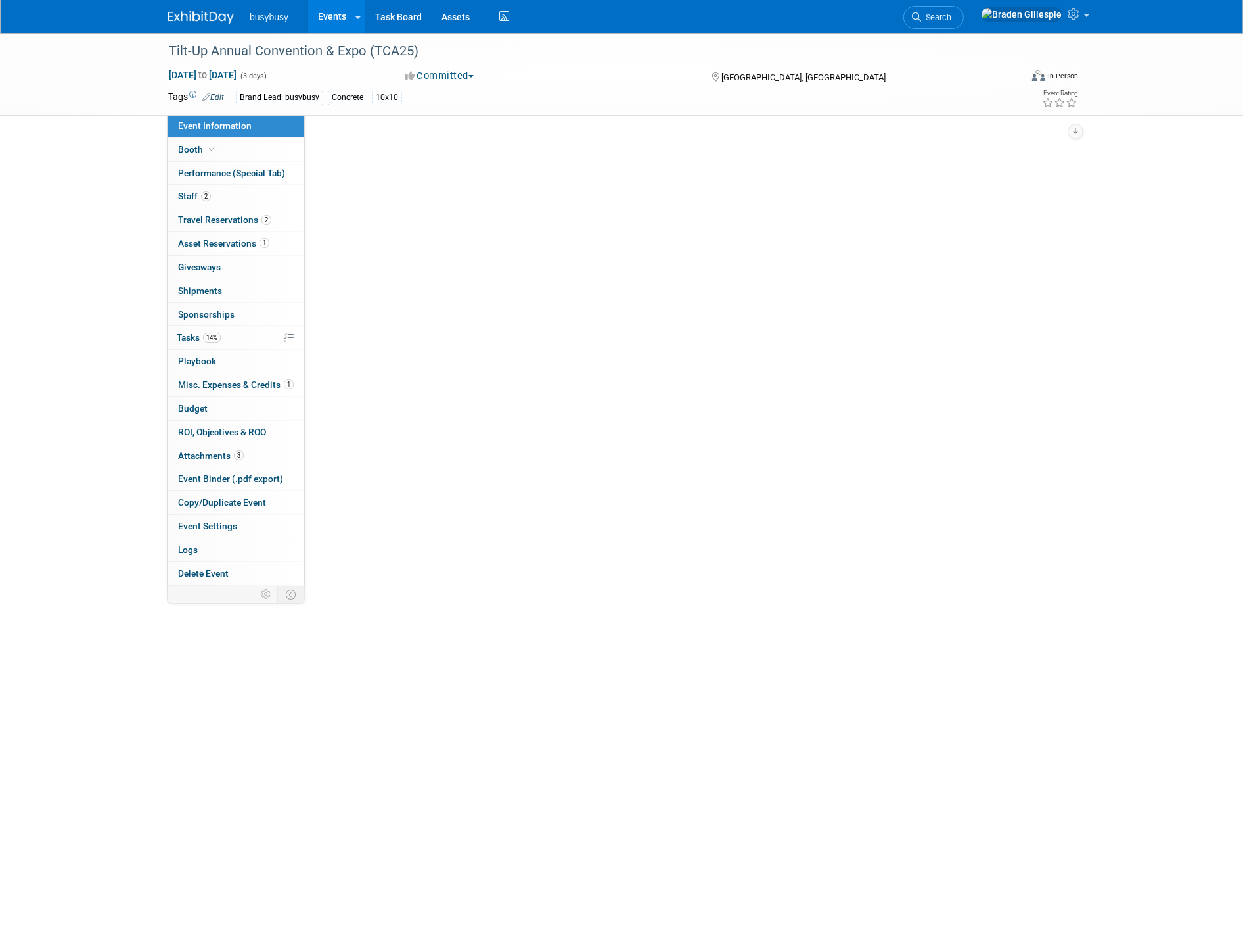
select select "BusyBusy"
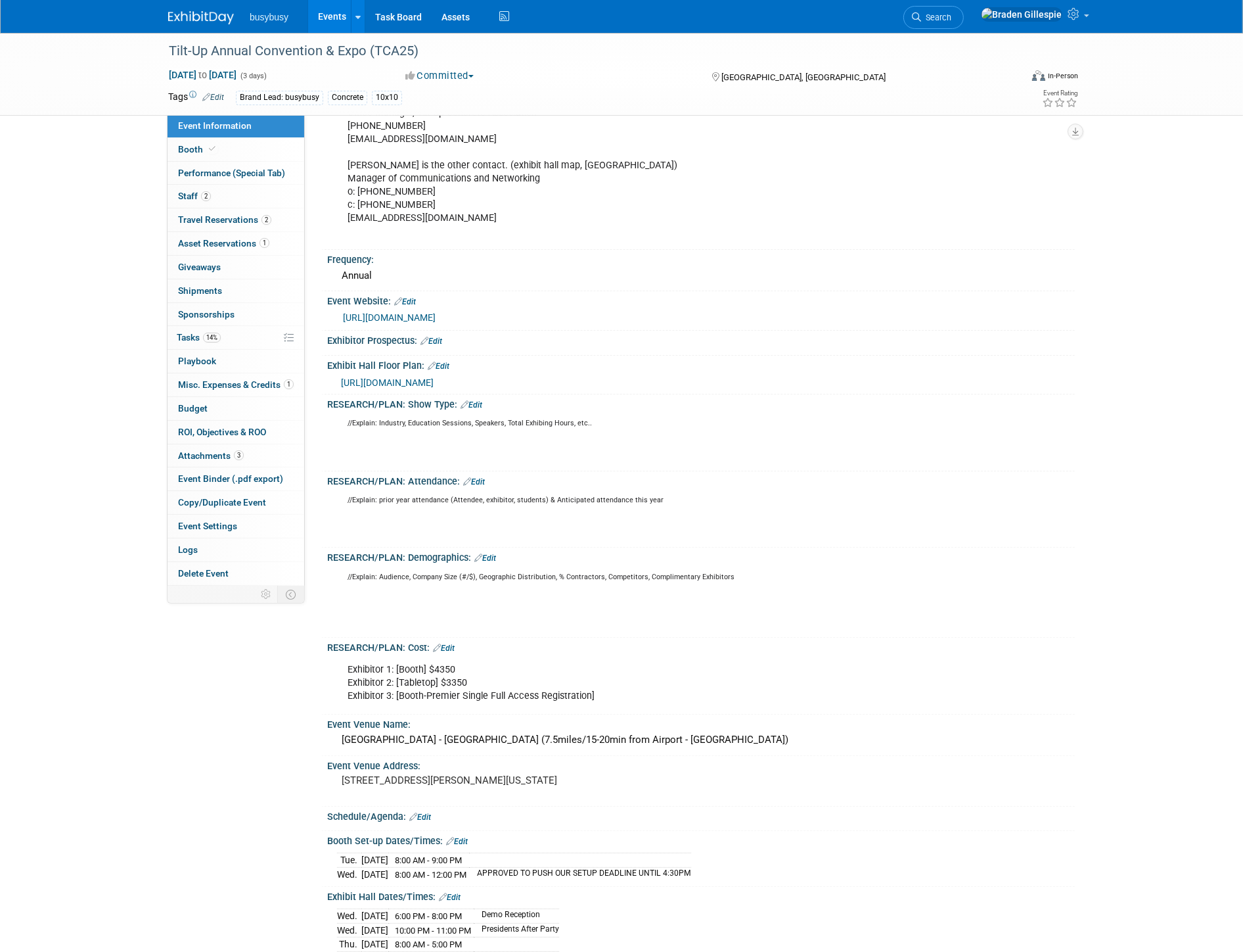
scroll to position [365, 0]
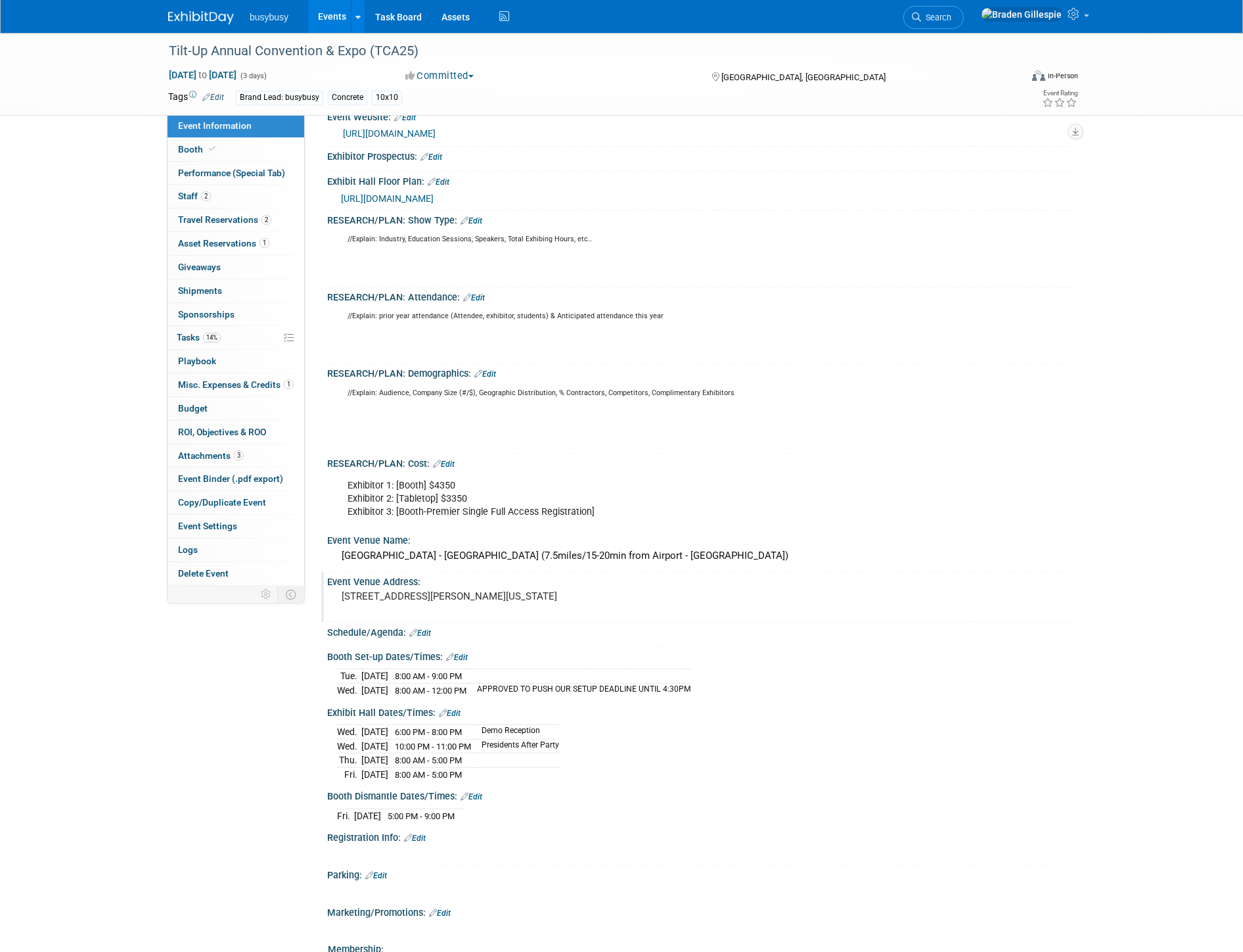
click at [395, 602] on pre "[STREET_ADDRESS][PERSON_NAME][US_STATE]" at bounding box center [482, 596] width 282 height 12
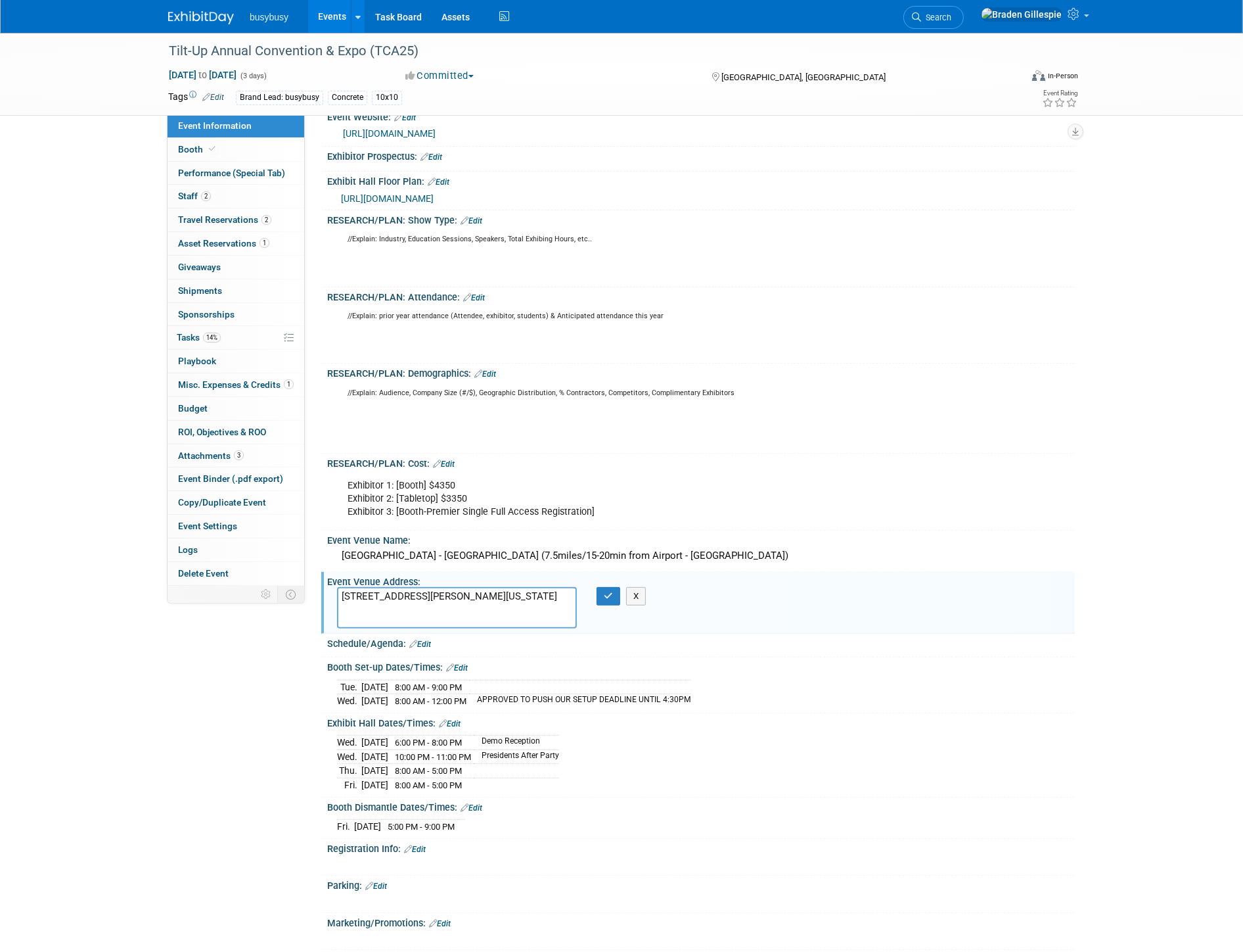
drag, startPoint x: 409, startPoint y: 618, endPoint x: 314, endPoint y: 572, distance: 105.6
click at [313, 570] on div "Event Information Event Info Booth Booth Performance (Special Tab) Performance …" at bounding box center [622, 379] width 927 height 1423
click at [634, 592] on button "X" at bounding box center [636, 596] width 20 height 18
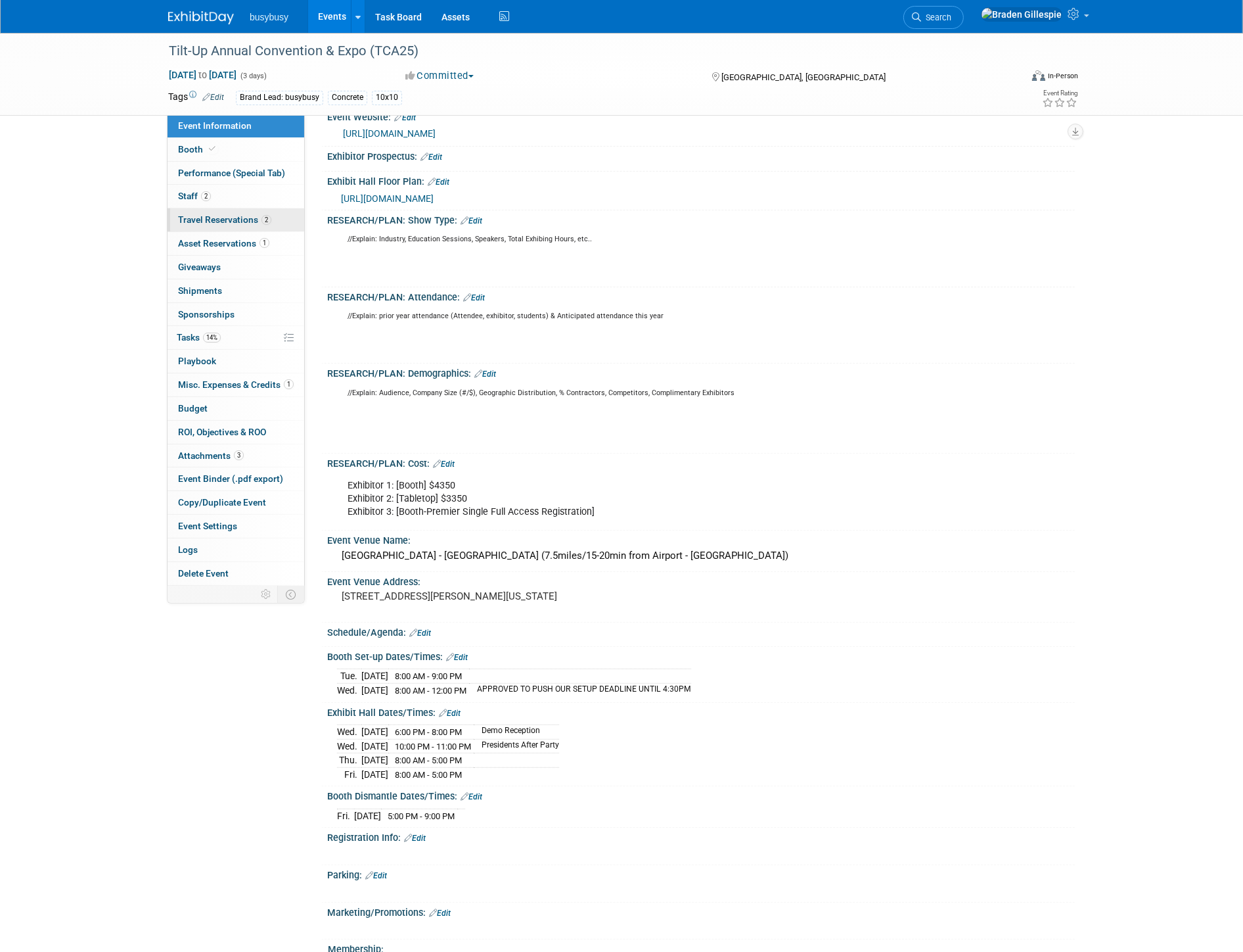
click at [238, 220] on span "Travel Reservations 2" at bounding box center [224, 219] width 93 height 10
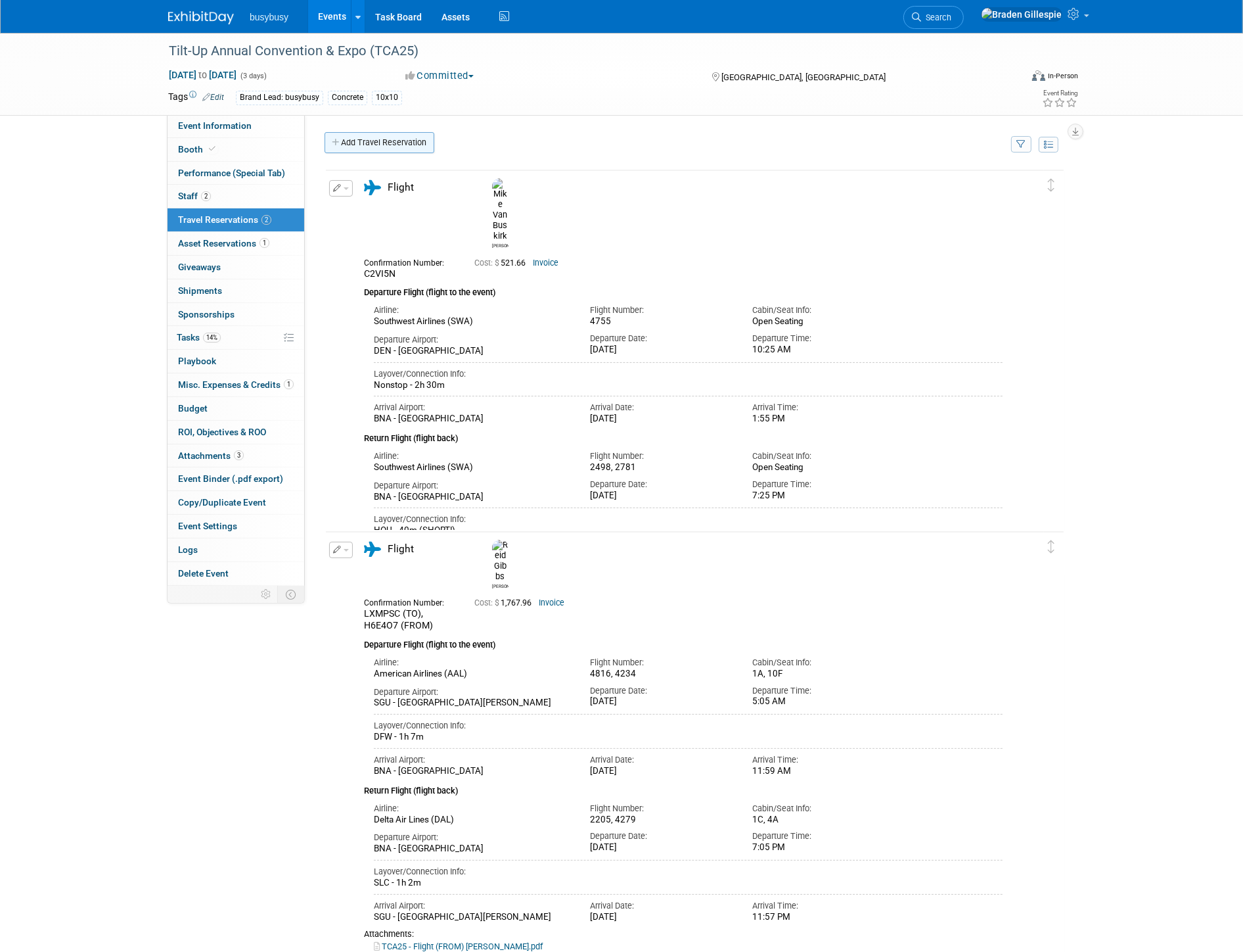
scroll to position [0, 0]
click at [386, 140] on link "Add Travel Reservation" at bounding box center [379, 143] width 110 height 21
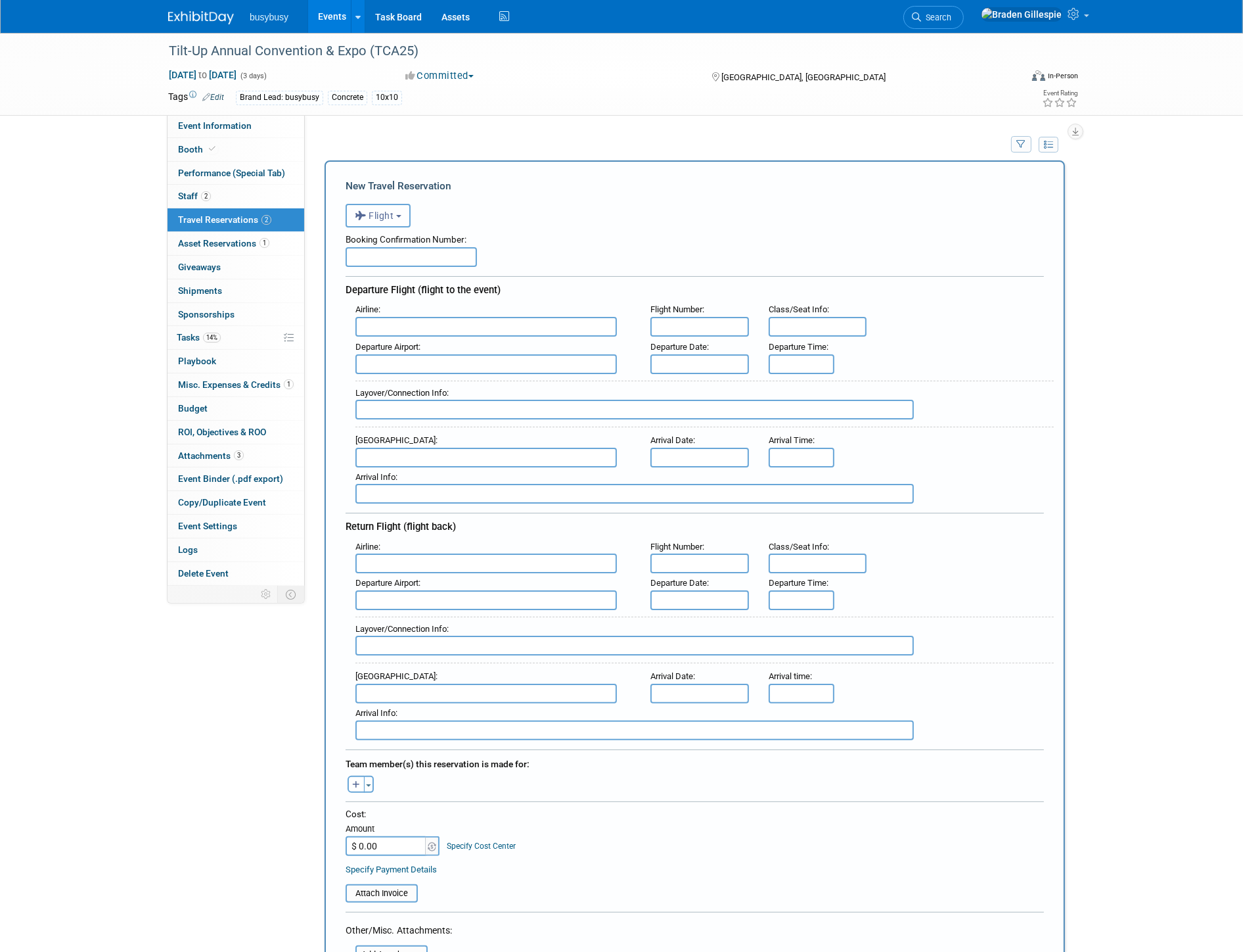
click at [382, 216] on span "Flight" at bounding box center [374, 216] width 39 height 10
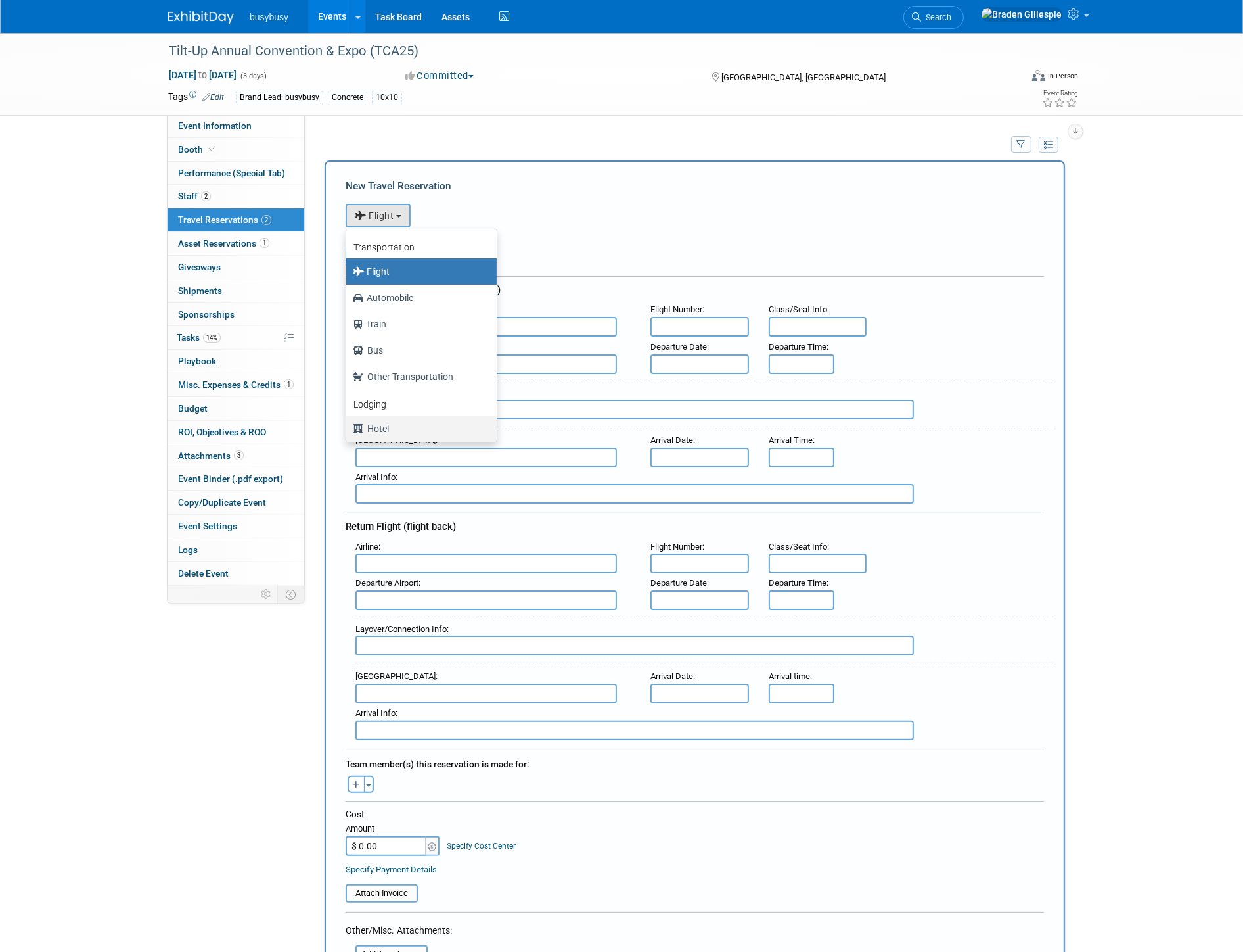
click at [388, 424] on label "Hotel" at bounding box center [418, 429] width 130 height 21
click at [349, 424] on input "Hotel" at bounding box center [344, 427] width 9 height 9
select select "6"
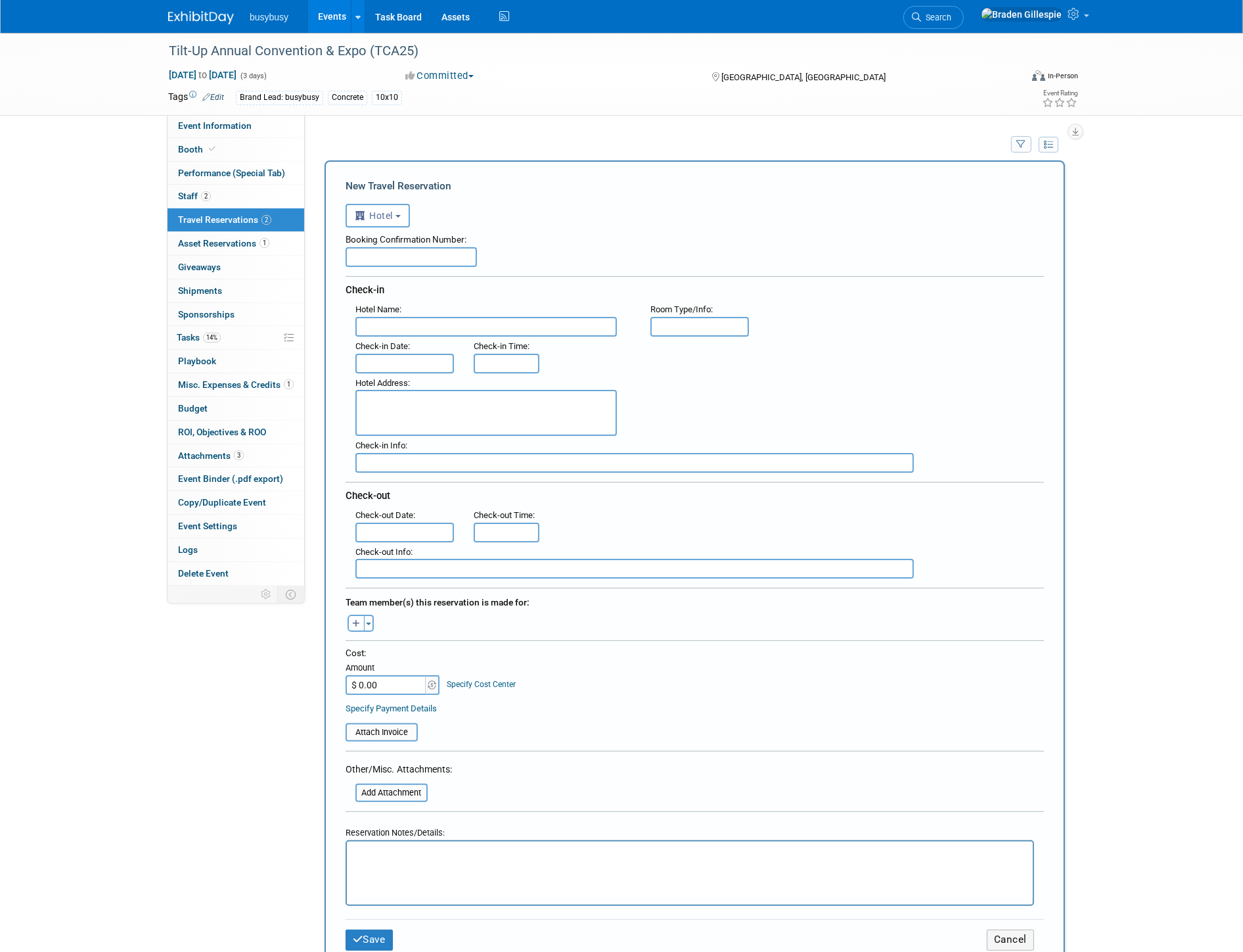
click at [442, 330] on input "text" at bounding box center [486, 326] width 262 height 20
type input "AC Hotel by Marriott Nashville Downtown"
click at [424, 356] on input "text" at bounding box center [404, 363] width 98 height 20
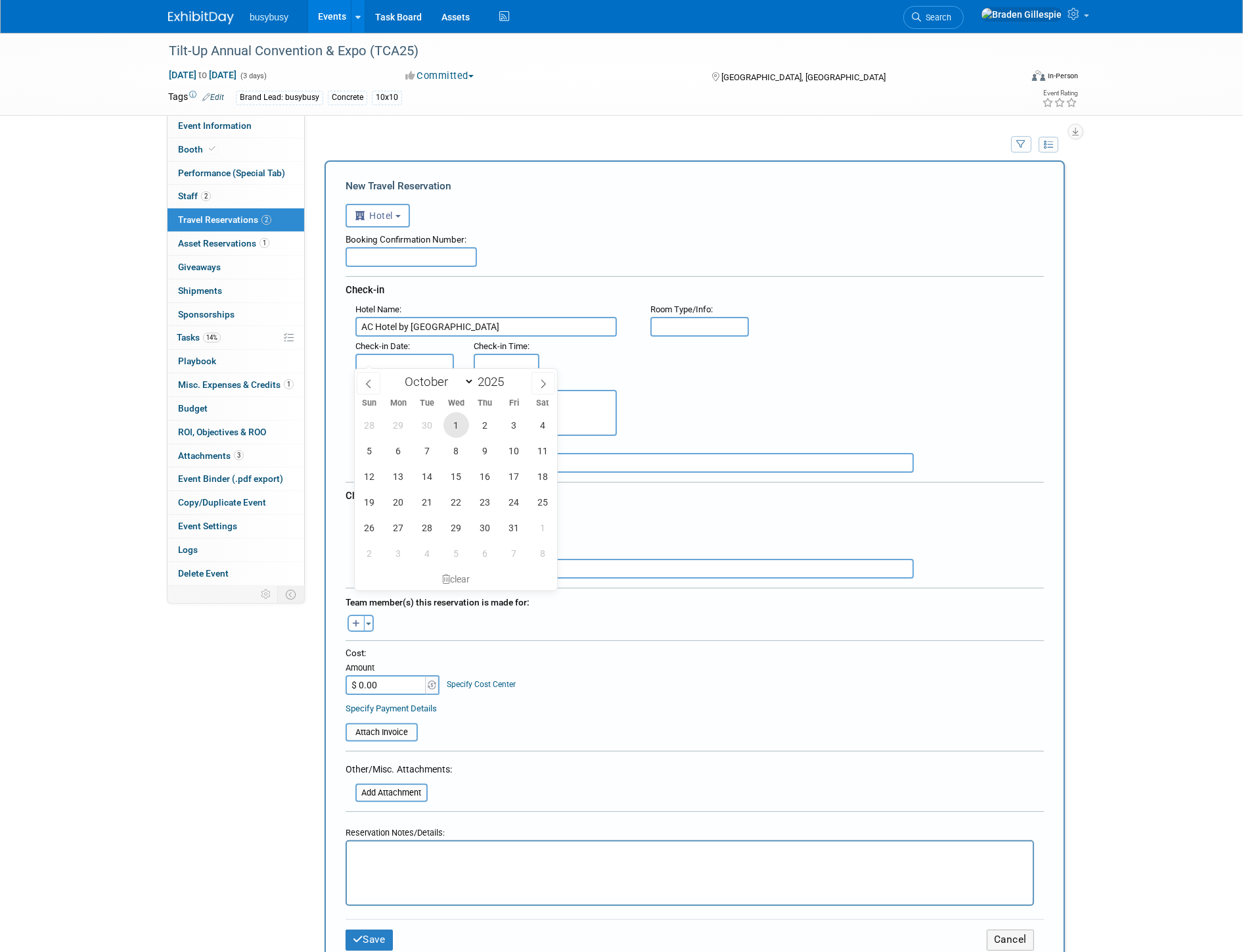
click at [463, 426] on span "1" at bounding box center [455, 424] width 25 height 25
type input "[DATE]"
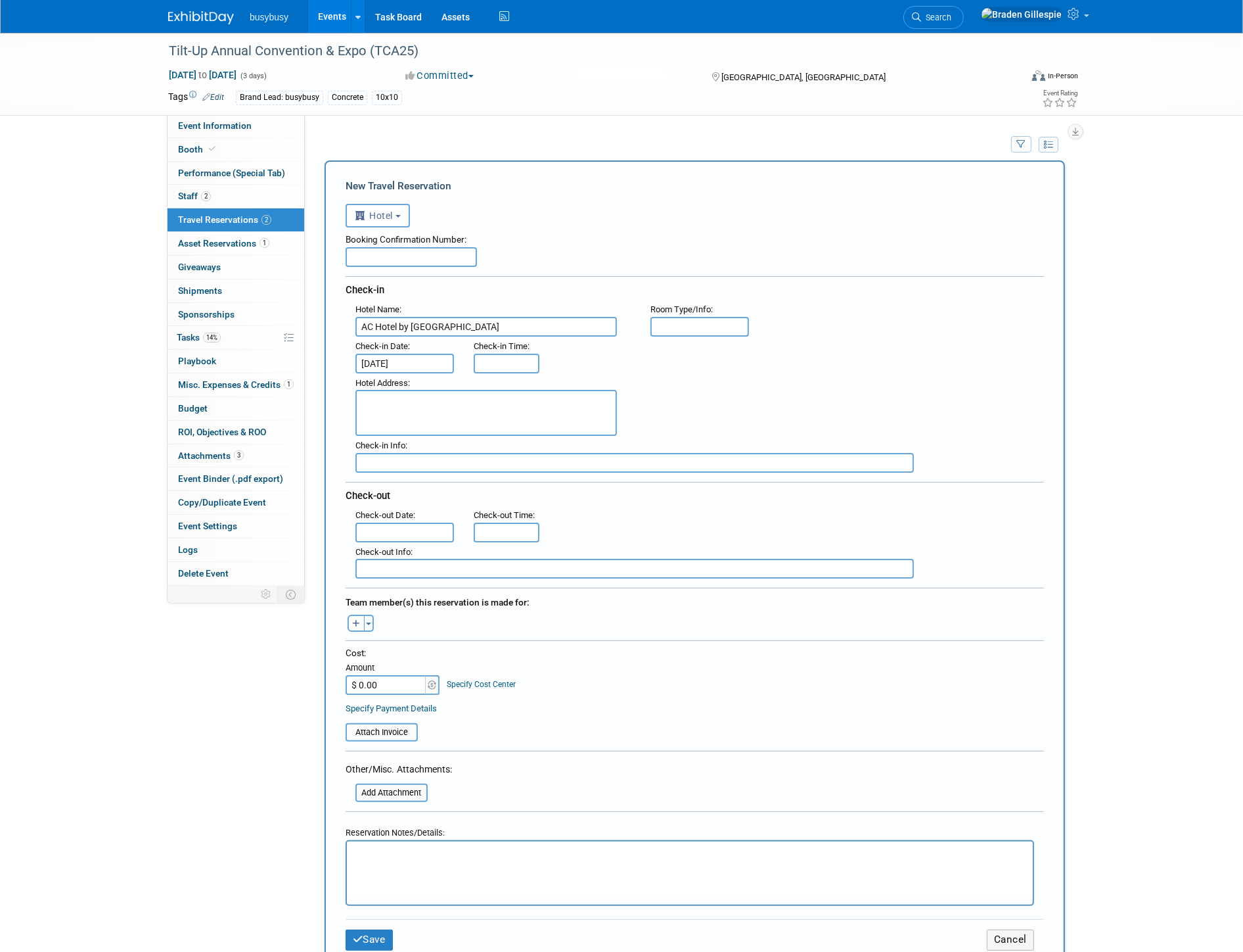
click at [396, 523] on input "text" at bounding box center [404, 532] width 98 height 20
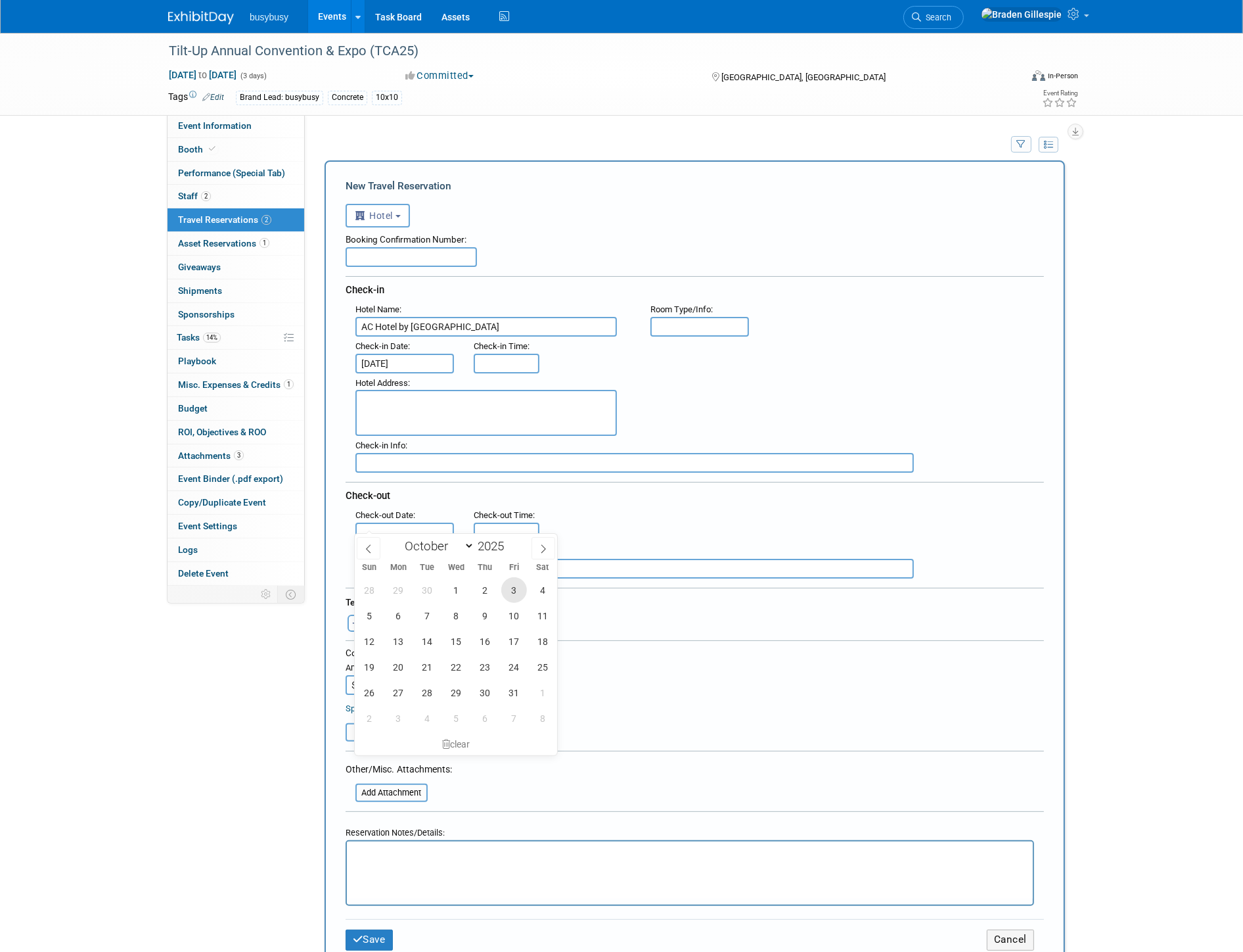
click at [504, 588] on span "3" at bounding box center [514, 589] width 25 height 25
type input "[DATE]"
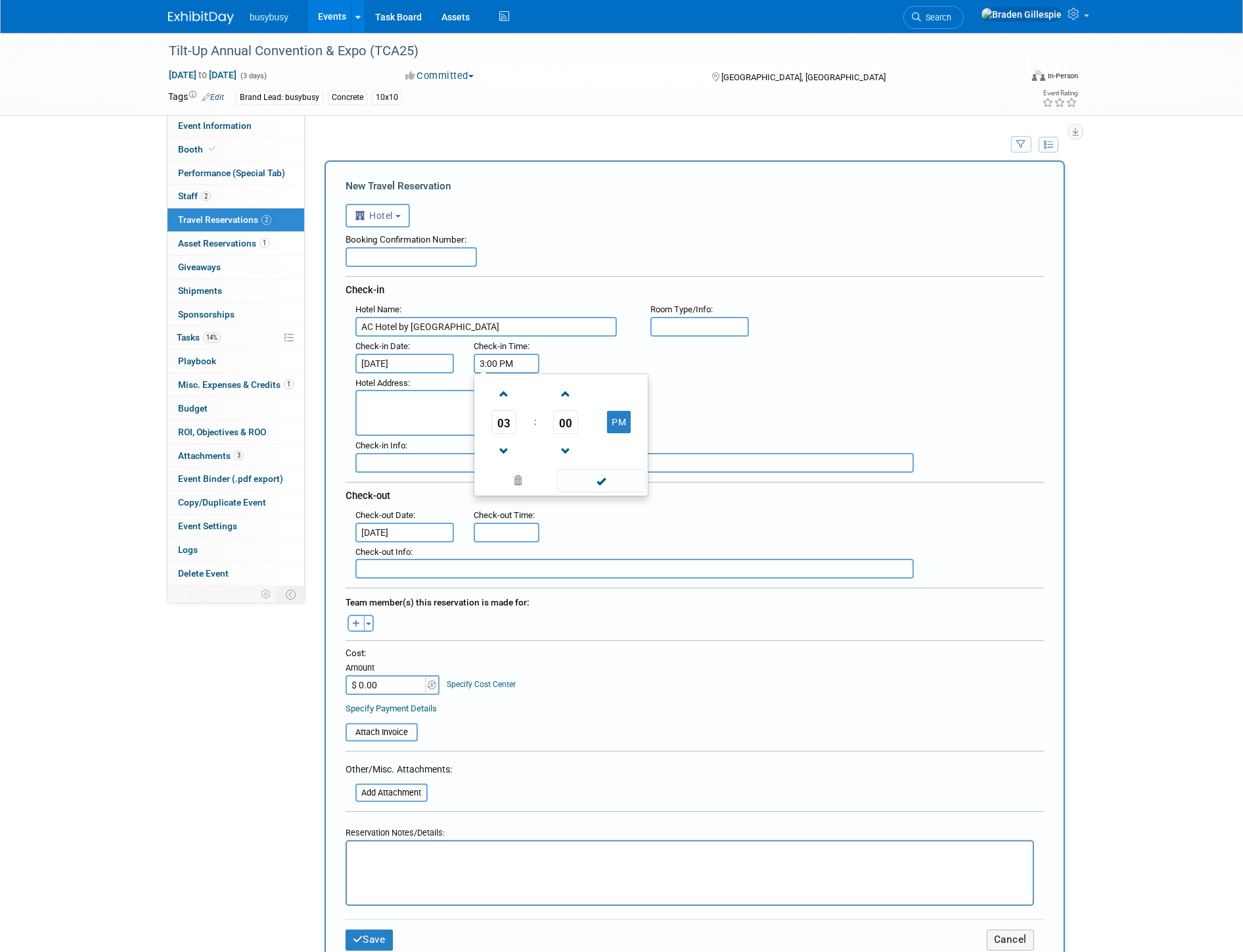
click at [530, 355] on input "3:00 PM" at bounding box center [507, 363] width 66 height 20
click at [508, 391] on span at bounding box center [504, 394] width 23 height 23
type input "4:00 PM"
click at [631, 522] on div ": Check-out Date : Oct 3, 2025 Check-out Time :" at bounding box center [700, 523] width 708 height 37
type input "11:00 AM"
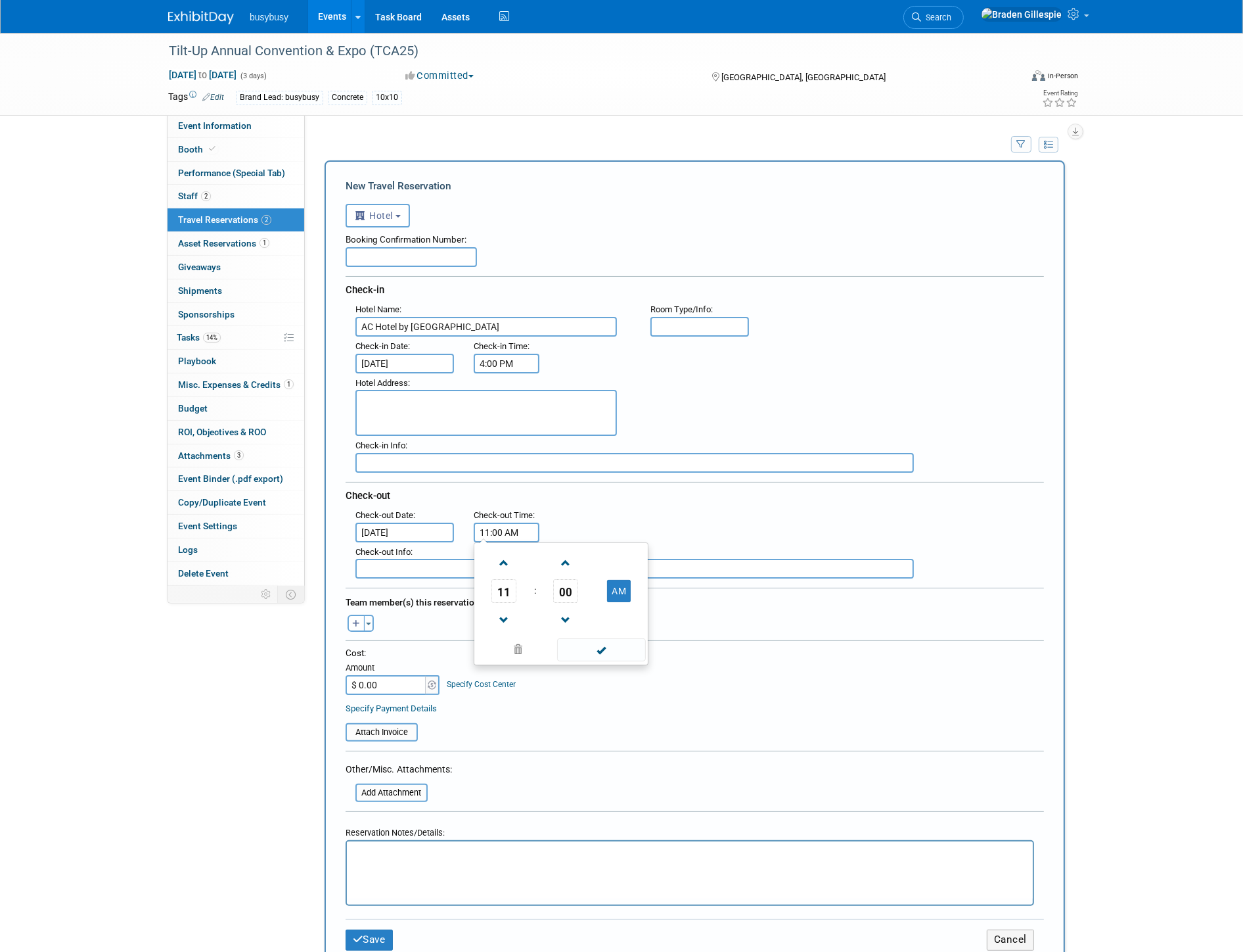
click at [513, 523] on input "11:00 AM" at bounding box center [507, 532] width 66 height 20
click at [706, 522] on div ": Check-out Date : Oct 3, 2025 Check-out Time : 11:00 AM 11 : 00 AM 12 01 02 03…" at bounding box center [700, 523] width 708 height 37
click at [527, 404] on textarea at bounding box center [486, 412] width 262 height 46
paste textarea "410 Rep. John Lewis Way S, Nashville, TN, 37203"
type textarea "410 Rep. John Lewis Way S, Nashville, TN, 37203"
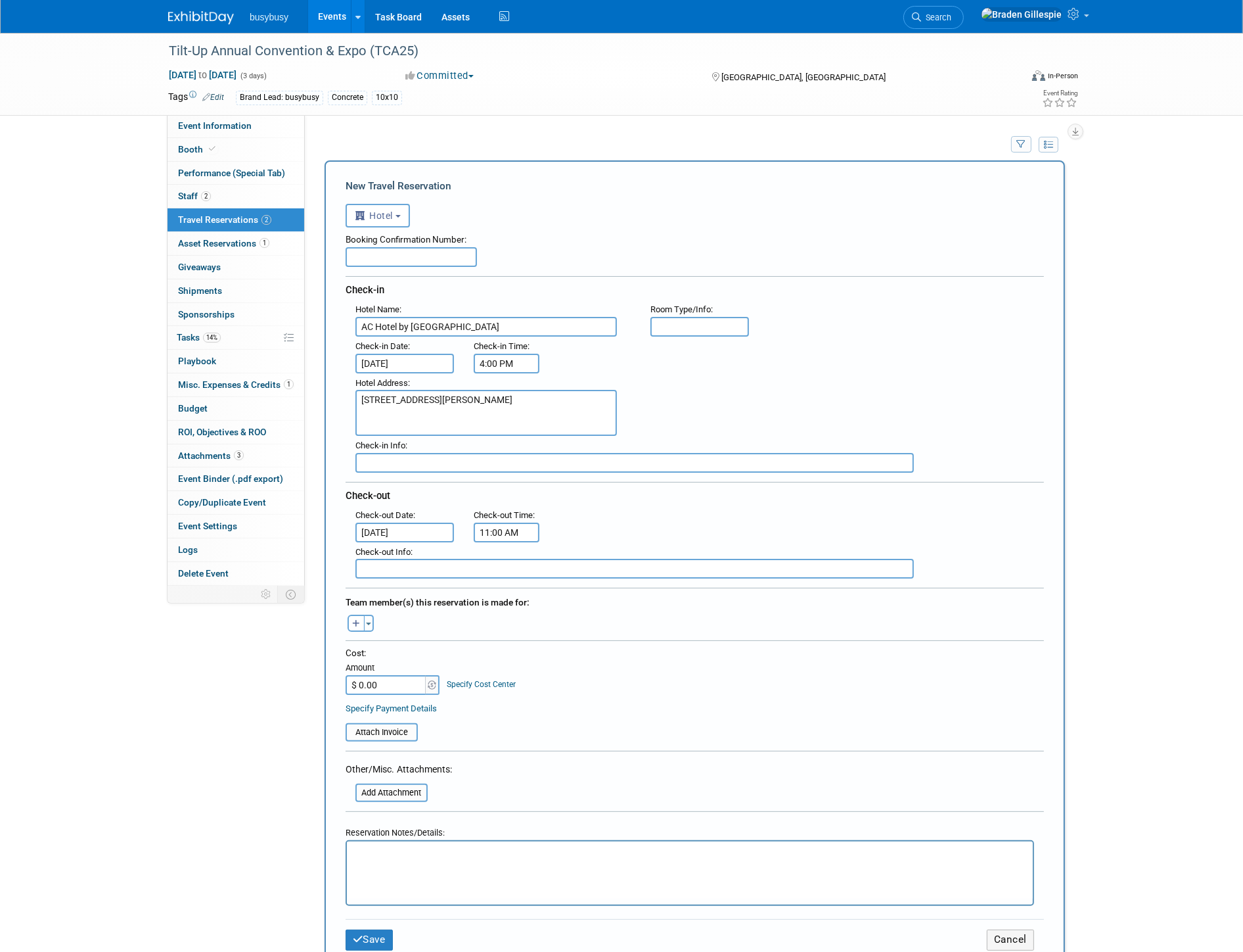
click at [708, 322] on input "text" at bounding box center [699, 326] width 98 height 20
type input "Standard 2 Queen"
click at [416, 263] on input "text" at bounding box center [411, 256] width 131 height 20
paste input "80568047"
click at [454, 255] on input "80568047," at bounding box center [411, 256] width 131 height 20
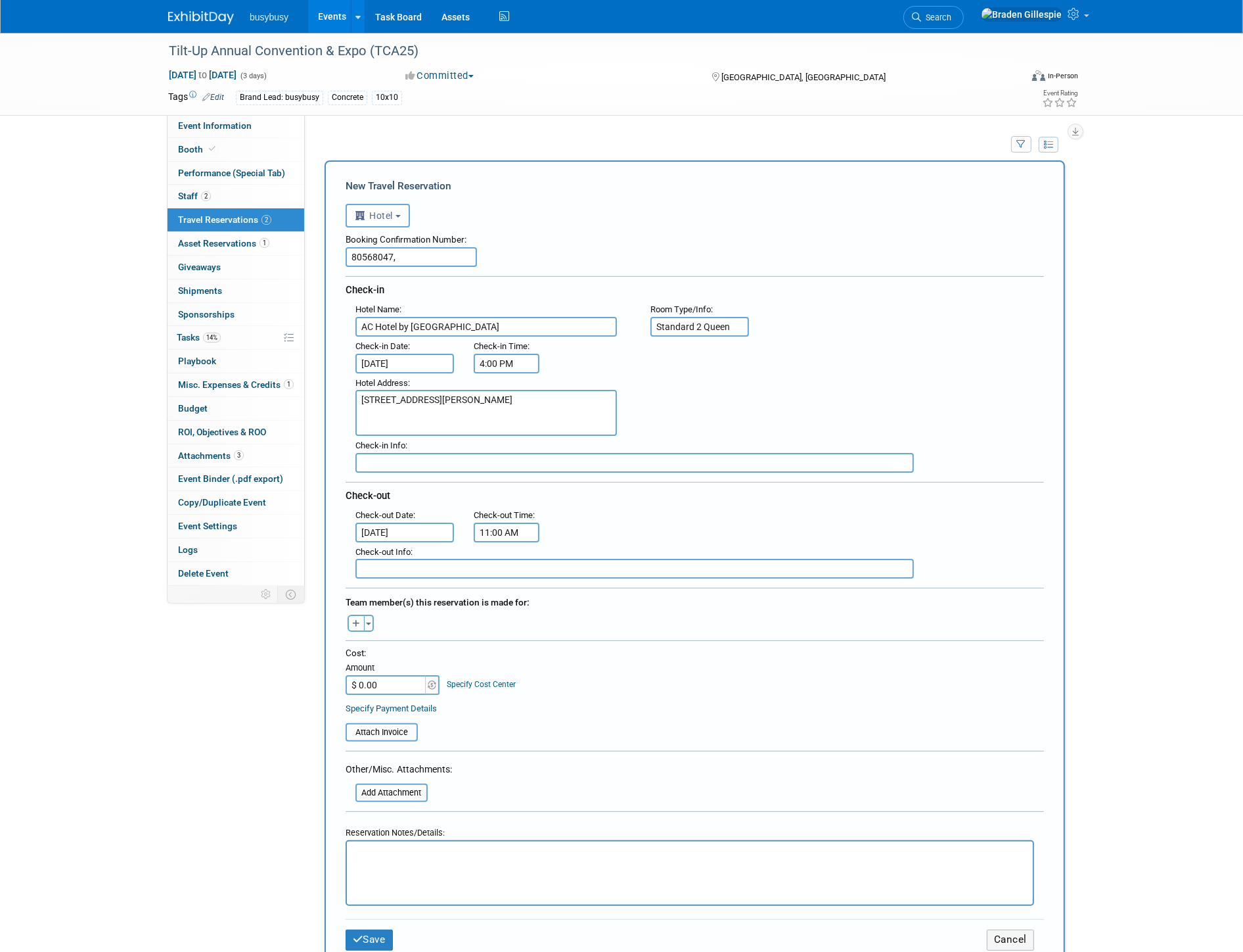
paste input "80568033"
type input "80568047, 80568033"
click at [370, 615] on button "Toggle Dropdown" at bounding box center [369, 623] width 10 height 17
click at [401, 709] on label "[PERSON_NAME]" at bounding box center [437, 720] width 163 height 23
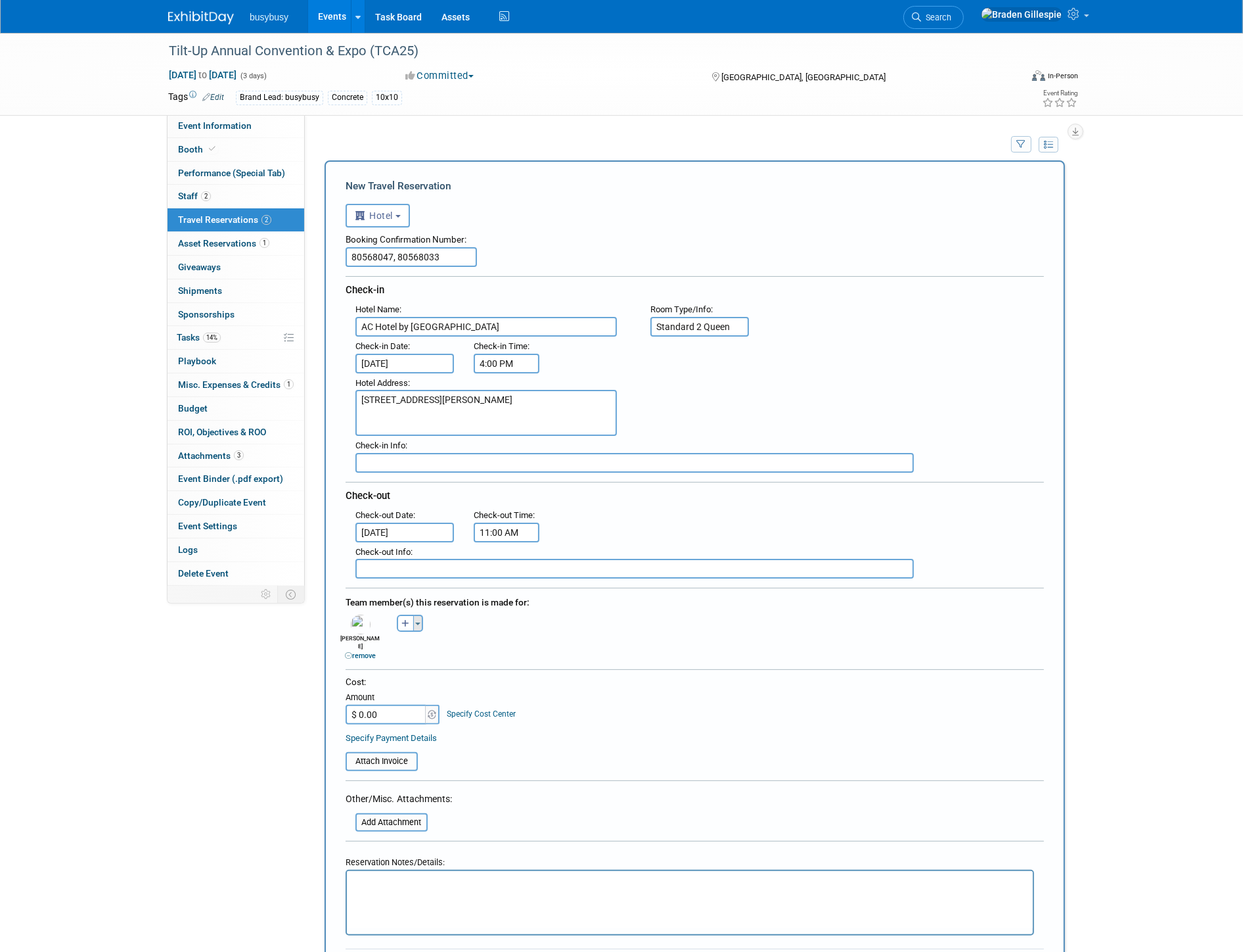
click at [415, 615] on button "Toggle Dropdown" at bounding box center [418, 623] width 10 height 17
click at [449, 732] on label "[PERSON_NAME]" at bounding box center [486, 743] width 163 height 23
click at [383, 704] on input "$ 0.00" at bounding box center [387, 714] width 83 height 20
click at [477, 889] on html at bounding box center [688, 880] width 686 height 19
click at [500, 908] on p "Rich Text Area. Press ALT-0 for help." at bounding box center [690, 909] width 671 height 14
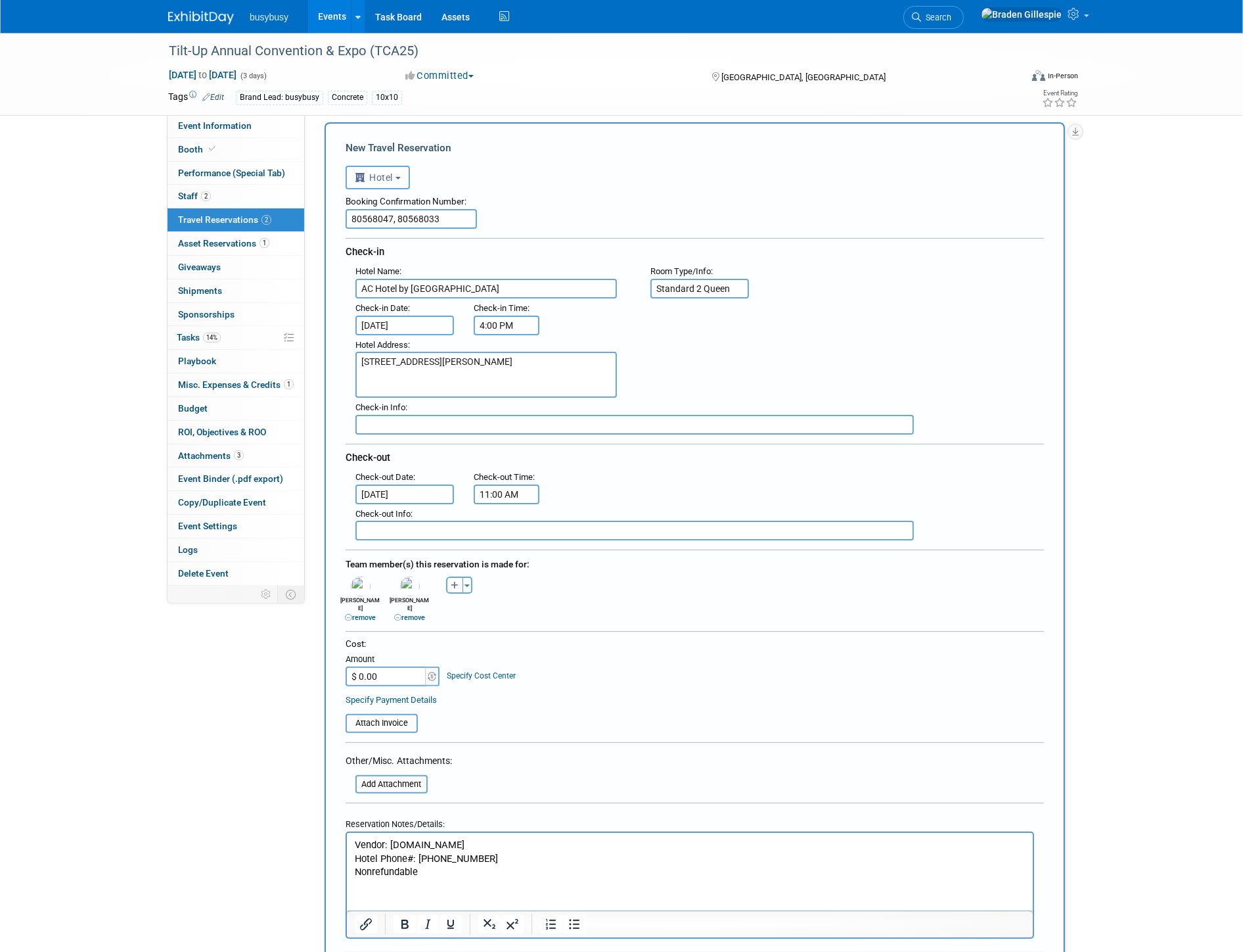
scroll to position [73, 0]
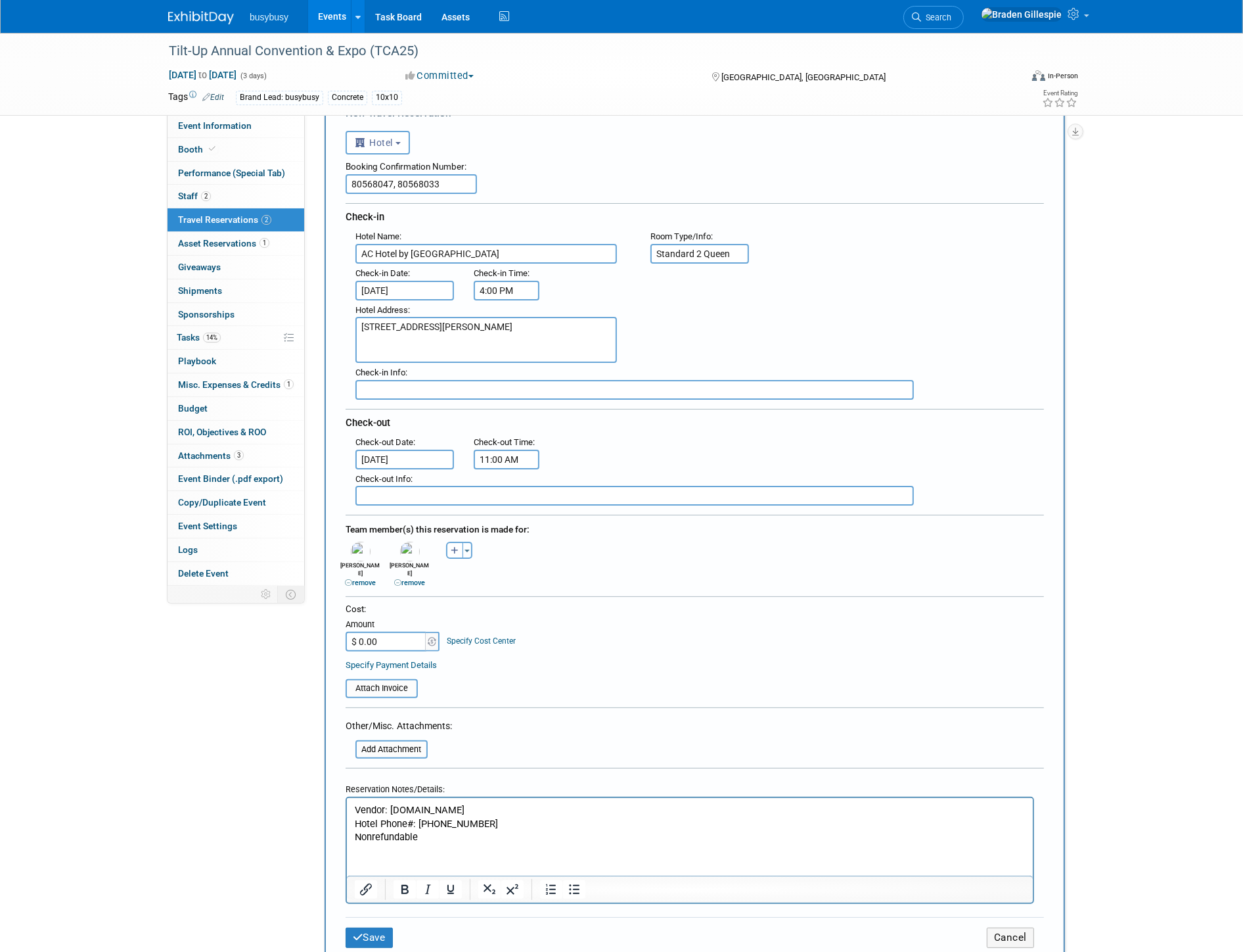
click at [433, 844] on html "Vendor: Engine.com Hotel Phone#: 615.514.2500 Nonrefundable" at bounding box center [688, 821] width 686 height 46
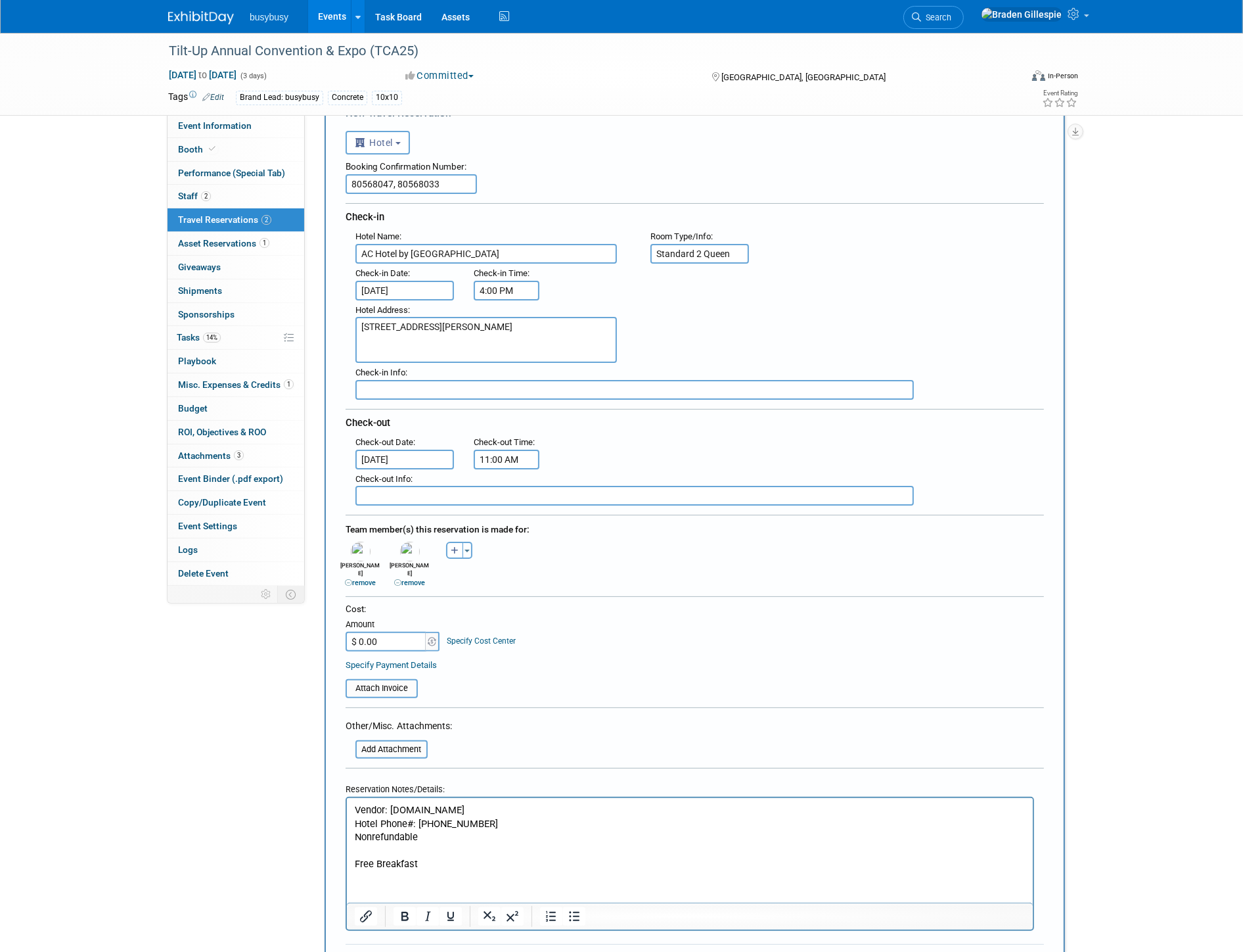
click at [369, 951] on button "Save" at bounding box center [369, 964] width 47 height 20
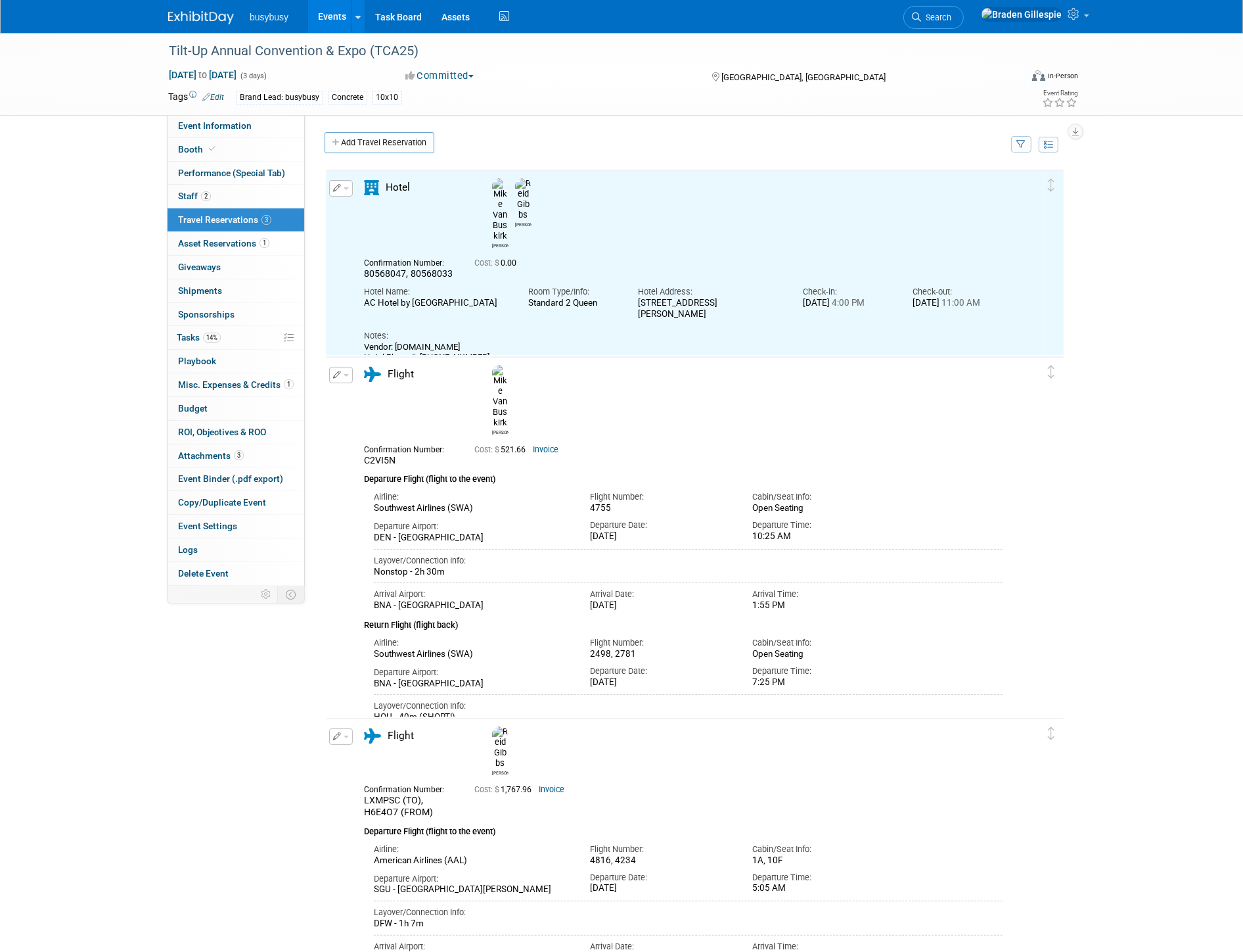
scroll to position [0, 0]
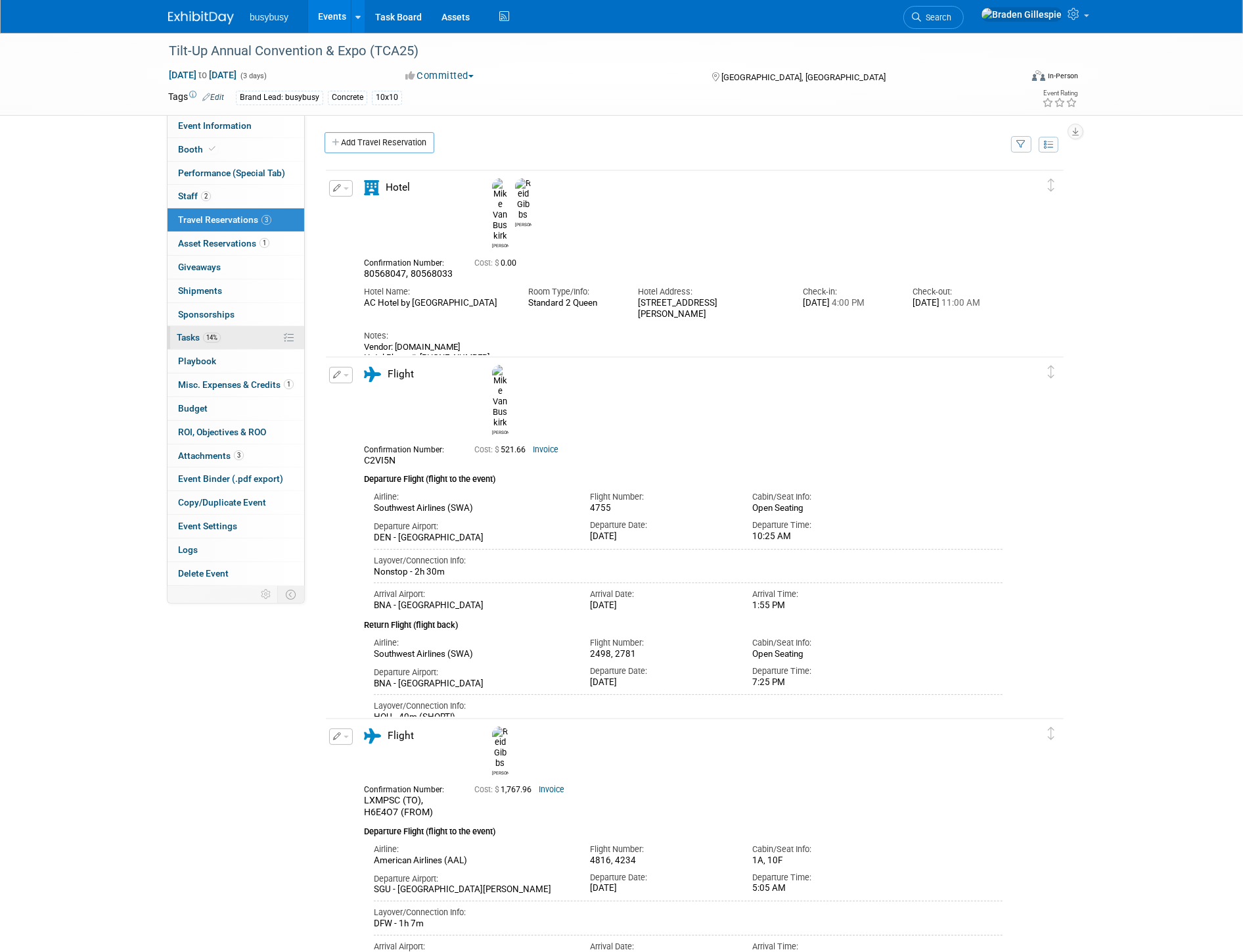
click at [224, 343] on link "14% Tasks 14%" at bounding box center [236, 337] width 136 height 23
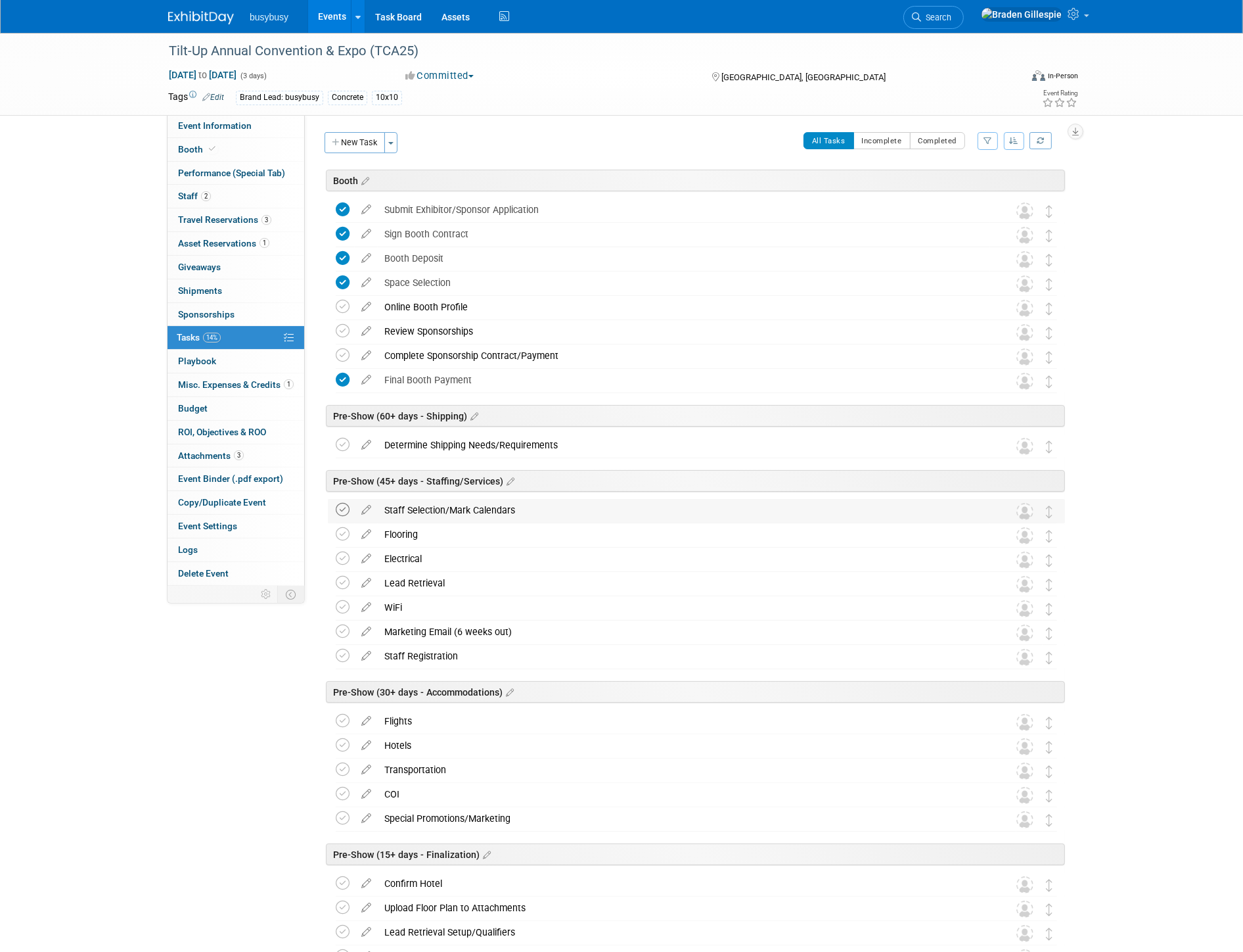
click at [343, 513] on icon at bounding box center [342, 509] width 14 height 14
click at [344, 662] on icon at bounding box center [342, 656] width 14 height 14
drag, startPoint x: 342, startPoint y: 716, endPoint x: 340, endPoint y: 743, distance: 27.1
click at [342, 718] on icon at bounding box center [342, 721] width 14 height 14
click at [342, 748] on icon at bounding box center [342, 745] width 14 height 14
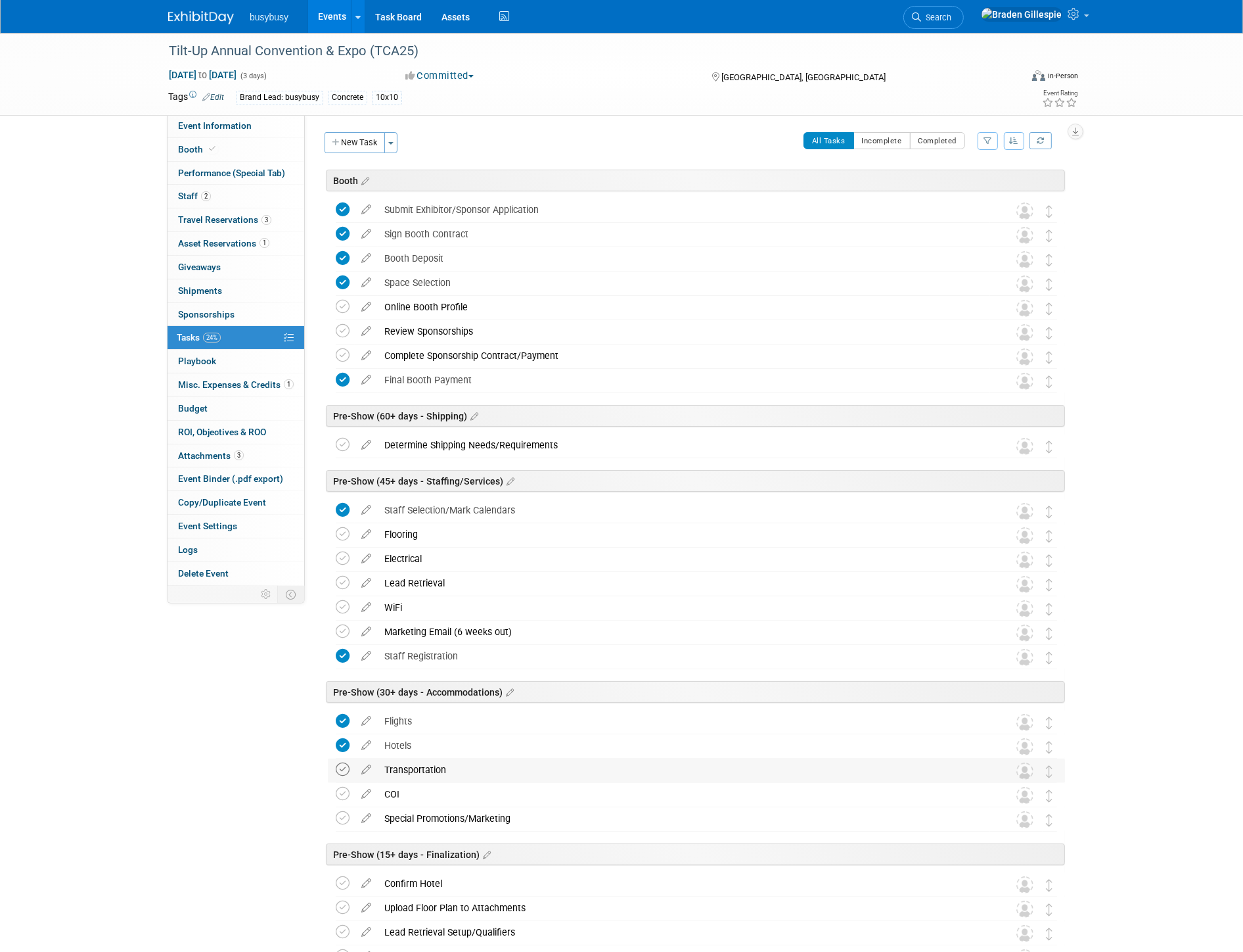
click at [346, 769] on icon at bounding box center [342, 769] width 14 height 14
click at [921, 18] on icon at bounding box center [916, 17] width 10 height 10
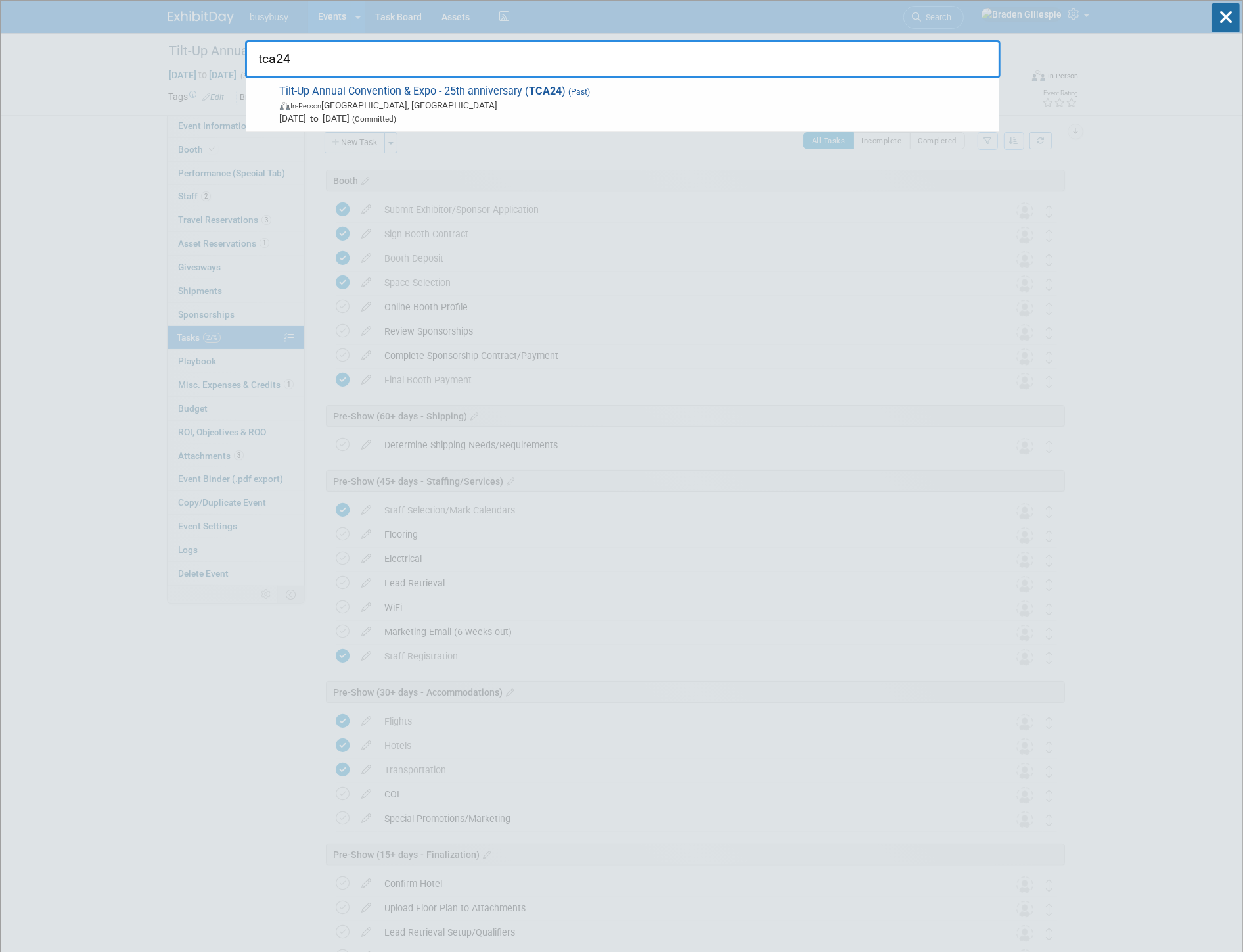
type input "tca24"
click at [629, 112] on span "Oct 9, 2024 to Oct 11, 2024 (Committed)" at bounding box center [636, 118] width 713 height 13
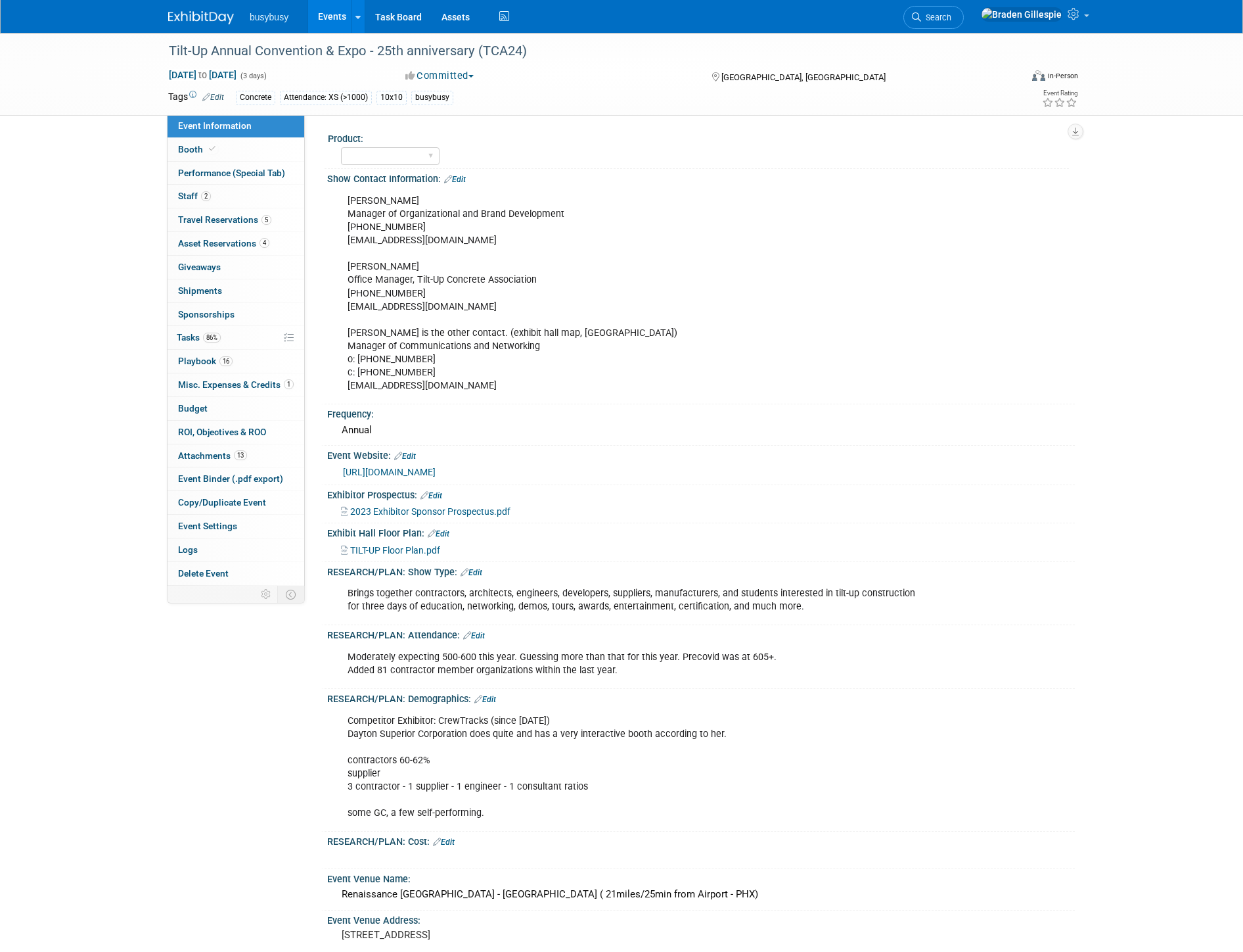
select select "Member"
click at [230, 343] on link "86% Tasks 86%" at bounding box center [236, 337] width 136 height 23
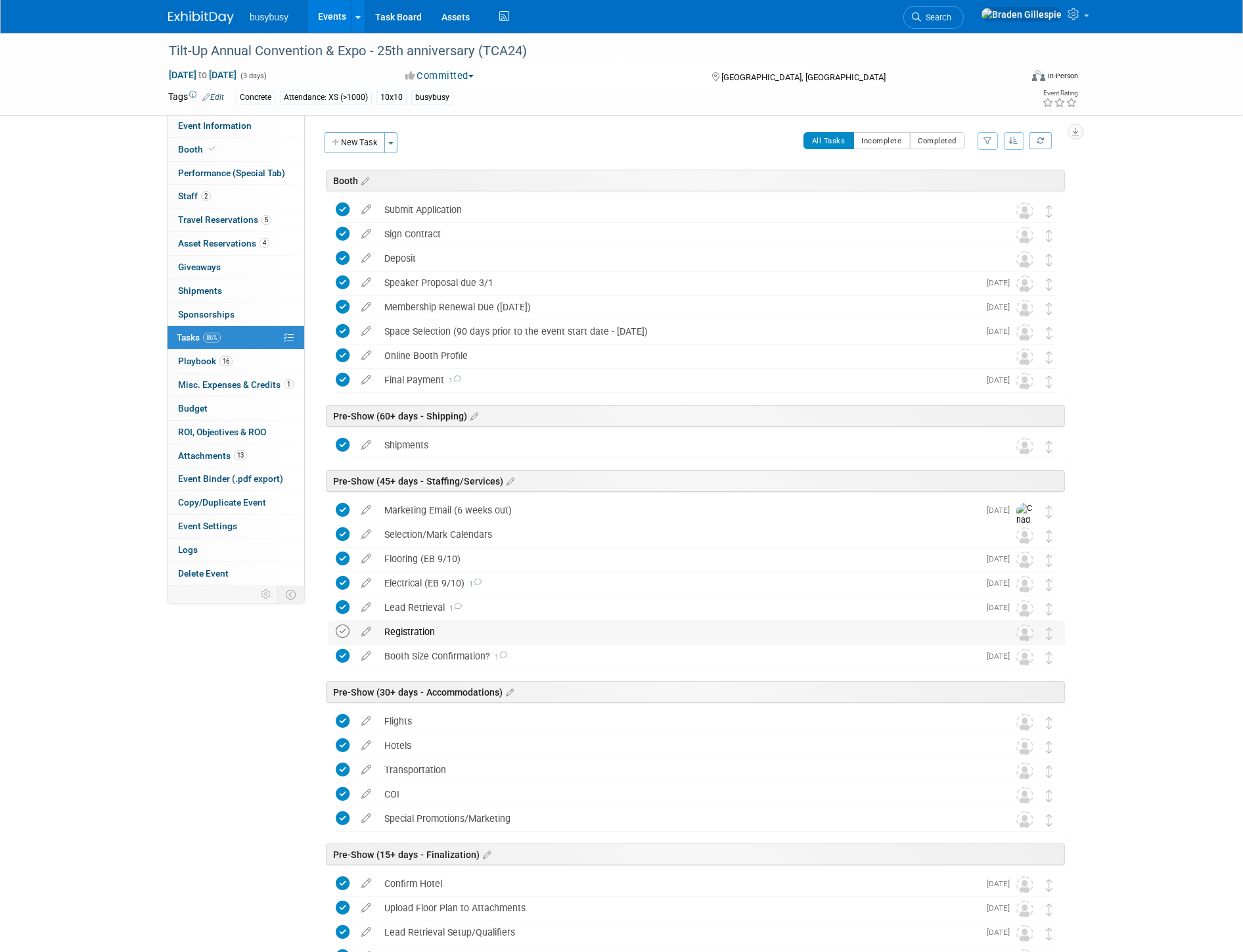
click at [344, 638] on icon at bounding box center [342, 631] width 14 height 14
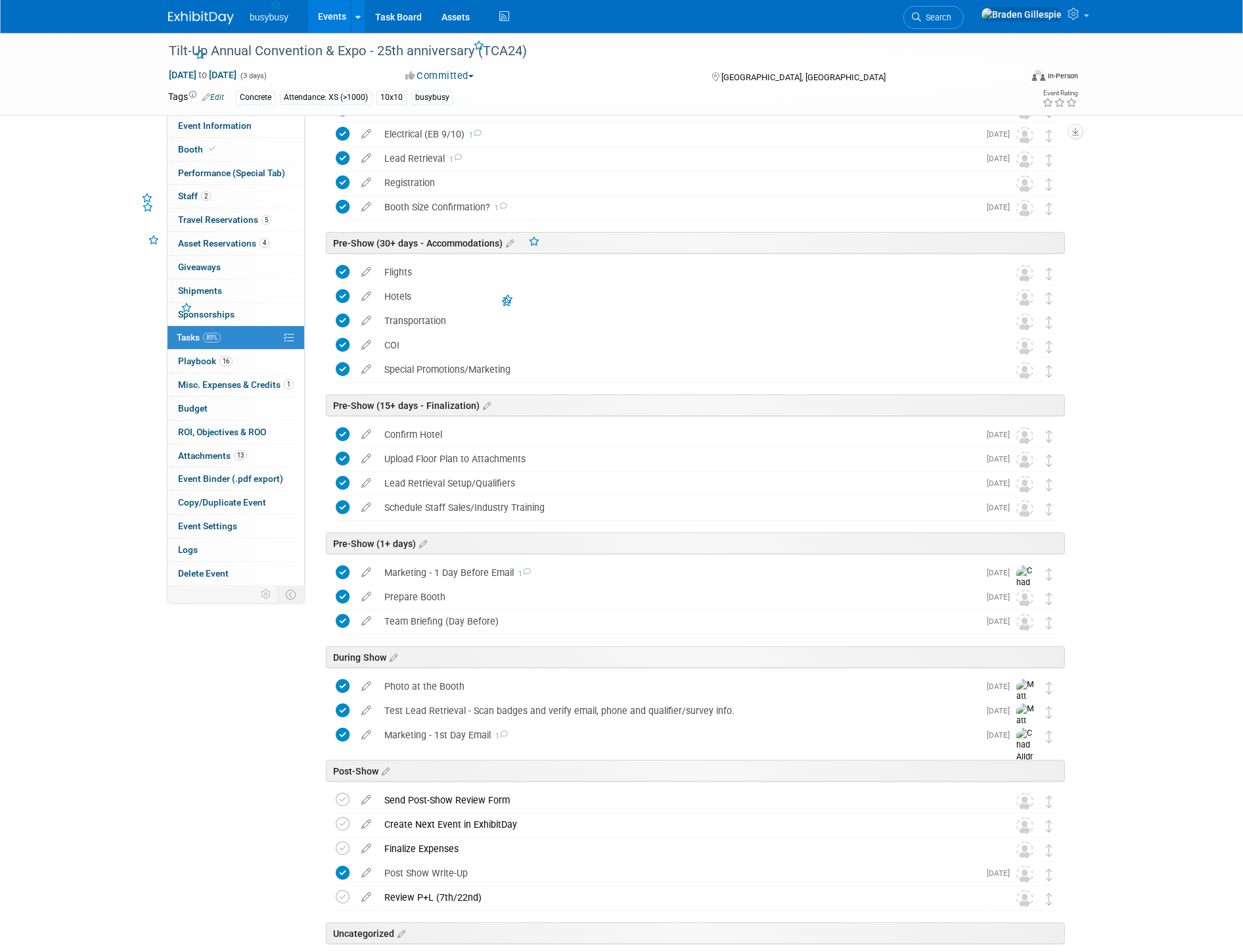
scroll to position [528, 0]
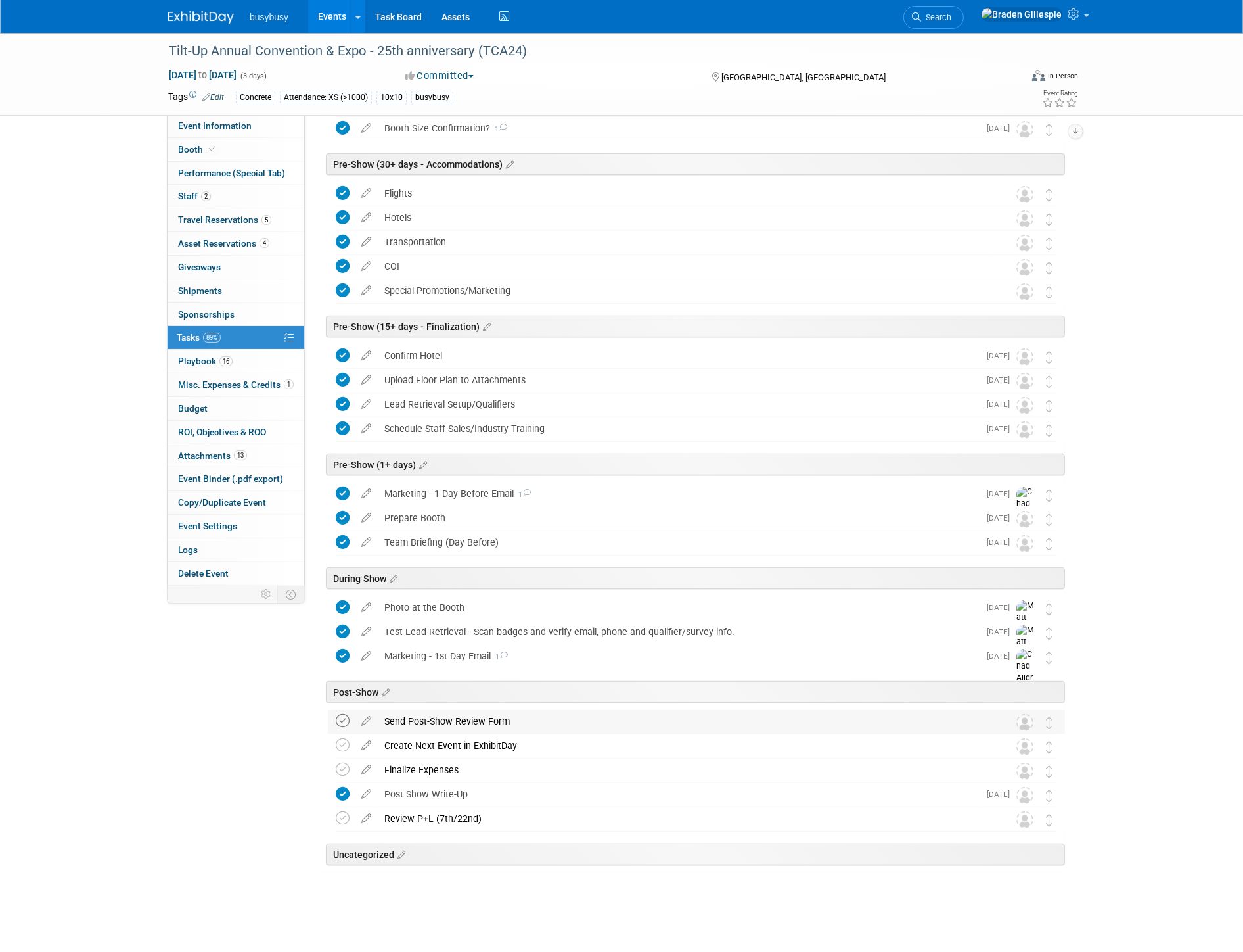
click at [341, 719] on icon at bounding box center [342, 721] width 14 height 14
click at [340, 742] on icon at bounding box center [342, 745] width 14 height 14
click at [344, 762] on icon at bounding box center [342, 769] width 14 height 14
click at [344, 825] on link at bounding box center [342, 820] width 14 height 10
click at [439, 263] on div "COI" at bounding box center [684, 266] width 613 height 23
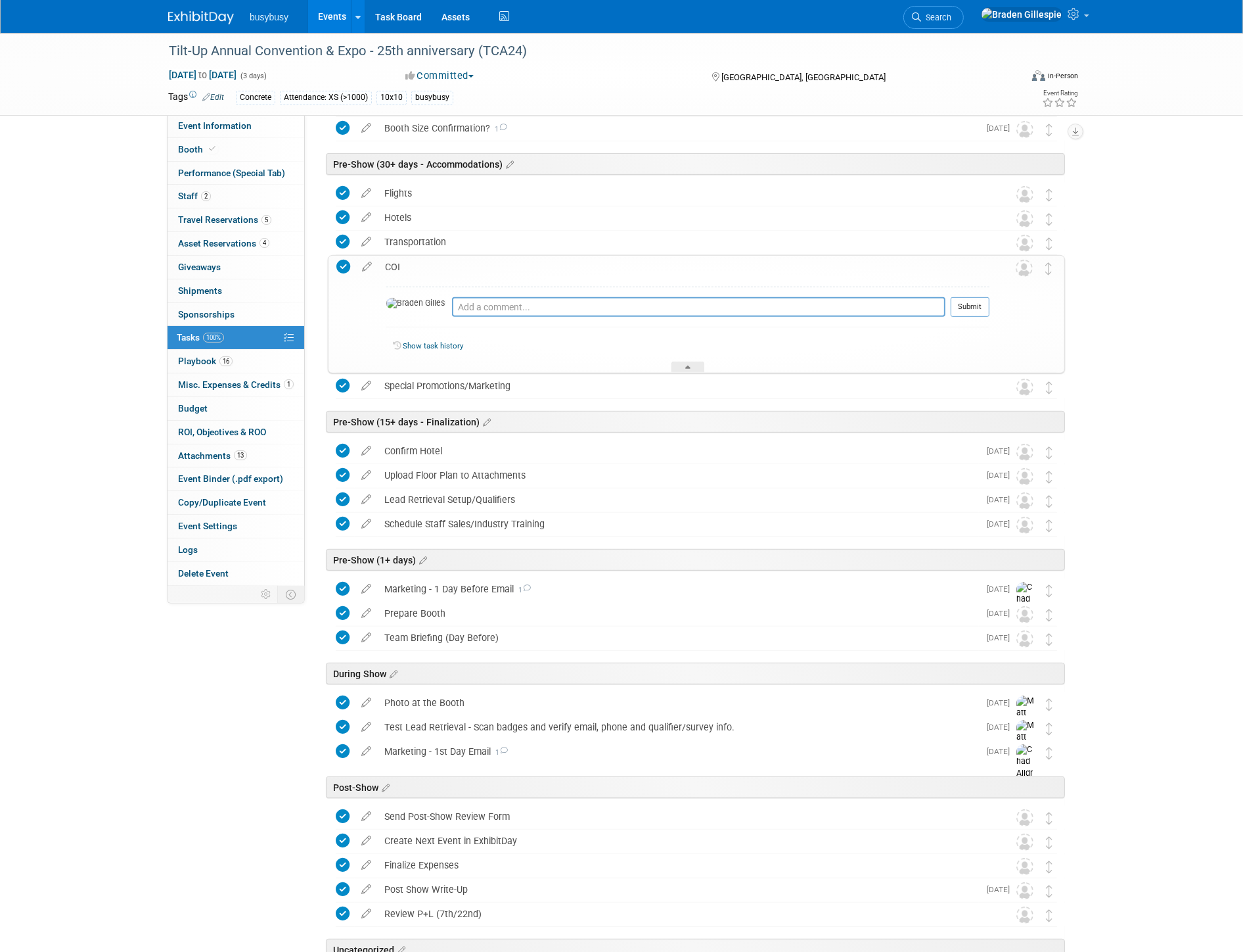
click at [439, 263] on div "COI" at bounding box center [683, 267] width 611 height 23
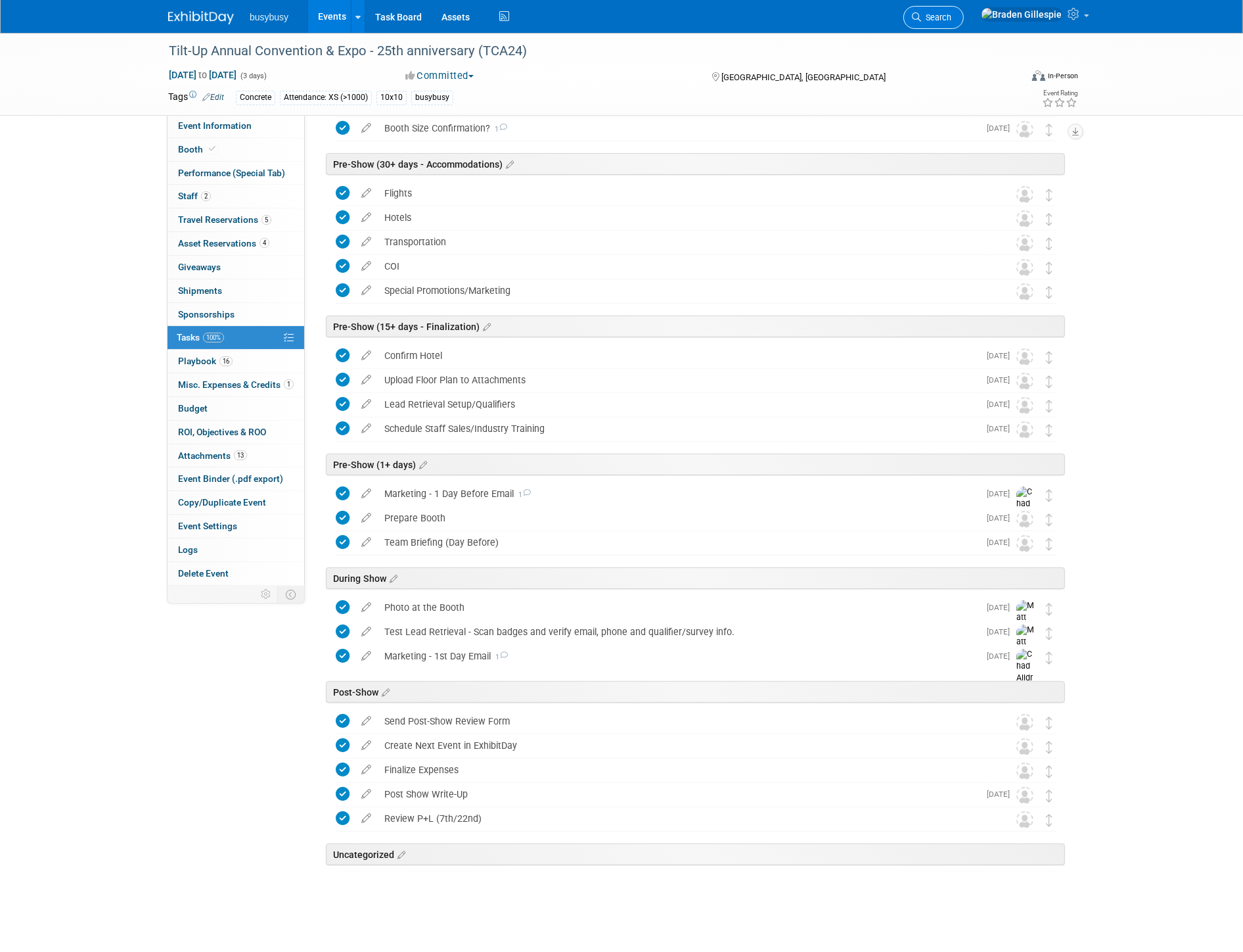
click at [952, 16] on span "Search" at bounding box center [936, 17] width 30 height 10
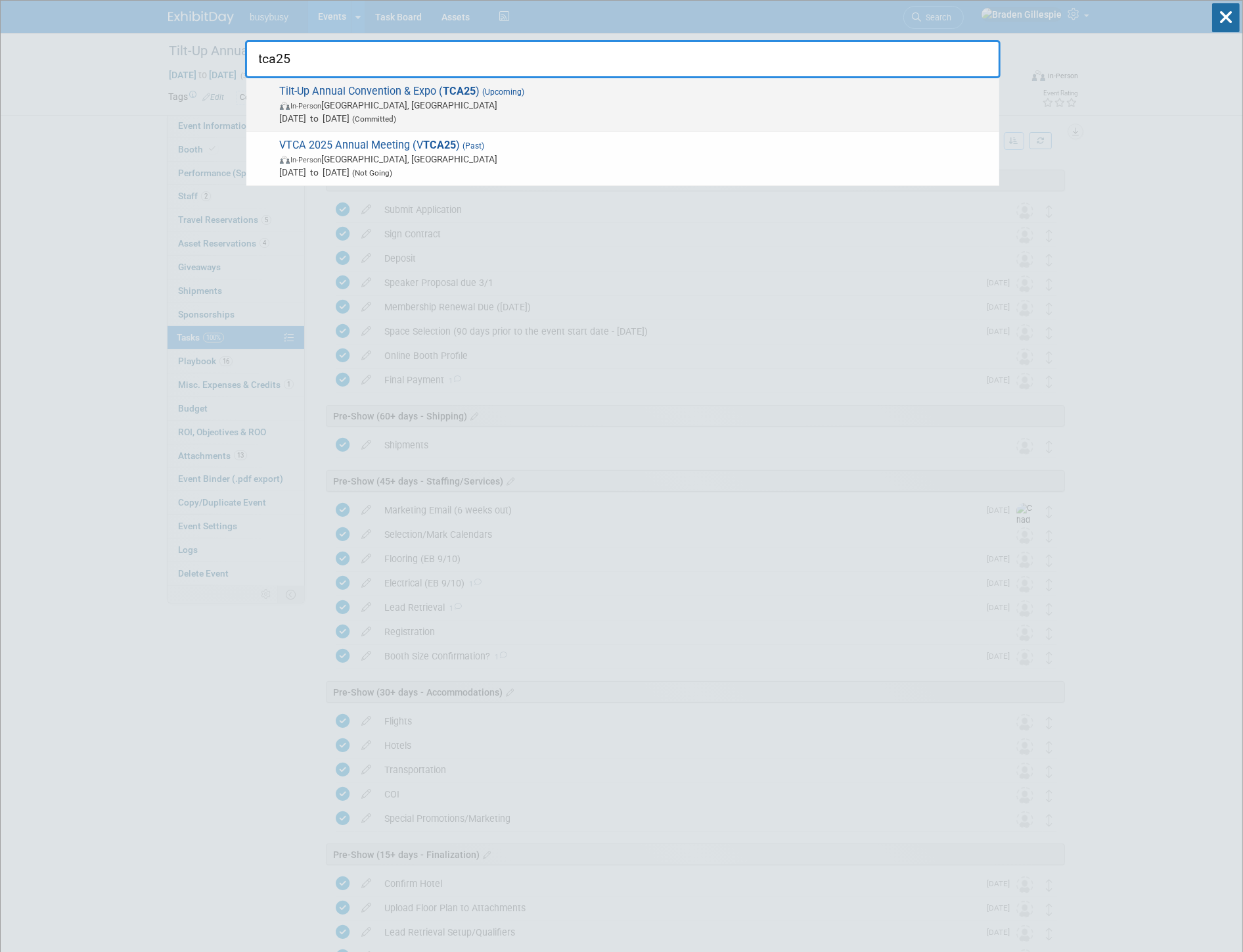
type input "tca25"
click at [725, 85] on span "Tilt-Up Annual Convention & Expo ( TCA25 ) (Upcoming) In-Person [GEOGRAPHIC_DAT…" at bounding box center [635, 105] width 717 height 40
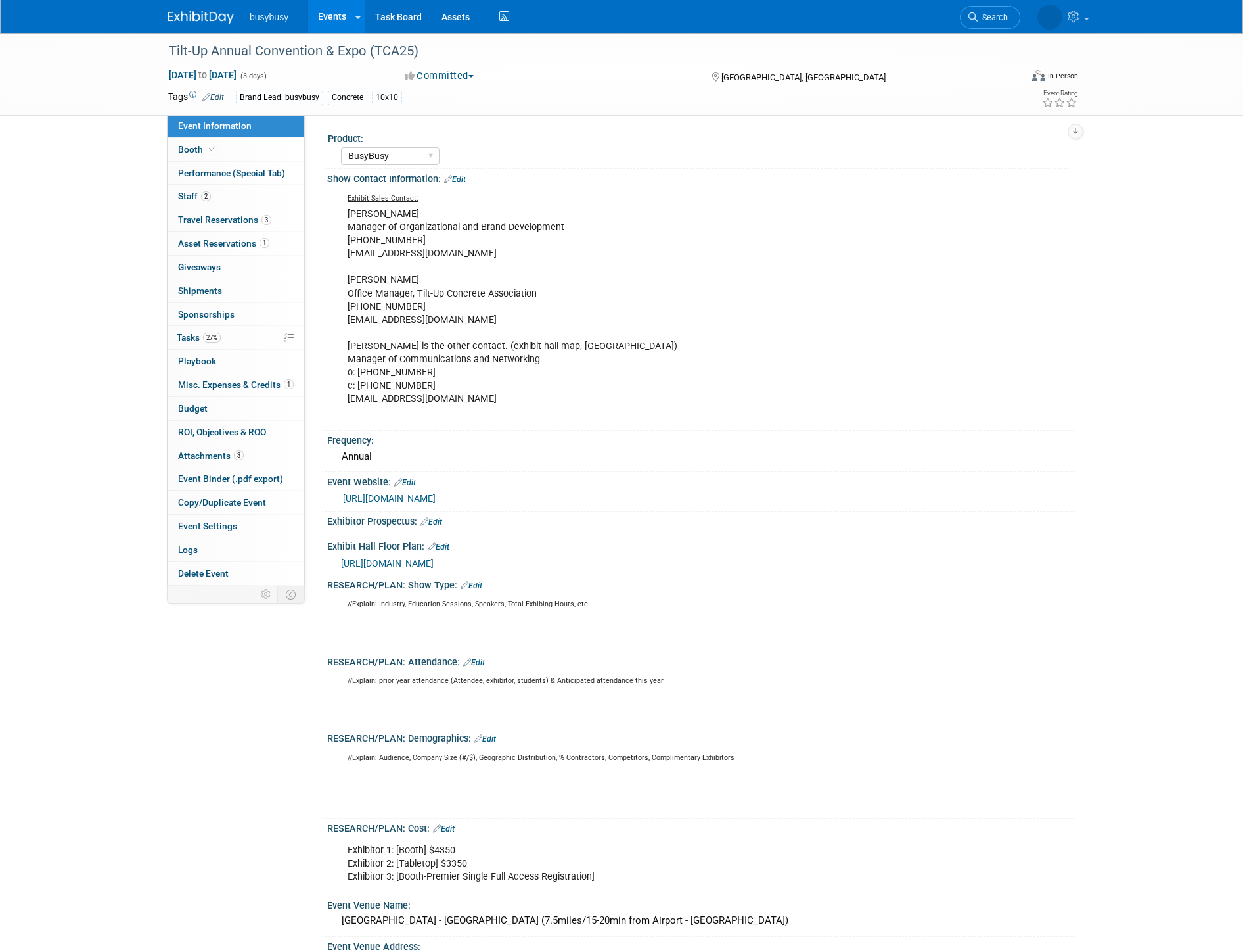
select select "BusyBusy"
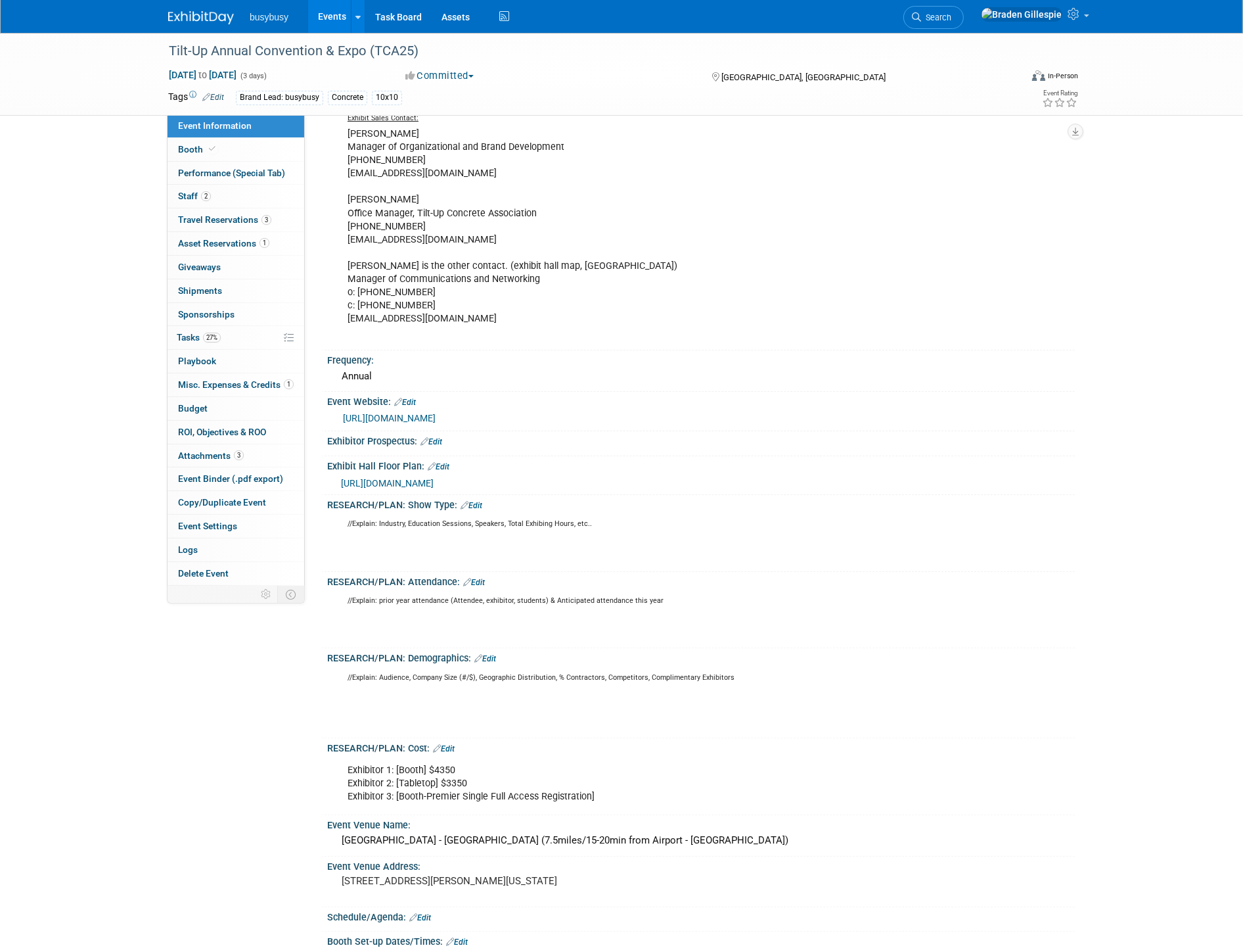
scroll to position [438, 0]
